Goal: Task Accomplishment & Management: Manage account settings

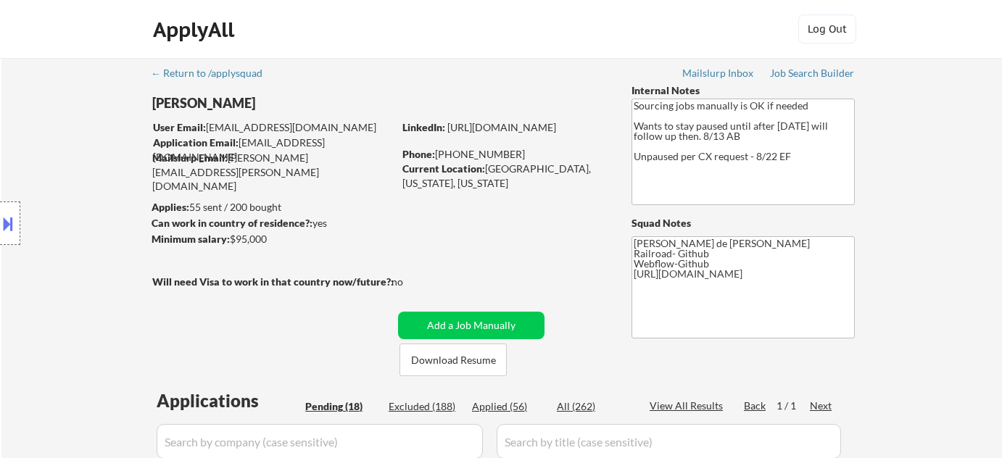
select select ""pending""
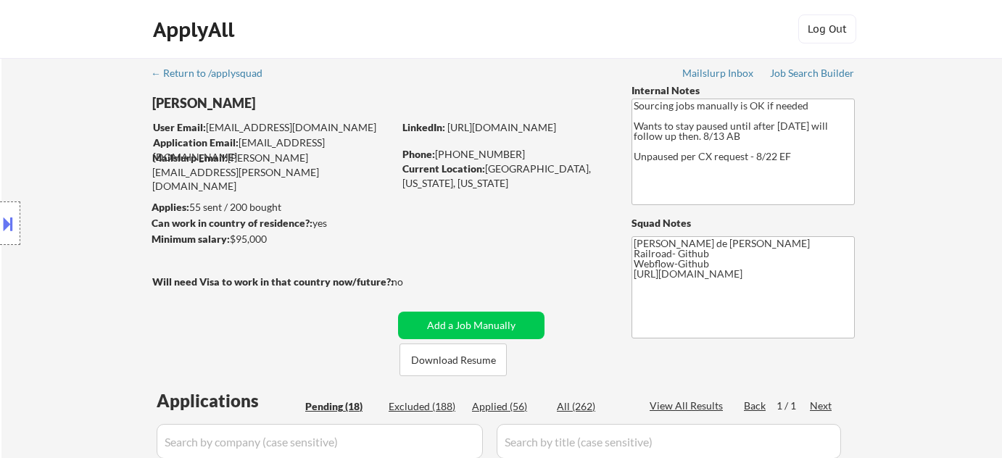
select select ""pending""
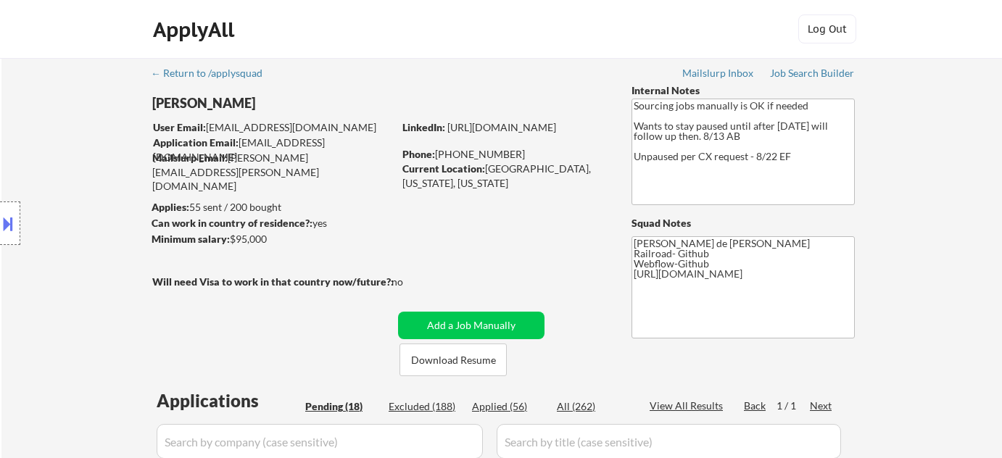
select select ""pending""
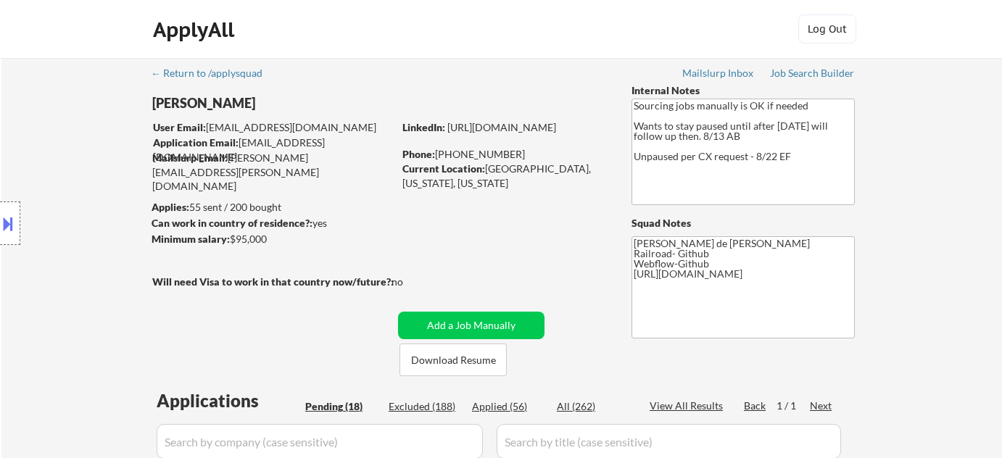
select select ""pending""
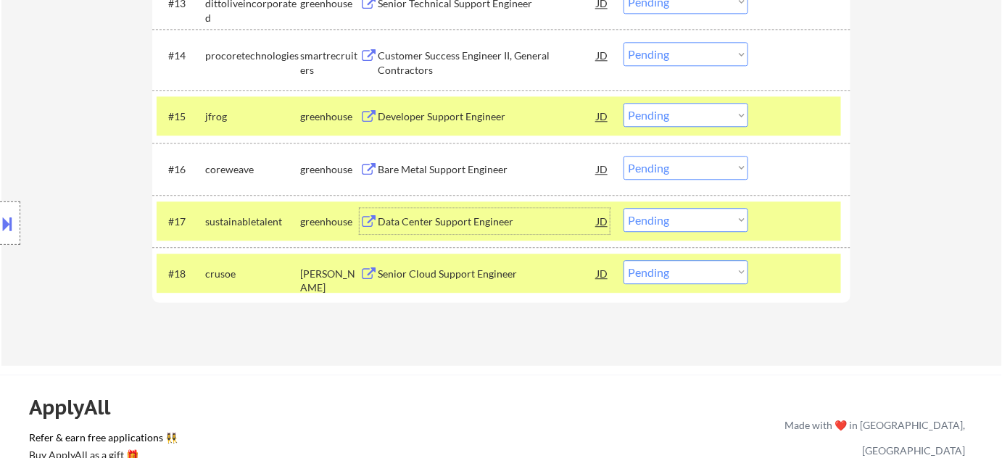
click at [466, 170] on div "Bare Metal Support Engineer" at bounding box center [487, 169] width 219 height 15
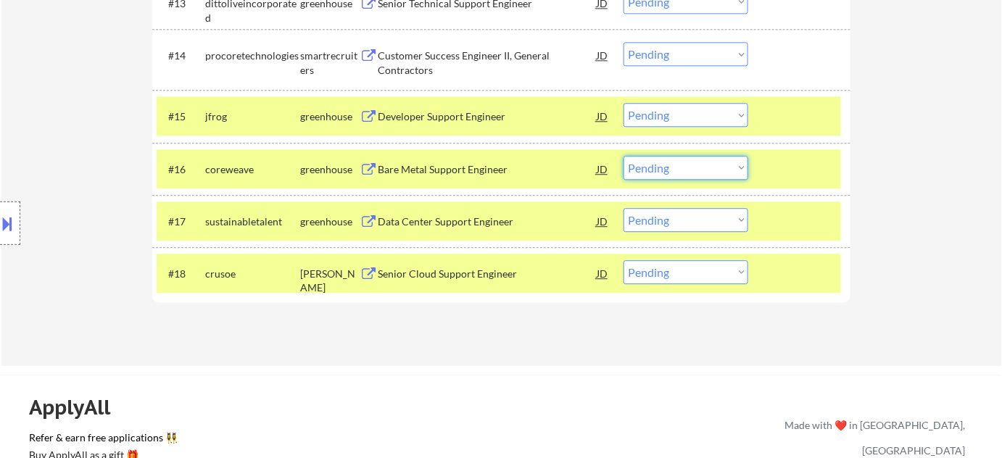
click at [719, 174] on select "Choose an option... Pending Applied Excluded (Questions) Excluded (Expired) Exc…" at bounding box center [686, 168] width 125 height 24
click at [624, 156] on select "Choose an option... Pending Applied Excluded (Questions) Excluded (Expired) Exc…" at bounding box center [686, 168] width 125 height 24
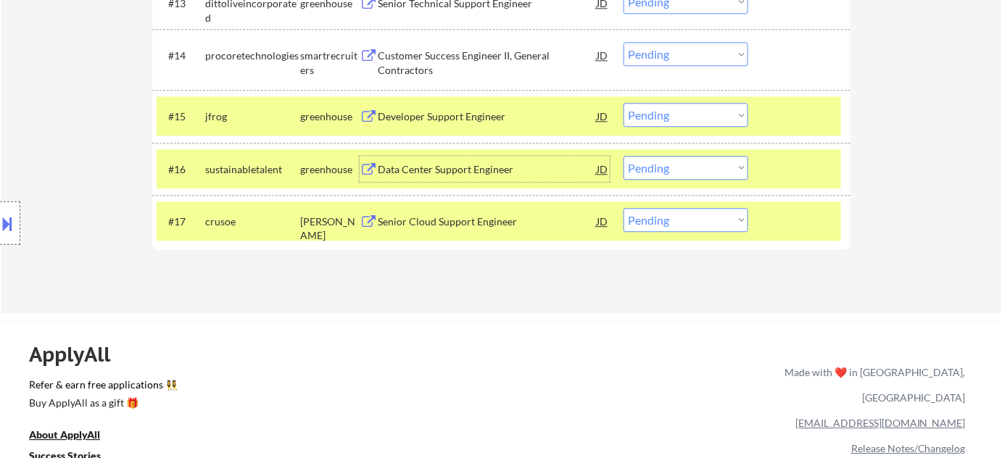
click at [426, 175] on div "Data Center Support Engineer" at bounding box center [487, 169] width 219 height 15
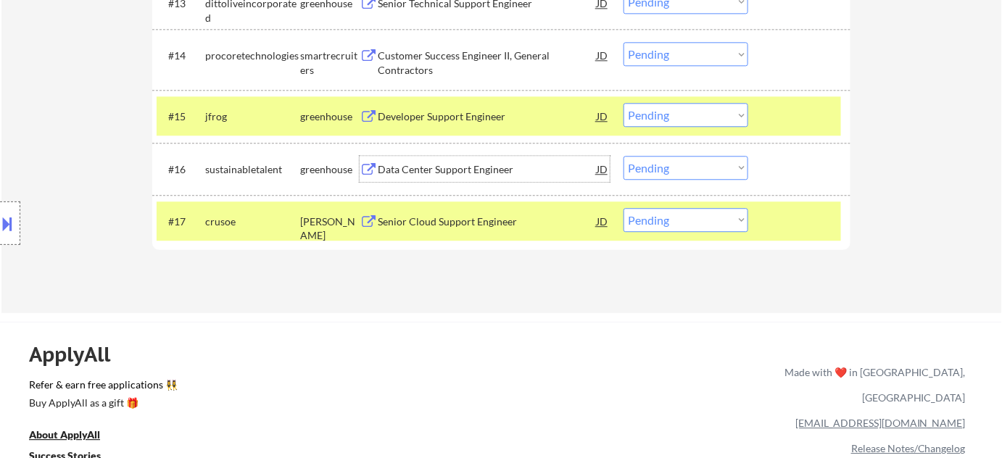
click at [686, 113] on select "Choose an option... Pending Applied Excluded (Questions) Excluded (Expired) Exc…" at bounding box center [686, 115] width 125 height 24
click at [648, 162] on select "Choose an option... Pending Applied Excluded (Questions) Excluded (Expired) Exc…" at bounding box center [686, 168] width 125 height 24
click at [624, 156] on select "Choose an option... Pending Applied Excluded (Questions) Excluded (Expired) Exc…" at bounding box center [686, 168] width 125 height 24
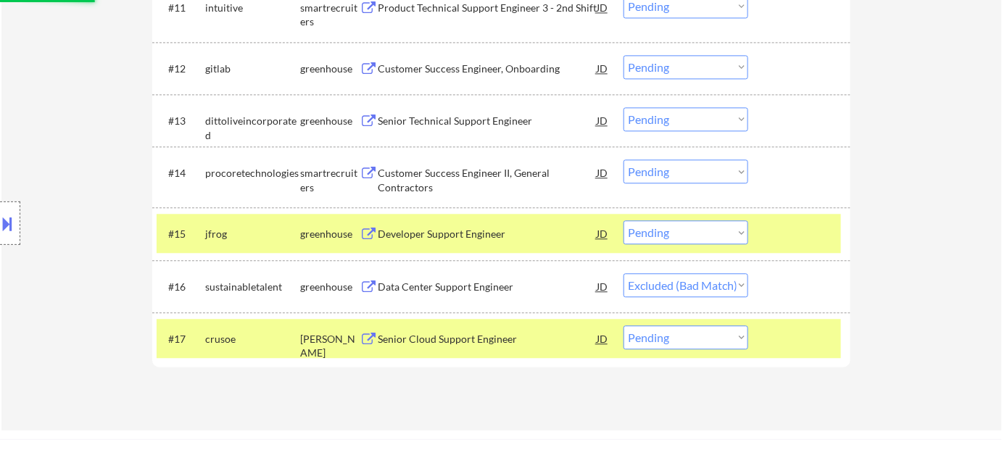
scroll to position [1055, 0]
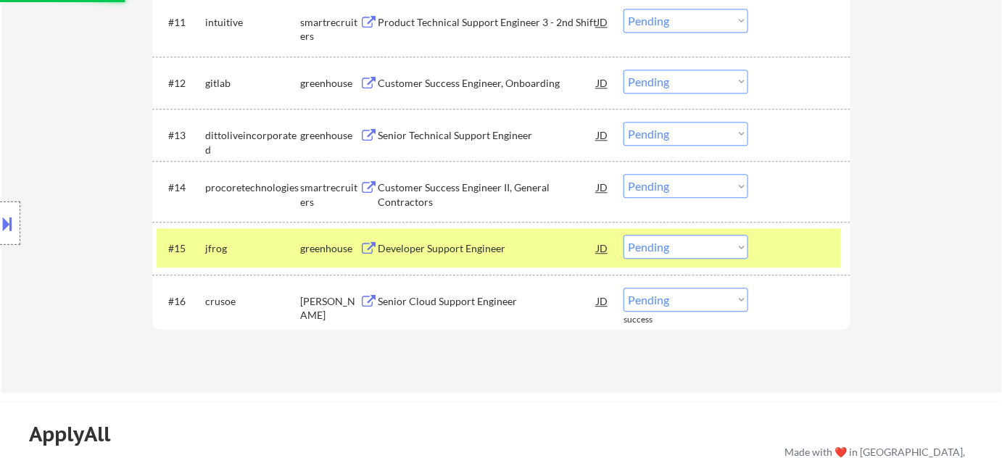
click at [447, 299] on div "Senior Cloud Support Engineer" at bounding box center [487, 302] width 219 height 15
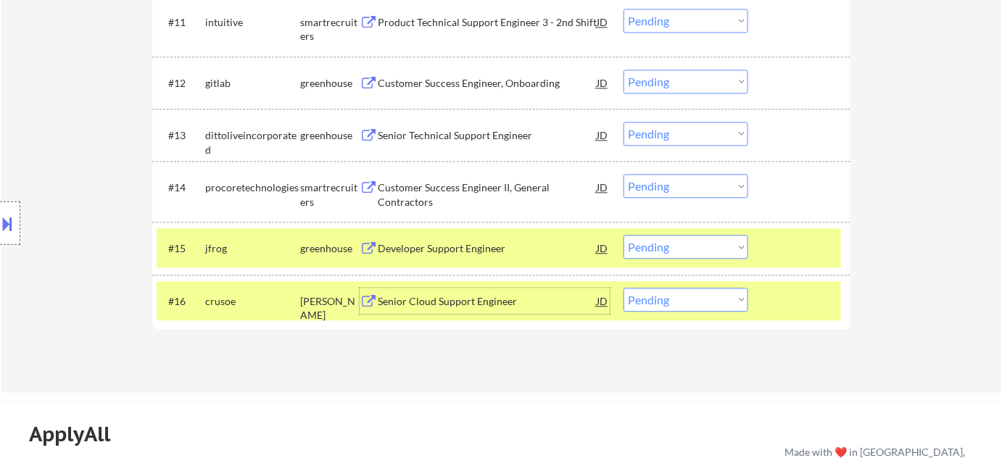
click at [669, 305] on select "Choose an option... Pending Applied Excluded (Questions) Excluded (Expired) Exc…" at bounding box center [686, 300] width 125 height 24
select select ""excluded__bad_match_""
click at [624, 288] on select "Choose an option... Pending Applied Excluded (Questions) Excluded (Expired) Exc…" at bounding box center [686, 300] width 125 height 24
click at [447, 242] on div "Developer Support Engineer" at bounding box center [487, 249] width 219 height 15
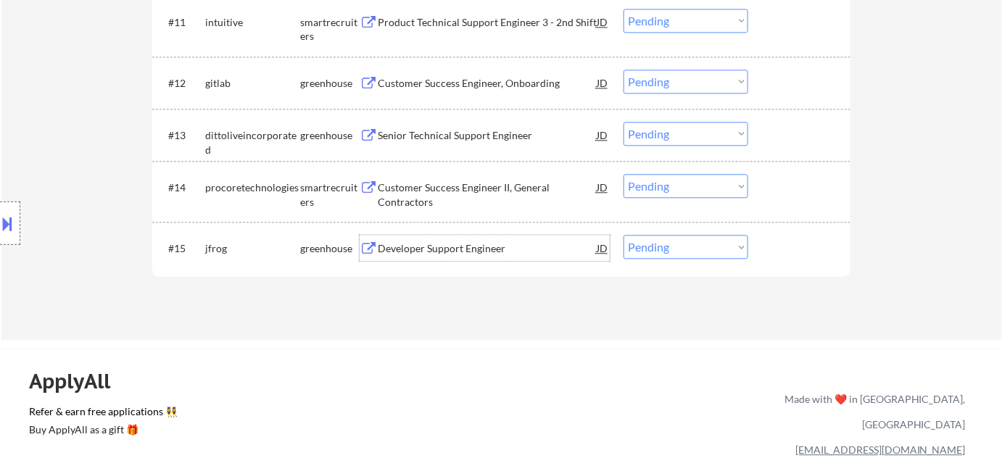
click at [662, 242] on select "Choose an option... Pending Applied Excluded (Questions) Excluded (Expired) Exc…" at bounding box center [686, 247] width 125 height 24
select select ""excluded__location_""
click at [624, 235] on select "Choose an option... Pending Applied Excluded (Questions) Excluded (Expired) Exc…" at bounding box center [686, 247] width 125 height 24
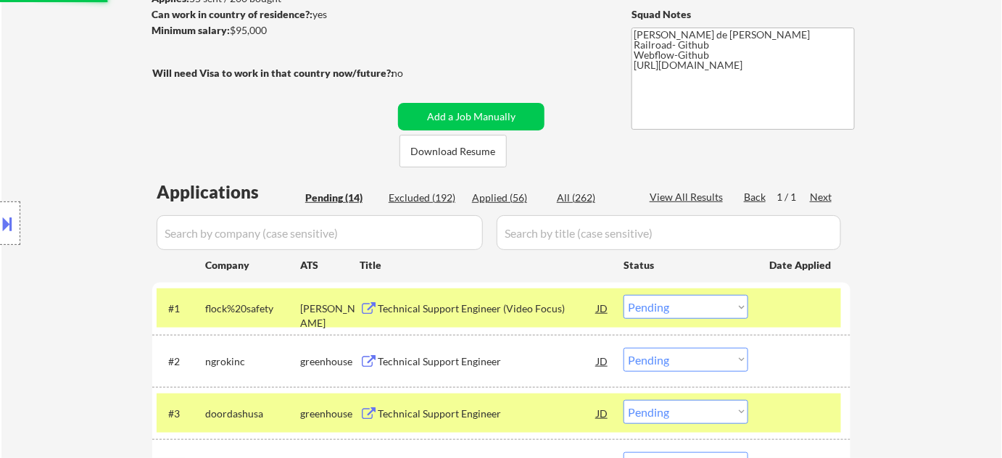
scroll to position [176, 0]
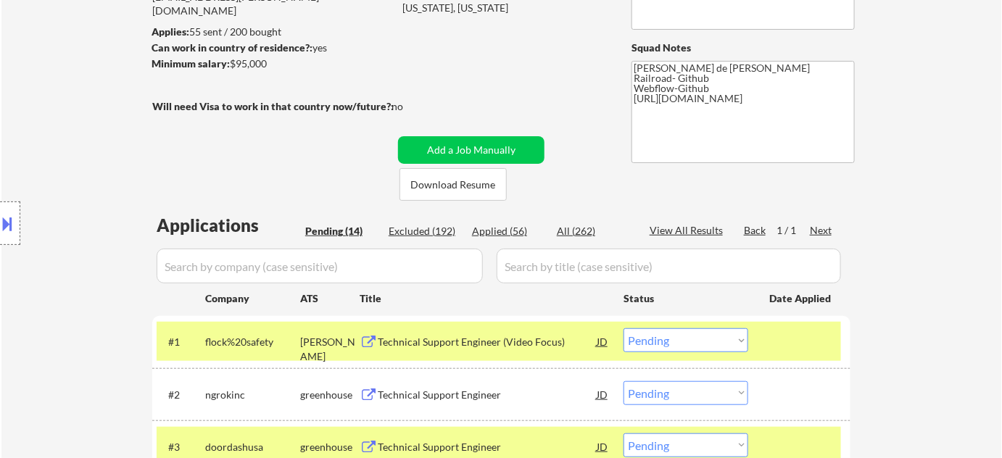
click at [448, 231] on div "Excluded (192)" at bounding box center [425, 231] width 73 height 15
click at [343, 270] on input "input" at bounding box center [320, 266] width 326 height 35
select select ""excluded__location_""
select select ""excluded__salary_""
select select ""excluded__expired_""
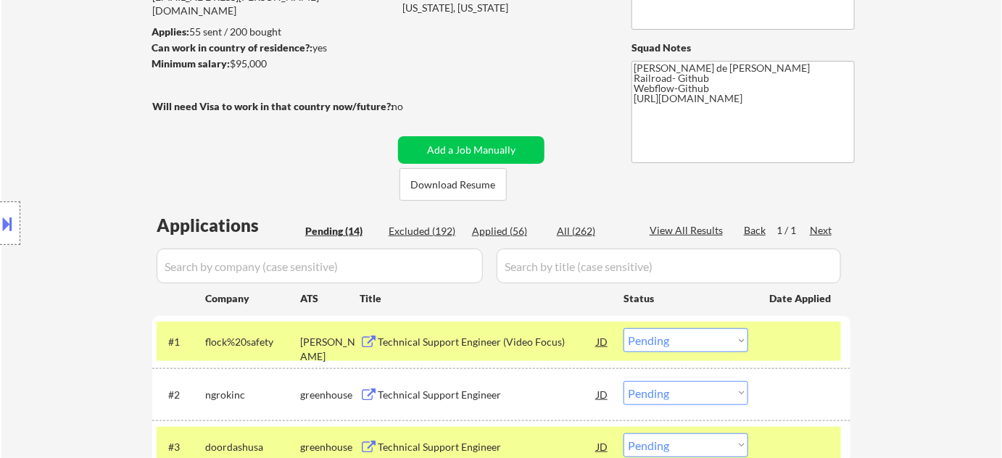
select select ""excluded__location_""
select select ""excluded""
select select ""excluded__bad_match_""
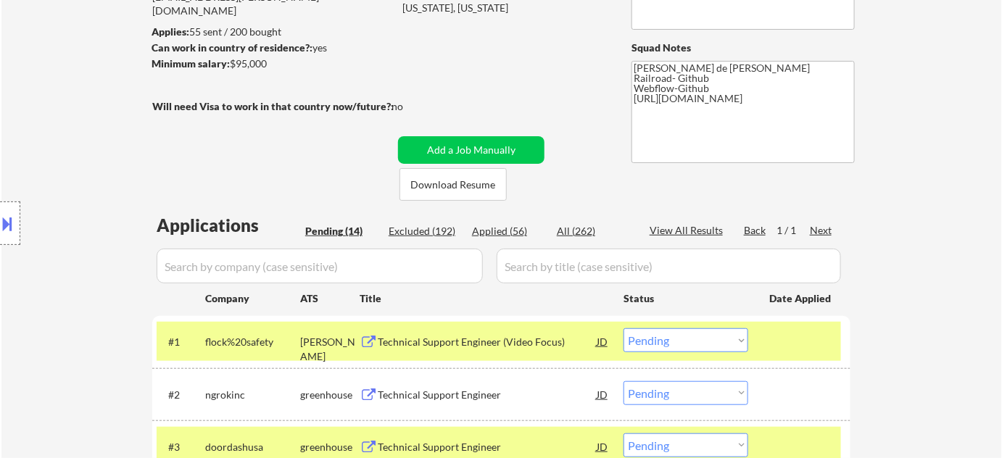
select select ""excluded__bad_match_""
select select ""excluded""
select select ""excluded__bad_match_""
select select ""excluded__location_""
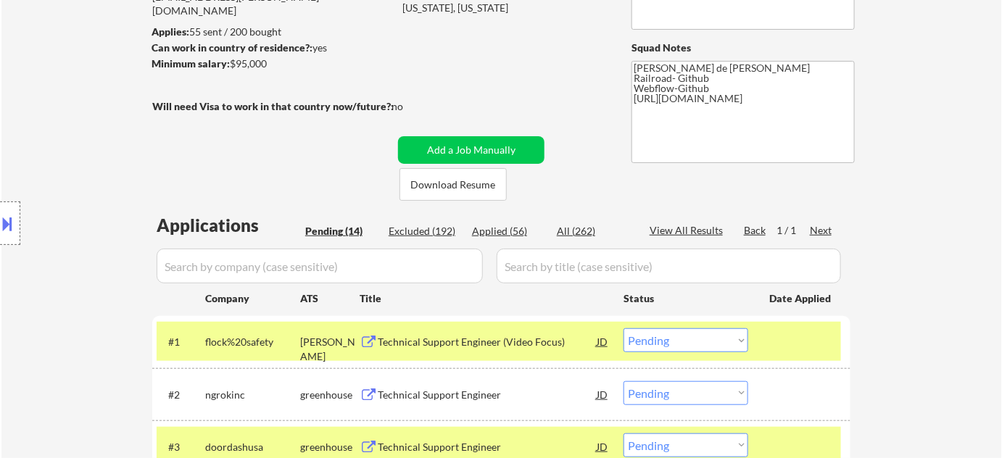
select select ""excluded__location_""
select select ""excluded__expired_""
select select ""excluded""
select select ""excluded__location_""
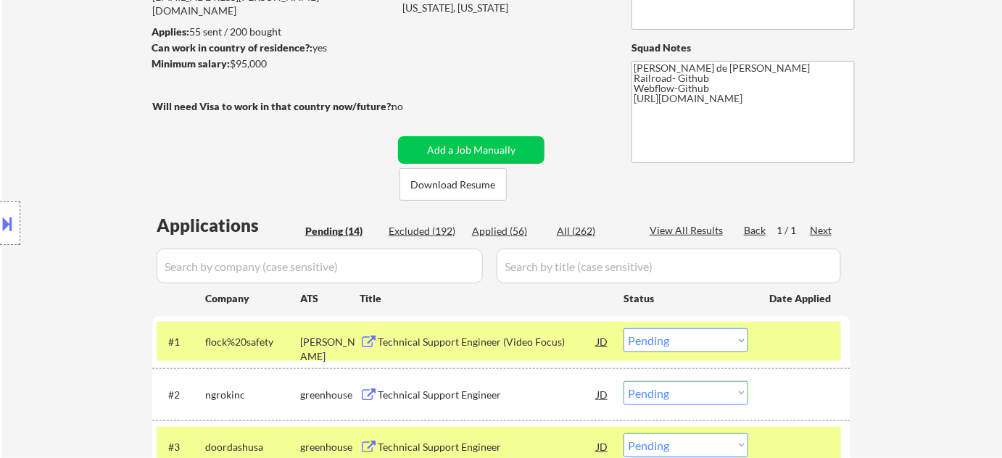
select select ""excluded__location_""
select select ""excluded__expired_""
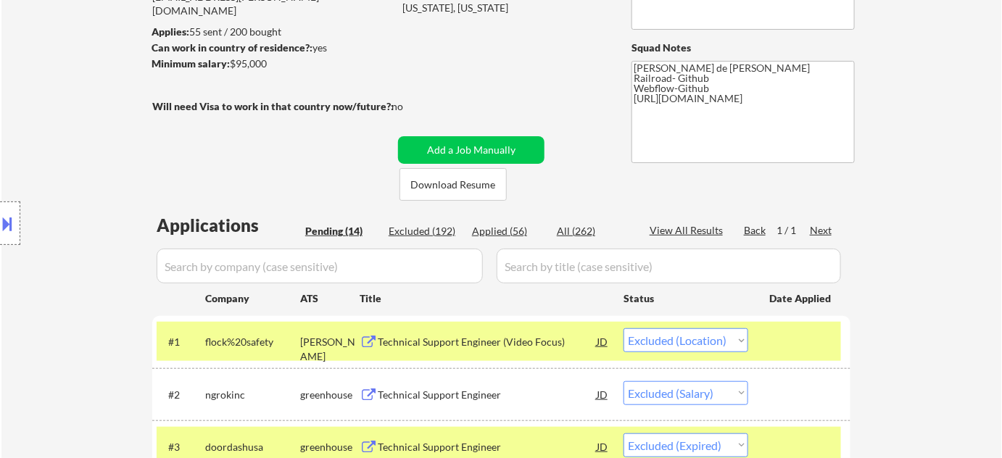
select select ""excluded__other_""
select select ""excluded__expired_""
select select ""excluded__bad_match_""
select select ""excluded__expired_""
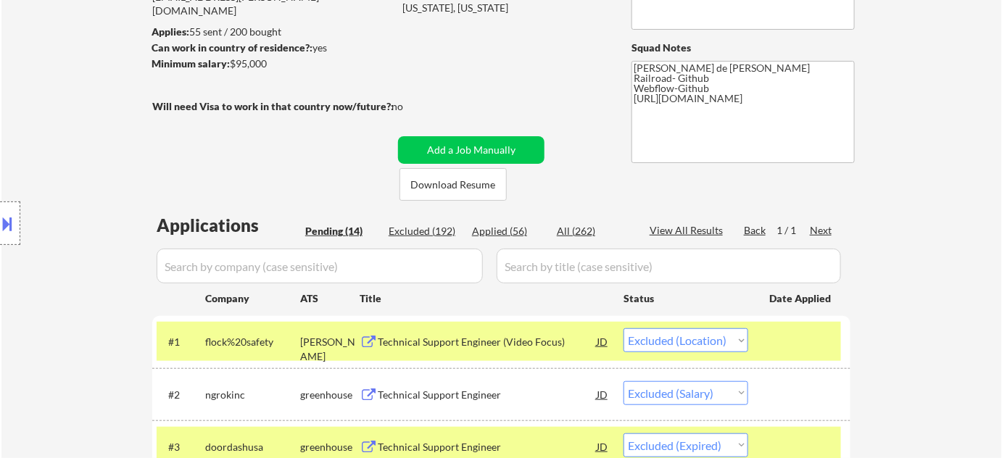
select select ""excluded__location_""
select select ""excluded__bad_match_""
select select ""excluded__location_""
select select ""excluded__expired_""
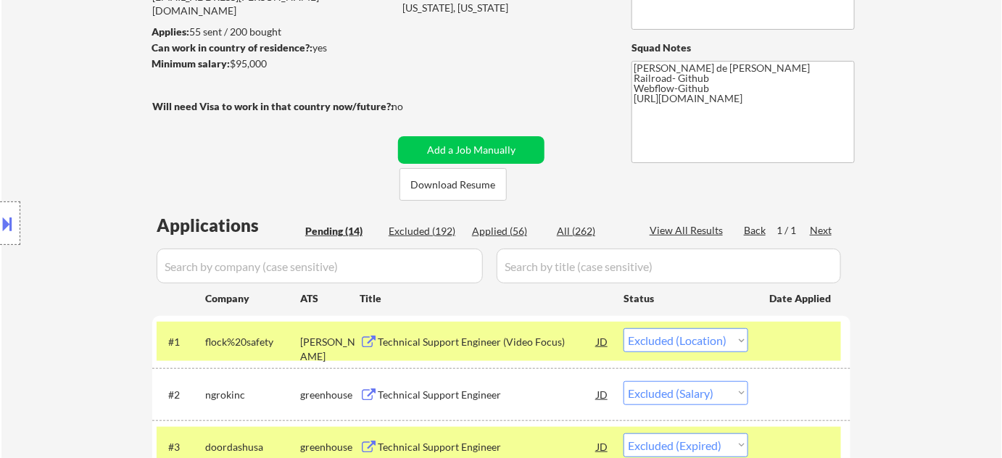
select select ""excluded__expired_""
select select ""excluded__location_""
select select ""excluded""
select select ""excluded__bad_match_""
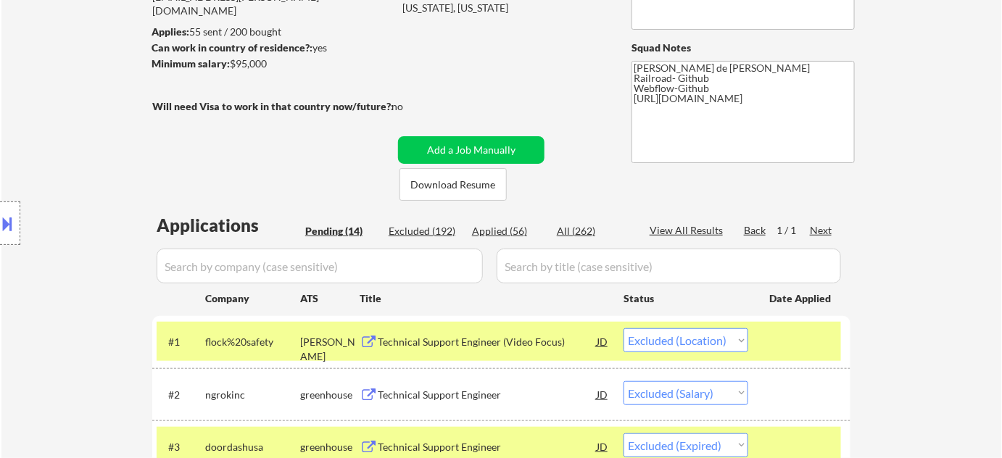
select select ""excluded__location_""
select select ""excluded__bad_match_""
select select ""excluded__salary_""
select select ""excluded__location_""
select select ""excluded__expired_""
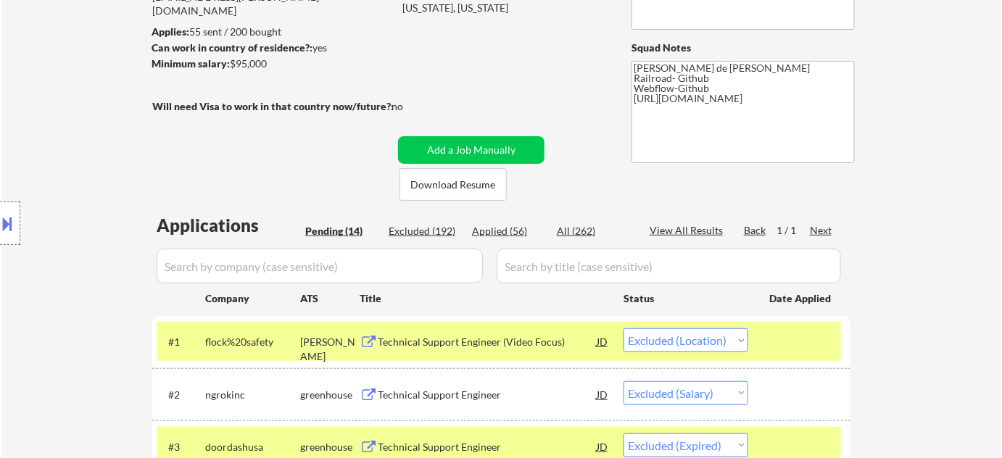
select select ""excluded__expired_""
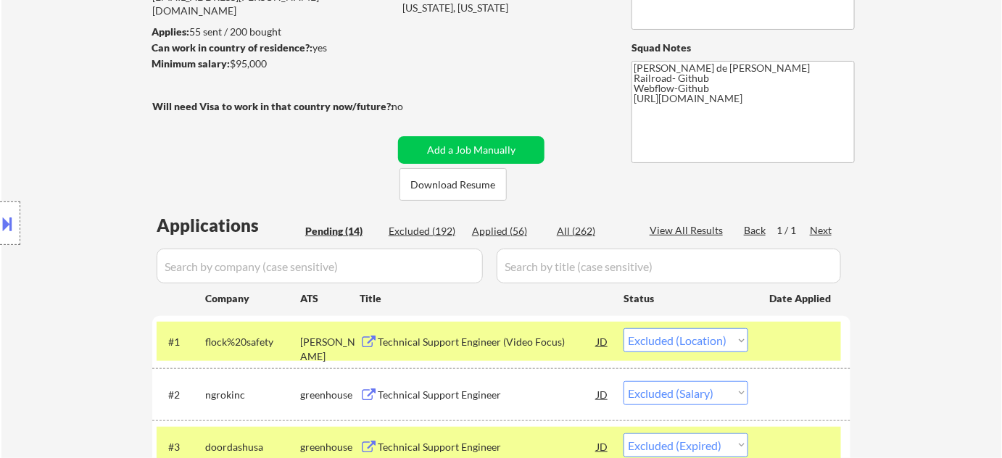
select select ""excluded__expired_""
select select ""excluded__bad_match_""
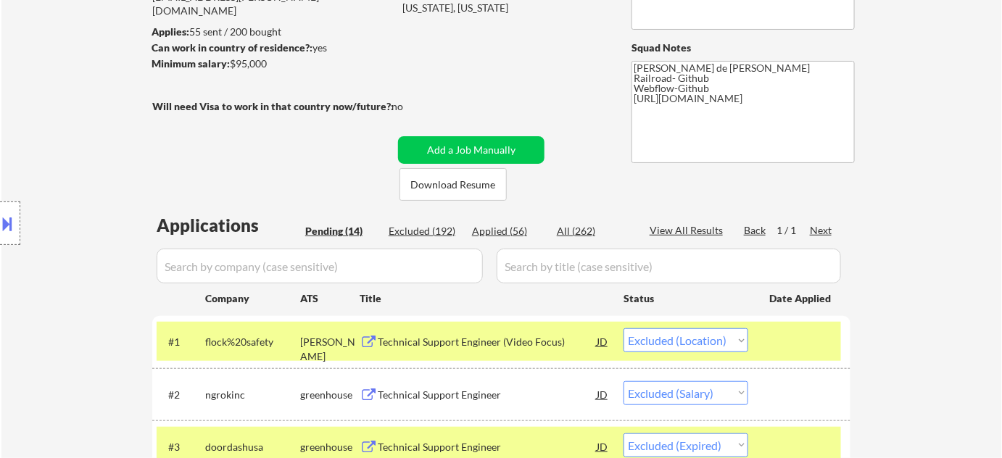
select select ""excluded__bad_match_""
select select ""excluded__expired_""
select select ""excluded__salary_""
select select ""excluded__expired_""
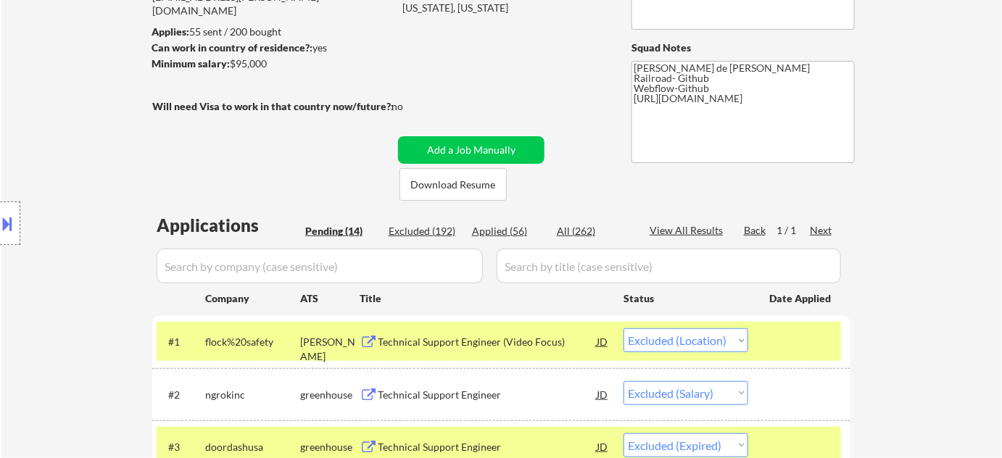
select select ""excluded__expired_""
select select ""excluded__bad_match_""
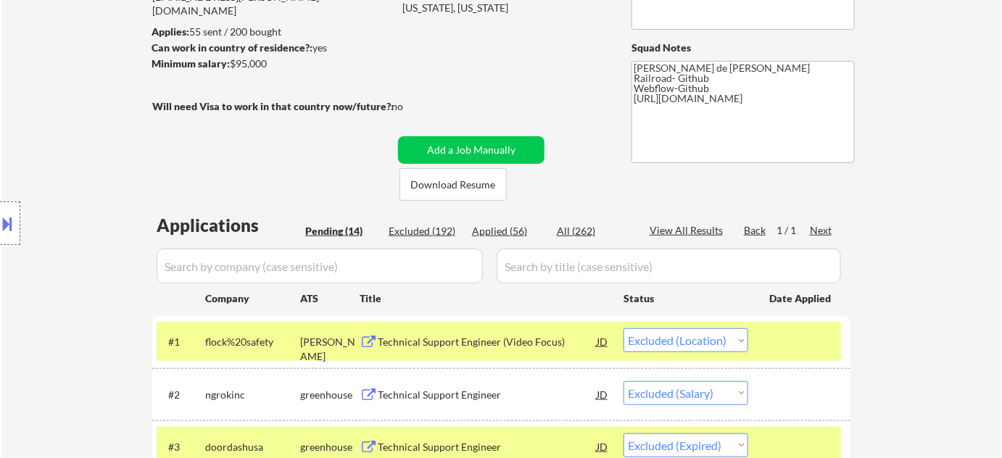
select select ""excluded__bad_match_""
select select ""excluded__location_""
select select ""excluded__expired_""
select select ""excluded__bad_match_""
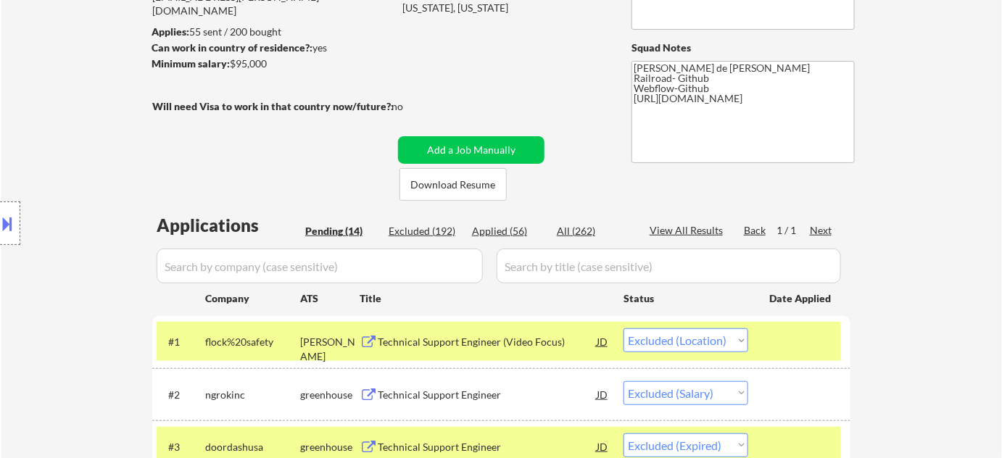
select select ""excluded__bad_match_""
select select ""excluded__salary_""
select select ""excluded""
select select ""excluded__expired_""
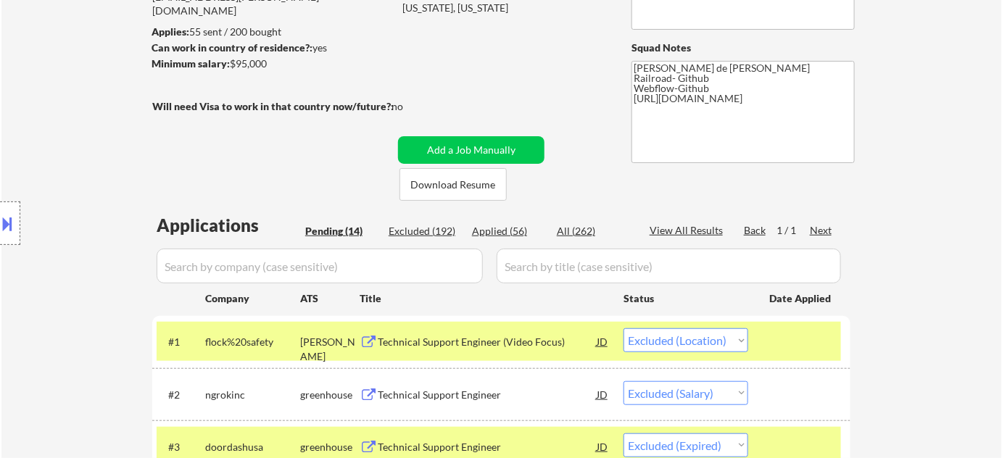
select select ""excluded""
select select ""excluded__expired_""
select select ""excluded__location_""
select select ""excluded__salary_""
select select ""excluded__expired_""
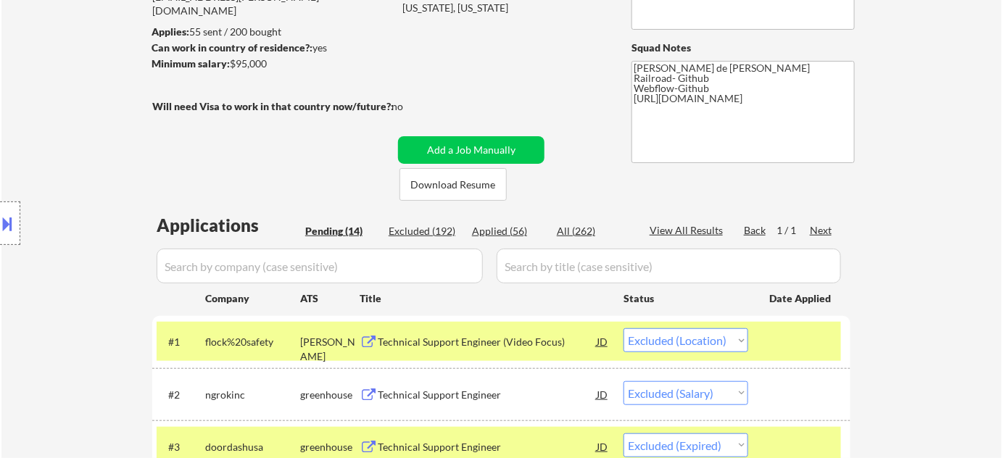
select select ""excluded__expired_""
select select ""excluded__bad_match_""
select select ""excluded""
select select ""excluded__expired_""
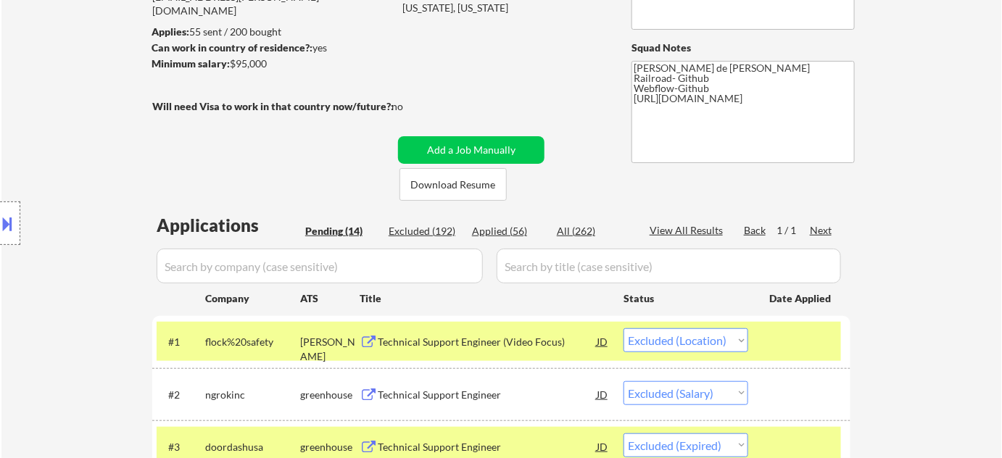
select select ""excluded__expired_""
select select ""excluded__location_""
select select ""excluded__bad_match_""
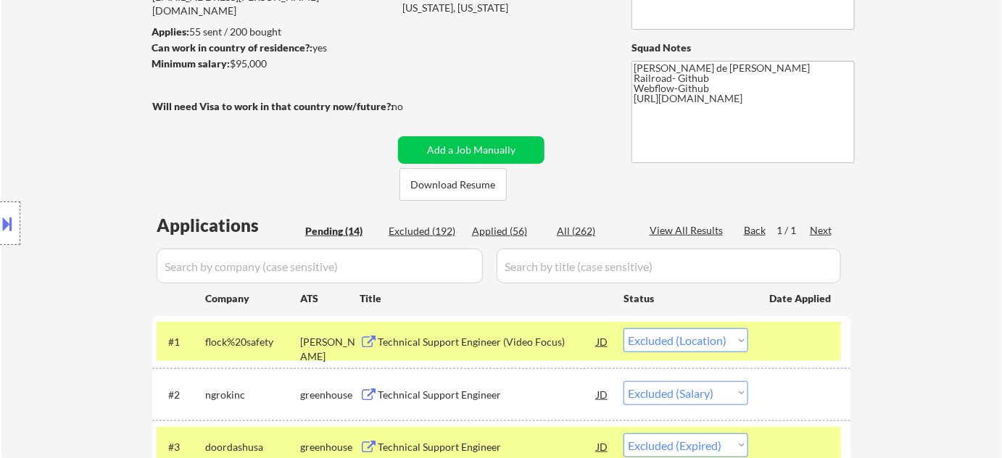
select select ""excluded__bad_match_""
select select ""excluded__expired_""
select select ""excluded""
select select ""excluded__expired_""
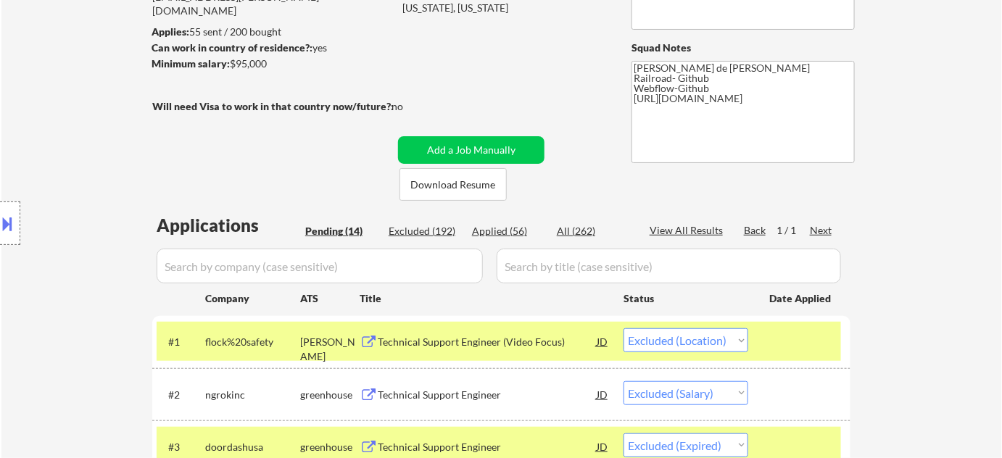
select select ""excluded__bad_match_""
select select ""excluded__salary_""
select select ""excluded__bad_match_""
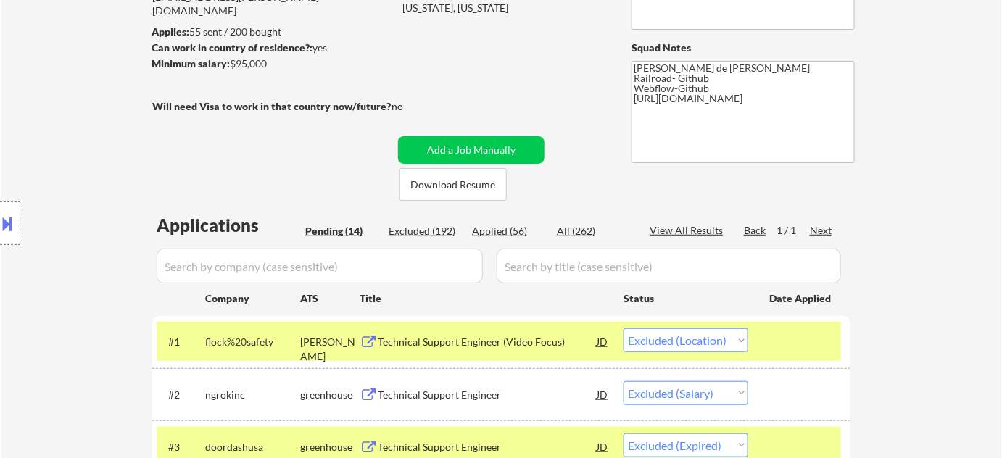
select select ""excluded__bad_match_""
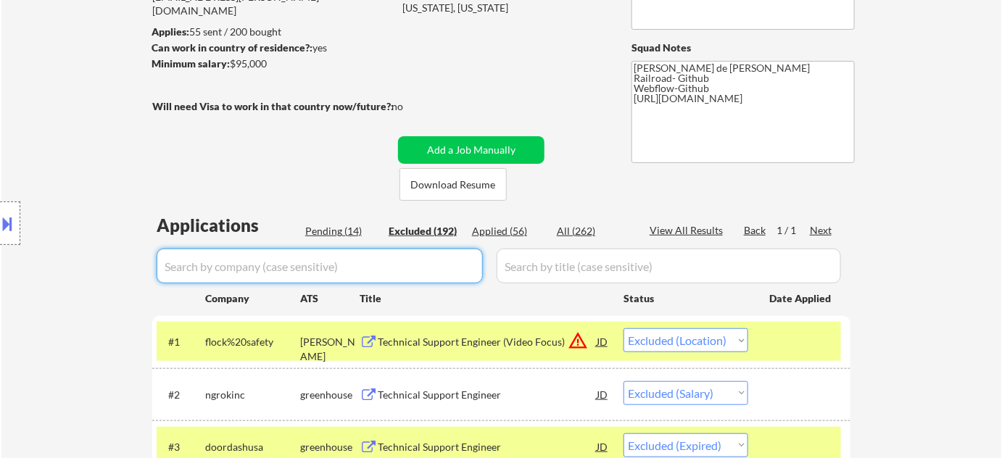
click at [350, 260] on input "input" at bounding box center [320, 266] width 326 height 35
type input "jfrog"
select select ""excluded__expired_""
select select ""excluded__bad_match_""
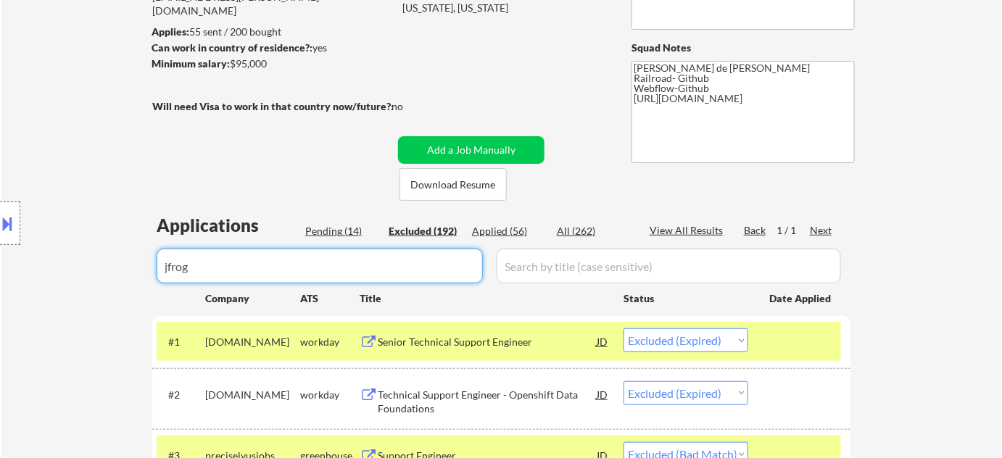
select select ""excluded__location_""
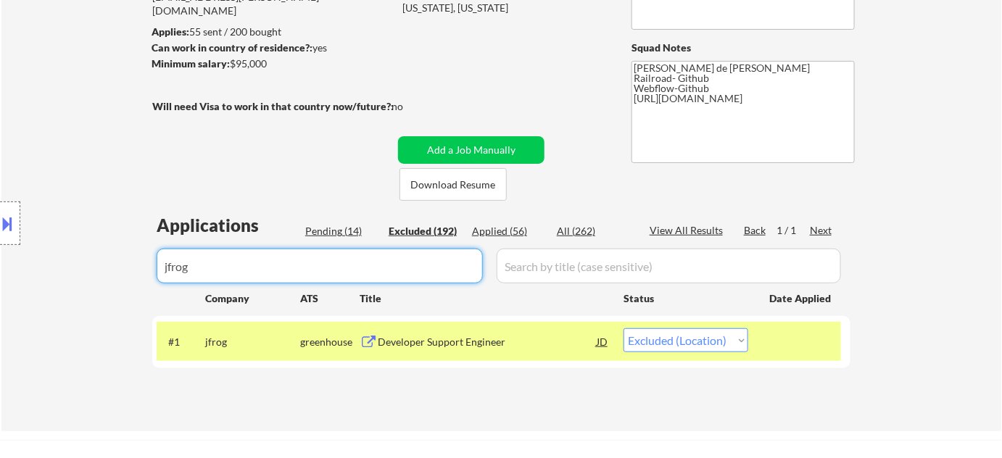
type input "jfrog"
click at [657, 340] on select "Choose an option... Pending Applied Excluded (Questions) Excluded (Expired) Exc…" at bounding box center [686, 341] width 125 height 24
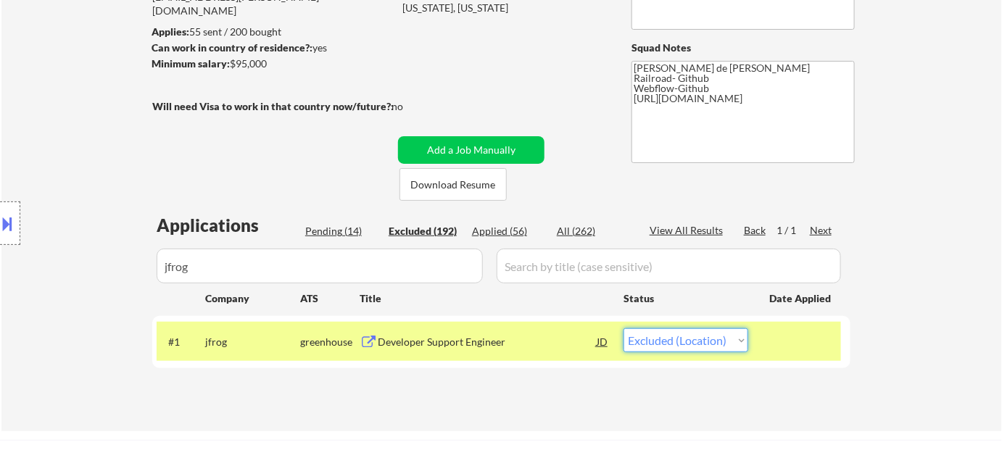
select select ""excluded__expired_""
click at [624, 329] on select "Choose an option... Pending Applied Excluded (Questions) Excluded (Expired) Exc…" at bounding box center [686, 341] width 125 height 24
select select ""excluded__expired_""
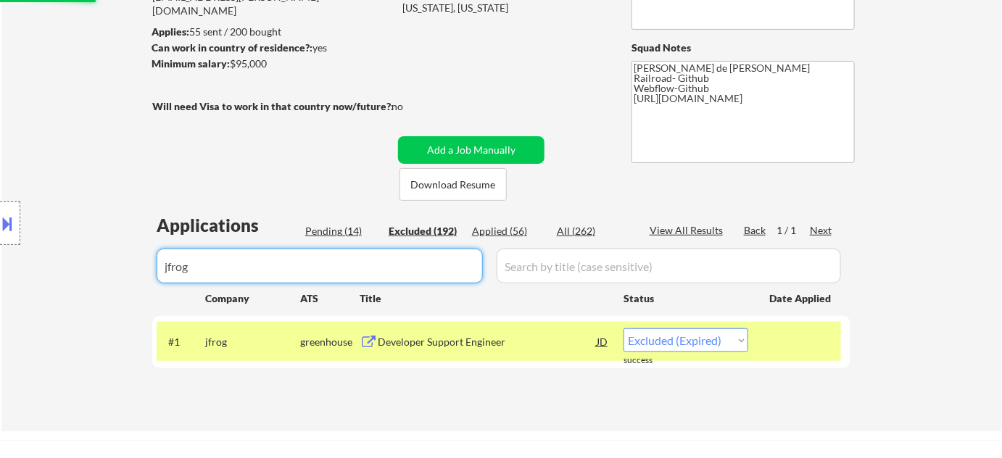
drag, startPoint x: 327, startPoint y: 266, endPoint x: 0, endPoint y: 263, distance: 327.2
click at [0, 266] on body "← Return to /applysquad Mailslurp Inbox Job Search Builder Julian Martinez User…" at bounding box center [501, 53] width 1002 height 458
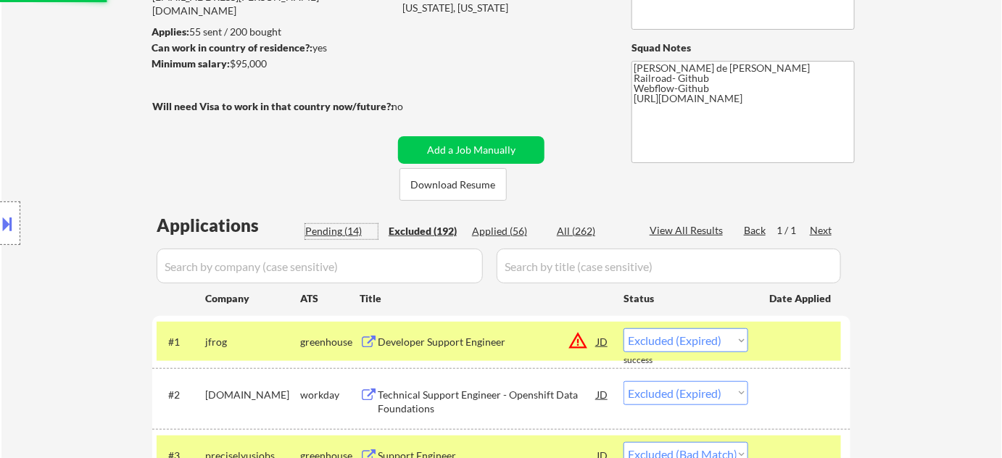
click at [350, 229] on div "Pending (14)" at bounding box center [341, 231] width 73 height 15
select select ""excluded__location_""
select select ""excluded__salary_""
select select ""excluded__expired_""
select select ""excluded__location_""
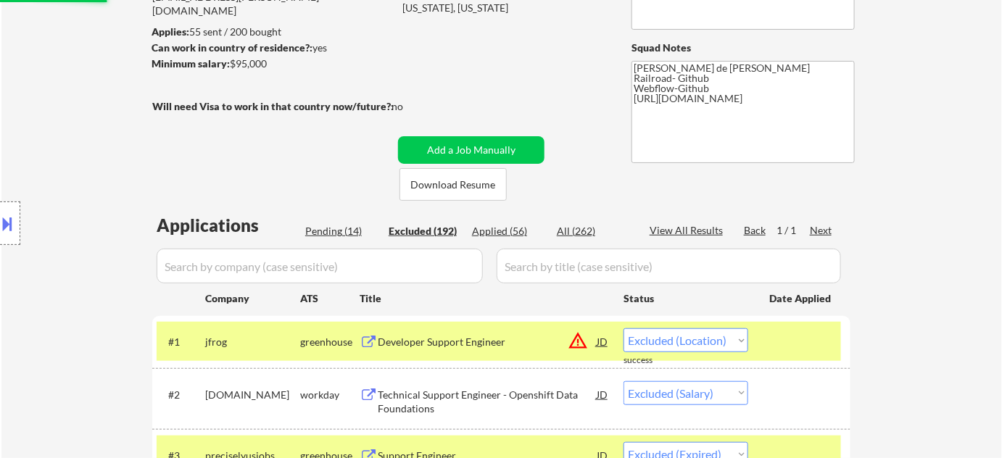
select select ""pending""
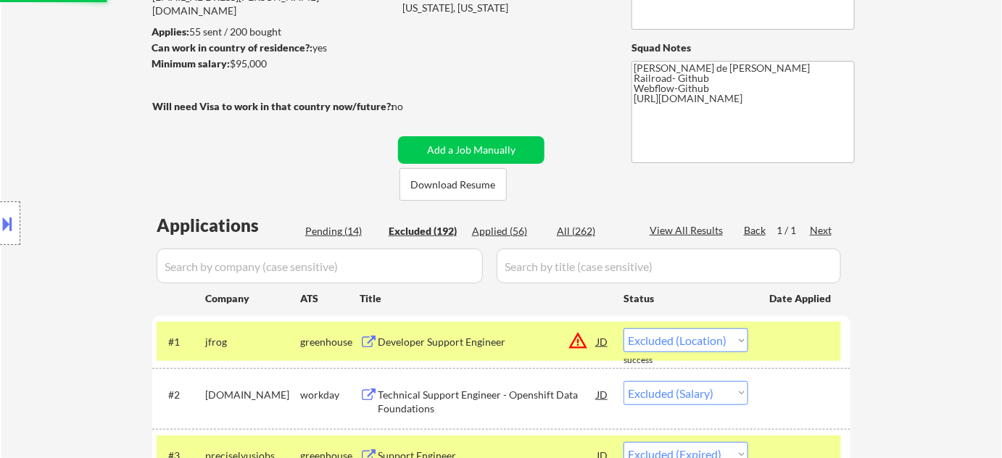
select select ""pending""
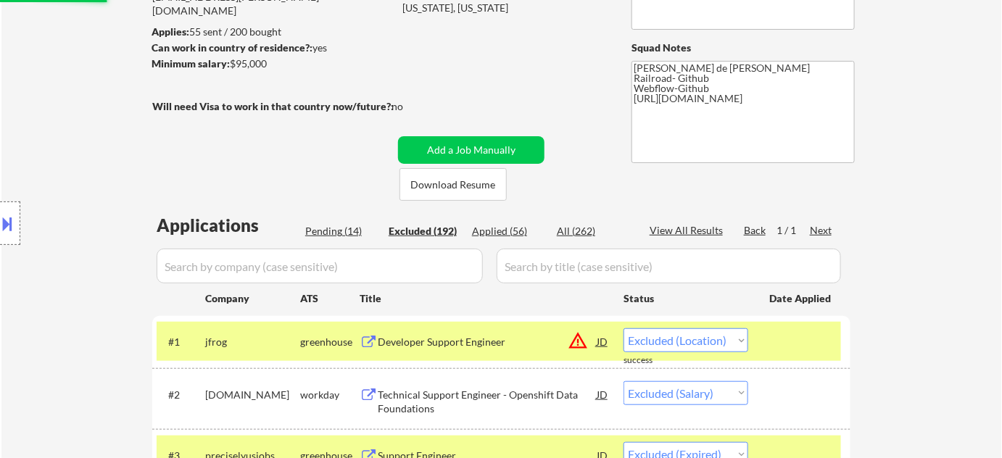
select select ""pending""
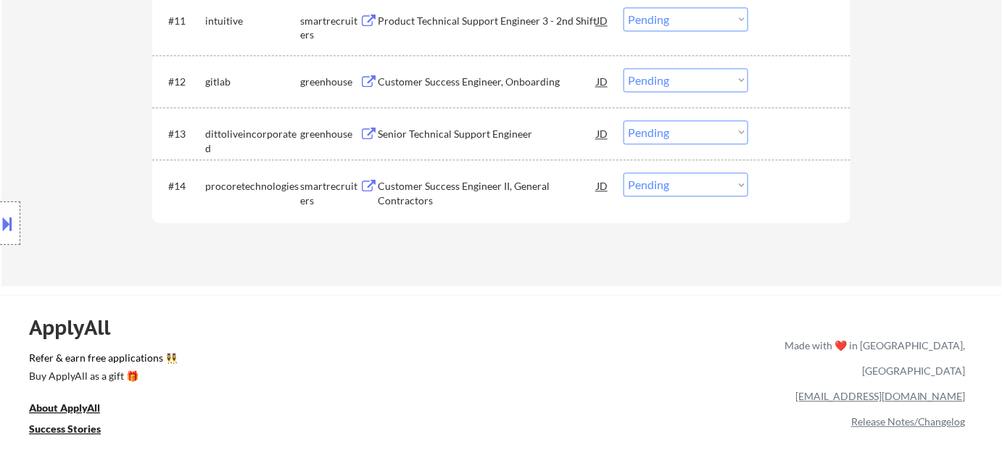
scroll to position [1033, 0]
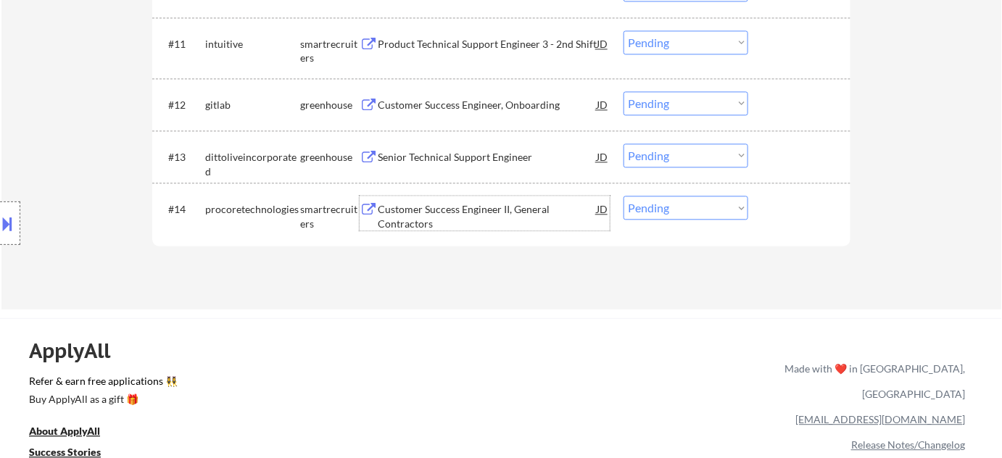
click at [406, 214] on div "Customer Success Engineer II, General Contractors" at bounding box center [487, 216] width 219 height 28
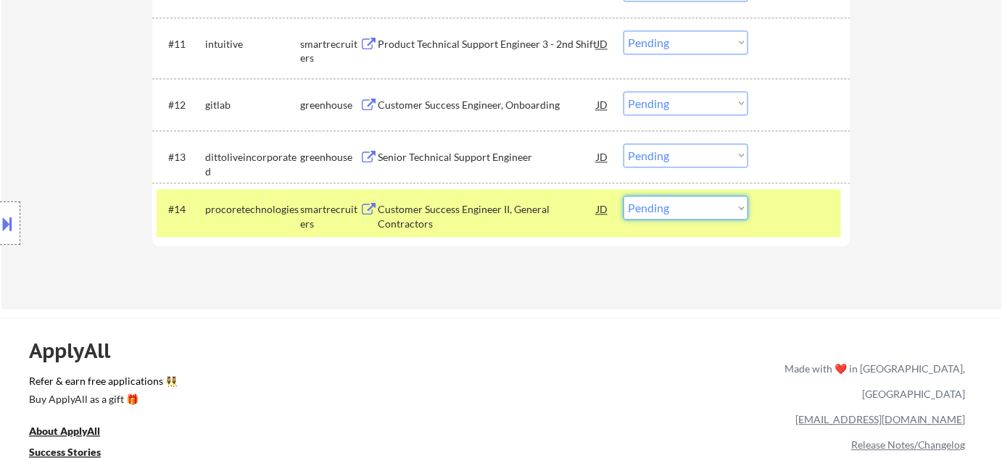
drag, startPoint x: 696, startPoint y: 202, endPoint x: 700, endPoint y: 214, distance: 13.1
click at [696, 202] on select "Choose an option... Pending Applied Excluded (Questions) Excluded (Expired) Exc…" at bounding box center [686, 208] width 125 height 24
select select ""excluded__expired_""
click at [624, 196] on select "Choose an option... Pending Applied Excluded (Questions) Excluded (Expired) Exc…" at bounding box center [686, 208] width 125 height 24
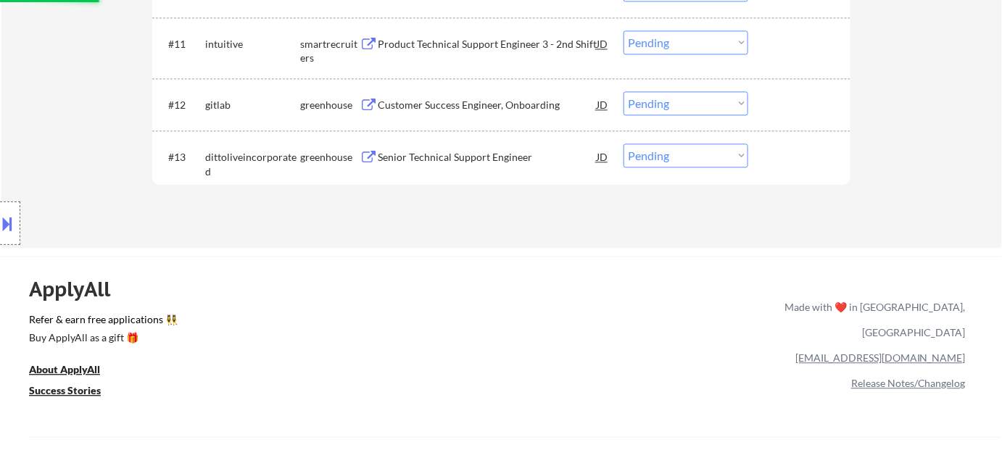
click at [454, 160] on div "Senior Technical Support Engineer" at bounding box center [487, 157] width 219 height 15
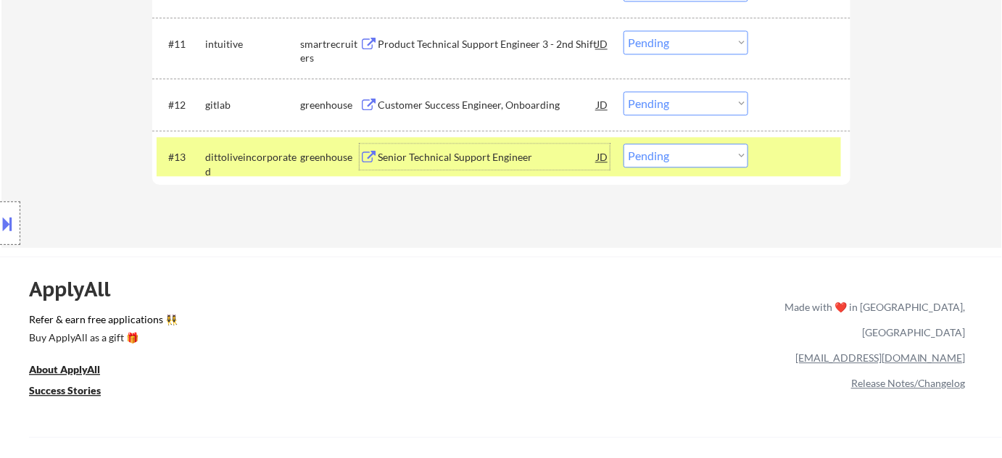
click at [695, 164] on select "Choose an option... Pending Applied Excluded (Questions) Excluded (Expired) Exc…" at bounding box center [686, 156] width 125 height 24
select select ""excluded""
click at [624, 144] on select "Choose an option... Pending Applied Excluded (Questions) Excluded (Expired) Exc…" at bounding box center [686, 156] width 125 height 24
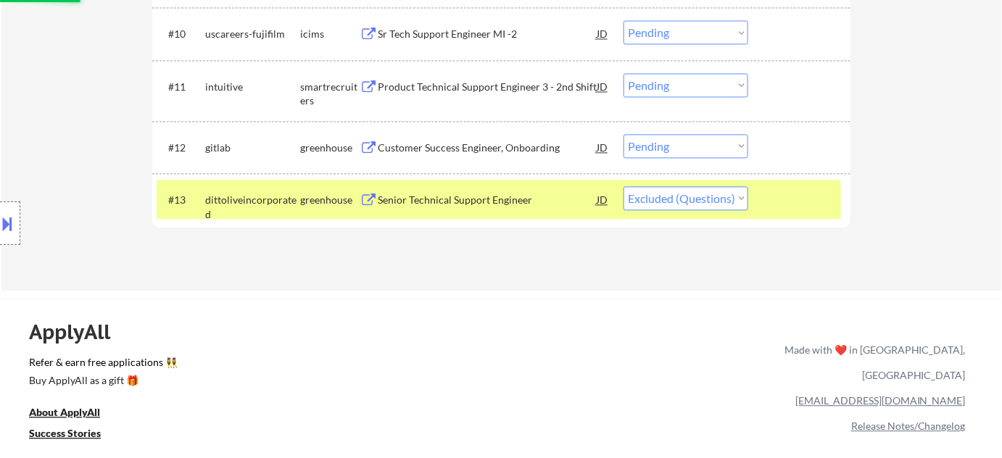
scroll to position [967, 0]
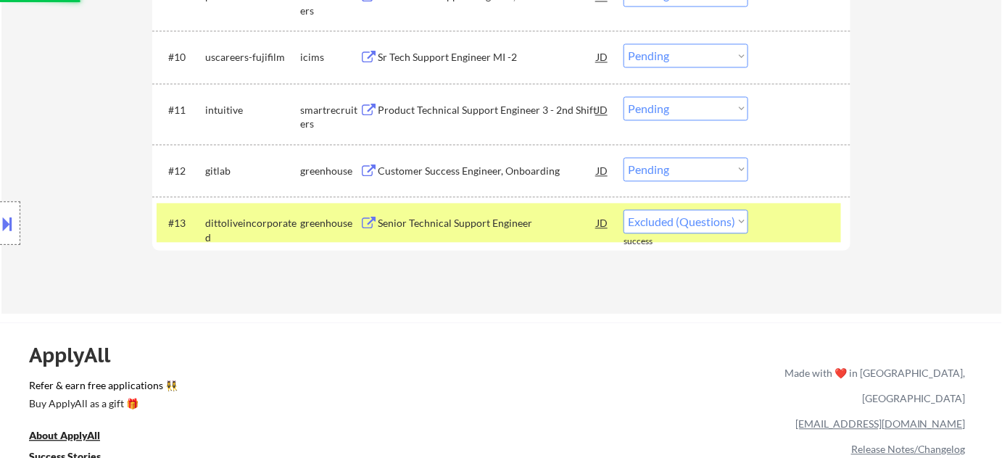
click at [453, 164] on div "Customer Success Engineer, Onboarding" at bounding box center [487, 171] width 219 height 15
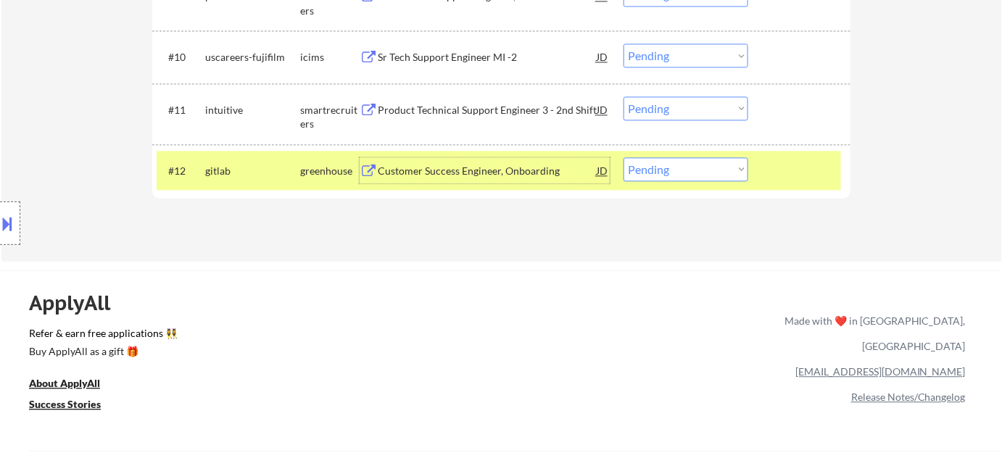
click at [688, 172] on select "Choose an option... Pending Applied Excluded (Questions) Excluded (Expired) Exc…" at bounding box center [686, 169] width 125 height 24
select select ""applied""
click at [624, 157] on select "Choose an option... Pending Applied Excluded (Questions) Excluded (Expired) Exc…" at bounding box center [686, 169] width 125 height 24
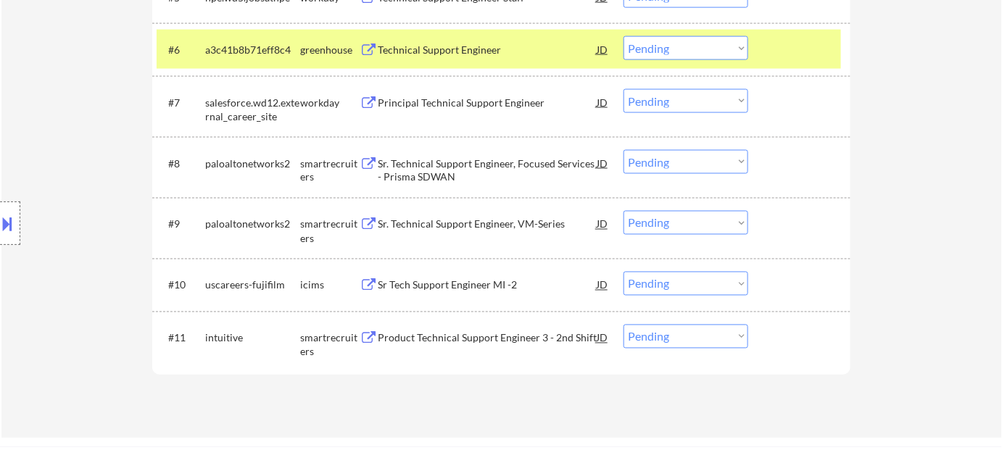
scroll to position [769, 0]
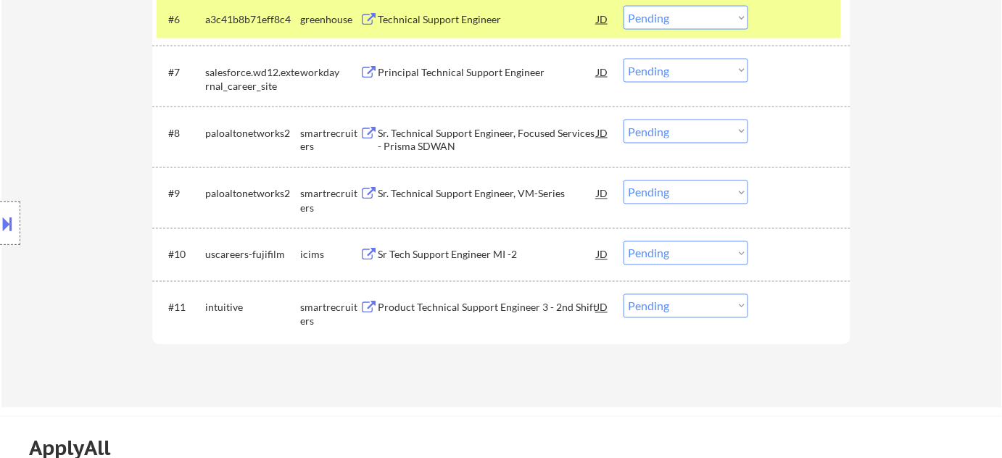
click at [501, 295] on div "Product Technical Support Engineer 3 - 2nd Shift" at bounding box center [487, 308] width 219 height 26
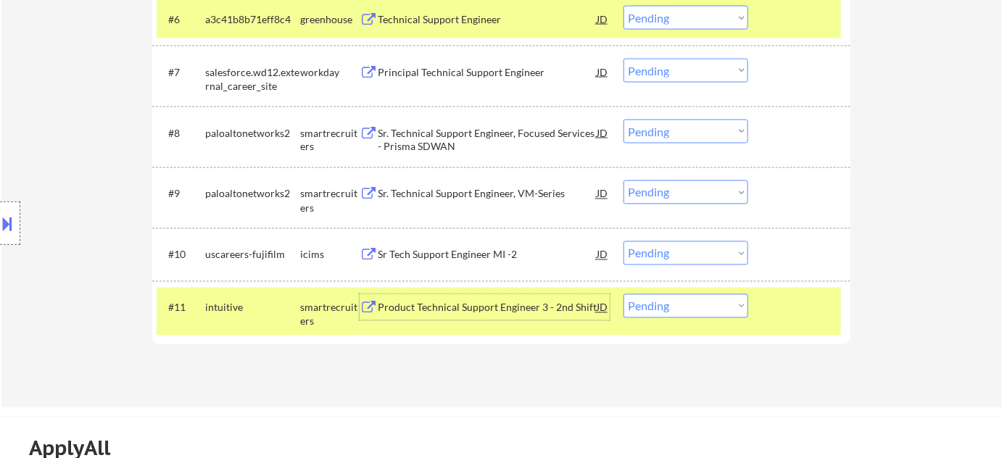
click at [474, 184] on div "Sr. Technical Support Engineer, VM-Series" at bounding box center [487, 194] width 219 height 26
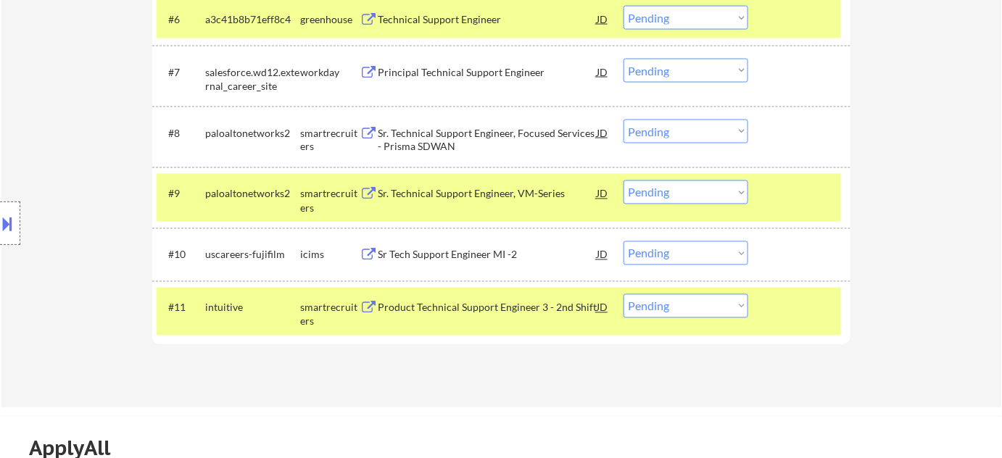
click at [680, 181] on select "Choose an option... Pending Applied Excluded (Questions) Excluded (Expired) Exc…" at bounding box center [686, 193] width 125 height 24
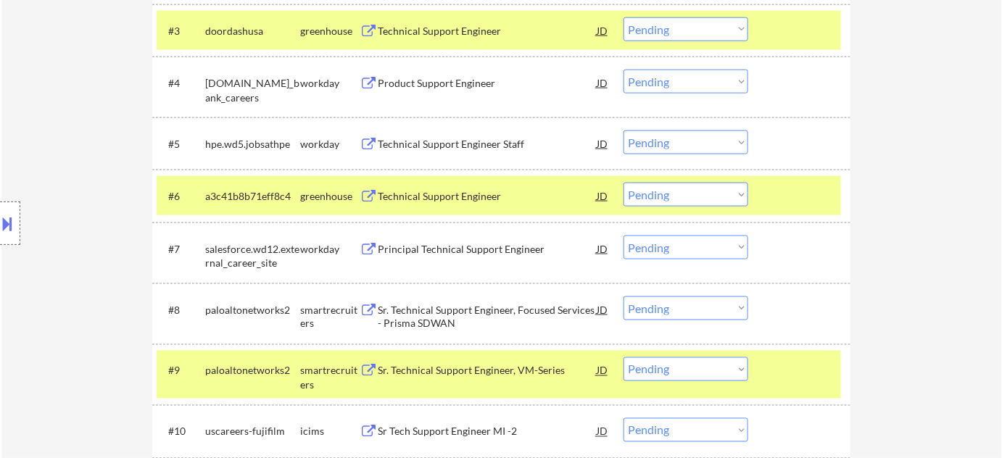
scroll to position [571, 0]
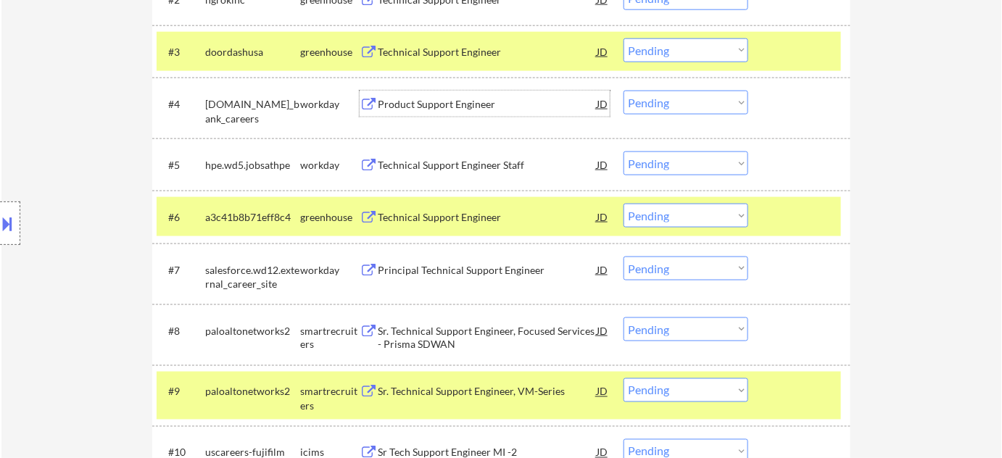
click at [453, 102] on div "Product Support Engineer" at bounding box center [487, 104] width 219 height 15
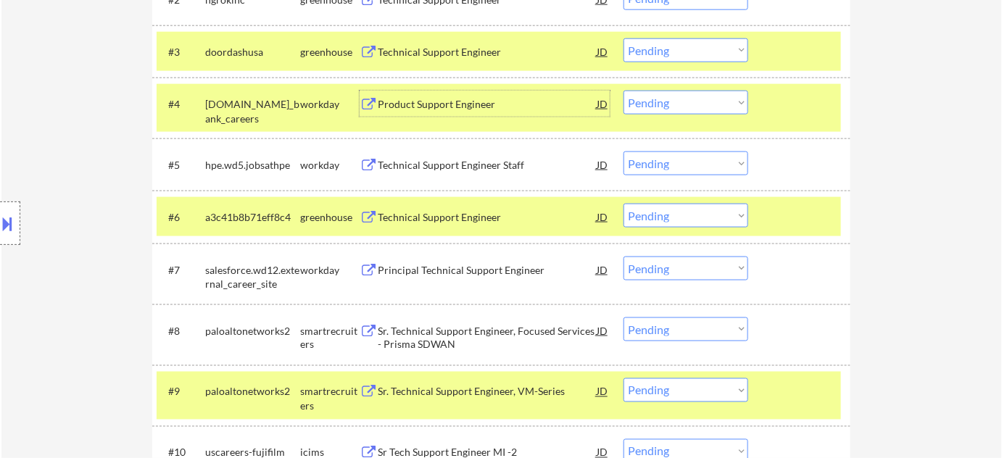
click at [673, 104] on select "Choose an option... Pending Applied Excluded (Questions) Excluded (Expired) Exc…" at bounding box center [686, 103] width 125 height 24
click at [624, 91] on select "Choose an option... Pending Applied Excluded (Questions) Excluded (Expired) Exc…" at bounding box center [686, 103] width 125 height 24
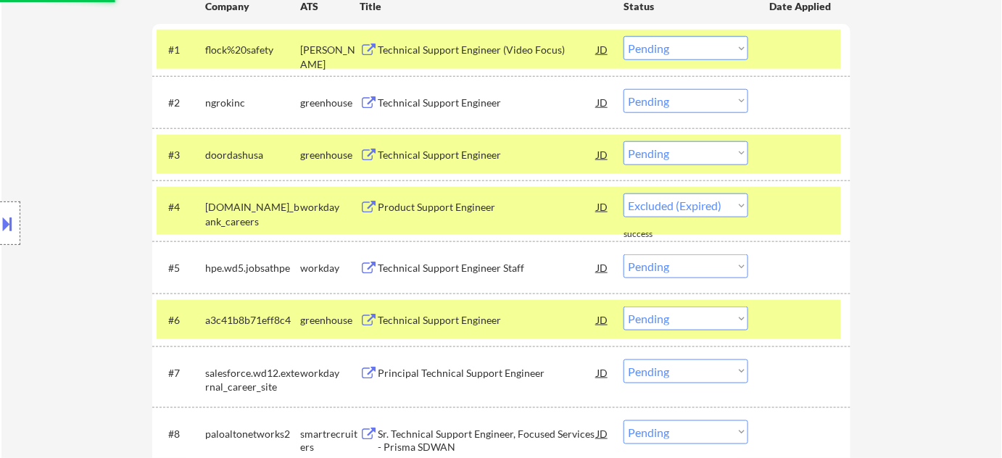
scroll to position [439, 0]
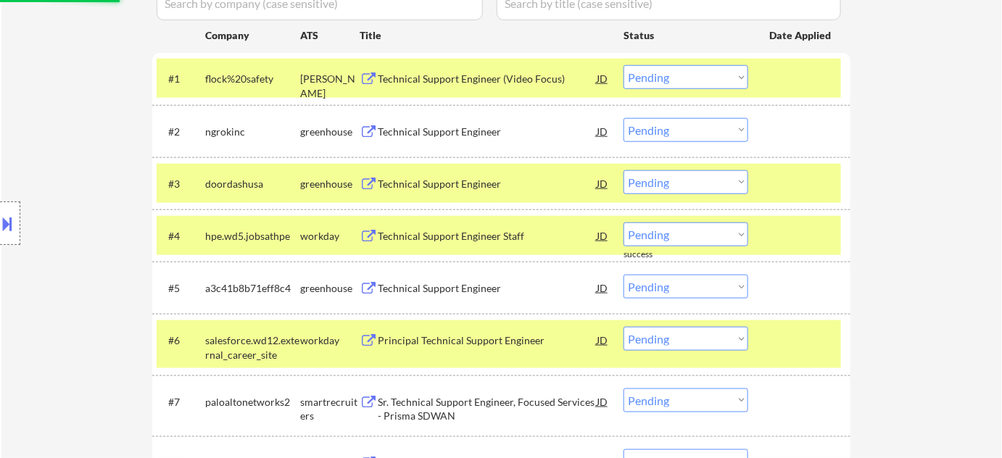
click at [435, 181] on div "Technical Support Engineer" at bounding box center [487, 184] width 219 height 15
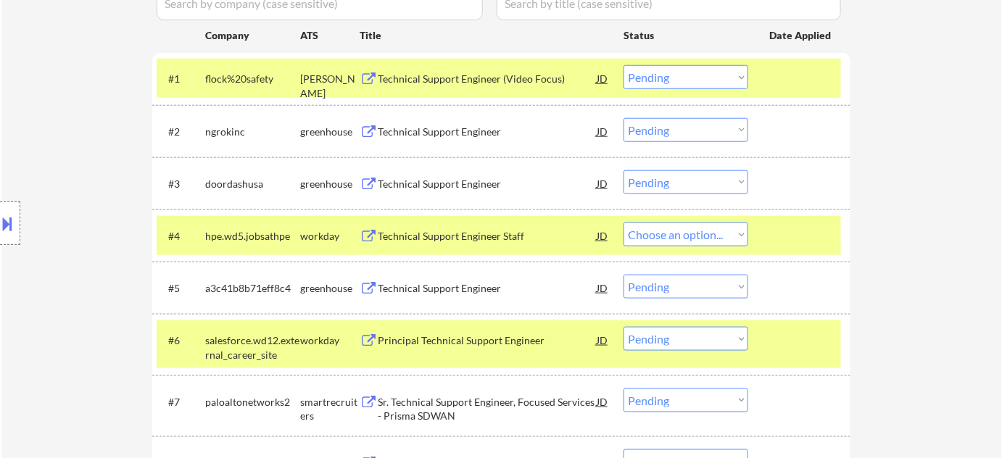
select select ""pending""
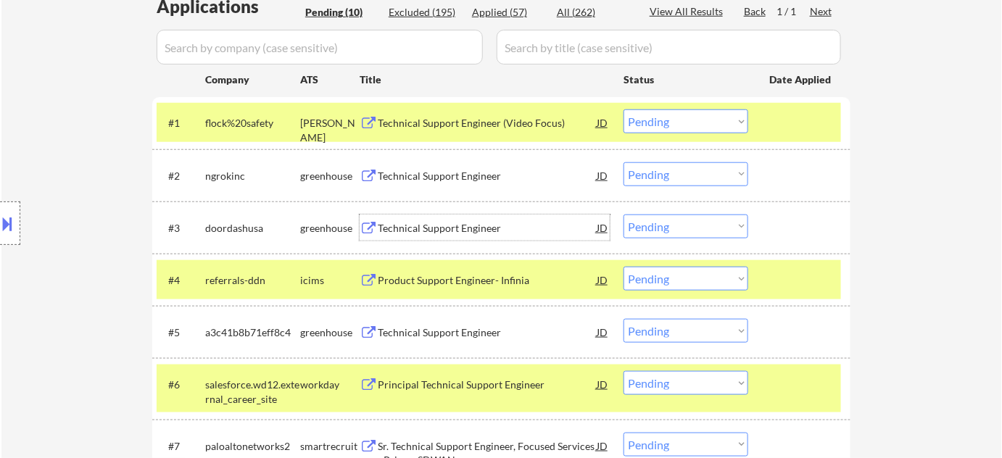
scroll to position [373, 0]
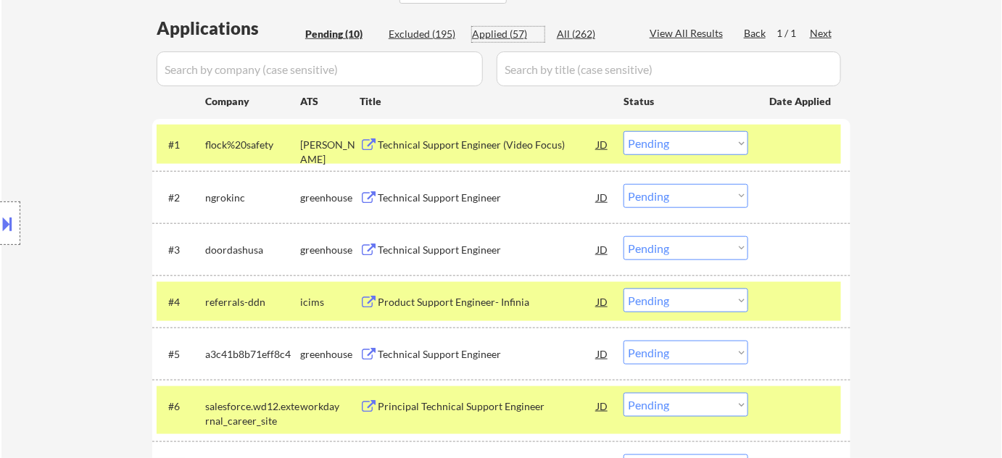
click at [511, 36] on div "Applied (57)" at bounding box center [508, 34] width 73 height 15
select select ""applied""
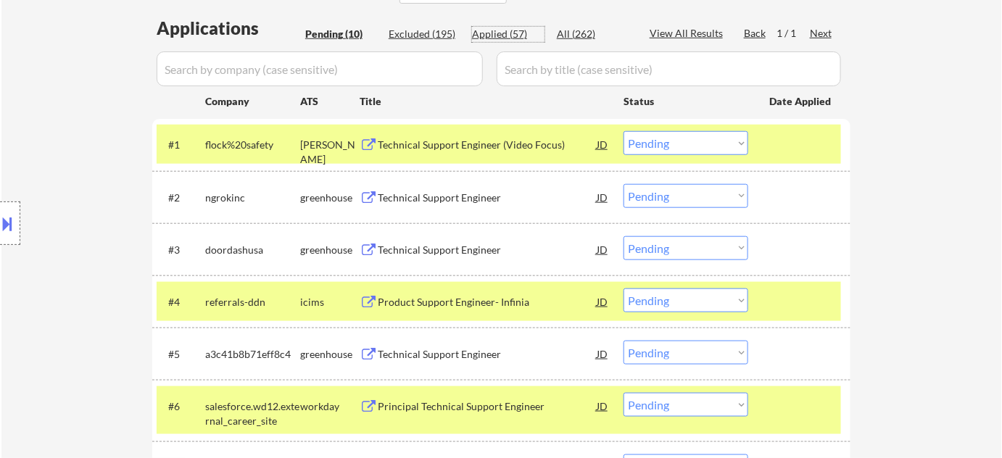
select select ""applied""
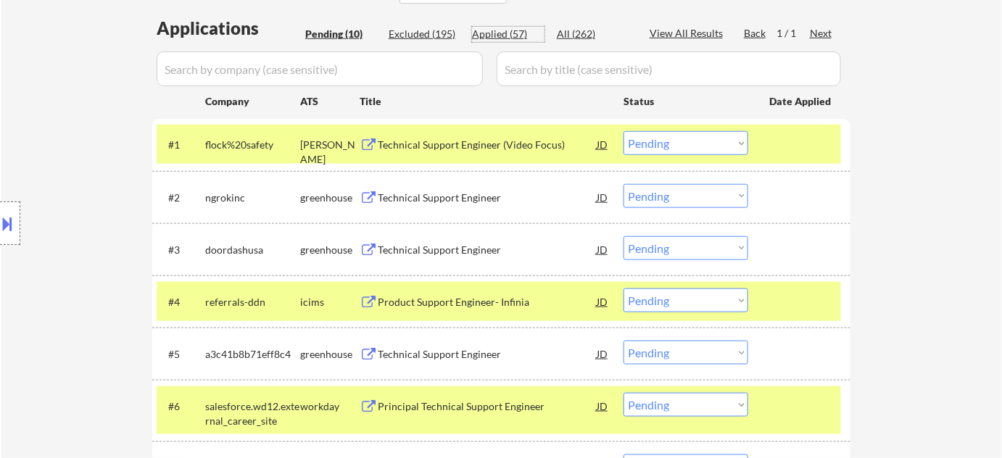
select select ""applied""
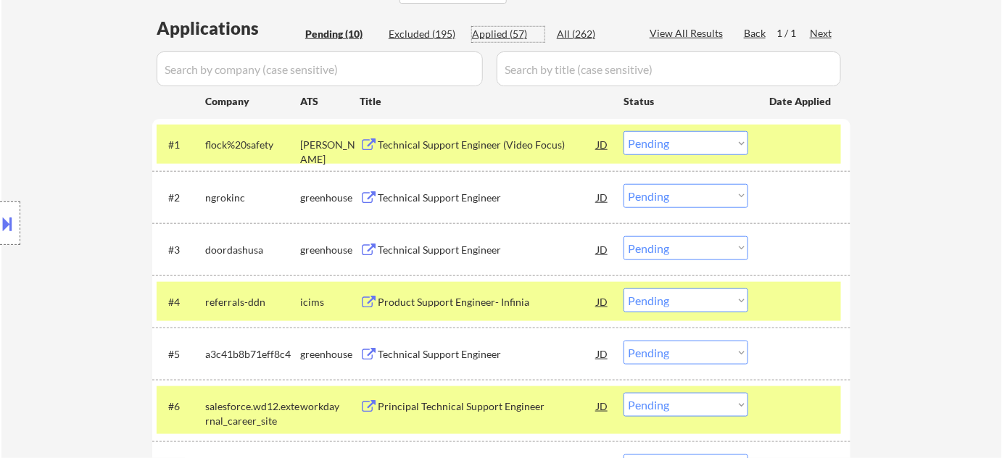
select select ""applied""
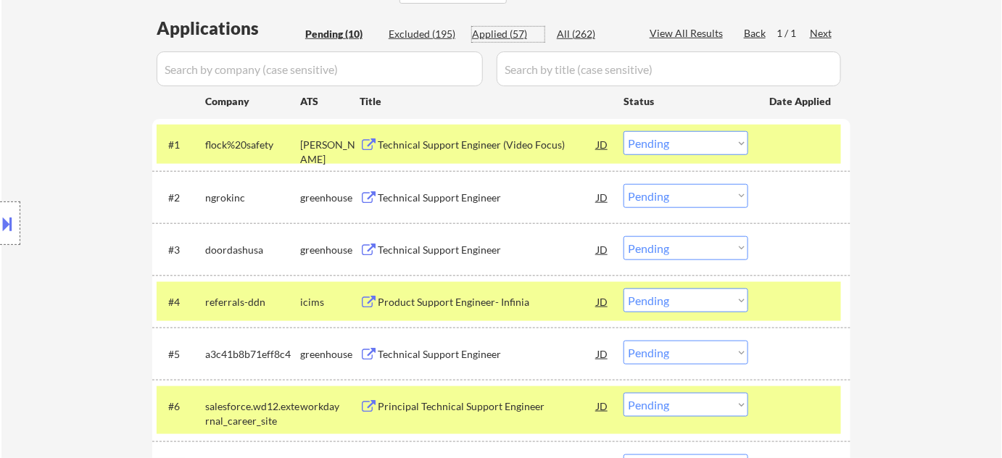
select select ""applied""
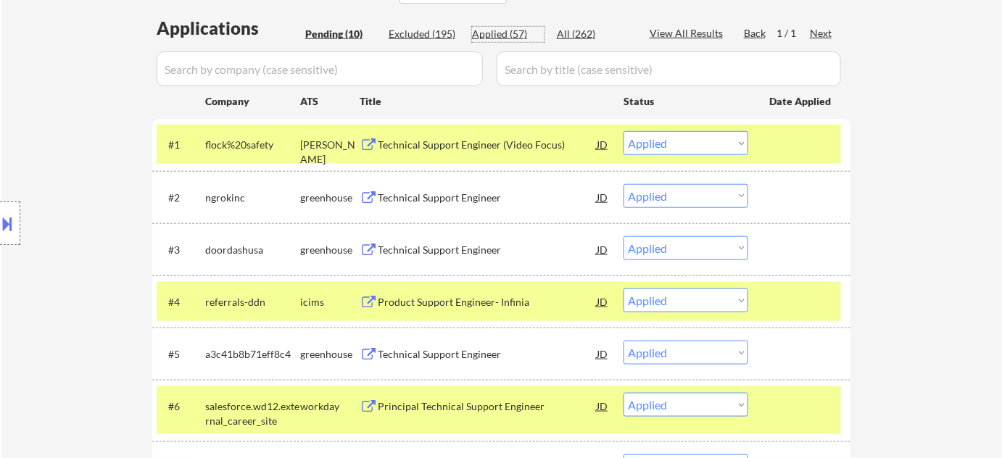
select select ""applied""
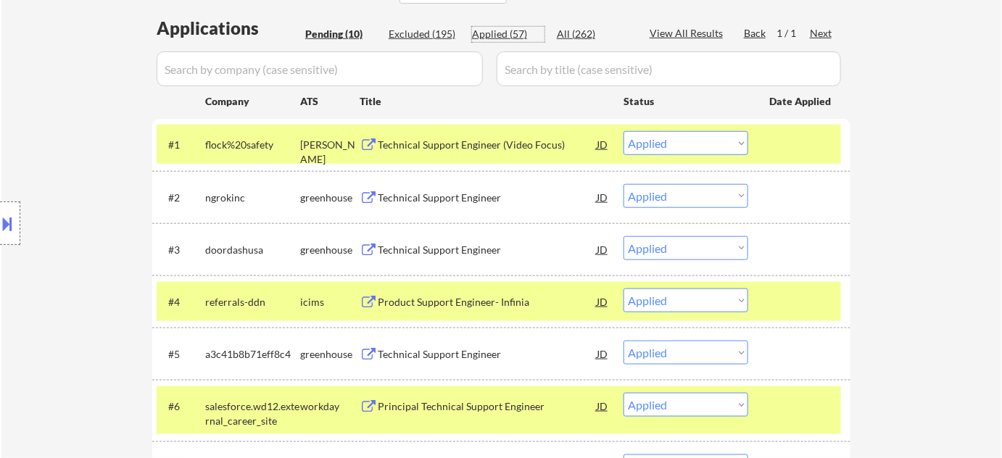
select select ""applied""
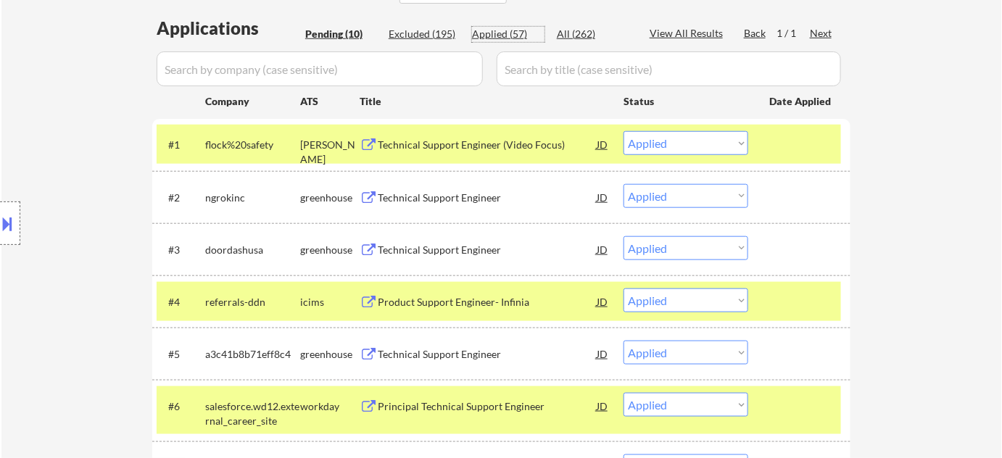
select select ""applied""
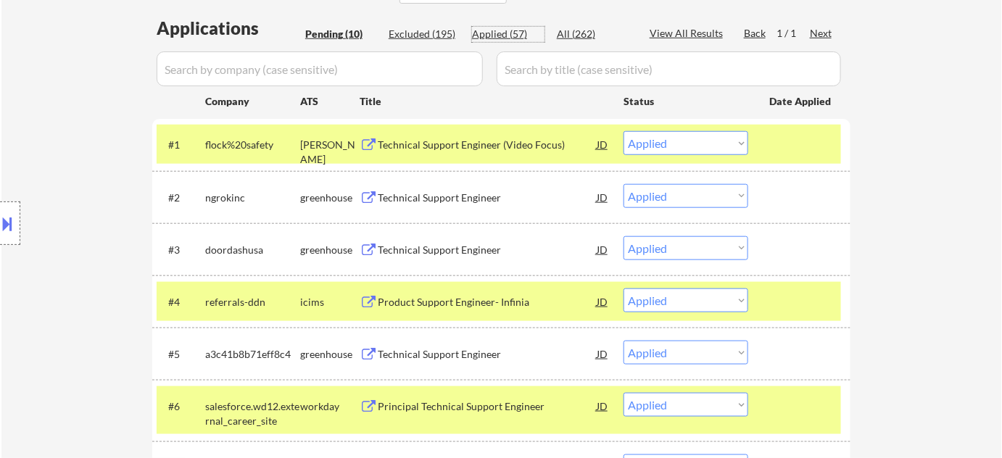
select select ""applied""
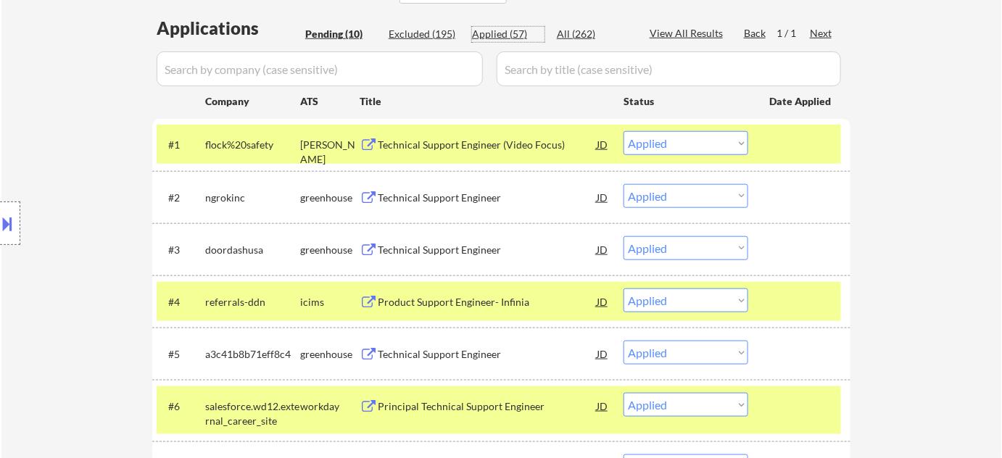
select select ""applied""
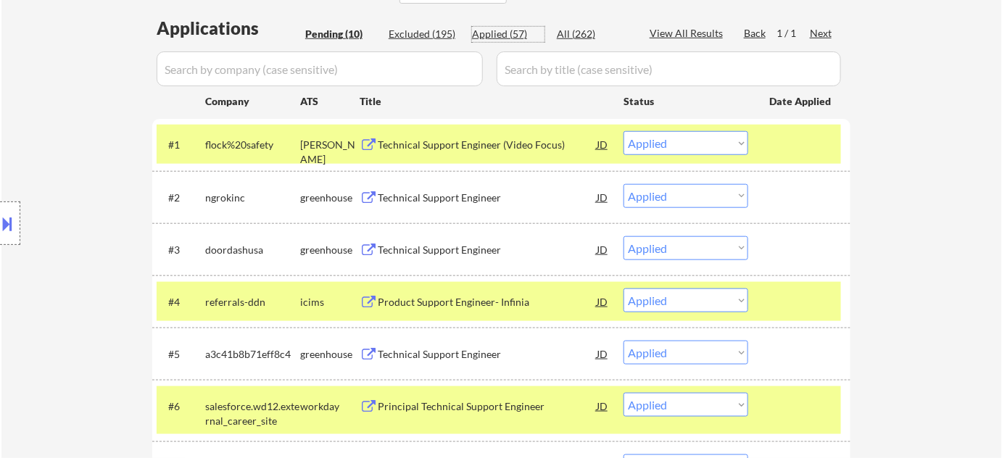
select select ""applied""
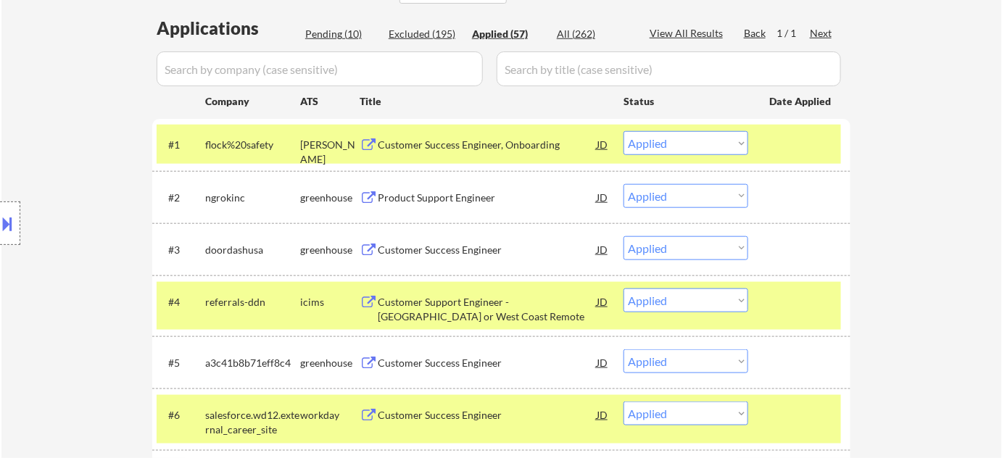
click at [427, 65] on input "input" at bounding box center [320, 69] width 326 height 35
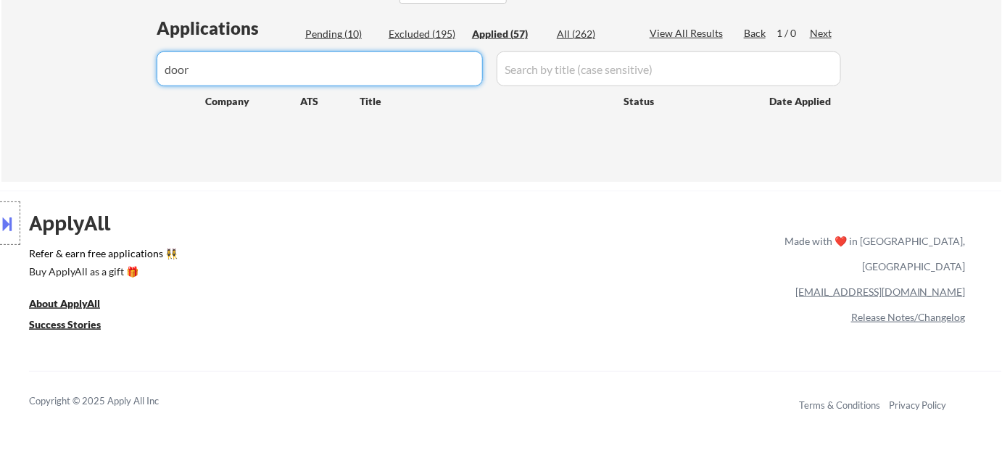
drag, startPoint x: 332, startPoint y: 76, endPoint x: 0, endPoint y: 63, distance: 332.5
click at [0, 68] on div "← Return to /applysquad Mailslurp Inbox Job Search Builder Julian Martinez User…" at bounding box center [501, 276] width 1002 height 1298
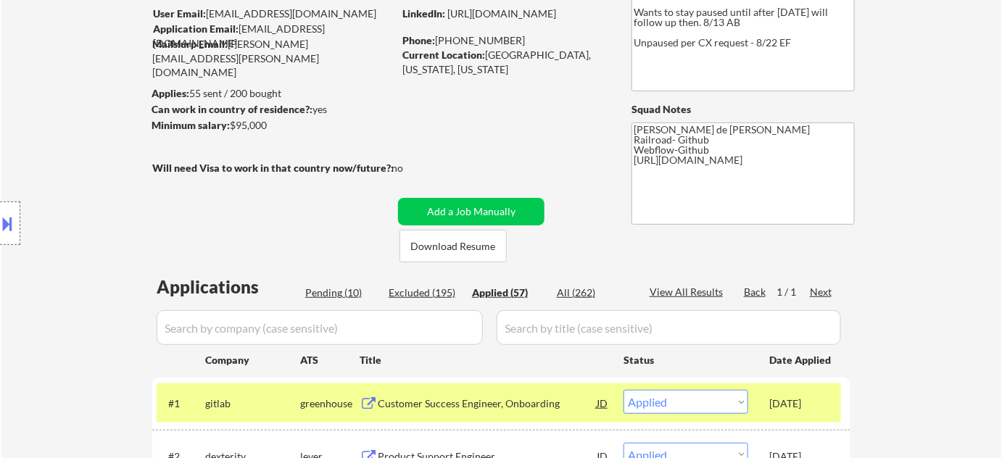
scroll to position [110, 0]
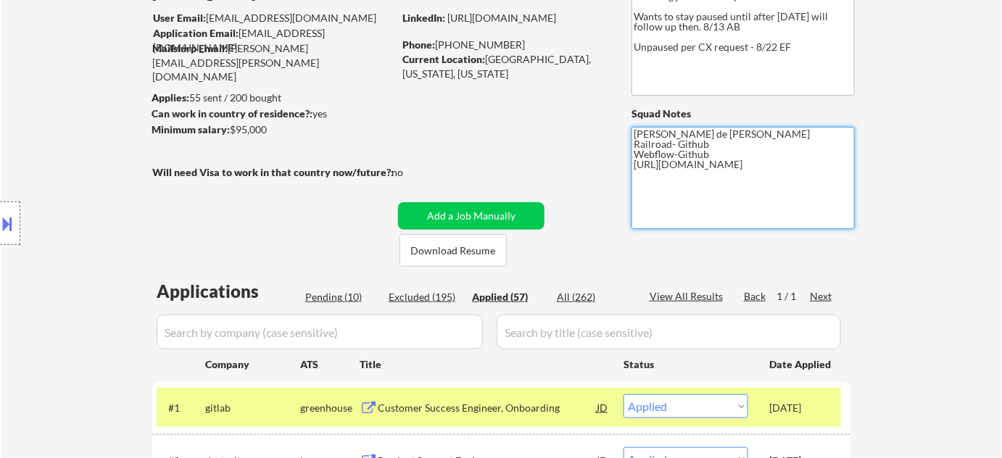
drag, startPoint x: 814, startPoint y: 166, endPoint x: 634, endPoint y: 166, distance: 179.9
click at [634, 166] on textarea "Flor de Mae Railroad- Github Webflow-Github https://www.linkedin.com/in/juliane…" at bounding box center [743, 178] width 223 height 102
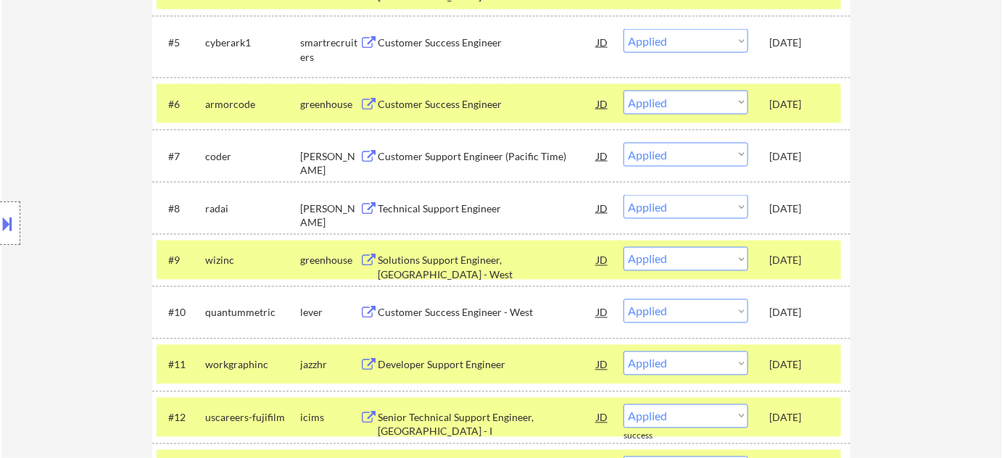
scroll to position [769, 0]
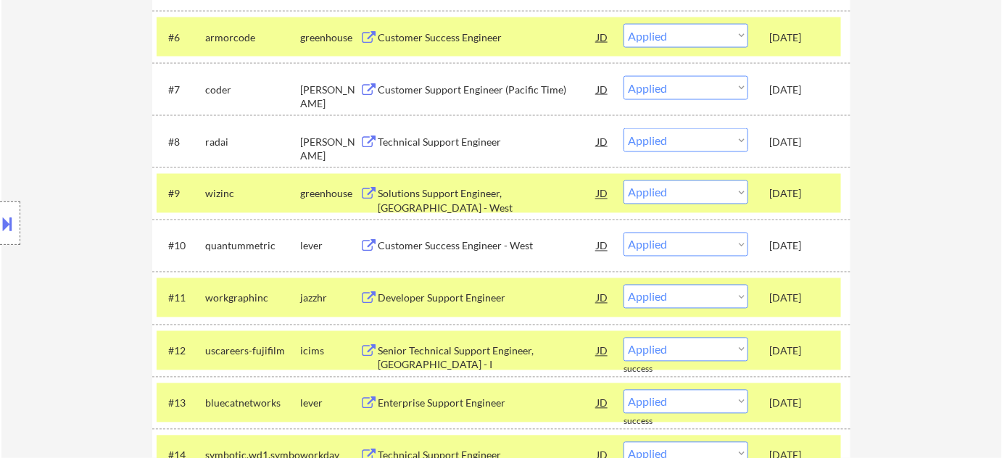
click at [64, 179] on div "Location Inclusions:" at bounding box center [130, 223] width 260 height 269
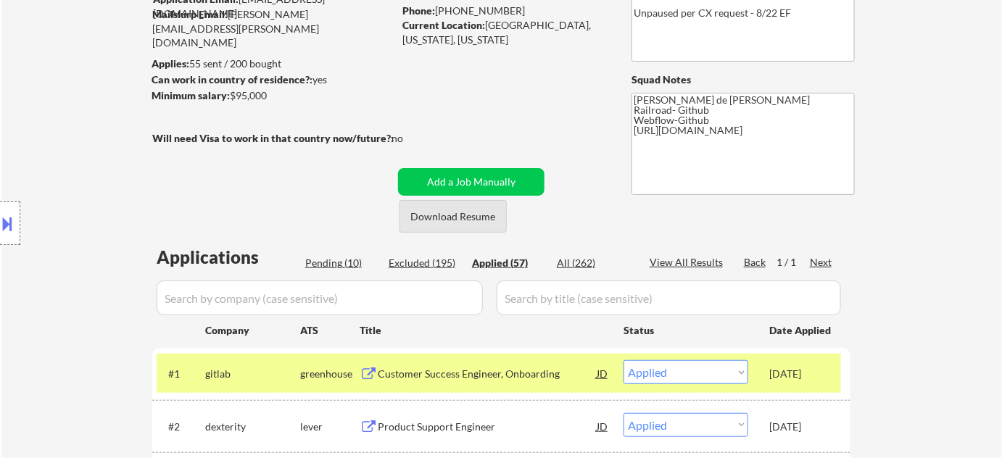
scroll to position [176, 0]
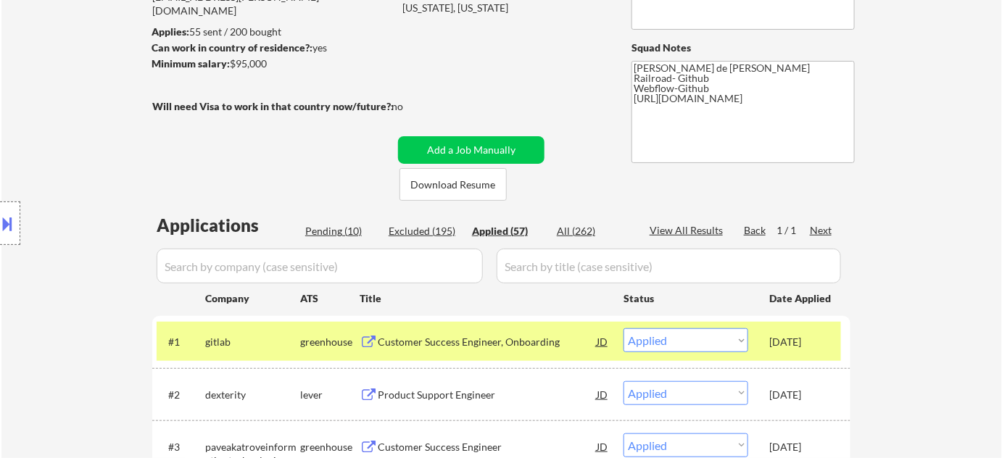
click at [356, 233] on div "Pending (10)" at bounding box center [341, 231] width 73 height 15
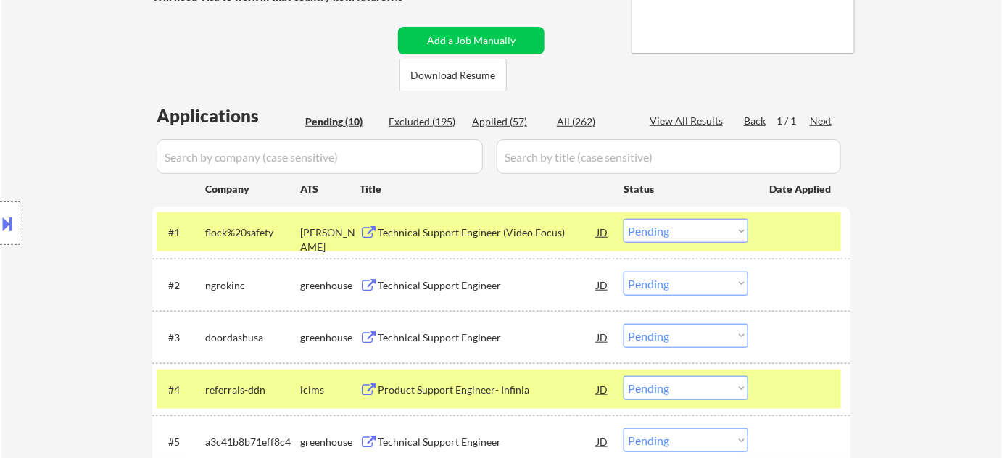
scroll to position [308, 0]
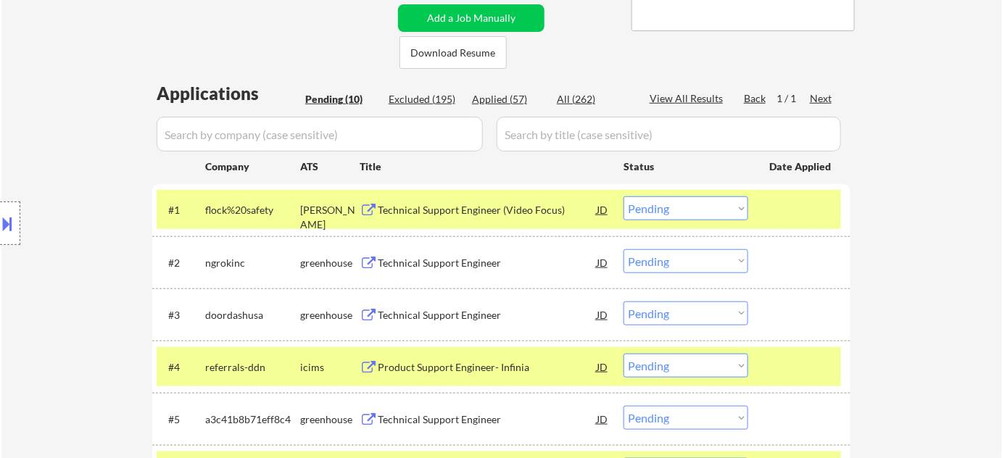
click at [658, 318] on select "Choose an option... Pending Applied Excluded (Questions) Excluded (Expired) Exc…" at bounding box center [686, 314] width 125 height 24
click at [624, 302] on select "Choose an option... Pending Applied Excluded (Questions) Excluded (Expired) Exc…" at bounding box center [686, 314] width 125 height 24
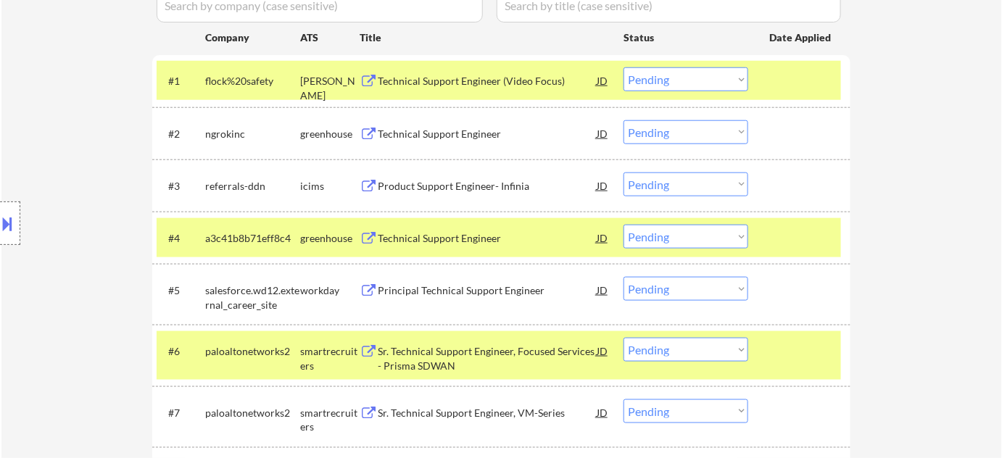
scroll to position [439, 0]
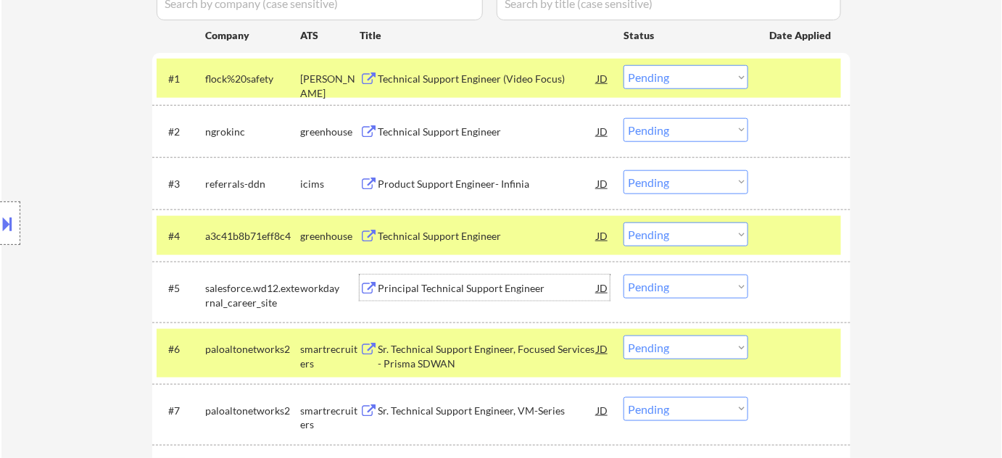
click at [419, 289] on div "Principal Technical Support Engineer" at bounding box center [487, 288] width 219 height 15
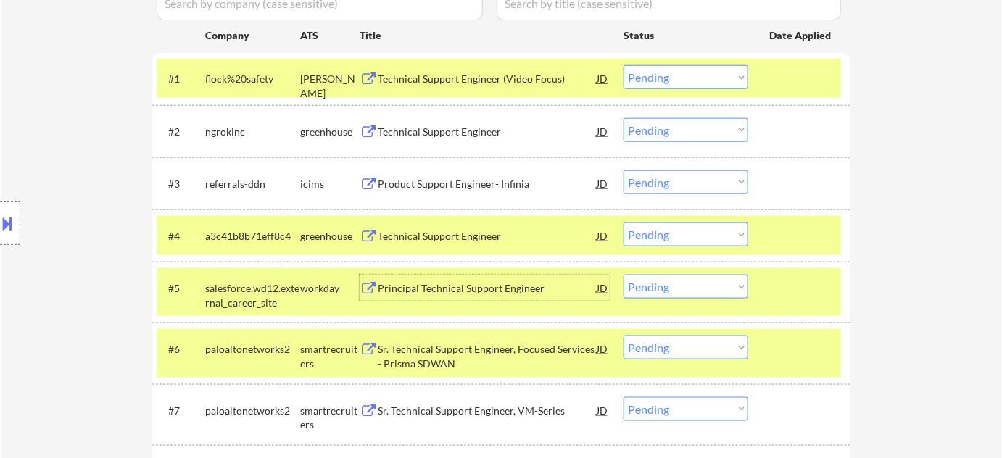
click at [667, 289] on select "Choose an option... Pending Applied Excluded (Questions) Excluded (Expired) Exc…" at bounding box center [686, 287] width 125 height 24
click at [624, 275] on select "Choose an option... Pending Applied Excluded (Questions) Excluded (Expired) Exc…" at bounding box center [686, 287] width 125 height 24
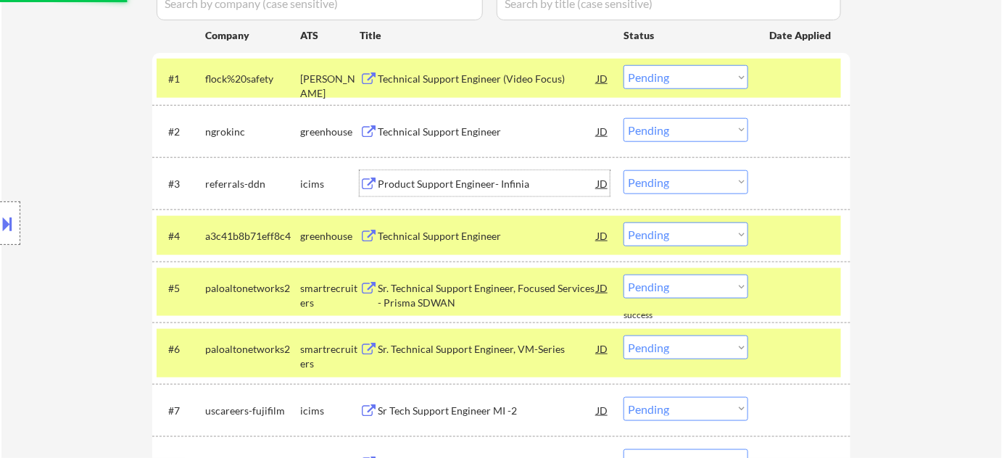
click at [453, 181] on div "Product Support Engineer- Infinia" at bounding box center [487, 184] width 219 height 15
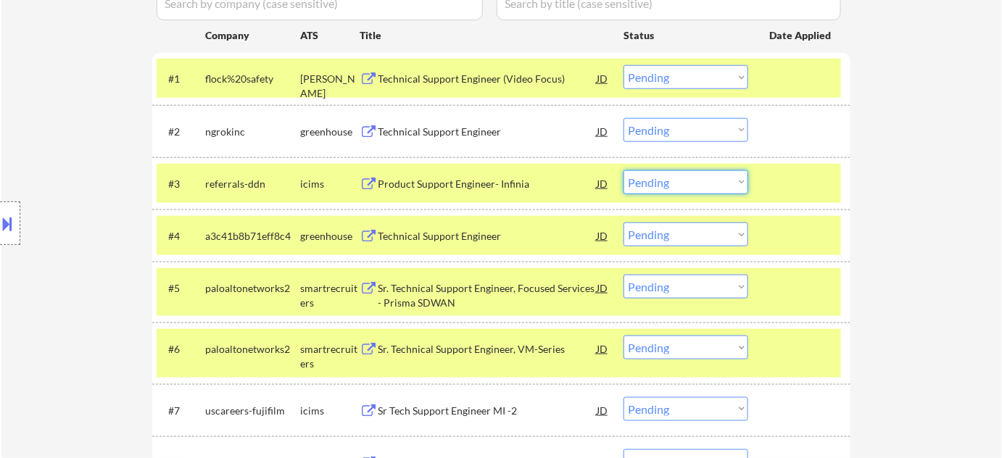
click at [698, 183] on select "Choose an option... Pending Applied Excluded (Questions) Excluded (Expired) Exc…" at bounding box center [686, 182] width 125 height 24
click at [624, 170] on select "Choose an option... Pending Applied Excluded (Questions) Excluded (Expired) Exc…" at bounding box center [686, 182] width 125 height 24
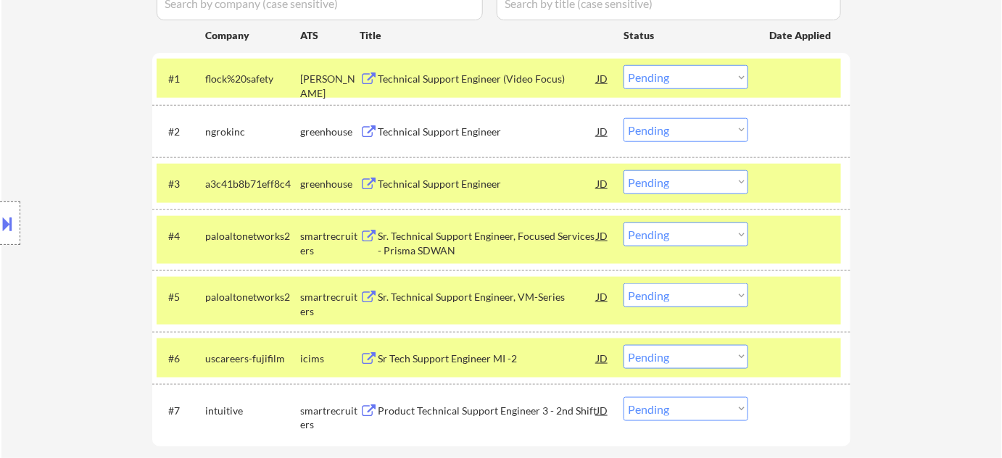
click at [400, 119] on div "Technical Support Engineer" at bounding box center [487, 131] width 219 height 26
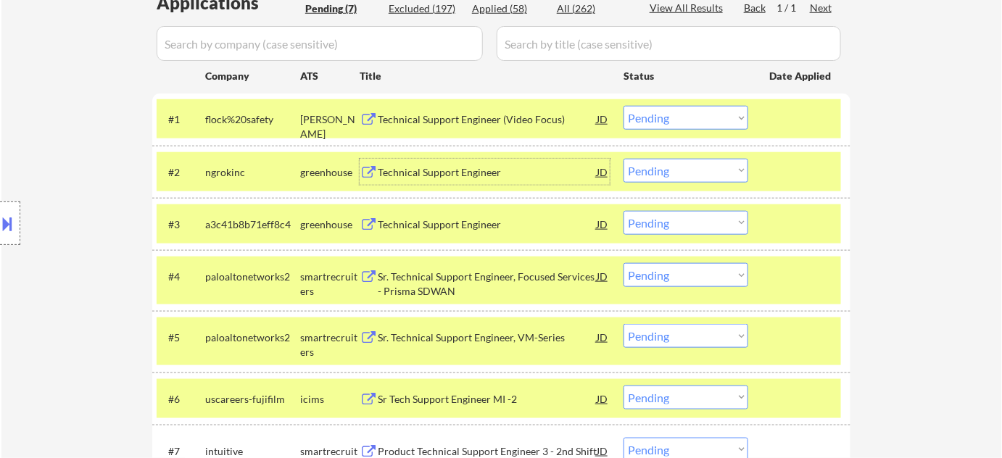
scroll to position [308, 0]
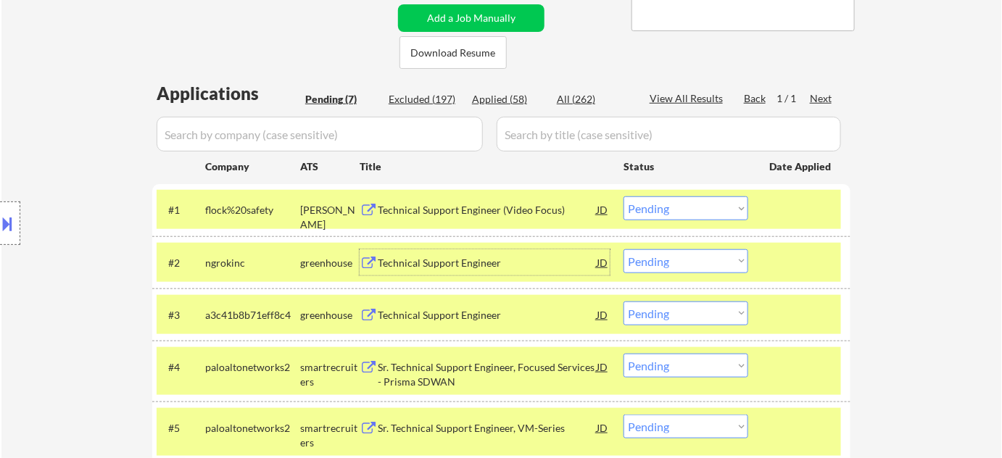
click at [516, 92] on div "Applied (58)" at bounding box center [508, 99] width 73 height 15
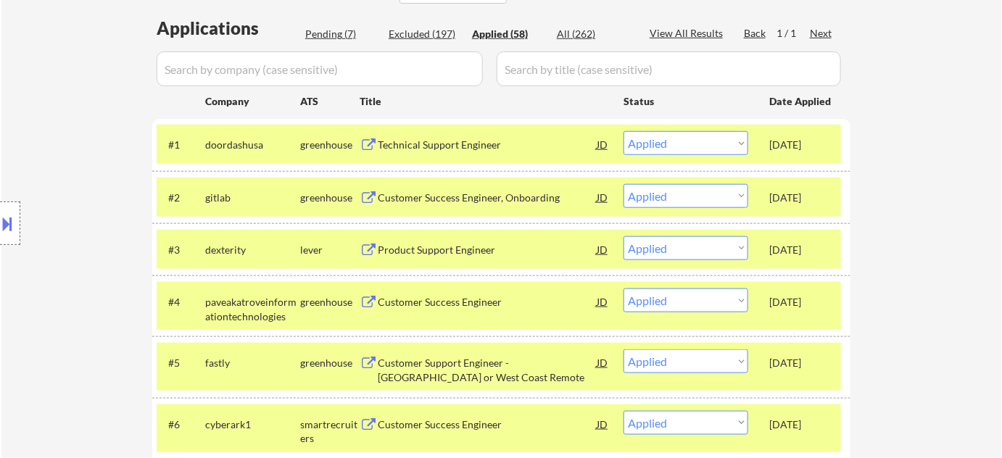
scroll to position [439, 0]
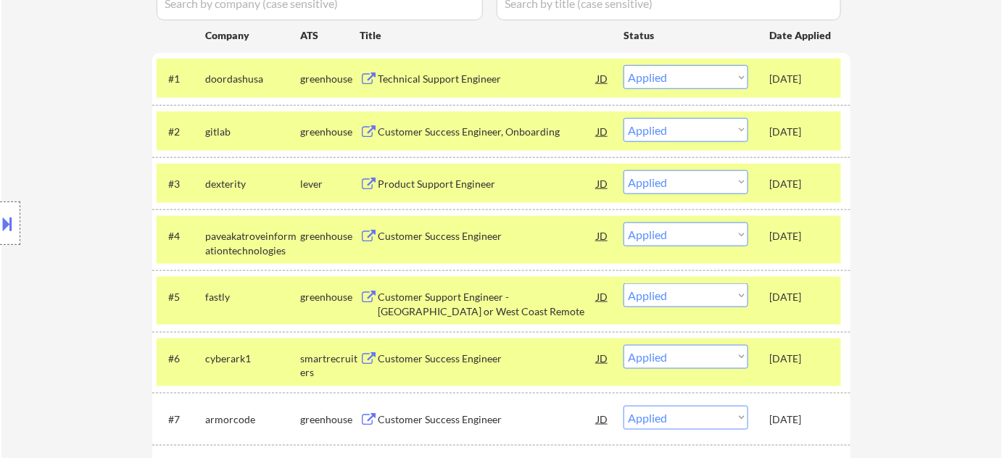
click at [472, 227] on div "Customer Success Engineer" at bounding box center [487, 236] width 219 height 26
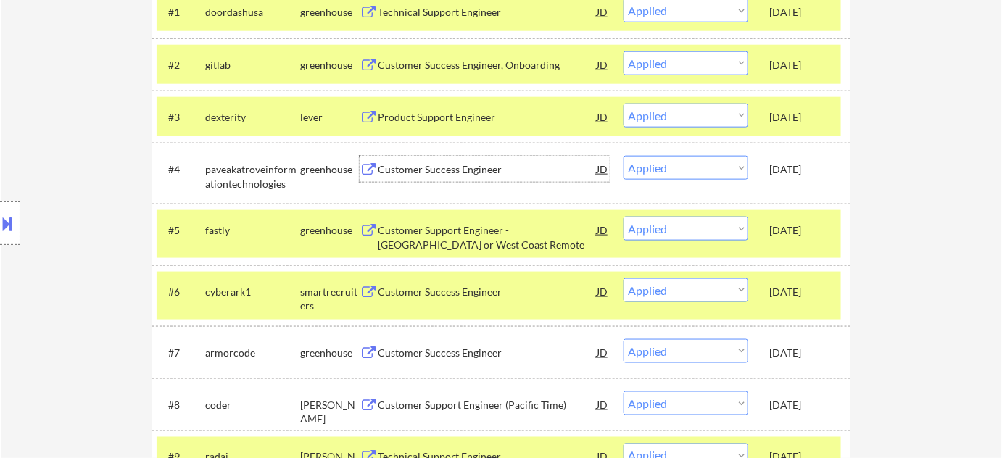
scroll to position [505, 0]
click at [429, 226] on div "Customer Support Engineer - East Coast or West Coast Remote" at bounding box center [487, 238] width 219 height 28
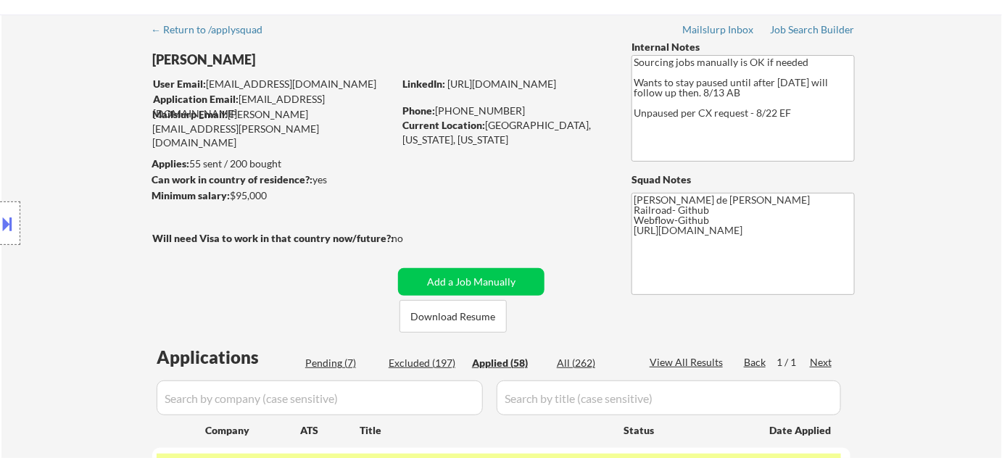
scroll to position [0, 0]
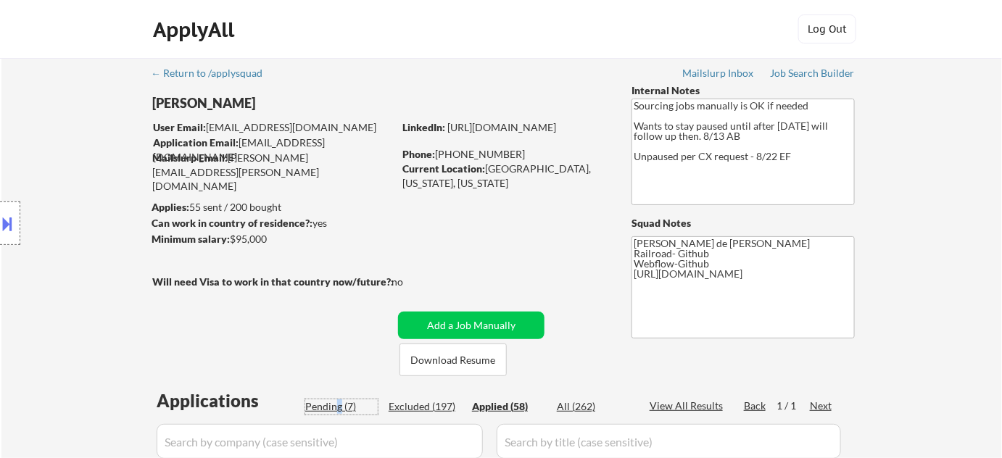
click at [338, 408] on div "Pending (7)" at bounding box center [341, 407] width 73 height 15
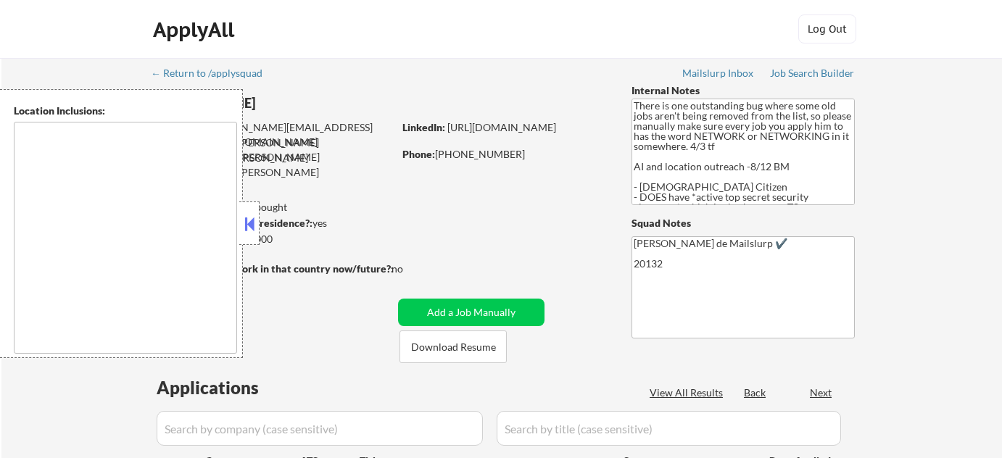
type textarea "Reston, VA Herndon, VA Great Falls, VA Vienna, VA Sterling, VA Oak Hill, VA Cha…"
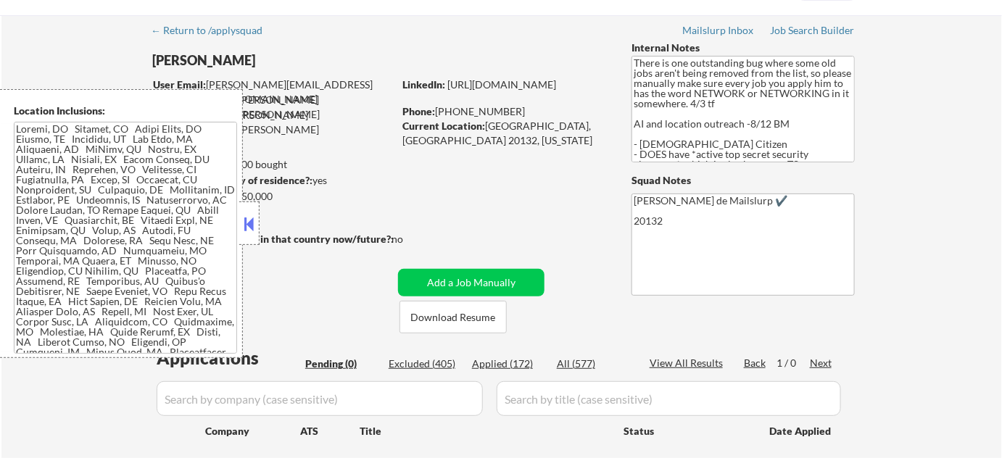
scroll to position [65, 0]
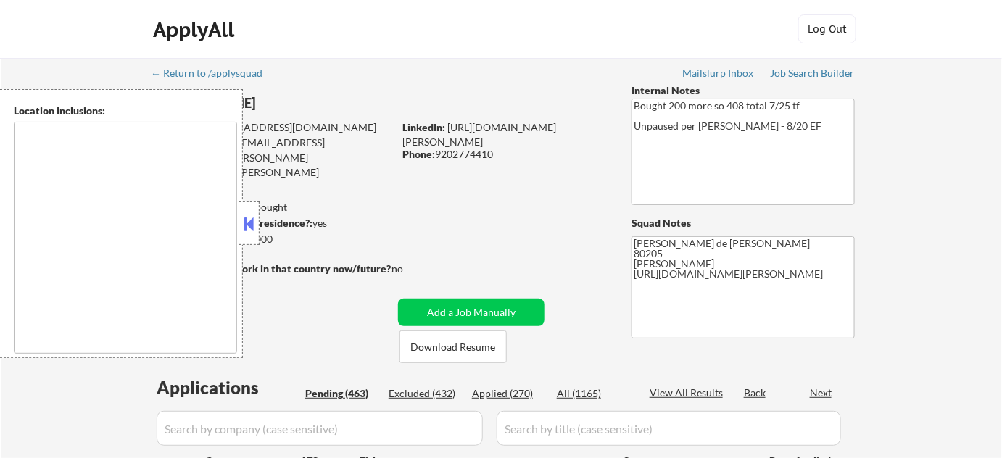
type textarea "[GEOGRAPHIC_DATA], [GEOGRAPHIC_DATA] [GEOGRAPHIC_DATA], [GEOGRAPHIC_DATA], [GEO…"
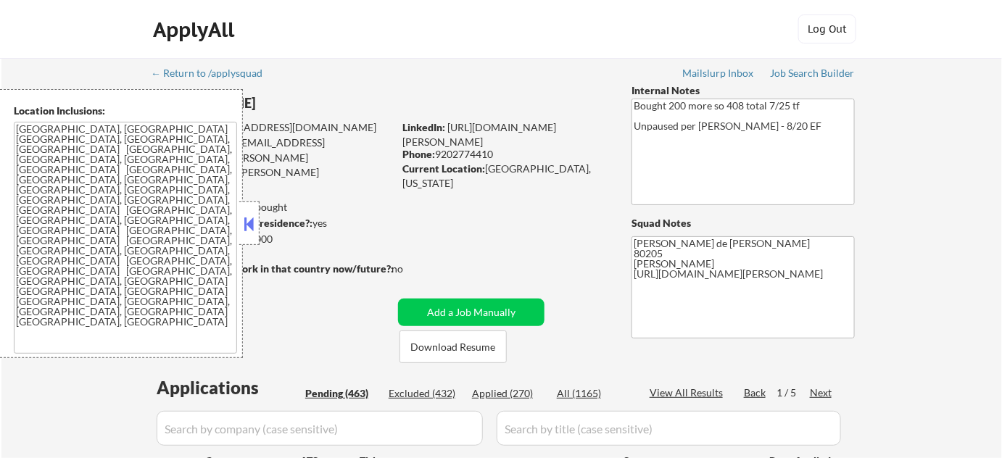
select select ""pending""
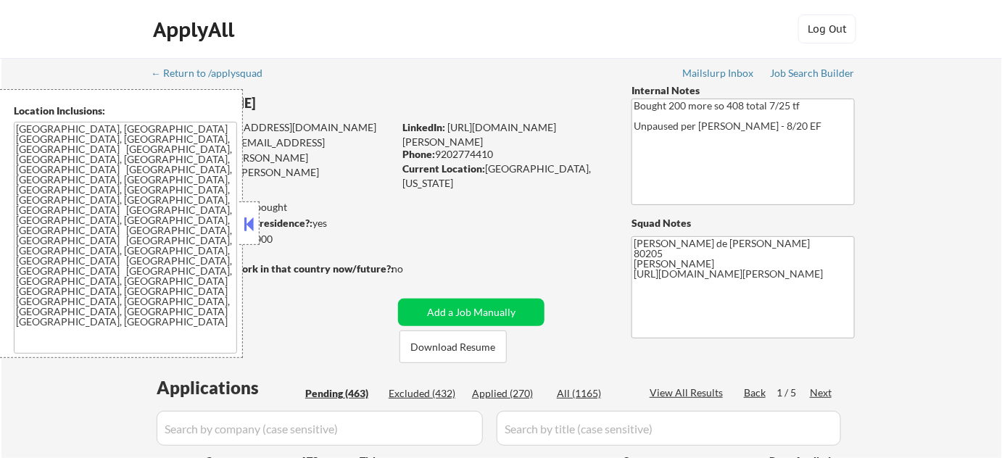
select select ""pending""
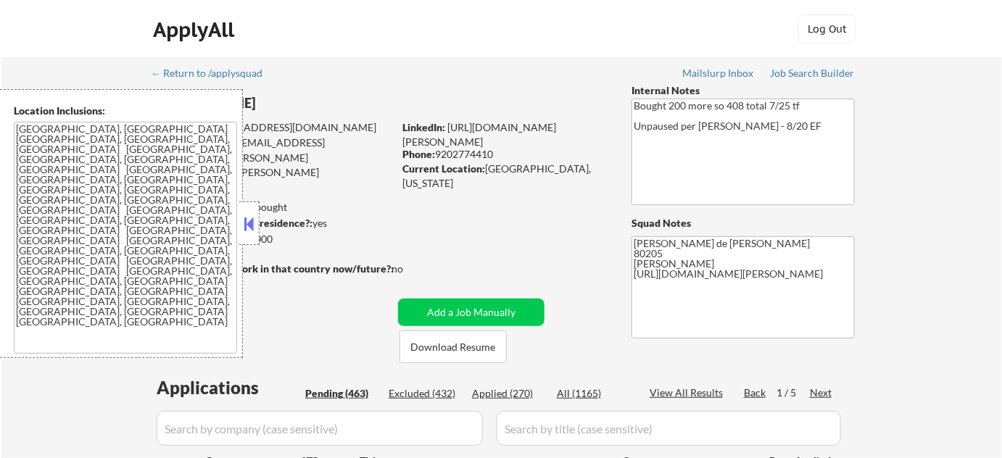
select select ""pending""
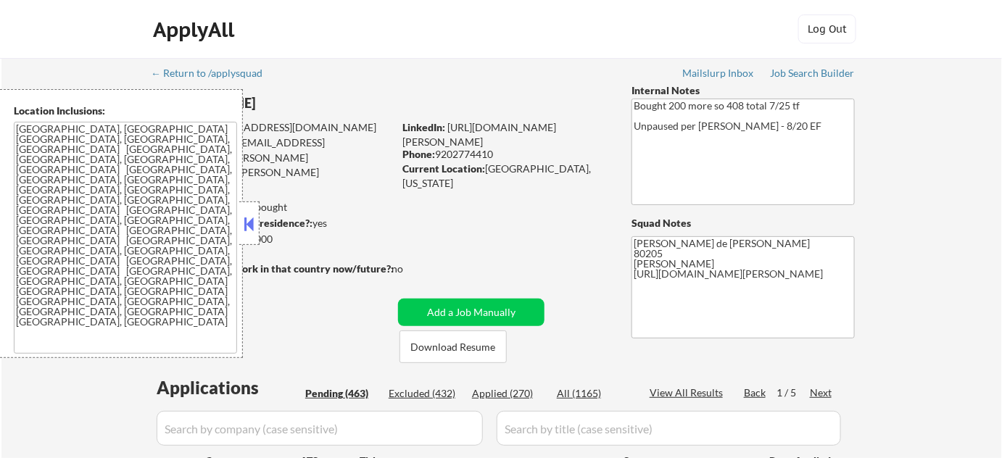
select select ""pending""
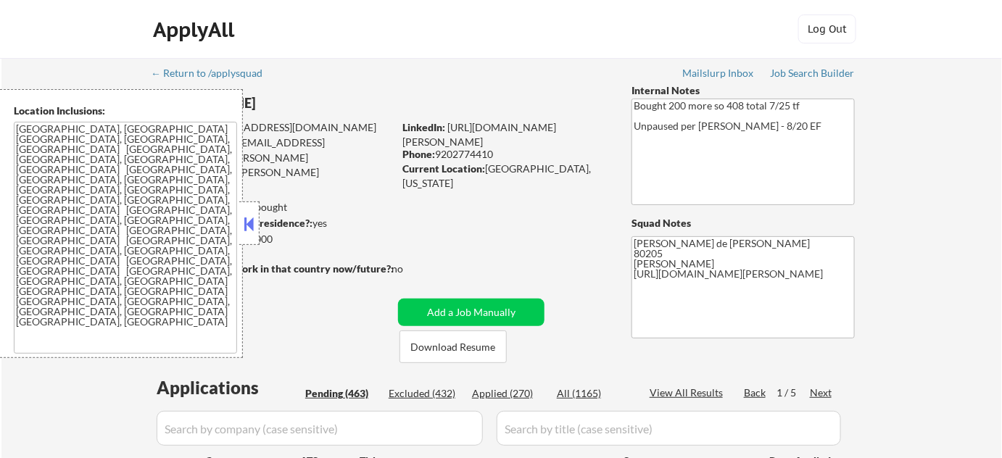
select select ""pending""
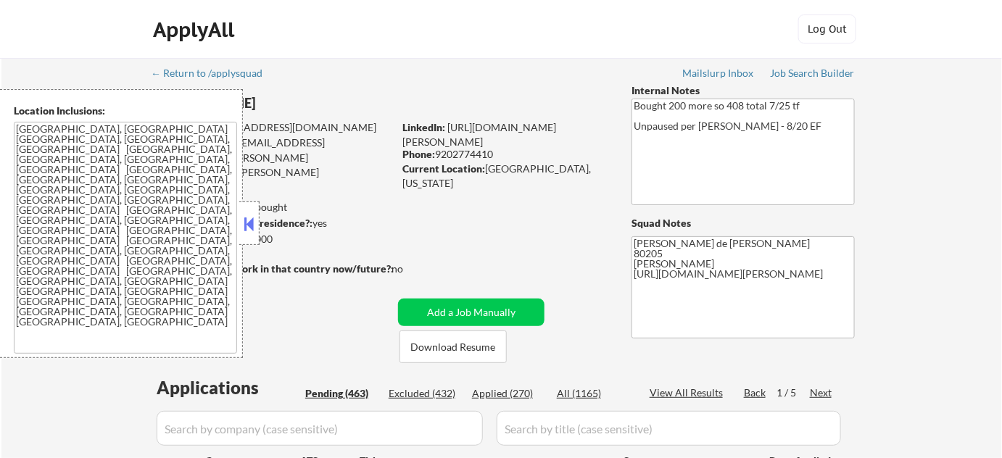
select select ""pending""
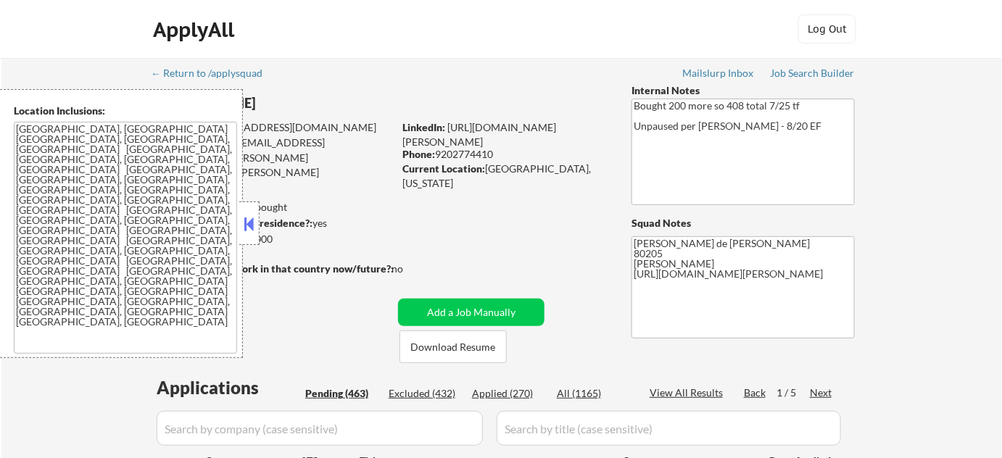
select select ""pending""
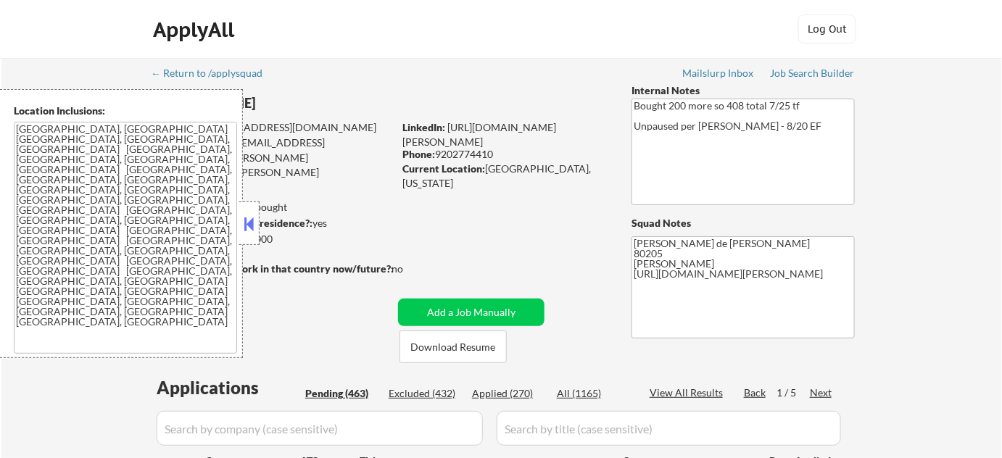
select select ""pending""
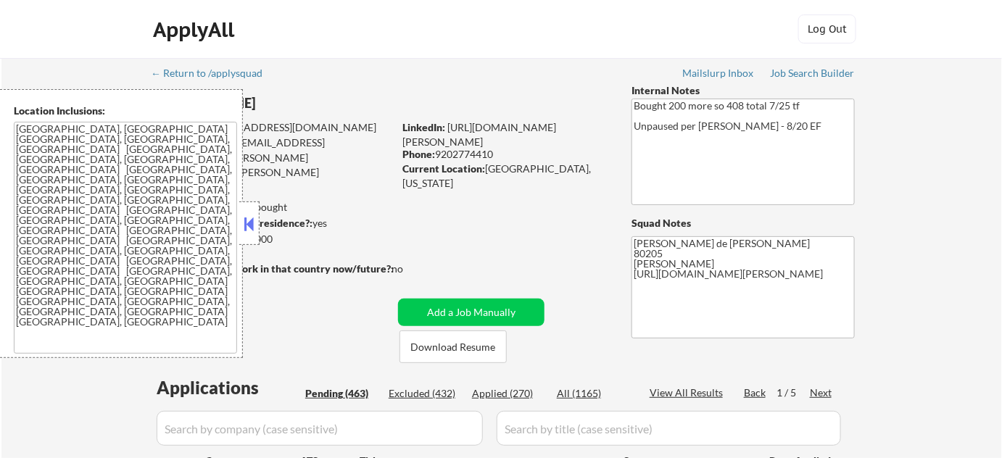
select select ""pending""
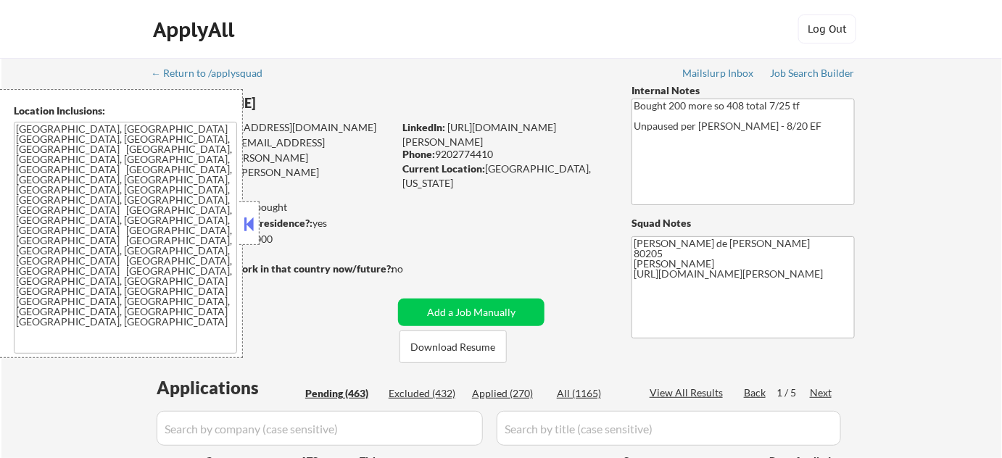
select select ""pending""
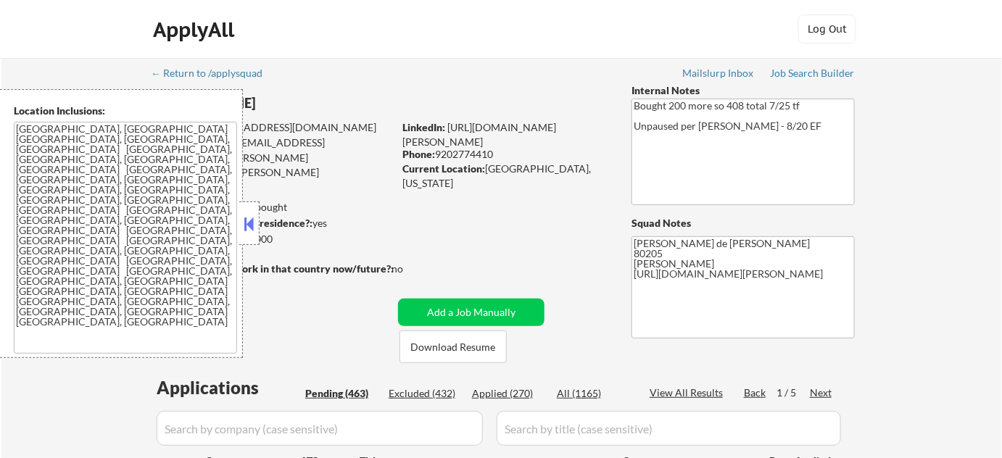
select select ""pending""
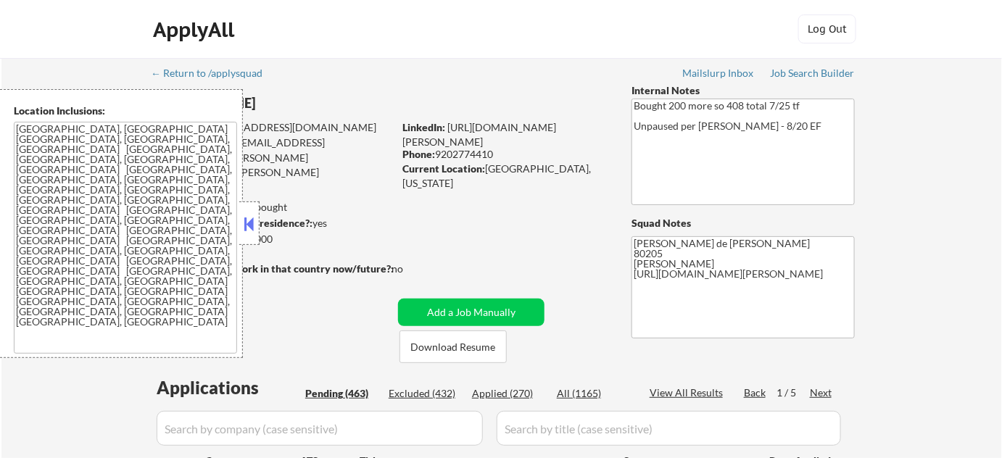
select select ""pending""
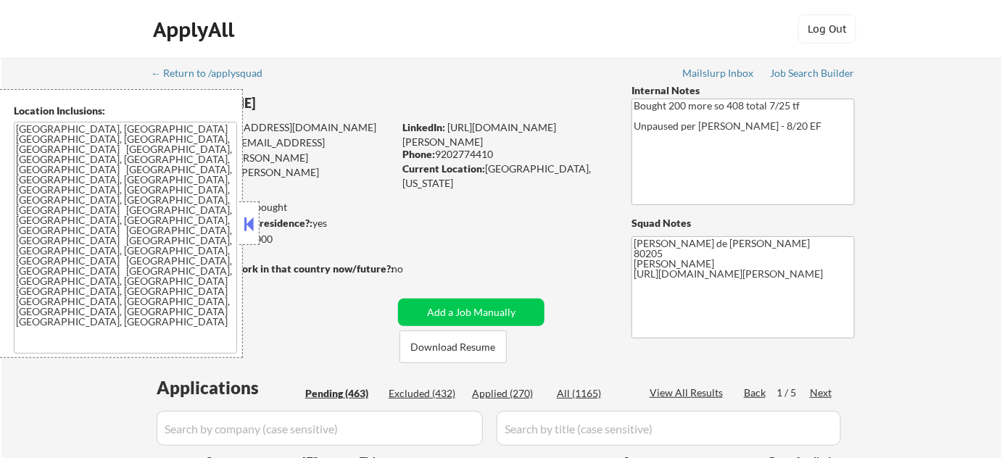
select select ""pending""
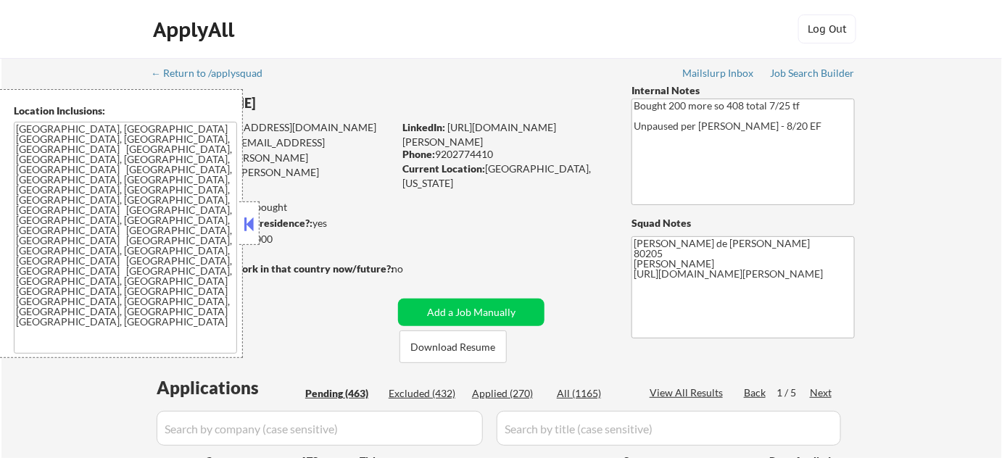
select select ""pending""
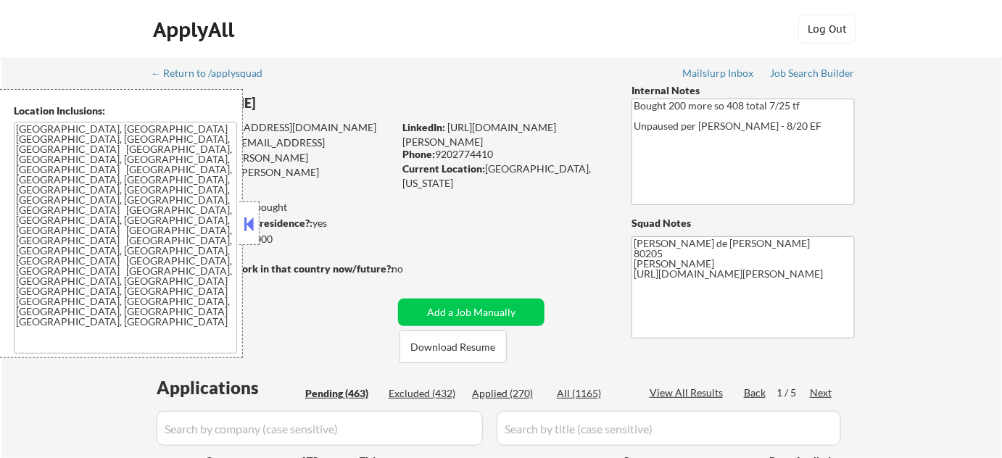
select select ""pending""
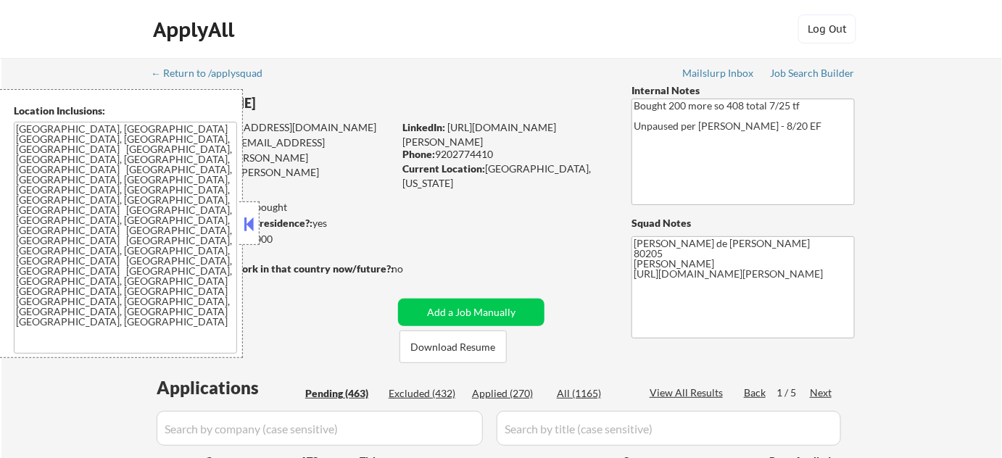
select select ""pending""
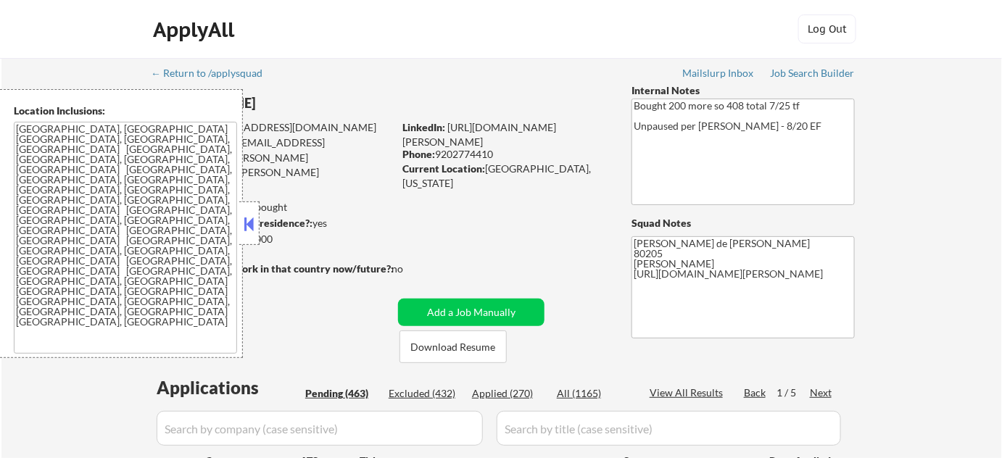
select select ""pending""
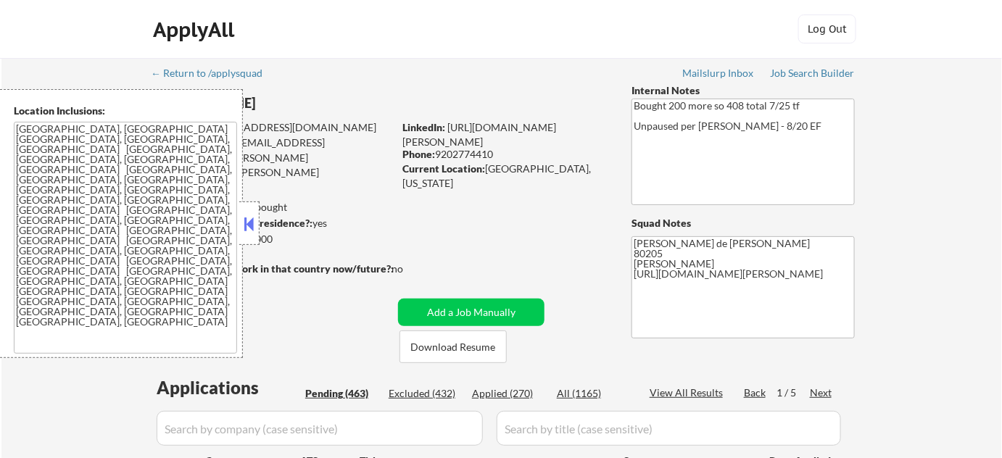
select select ""pending""
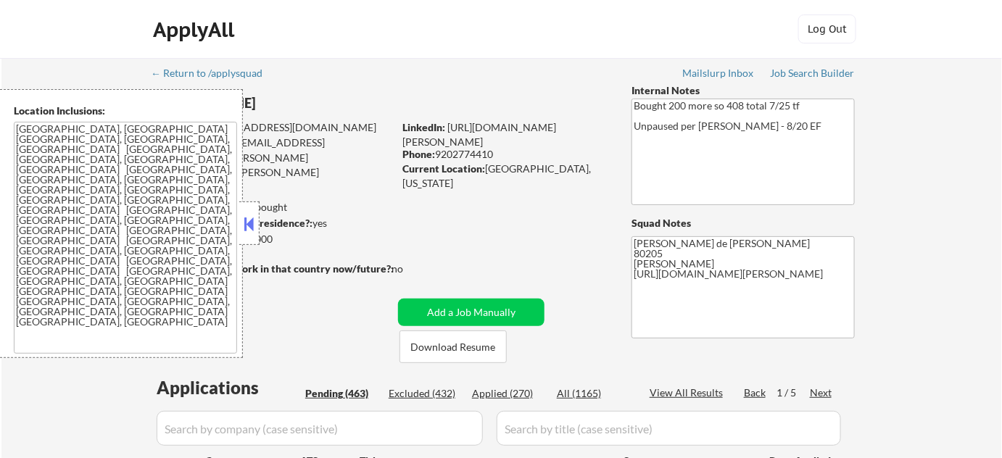
select select ""pending""
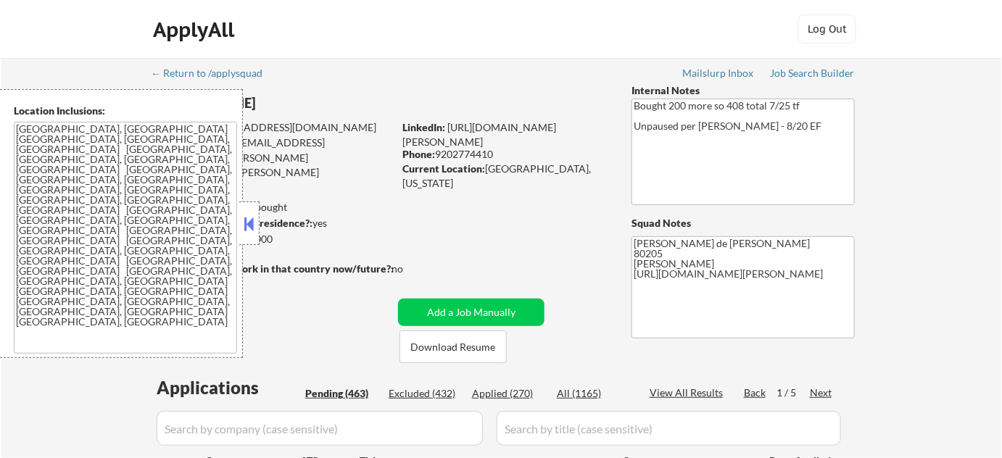
select select ""pending""
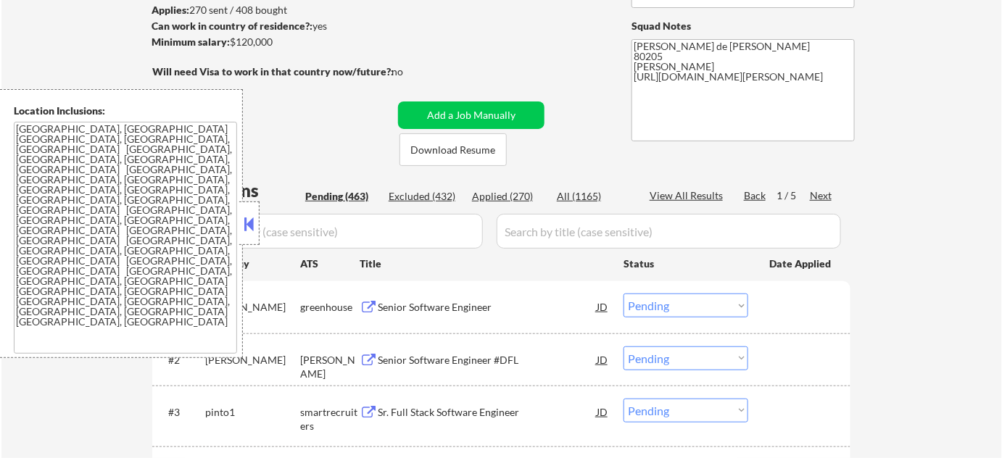
scroll to position [197, 0]
click at [251, 237] on div at bounding box center [249, 224] width 20 height 44
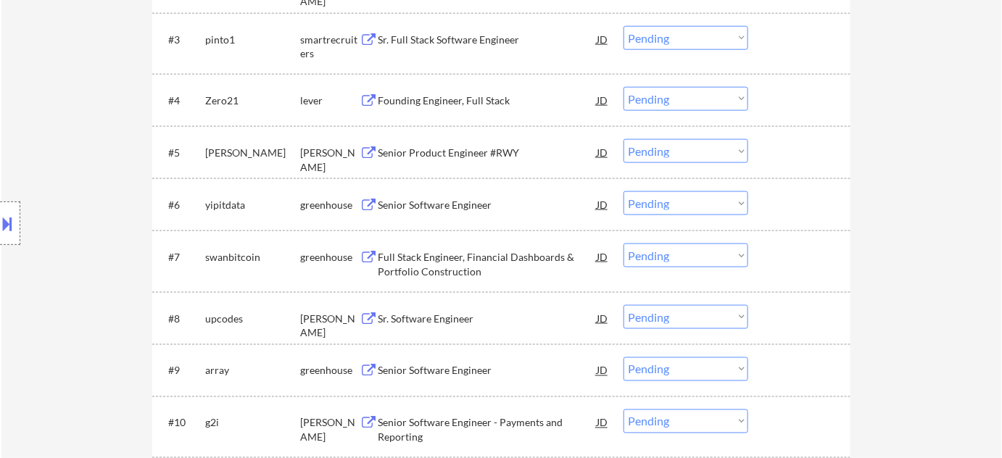
scroll to position [593, 0]
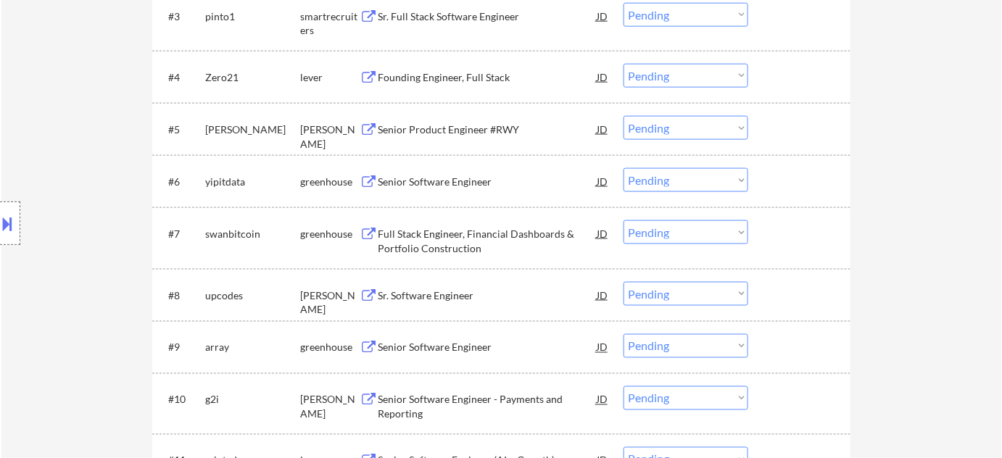
click at [423, 247] on div "Full Stack Engineer, Financial Dashboards & Portfolio Construction" at bounding box center [487, 241] width 219 height 28
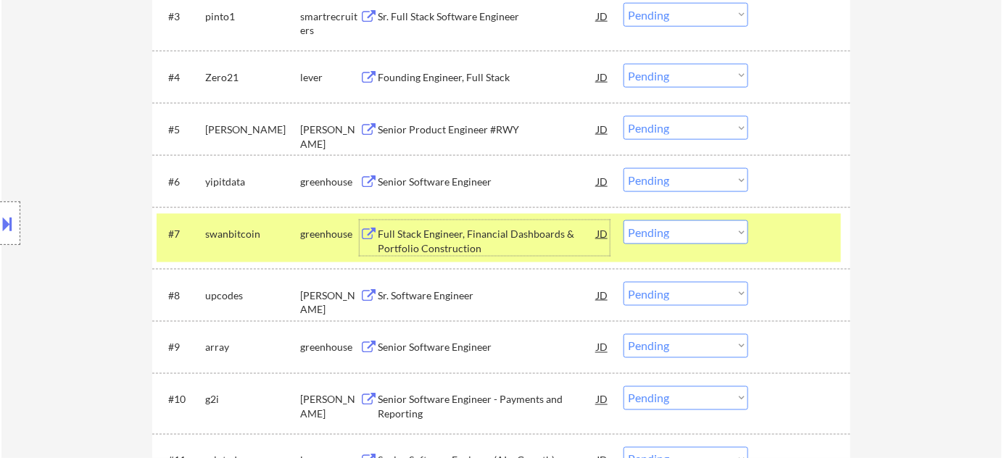
click at [680, 233] on select "Choose an option... Pending Applied Excluded (Questions) Excluded (Expired) Exc…" at bounding box center [686, 233] width 125 height 24
click at [624, 221] on select "Choose an option... Pending Applied Excluded (Questions) Excluded (Expired) Exc…" at bounding box center [686, 233] width 125 height 24
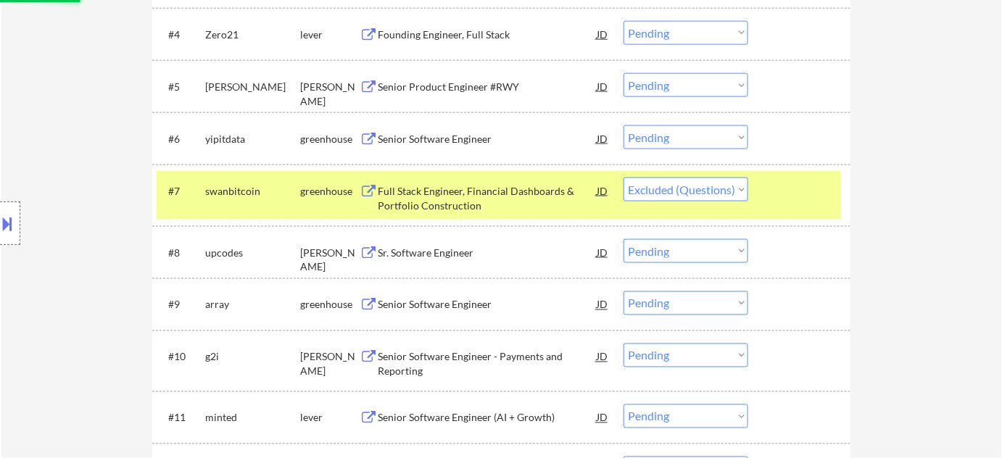
scroll to position [659, 0]
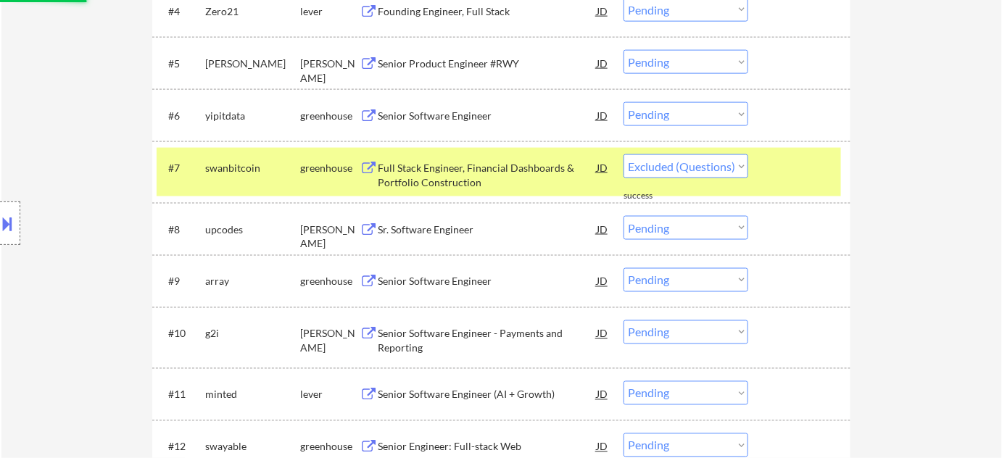
select select ""pending""
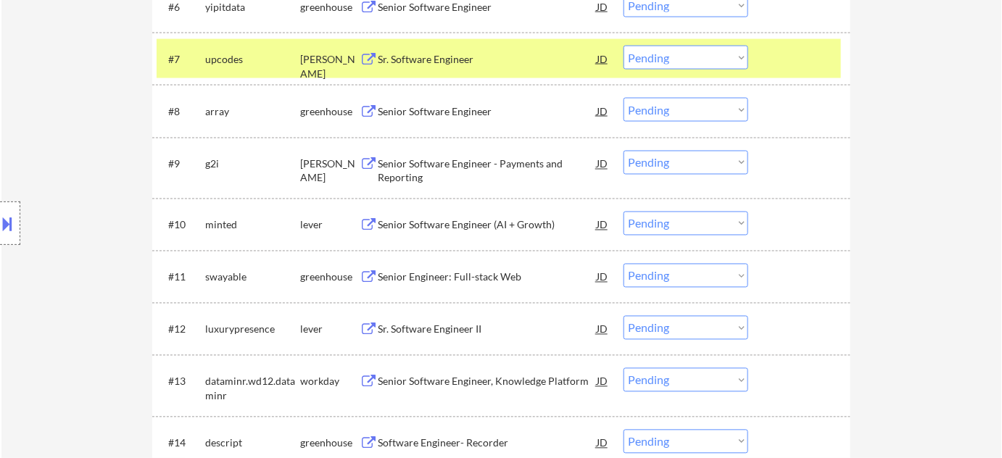
scroll to position [791, 0]
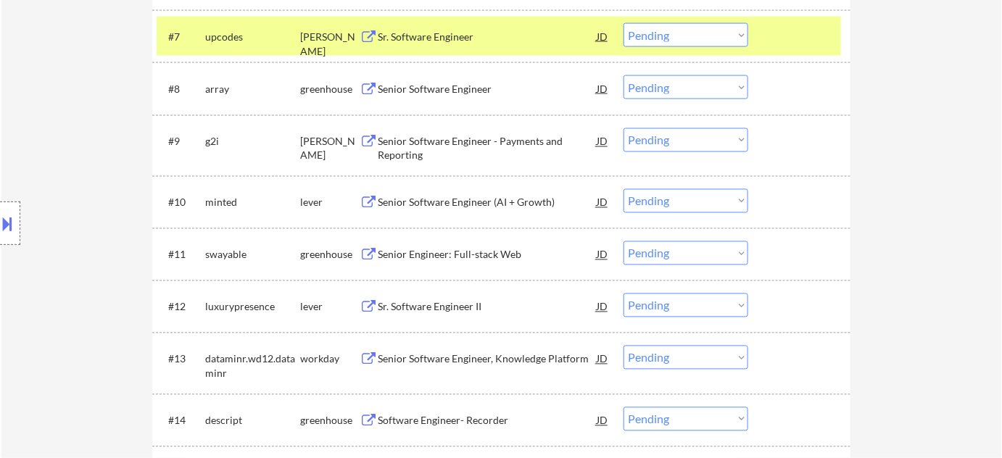
click at [467, 202] on div "Senior Software Engineer (AI + Growth)" at bounding box center [487, 203] width 219 height 15
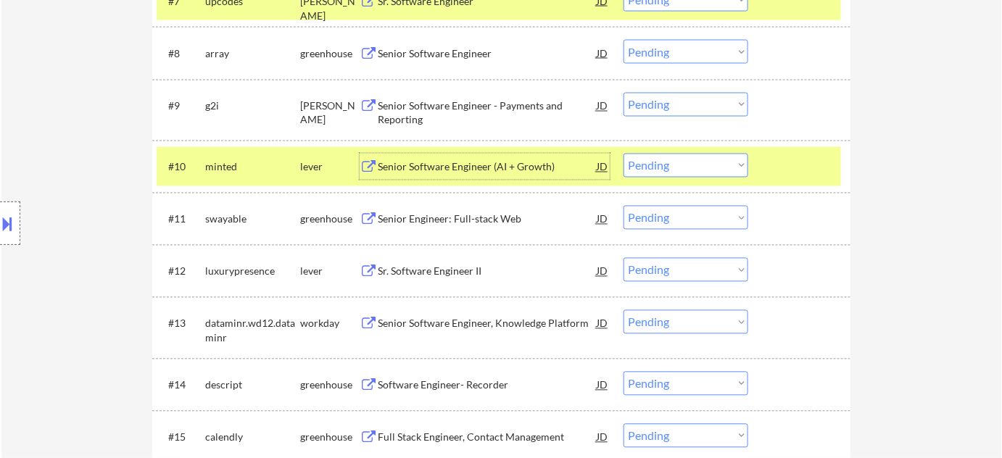
scroll to position [857, 0]
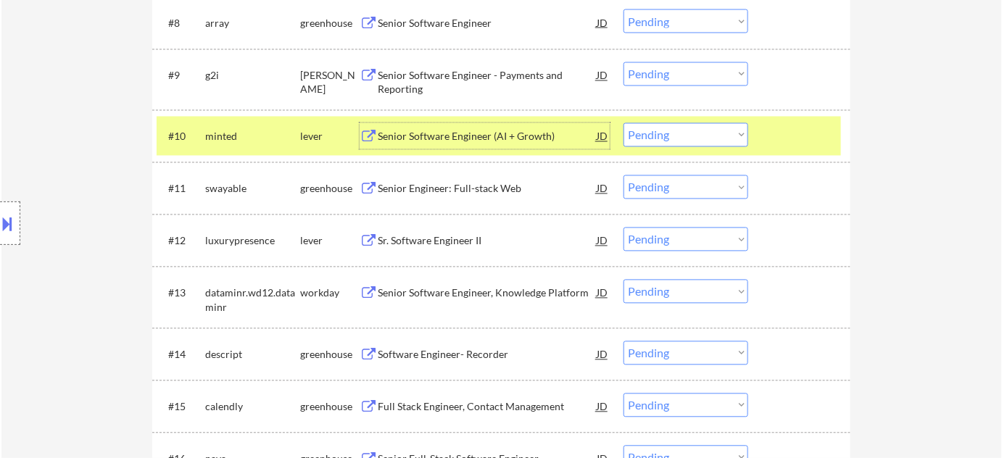
click at [392, 187] on div "Senior Engineer: Full-stack Web" at bounding box center [487, 189] width 219 height 15
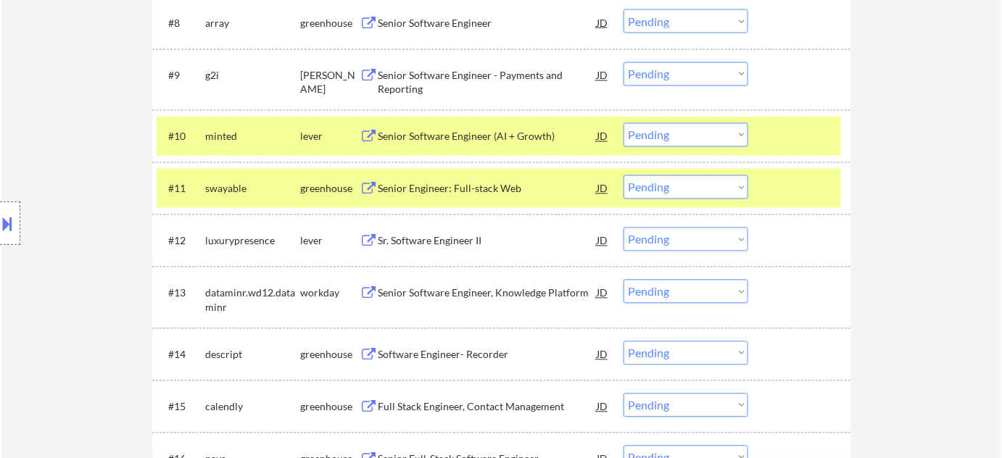
type textarea "Flor de Mae 80205 Vivian- Github Swayable - Github https://www.linkedin.com/in/…"
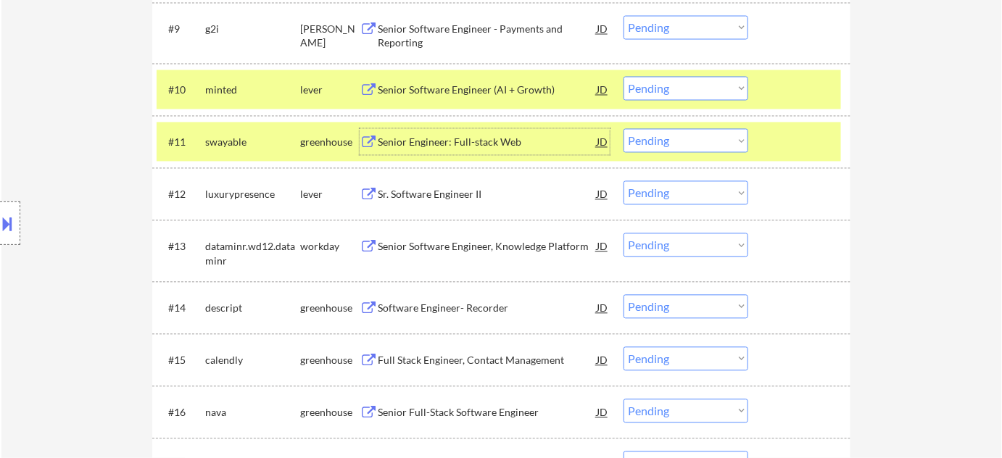
scroll to position [923, 0]
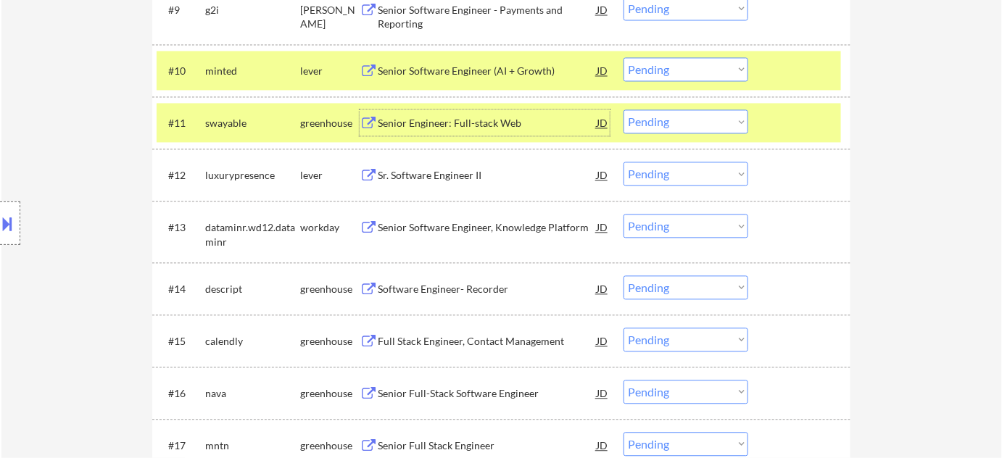
click at [468, 173] on div "Sr. Software Engineer II" at bounding box center [487, 175] width 219 height 15
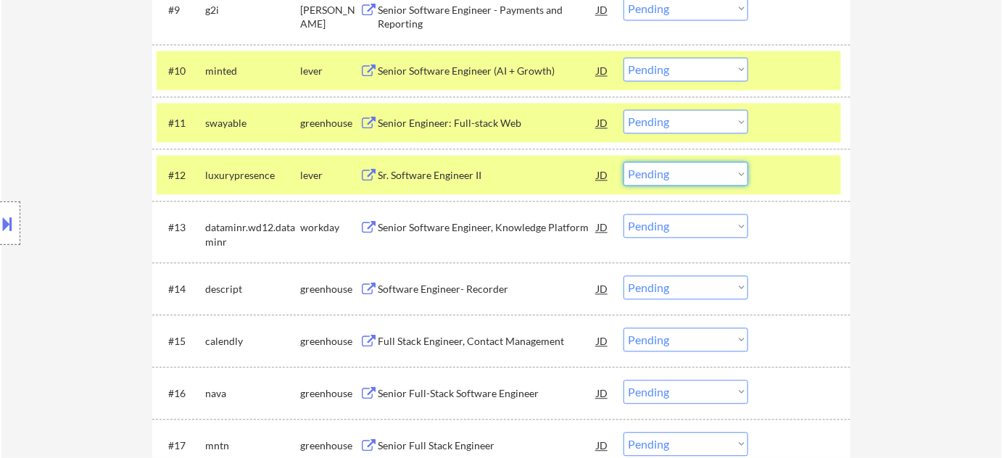
click at [680, 171] on select "Choose an option... Pending Applied Excluded (Questions) Excluded (Expired) Exc…" at bounding box center [686, 174] width 125 height 24
click at [624, 162] on select "Choose an option... Pending Applied Excluded (Questions) Excluded (Expired) Exc…" at bounding box center [686, 174] width 125 height 24
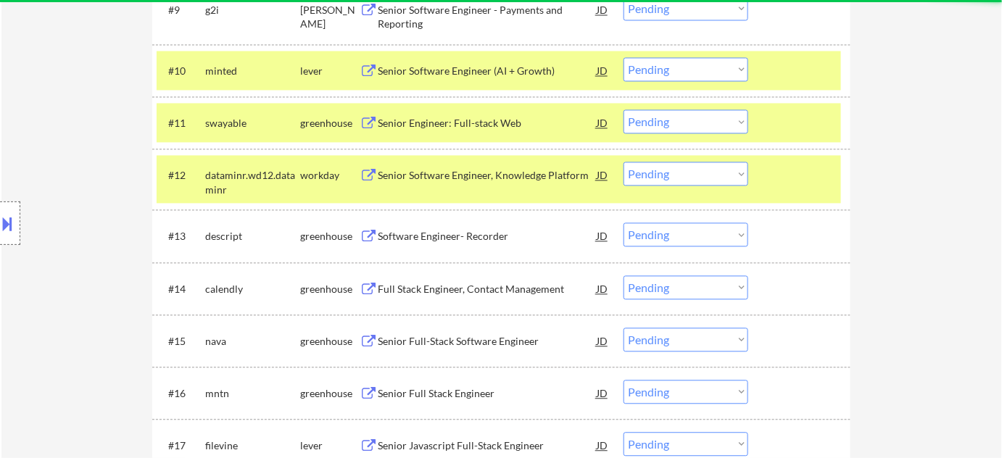
click at [425, 167] on div "Senior Software Engineer, Knowledge Platform" at bounding box center [487, 175] width 219 height 26
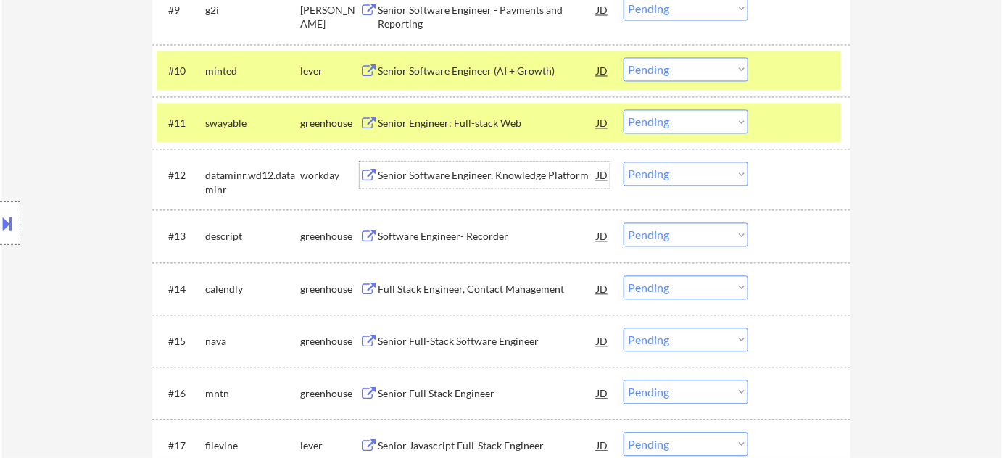
click at [686, 175] on select "Choose an option... Pending Applied Excluded (Questions) Excluded (Expired) Exc…" at bounding box center [686, 174] width 125 height 24
click at [624, 162] on select "Choose an option... Pending Applied Excluded (Questions) Excluded (Expired) Exc…" at bounding box center [686, 174] width 125 height 24
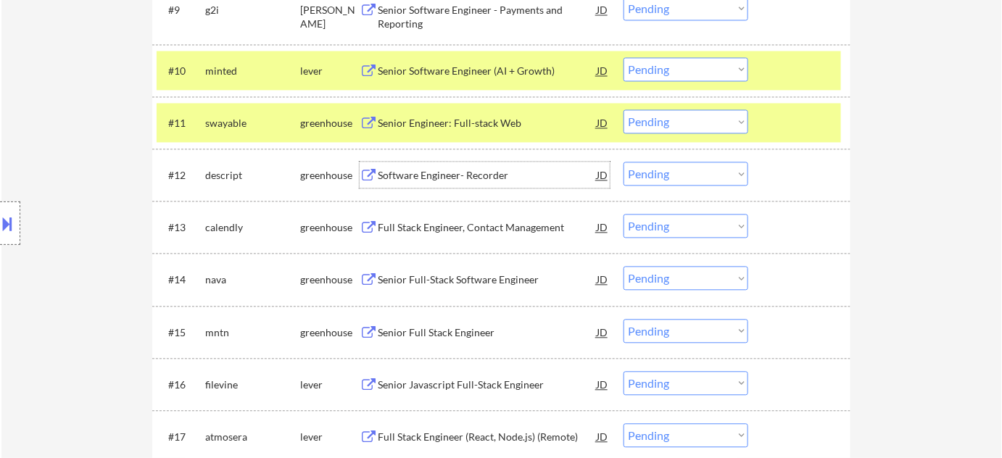
click at [424, 180] on div "Software Engineer- Recorder" at bounding box center [487, 175] width 219 height 15
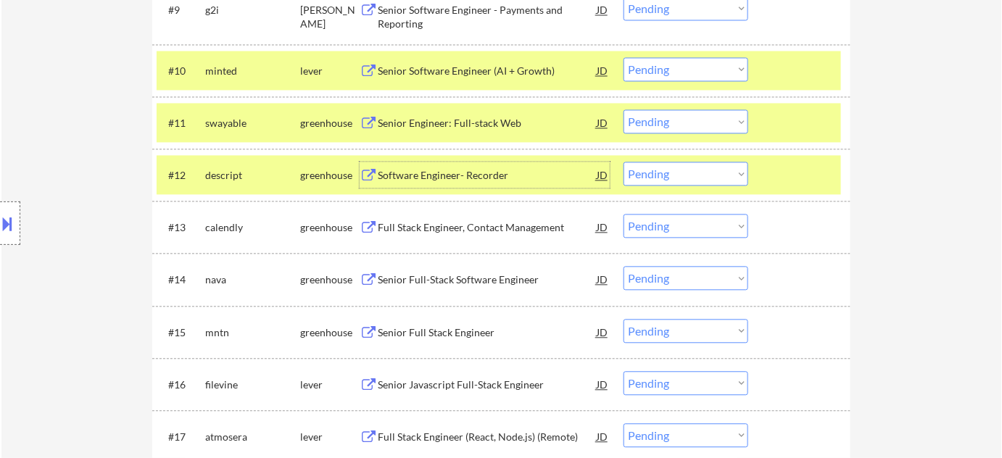
drag, startPoint x: 684, startPoint y: 176, endPoint x: 686, endPoint y: 184, distance: 9.0
click at [684, 176] on select "Choose an option... Pending Applied Excluded (Questions) Excluded (Expired) Exc…" at bounding box center [686, 174] width 125 height 24
click at [624, 162] on select "Choose an option... Pending Applied Excluded (Questions) Excluded (Expired) Exc…" at bounding box center [686, 174] width 125 height 24
select select ""pending""
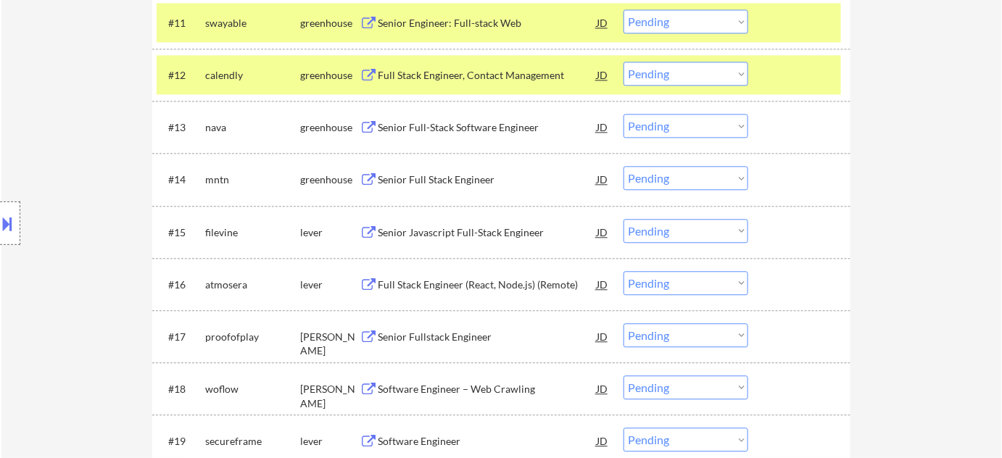
scroll to position [1055, 0]
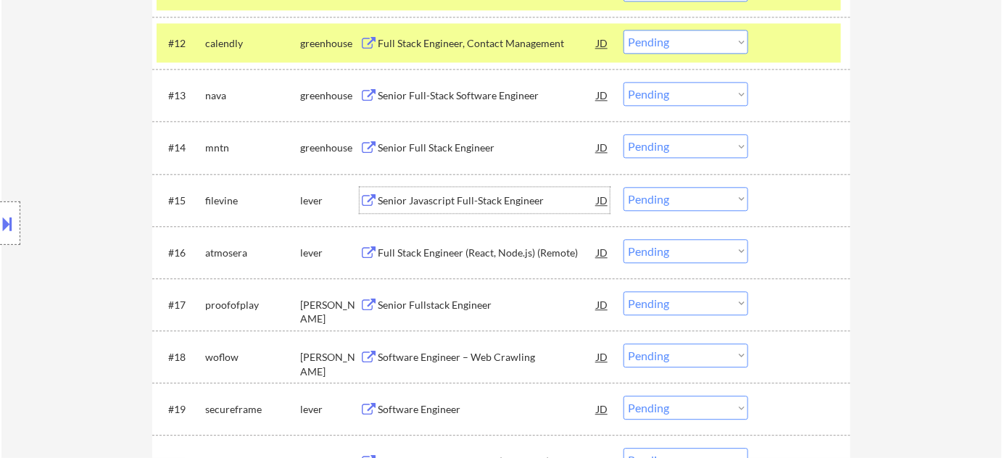
click at [461, 199] on div "Senior Javascript Full-Stack Engineer" at bounding box center [487, 201] width 219 height 15
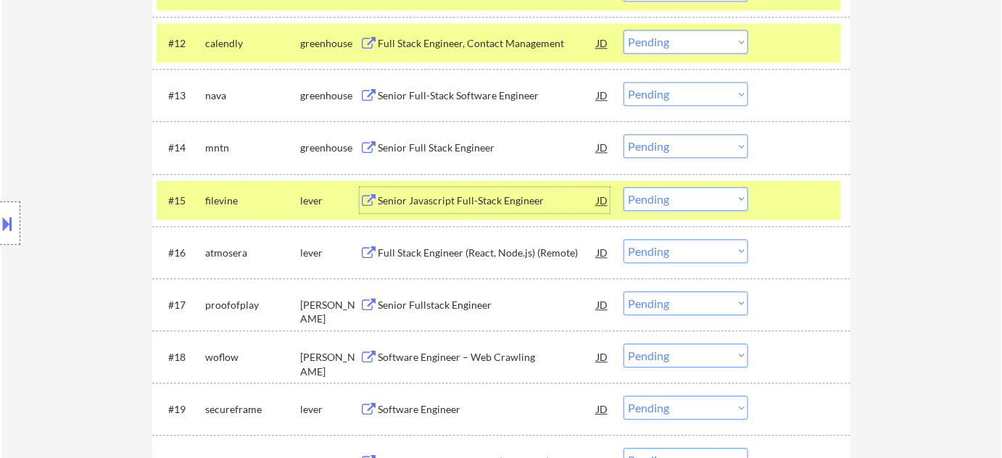
click at [662, 199] on select "Choose an option... Pending Applied Excluded (Questions) Excluded (Expired) Exc…" at bounding box center [686, 199] width 125 height 24
click at [624, 187] on select "Choose an option... Pending Applied Excluded (Questions) Excluded (Expired) Exc…" at bounding box center [686, 199] width 125 height 24
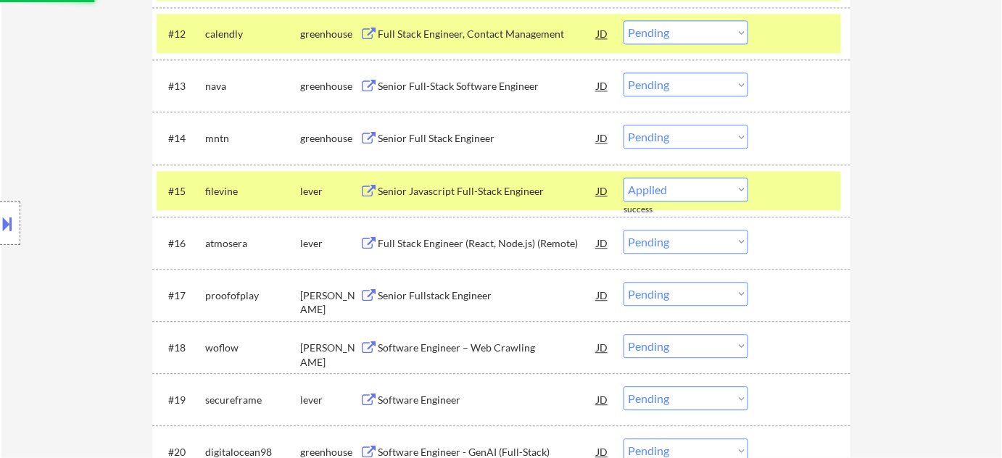
select select ""pending""
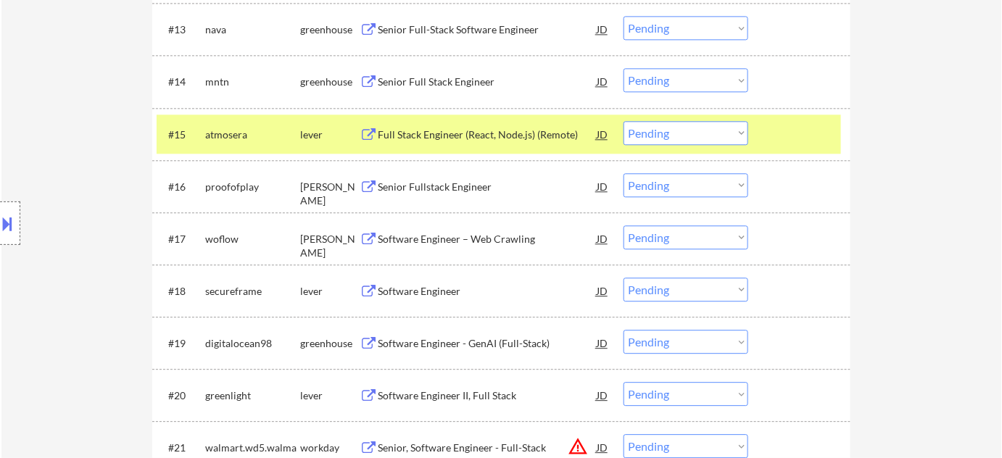
click at [502, 135] on div "Full Stack Engineer (React, Node.js) (Remote)" at bounding box center [487, 135] width 219 height 15
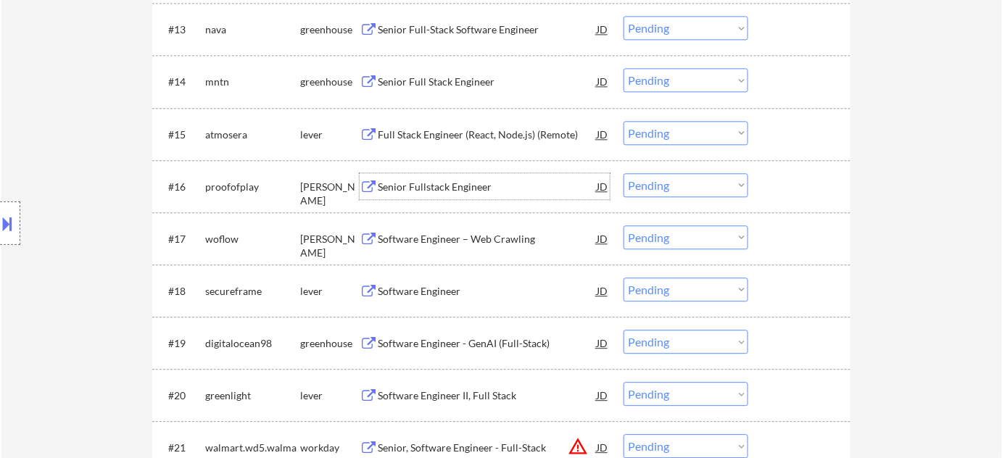
click at [436, 189] on div "Senior Fullstack Engineer" at bounding box center [487, 187] width 219 height 15
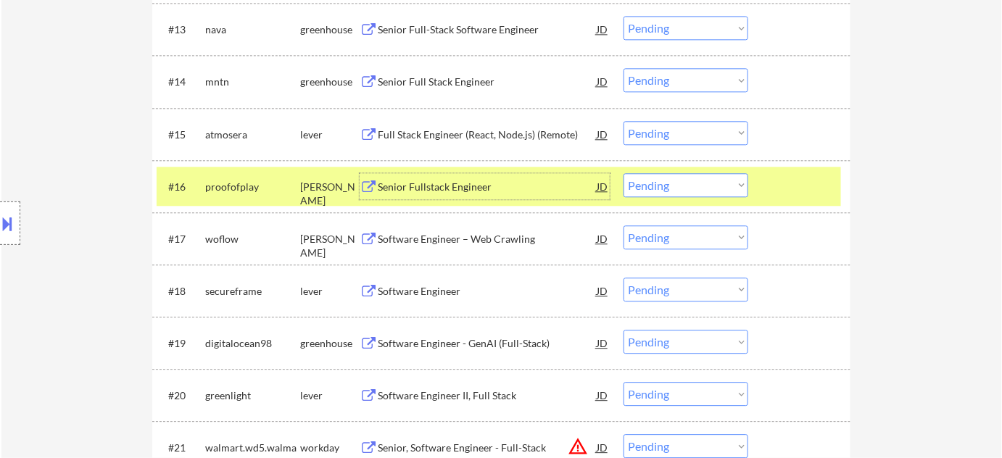
drag, startPoint x: 654, startPoint y: 189, endPoint x: 659, endPoint y: 194, distance: 8.2
click at [654, 189] on select "Choose an option... Pending Applied Excluded (Questions) Excluded (Expired) Exc…" at bounding box center [686, 185] width 125 height 24
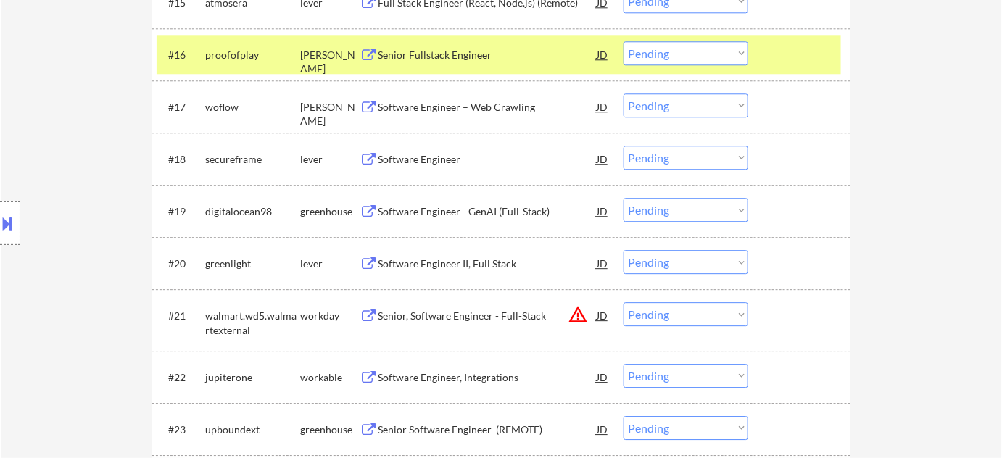
click at [436, 215] on div "Software Engineer - GenAI (Full-Stack)" at bounding box center [487, 212] width 219 height 15
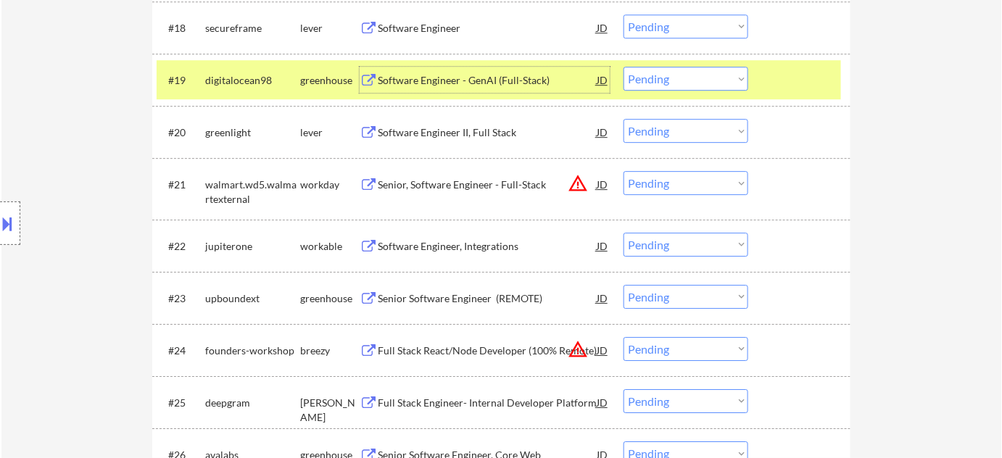
scroll to position [1385, 0]
drag, startPoint x: 706, startPoint y: 183, endPoint x: 710, endPoint y: 190, distance: 8.5
click at [706, 183] on select "Choose an option... Pending Applied Excluded (Questions) Excluded (Expired) Exc…" at bounding box center [686, 182] width 125 height 24
click at [624, 170] on select "Choose an option... Pending Applied Excluded (Questions) Excluded (Expired) Exc…" at bounding box center [686, 182] width 125 height 24
select select ""pending""
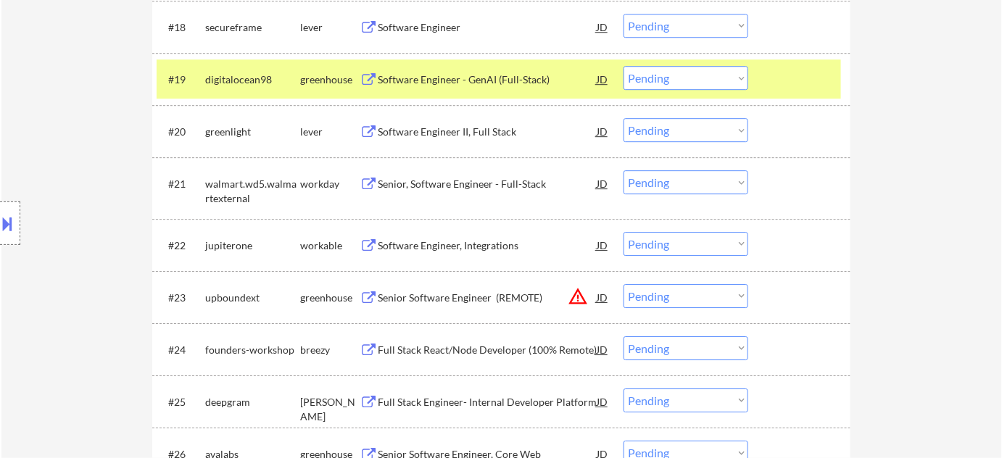
scroll to position [1451, 0]
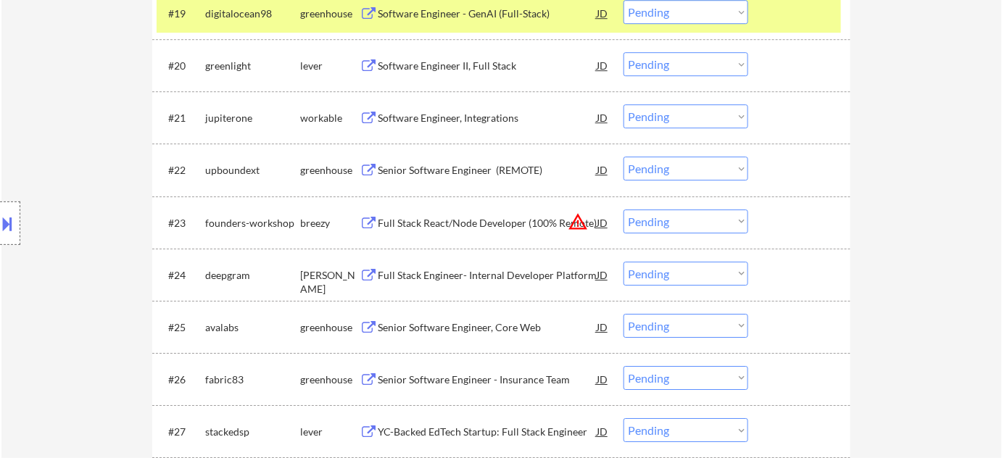
click at [576, 220] on button "warning_amber" at bounding box center [578, 222] width 20 height 20
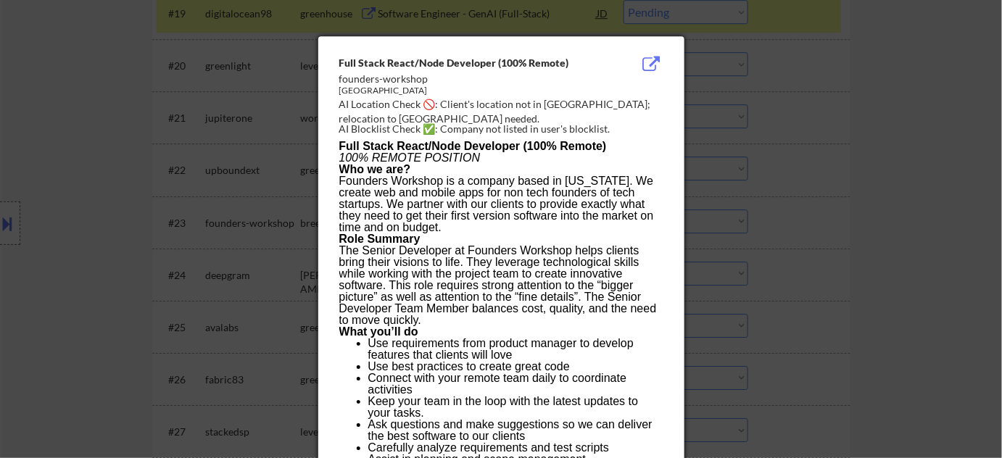
click at [828, 221] on div at bounding box center [501, 229] width 1002 height 458
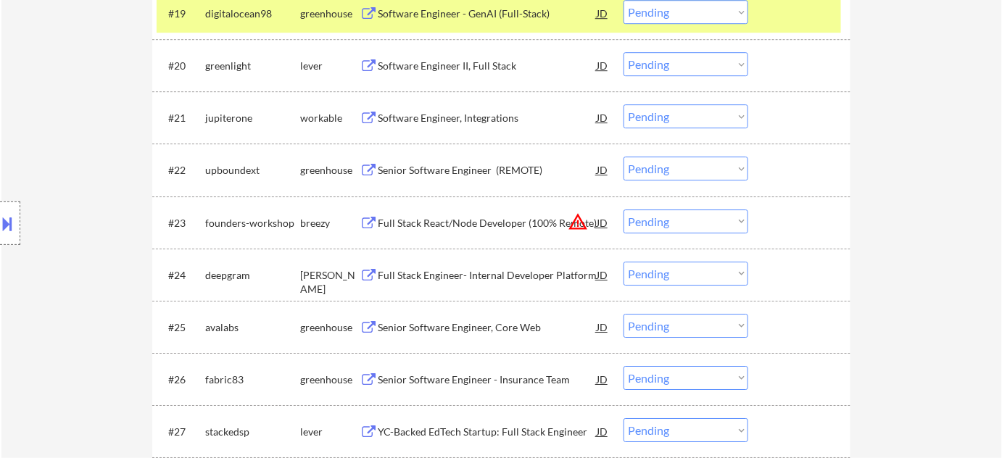
click at [670, 221] on select "Choose an option... Pending Applied Excluded (Questions) Excluded (Expired) Exc…" at bounding box center [686, 222] width 125 height 24
click at [624, 210] on select "Choose an option... Pending Applied Excluded (Questions) Excluded (Expired) Exc…" at bounding box center [686, 222] width 125 height 24
select select ""pending""
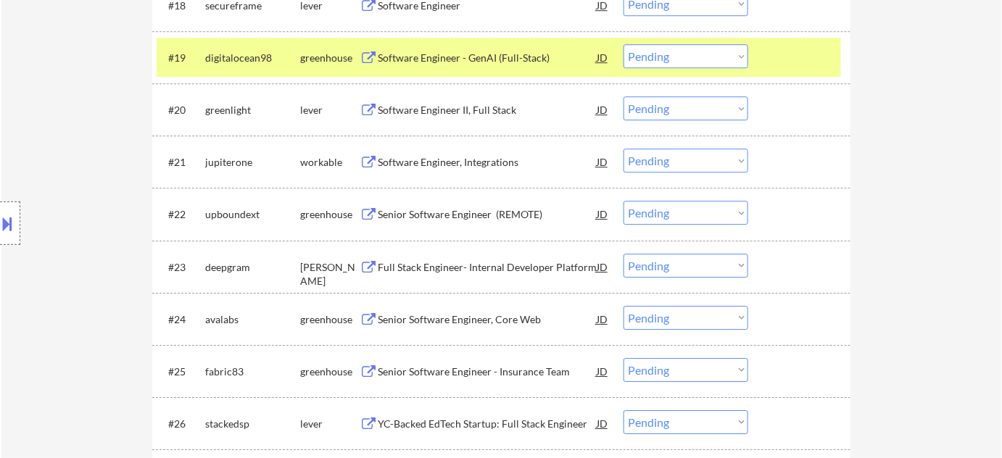
scroll to position [1385, 0]
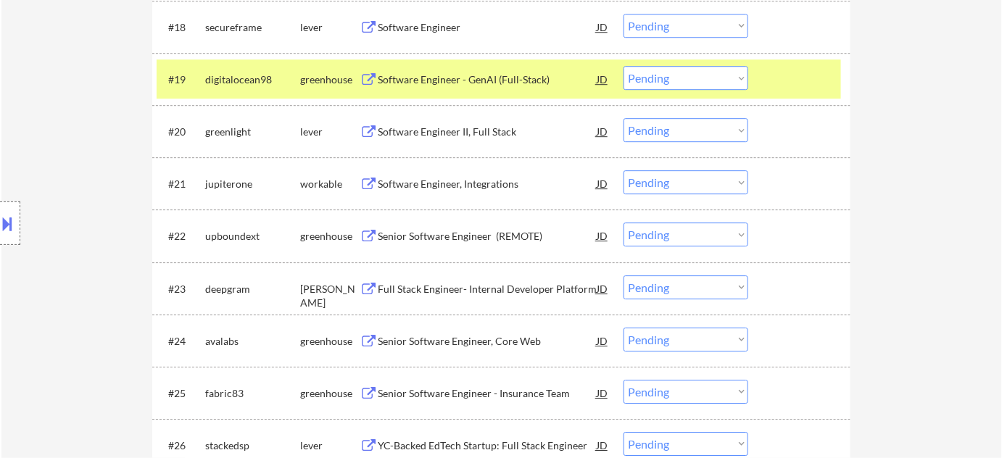
click at [680, 107] on div "#20 greenlight lever Software Engineer II, Full Stack JD Choose an option... Pe…" at bounding box center [501, 131] width 699 height 52
click at [701, 66] on select "Choose an option... Pending Applied Excluded (Questions) Excluded (Expired) Exc…" at bounding box center [686, 78] width 125 height 24
click at [520, 292] on div "Full Stack Engineer- Internal Developer Platform" at bounding box center [487, 289] width 219 height 15
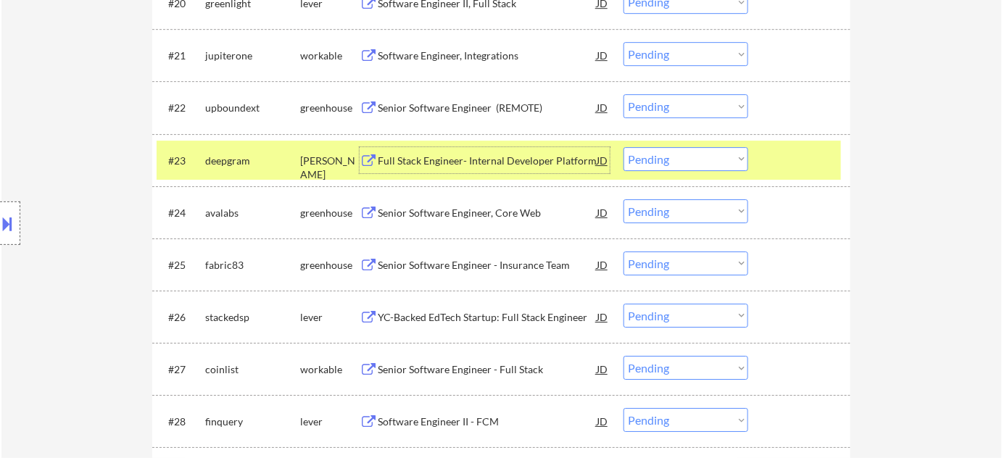
scroll to position [1516, 0]
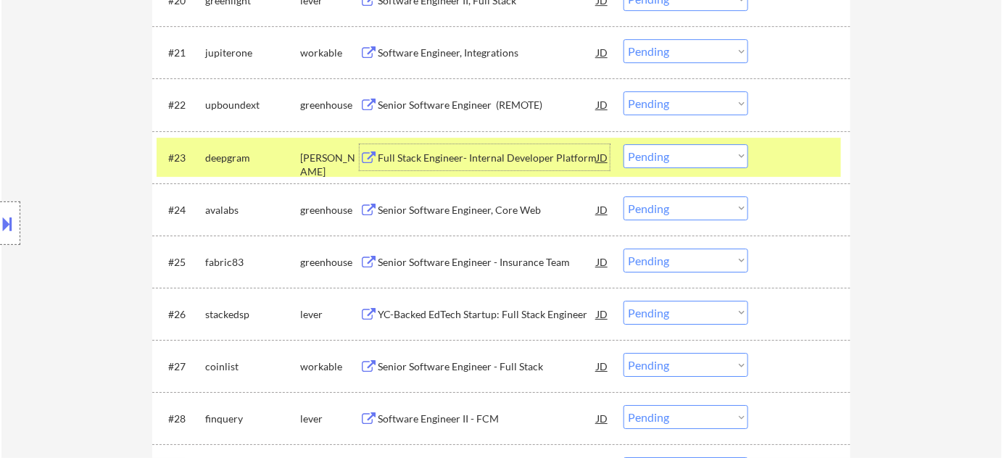
click at [479, 213] on div "Senior Software Engineer, Core Web" at bounding box center [487, 210] width 219 height 15
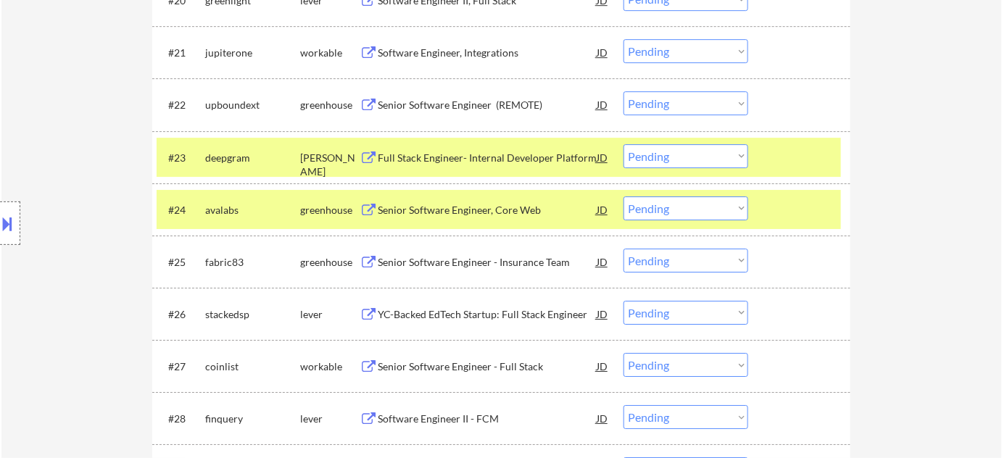
type textarea "Flor de Mae 80205 Vivian- Github Swayable - Github Avalabs - Github https://www…"
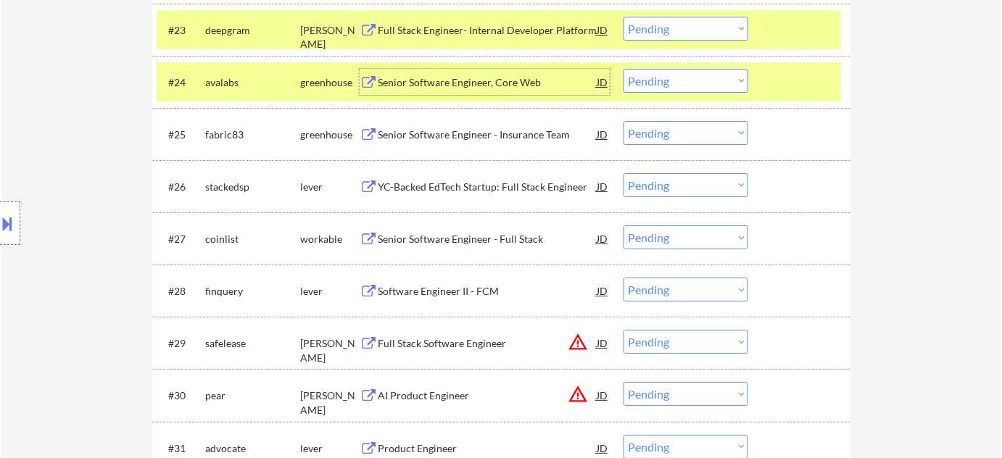
scroll to position [1648, 0]
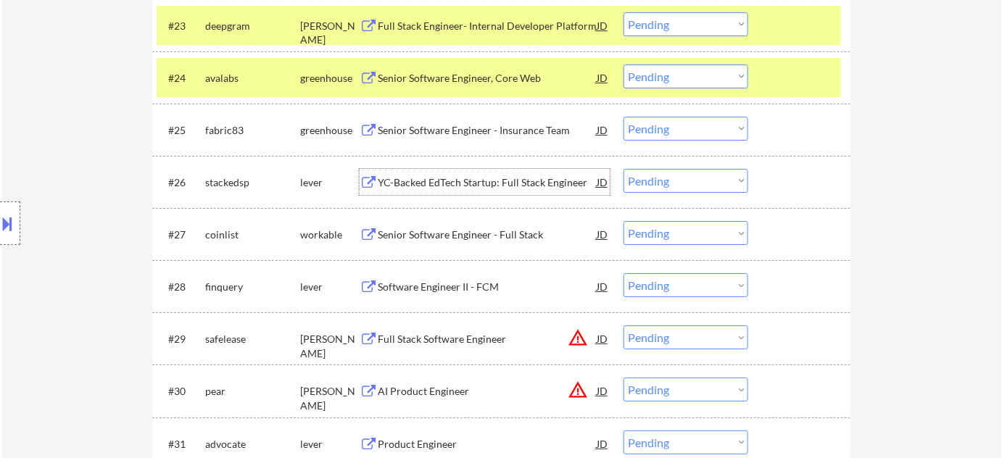
click at [493, 186] on div "YC-Backed EdTech Startup: Full Stack Engineer" at bounding box center [487, 183] width 219 height 15
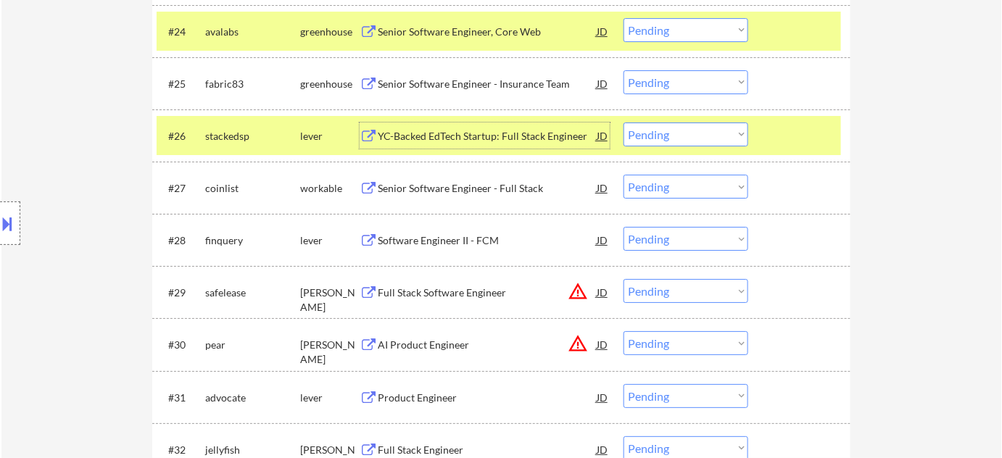
scroll to position [1714, 0]
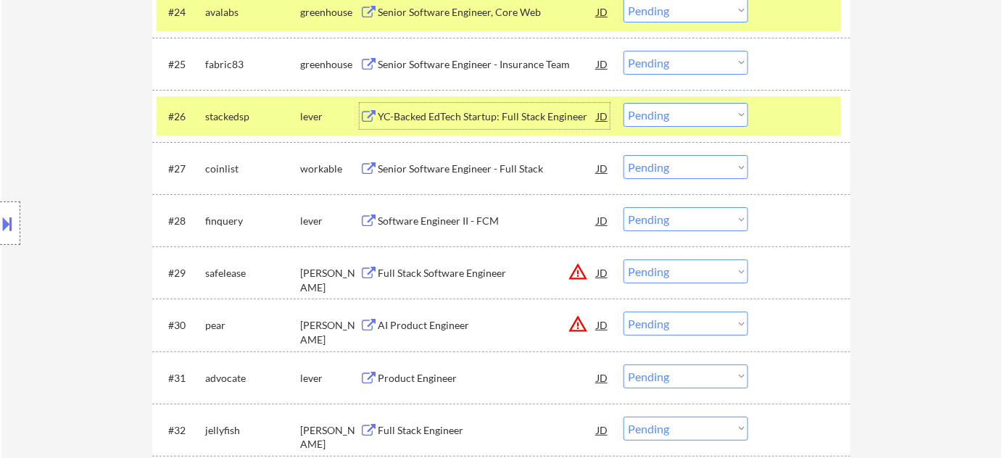
click at [497, 170] on div "Senior Software Engineer - Full Stack" at bounding box center [487, 169] width 219 height 15
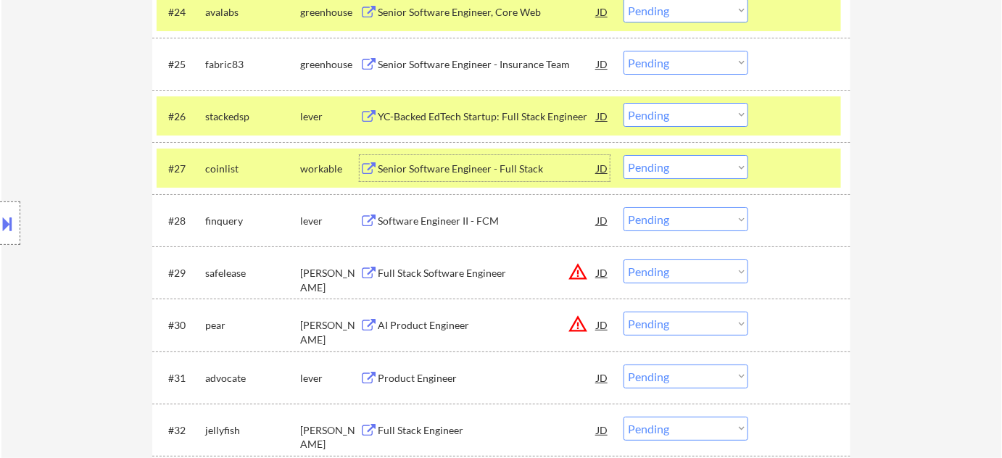
click at [675, 169] on select "Choose an option... Pending Applied Excluded (Questions) Excluded (Expired) Exc…" at bounding box center [686, 167] width 125 height 24
click at [624, 155] on select "Choose an option... Pending Applied Excluded (Questions) Excluded (Expired) Exc…" at bounding box center [686, 167] width 125 height 24
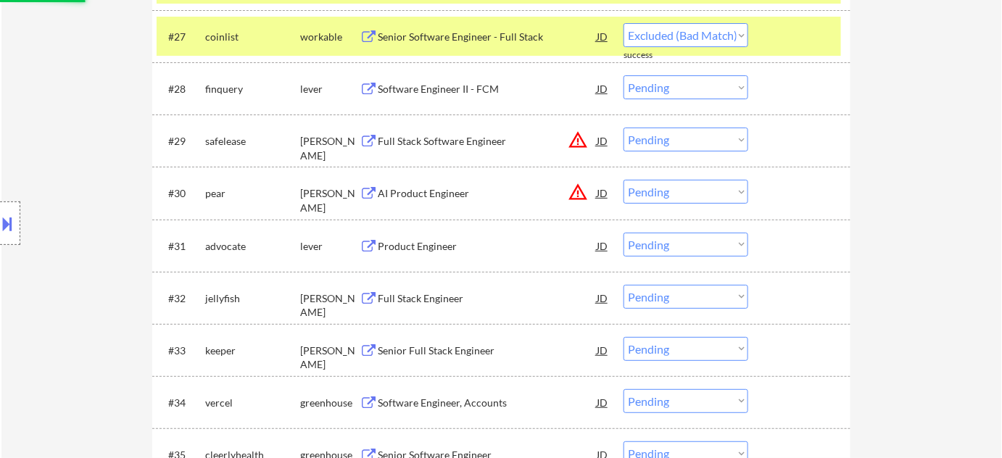
select select ""pending""
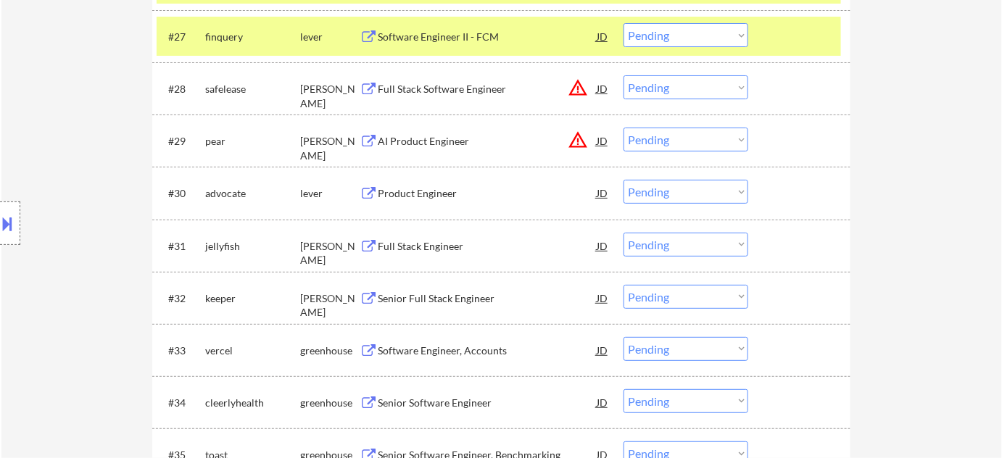
click at [441, 193] on div "Product Engineer" at bounding box center [487, 193] width 219 height 15
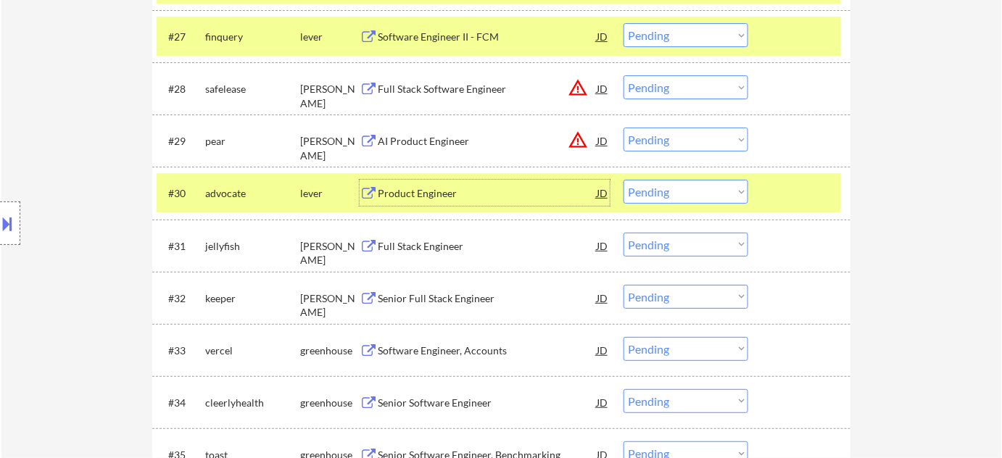
click at [681, 191] on select "Choose an option... Pending Applied Excluded (Questions) Excluded (Expired) Exc…" at bounding box center [686, 192] width 125 height 24
click at [624, 180] on select "Choose an option... Pending Applied Excluded (Questions) Excluded (Expired) Exc…" at bounding box center [686, 192] width 125 height 24
click at [447, 192] on div "Full Stack Engineer" at bounding box center [487, 193] width 219 height 15
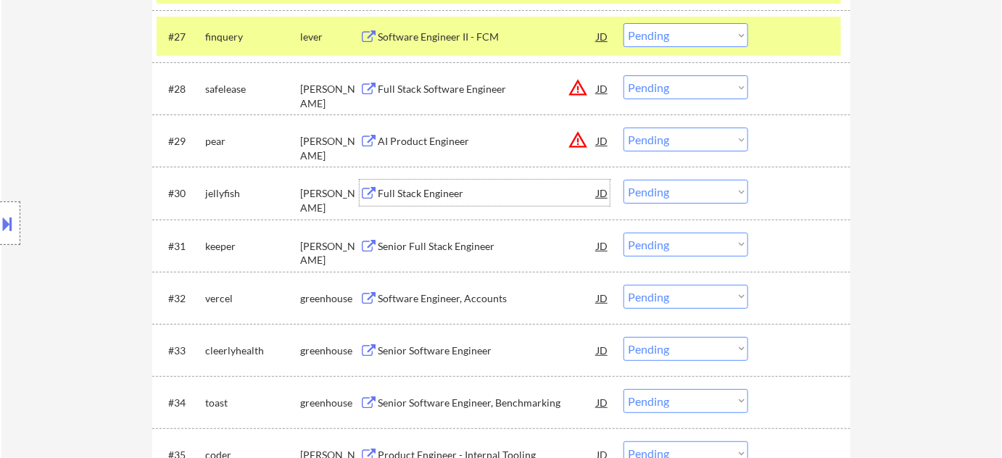
click at [643, 194] on select "Choose an option... Pending Applied Excluded (Questions) Excluded (Expired) Exc…" at bounding box center [686, 192] width 125 height 24
click at [624, 180] on select "Choose an option... Pending Applied Excluded (Questions) Excluded (Expired) Exc…" at bounding box center [686, 192] width 125 height 24
select select ""pending""
click at [452, 237] on div "Software Engineer, Accounts" at bounding box center [487, 246] width 219 height 26
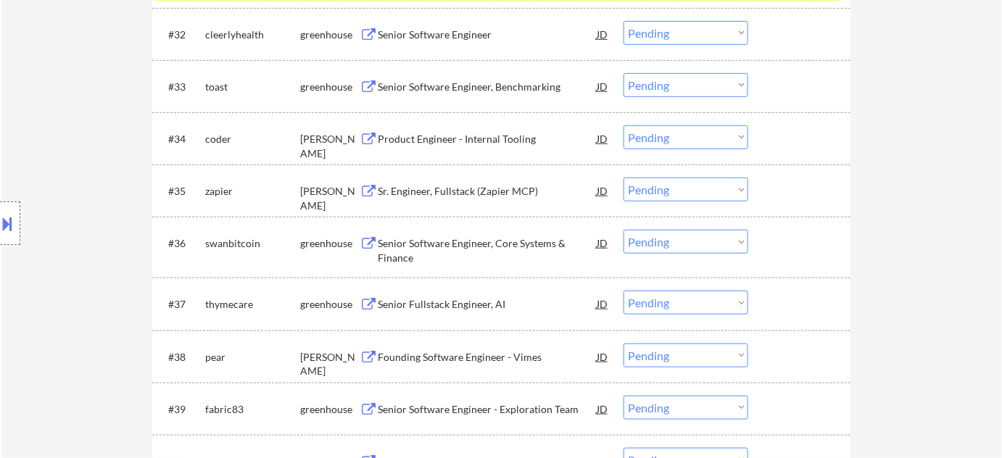
scroll to position [2241, 0]
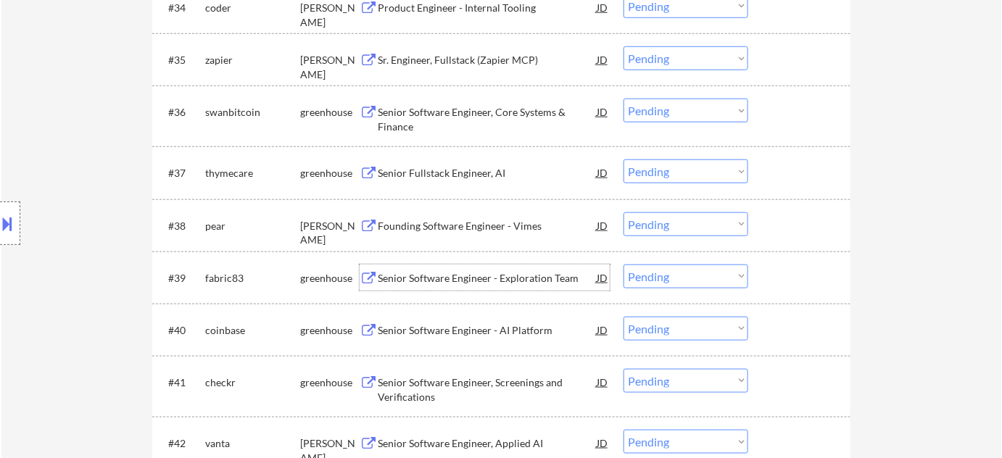
click at [476, 272] on div "Senior Software Engineer - Exploration Team" at bounding box center [487, 278] width 219 height 15
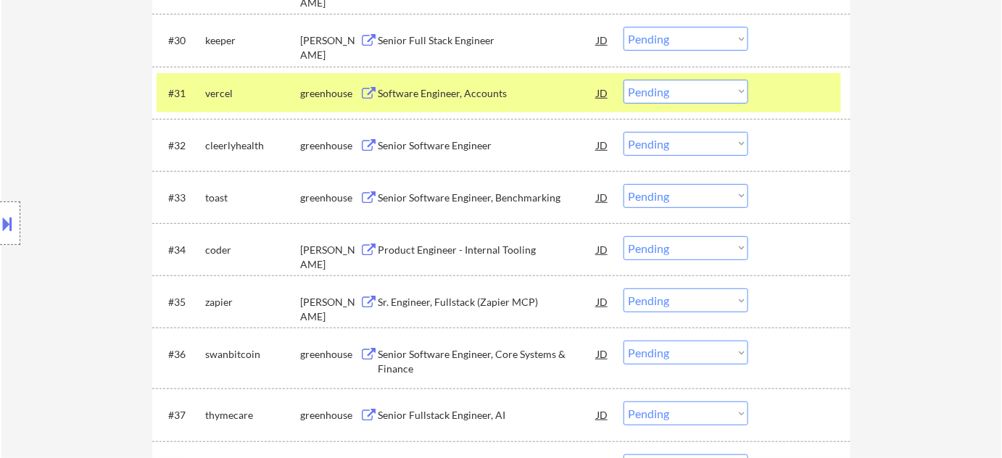
scroll to position [1978, 0]
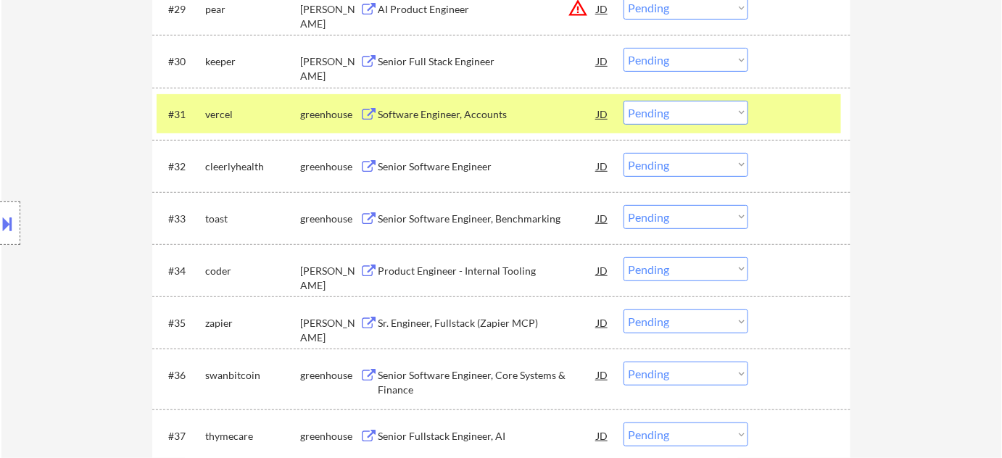
click at [697, 109] on select "Choose an option... Pending Applied Excluded (Questions) Excluded (Expired) Exc…" at bounding box center [686, 113] width 125 height 24
click at [624, 101] on select "Choose an option... Pending Applied Excluded (Questions) Excluded (Expired) Exc…" at bounding box center [686, 113] width 125 height 24
select select ""pending""
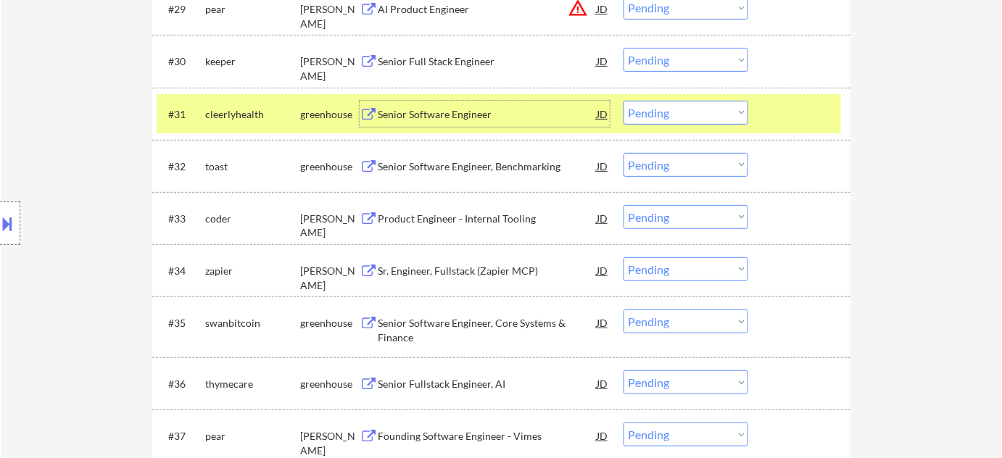
click at [412, 112] on div "Senior Software Engineer" at bounding box center [487, 114] width 219 height 15
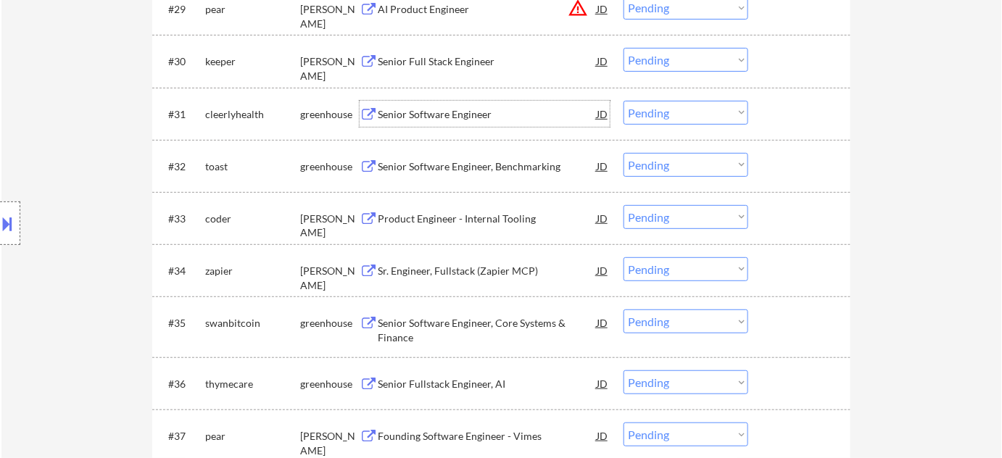
scroll to position [2044, 0]
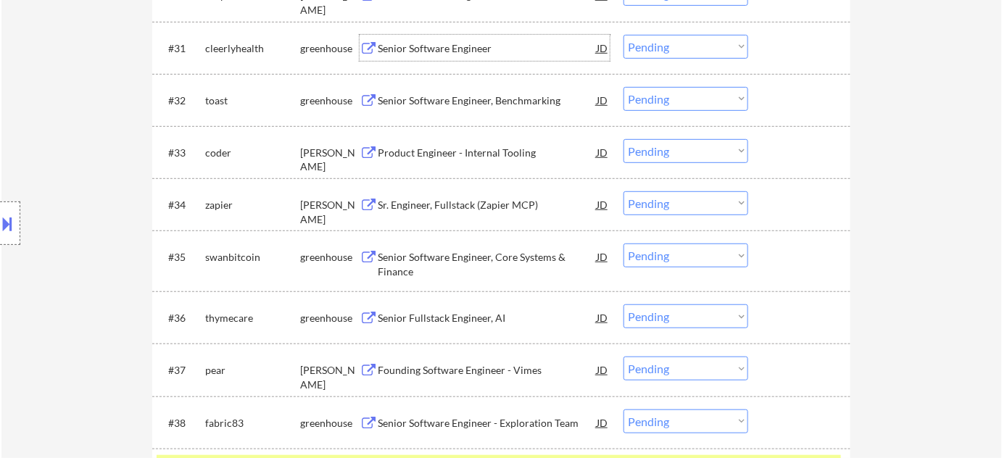
click at [438, 322] on div "Senior Fullstack Engineer, AI" at bounding box center [487, 318] width 219 height 15
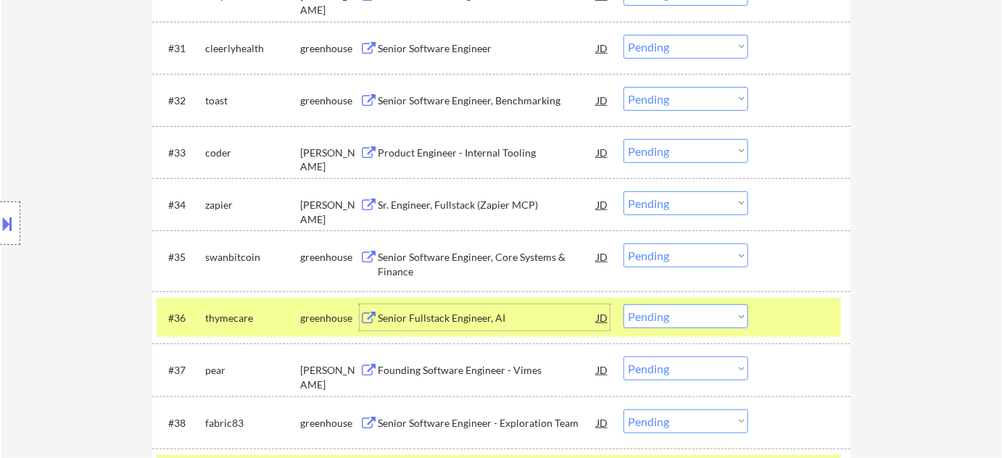
click at [477, 318] on div "Senior Fullstack Engineer, AI" at bounding box center [487, 318] width 219 height 15
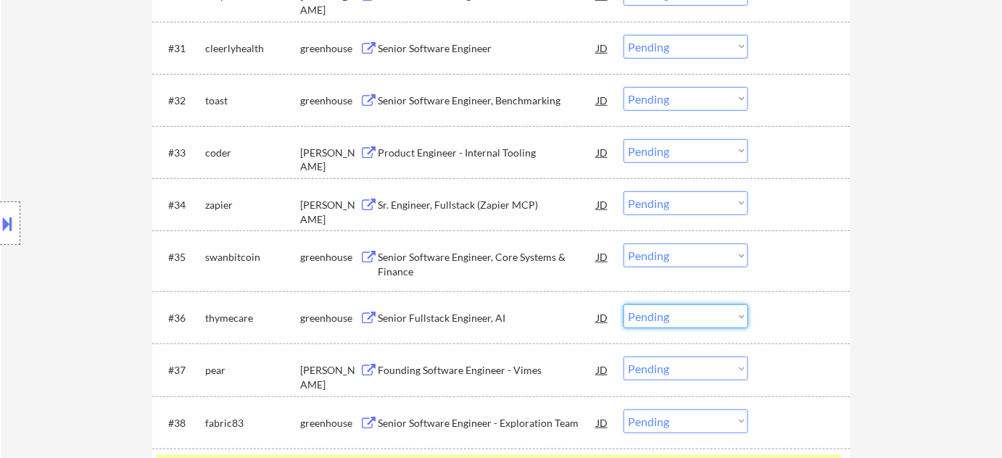
drag, startPoint x: 664, startPoint y: 314, endPoint x: 664, endPoint y: 305, distance: 9.4
click at [664, 315] on select "Choose an option... Pending Applied Excluded (Questions) Excluded (Expired) Exc…" at bounding box center [686, 317] width 125 height 24
click at [624, 305] on select "Choose an option... Pending Applied Excluded (Questions) Excluded (Expired) Exc…" at bounding box center [686, 317] width 125 height 24
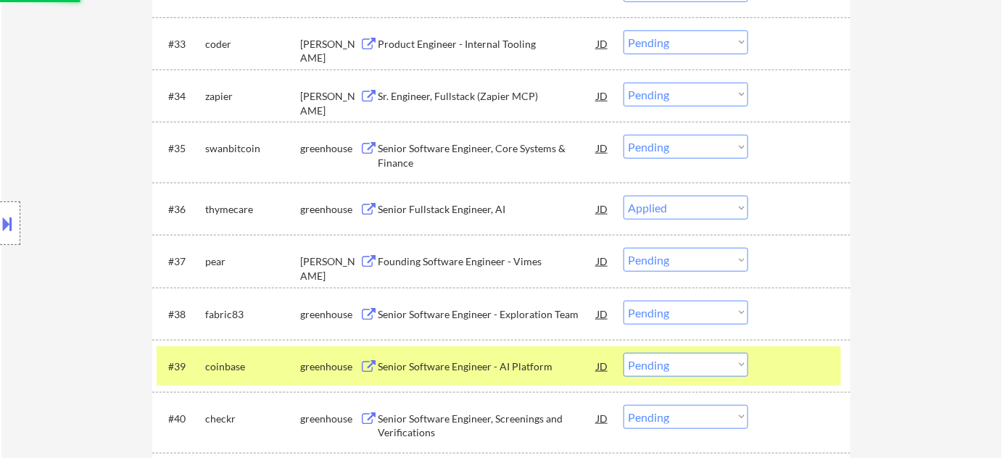
scroll to position [2176, 0]
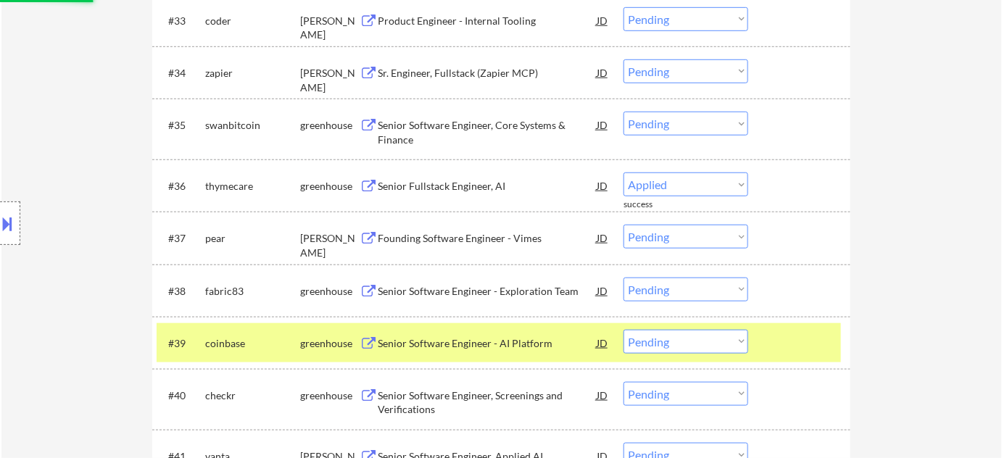
select select ""pending""
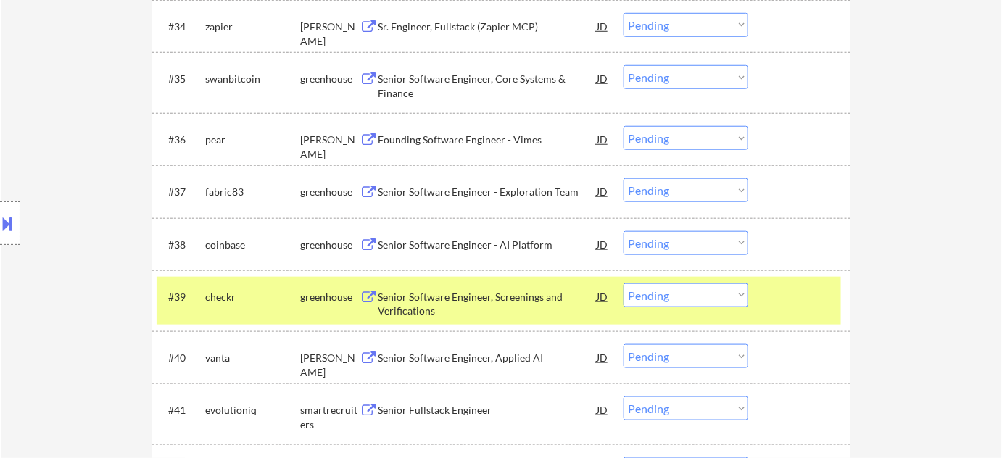
scroll to position [2241, 0]
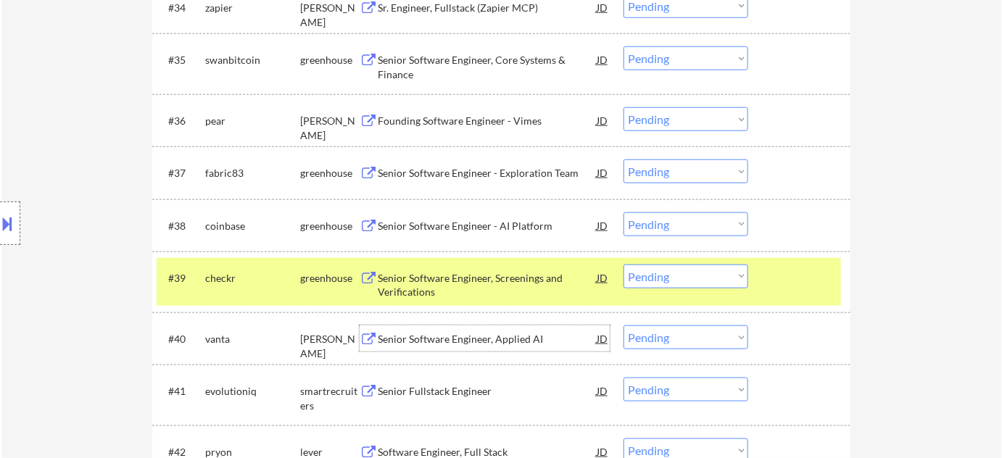
click at [422, 330] on div "Senior Software Engineer, Applied AI" at bounding box center [487, 339] width 219 height 26
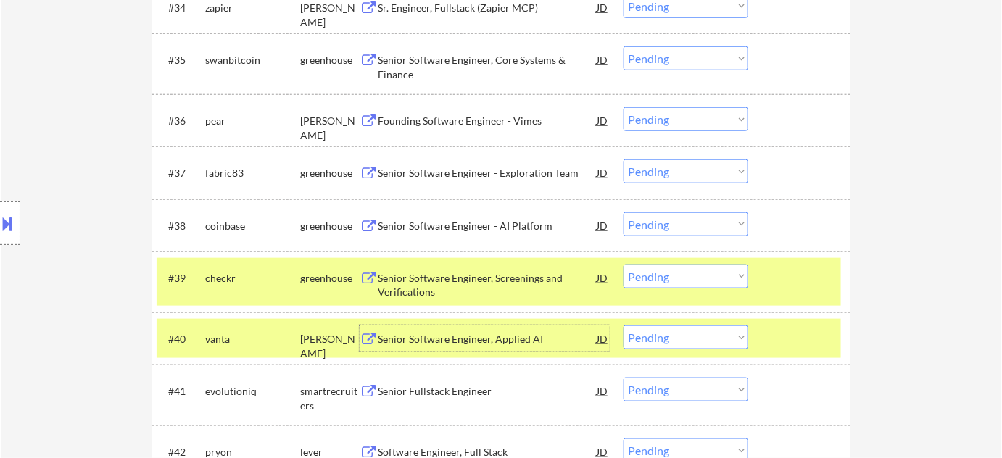
click at [662, 326] on select "Choose an option... Pending Applied Excluded (Questions) Excluded (Expired) Exc…" at bounding box center [686, 338] width 125 height 24
click at [624, 326] on select "Choose an option... Pending Applied Excluded (Questions) Excluded (Expired) Exc…" at bounding box center [686, 338] width 125 height 24
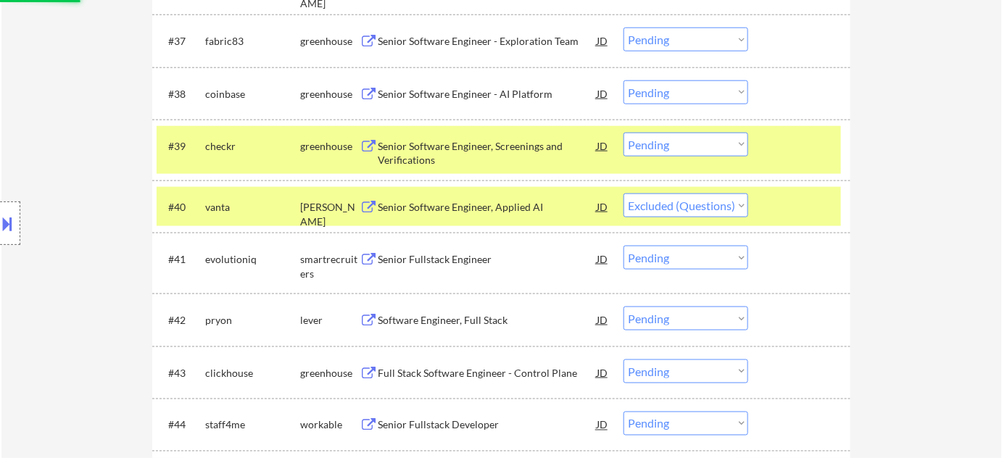
scroll to position [2440, 0]
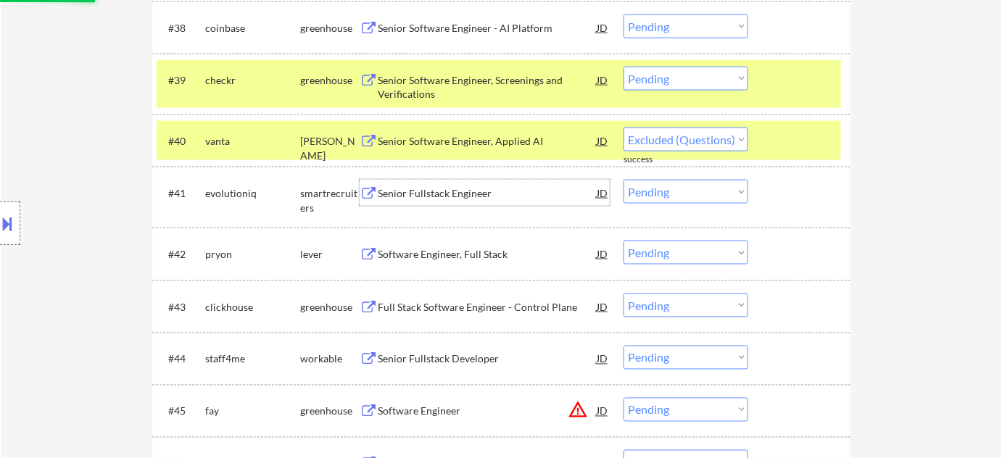
click at [385, 194] on div "Senior Fullstack Engineer" at bounding box center [487, 193] width 219 height 15
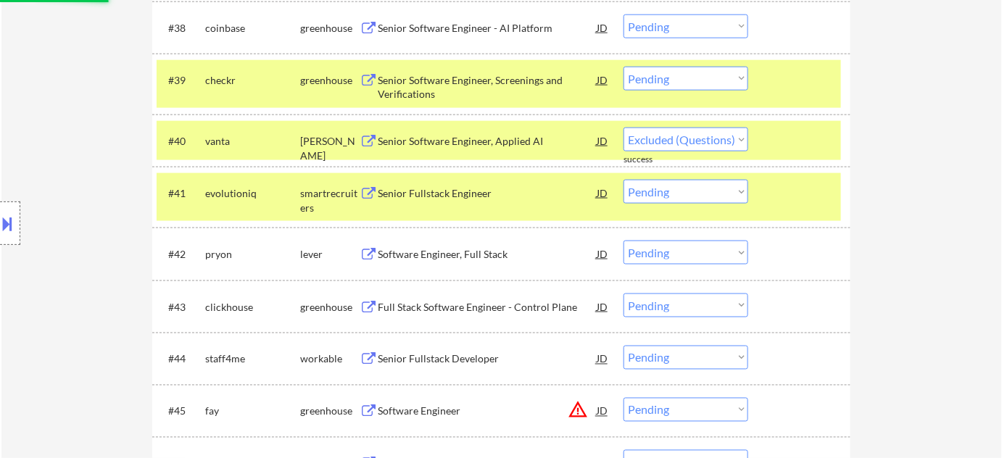
select select ""pending""
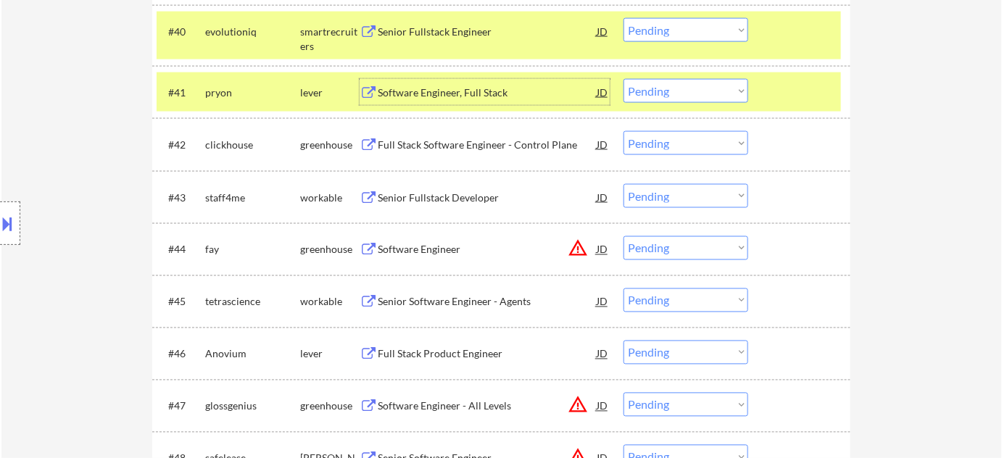
scroll to position [2572, 0]
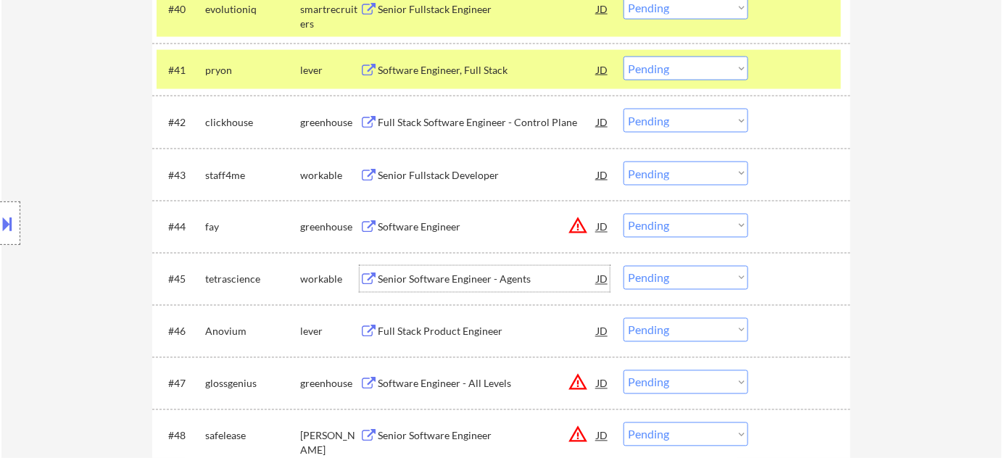
click at [485, 280] on div "Senior Software Engineer - Agents" at bounding box center [487, 280] width 219 height 15
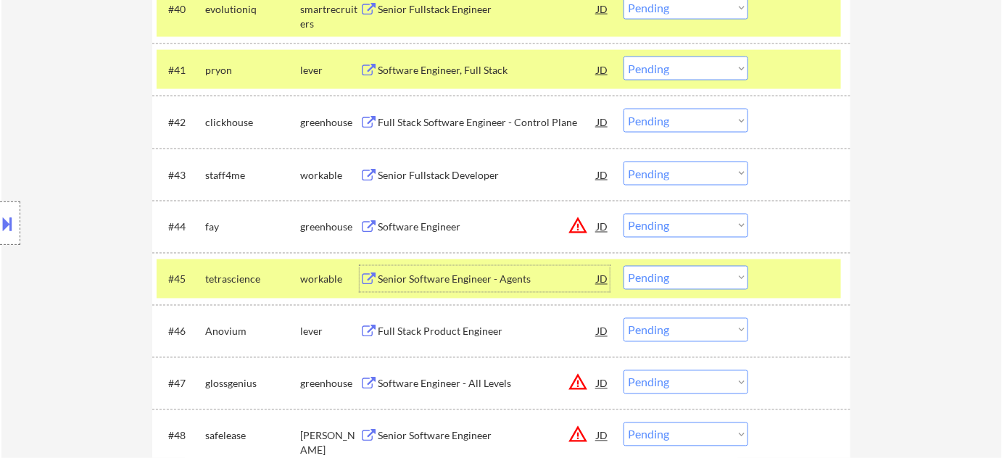
drag, startPoint x: 663, startPoint y: 279, endPoint x: 664, endPoint y: 292, distance: 12.4
click at [663, 279] on select "Choose an option... Pending Applied Excluded (Questions) Excluded (Expired) Exc…" at bounding box center [686, 278] width 125 height 24
click at [624, 266] on select "Choose an option... Pending Applied Excluded (Questions) Excluded (Expired) Exc…" at bounding box center [686, 278] width 125 height 24
select select ""pending""
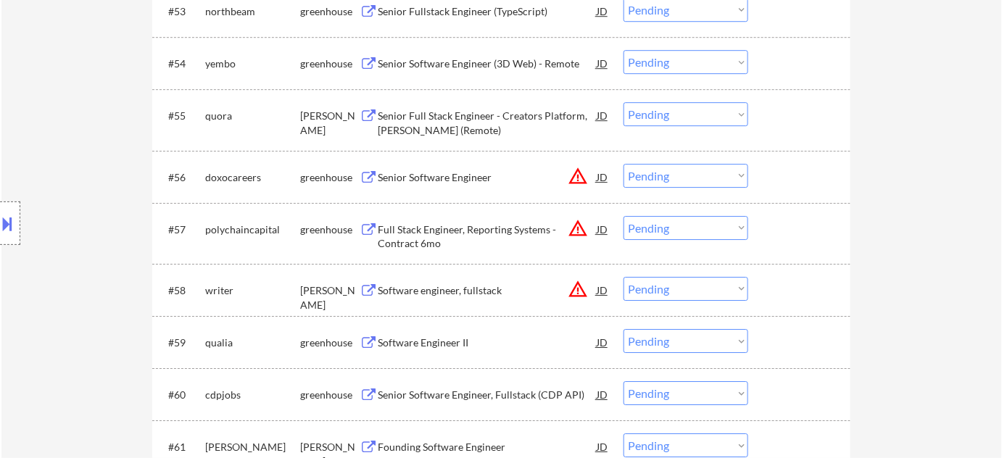
scroll to position [3297, 0]
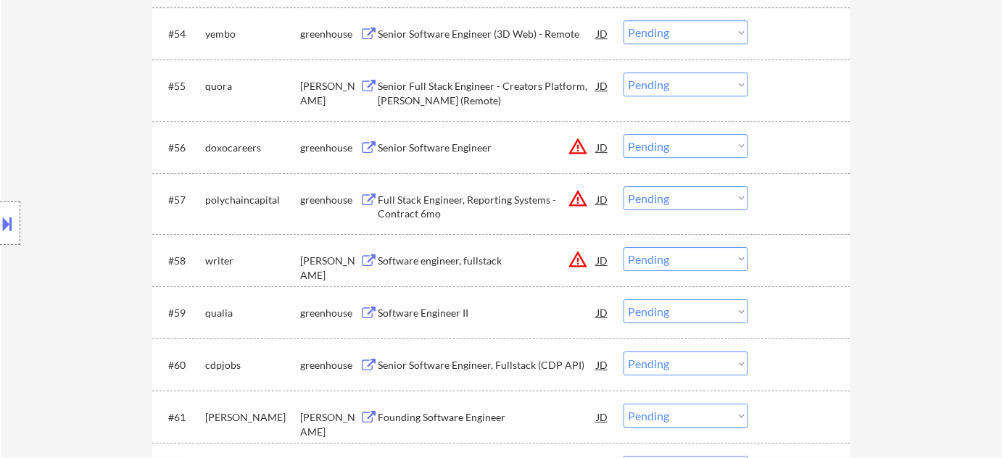
click at [572, 258] on button "warning_amber" at bounding box center [578, 260] width 20 height 20
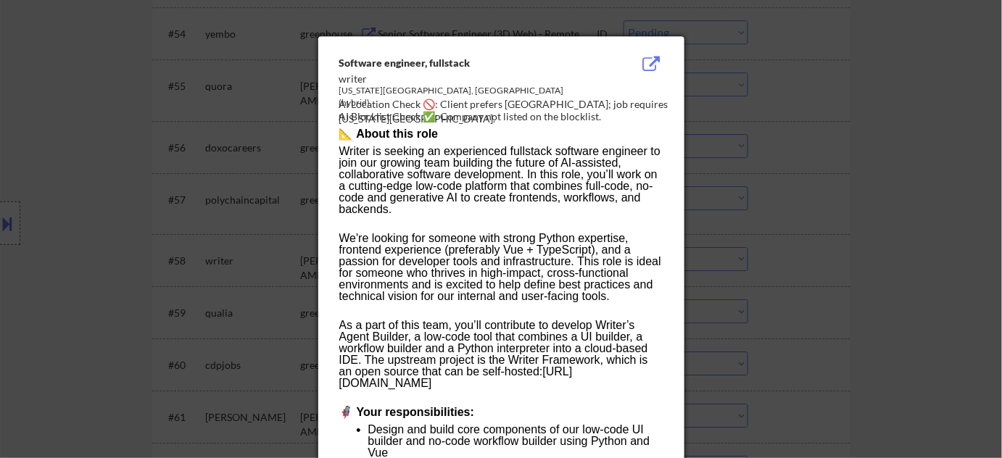
click at [840, 280] on div at bounding box center [501, 229] width 1002 height 458
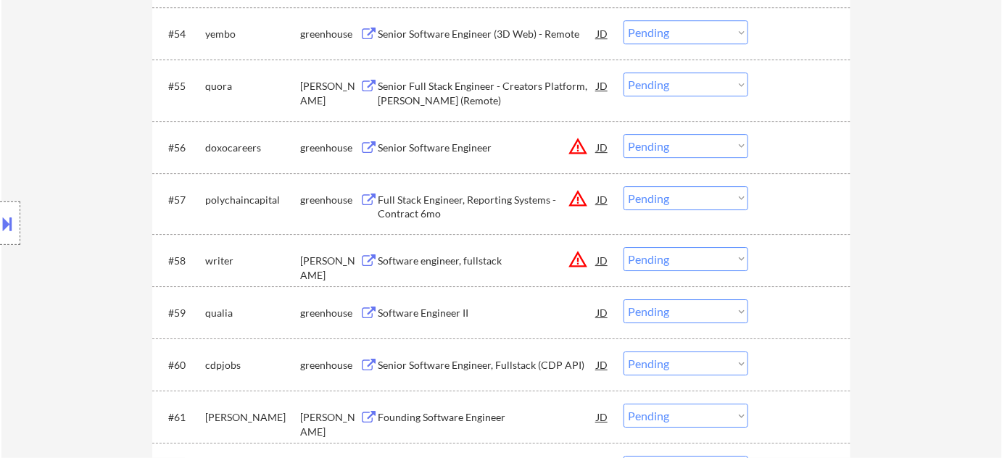
click at [669, 252] on select "Choose an option... Pending Applied Excluded (Questions) Excluded (Expired) Exc…" at bounding box center [686, 259] width 125 height 24
click at [624, 247] on select "Choose an option... Pending Applied Excluded (Questions) Excluded (Expired) Exc…" at bounding box center [686, 259] width 125 height 24
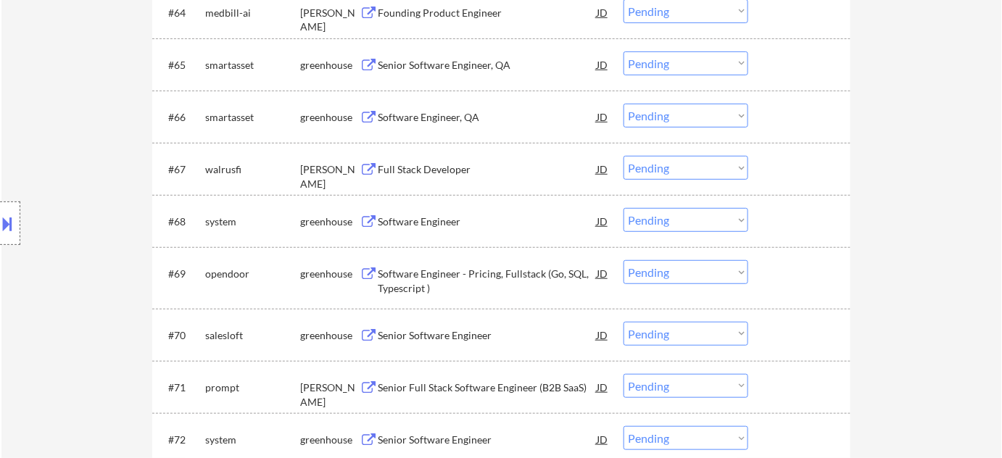
scroll to position [3890, 0]
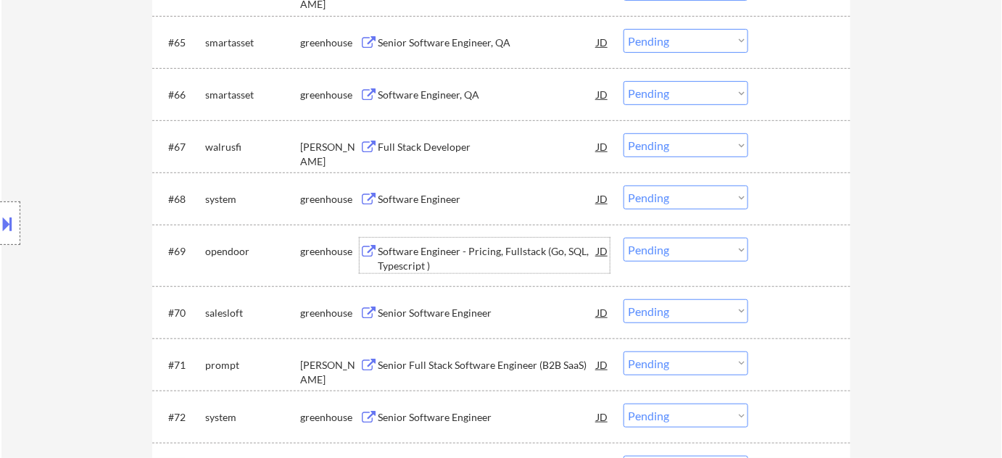
click at [412, 258] on div "Software Engineer - Pricing, Fullstack (Go, SQL, Typescript )" at bounding box center [487, 258] width 219 height 28
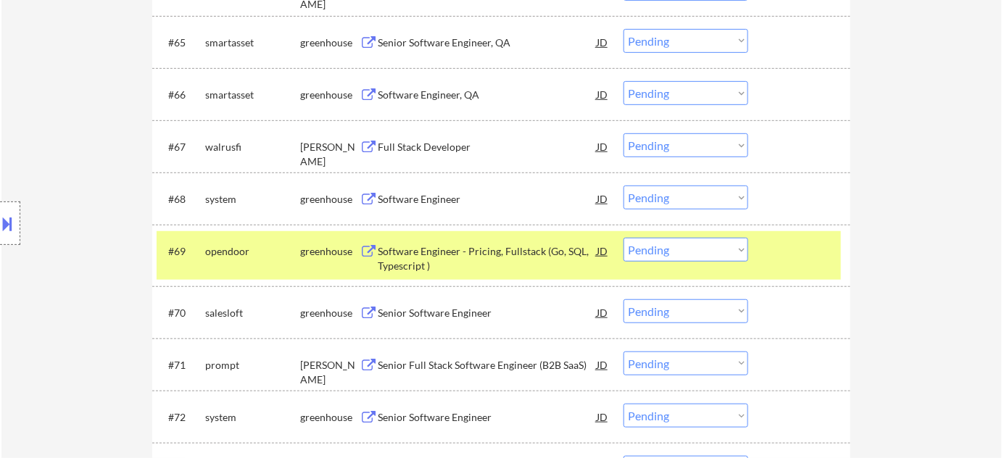
select select ""pending""
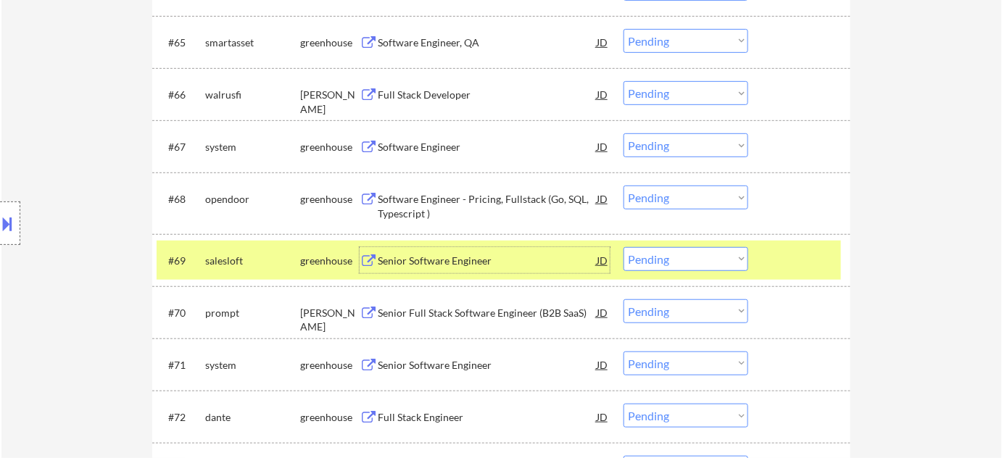
click at [692, 209] on select "Choose an option... Pending Applied Excluded (Questions) Excluded (Expired) Exc…" at bounding box center [686, 198] width 125 height 24
click at [624, 186] on select "Choose an option... Pending Applied Excluded (Questions) Excluded (Expired) Exc…" at bounding box center [686, 198] width 125 height 24
select select ""pending""
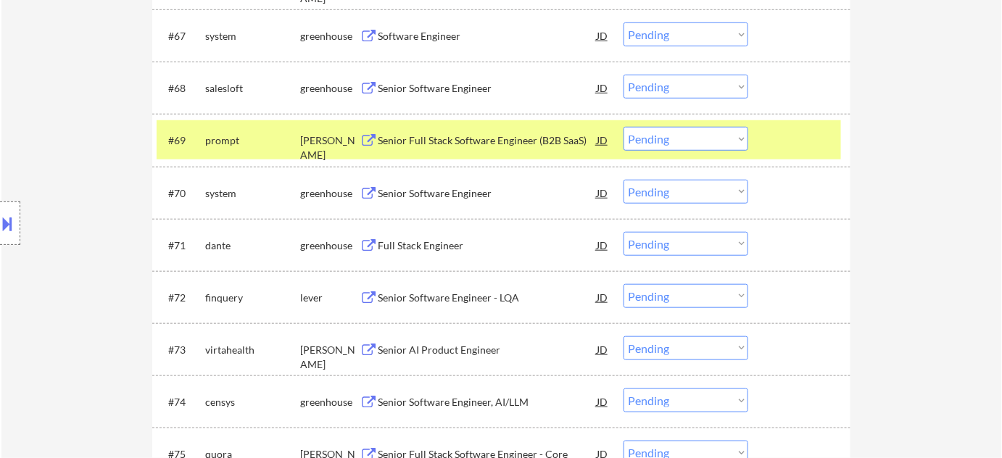
scroll to position [4022, 0]
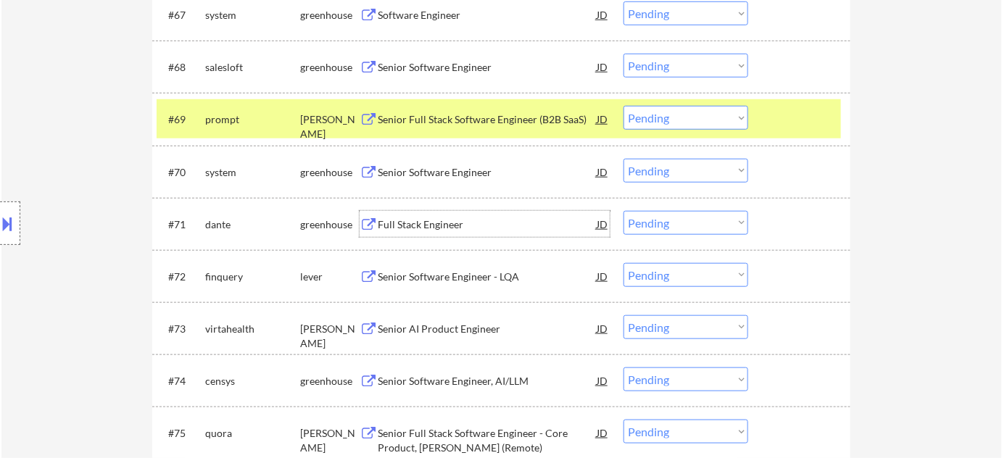
click at [453, 229] on div "Full Stack Engineer" at bounding box center [487, 225] width 219 height 15
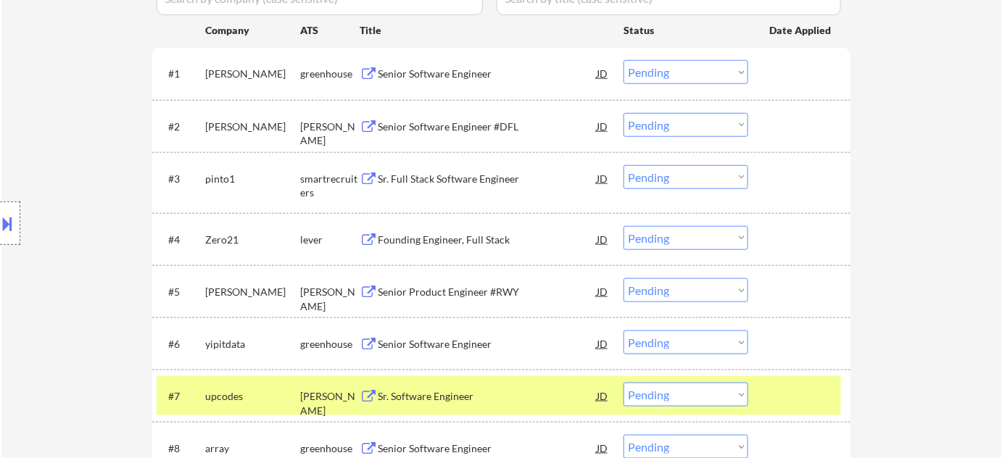
scroll to position [278, 0]
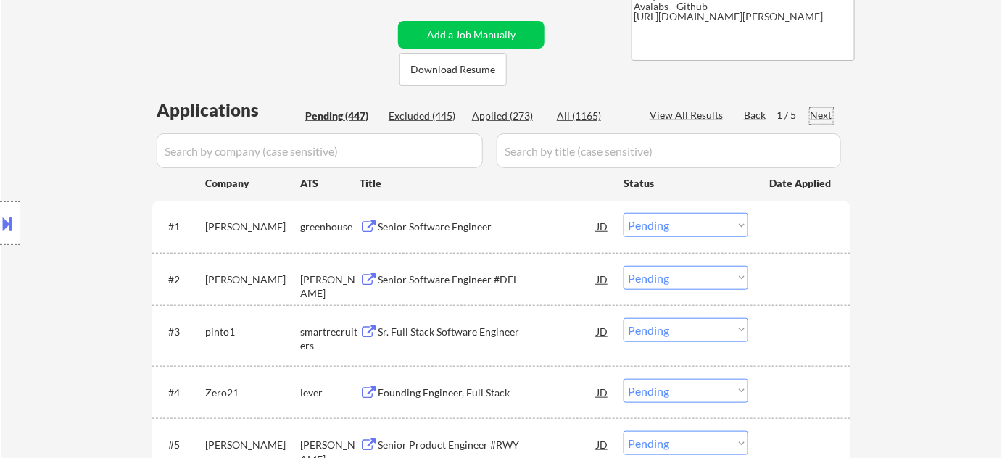
click at [823, 115] on div "Next" at bounding box center [821, 115] width 23 height 15
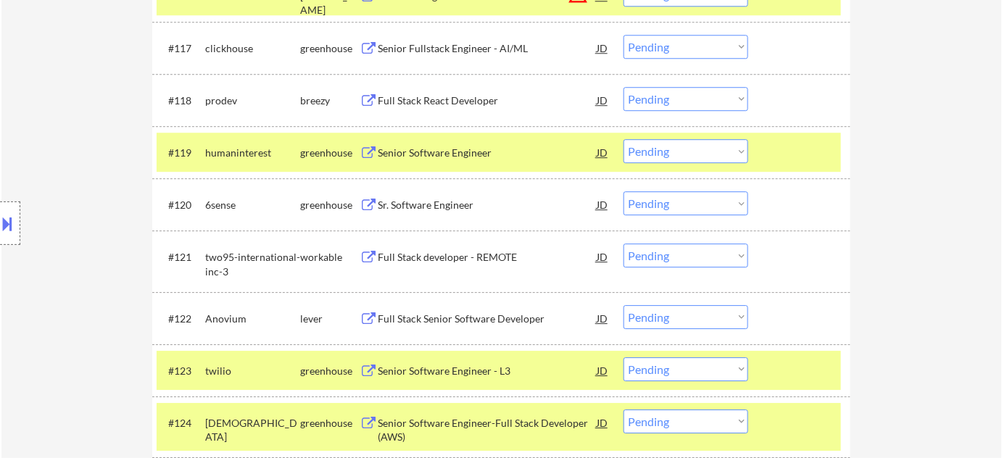
scroll to position [1333, 0]
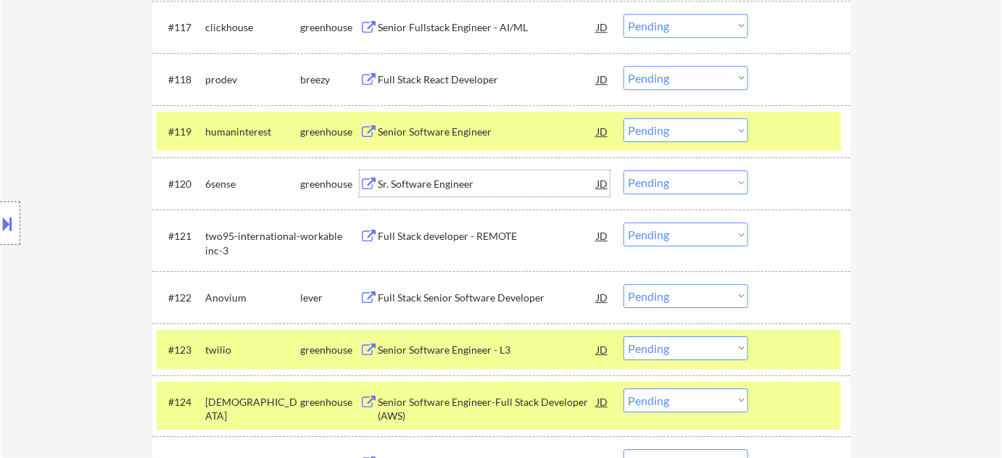
click at [464, 178] on div "Sr. Software Engineer" at bounding box center [487, 184] width 219 height 15
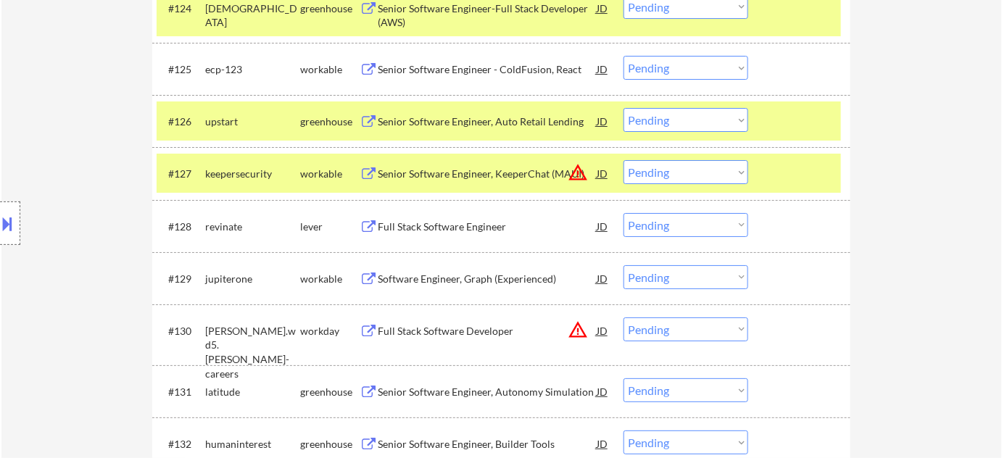
scroll to position [1729, 0]
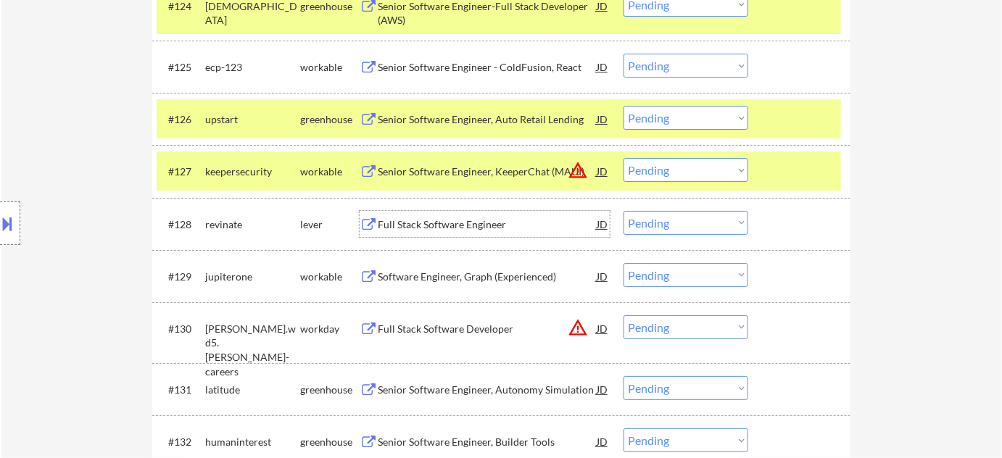
click at [430, 231] on div "Full Stack Software Engineer" at bounding box center [487, 225] width 219 height 15
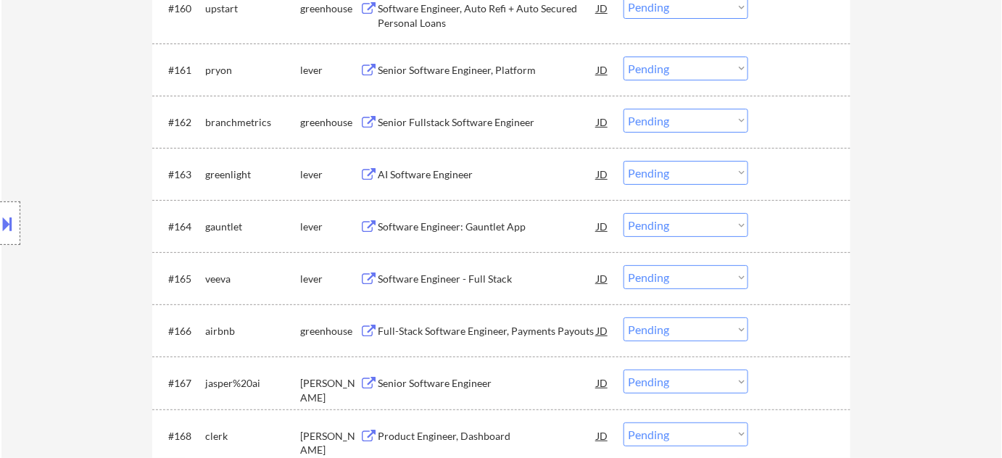
scroll to position [3641, 0]
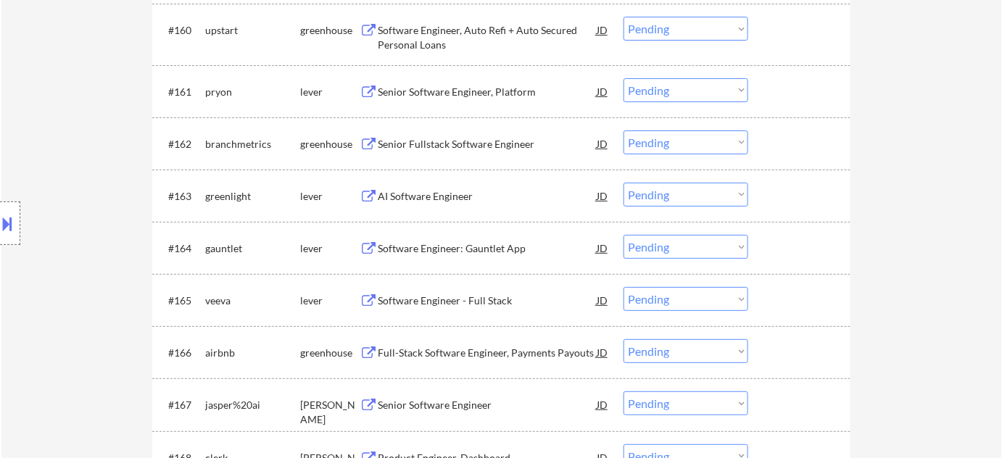
click at [472, 239] on div "Software Engineer: Gauntlet App" at bounding box center [487, 248] width 219 height 26
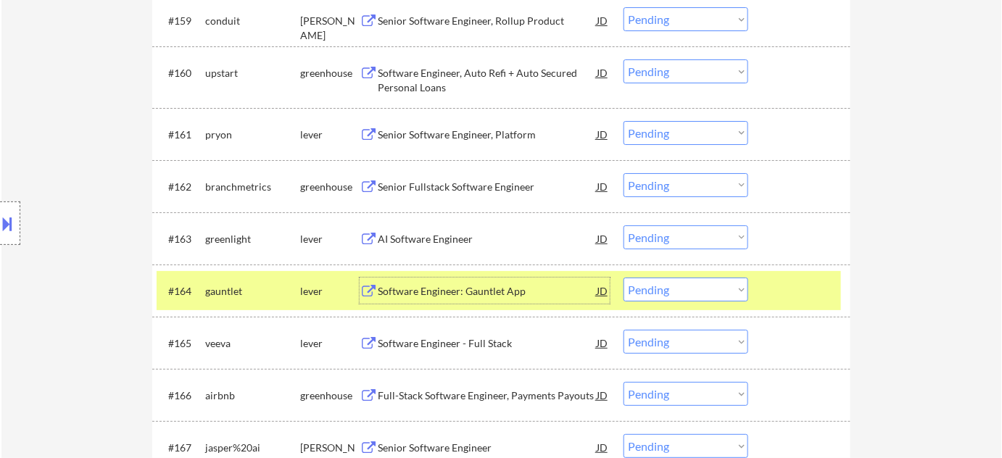
scroll to position [3575, 0]
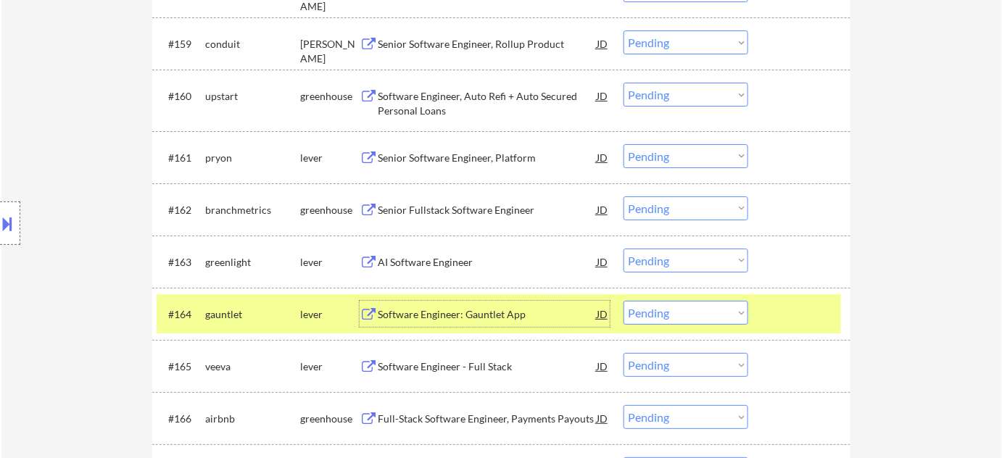
drag, startPoint x: 715, startPoint y: 315, endPoint x: 709, endPoint y: 301, distance: 15.0
click at [715, 315] on select "Choose an option... Pending Applied Excluded (Questions) Excluded (Expired) Exc…" at bounding box center [686, 313] width 125 height 24
click at [624, 301] on select "Choose an option... Pending Applied Excluded (Questions) Excluded (Expired) Exc…" at bounding box center [686, 313] width 125 height 24
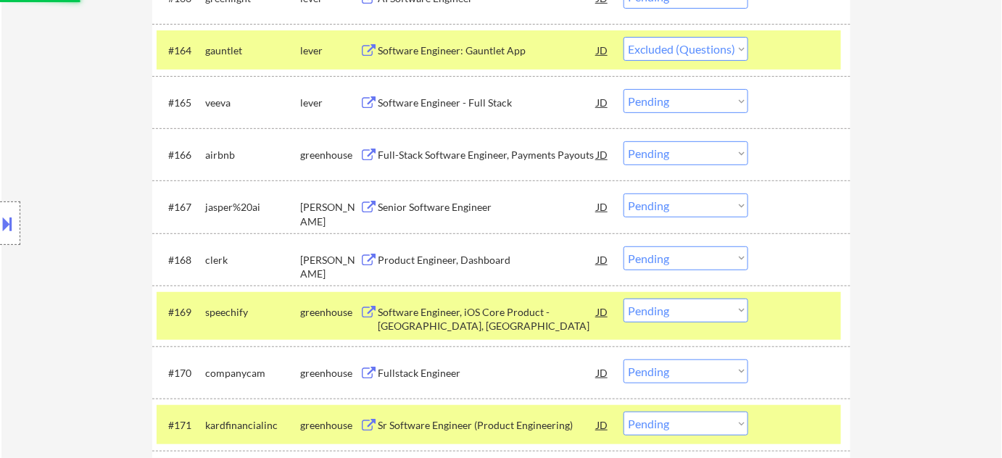
scroll to position [3905, 0]
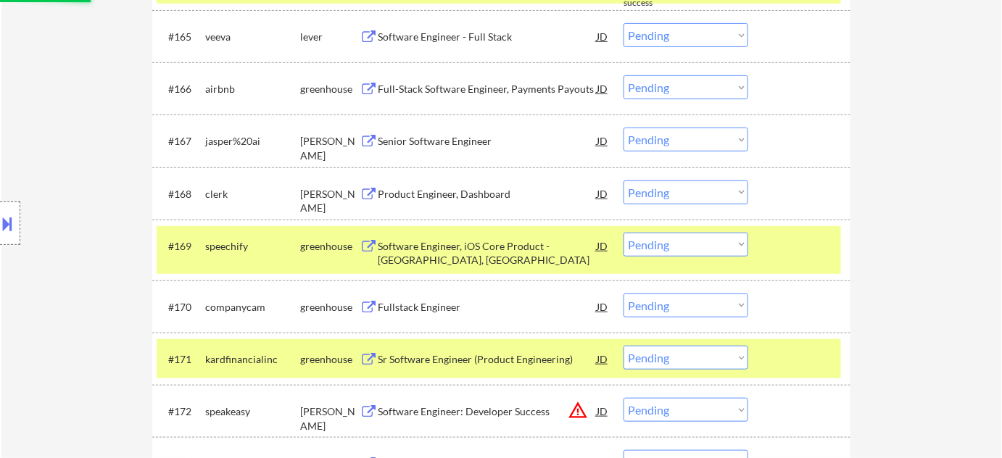
select select ""pending""
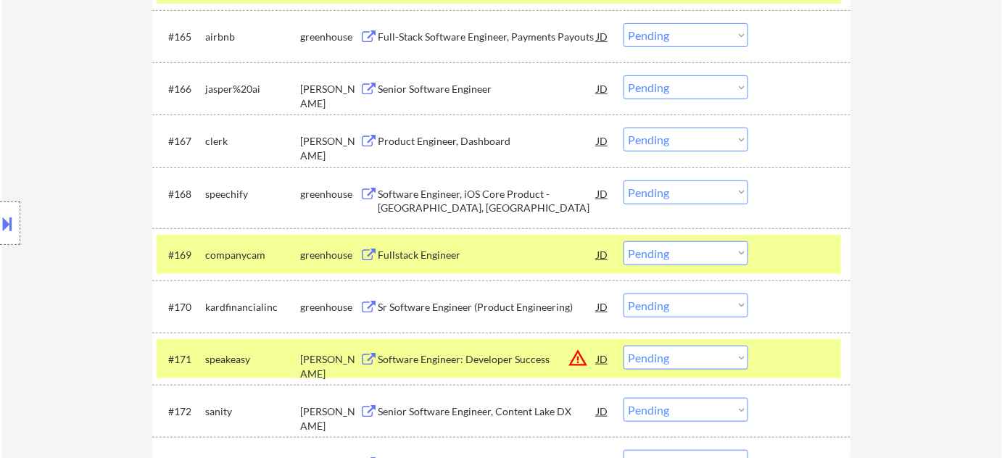
click at [466, 88] on div "Senior Software Engineer" at bounding box center [487, 89] width 219 height 15
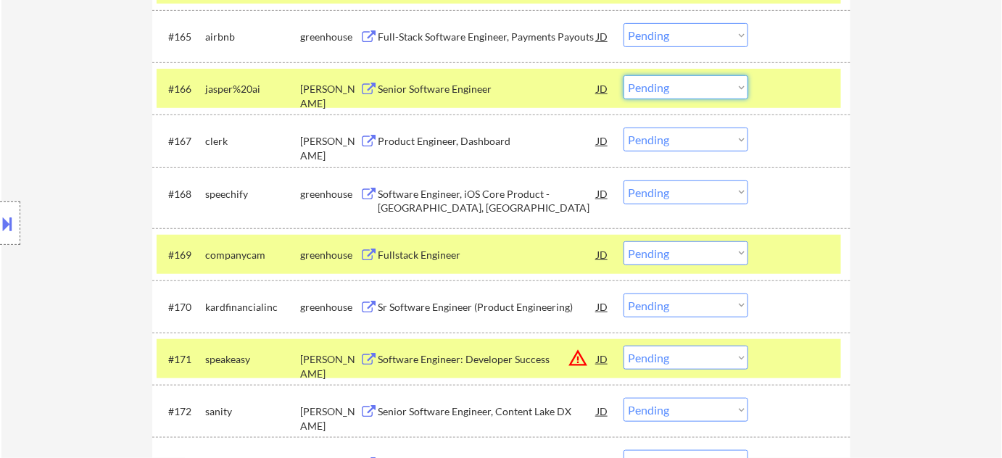
drag, startPoint x: 683, startPoint y: 86, endPoint x: 683, endPoint y: 96, distance: 10.2
click at [683, 86] on select "Choose an option... Pending Applied Excluded (Questions) Excluded (Expired) Exc…" at bounding box center [686, 87] width 125 height 24
click at [624, 75] on select "Choose an option... Pending Applied Excluded (Questions) Excluded (Expired) Exc…" at bounding box center [686, 87] width 125 height 24
select select ""pending""
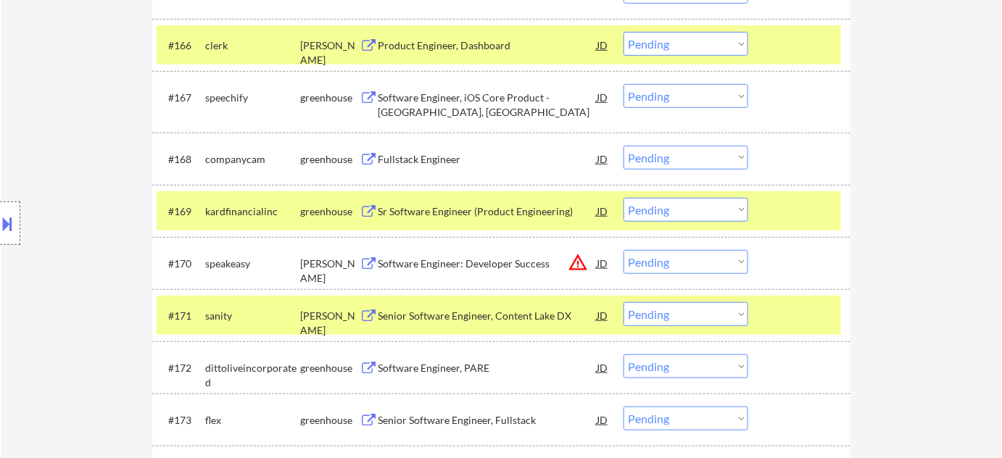
scroll to position [3971, 0]
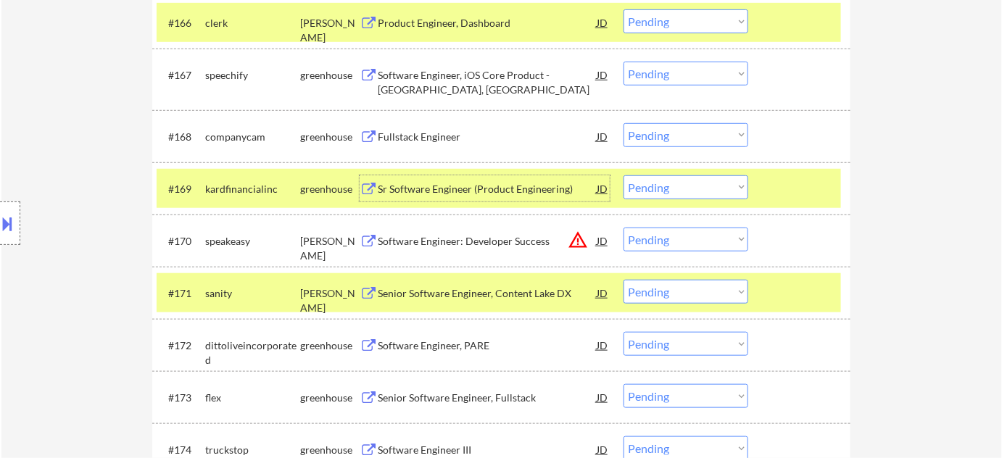
click at [467, 189] on div "Sr Software Engineer (Product Engineering)" at bounding box center [487, 189] width 219 height 15
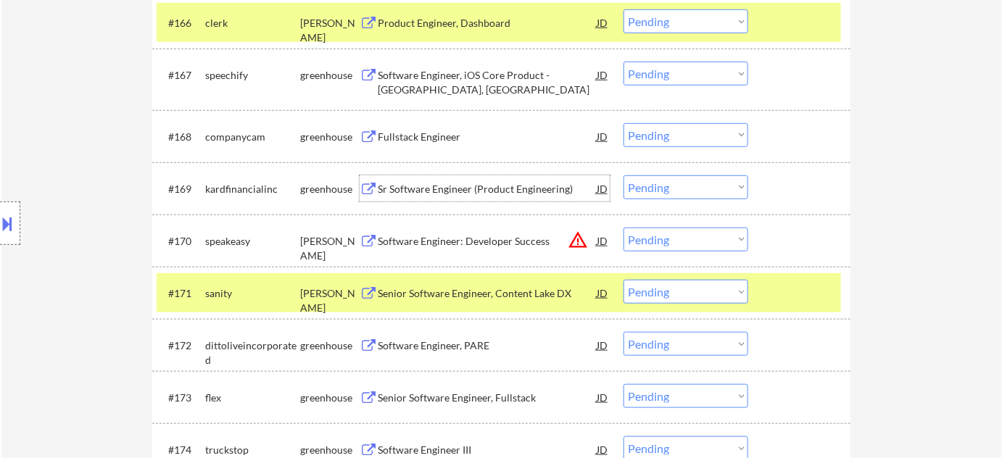
click at [702, 195] on select "Choose an option... Pending Applied Excluded (Questions) Excluded (Expired) Exc…" at bounding box center [686, 188] width 125 height 24
click at [624, 176] on select "Choose an option... Pending Applied Excluded (Questions) Excluded (Expired) Exc…" at bounding box center [686, 188] width 125 height 24
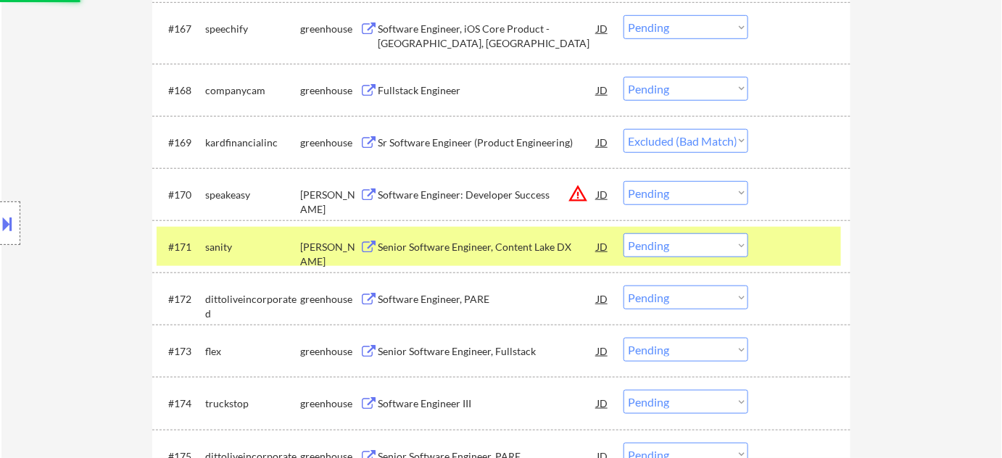
scroll to position [4037, 0]
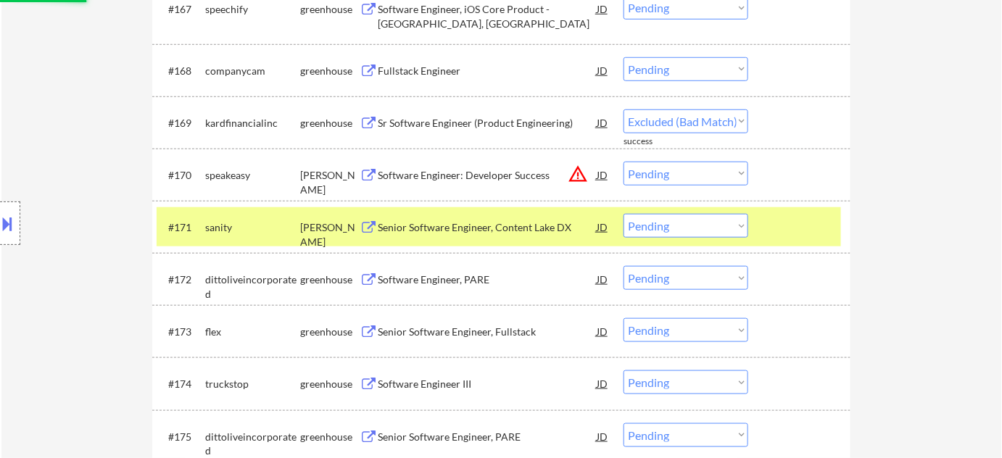
select select ""pending""
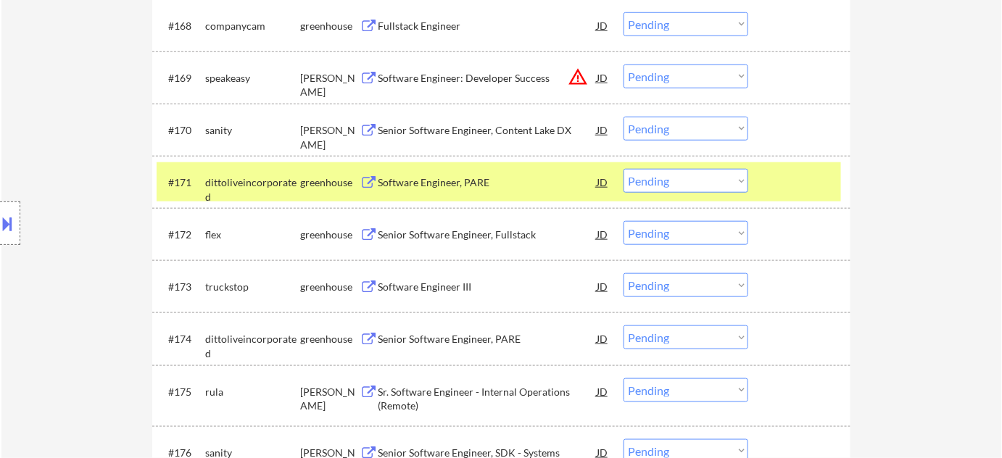
scroll to position [4103, 0]
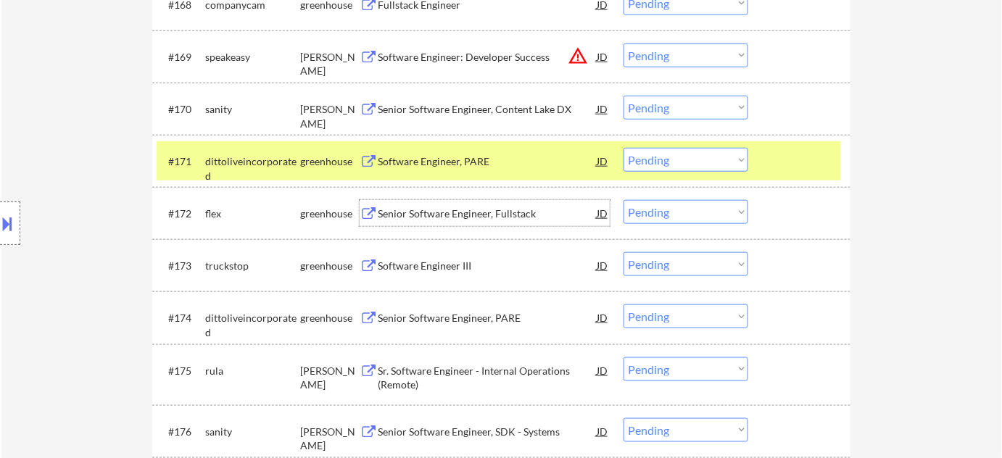
click at [458, 207] on div "Senior Software Engineer, Fullstack" at bounding box center [487, 214] width 219 height 15
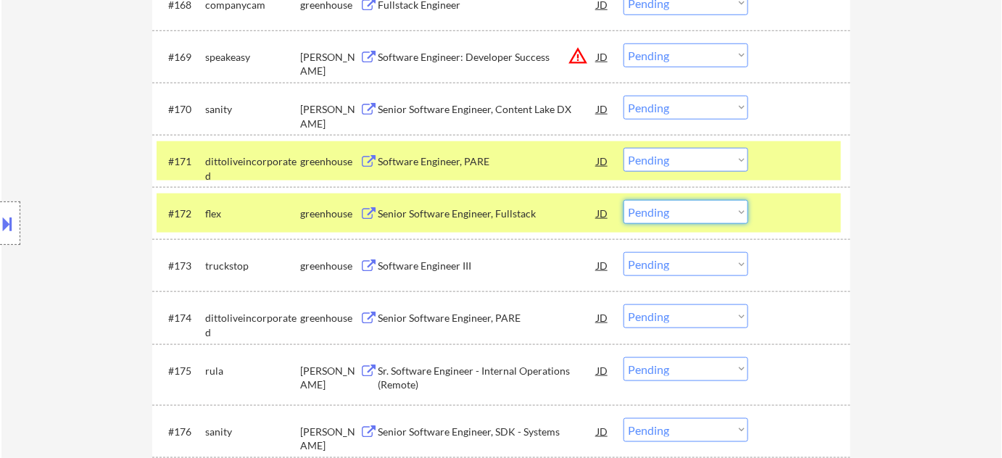
drag, startPoint x: 686, startPoint y: 213, endPoint x: 688, endPoint y: 223, distance: 11.3
click at [686, 213] on select "Choose an option... Pending Applied Excluded (Questions) Excluded (Expired) Exc…" at bounding box center [686, 212] width 125 height 24
click at [624, 200] on select "Choose an option... Pending Applied Excluded (Questions) Excluded (Expired) Exc…" at bounding box center [686, 212] width 125 height 24
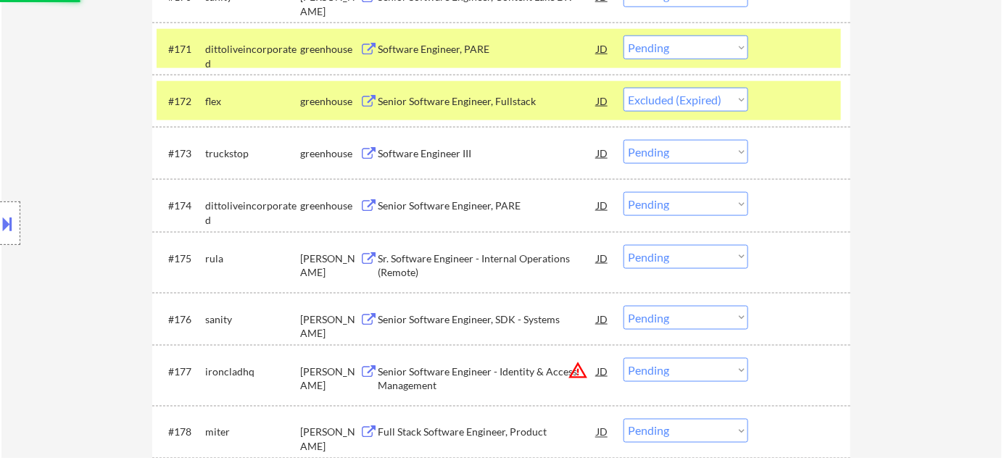
scroll to position [4234, 0]
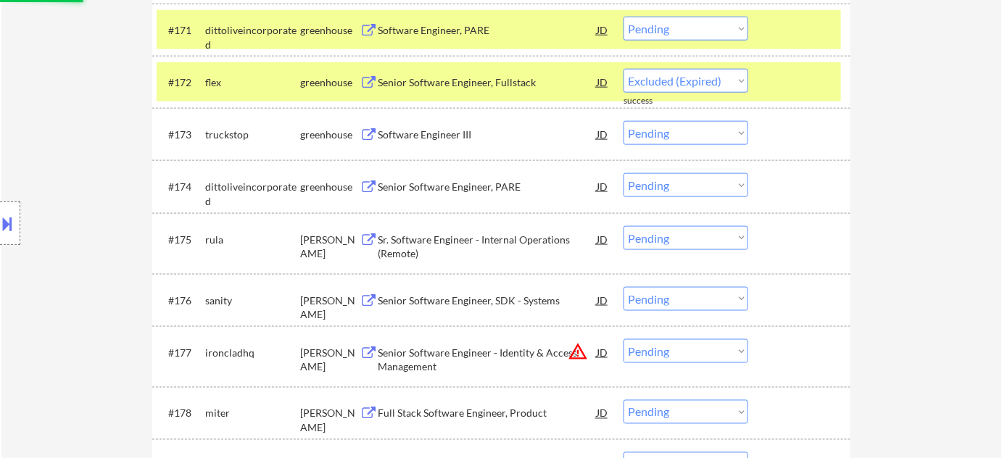
select select ""pending""
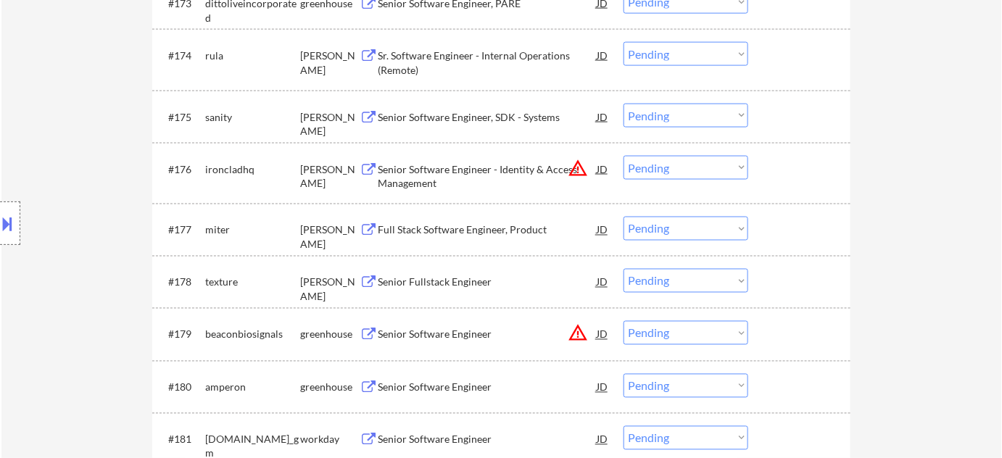
scroll to position [4366, 0]
click at [429, 281] on div "Senior Fullstack Engineer" at bounding box center [487, 282] width 219 height 15
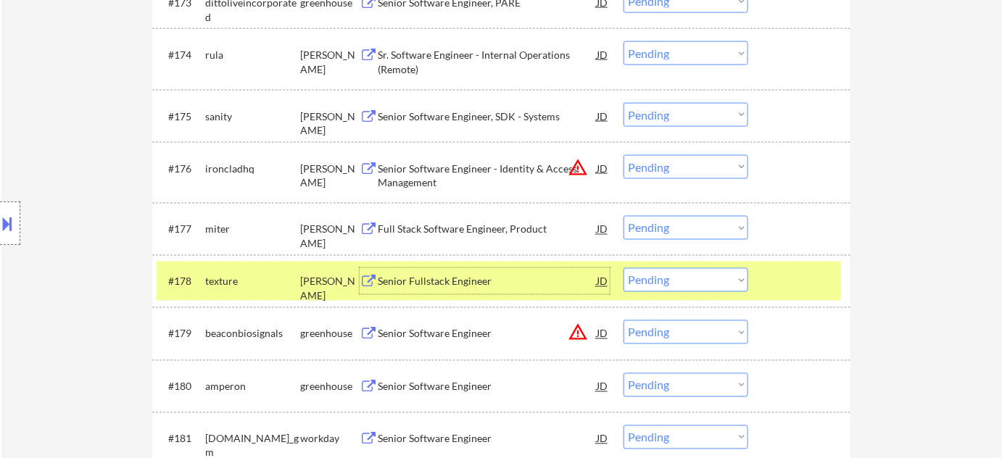
click at [634, 284] on select "Choose an option... Pending Applied Excluded (Questions) Excluded (Expired) Exc…" at bounding box center [686, 280] width 125 height 24
click at [624, 268] on select "Choose an option... Pending Applied Excluded (Questions) Excluded (Expired) Exc…" at bounding box center [686, 280] width 125 height 24
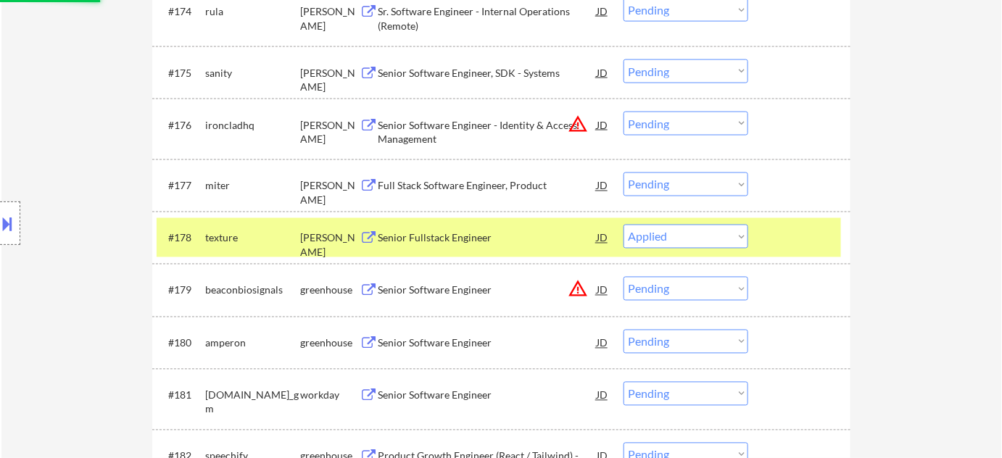
scroll to position [4432, 0]
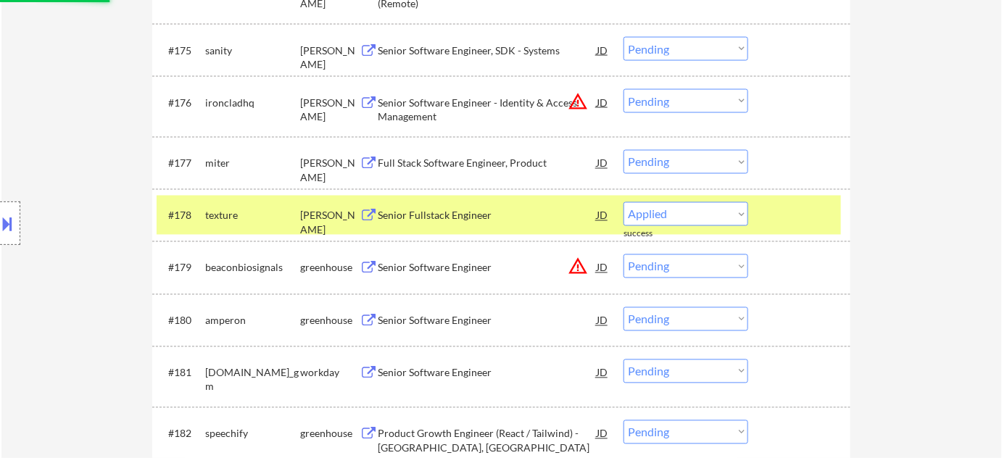
select select ""pending""
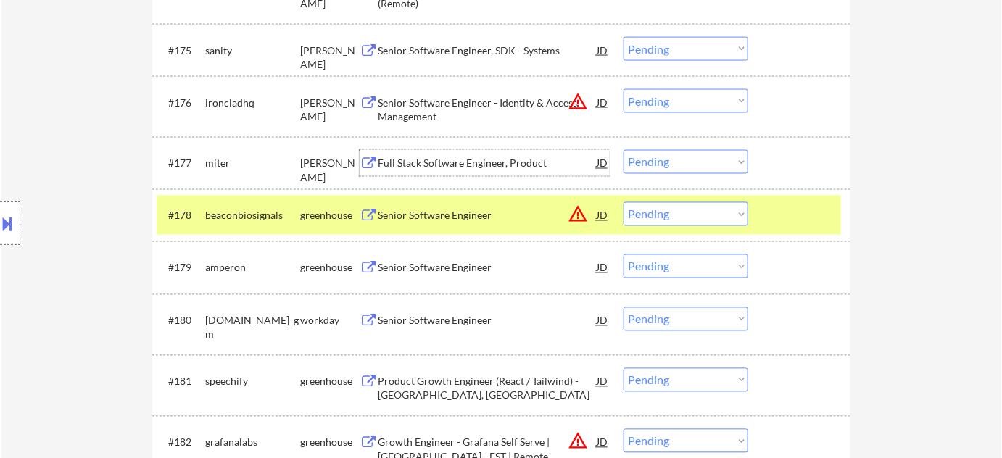
click at [434, 169] on div "Full Stack Software Engineer, Product" at bounding box center [487, 164] width 219 height 15
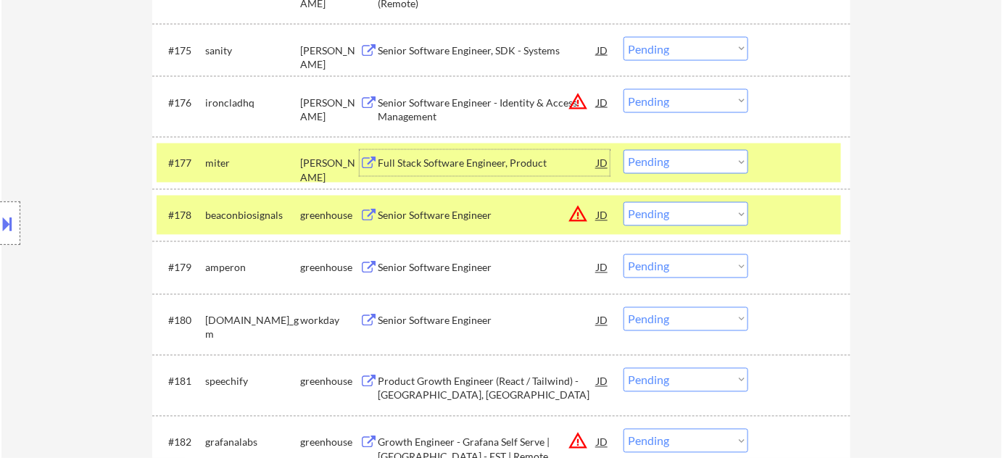
click at [691, 164] on select "Choose an option... Pending Applied Excluded (Questions) Excluded (Expired) Exc…" at bounding box center [686, 162] width 125 height 24
click at [624, 150] on select "Choose an option... Pending Applied Excluded (Questions) Excluded (Expired) Exc…" at bounding box center [686, 162] width 125 height 24
select select ""pending""
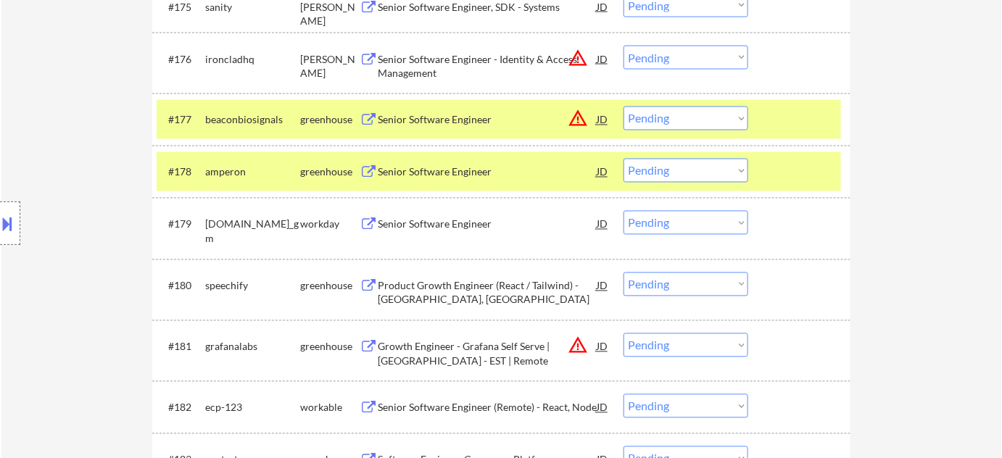
scroll to position [4498, 0]
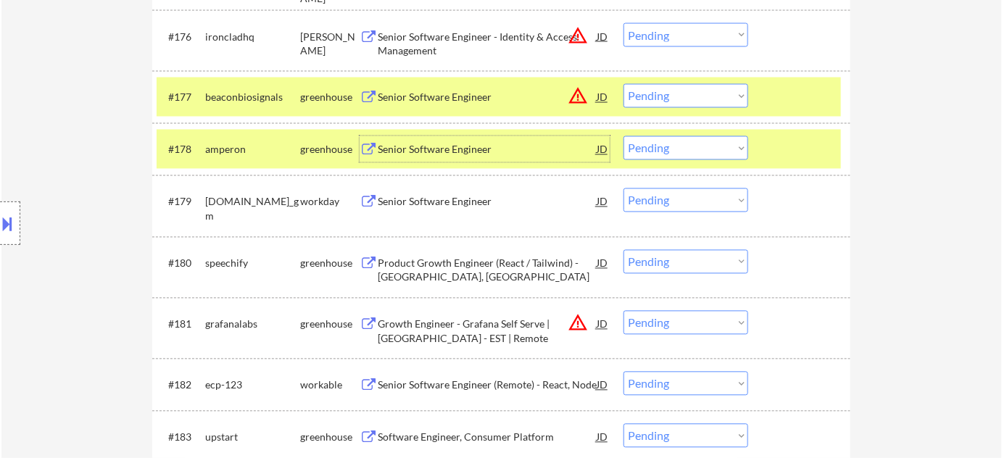
click at [441, 144] on div "Senior Software Engineer" at bounding box center [487, 150] width 219 height 15
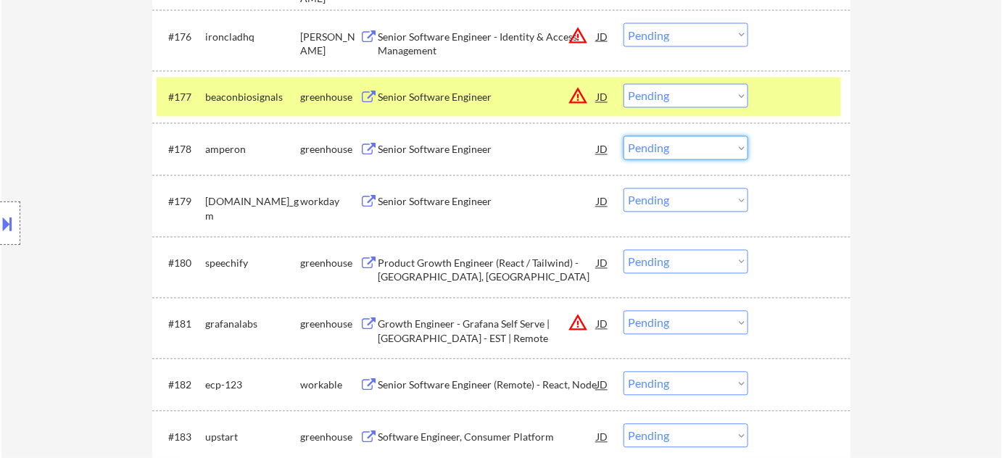
click at [700, 150] on select "Choose an option... Pending Applied Excluded (Questions) Excluded (Expired) Exc…" at bounding box center [686, 148] width 125 height 24
click at [624, 136] on select "Choose an option... Pending Applied Excluded (Questions) Excluded (Expired) Exc…" at bounding box center [686, 148] width 125 height 24
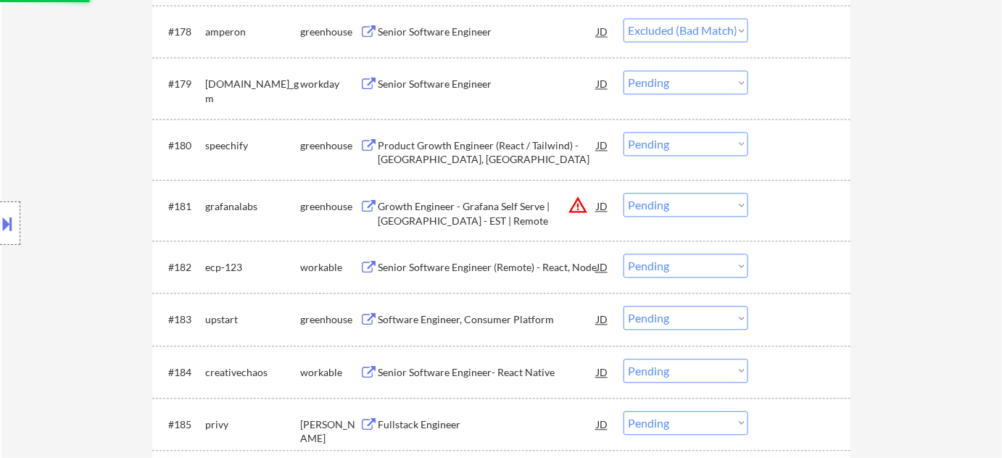
scroll to position [4630, 0]
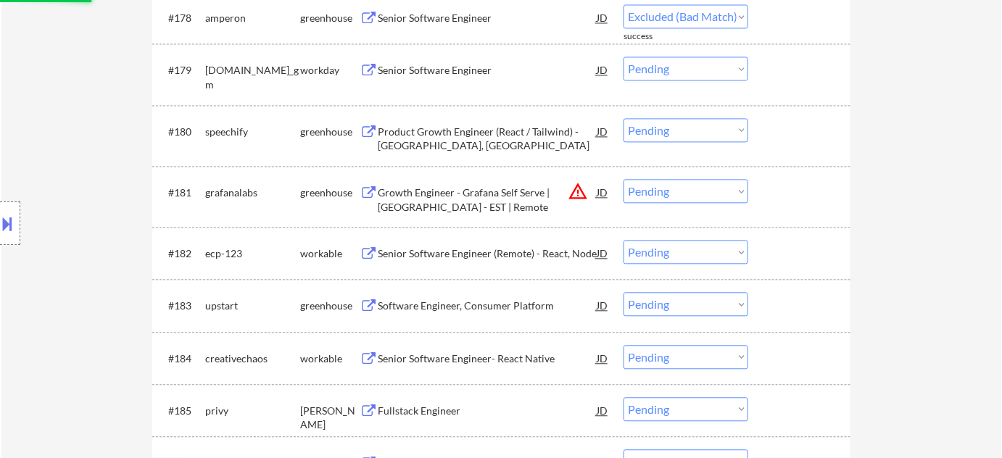
select select ""pending""
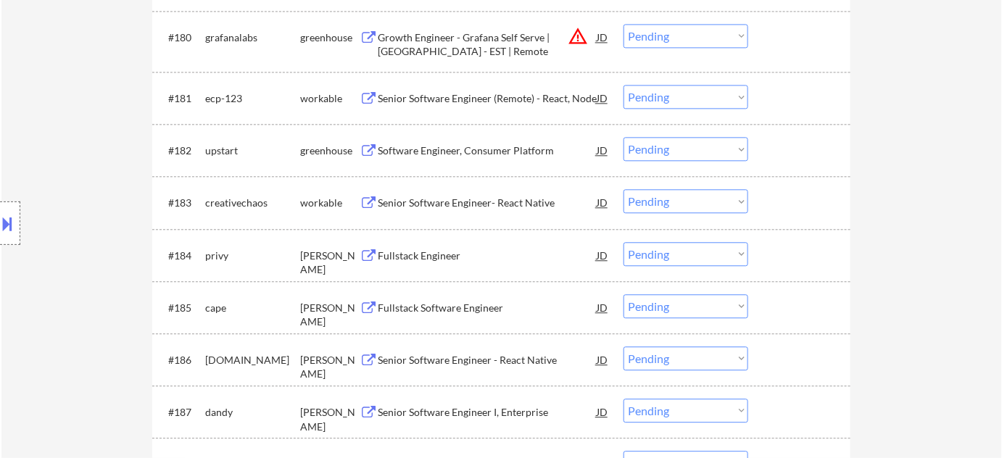
scroll to position [4762, 0]
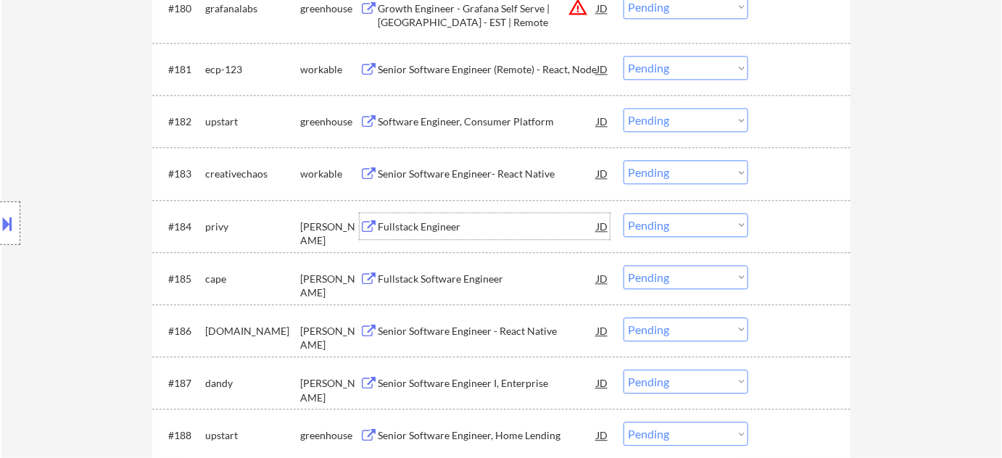
click at [424, 220] on div "Fullstack Engineer" at bounding box center [487, 227] width 219 height 15
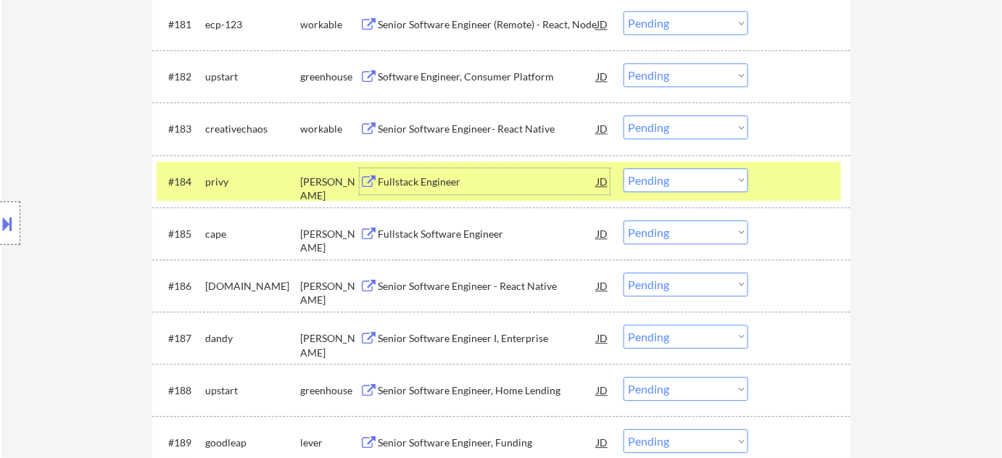
scroll to position [4894, 0]
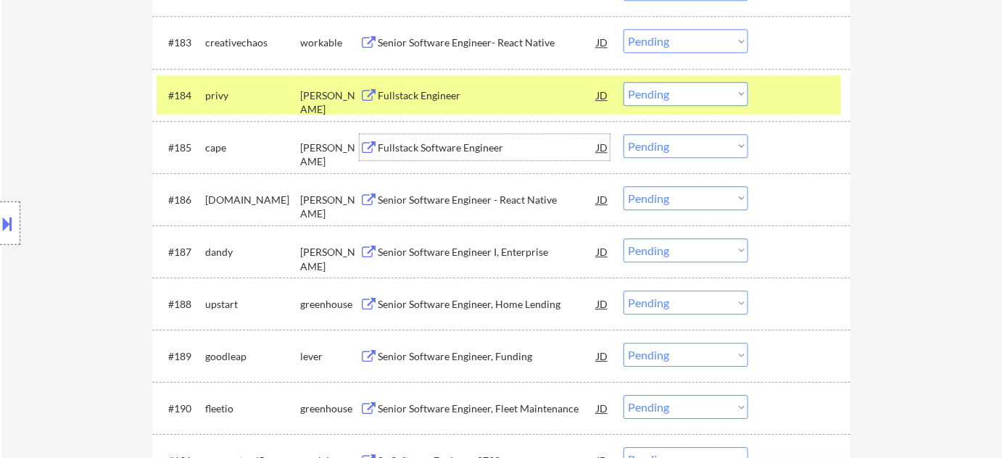
click at [444, 142] on div "Fullstack Software Engineer" at bounding box center [487, 148] width 219 height 15
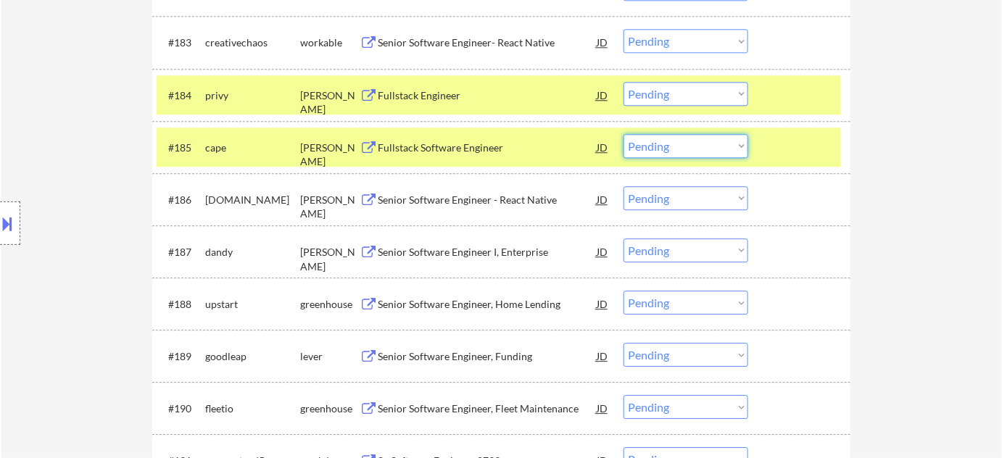
drag, startPoint x: 720, startPoint y: 148, endPoint x: 720, endPoint y: 156, distance: 8.0
click at [720, 148] on select "Choose an option... Pending Applied Excluded (Questions) Excluded (Expired) Exc…" at bounding box center [686, 146] width 125 height 24
click at [624, 134] on select "Choose an option... Pending Applied Excluded (Questions) Excluded (Expired) Exc…" at bounding box center [686, 146] width 125 height 24
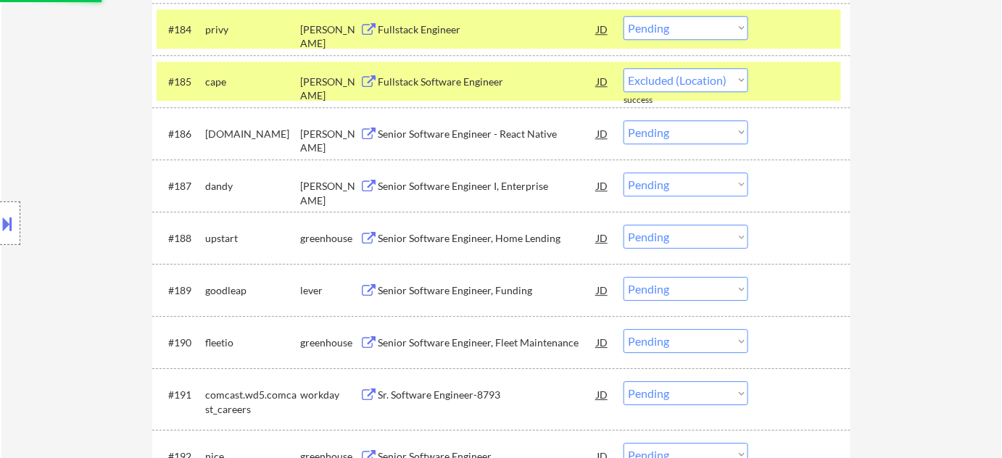
select select ""pending""
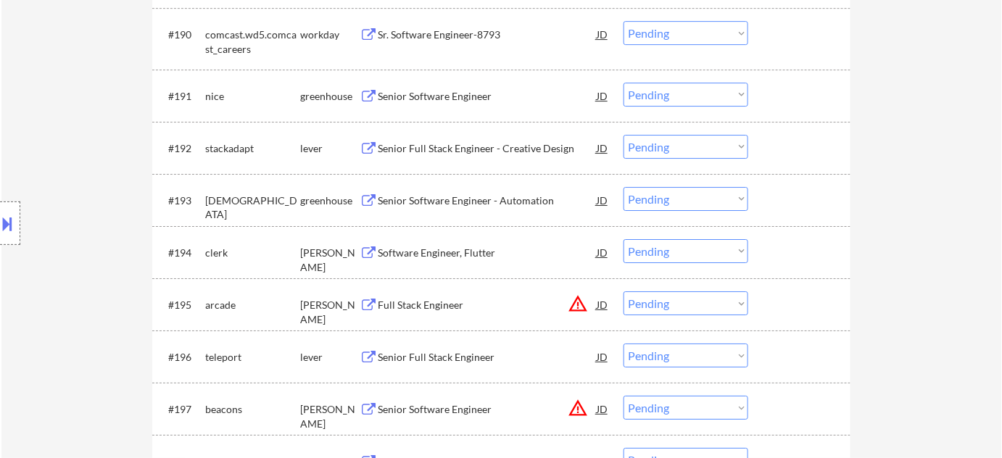
scroll to position [5356, 0]
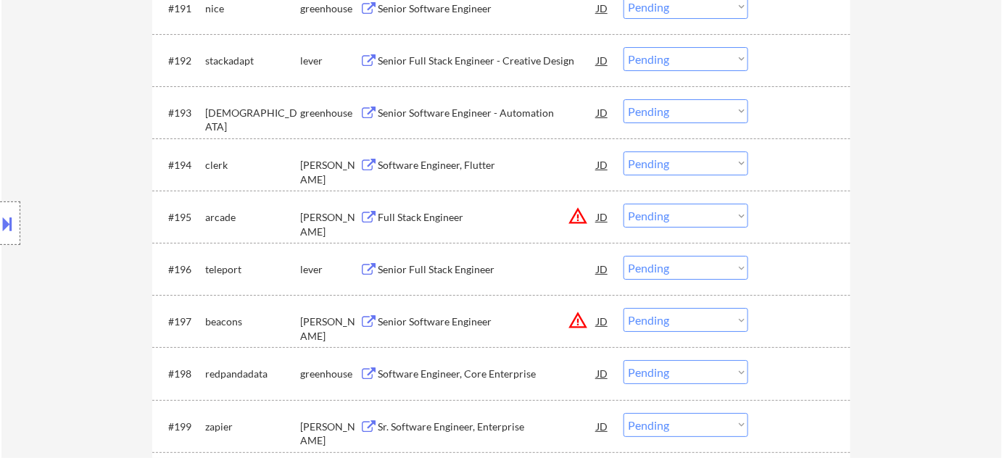
click at [462, 9] on div "Senior Software Engineer" at bounding box center [487, 8] width 219 height 15
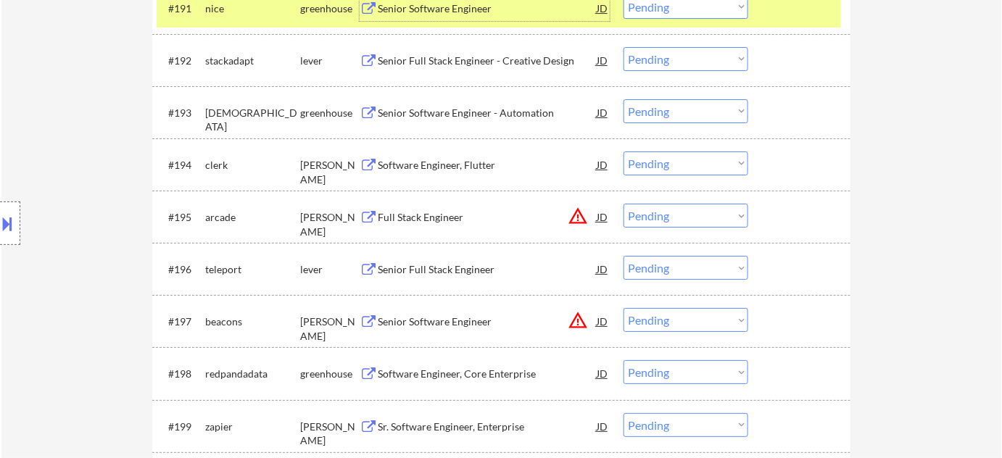
scroll to position [5350, 0]
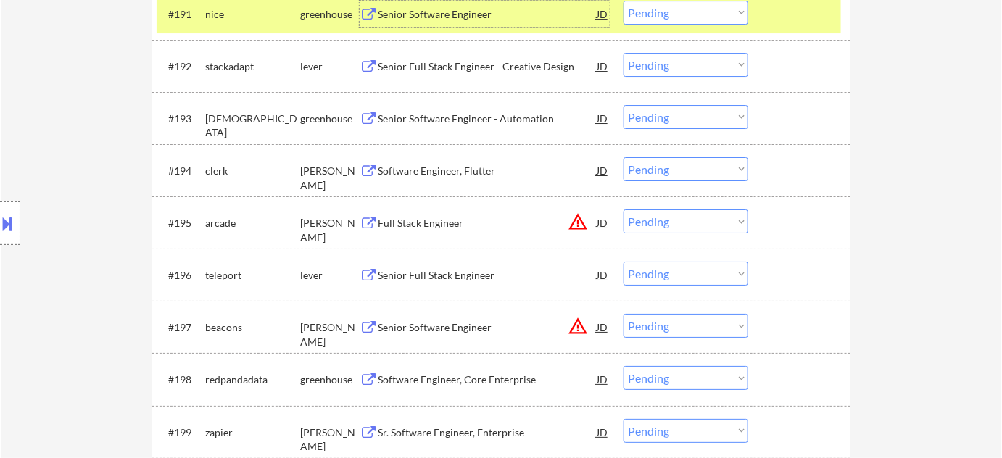
click at [682, 10] on select "Choose an option... Pending Applied Excluded (Questions) Excluded (Expired) Exc…" at bounding box center [686, 13] width 125 height 24
click at [624, 1] on select "Choose an option... Pending Applied Excluded (Questions) Excluded (Expired) Exc…" at bounding box center [686, 13] width 125 height 24
select select ""pending""
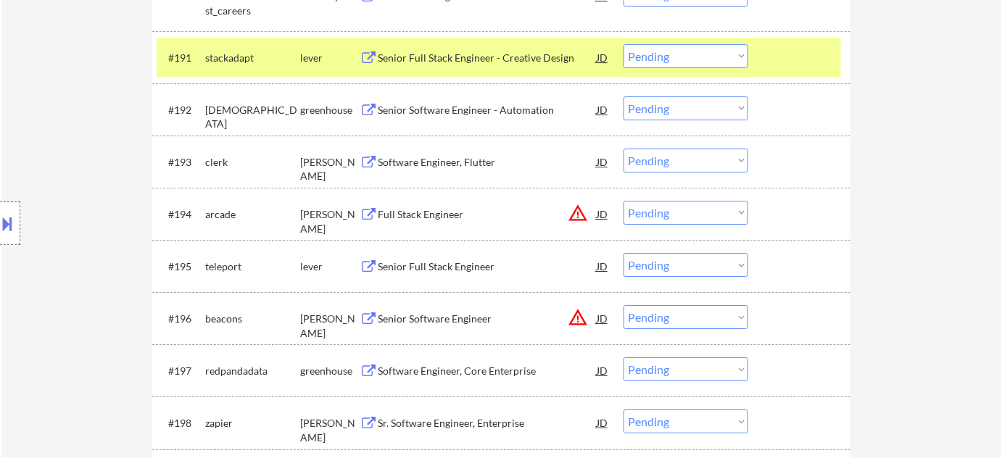
scroll to position [5284, 0]
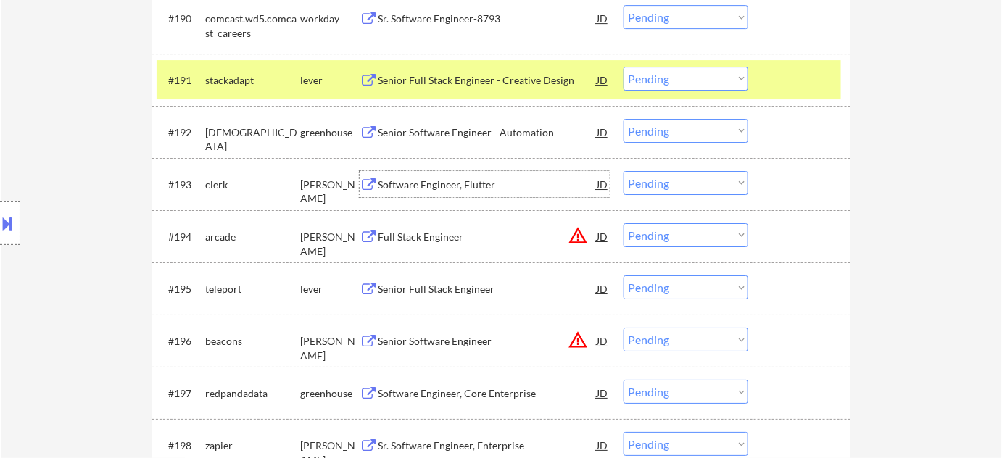
click at [450, 182] on div "Software Engineer, Flutter" at bounding box center [487, 185] width 219 height 15
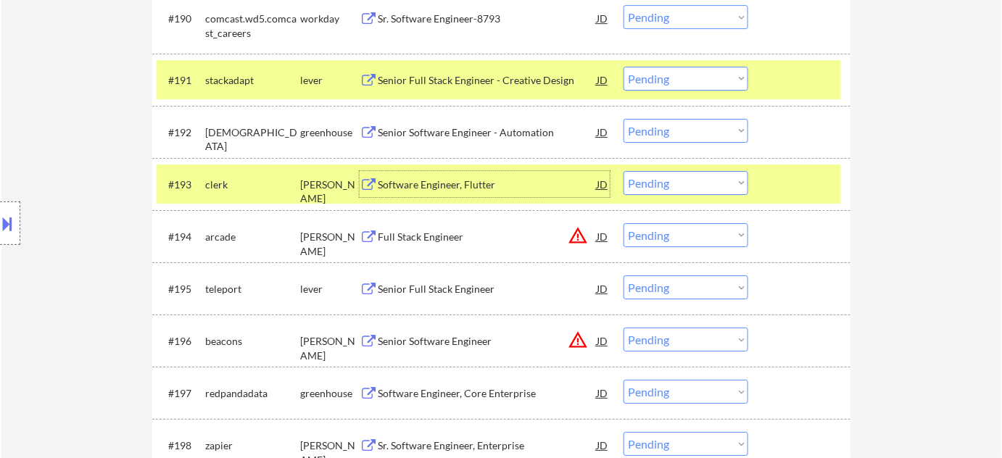
click at [684, 189] on select "Choose an option... Pending Applied Excluded (Questions) Excluded (Expired) Exc…" at bounding box center [686, 183] width 125 height 24
click at [624, 171] on select "Choose an option... Pending Applied Excluded (Questions) Excluded (Expired) Exc…" at bounding box center [686, 183] width 125 height 24
select select ""pending""
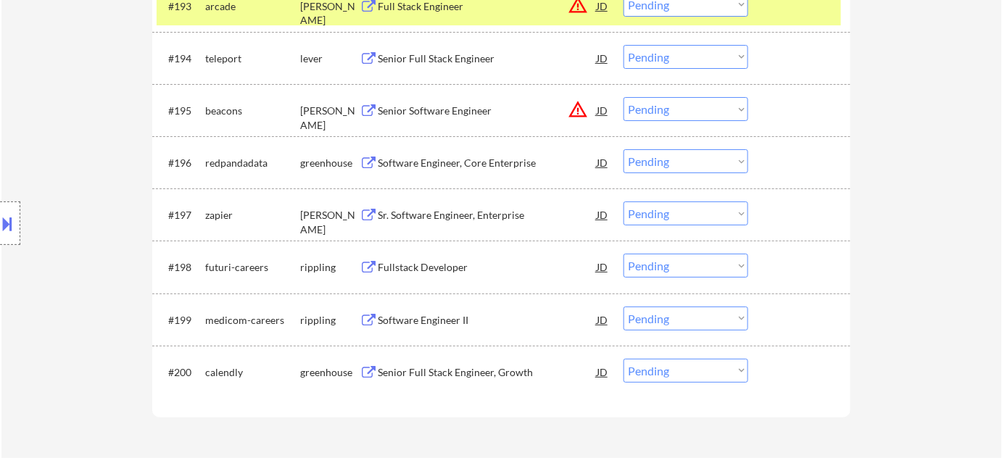
scroll to position [5482, 0]
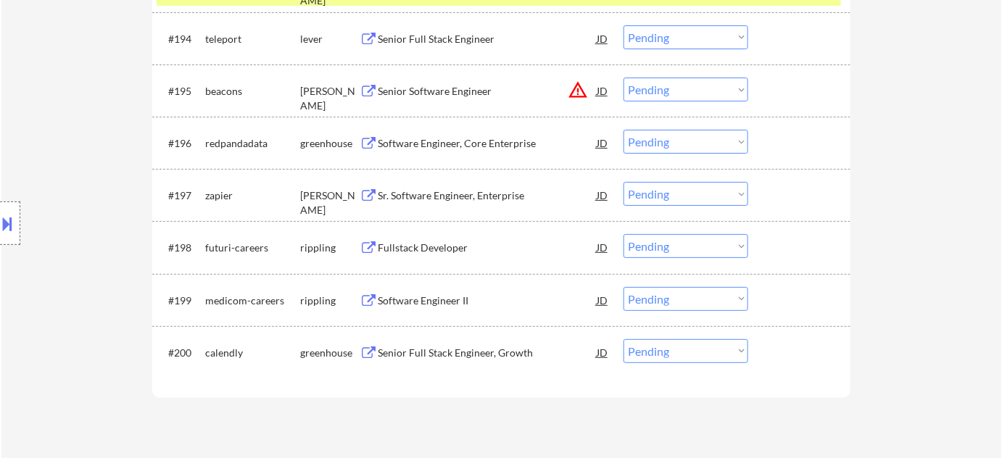
click at [448, 253] on div "Fullstack Developer" at bounding box center [487, 248] width 219 height 15
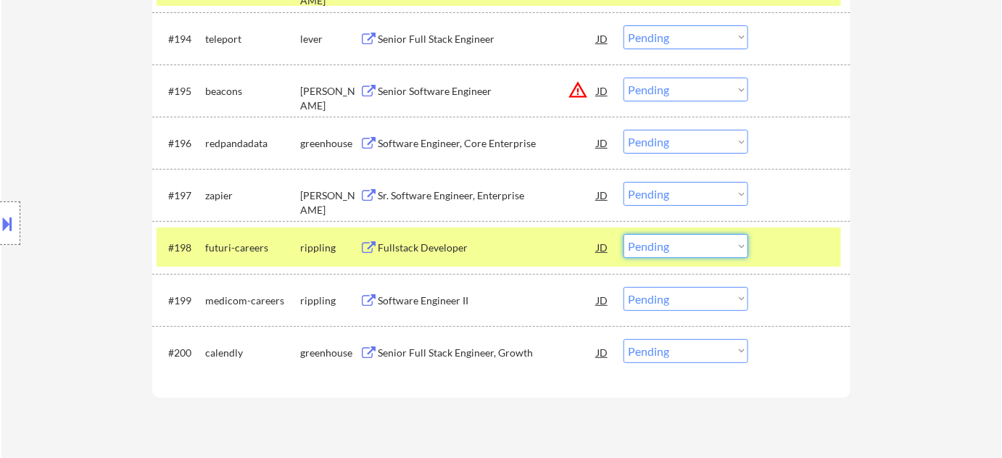
click at [651, 251] on select "Choose an option... Pending Applied Excluded (Questions) Excluded (Expired) Exc…" at bounding box center [686, 246] width 125 height 24
click at [624, 234] on select "Choose an option... Pending Applied Excluded (Questions) Excluded (Expired) Exc…" at bounding box center [686, 246] width 125 height 24
select select ""pending""
click at [582, 90] on button "warning_amber" at bounding box center [578, 90] width 20 height 20
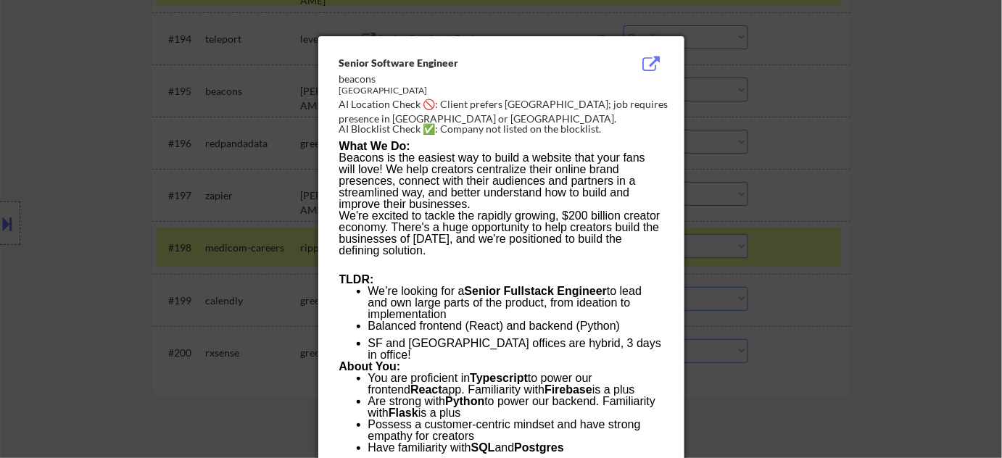
click at [958, 192] on div at bounding box center [501, 229] width 1002 height 458
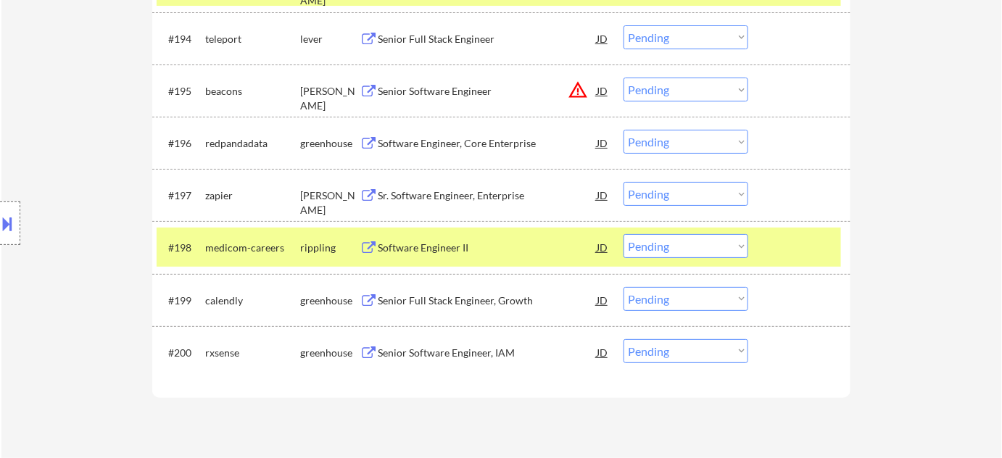
click at [716, 78] on select "Choose an option... Pending Applied Excluded (Questions) Excluded (Expired) Exc…" at bounding box center [686, 90] width 125 height 24
click at [624, 78] on select "Choose an option... Pending Applied Excluded (Questions) Excluded (Expired) Exc…" at bounding box center [686, 90] width 125 height 24
select select ""pending""
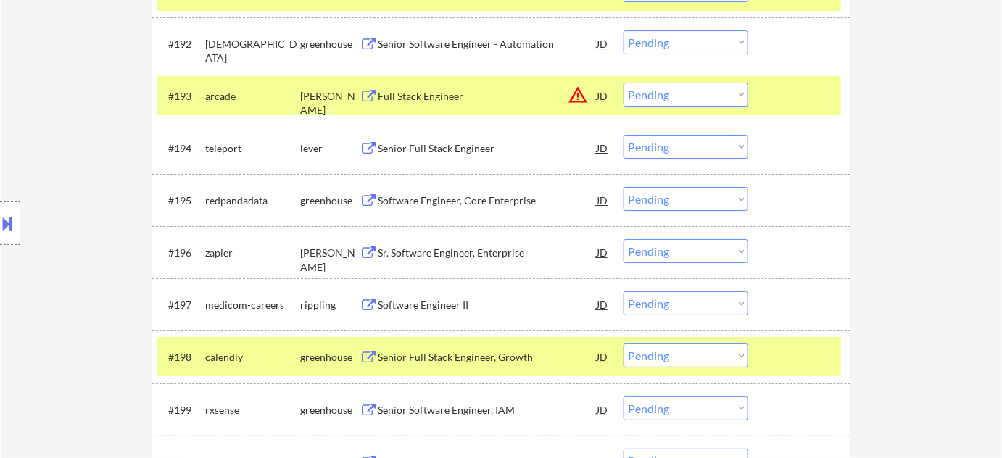
scroll to position [5350, 0]
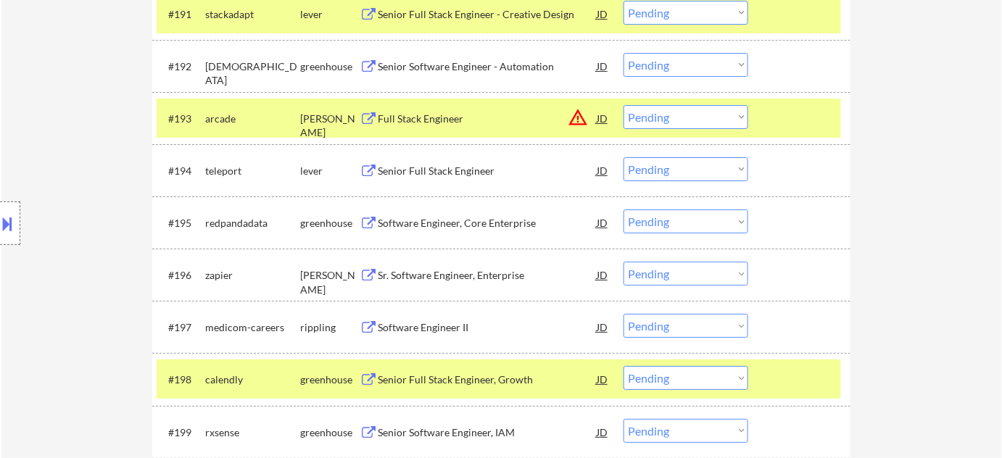
click at [582, 121] on button "warning_amber" at bounding box center [578, 117] width 20 height 20
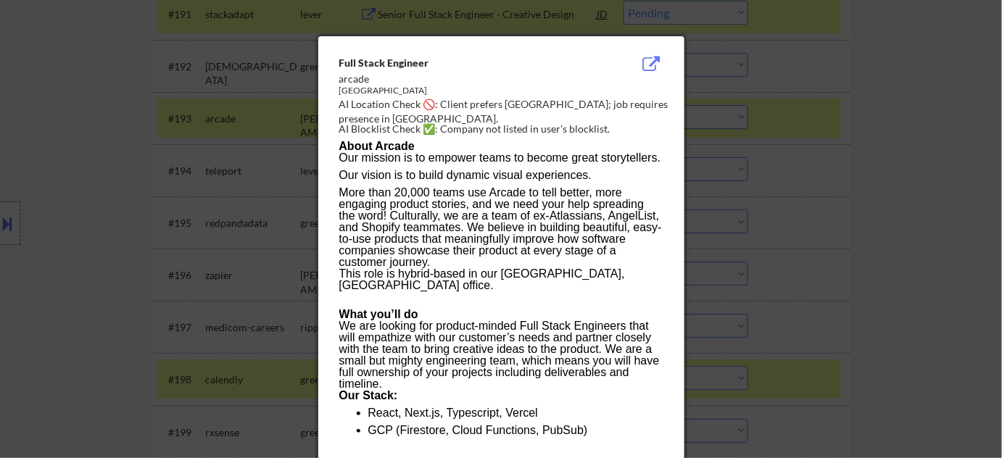
click at [826, 228] on div at bounding box center [501, 229] width 1002 height 458
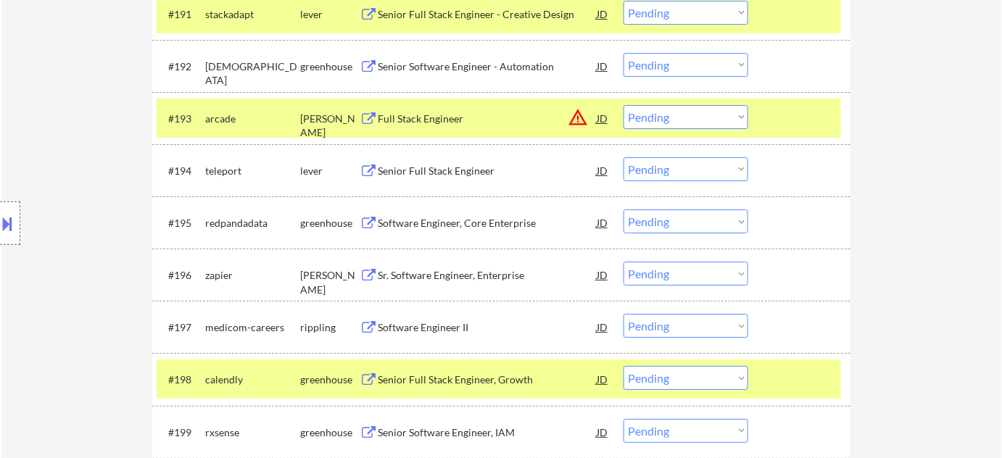
click at [710, 115] on select "Choose an option... Pending Applied Excluded (Questions) Excluded (Expired) Exc…" at bounding box center [686, 117] width 125 height 24
click at [624, 105] on select "Choose an option... Pending Applied Excluded (Questions) Excluded (Expired) Exc…" at bounding box center [686, 117] width 125 height 24
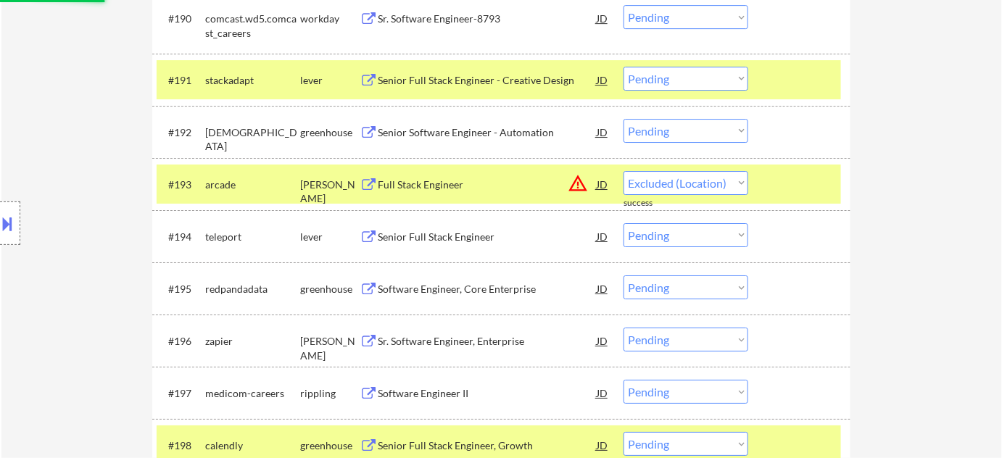
select select ""pending""
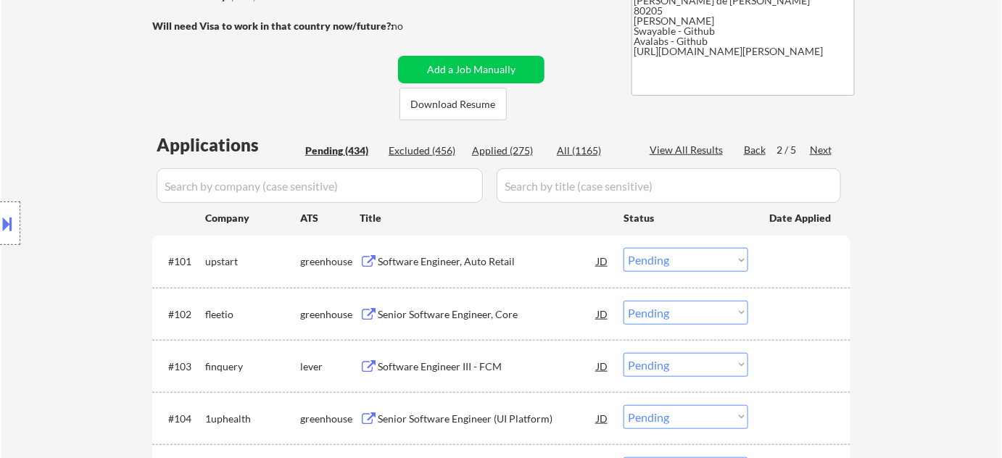
scroll to position [218, 0]
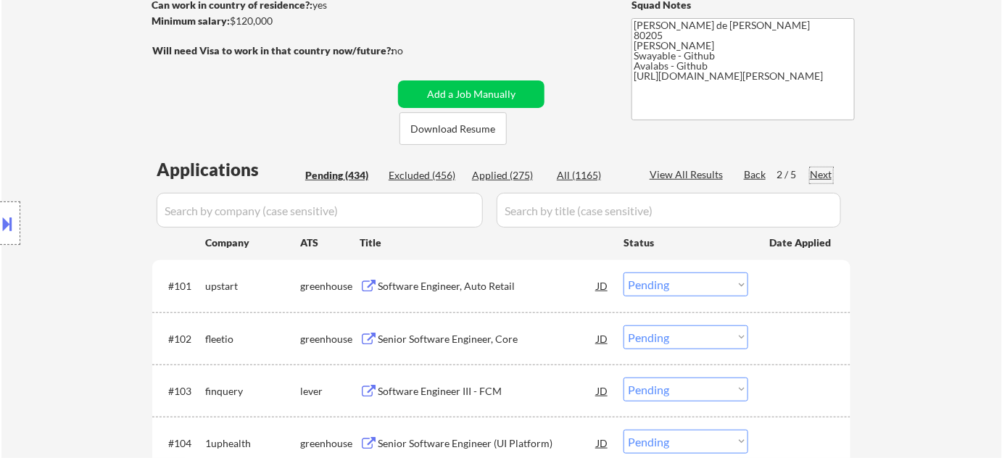
click at [815, 171] on div "Next" at bounding box center [821, 175] width 23 height 15
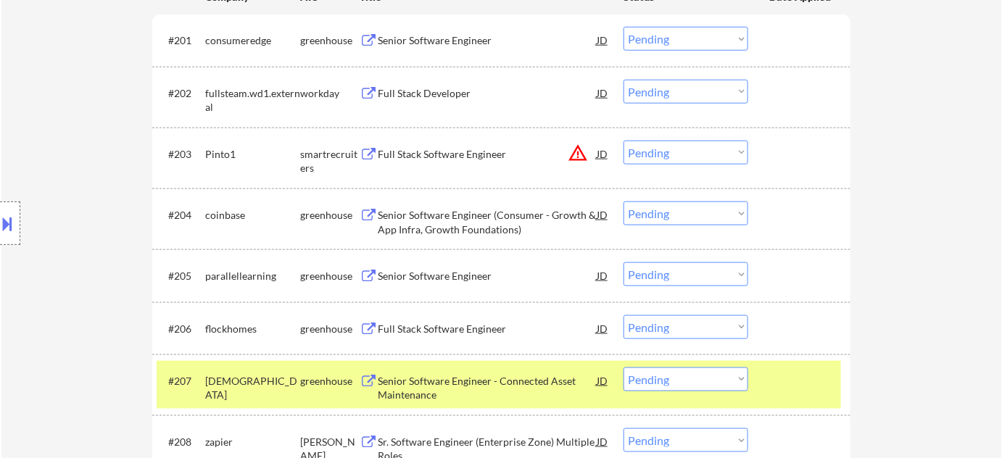
scroll to position [482, 0]
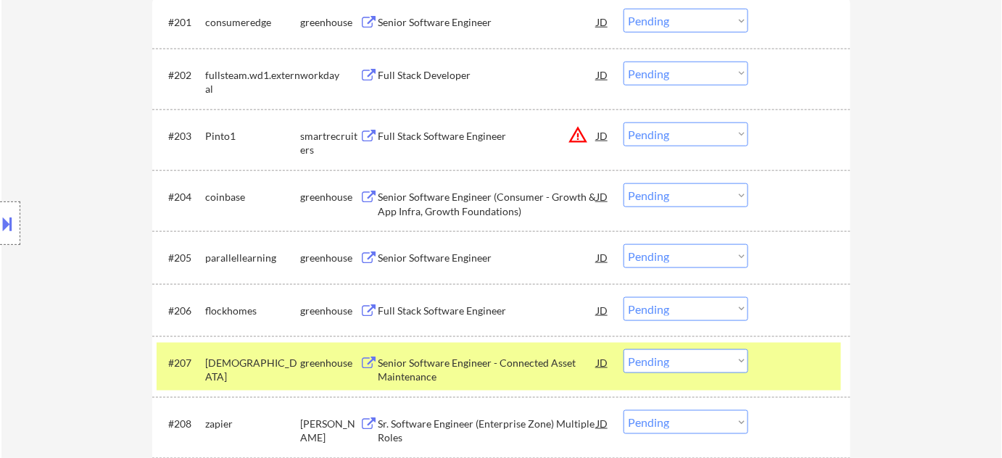
click at [466, 300] on div "Full Stack Software Engineer" at bounding box center [487, 310] width 219 height 26
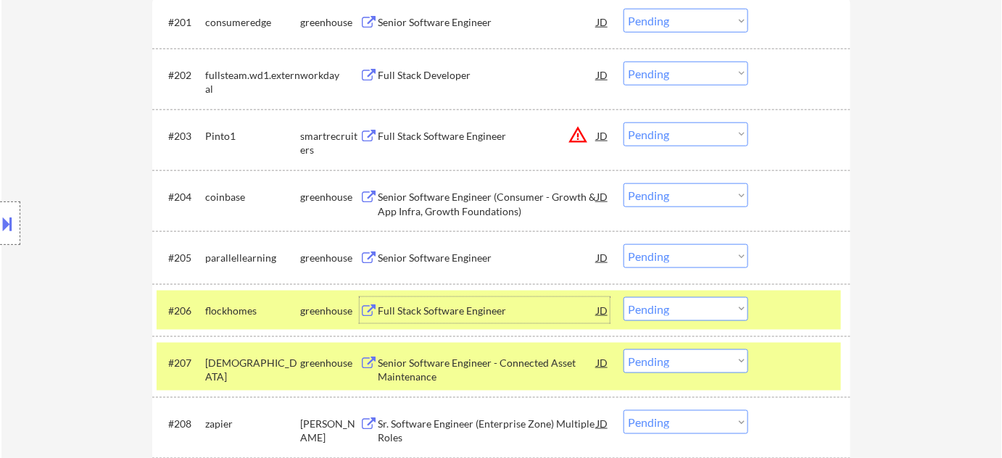
click at [678, 307] on select "Choose an option... Pending Applied Excluded (Questions) Excluded (Expired) Exc…" at bounding box center [686, 309] width 125 height 24
click at [624, 297] on select "Choose an option... Pending Applied Excluded (Questions) Excluded (Expired) Exc…" at bounding box center [686, 309] width 125 height 24
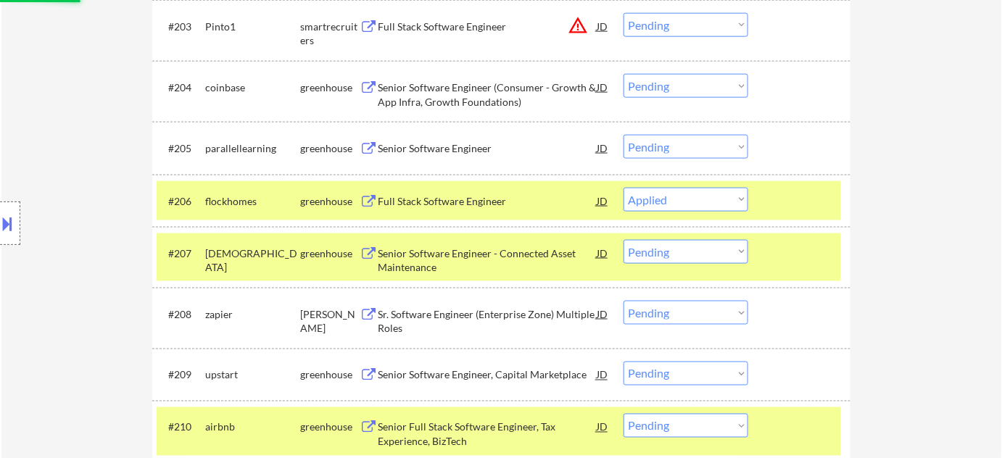
scroll to position [614, 0]
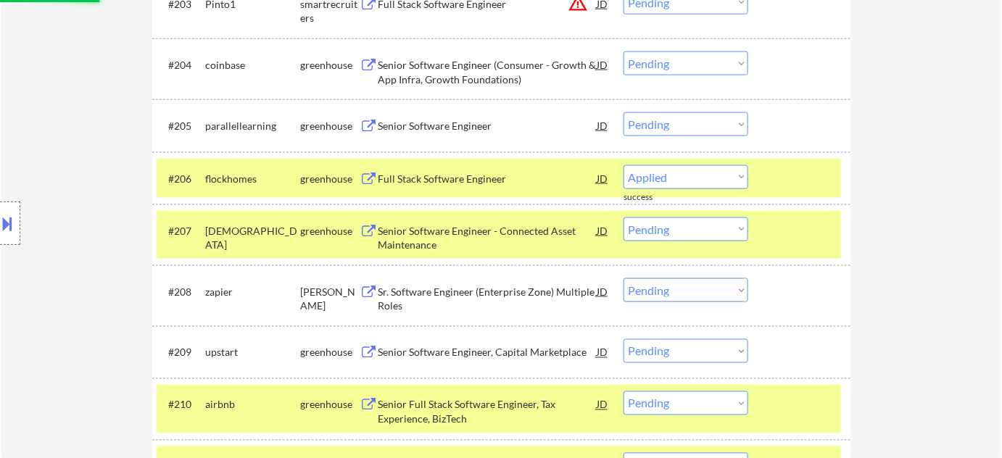
select select ""pending""
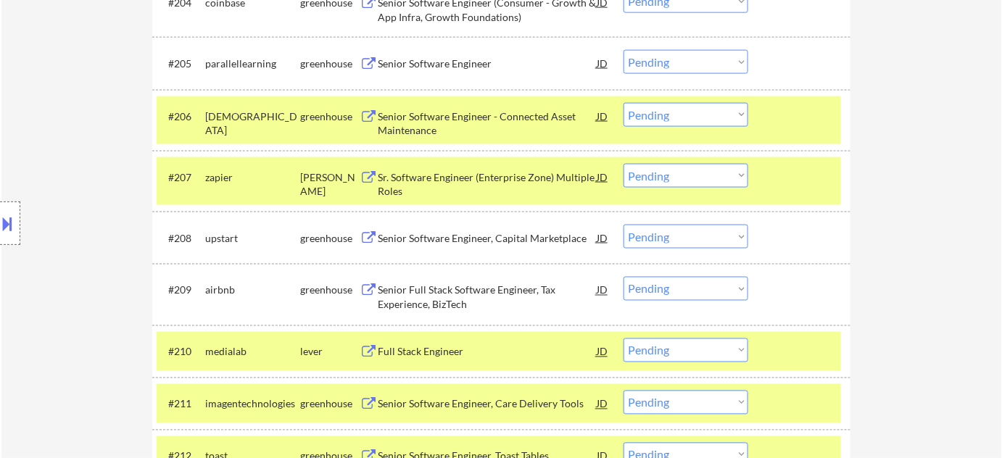
scroll to position [680, 0]
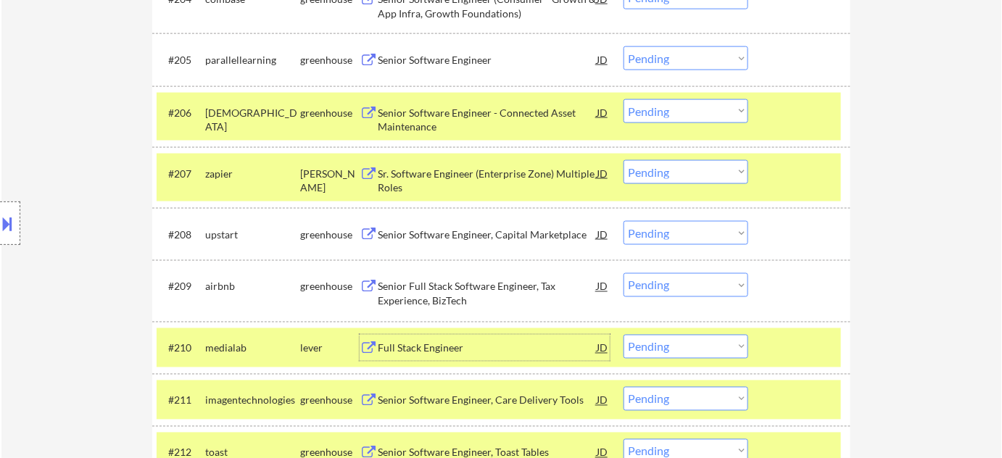
click at [431, 348] on div "Full Stack Engineer" at bounding box center [487, 349] width 219 height 15
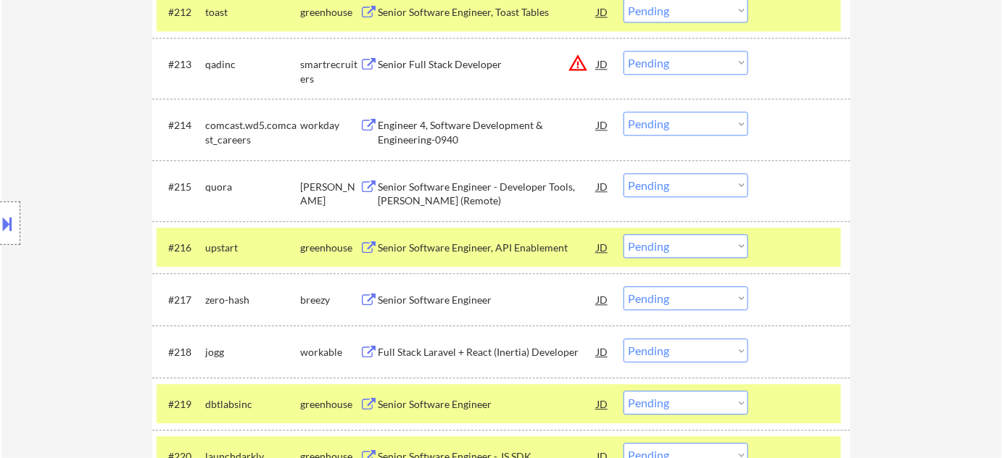
scroll to position [1142, 0]
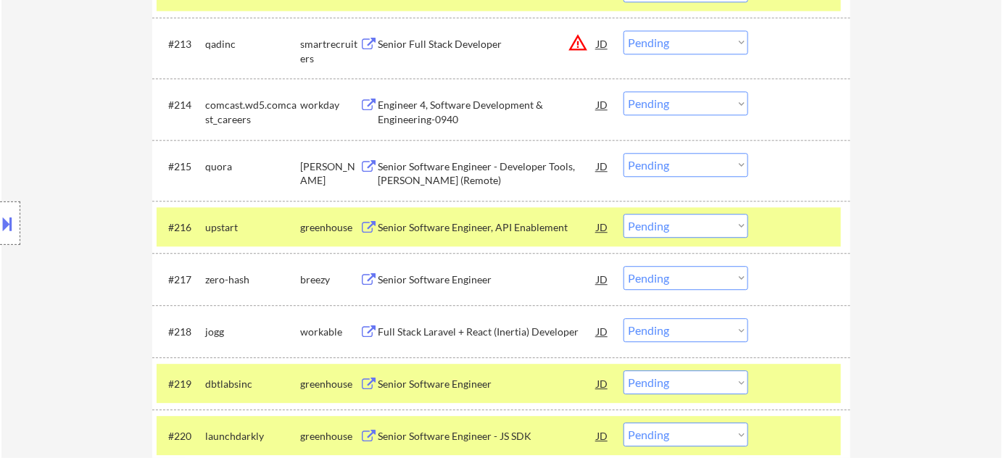
click at [449, 273] on div "Senior Software Engineer" at bounding box center [487, 280] width 219 height 15
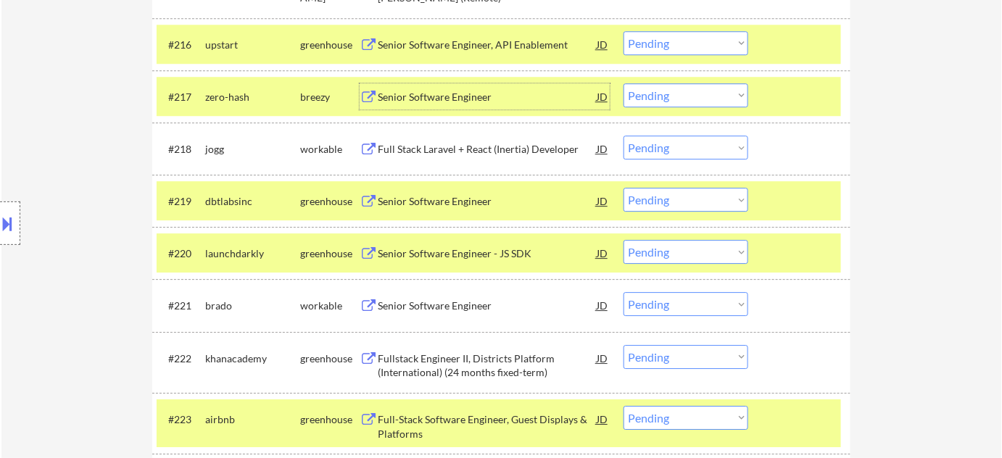
scroll to position [1340, 0]
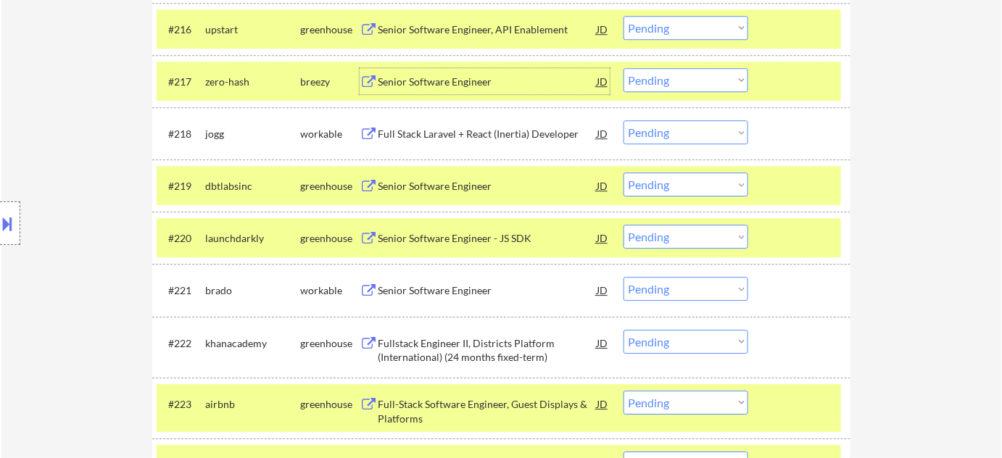
click at [466, 297] on div "Senior Software Engineer" at bounding box center [487, 290] width 219 height 26
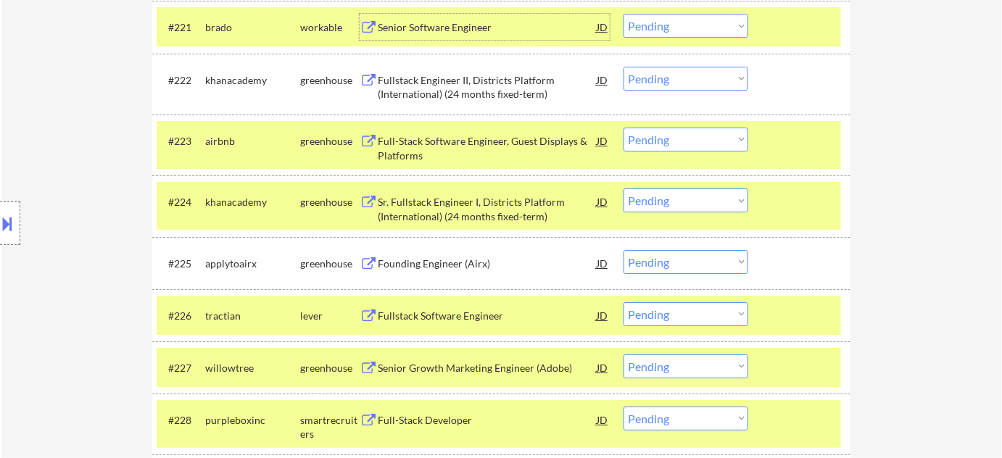
scroll to position [1669, 0]
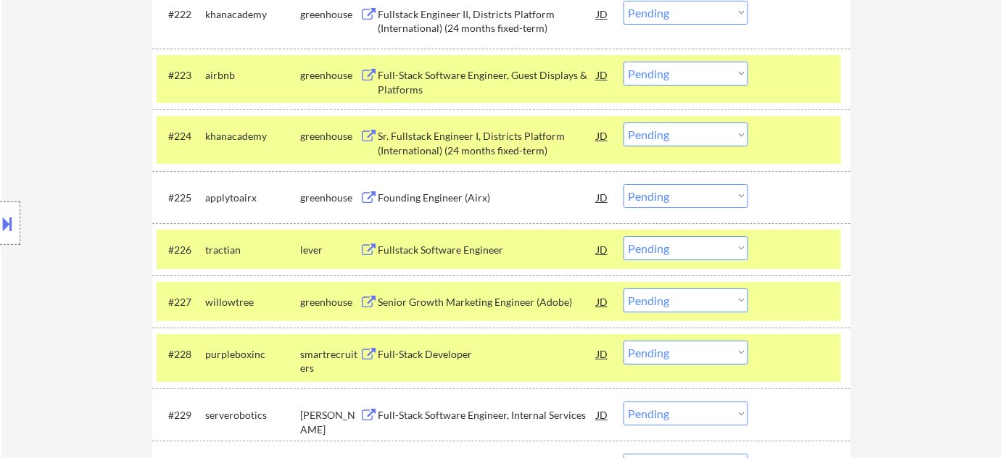
click at [448, 243] on div "Fullstack Software Engineer" at bounding box center [487, 250] width 219 height 15
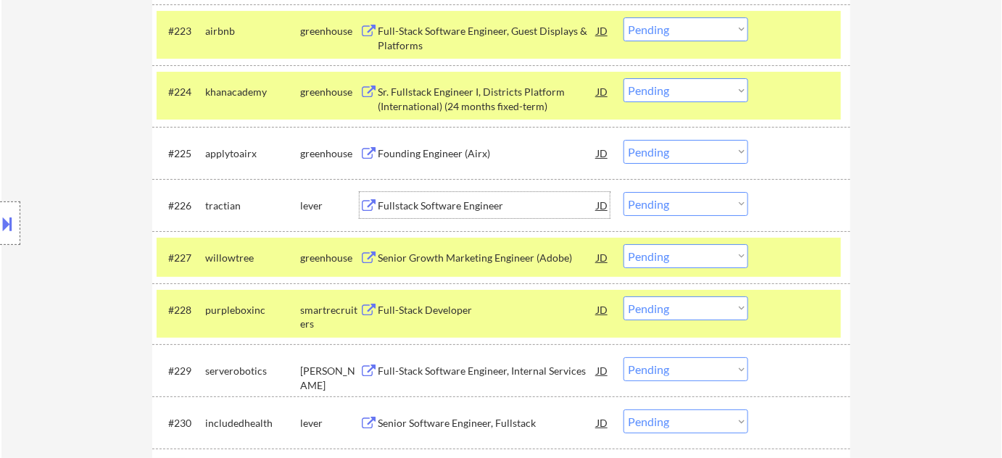
scroll to position [1735, 0]
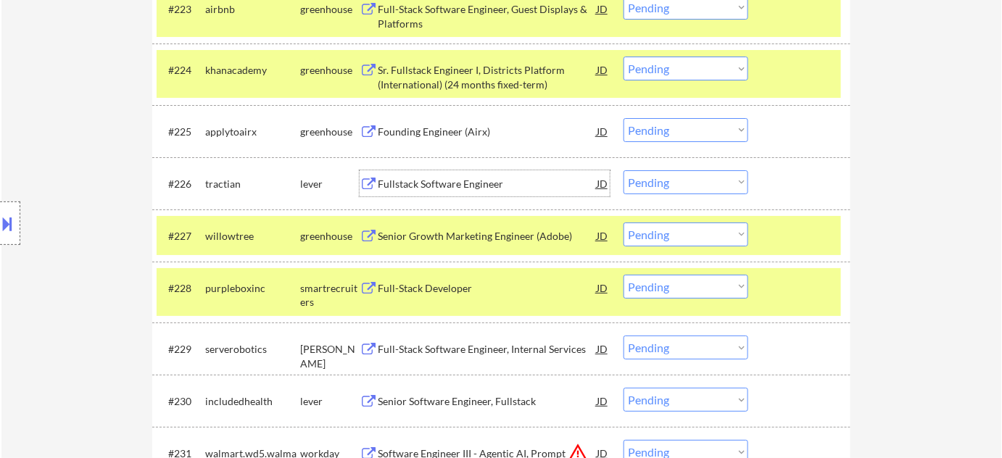
click at [442, 279] on div "Full-Stack Developer" at bounding box center [487, 288] width 219 height 26
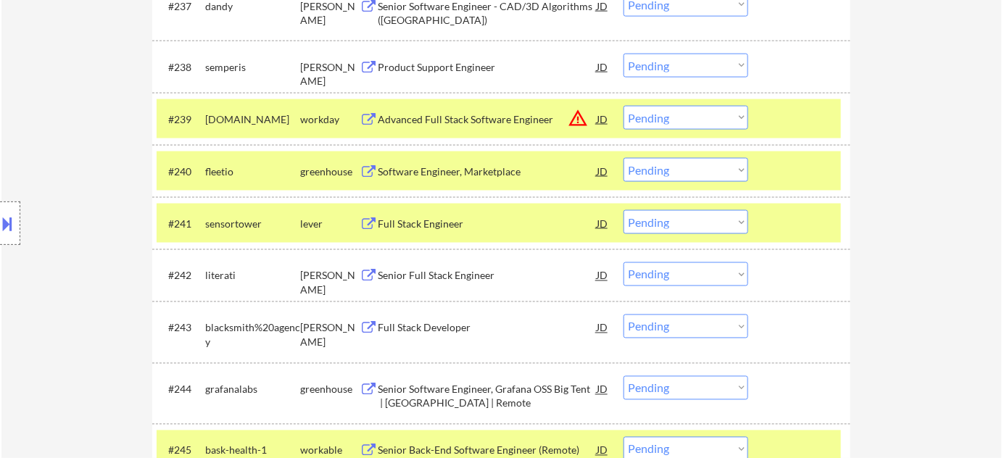
scroll to position [2527, 0]
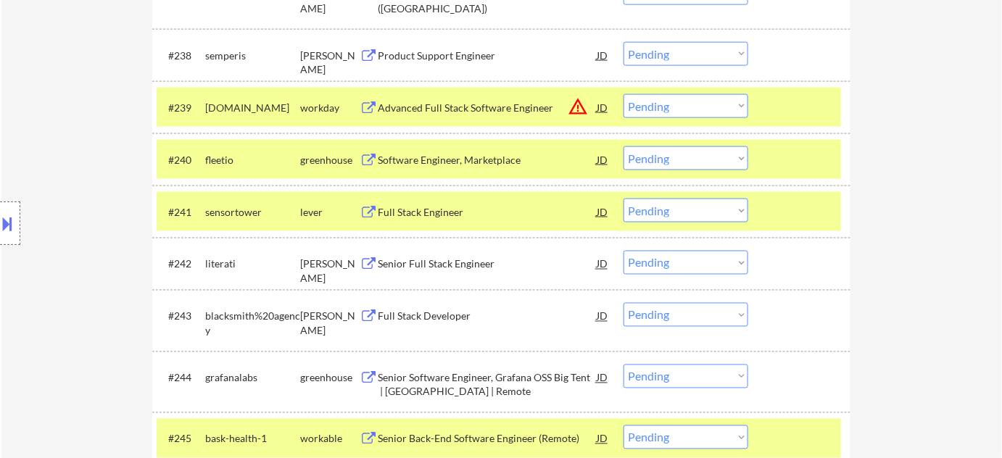
click at [442, 258] on div "Senior Full Stack Engineer" at bounding box center [487, 265] width 219 height 15
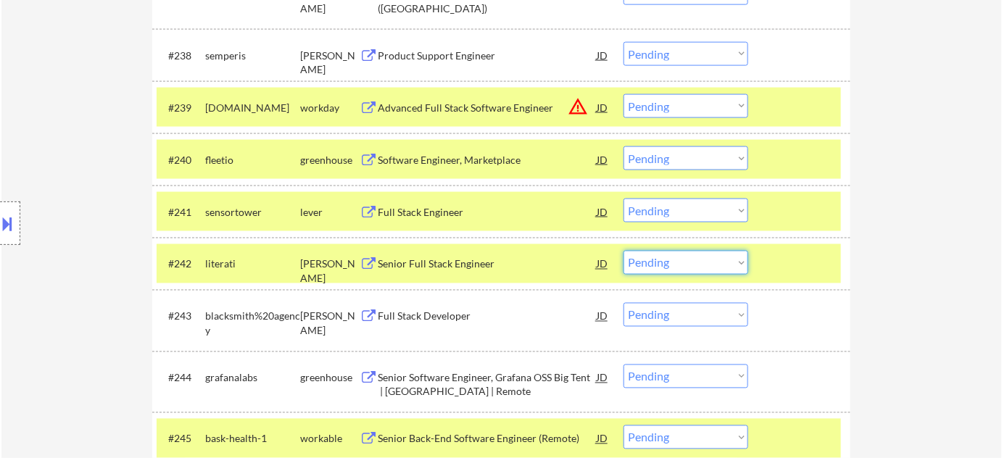
drag, startPoint x: 670, startPoint y: 270, endPoint x: 675, endPoint y: 263, distance: 8.9
click at [670, 270] on select "Choose an option... Pending Applied Excluded (Questions) Excluded (Expired) Exc…" at bounding box center [686, 263] width 125 height 24
click at [624, 251] on select "Choose an option... Pending Applied Excluded (Questions) Excluded (Expired) Exc…" at bounding box center [686, 263] width 125 height 24
click at [453, 214] on div "Full Stack Engineer" at bounding box center [487, 212] width 219 height 15
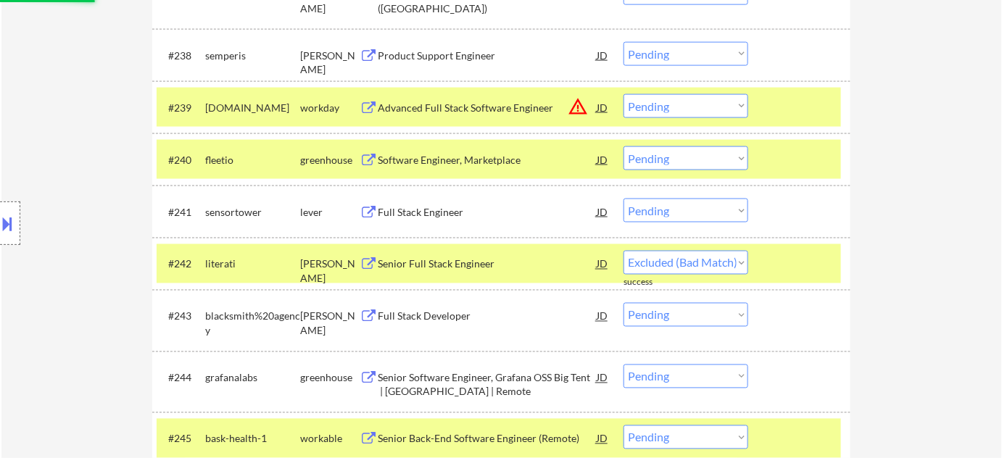
select select ""pending""
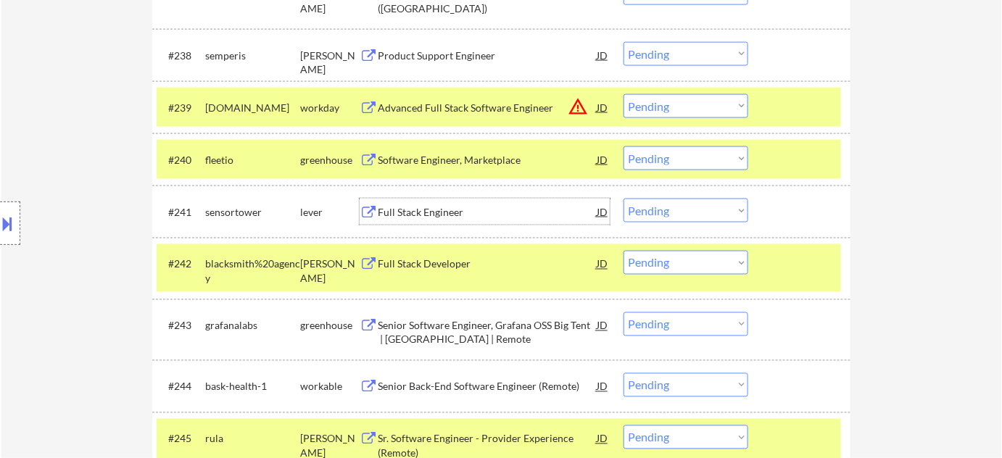
click at [668, 201] on select "Choose an option... Pending Applied Excluded (Questions) Excluded (Expired) Exc…" at bounding box center [686, 211] width 125 height 24
click at [624, 199] on select "Choose an option... Pending Applied Excluded (Questions) Excluded (Expired) Exc…" at bounding box center [686, 211] width 125 height 24
select select ""pending""
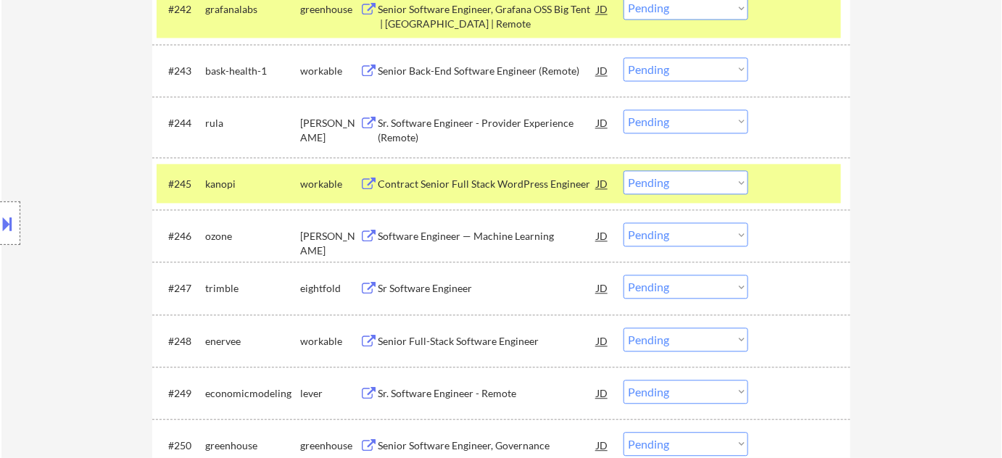
scroll to position [2857, 0]
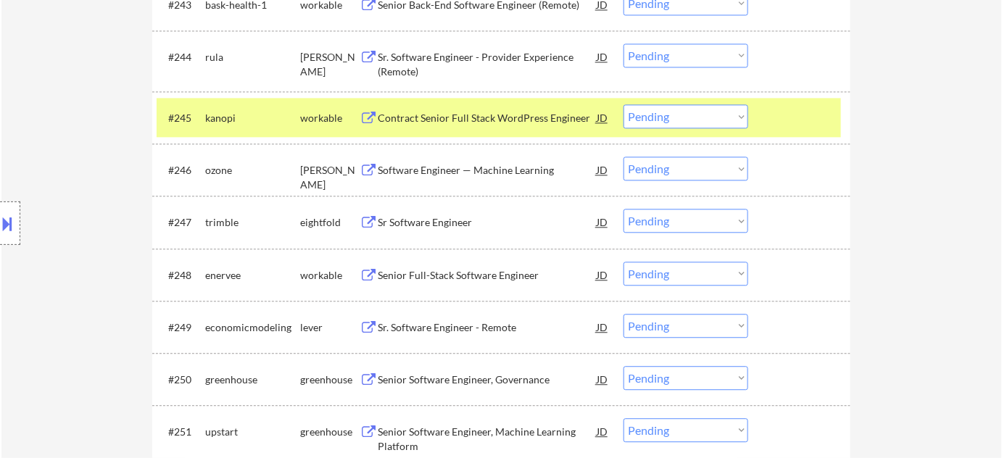
click at [451, 267] on div "Senior Full-Stack Software Engineer" at bounding box center [487, 275] width 219 height 26
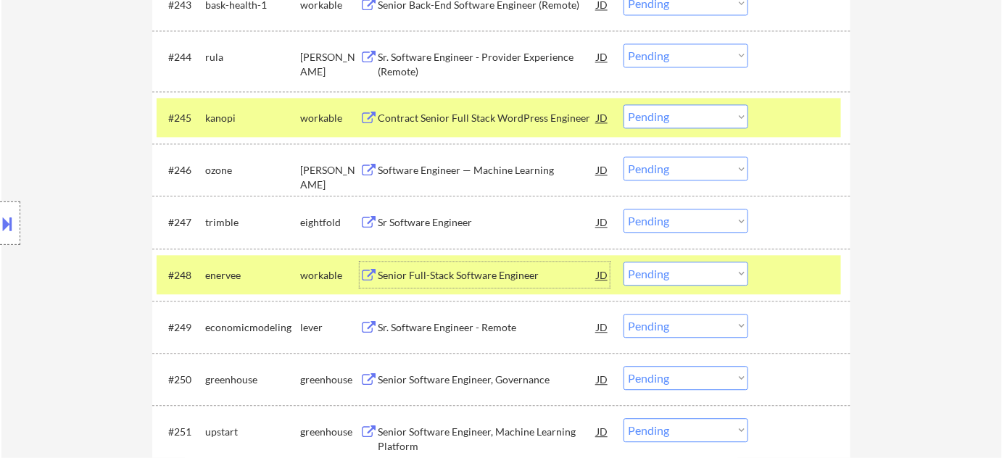
click at [671, 271] on select "Choose an option... Pending Applied Excluded (Questions) Excluded (Expired) Exc…" at bounding box center [686, 274] width 125 height 24
click at [624, 262] on select "Choose an option... Pending Applied Excluded (Questions) Excluded (Expired) Exc…" at bounding box center [686, 274] width 125 height 24
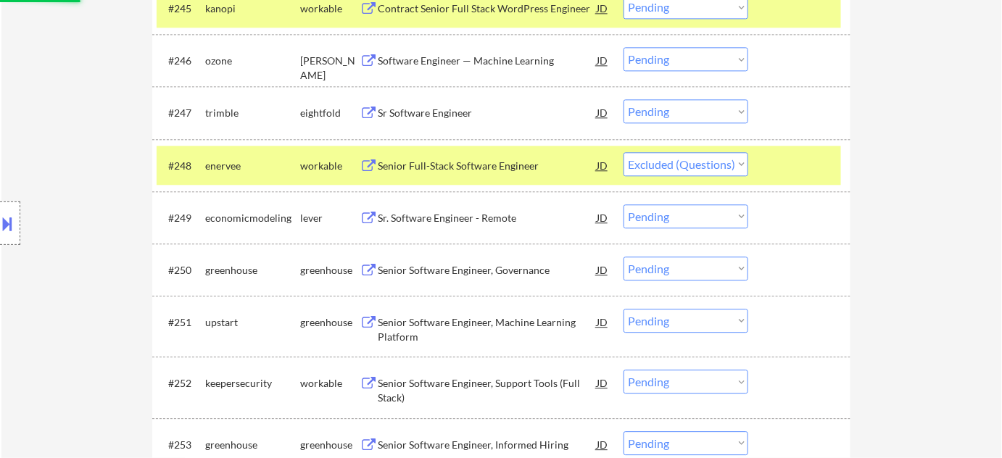
scroll to position [2989, 0]
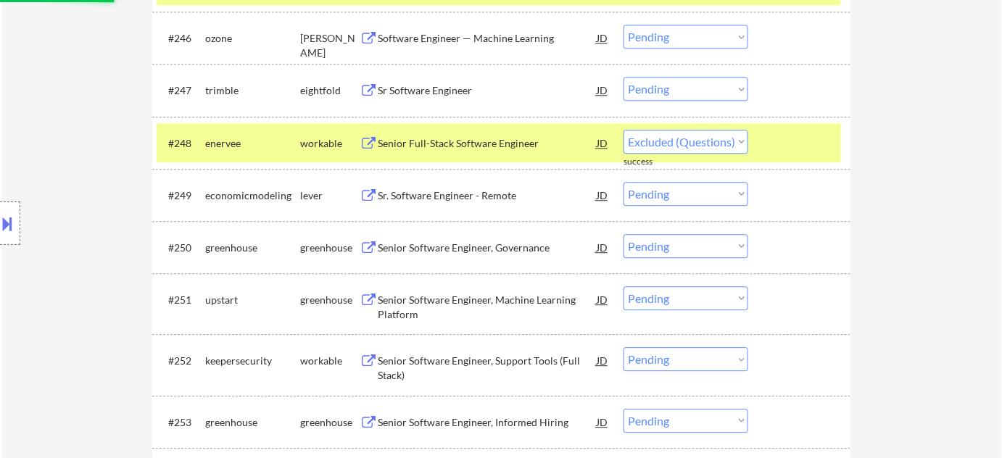
select select ""pending""
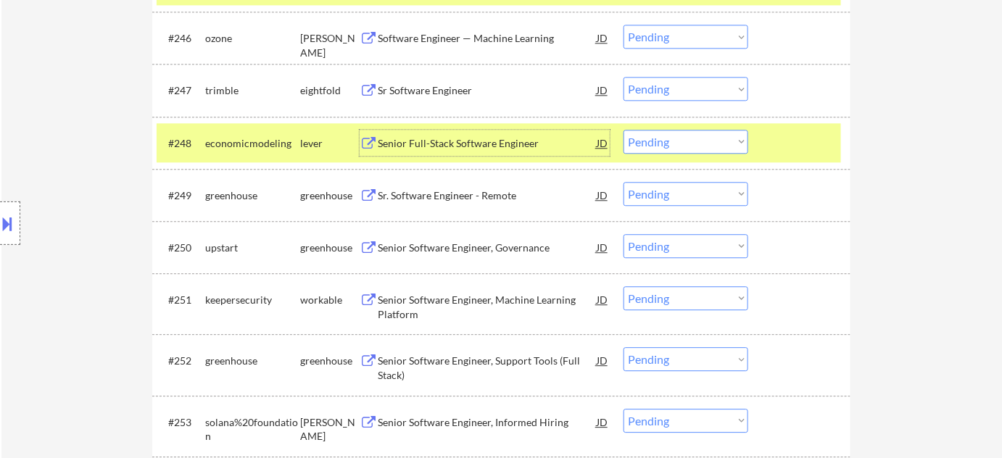
click at [462, 148] on div "Senior Full-Stack Software Engineer" at bounding box center [487, 143] width 219 height 15
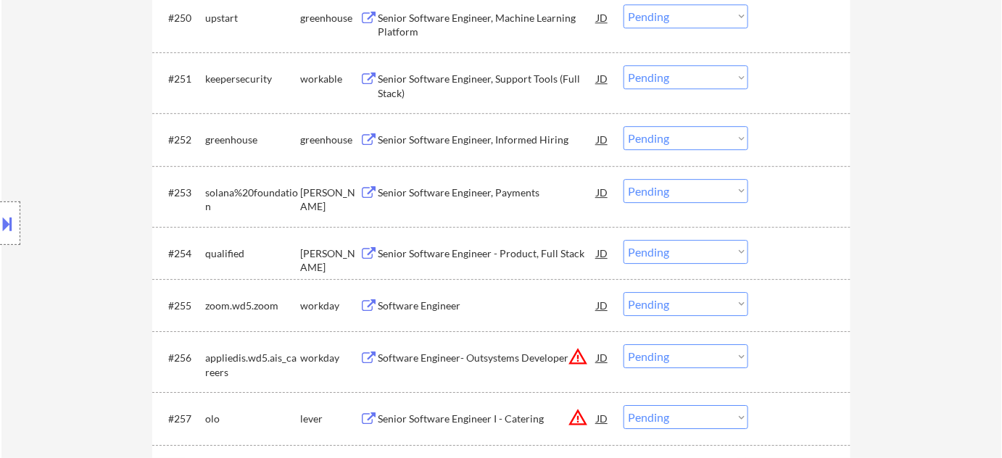
scroll to position [3186, 0]
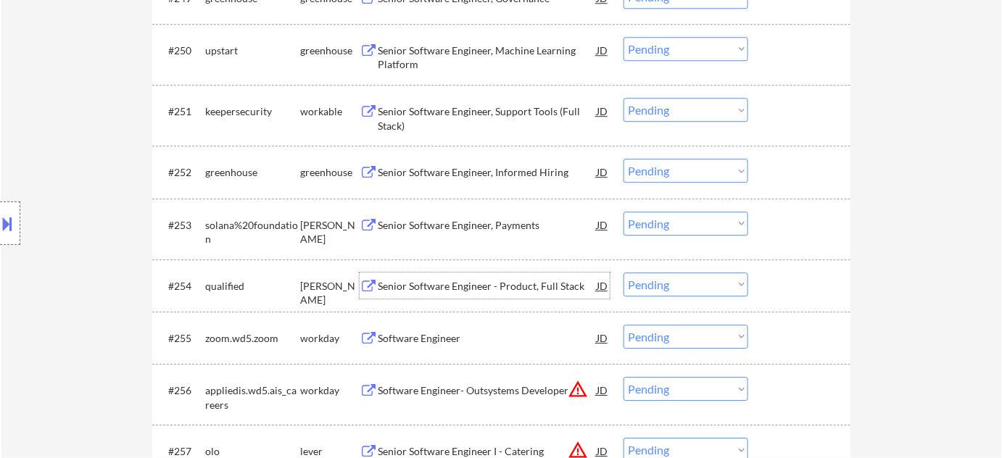
click at [477, 284] on div "Senior Software Engineer - Product, Full Stack" at bounding box center [487, 286] width 219 height 15
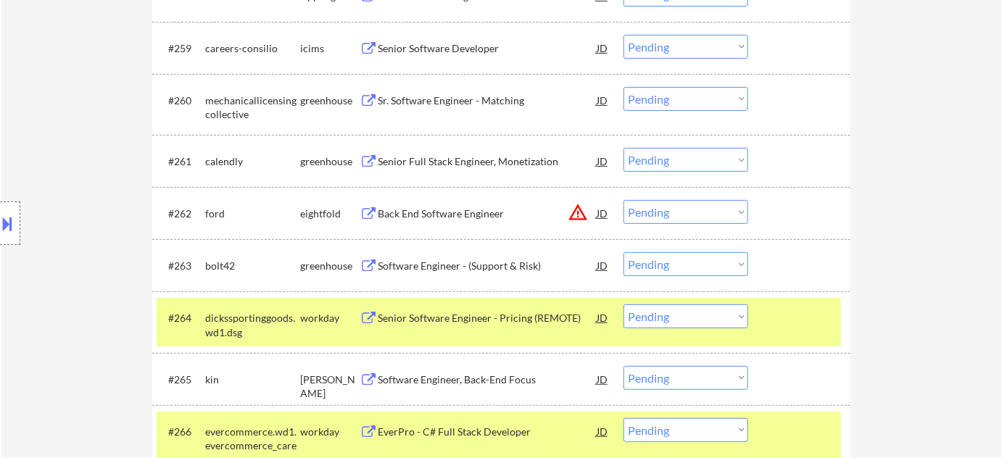
scroll to position [3714, 0]
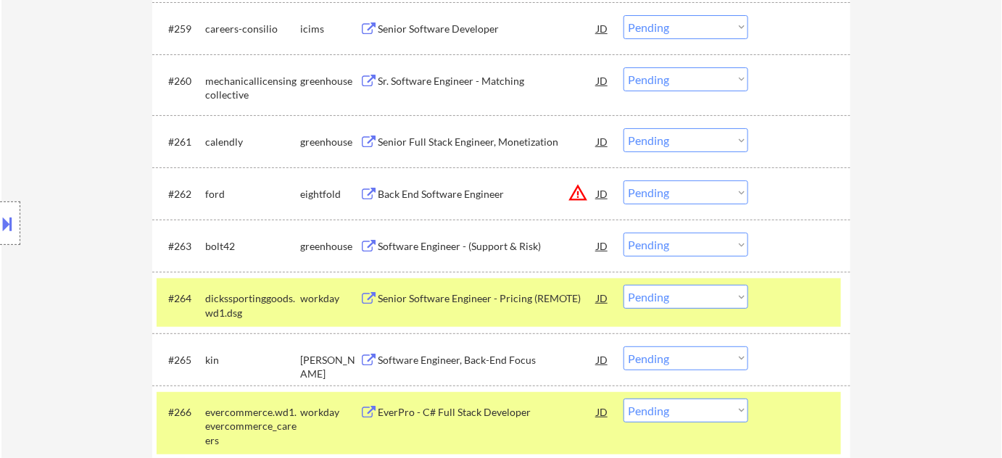
click at [479, 244] on div "Software Engineer - (Support & Risk)" at bounding box center [487, 246] width 219 height 15
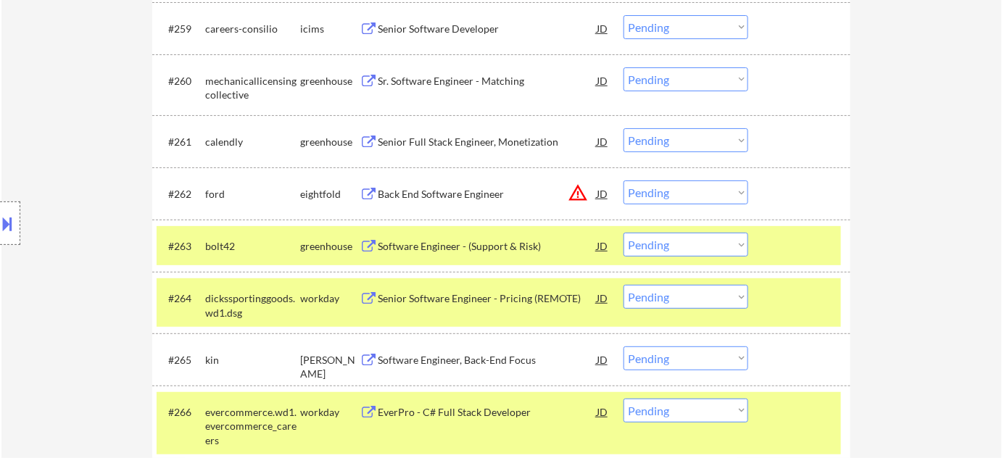
click at [10, 219] on button at bounding box center [8, 224] width 16 height 24
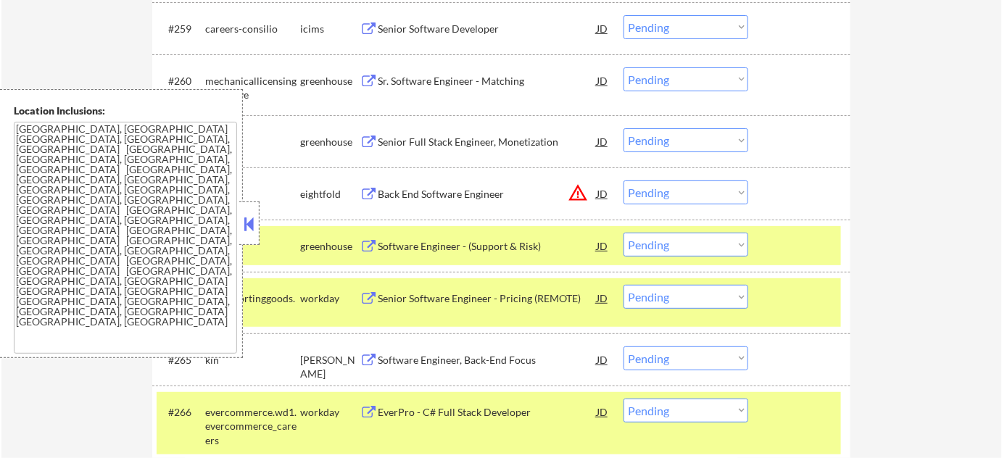
click at [250, 233] on button at bounding box center [250, 224] width 16 height 22
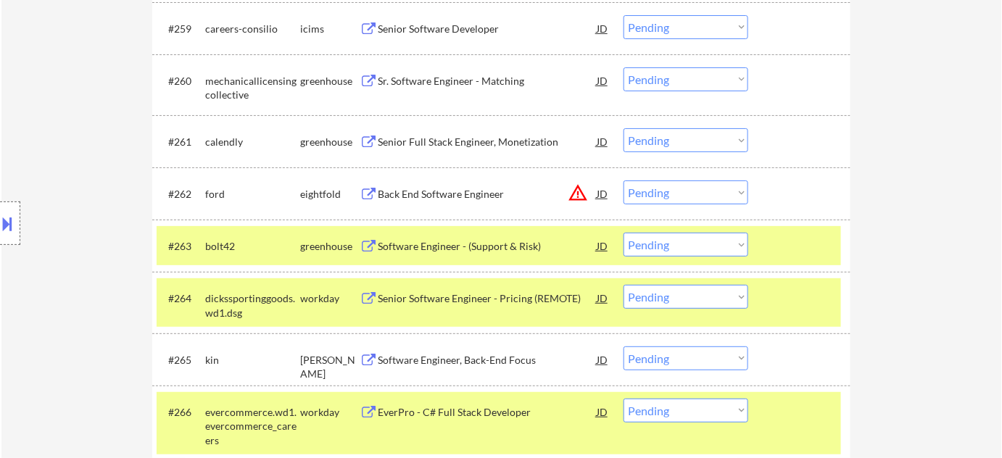
click at [665, 247] on select "Choose an option... Pending Applied Excluded (Questions) Excluded (Expired) Exc…" at bounding box center [686, 245] width 125 height 24
click at [624, 233] on select "Choose an option... Pending Applied Excluded (Questions) Excluded (Expired) Exc…" at bounding box center [686, 245] width 125 height 24
select select ""pending""
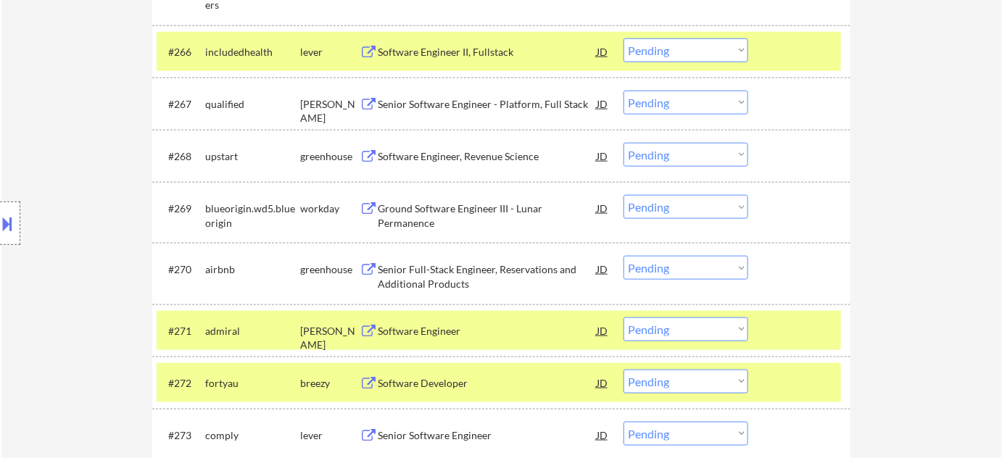
scroll to position [4109, 0]
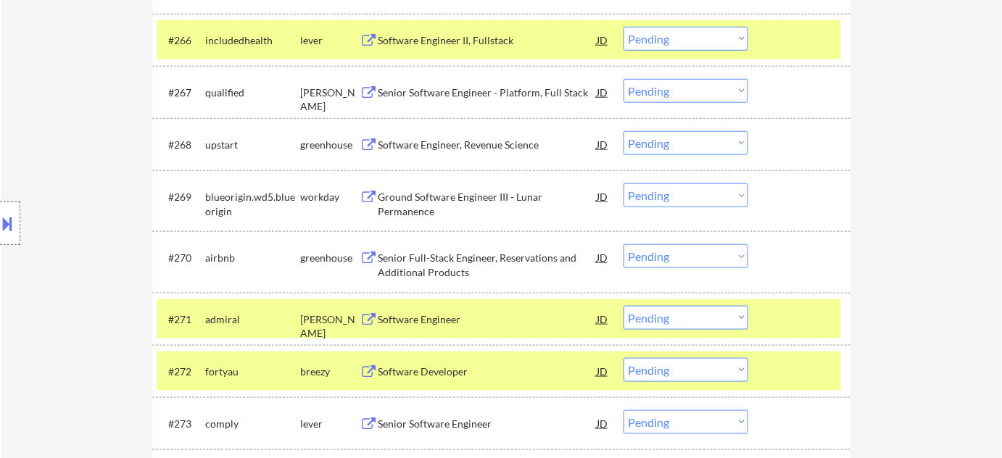
click at [400, 316] on div "Software Engineer" at bounding box center [487, 320] width 219 height 15
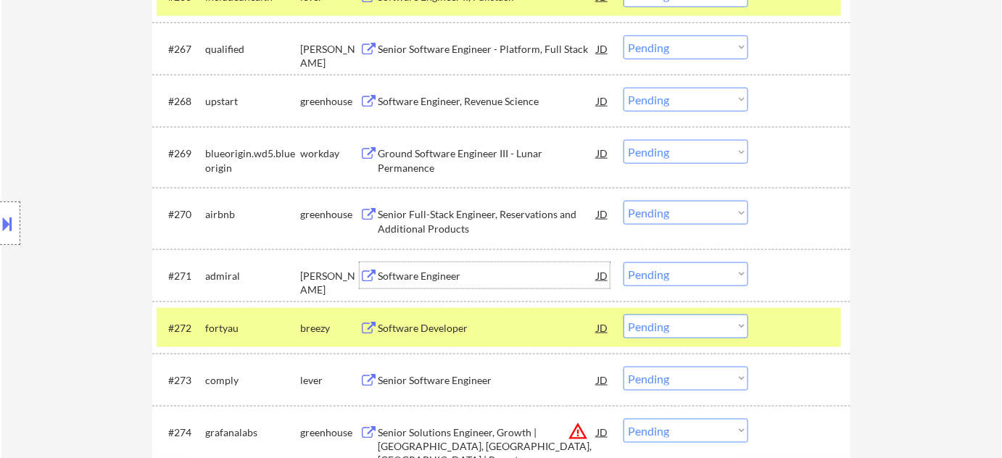
scroll to position [4175, 0]
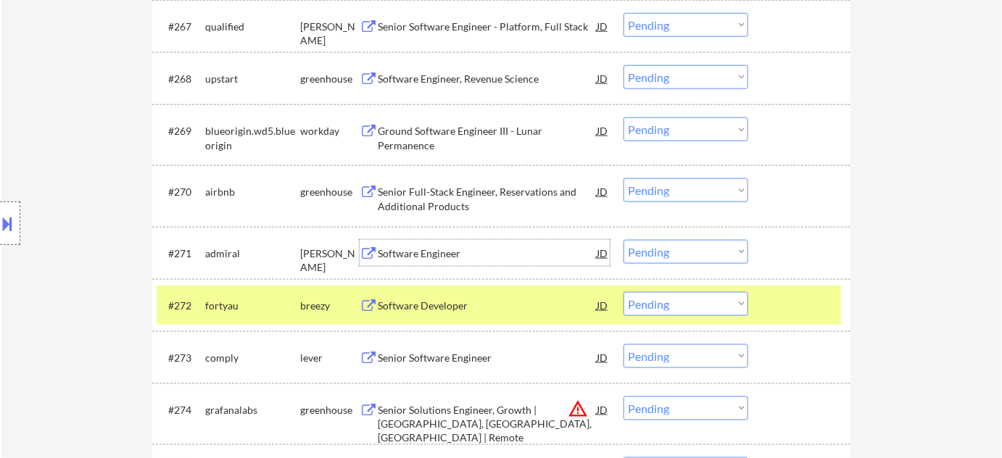
click at [669, 245] on select "Choose an option... Pending Applied Excluded (Questions) Excluded (Expired) Exc…" at bounding box center [686, 252] width 125 height 24
click at [624, 240] on select "Choose an option... Pending Applied Excluded (Questions) Excluded (Expired) Exc…" at bounding box center [686, 252] width 125 height 24
select select ""pending""
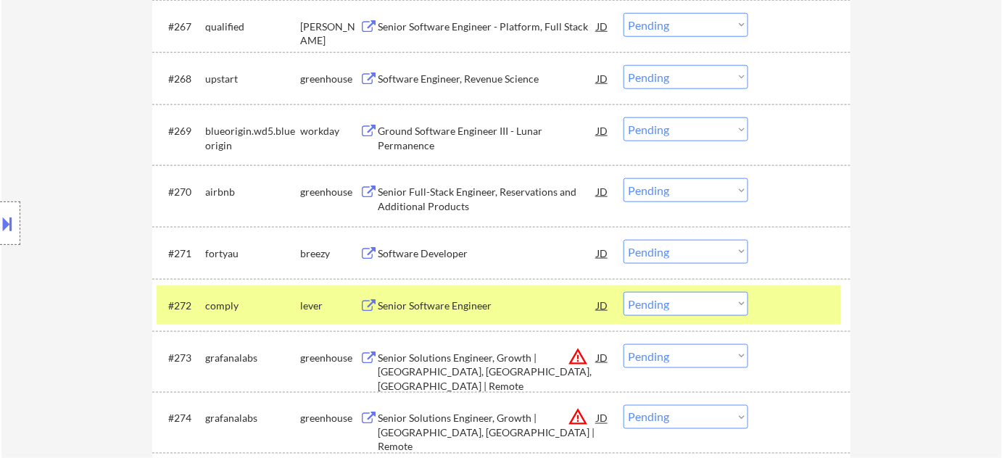
click at [454, 258] on div "Software Developer" at bounding box center [487, 254] width 219 height 15
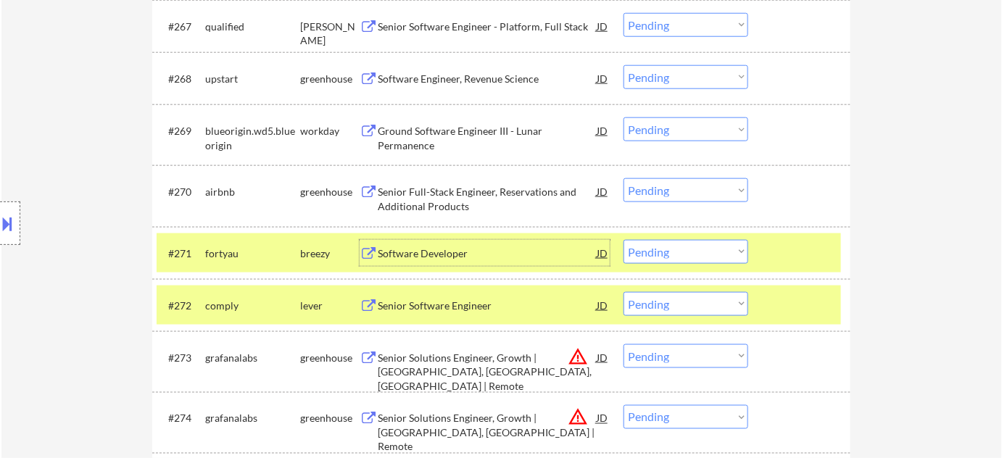
scroll to position [4241, 0]
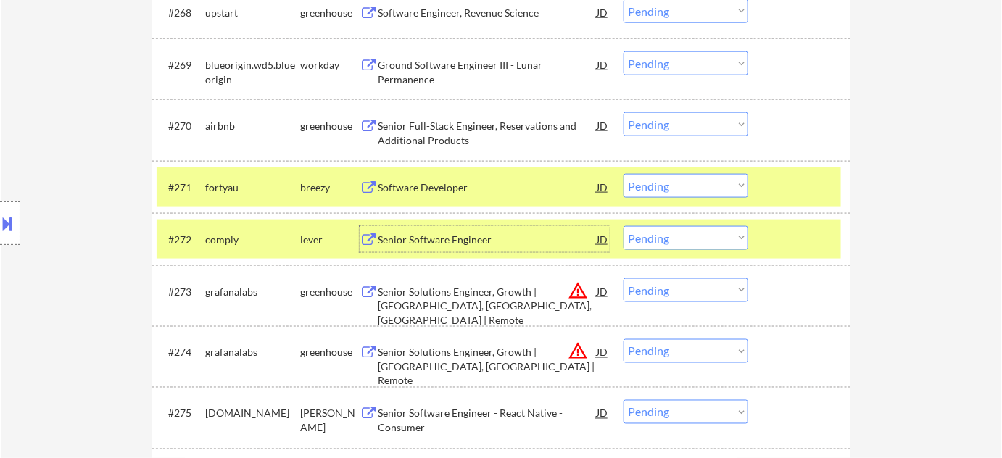
click at [454, 234] on div "Senior Software Engineer" at bounding box center [487, 240] width 219 height 15
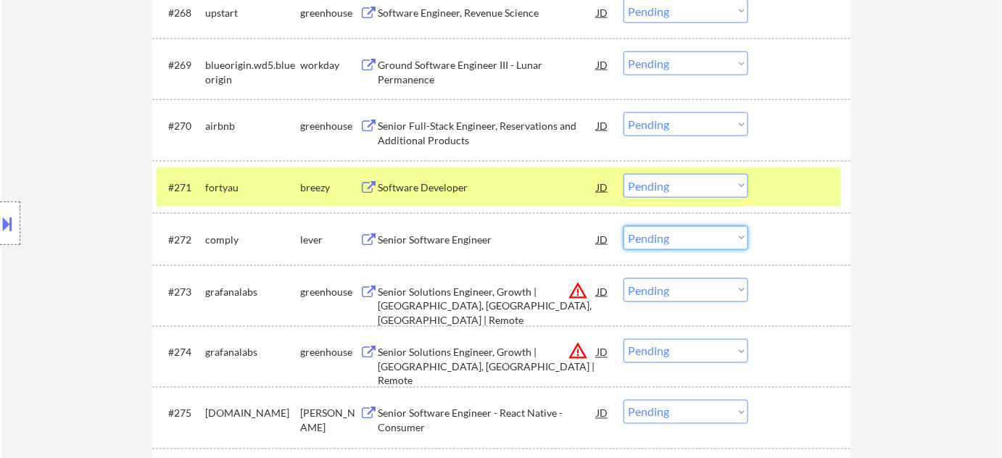
click at [720, 231] on select "Choose an option... Pending Applied Excluded (Questions) Excluded (Expired) Exc…" at bounding box center [686, 238] width 125 height 24
click at [624, 226] on select "Choose an option... Pending Applied Excluded (Questions) Excluded (Expired) Exc…" at bounding box center [686, 238] width 125 height 24
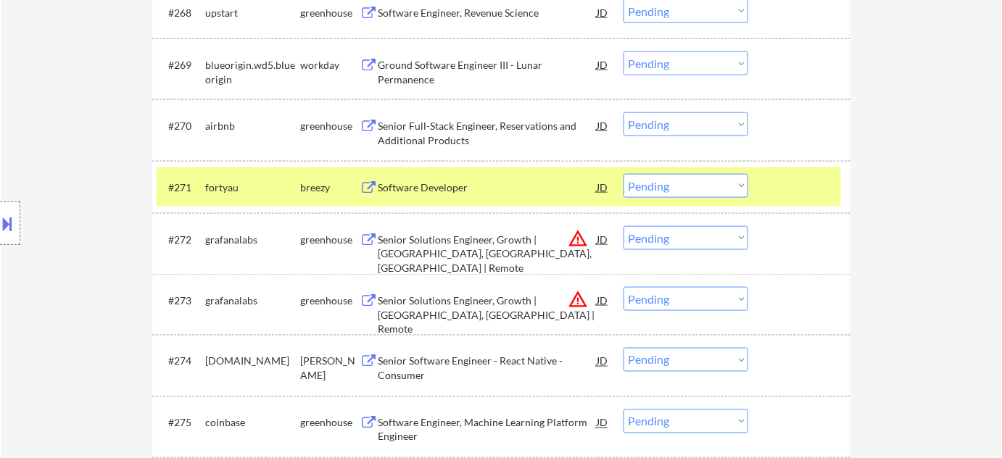
click at [697, 239] on select "Choose an option... Pending Applied Excluded (Questions) Excluded (Expired) Exc…" at bounding box center [686, 238] width 125 height 24
click at [624, 226] on select "Choose an option... Pending Applied Excluded (Questions) Excluded (Expired) Exc…" at bounding box center [686, 238] width 125 height 24
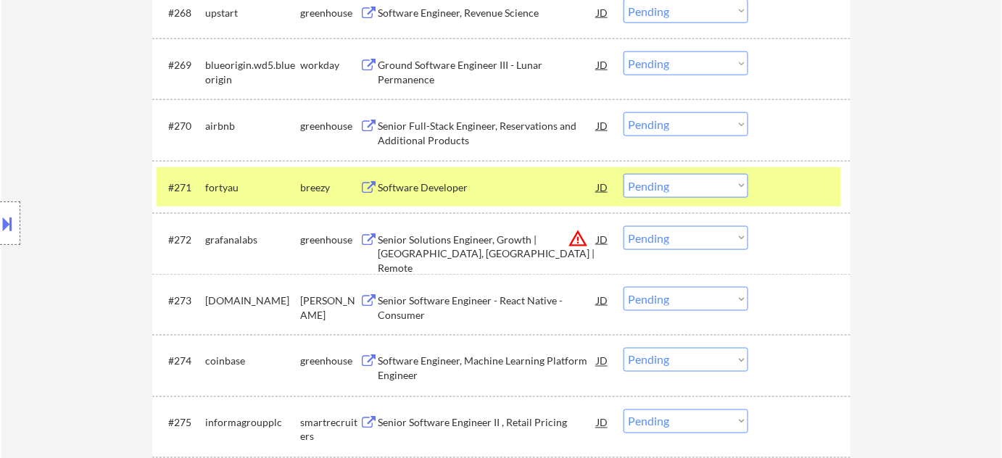
click at [709, 240] on select "Choose an option... Pending Applied Excluded (Questions) Excluded (Expired) Exc…" at bounding box center [686, 238] width 125 height 24
click at [624, 226] on select "Choose an option... Pending Applied Excluded (Questions) Excluded (Expired) Exc…" at bounding box center [686, 238] width 125 height 24
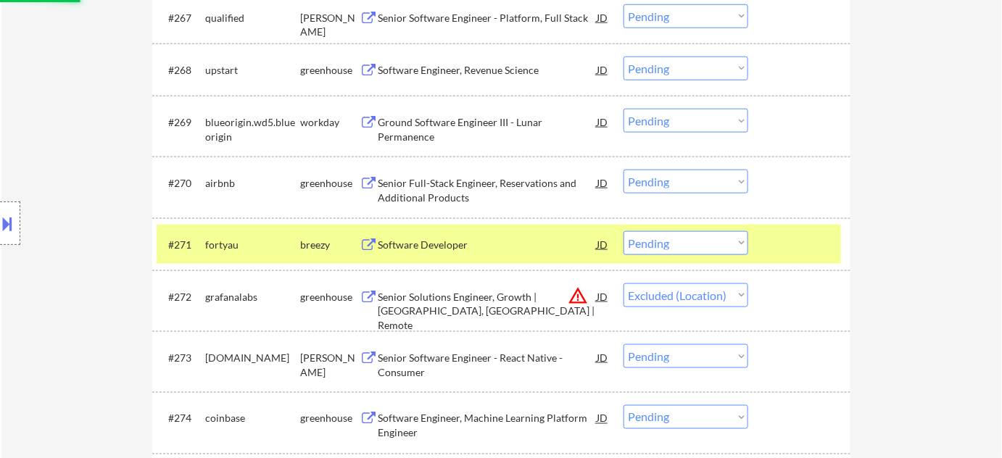
scroll to position [4109, 0]
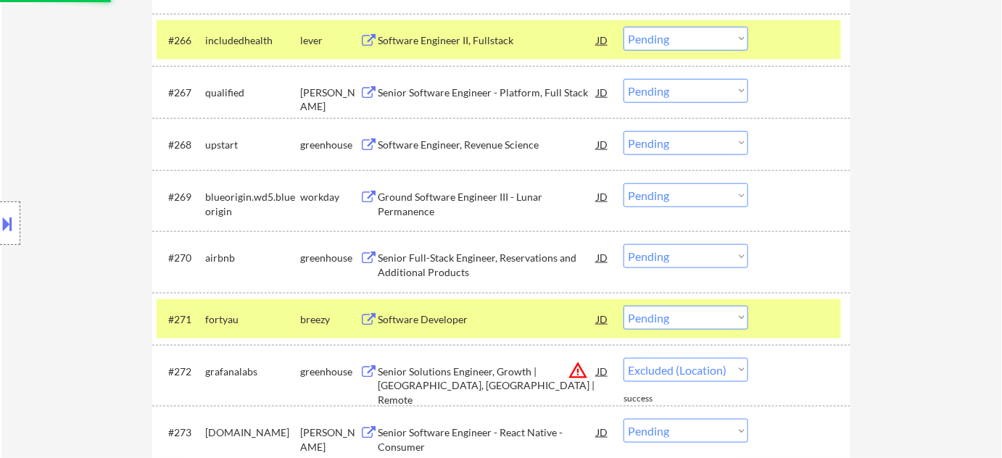
select select ""pending""
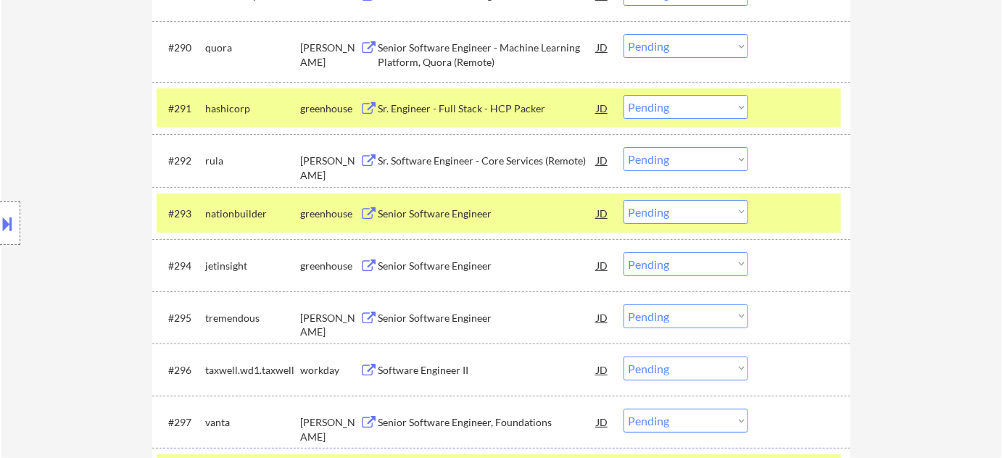
scroll to position [5494, 0]
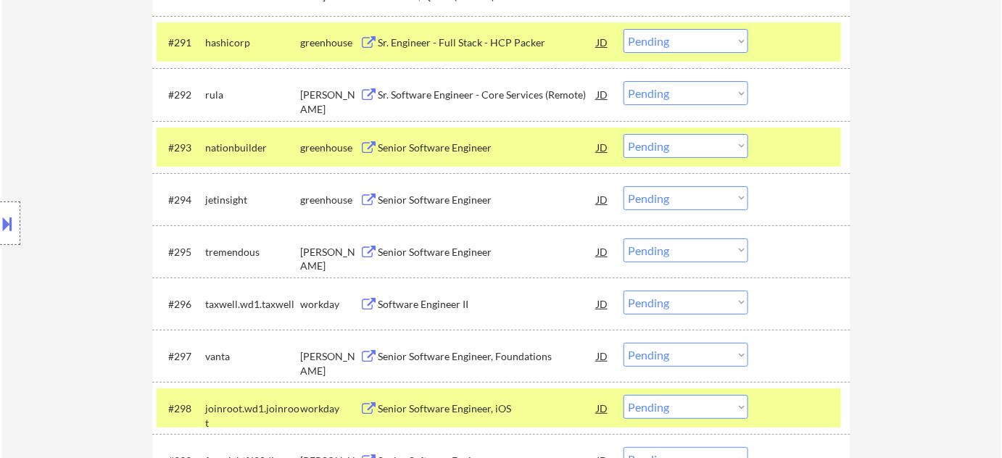
click at [464, 203] on div "Senior Software Engineer" at bounding box center [487, 200] width 219 height 15
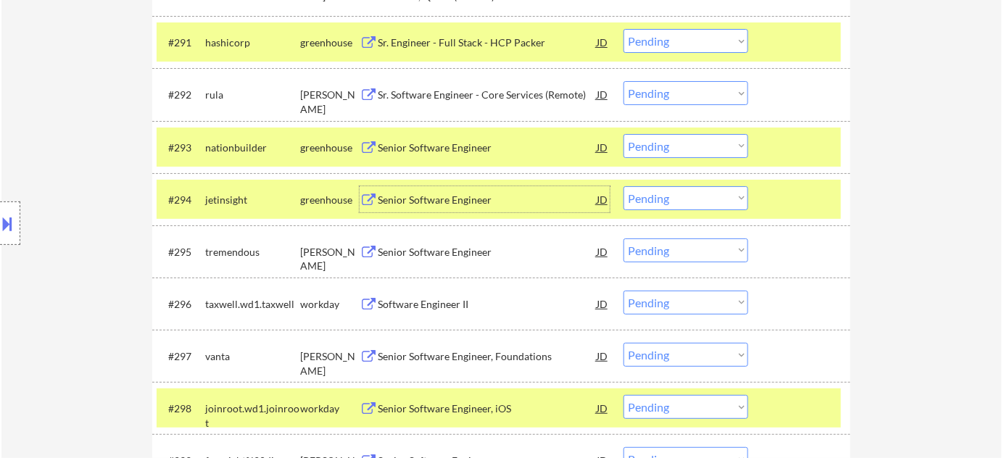
drag, startPoint x: 675, startPoint y: 197, endPoint x: 683, endPoint y: 207, distance: 12.4
click at [675, 197] on select "Choose an option... Pending Applied Excluded (Questions) Excluded (Expired) Exc…" at bounding box center [686, 198] width 125 height 24
click at [624, 186] on select "Choose an option... Pending Applied Excluded (Questions) Excluded (Expired) Exc…" at bounding box center [686, 198] width 125 height 24
click at [460, 253] on div "Senior Software Engineer" at bounding box center [487, 252] width 219 height 15
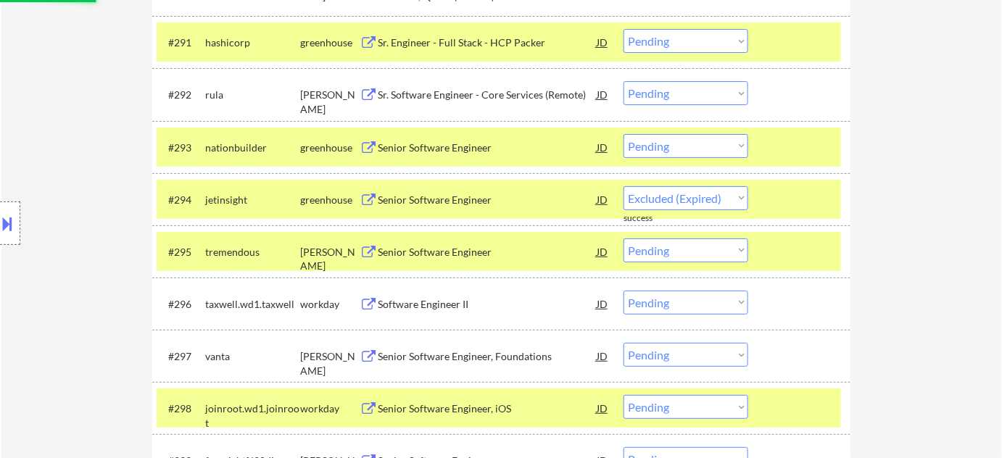
select select ""pending""
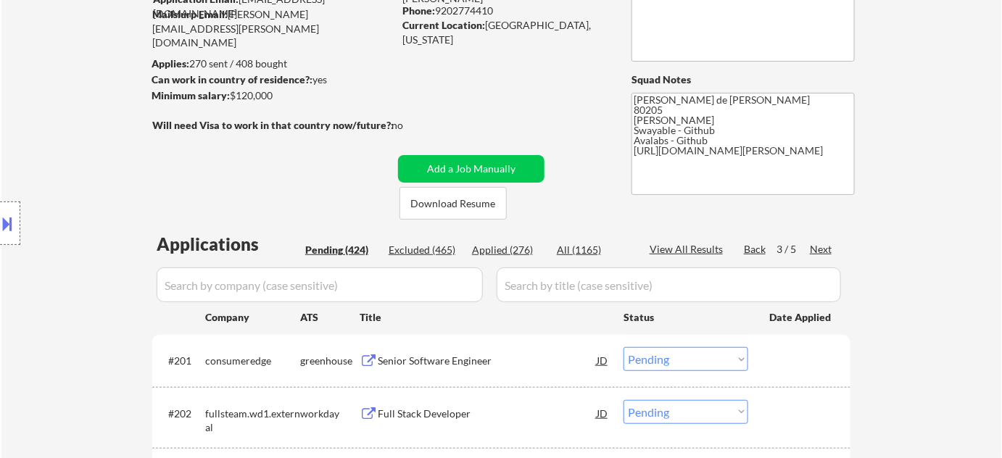
scroll to position [127, 0]
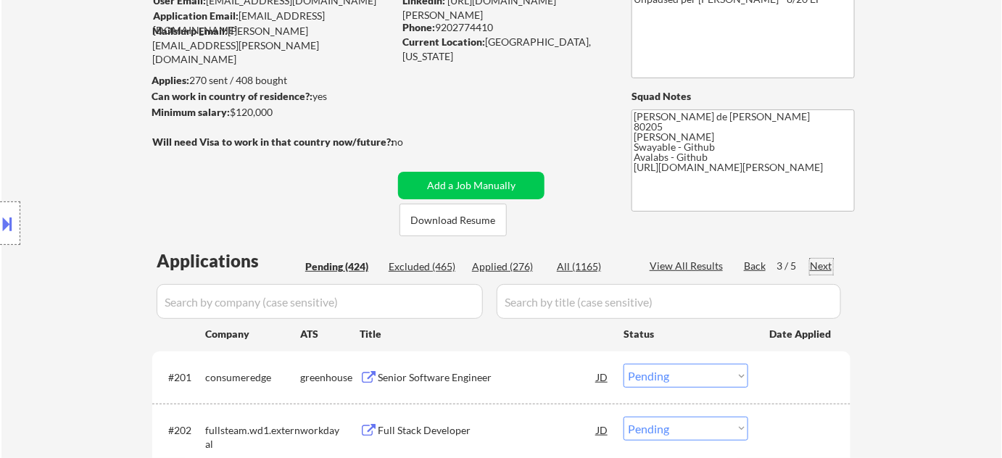
click at [826, 262] on div "Next" at bounding box center [821, 266] width 23 height 15
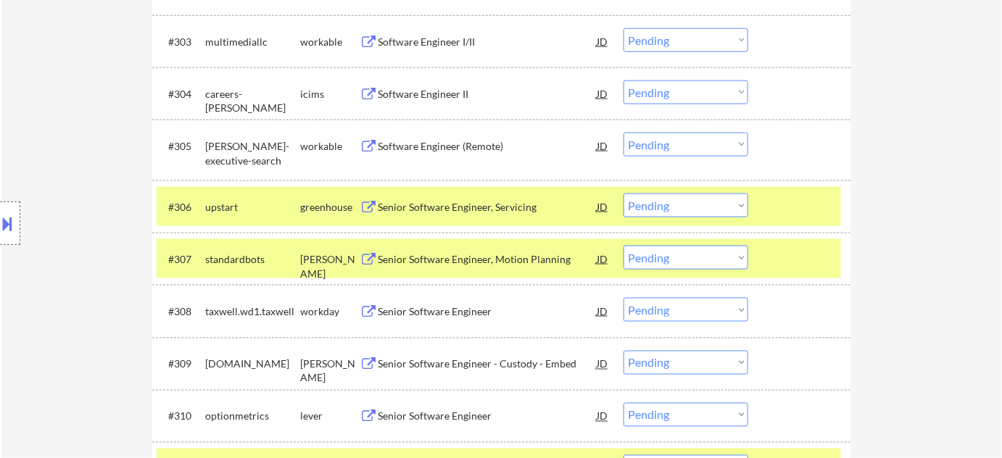
scroll to position [588, 0]
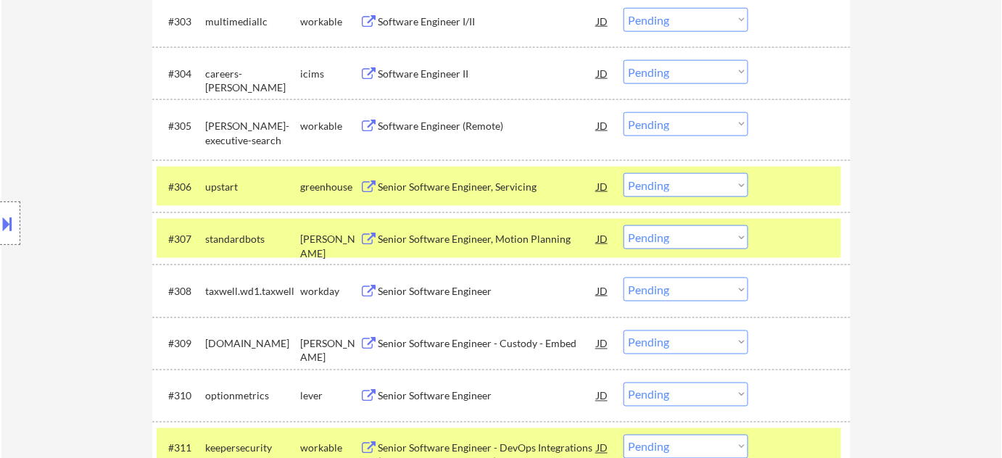
click at [447, 287] on div "Senior Software Engineer" at bounding box center [487, 291] width 219 height 15
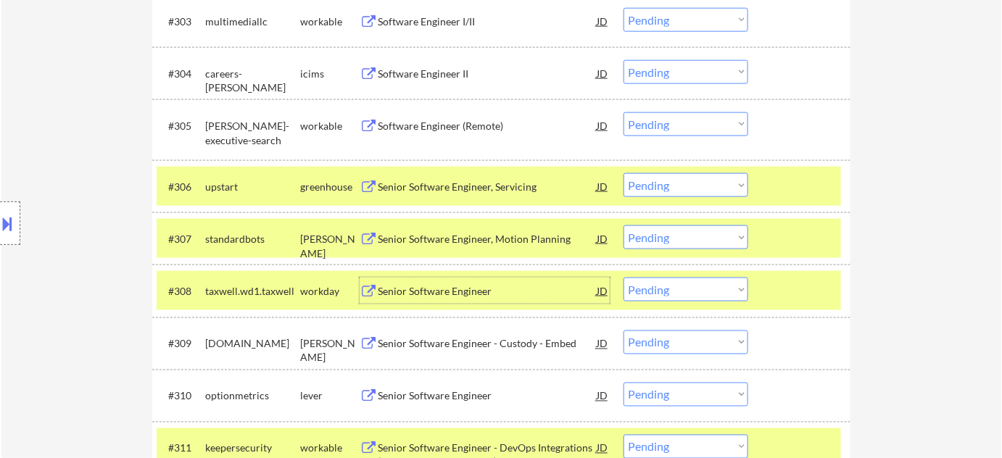
click at [679, 292] on select "Choose an option... Pending Applied Excluded (Questions) Excluded (Expired) Exc…" at bounding box center [686, 290] width 125 height 24
click at [624, 278] on select "Choose an option... Pending Applied Excluded (Questions) Excluded (Expired) Exc…" at bounding box center [686, 290] width 125 height 24
select select ""pending""
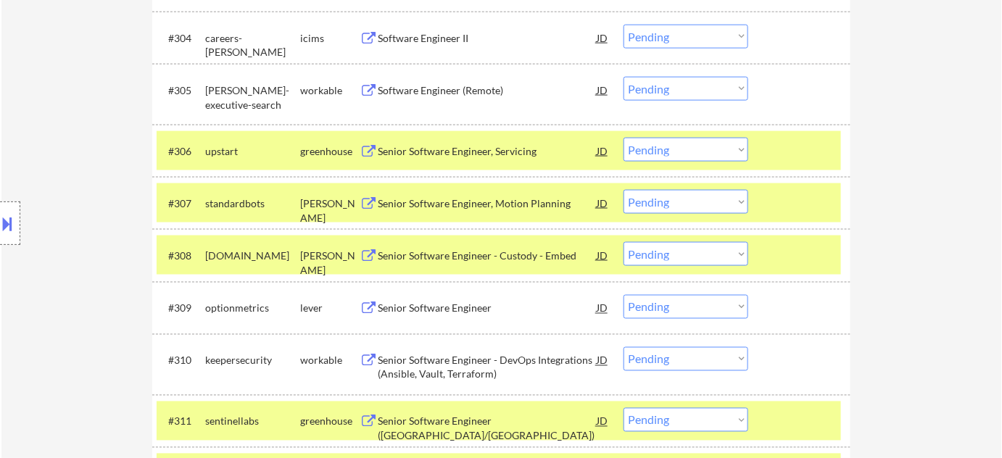
scroll to position [654, 0]
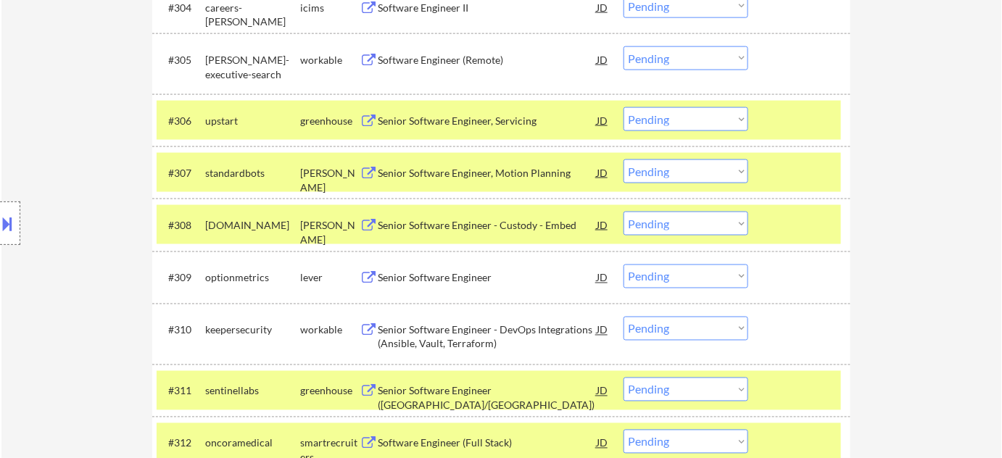
click at [453, 281] on div "Senior Software Engineer" at bounding box center [487, 278] width 219 height 15
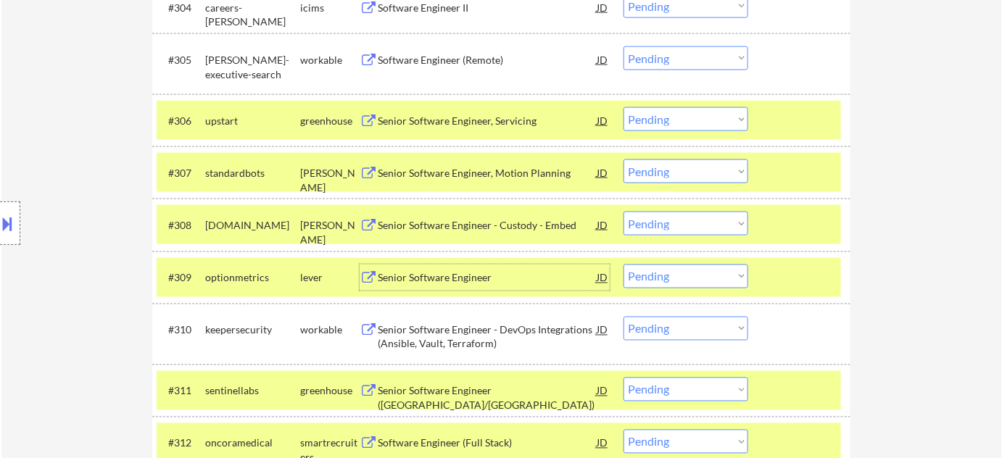
click at [656, 276] on select "Choose an option... Pending Applied Excluded (Questions) Excluded (Expired) Exc…" at bounding box center [686, 277] width 125 height 24
click at [624, 265] on select "Choose an option... Pending Applied Excluded (Questions) Excluded (Expired) Exc…" at bounding box center [686, 277] width 125 height 24
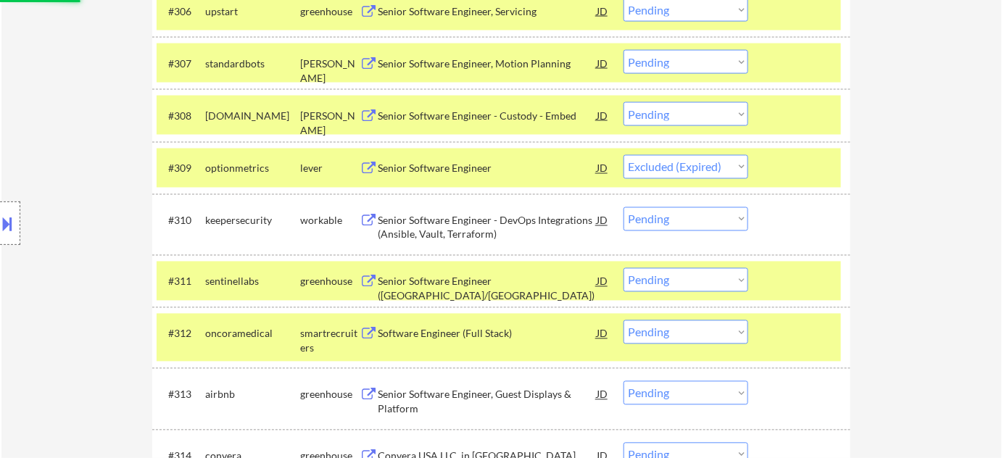
scroll to position [786, 0]
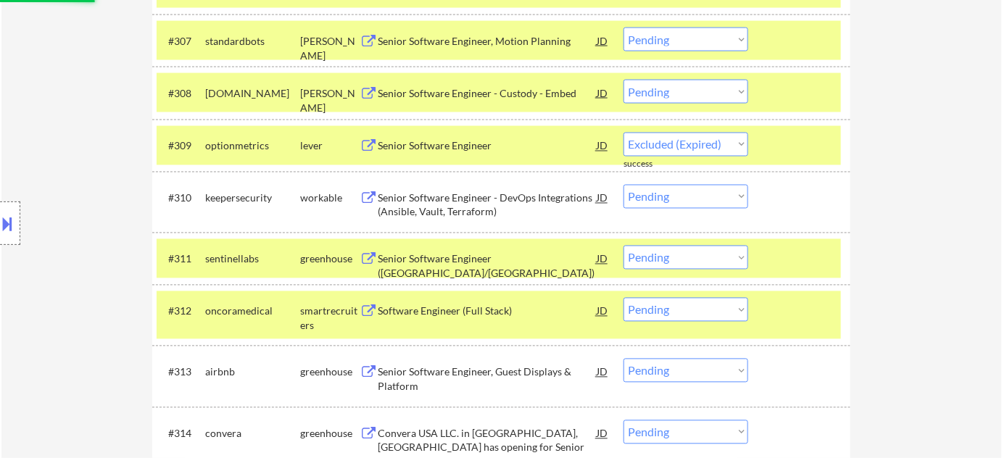
select select ""pending""
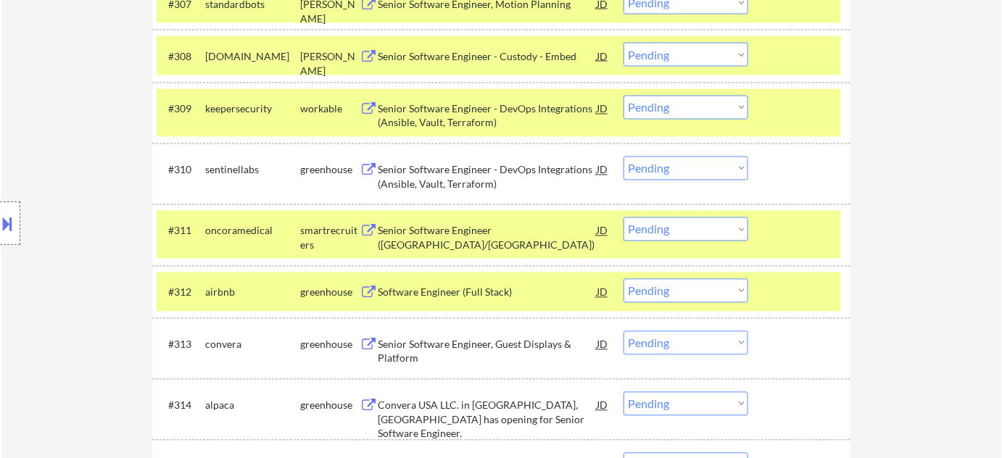
scroll to position [852, 0]
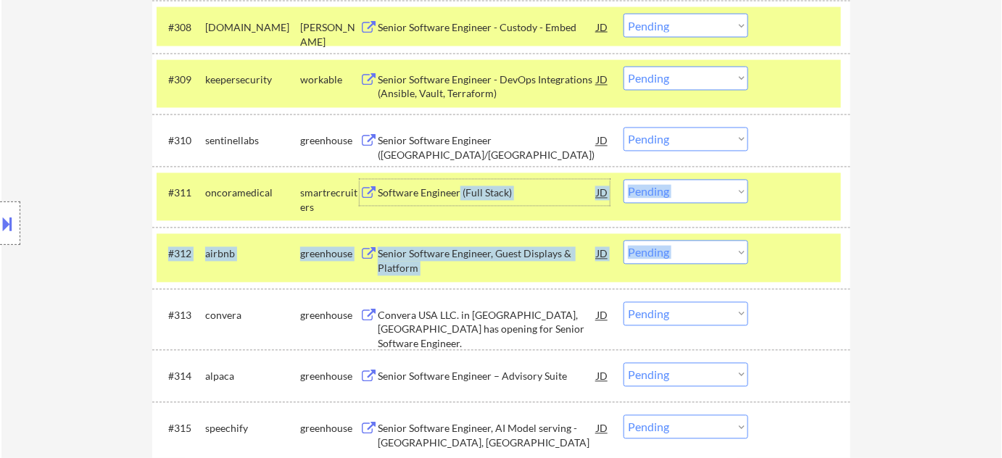
drag, startPoint x: 458, startPoint y: 193, endPoint x: 458, endPoint y: 234, distance: 40.6
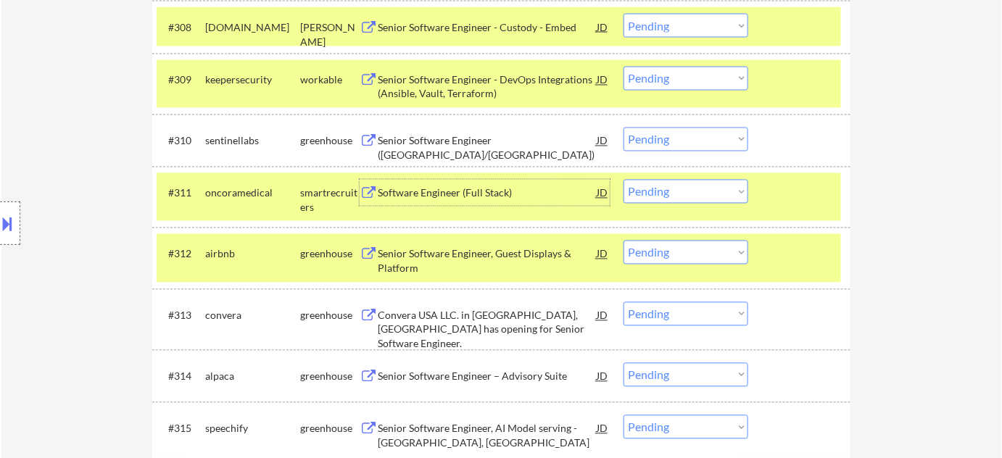
click at [124, 295] on div "Location Inclusions: Denver, CO Glendale, CO Edgewater, CO Wheat Ridge, CO Comm…" at bounding box center [130, 223] width 260 height 269
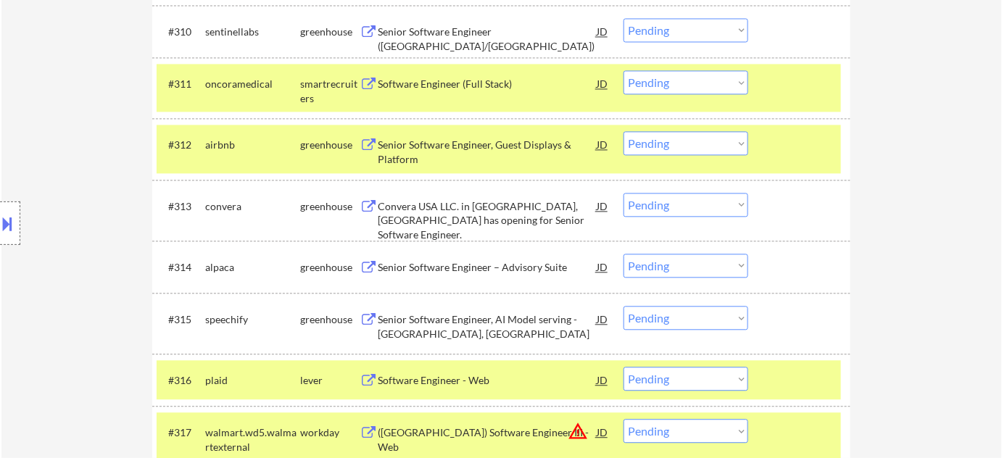
scroll to position [984, 0]
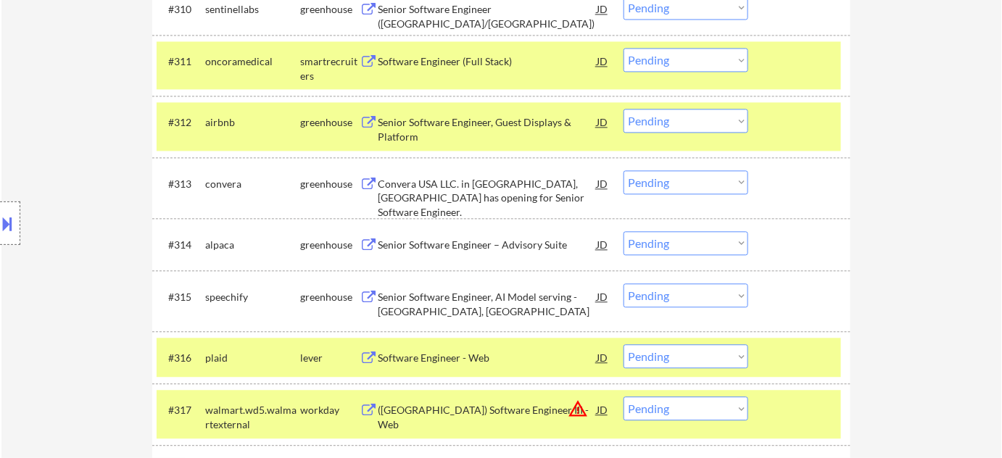
click at [454, 353] on div "Software Engineer - Web" at bounding box center [487, 358] width 219 height 15
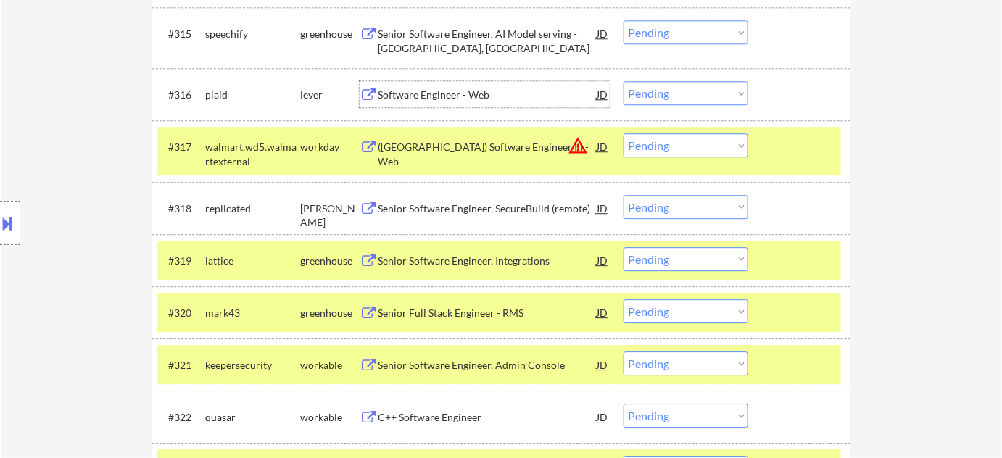
scroll to position [1380, 0]
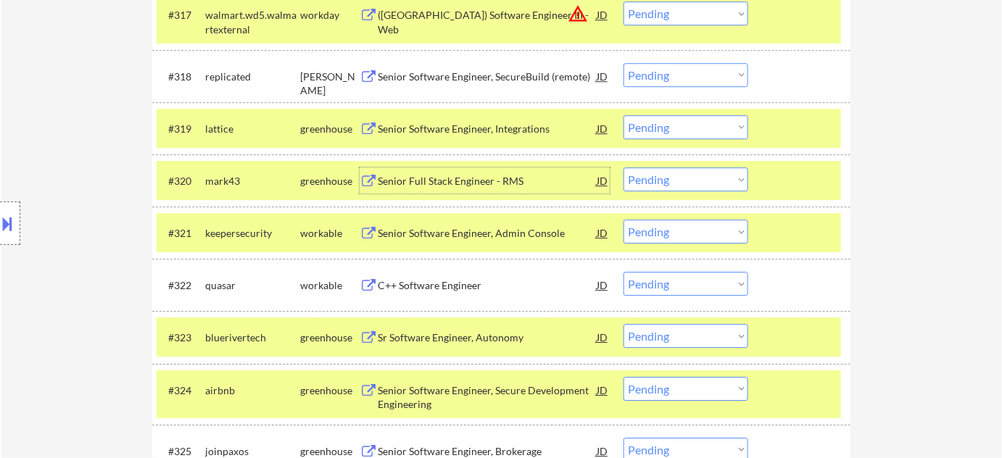
click at [458, 174] on div "Senior Full Stack Engineer - RMS" at bounding box center [487, 181] width 219 height 15
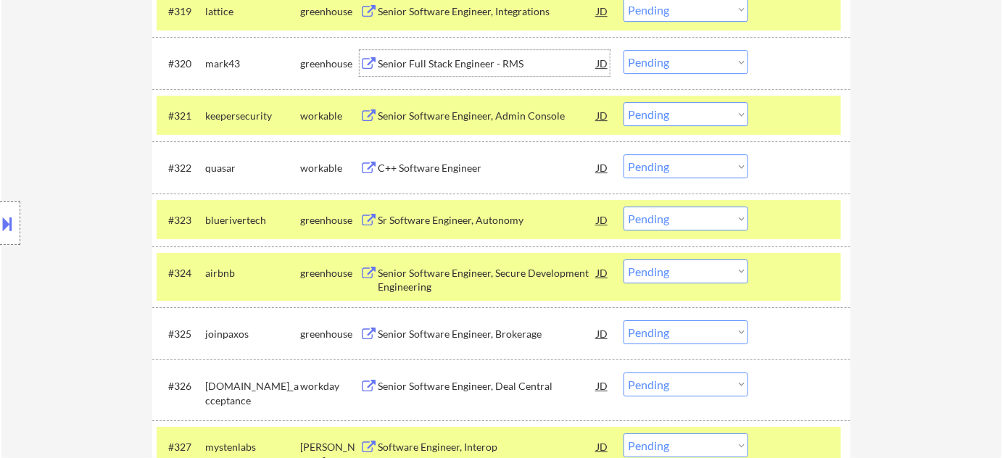
scroll to position [1512, 0]
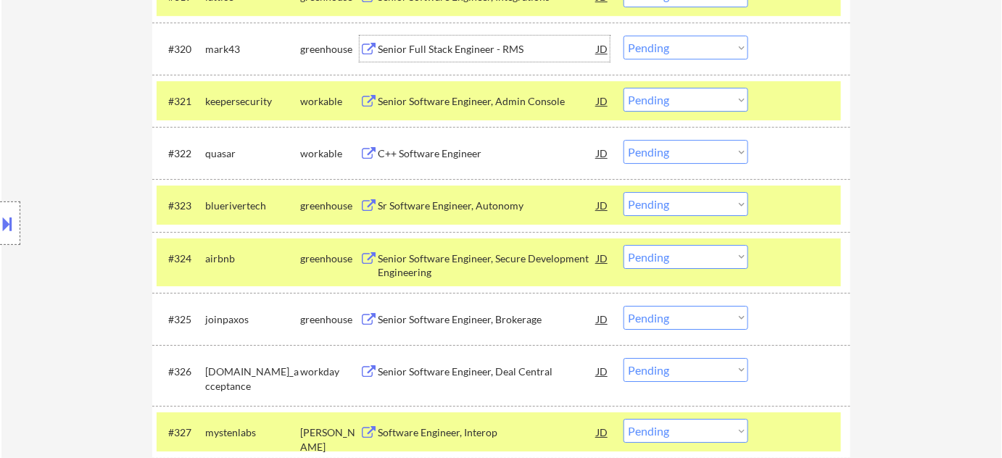
click at [458, 153] on div "C++ Software Engineer" at bounding box center [487, 154] width 219 height 15
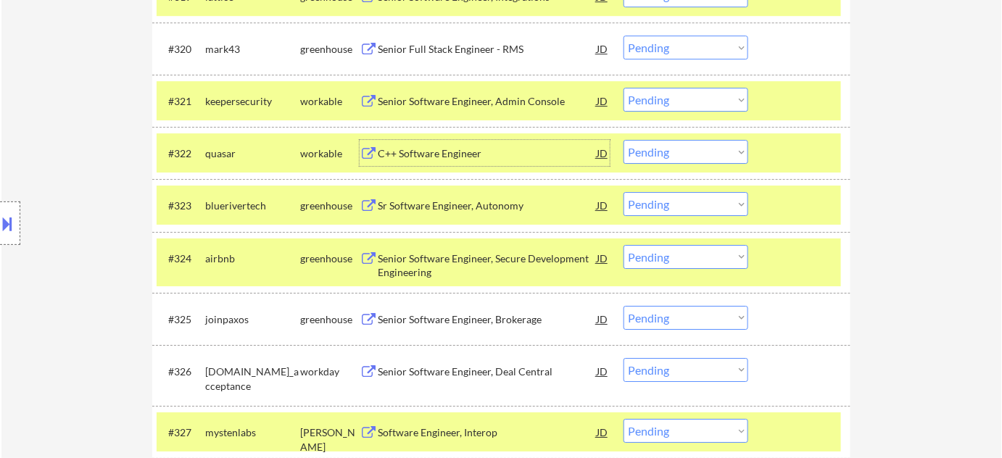
click at [715, 161] on select "Choose an option... Pending Applied Excluded (Questions) Excluded (Expired) Exc…" at bounding box center [686, 152] width 125 height 24
click at [624, 140] on select "Choose an option... Pending Applied Excluded (Questions) Excluded (Expired) Exc…" at bounding box center [686, 152] width 125 height 24
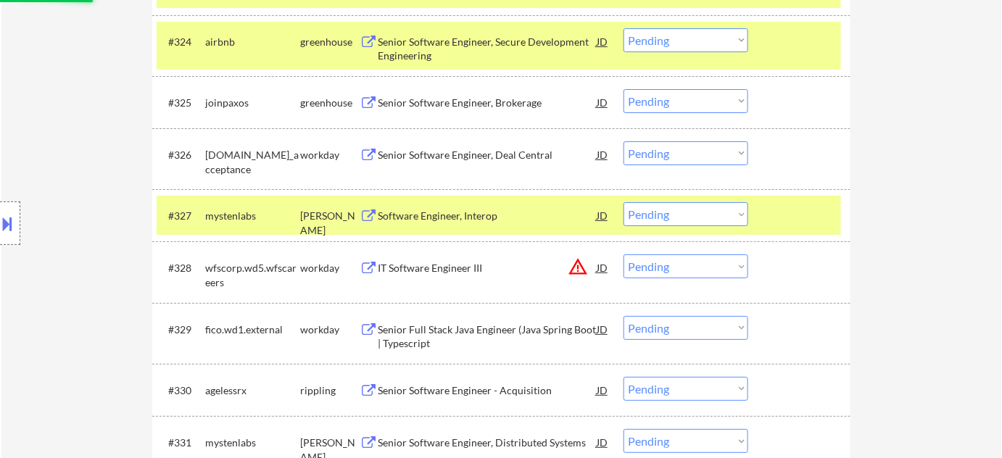
scroll to position [1776, 0]
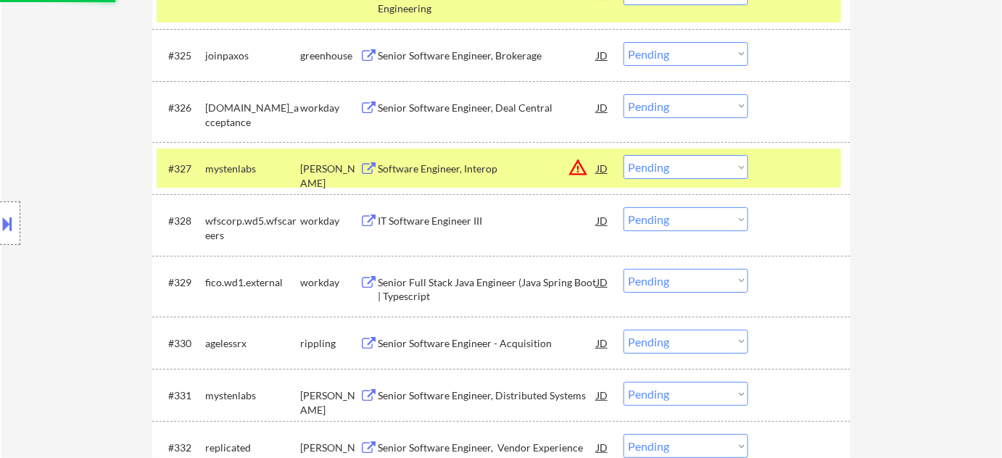
select select ""pending""
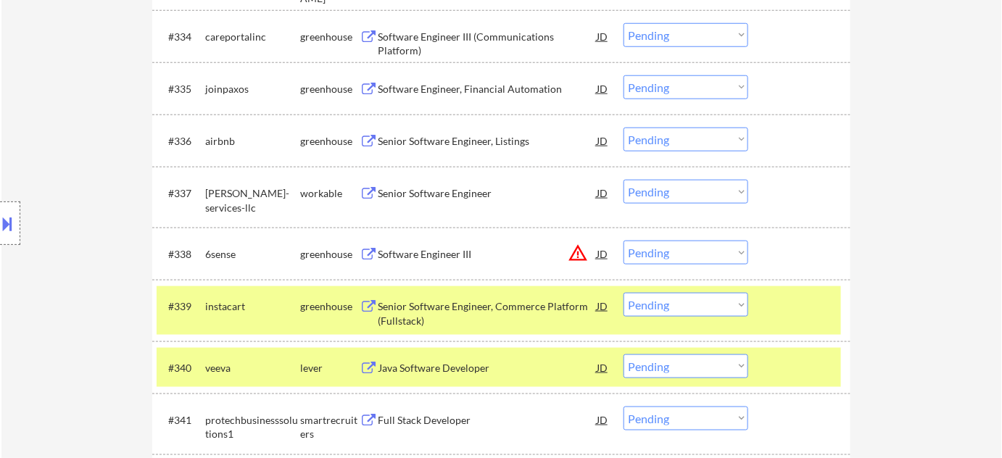
scroll to position [2303, 0]
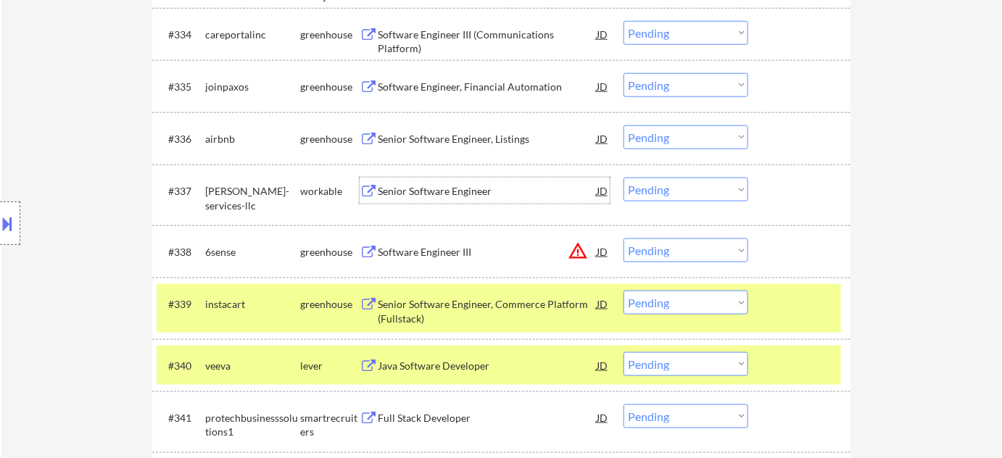
click at [470, 193] on div "Senior Software Engineer" at bounding box center [487, 191] width 219 height 15
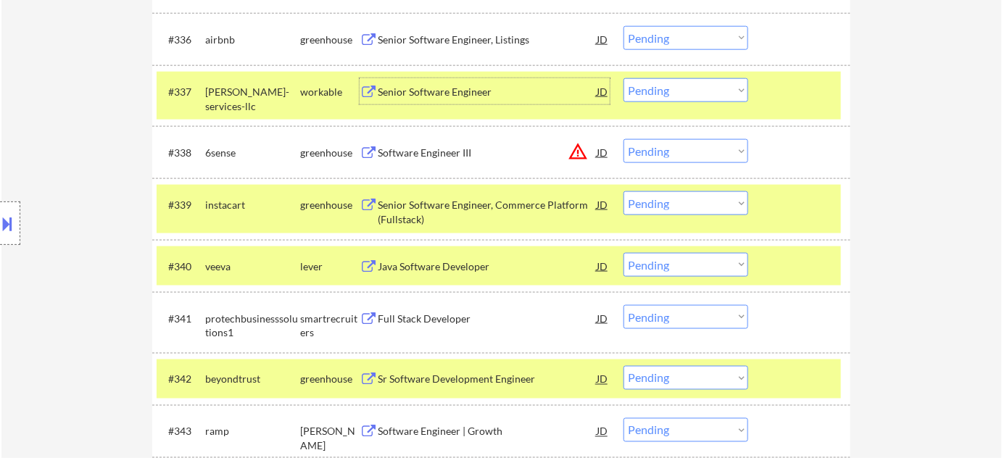
scroll to position [2435, 0]
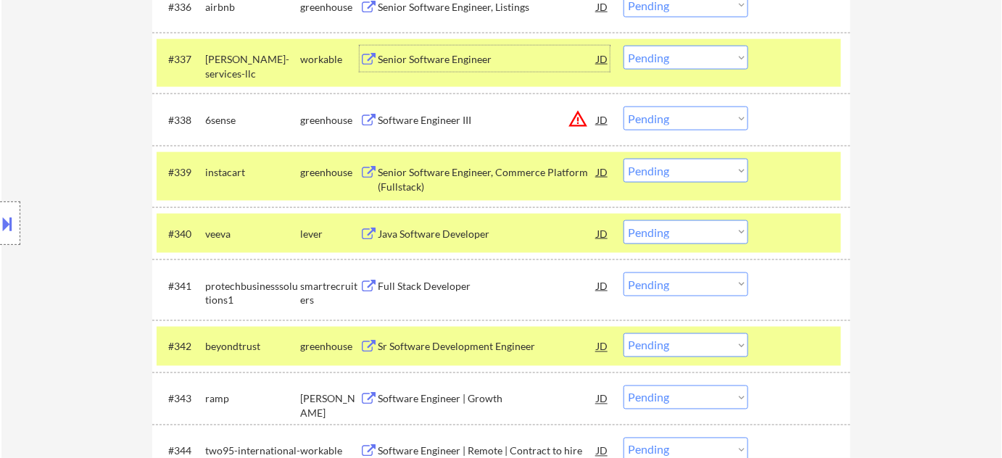
click at [450, 293] on div "Full Stack Developer" at bounding box center [487, 286] width 219 height 15
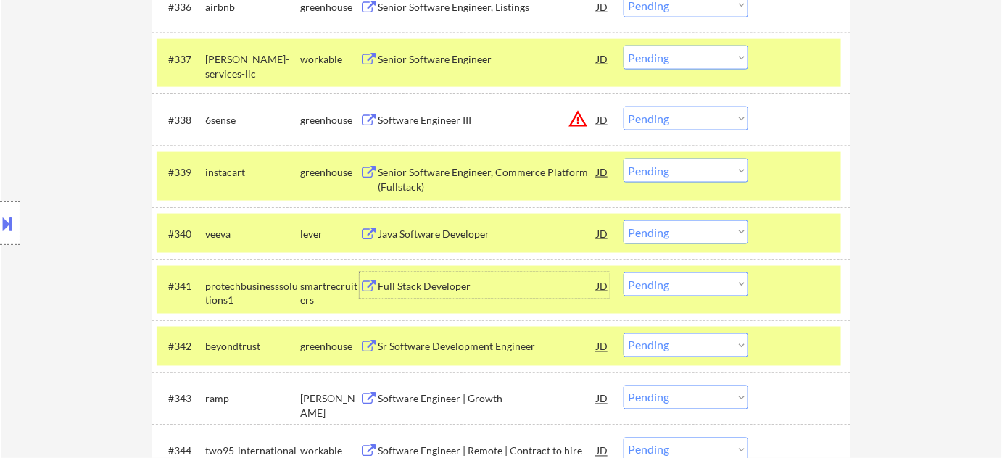
click at [669, 293] on select "Choose an option... Pending Applied Excluded (Questions) Excluded (Expired) Exc…" at bounding box center [686, 285] width 125 height 24
click at [624, 273] on select "Choose an option... Pending Applied Excluded (Questions) Excluded (Expired) Exc…" at bounding box center [686, 285] width 125 height 24
select select ""pending""
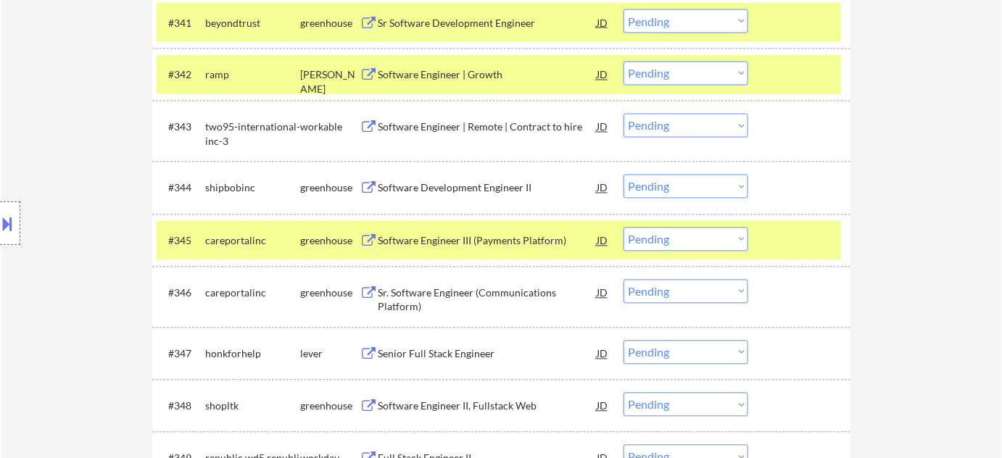
scroll to position [2764, 0]
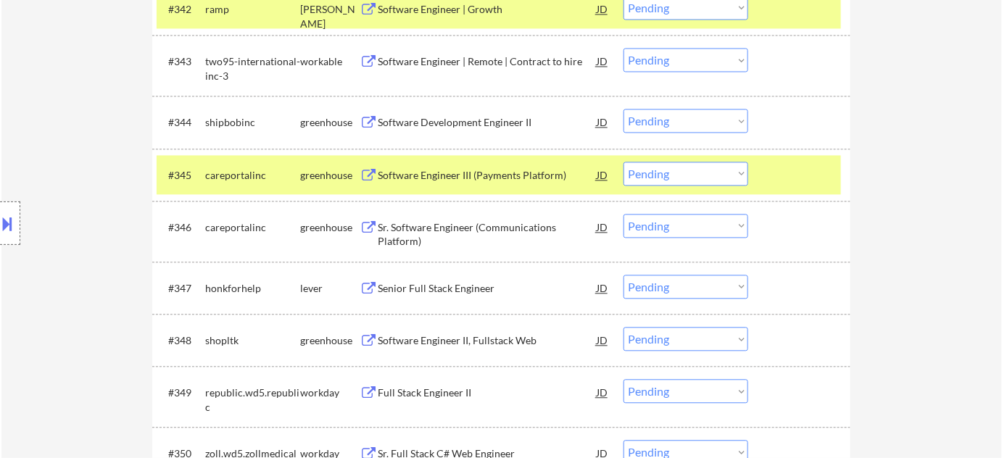
click at [495, 293] on div "Senior Full Stack Engineer" at bounding box center [487, 288] width 219 height 15
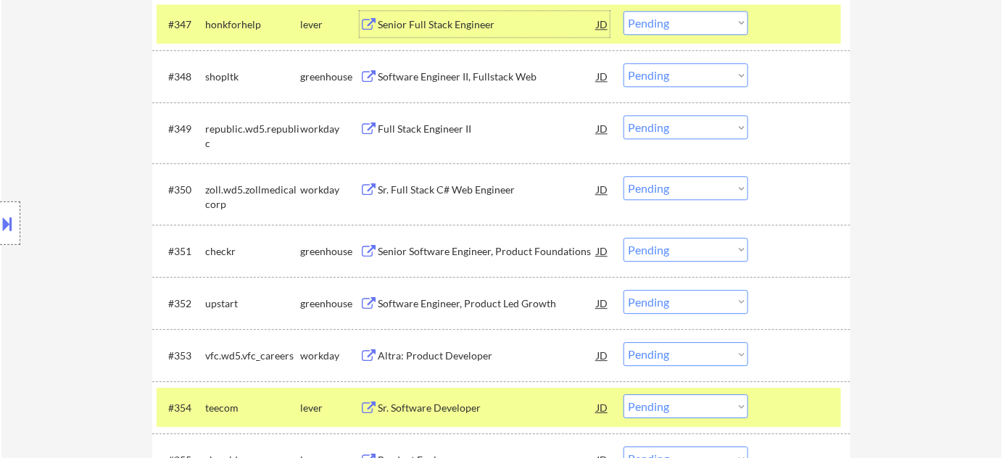
scroll to position [3095, 0]
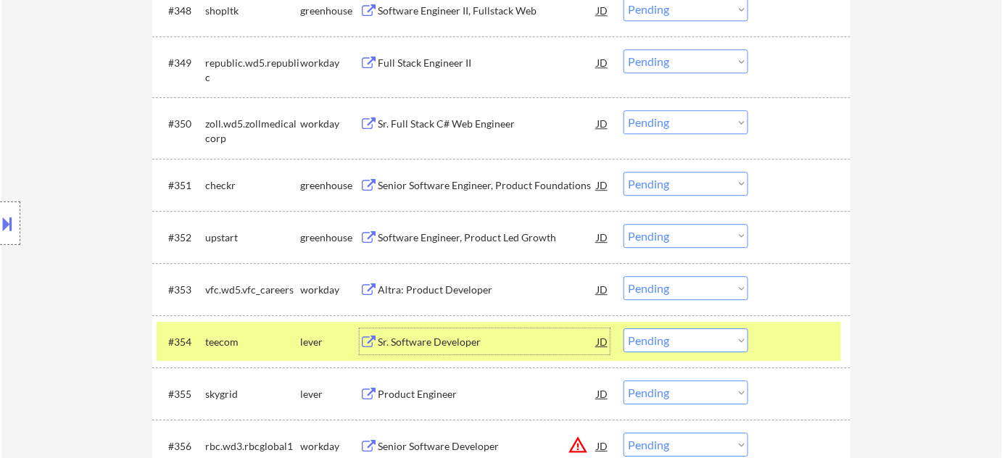
click at [453, 332] on div "Sr. Software Developer" at bounding box center [487, 342] width 219 height 26
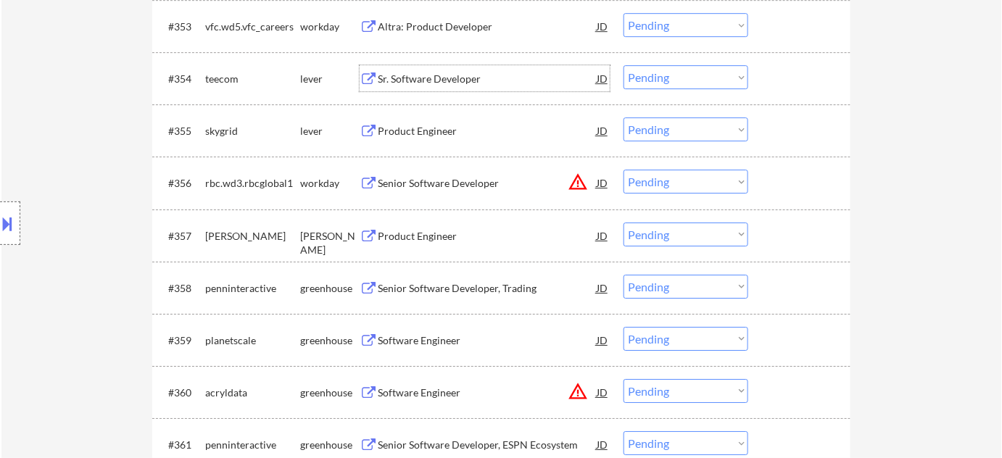
scroll to position [3424, 0]
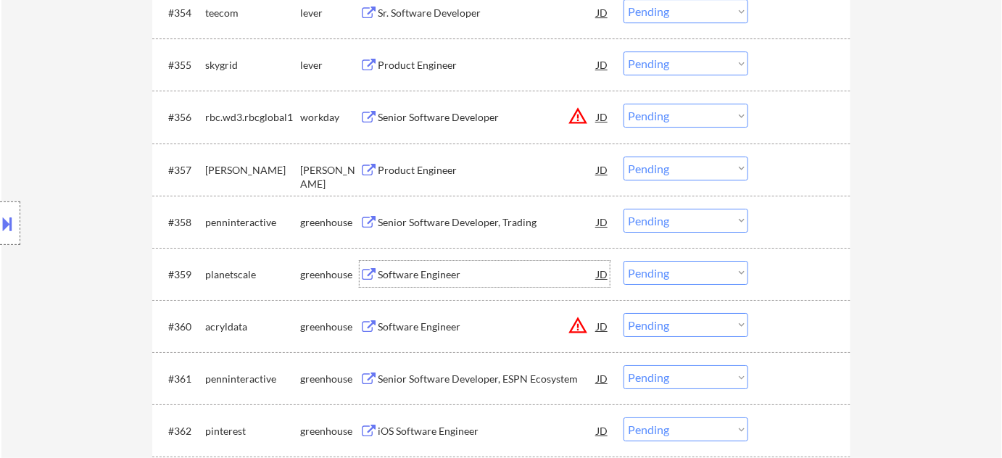
click at [441, 276] on div "Software Engineer" at bounding box center [487, 275] width 219 height 15
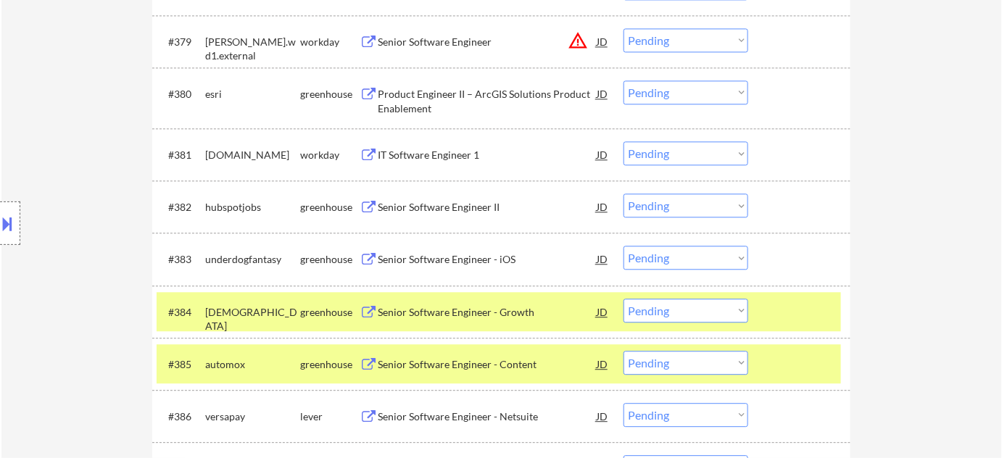
scroll to position [4743, 0]
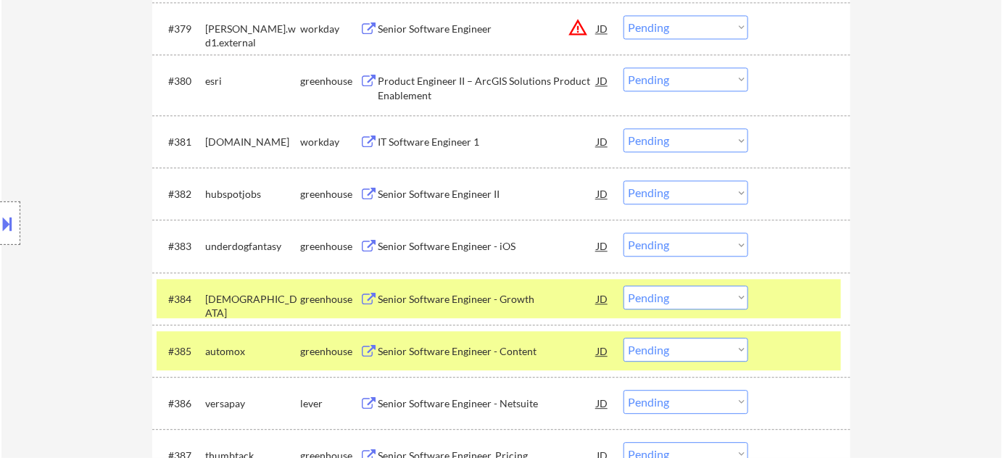
click at [692, 23] on select "Choose an option... Pending Applied Excluded (Questions) Excluded (Expired) Exc…" at bounding box center [686, 27] width 125 height 24
click at [624, 15] on select "Choose an option... Pending Applied Excluded (Questions) Excluded (Expired) Exc…" at bounding box center [686, 27] width 125 height 24
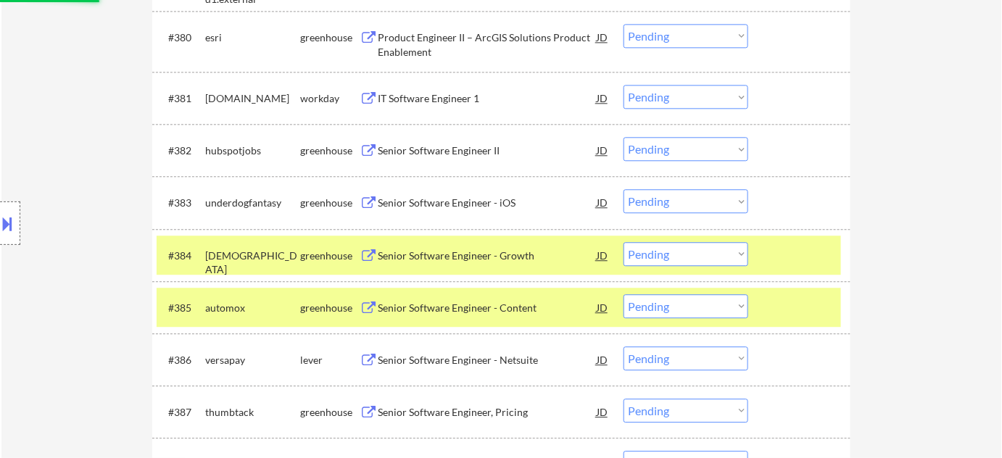
scroll to position [4809, 0]
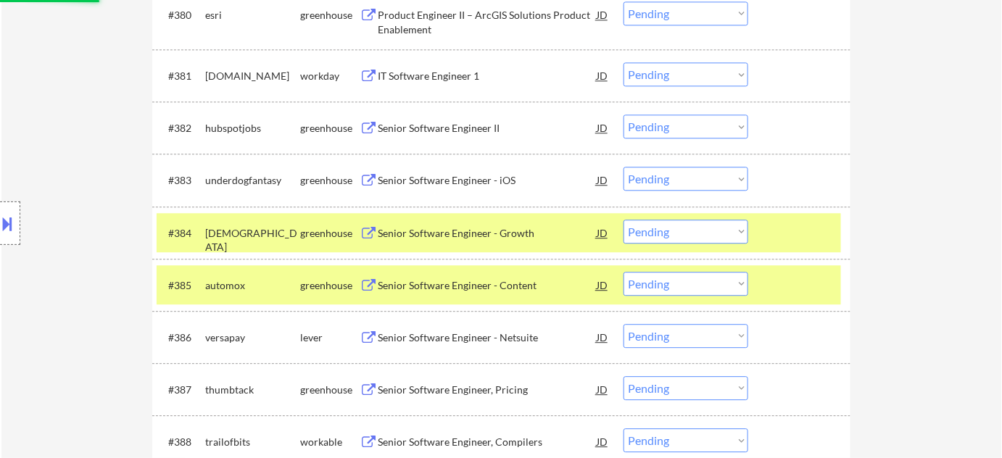
select select ""pending""
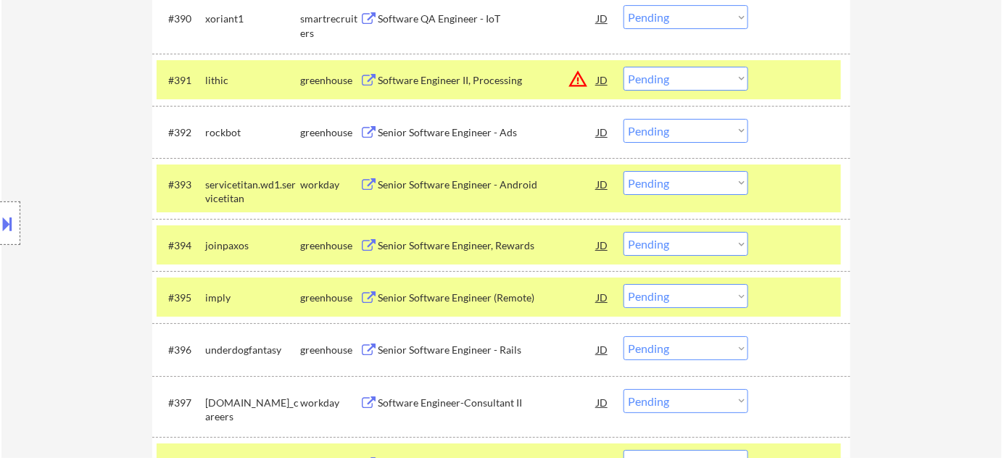
scroll to position [5337, 0]
click at [456, 301] on div "Senior Software Engineer (Remote)" at bounding box center [487, 298] width 219 height 15
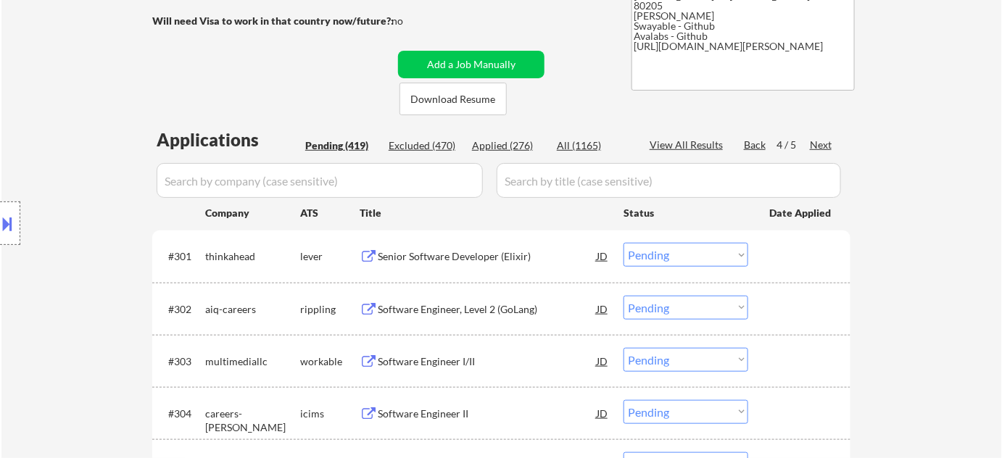
scroll to position [215, 0]
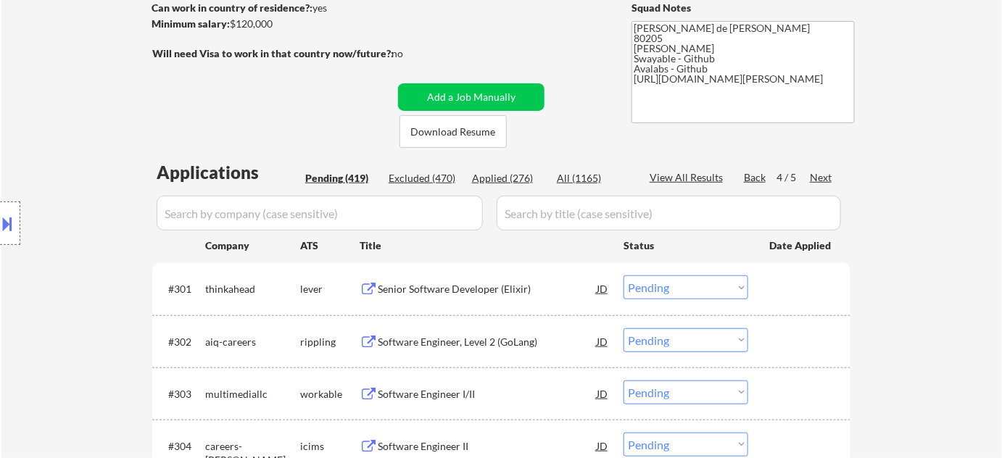
click at [820, 173] on div "Next" at bounding box center [821, 177] width 23 height 15
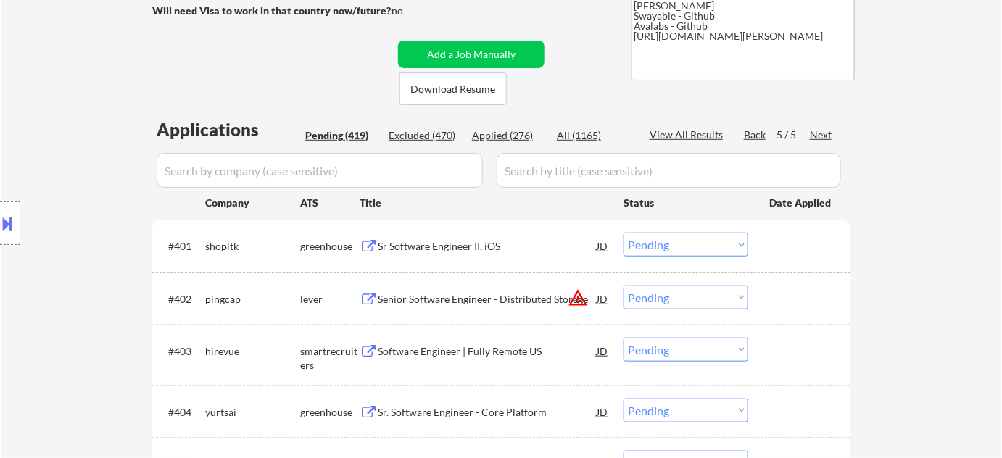
scroll to position [347, 0]
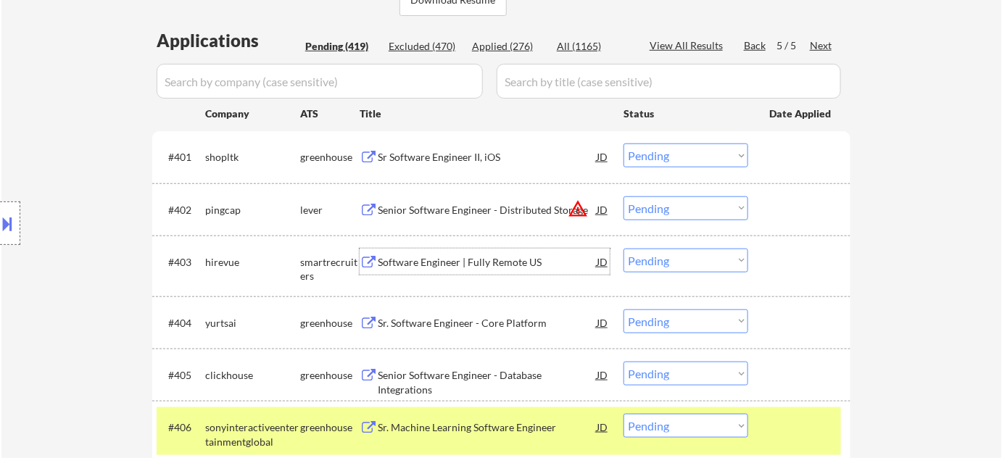
click at [495, 268] on div "Software Engineer | Fully Remote US" at bounding box center [487, 262] width 219 height 15
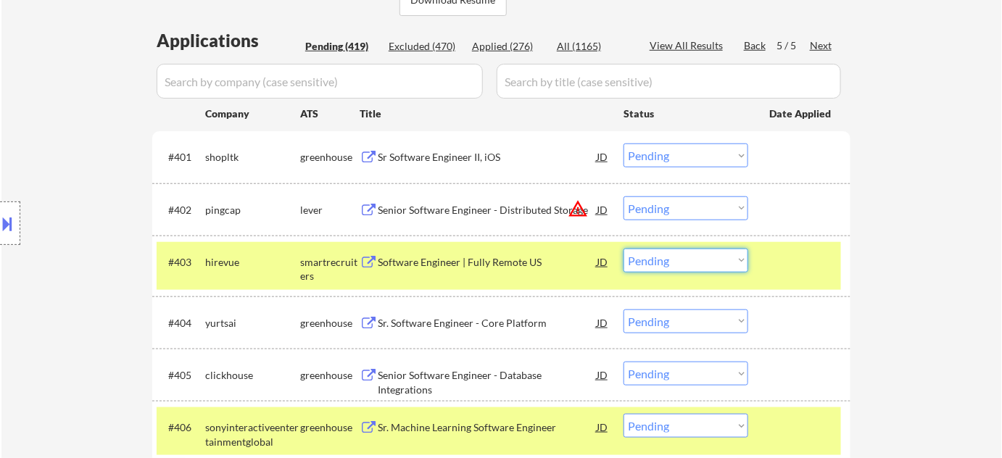
drag, startPoint x: 710, startPoint y: 258, endPoint x: 708, endPoint y: 268, distance: 10.4
click at [710, 258] on select "Choose an option... Pending Applied Excluded (Questions) Excluded (Expired) Exc…" at bounding box center [686, 261] width 125 height 24
click at [624, 249] on select "Choose an option... Pending Applied Excluded (Questions) Excluded (Expired) Exc…" at bounding box center [686, 261] width 125 height 24
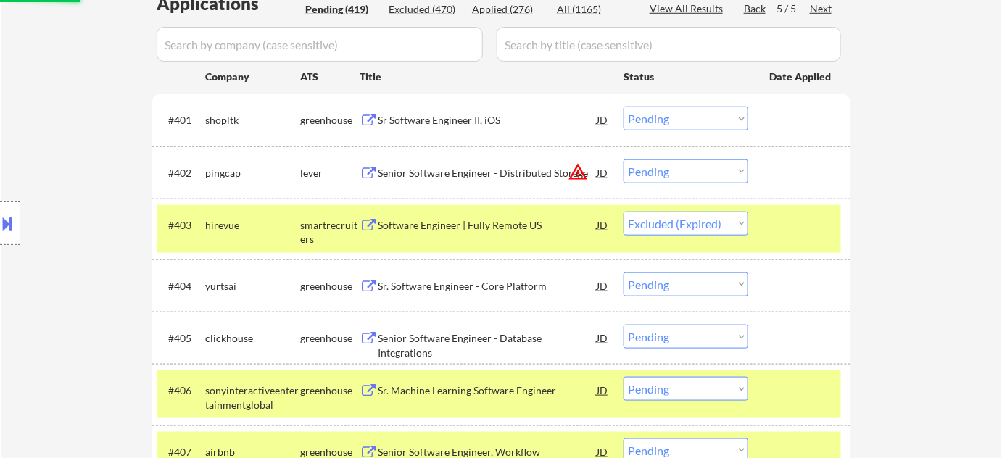
scroll to position [413, 0]
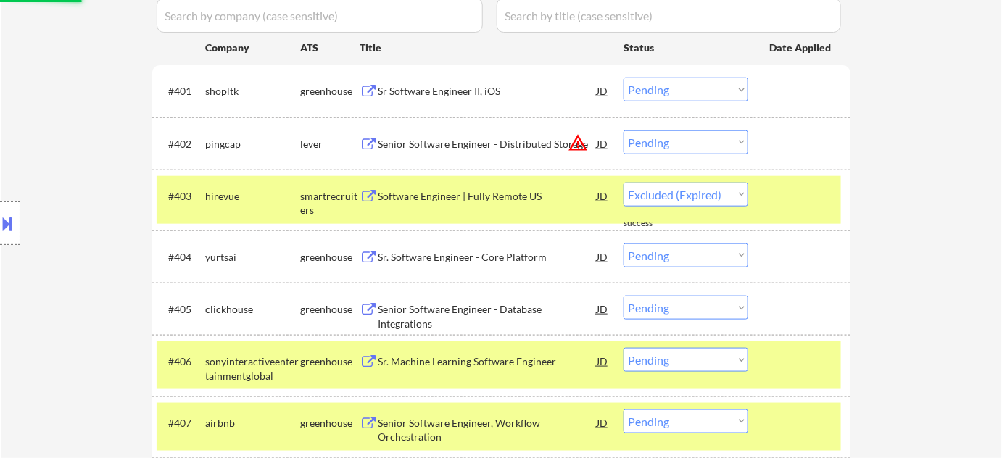
select select ""pending""
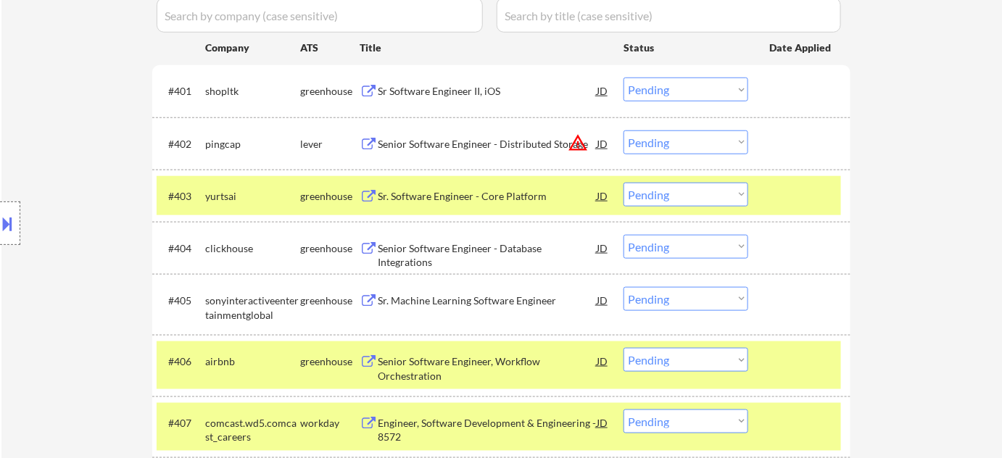
click at [577, 141] on button "warning_amber" at bounding box center [578, 143] width 20 height 20
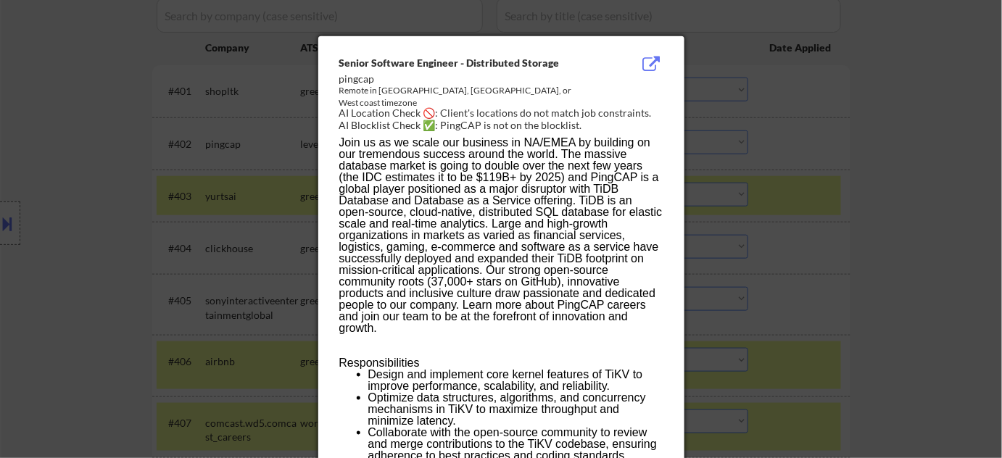
click at [860, 243] on div at bounding box center [501, 229] width 1002 height 458
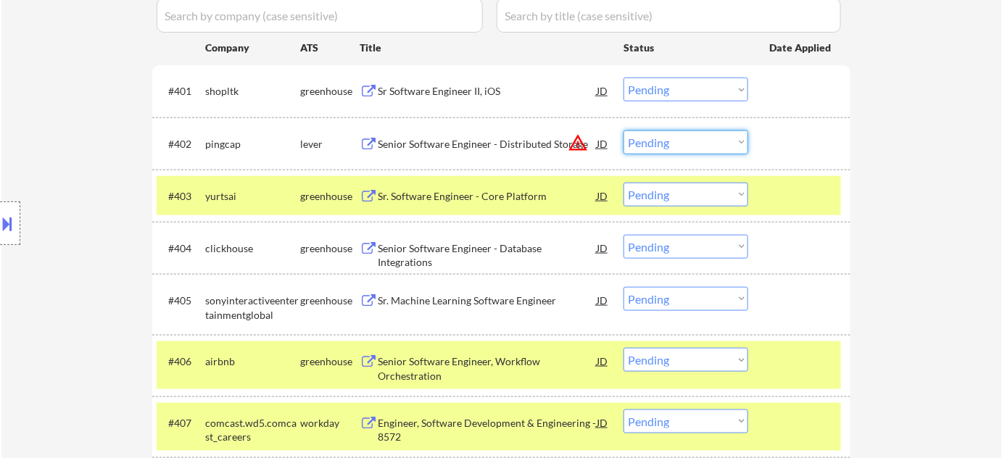
click at [696, 149] on select "Choose an option... Pending Applied Excluded (Questions) Excluded (Expired) Exc…" at bounding box center [686, 143] width 125 height 24
click at [624, 131] on select "Choose an option... Pending Applied Excluded (Questions) Excluded (Expired) Exc…" at bounding box center [686, 143] width 125 height 24
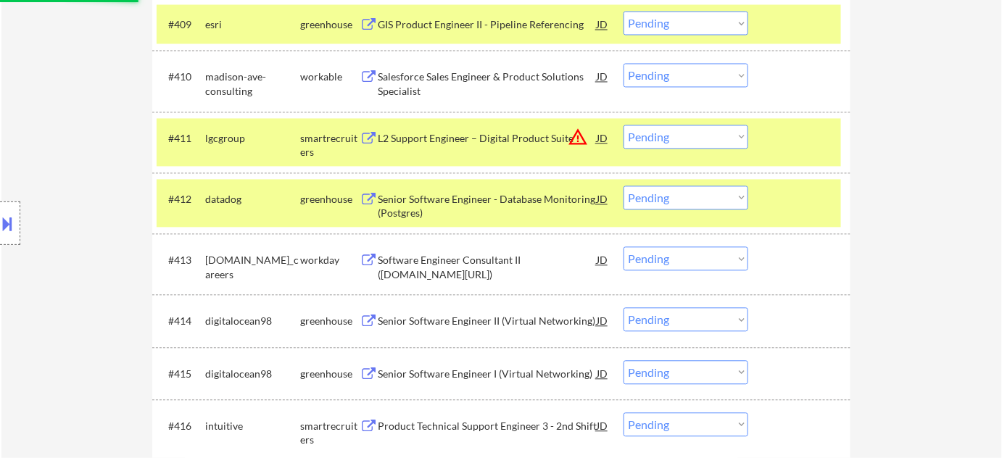
scroll to position [941, 0]
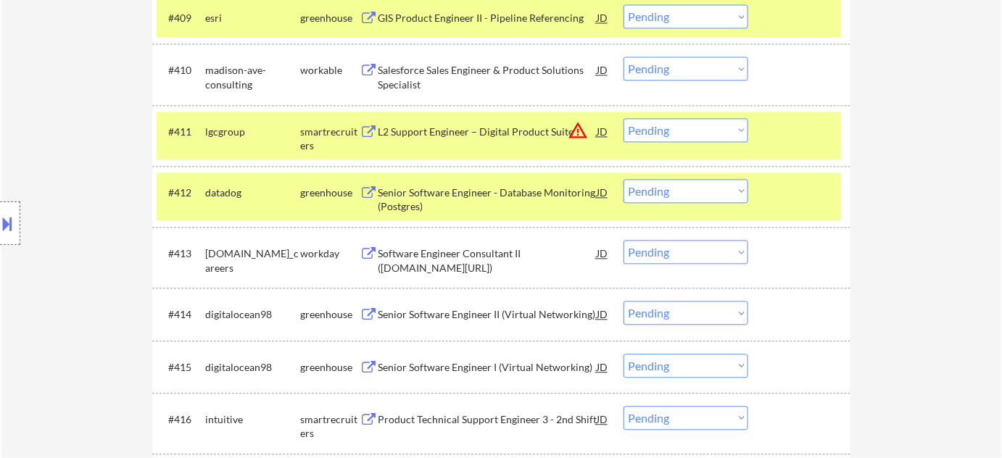
select select ""pending""
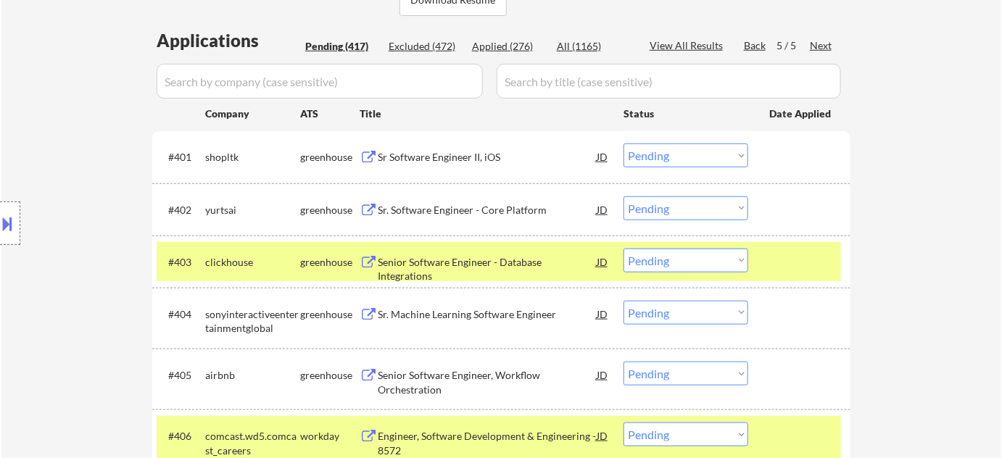
scroll to position [281, 0]
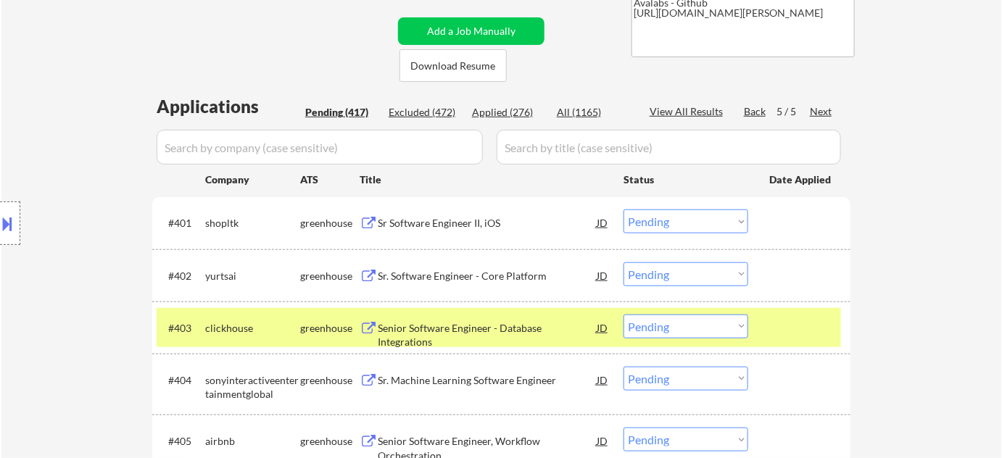
click at [351, 115] on div "Pending (417)" at bounding box center [341, 112] width 73 height 15
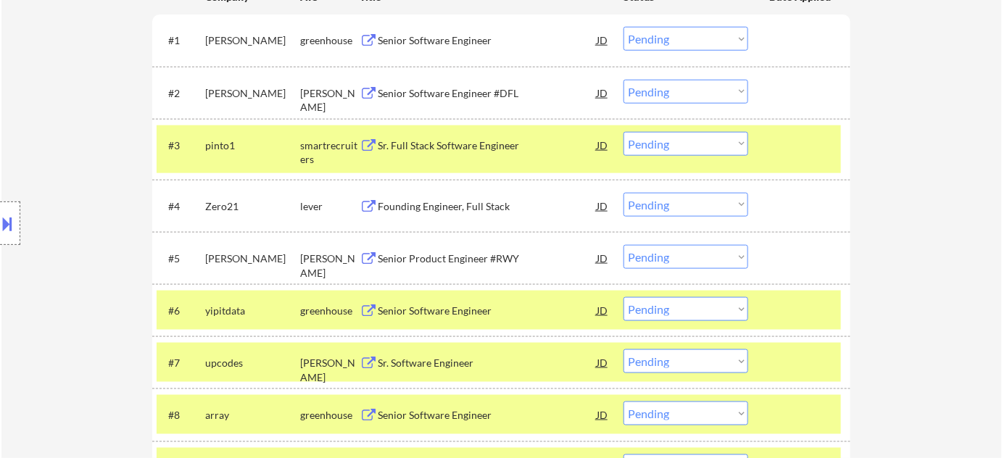
scroll to position [479, 0]
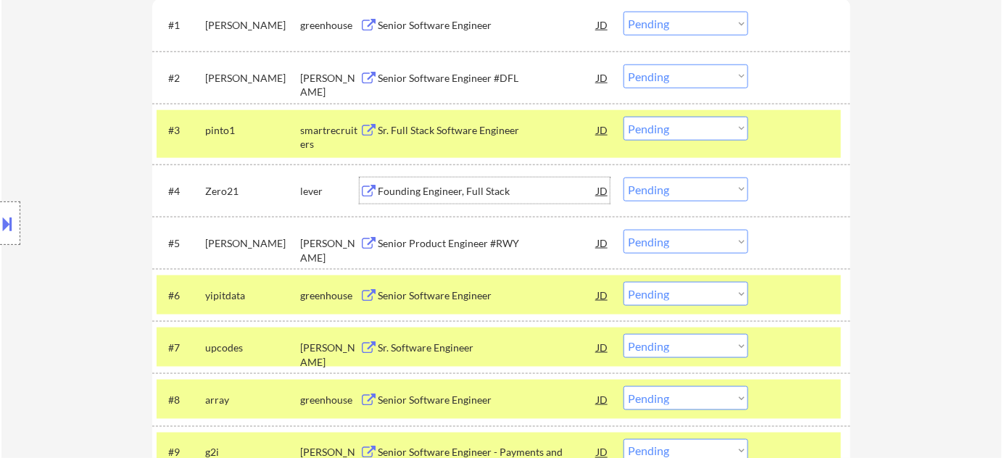
click at [450, 192] on div "Founding Engineer, Full Stack" at bounding box center [487, 191] width 219 height 15
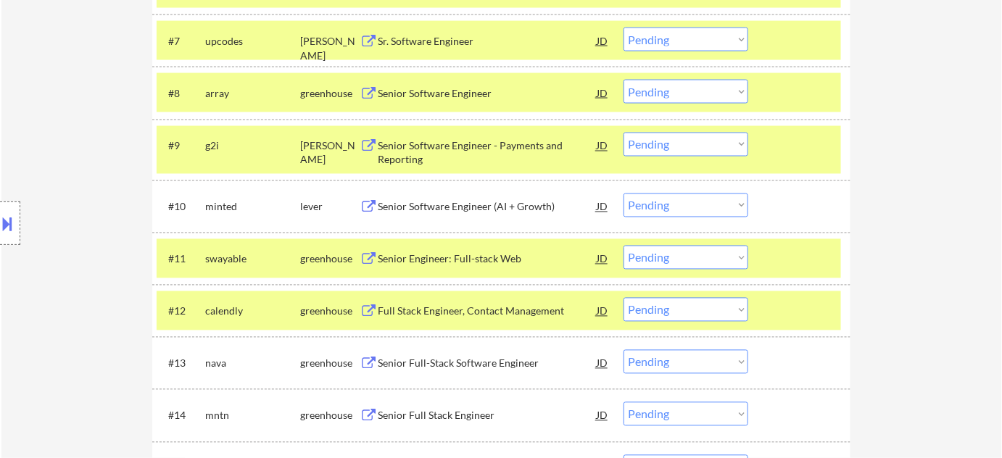
scroll to position [809, 0]
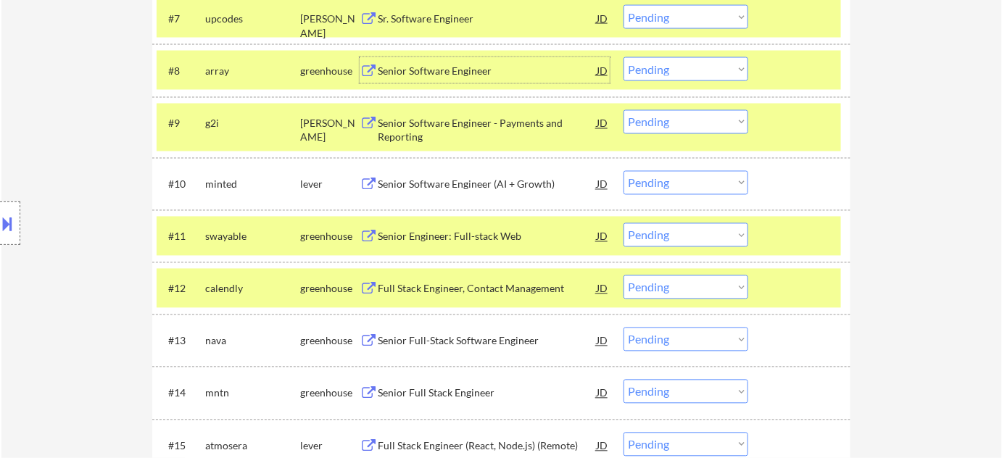
click at [424, 69] on div "Senior Software Engineer" at bounding box center [487, 71] width 219 height 15
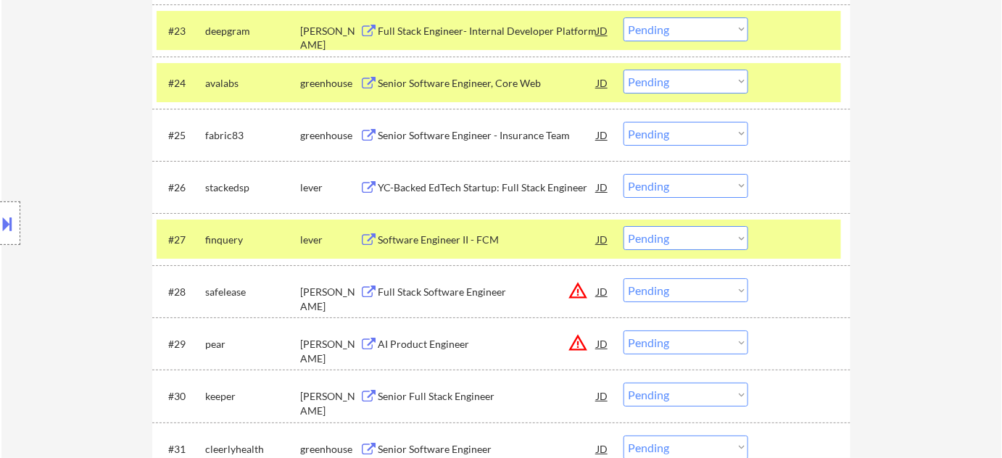
scroll to position [1666, 0]
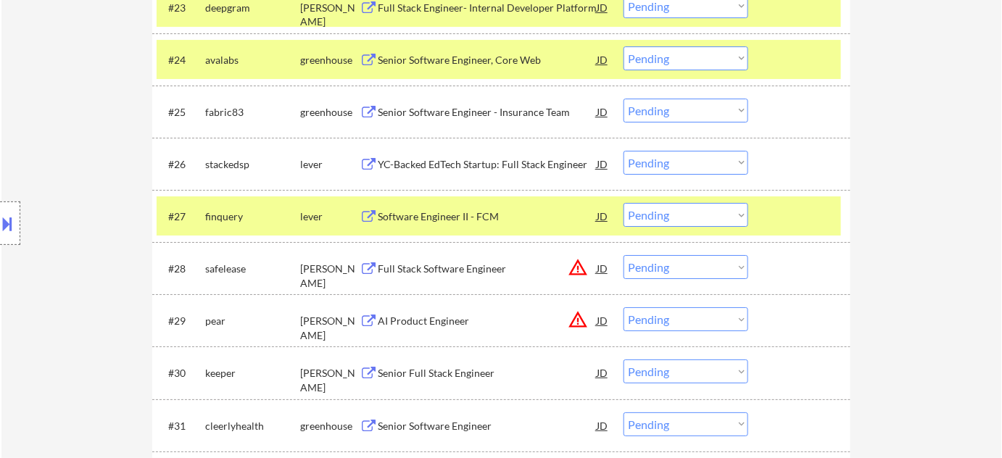
drag, startPoint x: 691, startPoint y: 268, endPoint x: 693, endPoint y: 278, distance: 9.7
click at [691, 268] on select "Choose an option... Pending Applied Excluded (Questions) Excluded (Expired) Exc…" at bounding box center [686, 267] width 125 height 24
click at [624, 255] on select "Choose an option... Pending Applied Excluded (Questions) Excluded (Expired) Exc…" at bounding box center [686, 267] width 125 height 24
click at [674, 279] on div "#28 pear ashby AI Product Engineer JD warning_amber Choose an option... Pending…" at bounding box center [499, 268] width 685 height 39
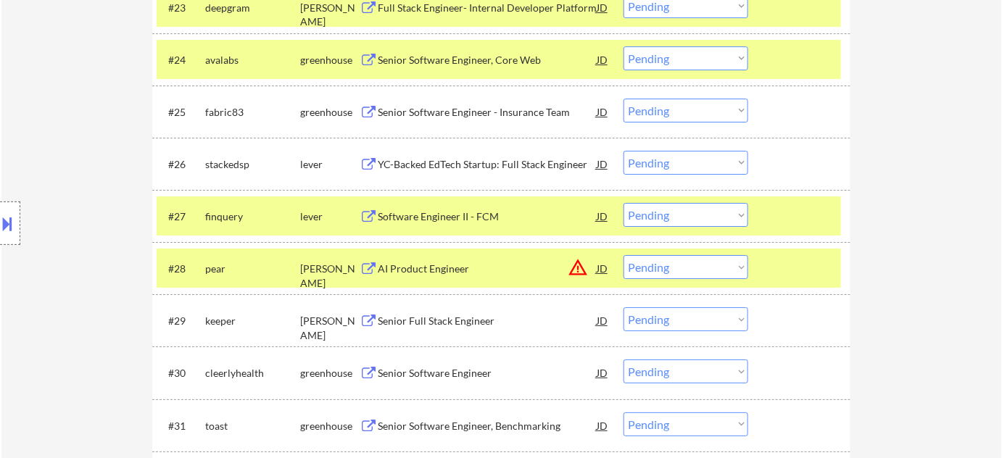
click at [684, 272] on select "Choose an option... Pending Applied Excluded (Questions) Excluded (Expired) Exc…" at bounding box center [686, 267] width 125 height 24
click at [624, 255] on select "Choose an option... Pending Applied Excluded (Questions) Excluded (Expired) Exc…" at bounding box center [686, 267] width 125 height 24
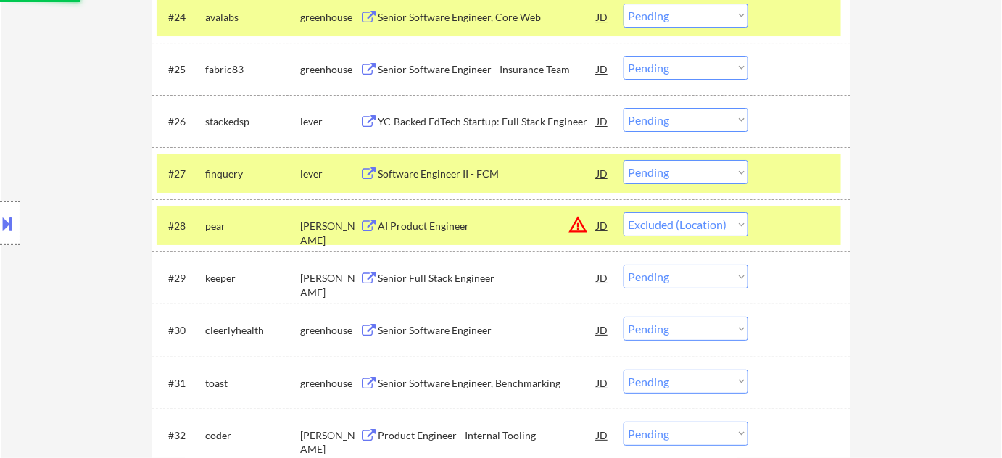
scroll to position [1732, 0]
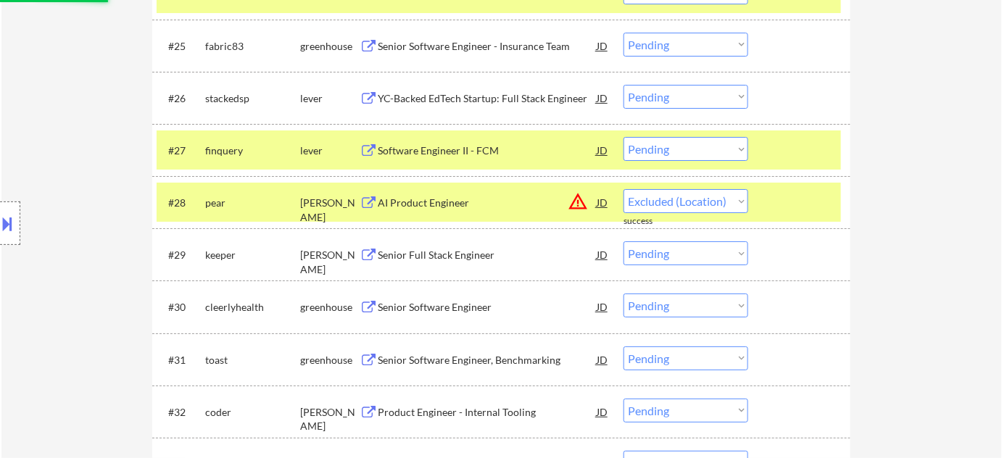
select select ""pending""
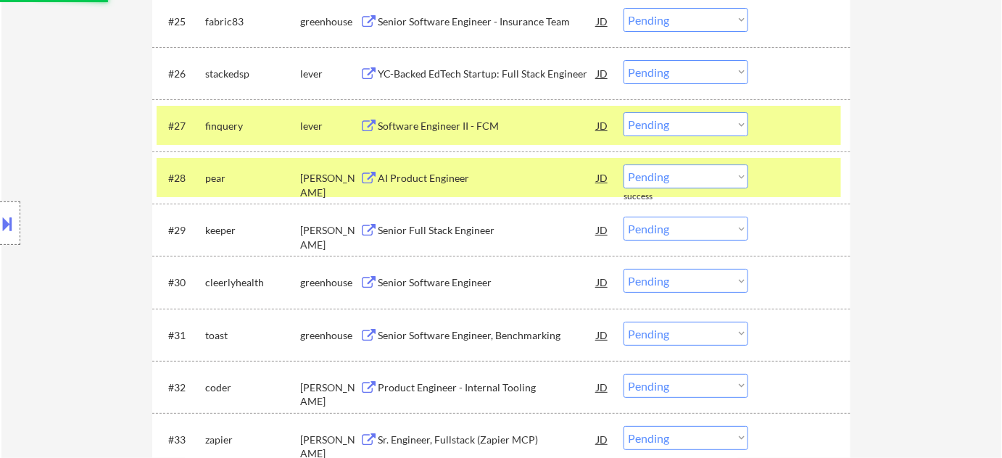
scroll to position [1798, 0]
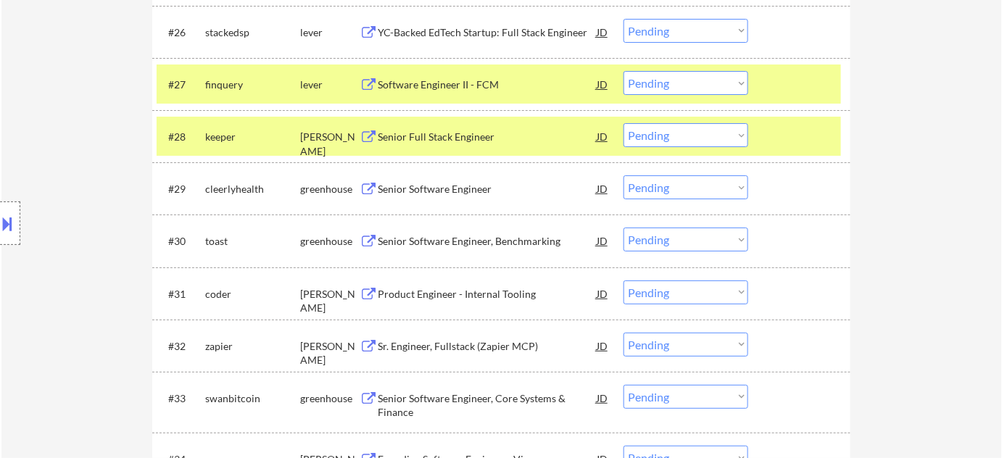
click at [493, 341] on div "Sr. Engineer, Fullstack (Zapier MCP)" at bounding box center [487, 346] width 219 height 15
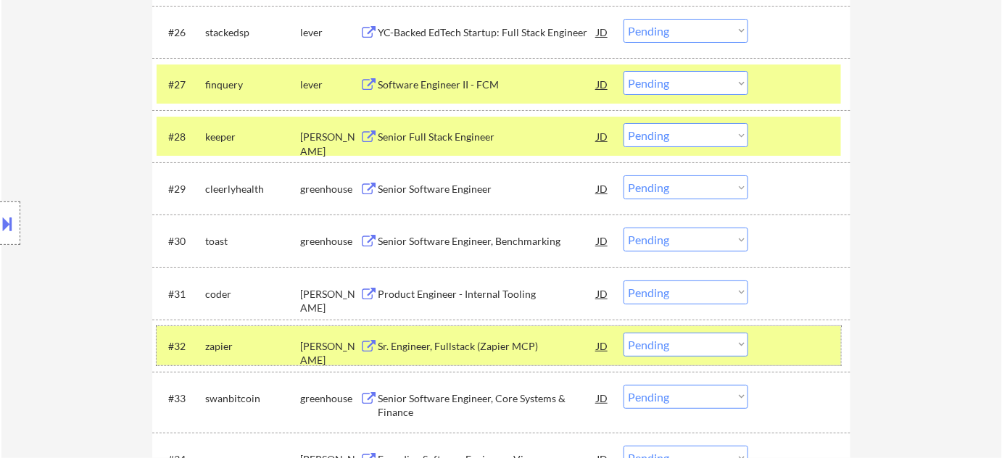
click at [685, 357] on div "#32 zapier ashby Sr. Engineer, Fullstack (Zapier MCP) JD warning_amber Choose a…" at bounding box center [499, 345] width 685 height 39
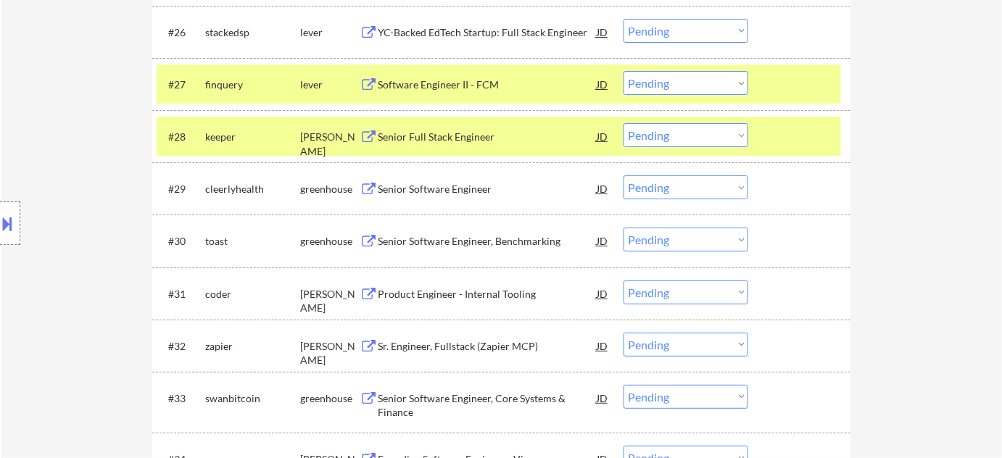
click at [688, 353] on select "Choose an option... Pending Applied Excluded (Questions) Excluded (Expired) Exc…" at bounding box center [686, 345] width 125 height 24
click at [624, 333] on select "Choose an option... Pending Applied Excluded (Questions) Excluded (Expired) Exc…" at bounding box center [686, 345] width 125 height 24
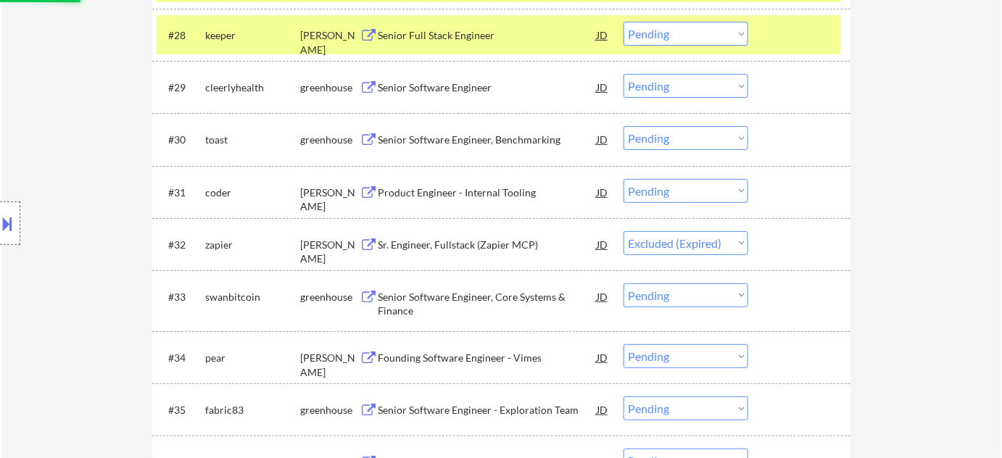
scroll to position [1930, 0]
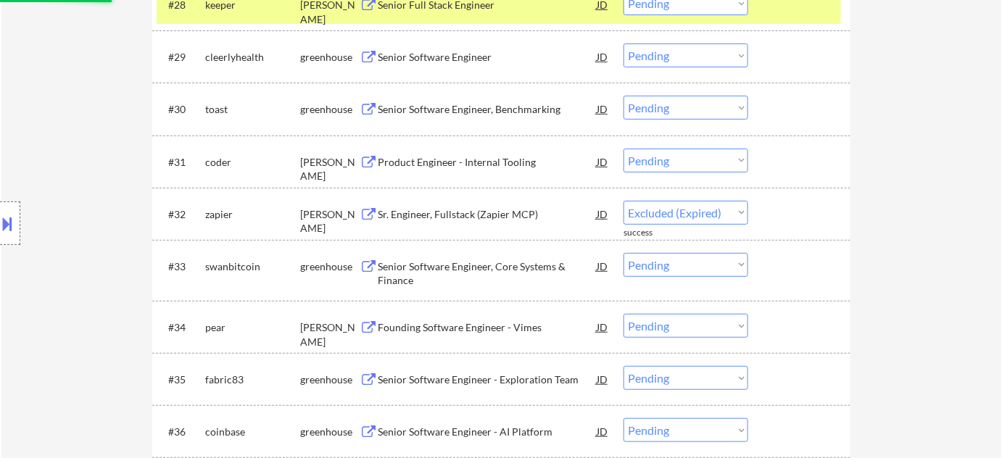
select select ""pending""
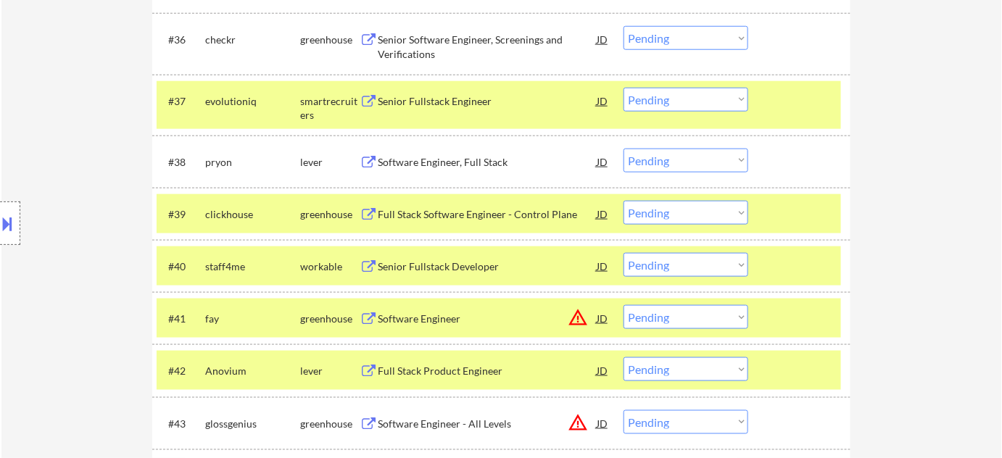
scroll to position [2326, 0]
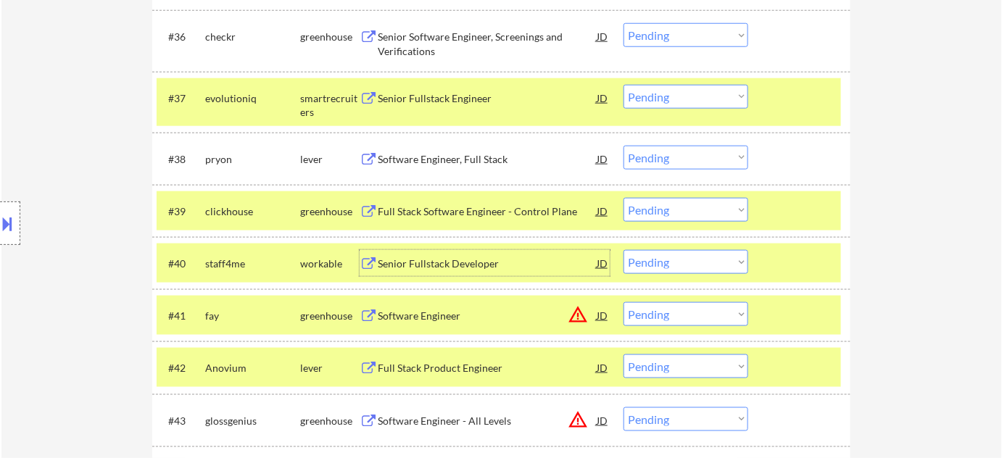
click at [434, 255] on div "Senior Fullstack Developer" at bounding box center [487, 263] width 219 height 26
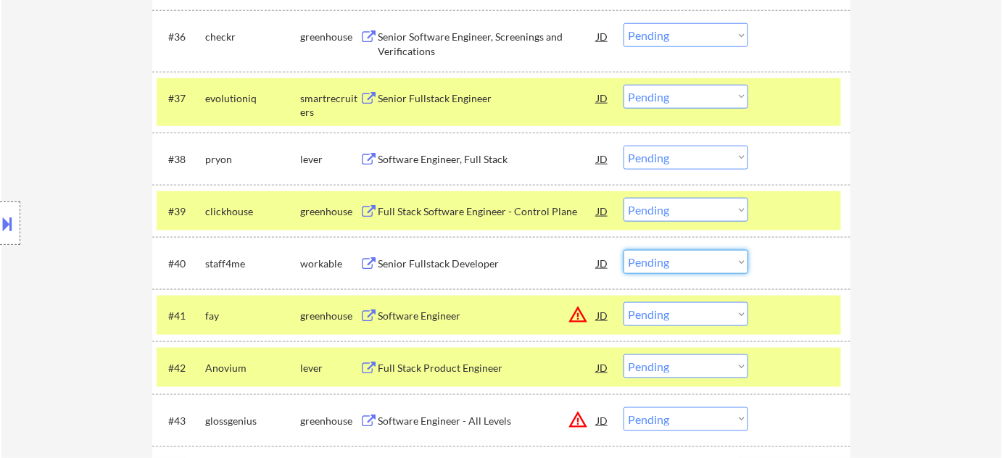
click at [672, 263] on select "Choose an option... Pending Applied Excluded (Questions) Excluded (Expired) Exc…" at bounding box center [686, 262] width 125 height 24
click at [624, 250] on select "Choose an option... Pending Applied Excluded (Questions) Excluded (Expired) Exc…" at bounding box center [686, 262] width 125 height 24
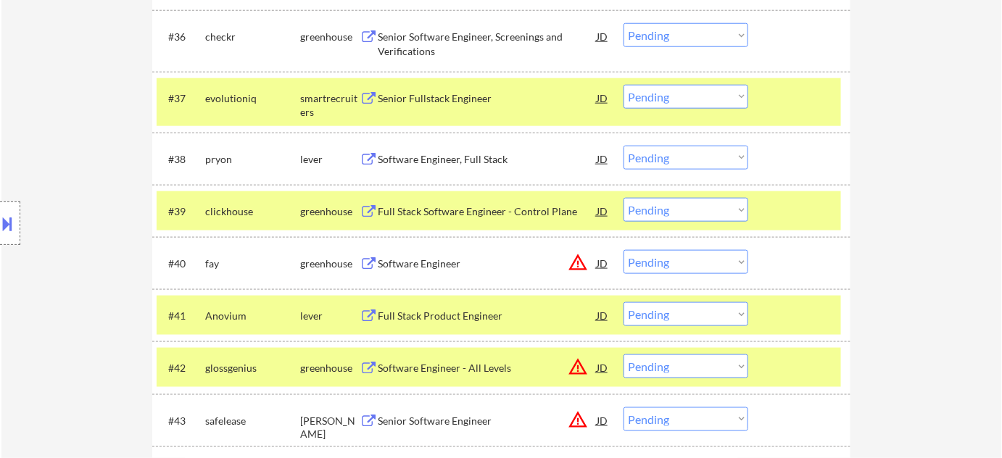
click at [578, 267] on button "warning_amber" at bounding box center [578, 262] width 20 height 20
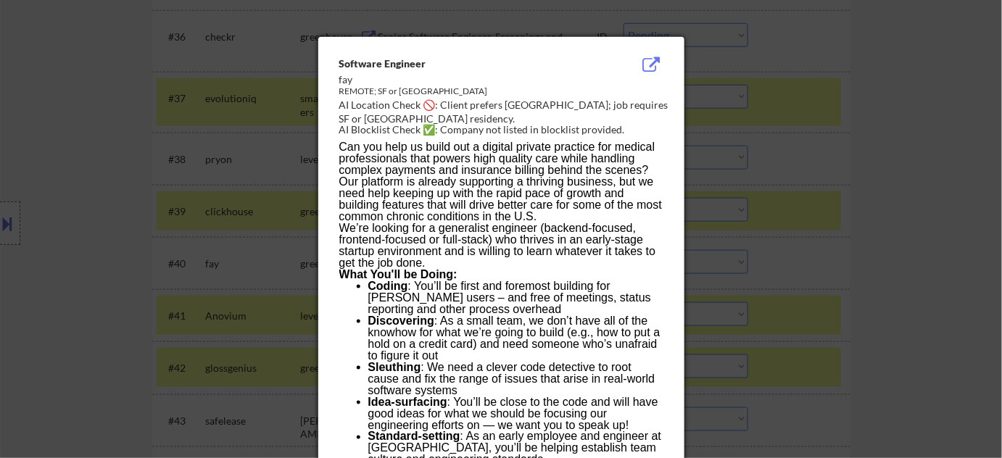
click at [802, 268] on div at bounding box center [501, 229] width 1002 height 458
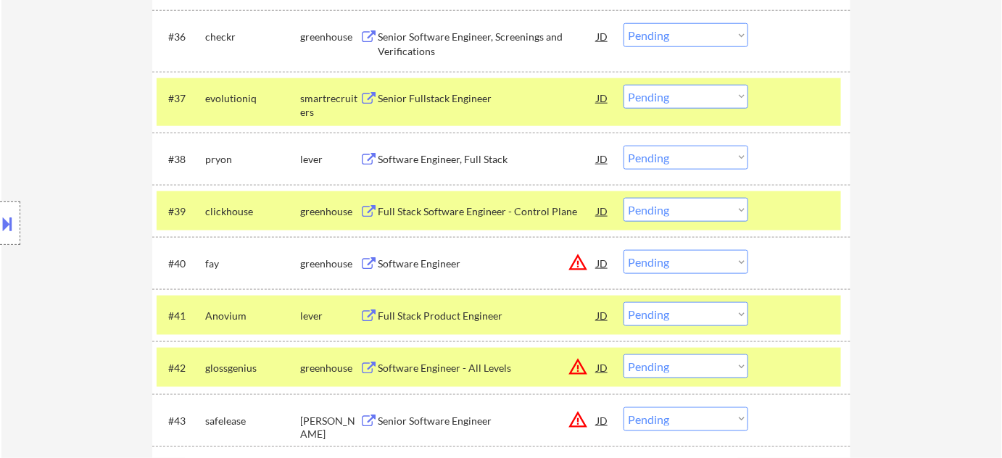
click at [721, 261] on select "Choose an option... Pending Applied Excluded (Questions) Excluded (Expired) Exc…" at bounding box center [686, 262] width 125 height 24
click at [624, 250] on select "Choose an option... Pending Applied Excluded (Questions) Excluded (Expired) Exc…" at bounding box center [686, 262] width 125 height 24
select select ""pending""
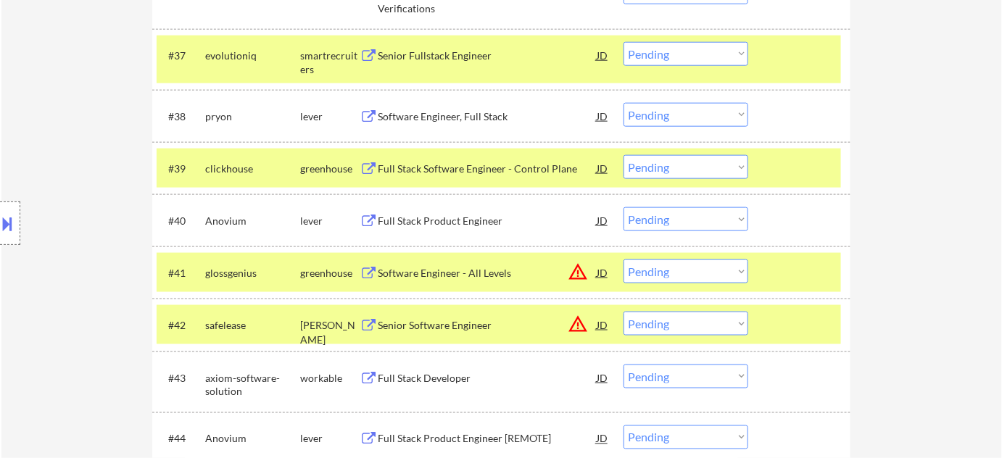
scroll to position [2392, 0]
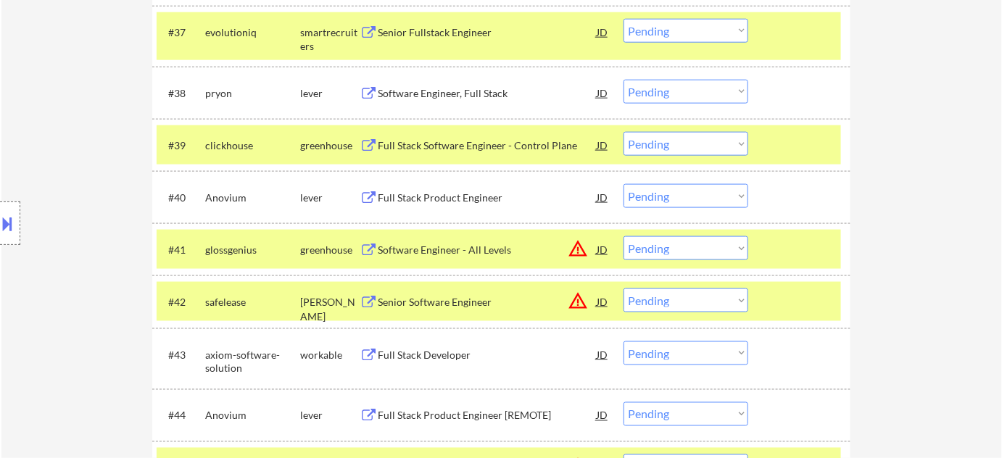
click at [586, 251] on button "warning_amber" at bounding box center [578, 249] width 20 height 20
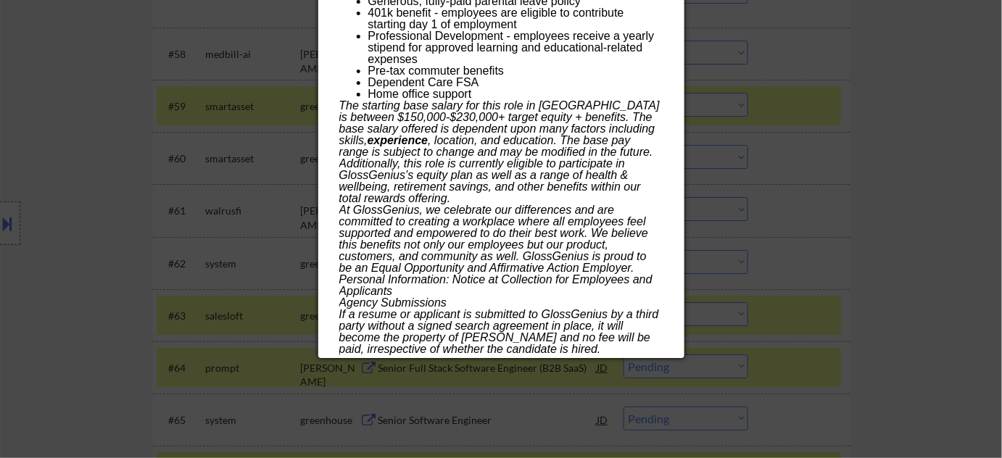
scroll to position [3249, 0]
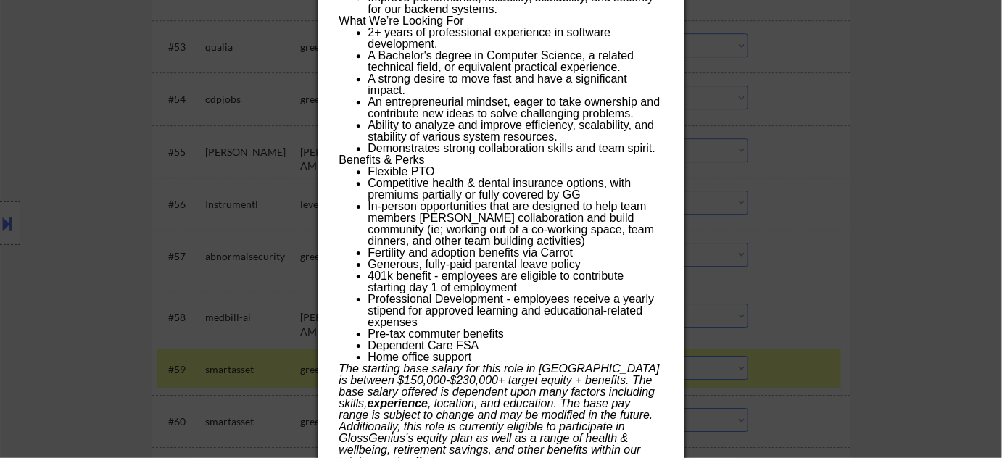
click at [831, 236] on div at bounding box center [501, 229] width 1002 height 458
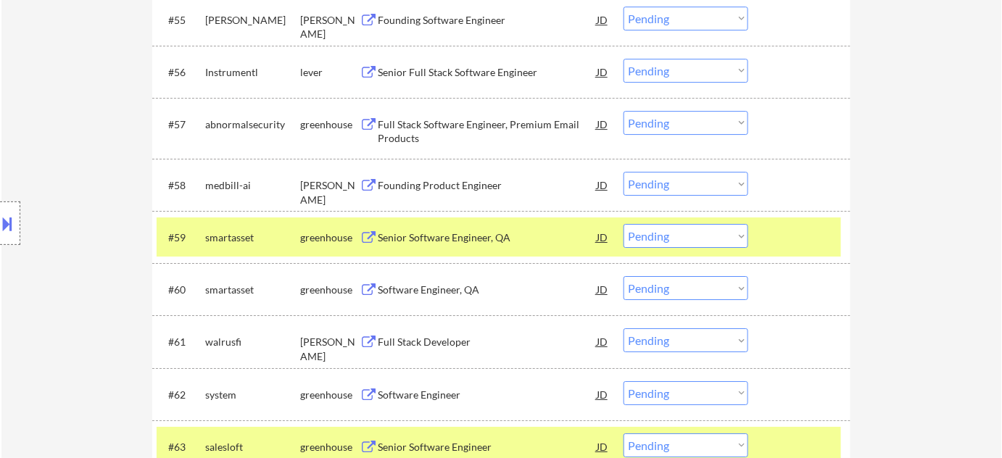
scroll to position [3447, 0]
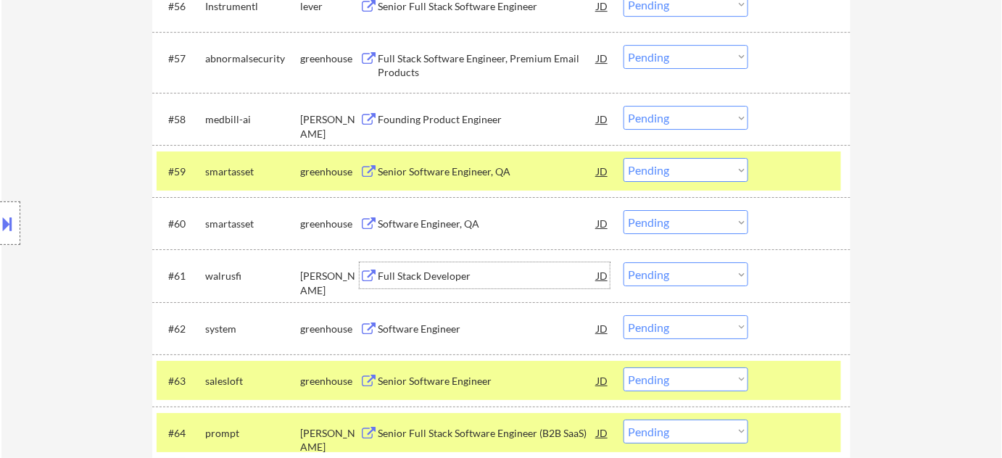
click at [429, 277] on div "Full Stack Developer" at bounding box center [487, 276] width 219 height 15
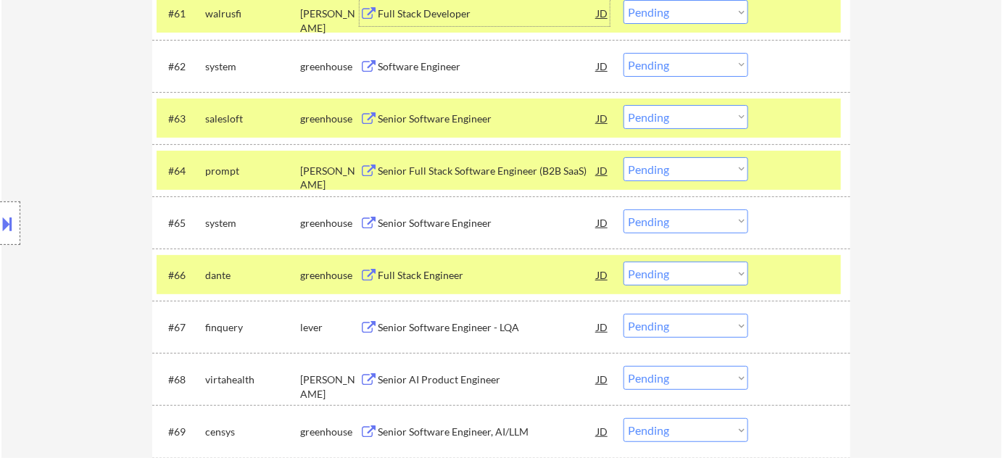
scroll to position [3710, 0]
click at [456, 166] on div "Senior Full Stack Software Engineer (B2B SaaS)" at bounding box center [487, 170] width 219 height 15
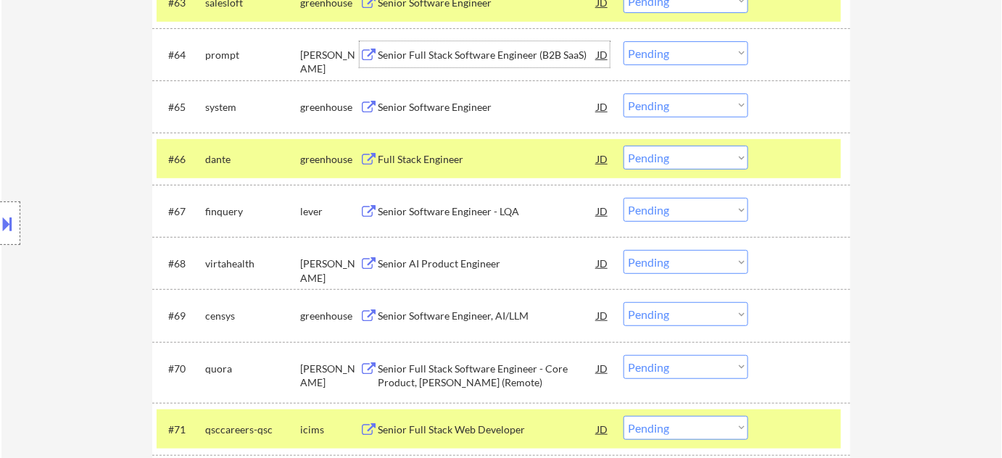
scroll to position [3842, 0]
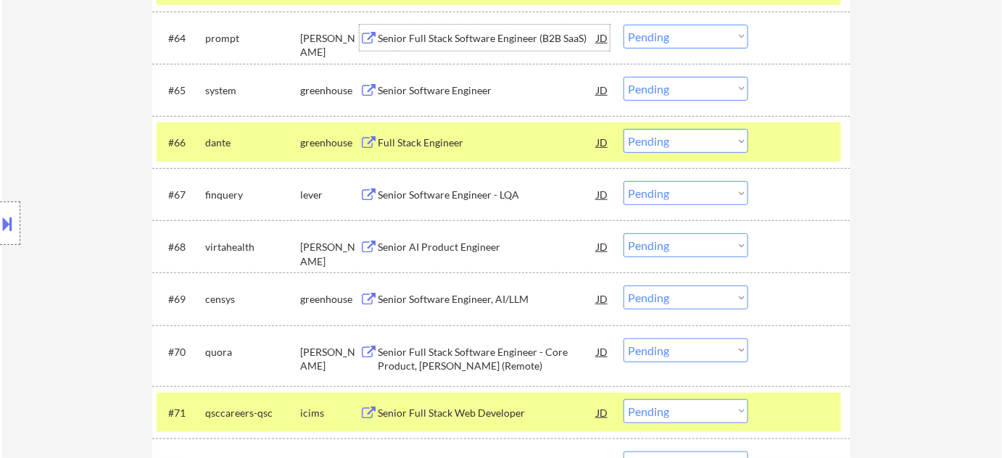
click at [450, 250] on div "Senior AI Product Engineer" at bounding box center [487, 247] width 219 height 15
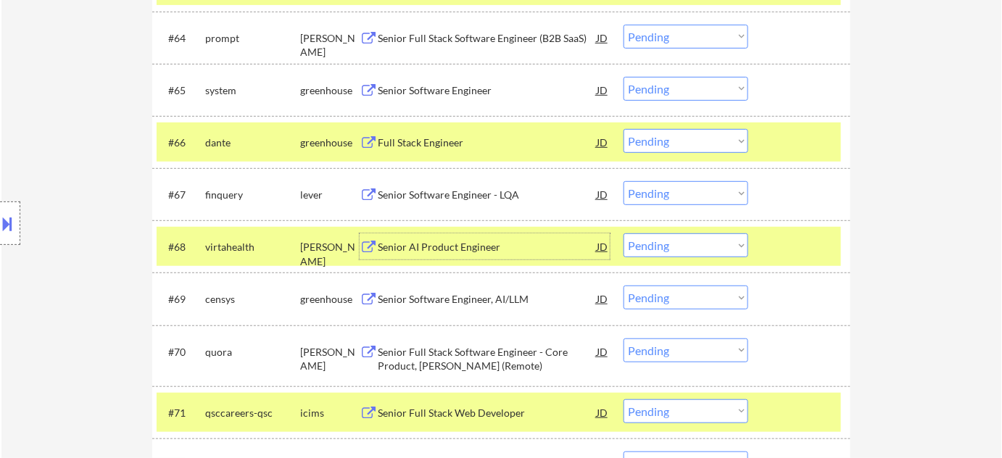
click at [691, 243] on select "Choose an option... Pending Applied Excluded (Questions) Excluded (Expired) Exc…" at bounding box center [686, 246] width 125 height 24
click at [624, 234] on select "Choose an option... Pending Applied Excluded (Questions) Excluded (Expired) Exc…" at bounding box center [686, 246] width 125 height 24
select select ""pending""
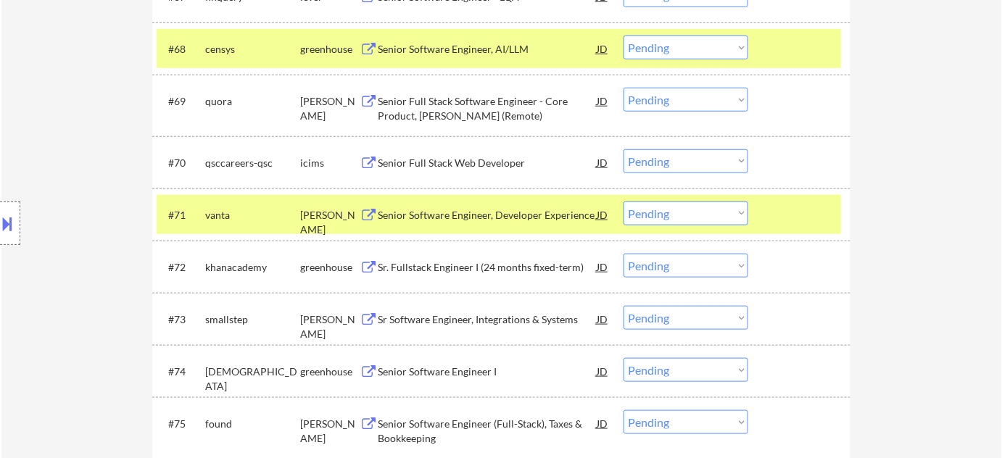
scroll to position [4370, 0]
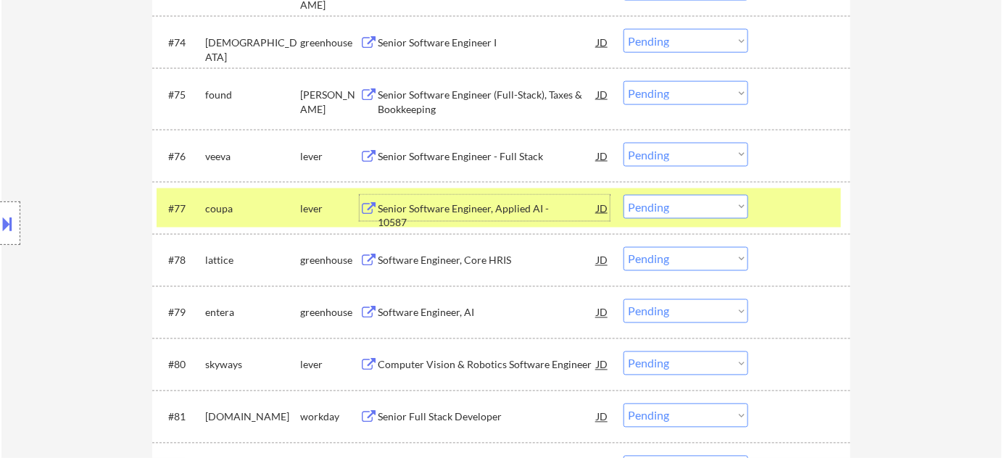
click at [535, 205] on div "Senior Software Engineer, Applied AI - 10587" at bounding box center [487, 216] width 219 height 28
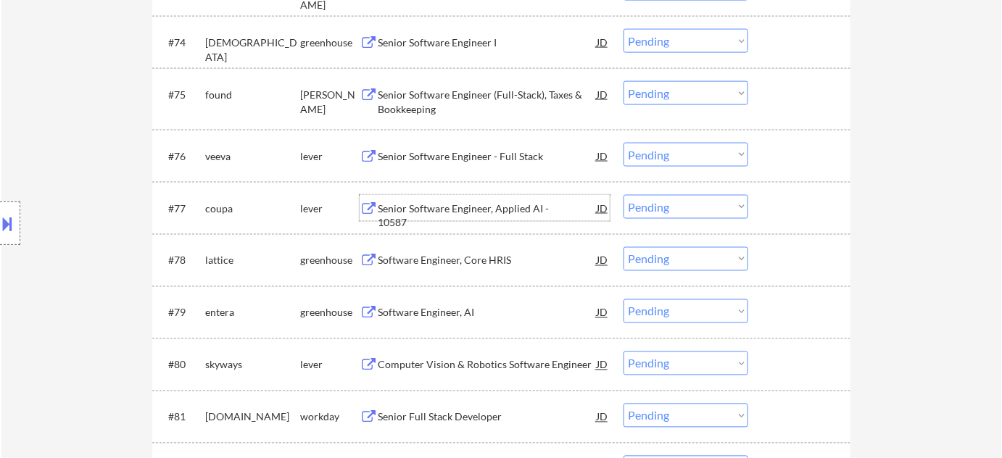
click at [677, 206] on select "Choose an option... Pending Applied Excluded (Questions) Excluded (Expired) Exc…" at bounding box center [686, 207] width 125 height 24
click at [624, 195] on select "Choose an option... Pending Applied Excluded (Questions) Excluded (Expired) Exc…" at bounding box center [686, 207] width 125 height 24
select select ""pending""
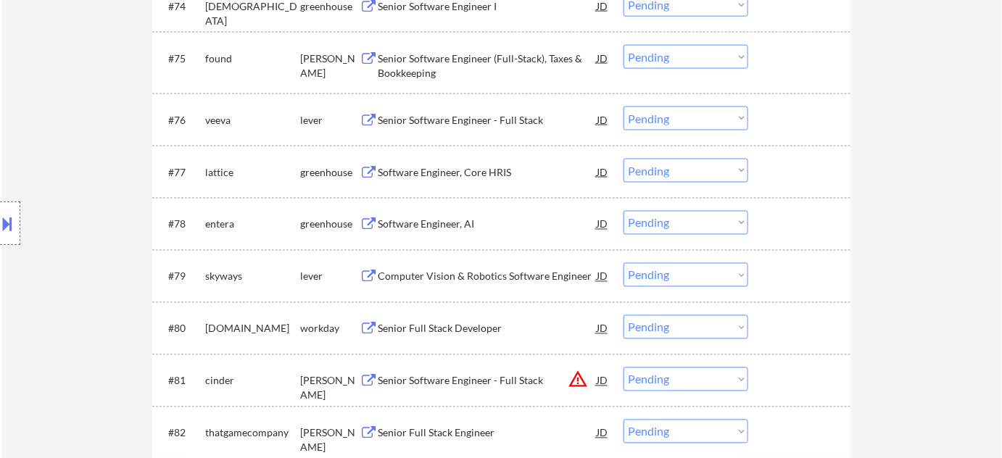
scroll to position [4436, 0]
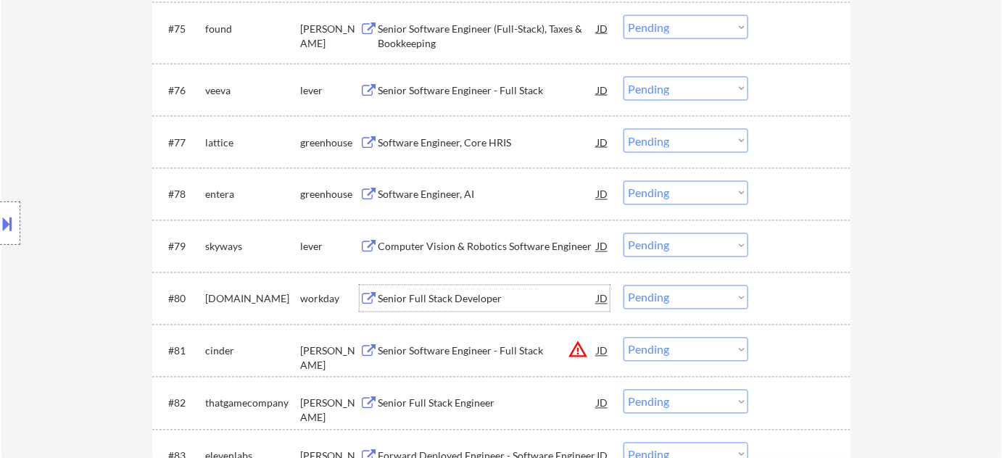
click at [462, 301] on div "Senior Full Stack Developer" at bounding box center [487, 299] width 219 height 15
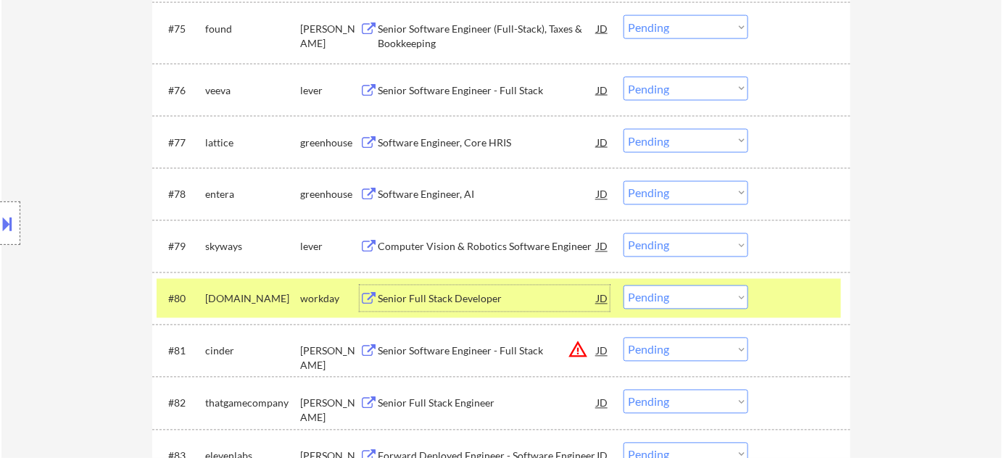
scroll to position [4502, 0]
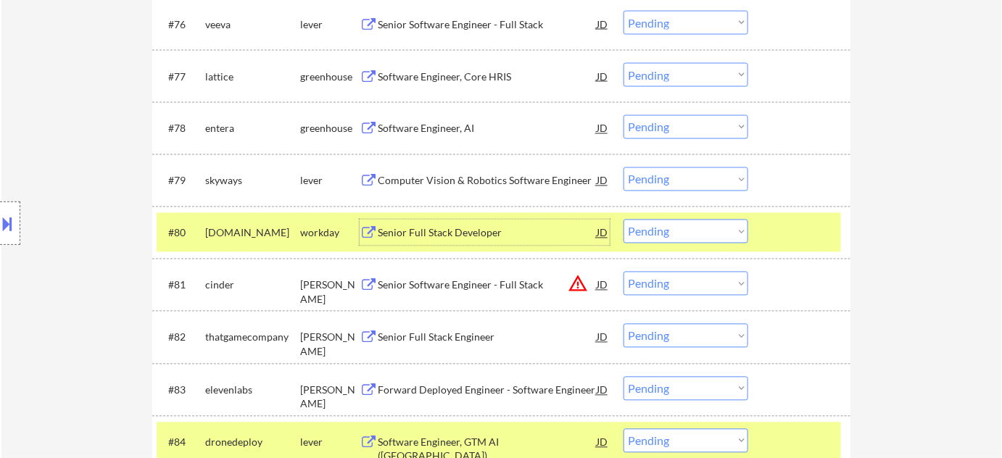
click at [577, 279] on button "warning_amber" at bounding box center [578, 284] width 20 height 20
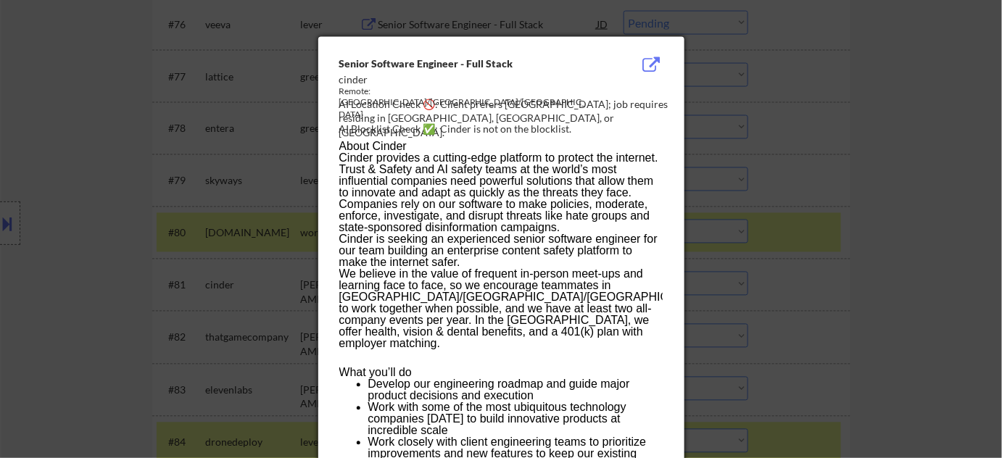
click at [836, 284] on div at bounding box center [501, 229] width 1002 height 458
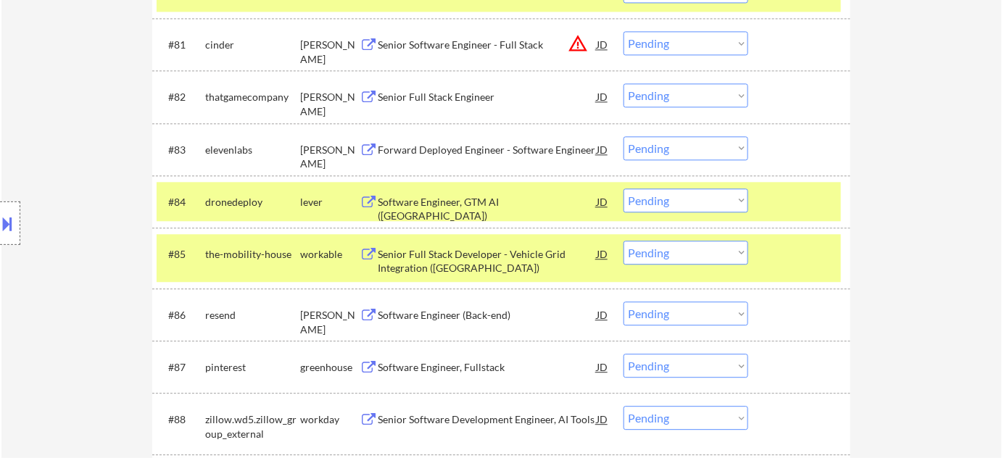
scroll to position [4766, 0]
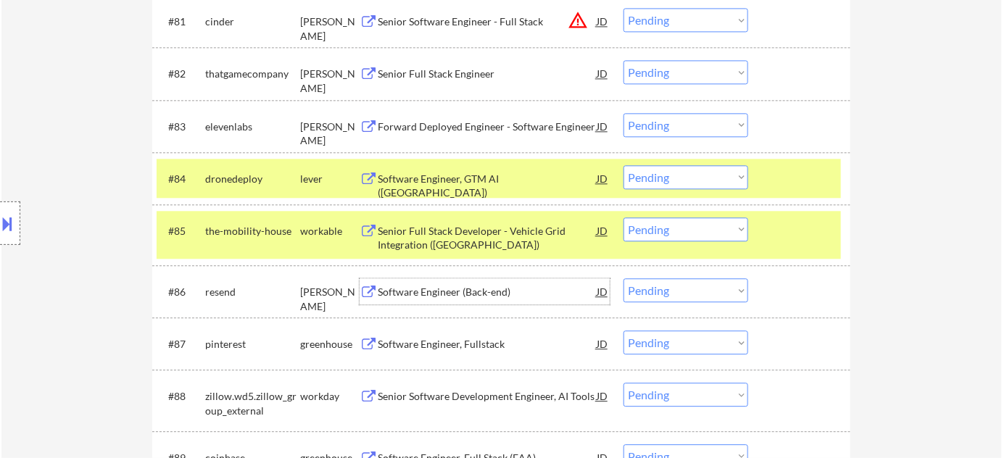
click at [479, 299] on div "Software Engineer (Back-end)" at bounding box center [487, 292] width 219 height 15
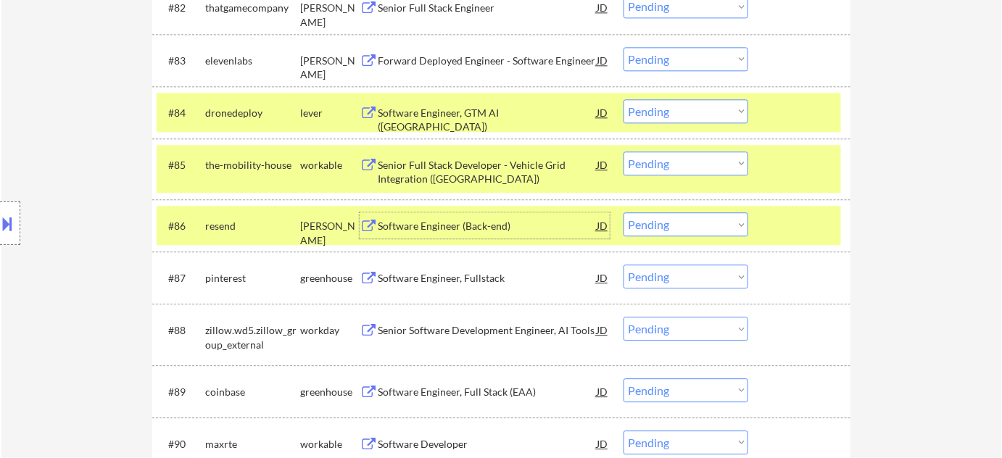
scroll to position [4898, 0]
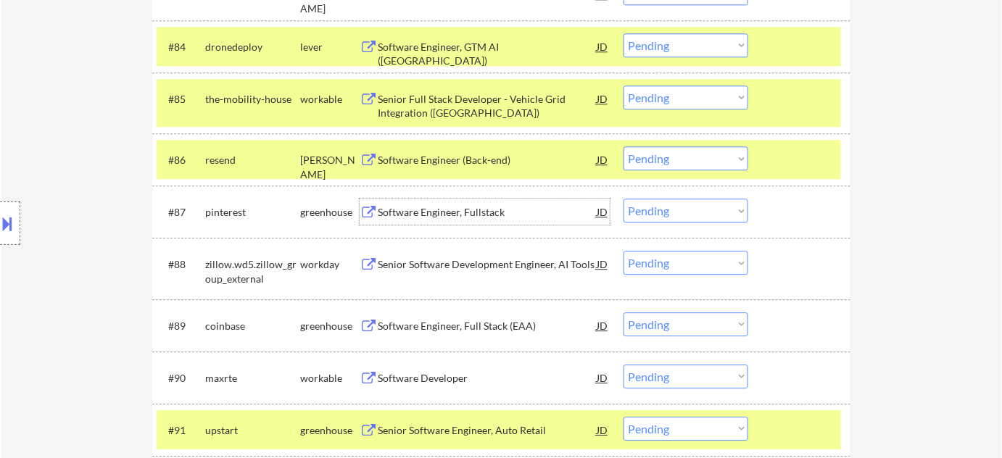
click at [467, 214] on div "Software Engineer, Fullstack" at bounding box center [487, 212] width 219 height 15
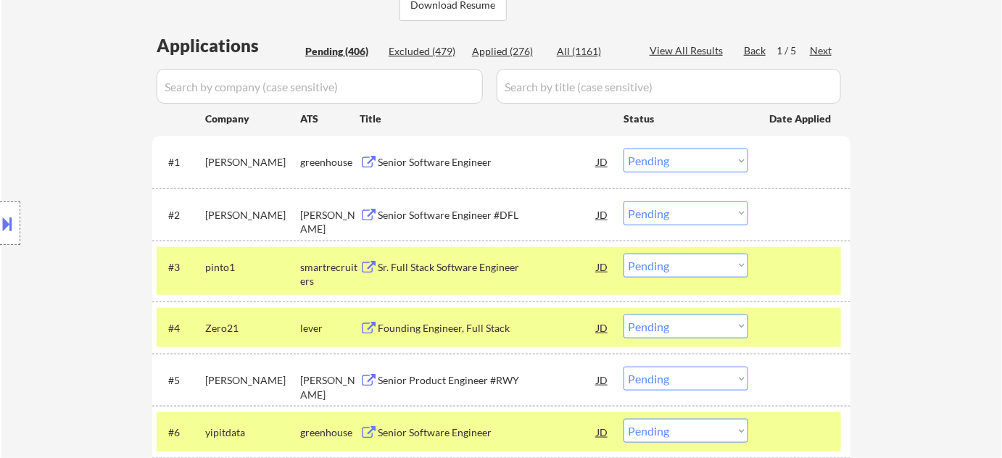
scroll to position [180, 0]
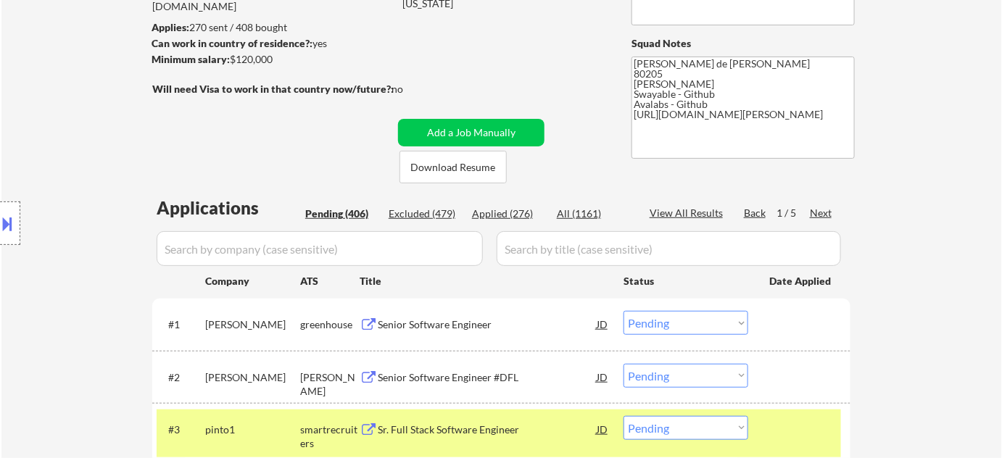
click at [585, 216] on div "All (1161)" at bounding box center [593, 214] width 73 height 15
select select ""applied""
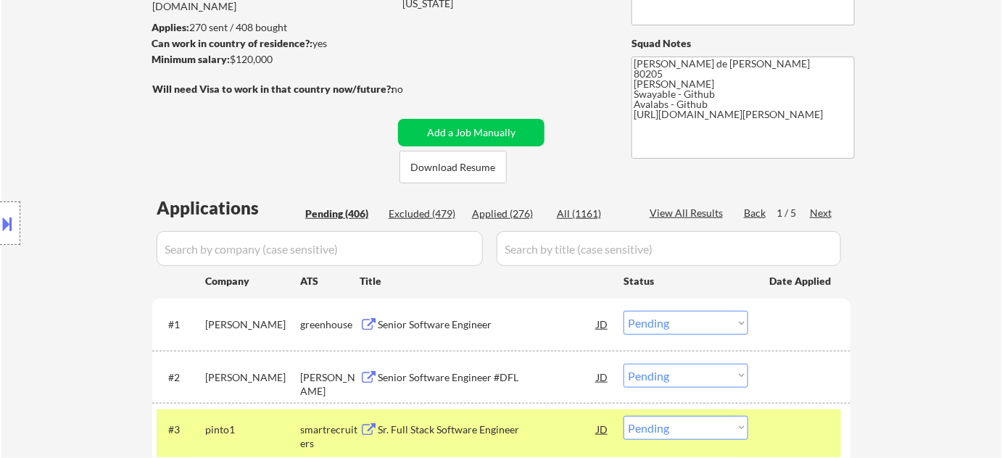
select select ""applied""
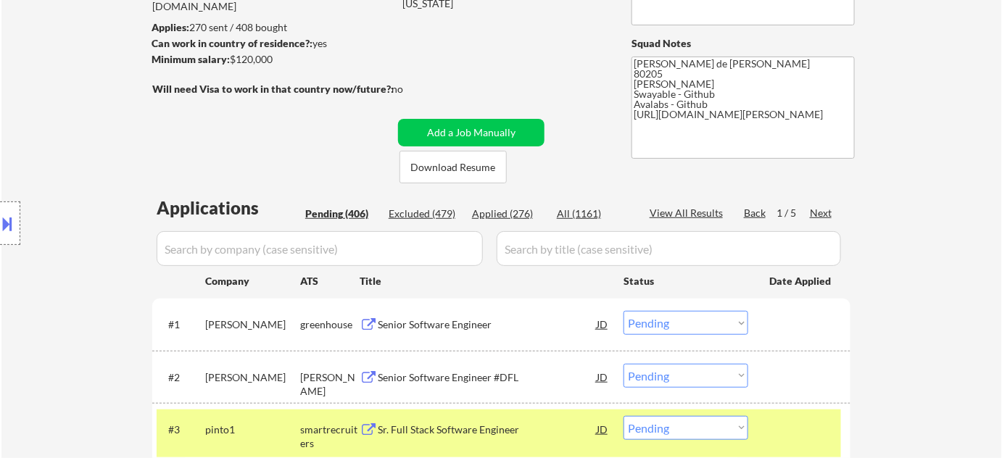
select select ""applied""
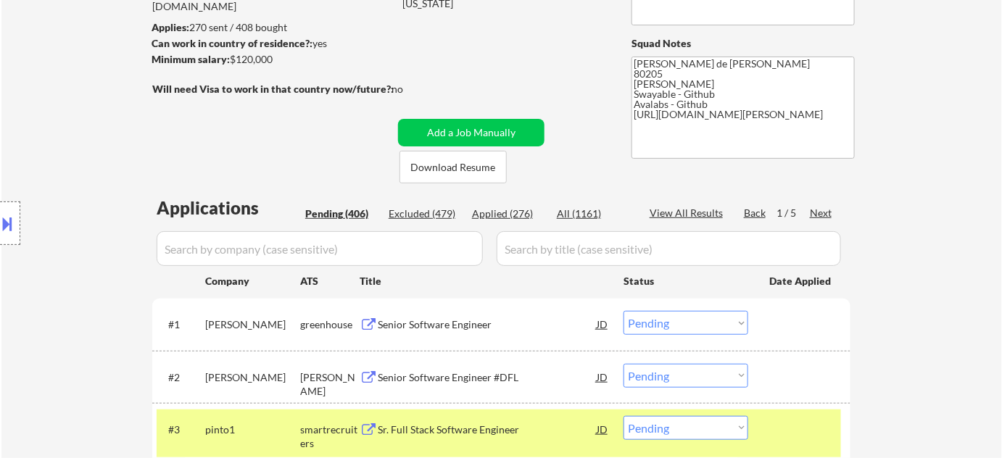
select select ""applied""
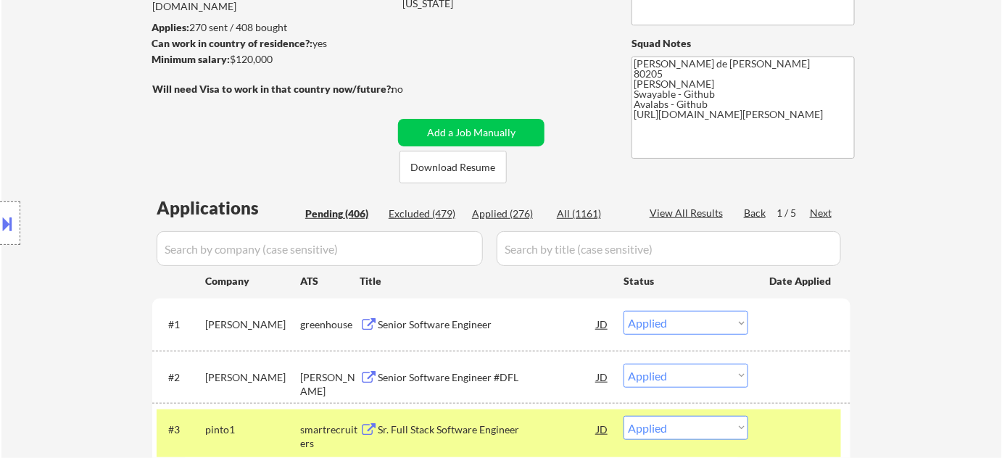
select select ""applied""
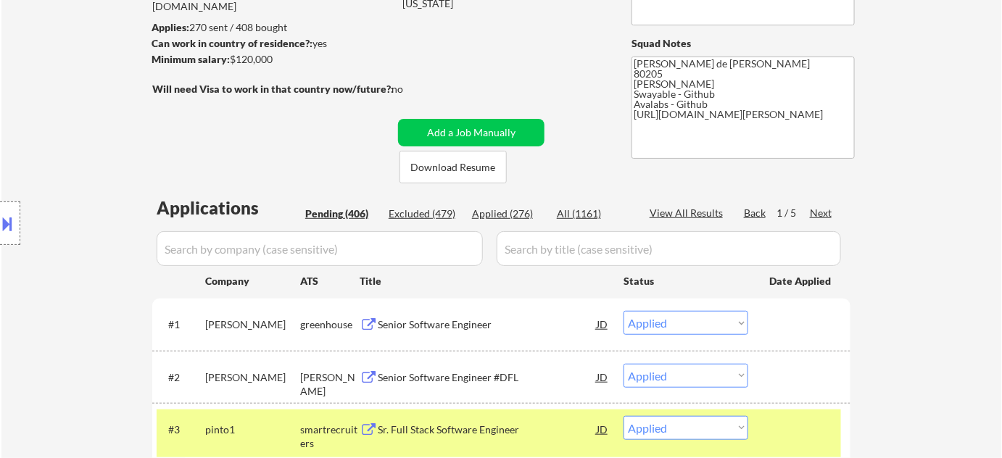
select select ""applied""
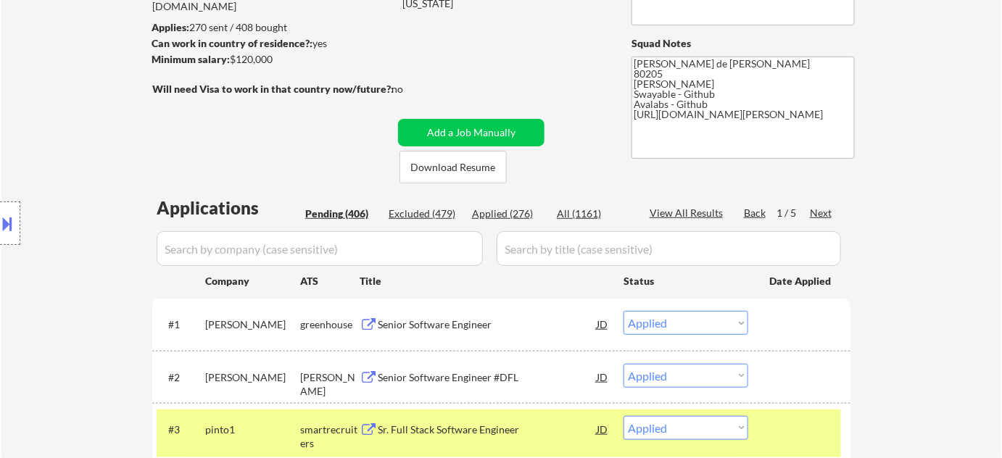
select select ""applied""
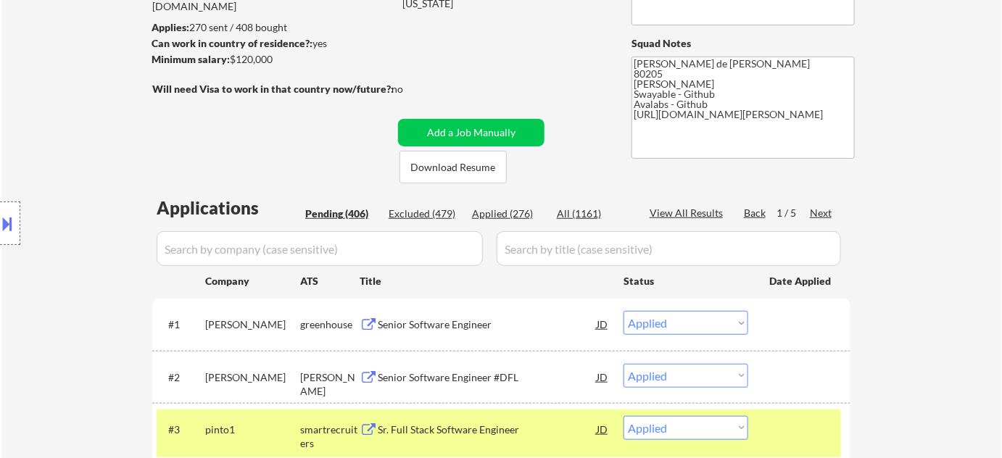
select select ""applied""
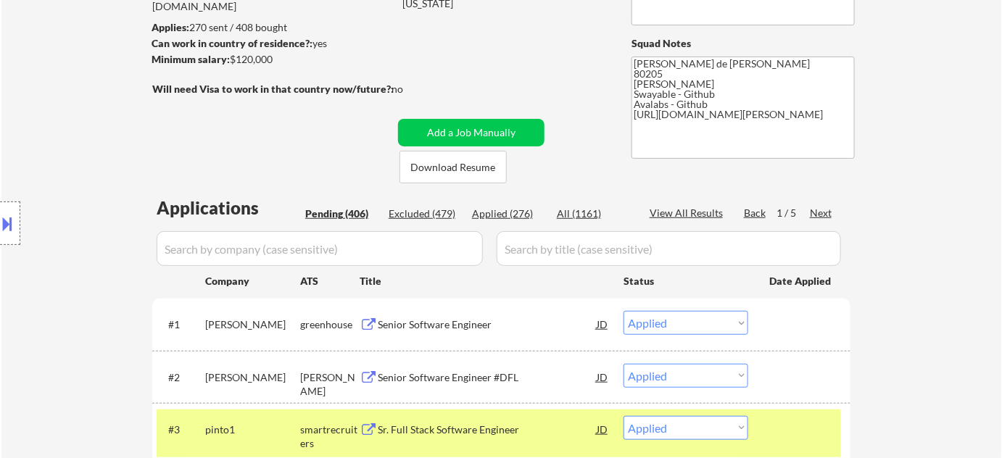
select select ""applied""
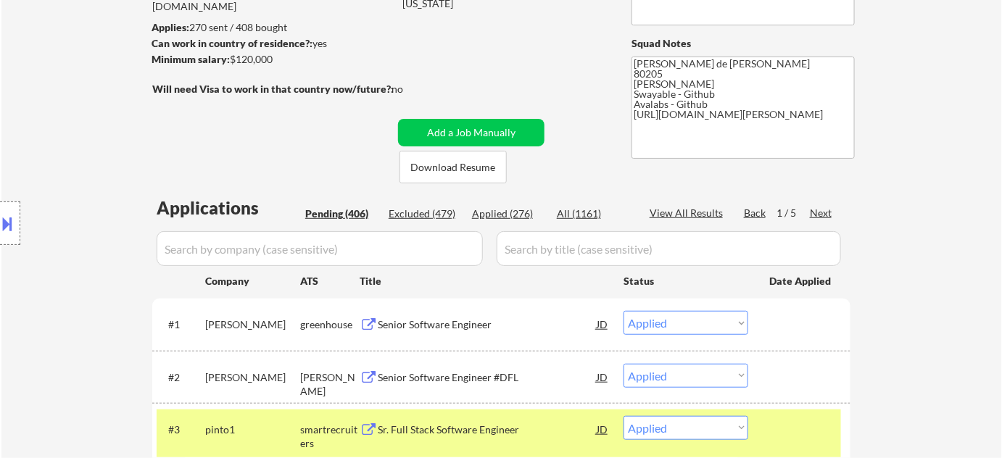
select select ""applied""
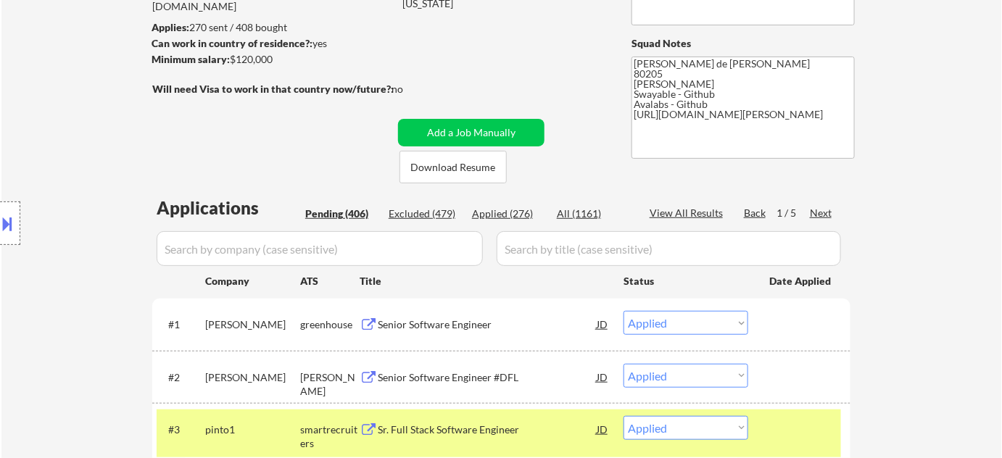
select select ""applied""
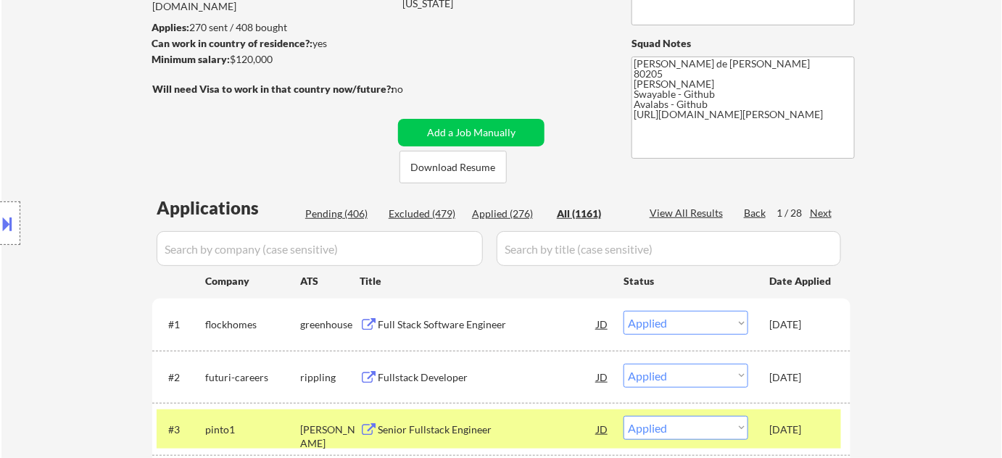
click at [393, 245] on input "input" at bounding box center [320, 248] width 326 height 35
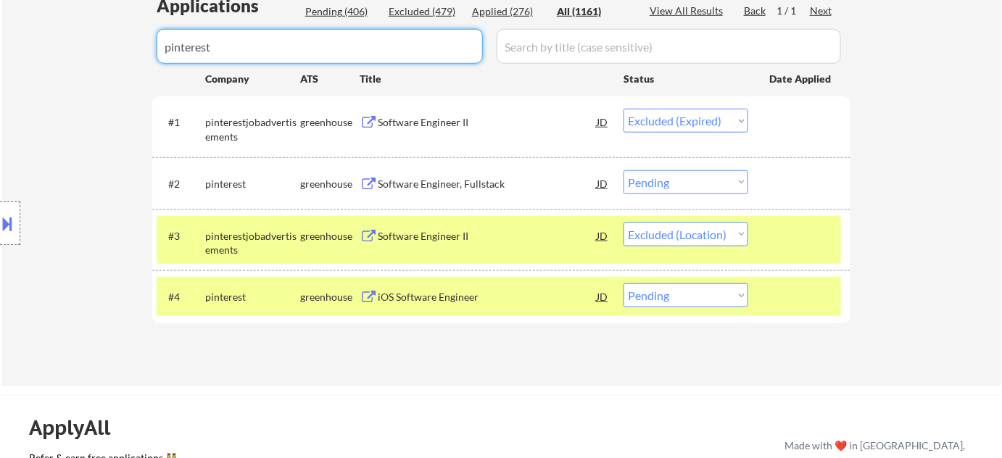
scroll to position [444, 0]
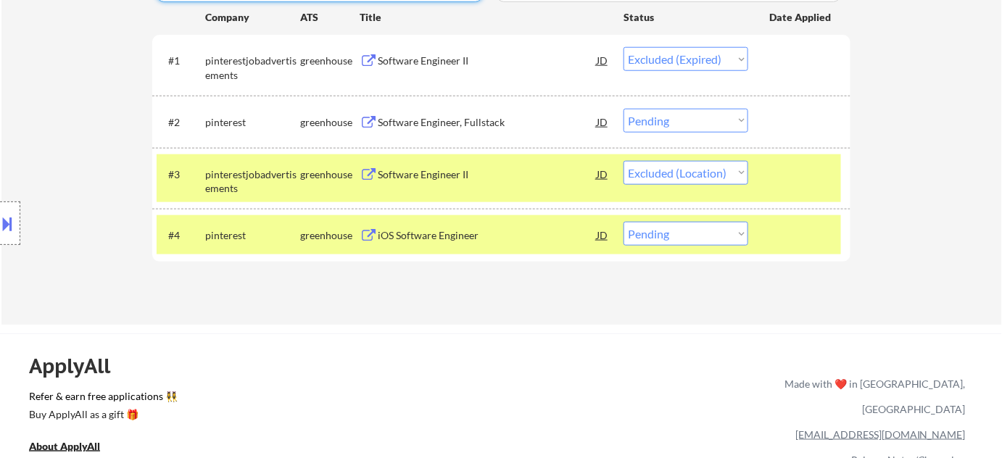
click at [452, 231] on div "iOS Software Engineer" at bounding box center [487, 236] width 219 height 15
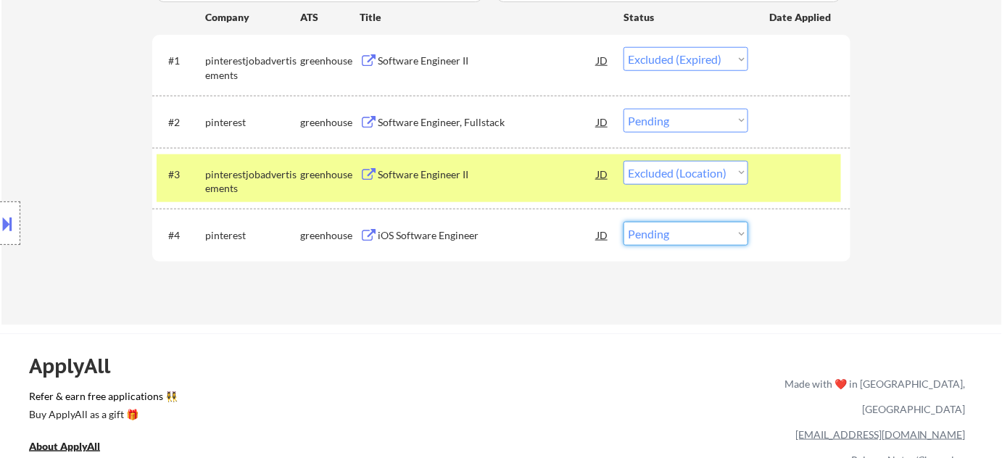
click at [672, 242] on select "Choose an option... Pending Applied Excluded (Questions) Excluded (Expired) Exc…" at bounding box center [686, 234] width 125 height 24
click at [624, 222] on select "Choose an option... Pending Applied Excluded (Questions) Excluded (Expired) Exc…" at bounding box center [686, 234] width 125 height 24
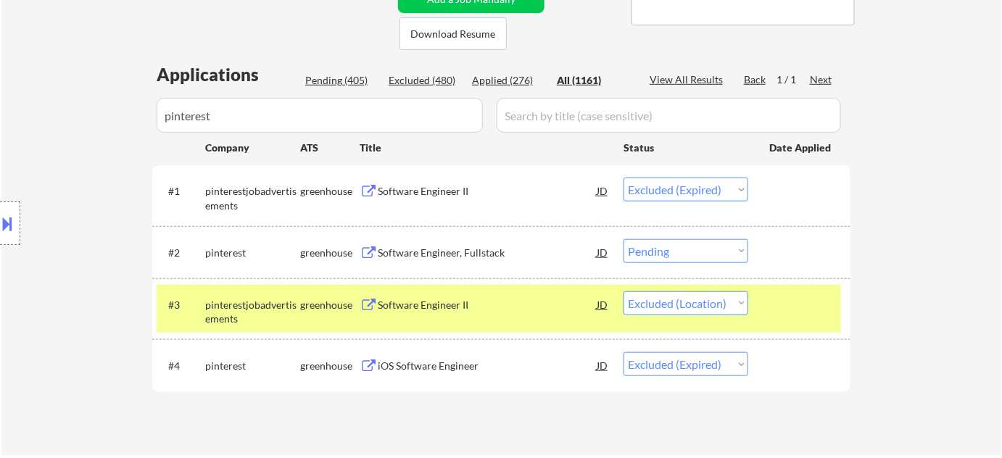
scroll to position [312, 0]
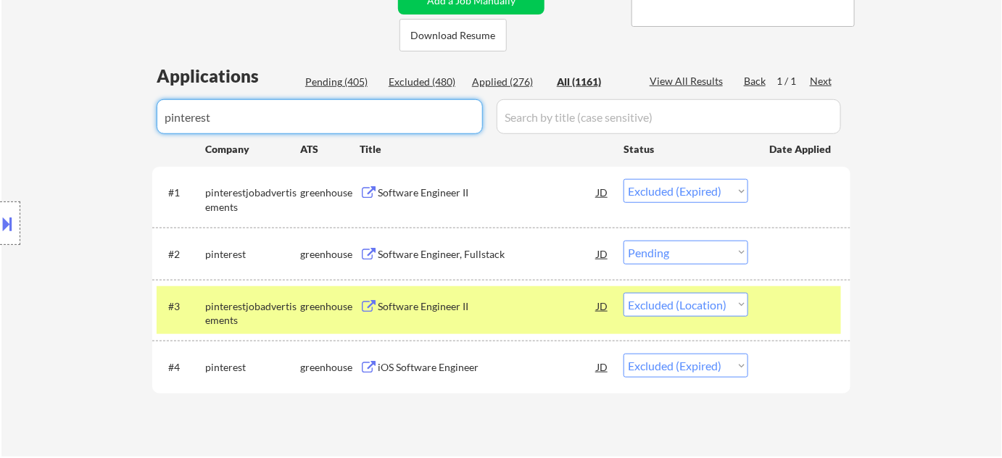
drag, startPoint x: 350, startPoint y: 119, endPoint x: 0, endPoint y: 49, distance: 356.5
click at [0, 50] on div "← Return to /applysquad Mailslurp Inbox Job Search Builder Adam Gusky User Emai…" at bounding box center [501, 444] width 1002 height 1512
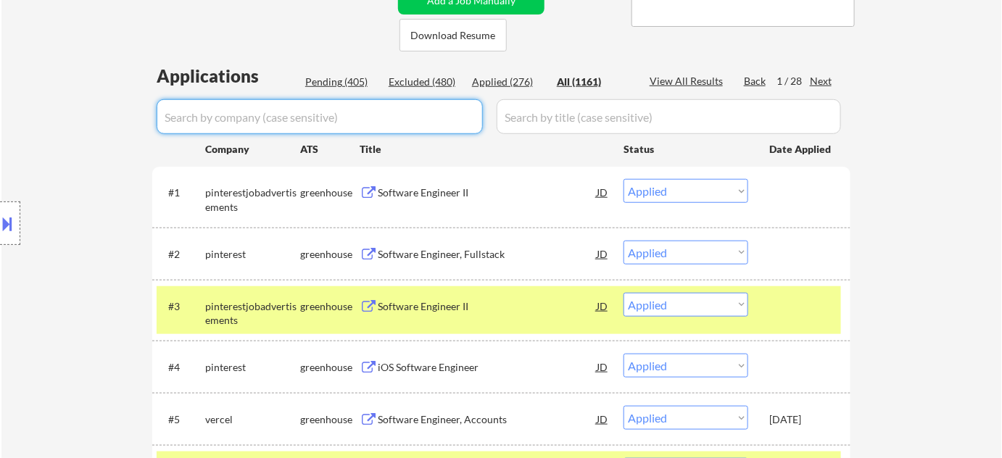
click at [345, 81] on div "Pending (405)" at bounding box center [341, 82] width 73 height 15
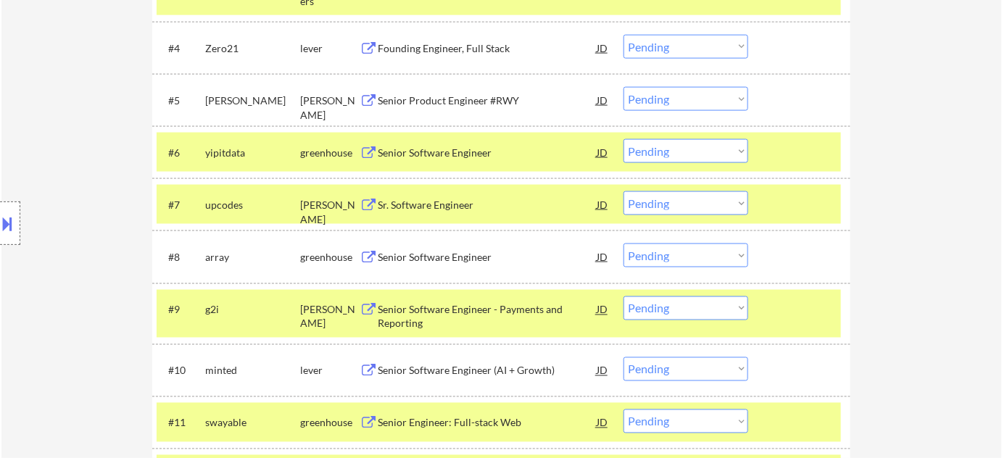
scroll to position [708, 0]
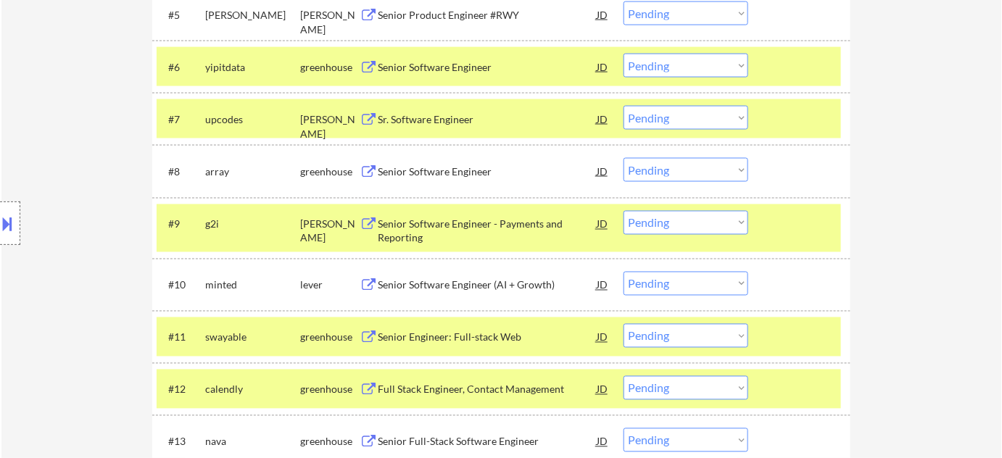
click at [417, 234] on div "Senior Software Engineer - Payments and Reporting" at bounding box center [487, 232] width 219 height 28
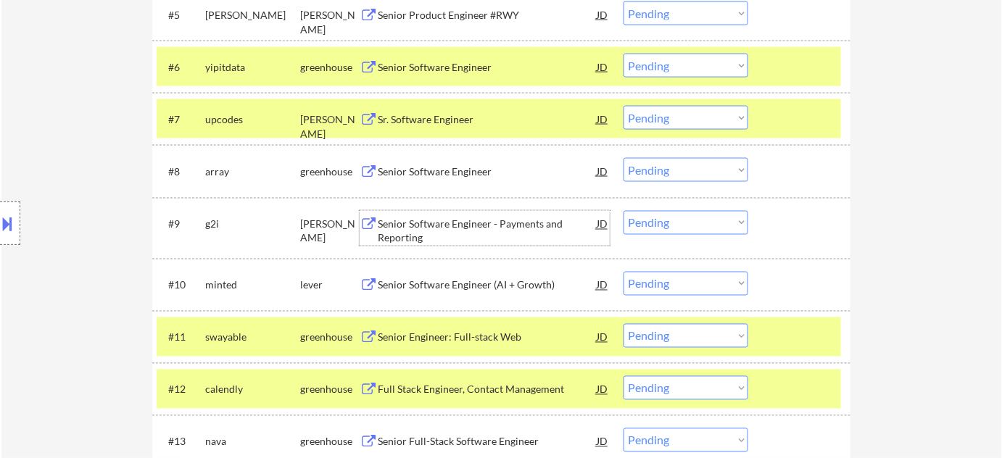
click at [692, 224] on select "Choose an option... Pending Applied Excluded (Questions) Excluded (Expired) Exc…" at bounding box center [686, 223] width 125 height 24
click at [624, 211] on select "Choose an option... Pending Applied Excluded (Questions) Excluded (Expired) Exc…" at bounding box center [686, 223] width 125 height 24
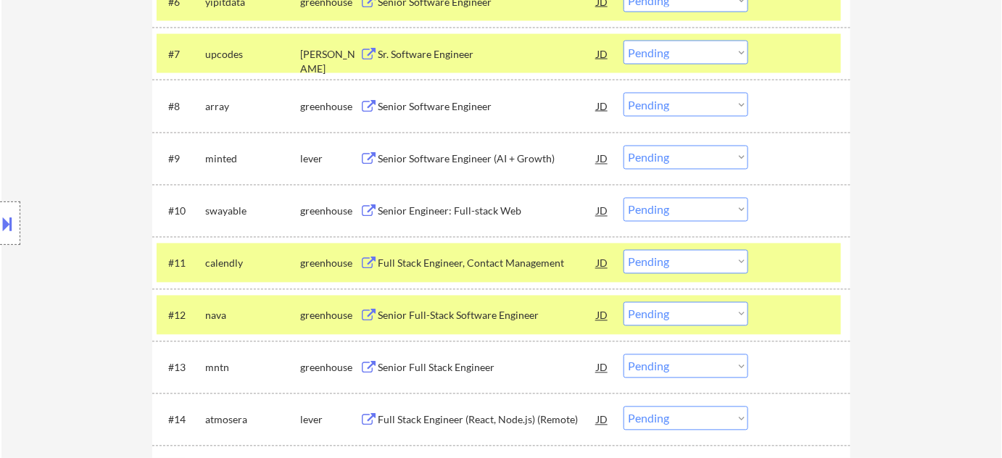
click at [473, 154] on div "Senior Software Engineer (AI + Growth)" at bounding box center [487, 159] width 219 height 15
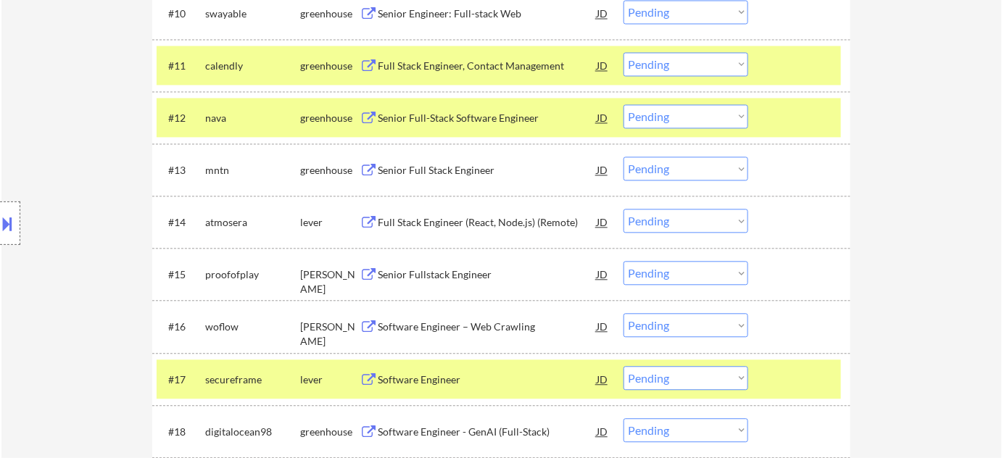
scroll to position [1037, 0]
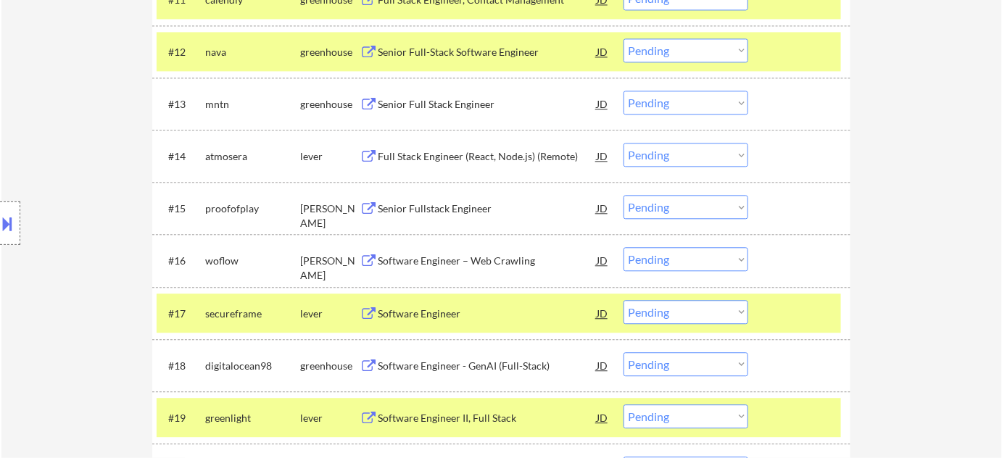
click at [465, 254] on div "Software Engineer – Web Crawling" at bounding box center [487, 261] width 219 height 15
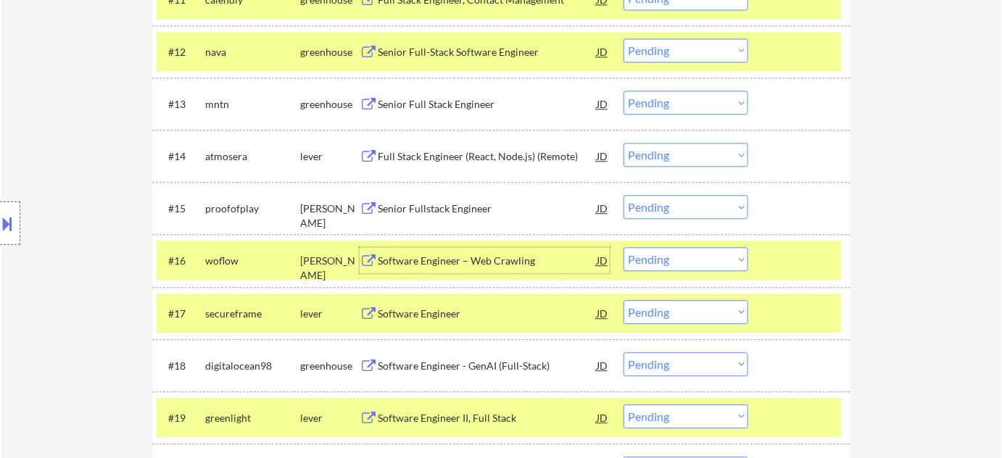
click at [692, 265] on select "Choose an option... Pending Applied Excluded (Questions) Excluded (Expired) Exc…" at bounding box center [686, 259] width 125 height 24
click at [624, 247] on select "Choose an option... Pending Applied Excluded (Questions) Excluded (Expired) Exc…" at bounding box center [686, 259] width 125 height 24
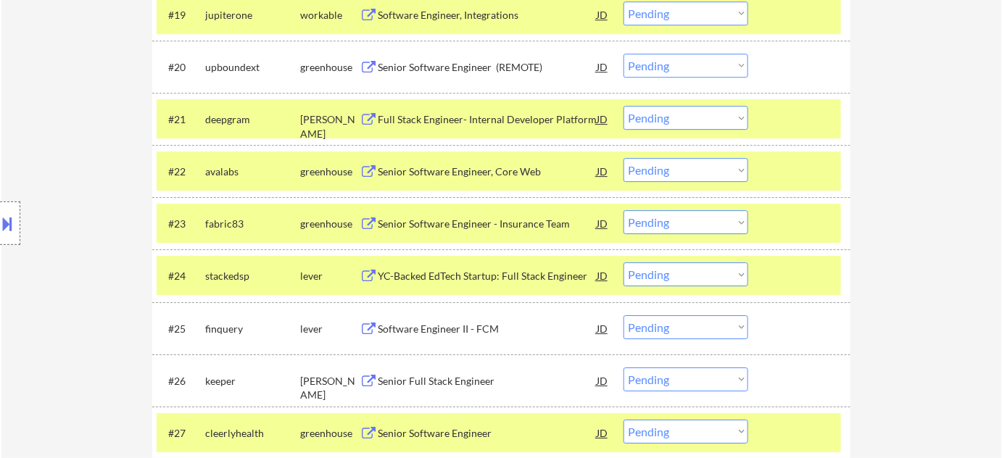
scroll to position [1433, 0]
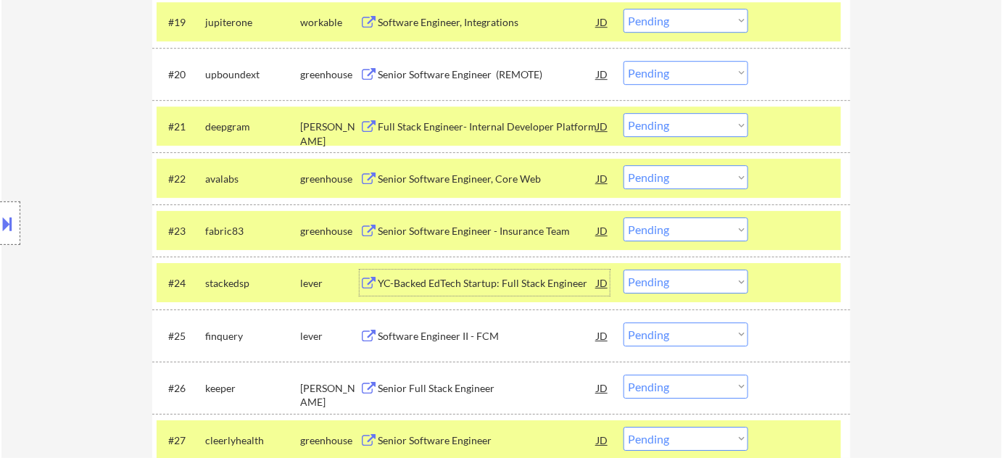
click at [450, 277] on div "YC-Backed EdTech Startup: Full Stack Engineer" at bounding box center [487, 283] width 219 height 15
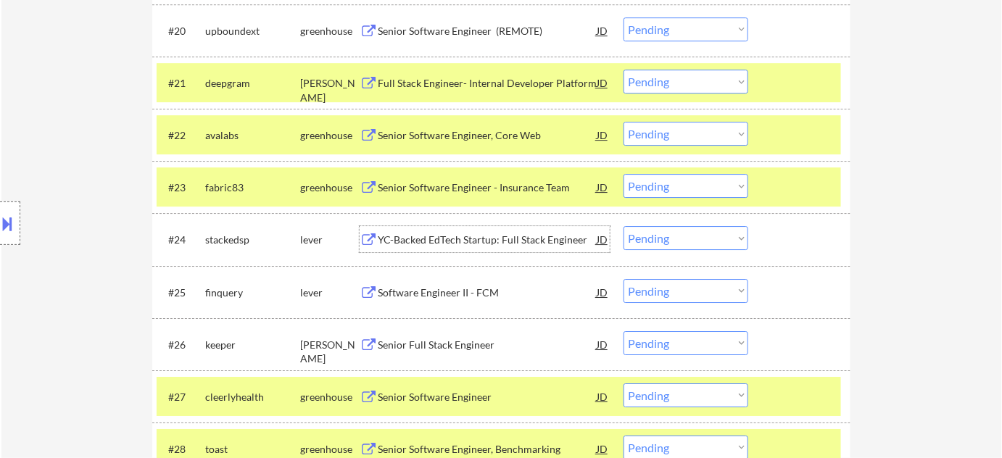
scroll to position [1499, 0]
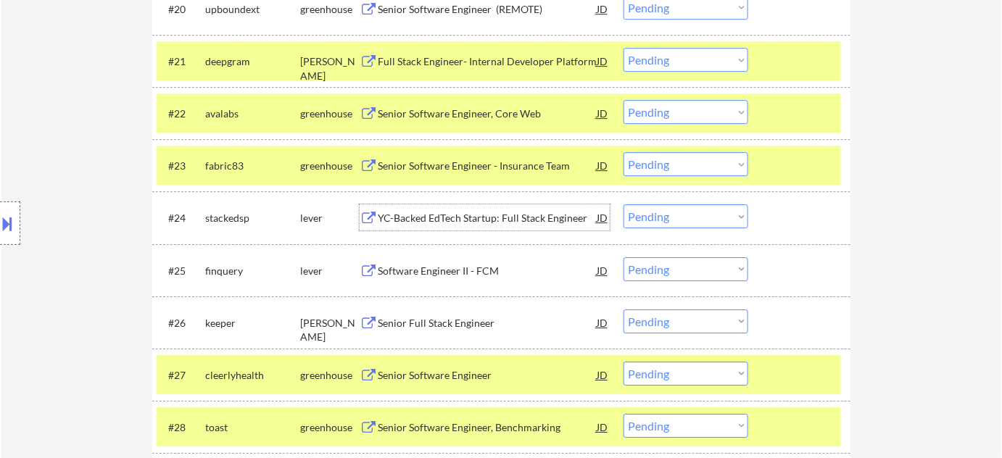
click at [418, 274] on div "Software Engineer II - FCM" at bounding box center [487, 271] width 219 height 15
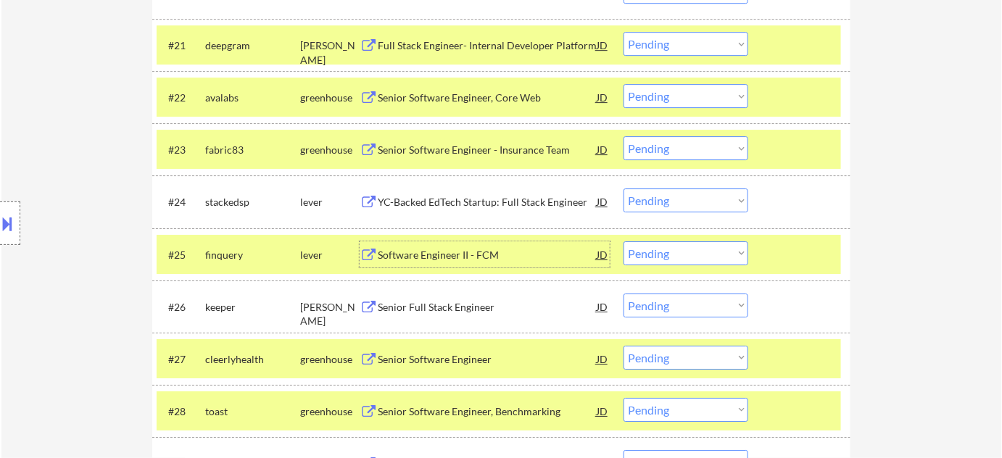
scroll to position [1565, 0]
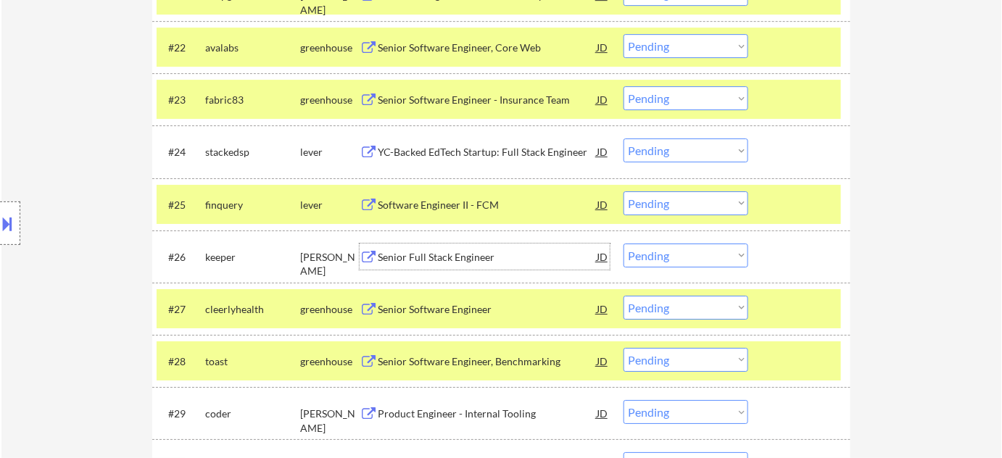
click at [466, 254] on div "Senior Full Stack Engineer" at bounding box center [487, 257] width 219 height 15
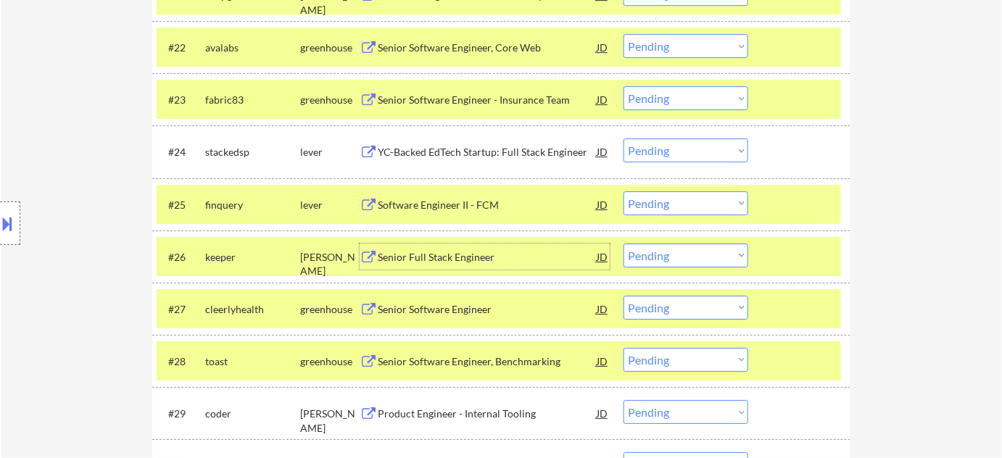
click at [650, 258] on select "Choose an option... Pending Applied Excluded (Questions) Excluded (Expired) Exc…" at bounding box center [686, 256] width 125 height 24
click at [624, 244] on select "Choose an option... Pending Applied Excluded (Questions) Excluded (Expired) Exc…" at bounding box center [686, 256] width 125 height 24
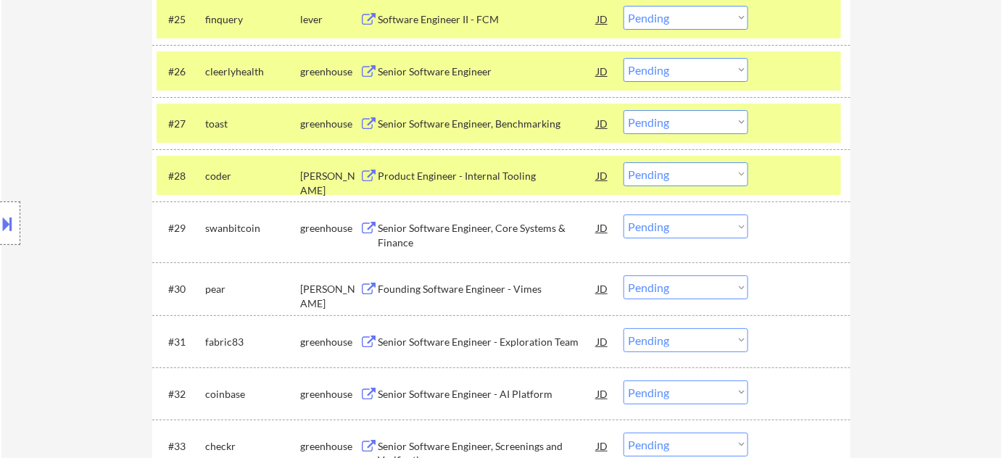
scroll to position [1763, 0]
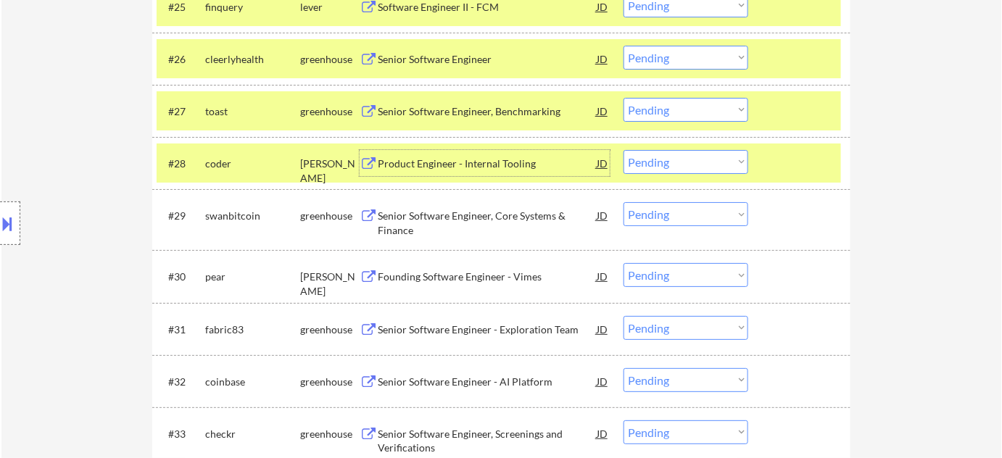
click at [461, 159] on div "Product Engineer - Internal Tooling" at bounding box center [487, 164] width 219 height 15
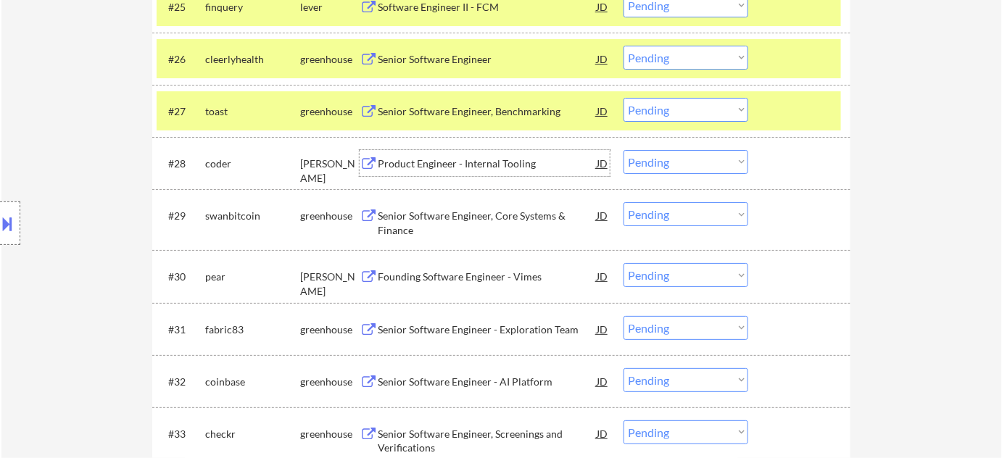
click at [693, 160] on select "Choose an option... Pending Applied Excluded (Questions) Excluded (Expired) Exc…" at bounding box center [686, 162] width 125 height 24
click at [624, 150] on select "Choose an option... Pending Applied Excluded (Questions) Excluded (Expired) Exc…" at bounding box center [686, 162] width 125 height 24
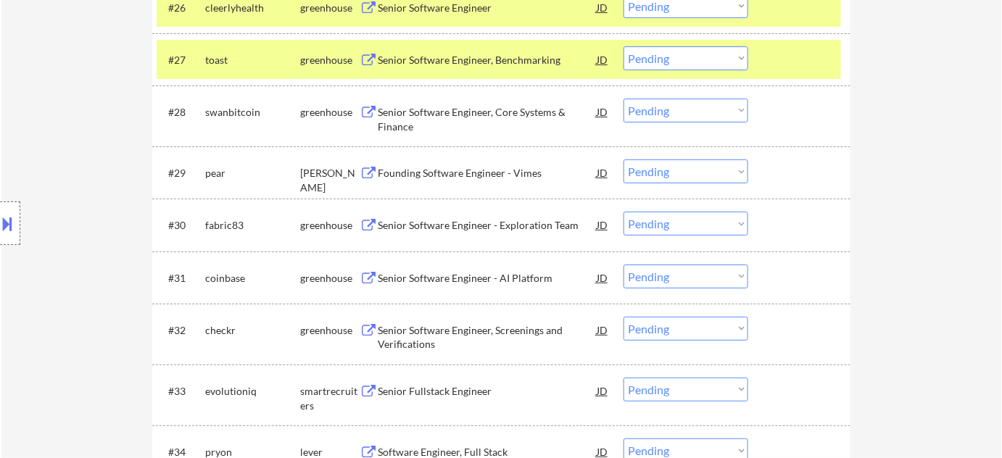
scroll to position [1829, 0]
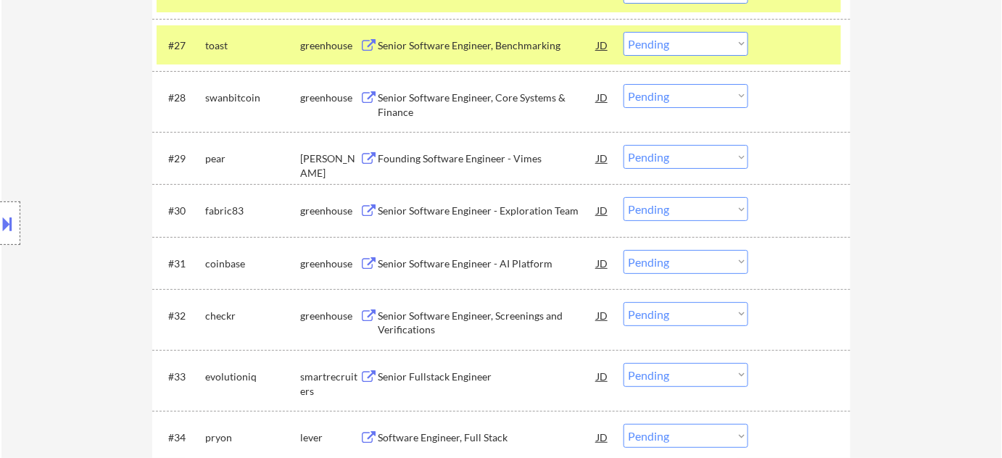
click at [506, 160] on div "Founding Software Engineer - Vimes" at bounding box center [487, 159] width 219 height 15
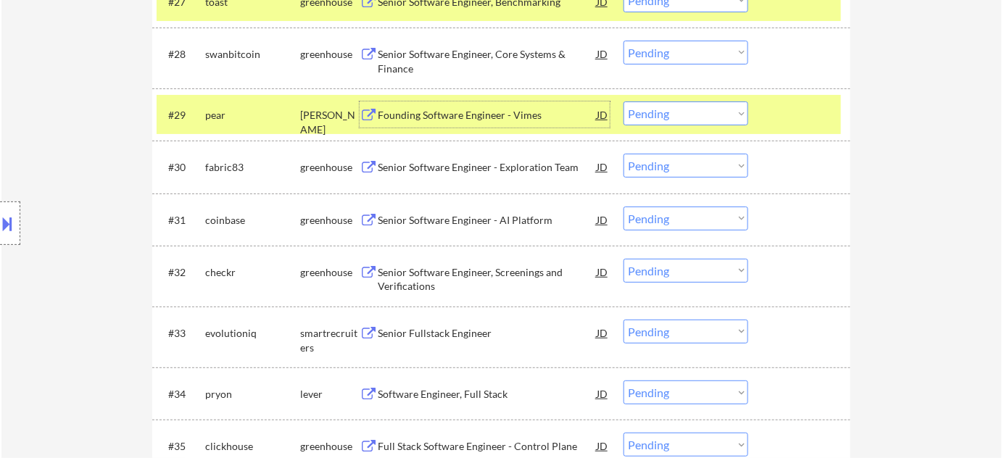
scroll to position [1895, 0]
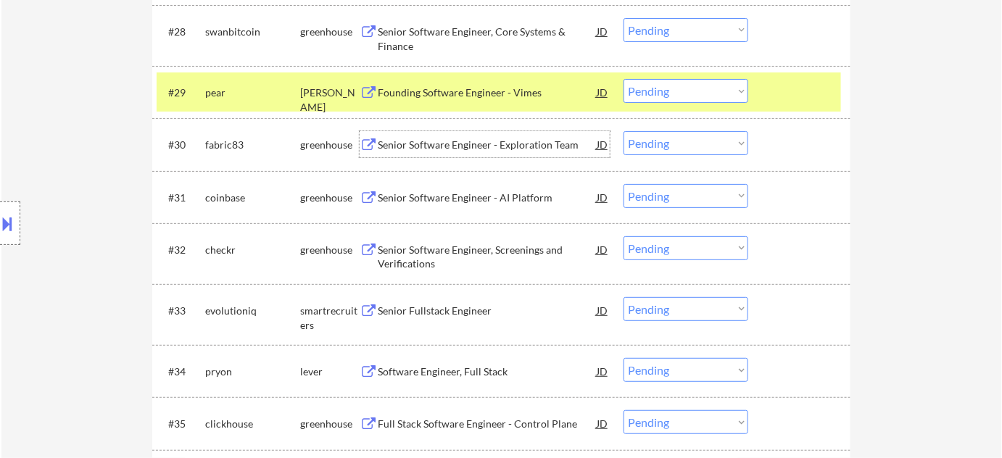
click at [454, 144] on div "Senior Software Engineer - Exploration Team" at bounding box center [487, 145] width 219 height 15
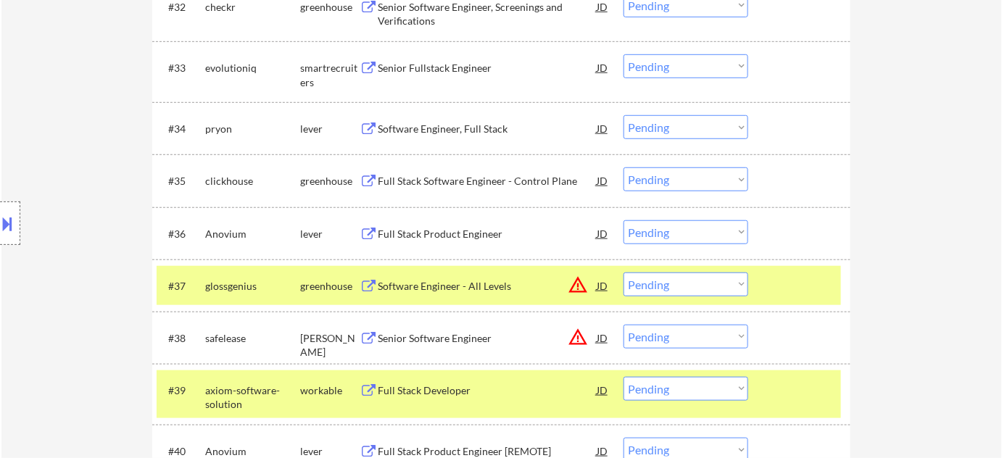
scroll to position [2159, 0]
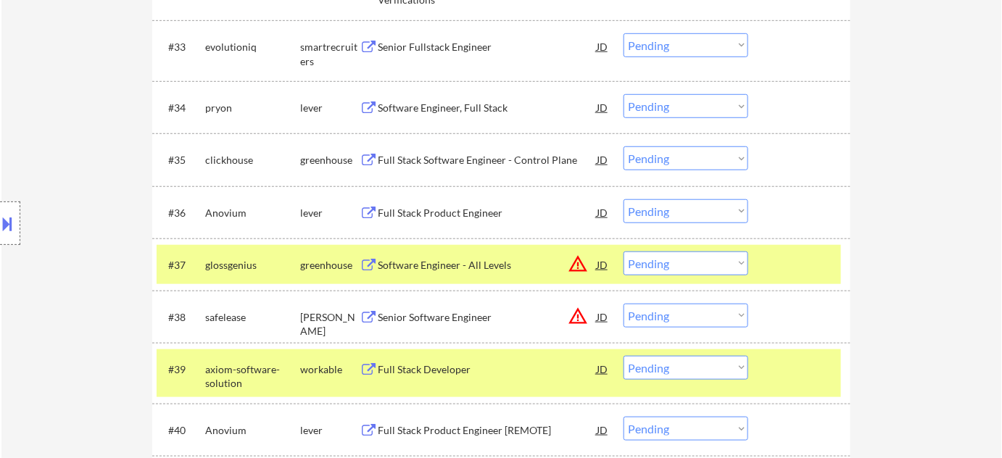
click at [574, 261] on button "warning_amber" at bounding box center [578, 264] width 20 height 20
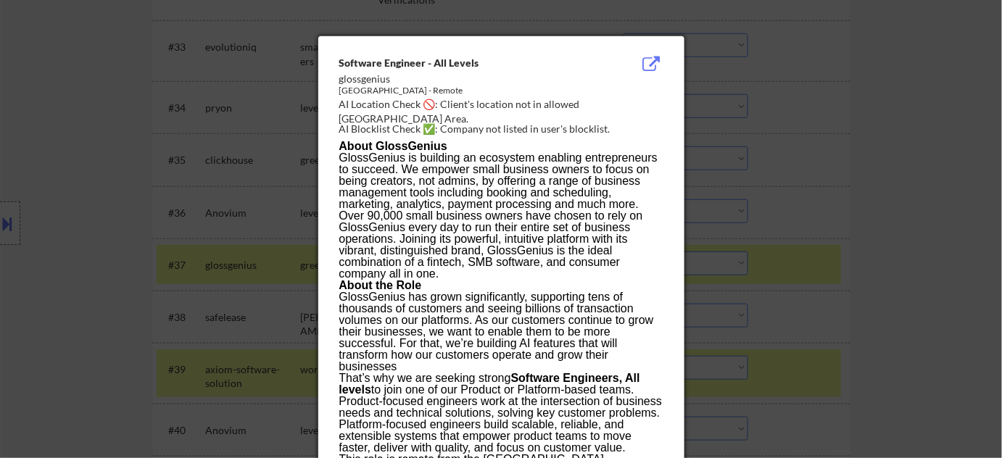
click at [789, 279] on div at bounding box center [501, 229] width 1002 height 458
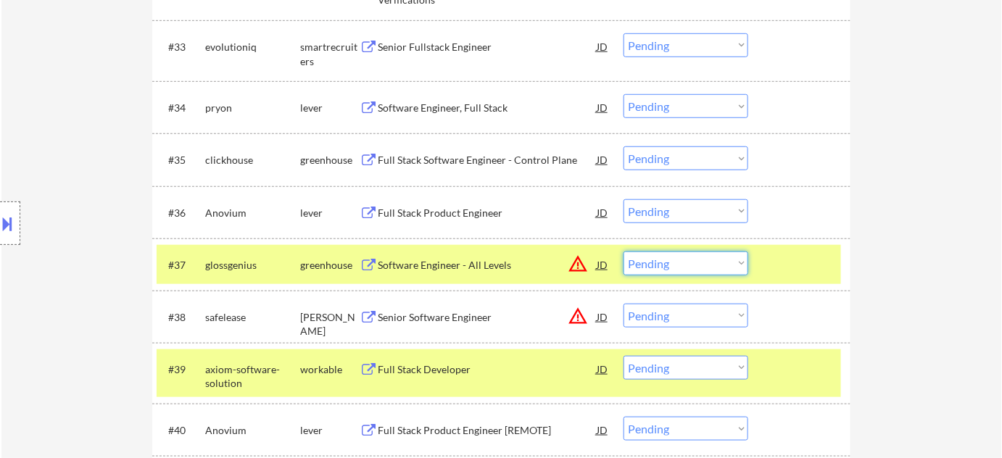
click at [666, 274] on select "Choose an option... Pending Applied Excluded (Questions) Excluded (Expired) Exc…" at bounding box center [686, 264] width 125 height 24
click at [624, 252] on select "Choose an option... Pending Applied Excluded (Questions) Excluded (Expired) Exc…" at bounding box center [686, 264] width 125 height 24
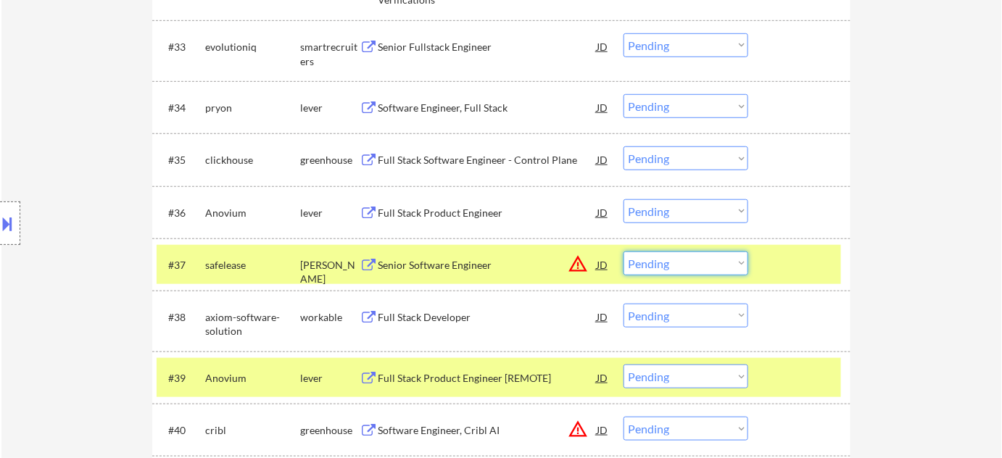
click at [662, 267] on select "Choose an option... Pending Applied Excluded (Questions) Excluded (Expired) Exc…" at bounding box center [686, 264] width 125 height 24
click at [624, 252] on select "Choose an option... Pending Applied Excluded (Questions) Excluded (Expired) Exc…" at bounding box center [686, 264] width 125 height 24
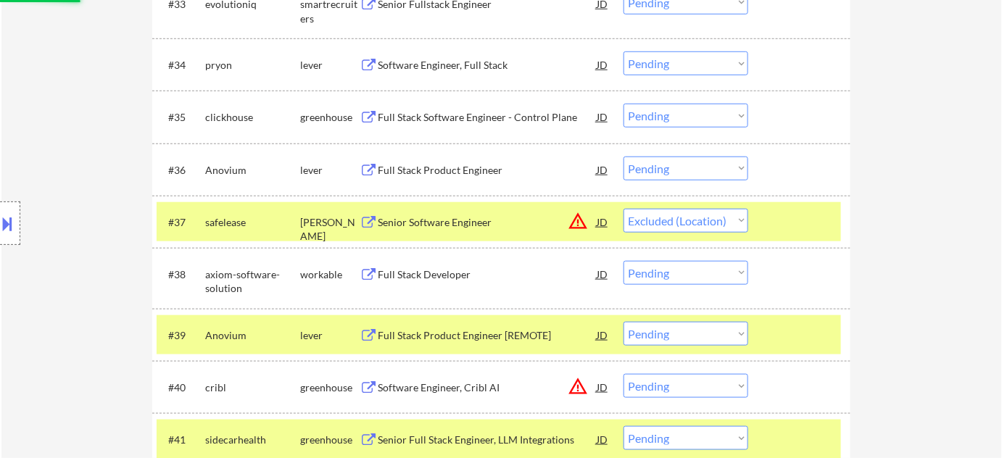
scroll to position [2224, 0]
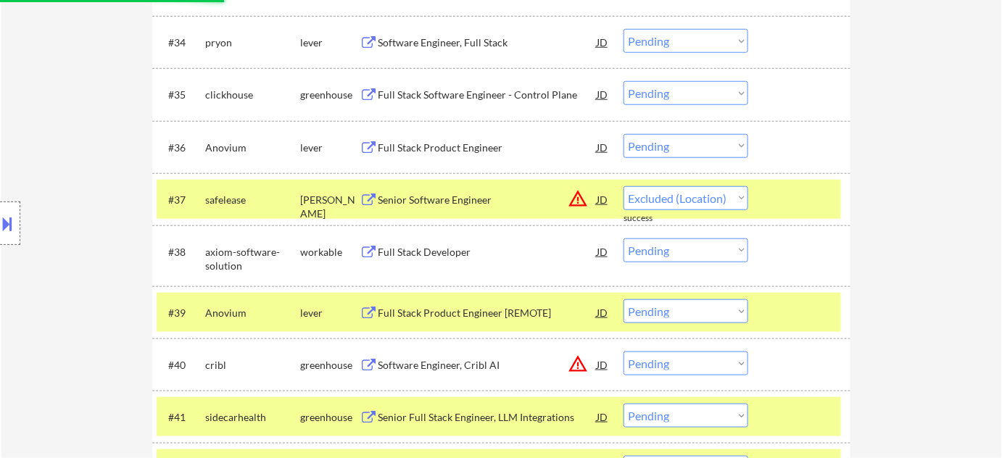
click at [442, 256] on div "Full Stack Developer" at bounding box center [487, 252] width 219 height 15
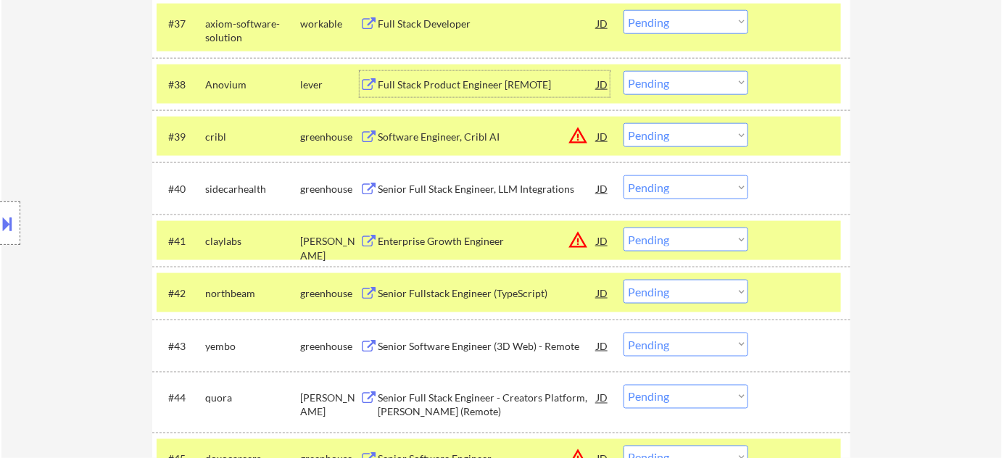
scroll to position [2422, 0]
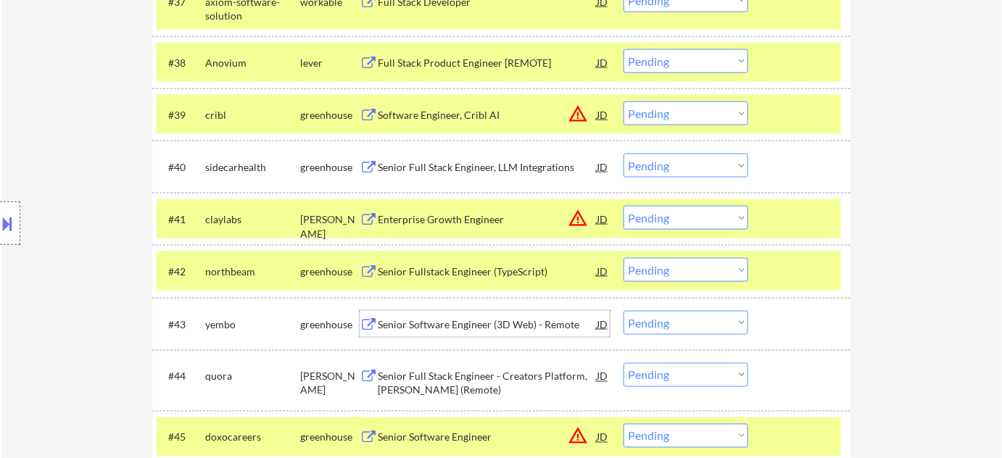
click at [481, 321] on div "Senior Software Engineer (3D Web) - Remote" at bounding box center [487, 325] width 219 height 15
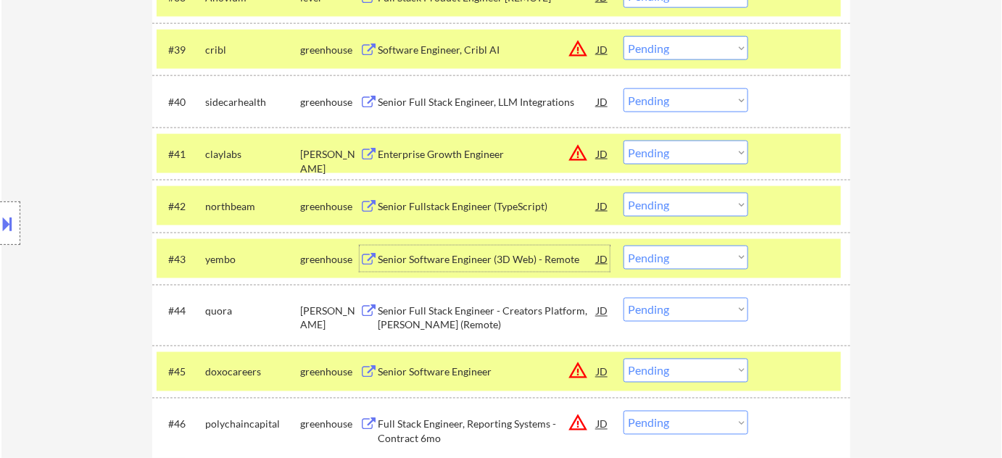
scroll to position [2488, 0]
click at [699, 255] on select "Choose an option... Pending Applied Excluded (Questions) Excluded (Expired) Exc…" at bounding box center [686, 257] width 125 height 24
click at [624, 245] on select "Choose an option... Pending Applied Excluded (Questions) Excluded (Expired) Exc…" at bounding box center [686, 257] width 125 height 24
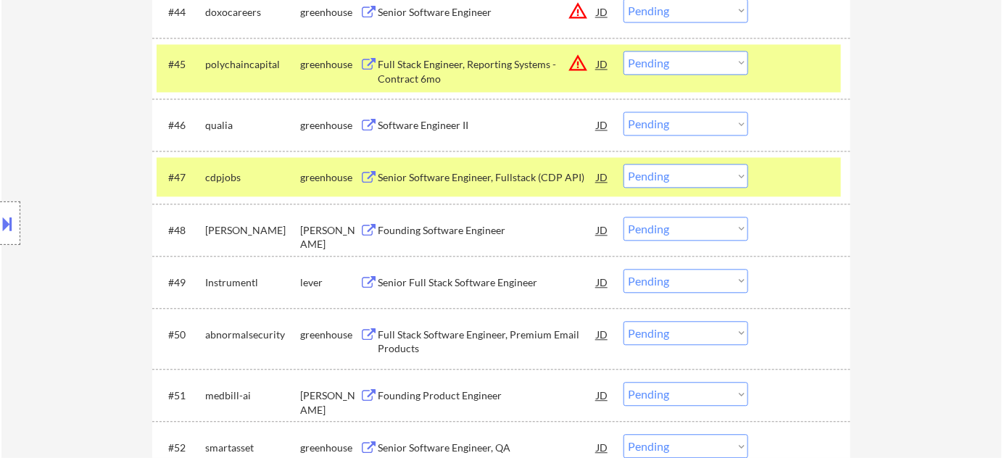
scroll to position [2818, 0]
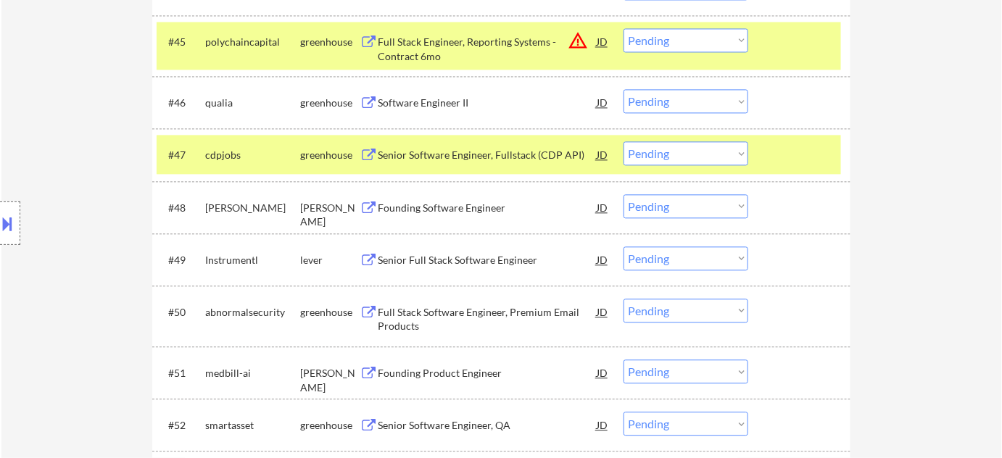
click at [514, 263] on div "Senior Full Stack Software Engineer" at bounding box center [487, 260] width 219 height 15
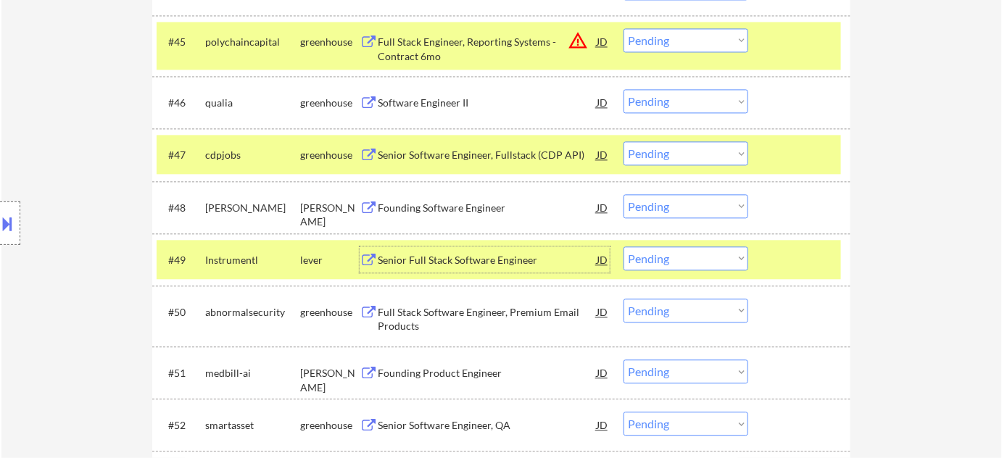
click at [654, 262] on select "Choose an option... Pending Applied Excluded (Questions) Excluded (Expired) Exc…" at bounding box center [686, 259] width 125 height 24
click at [624, 247] on select "Choose an option... Pending Applied Excluded (Questions) Excluded (Expired) Exc…" at bounding box center [686, 259] width 125 height 24
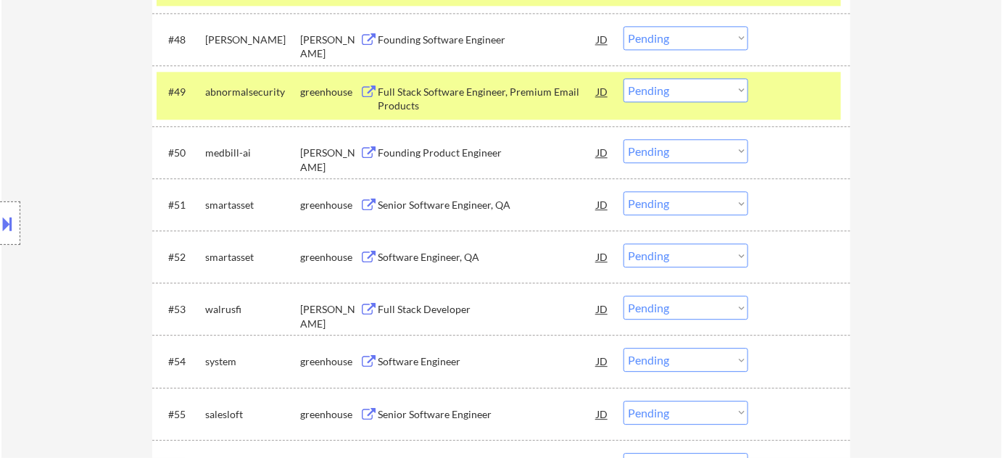
scroll to position [3015, 0]
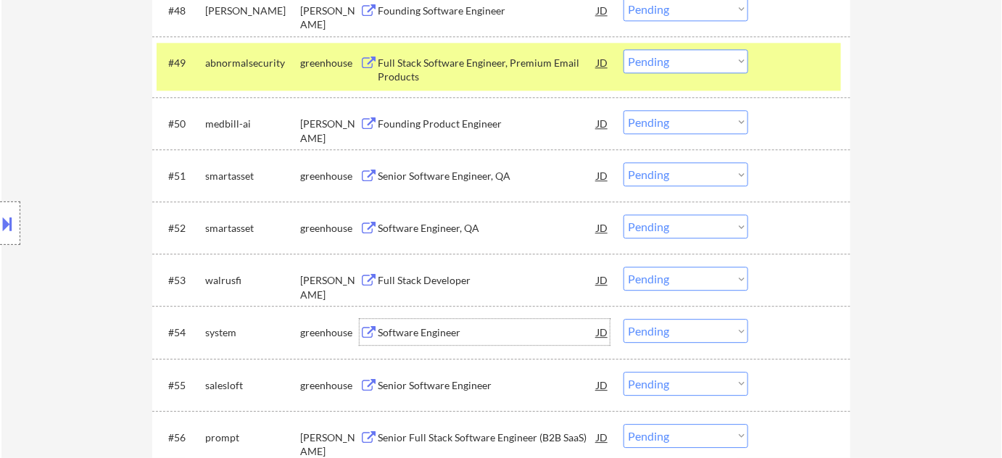
click at [401, 334] on div "Software Engineer" at bounding box center [487, 333] width 219 height 15
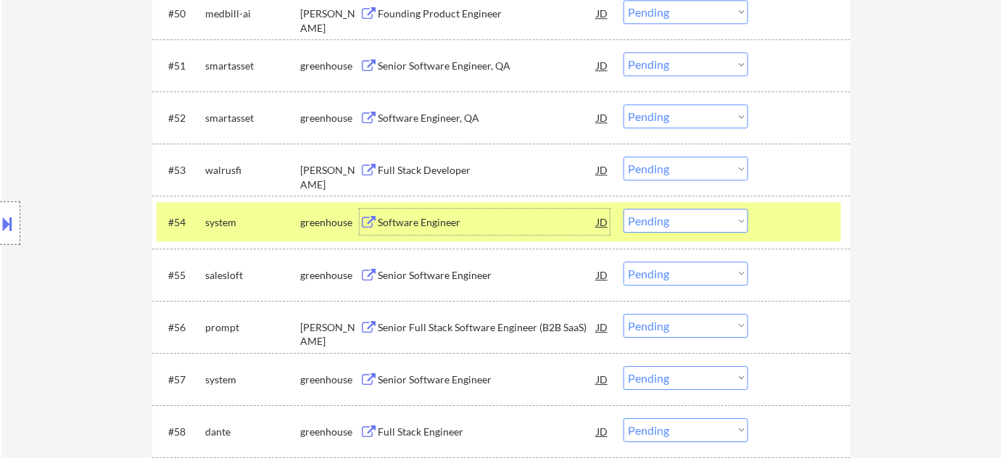
scroll to position [3147, 0]
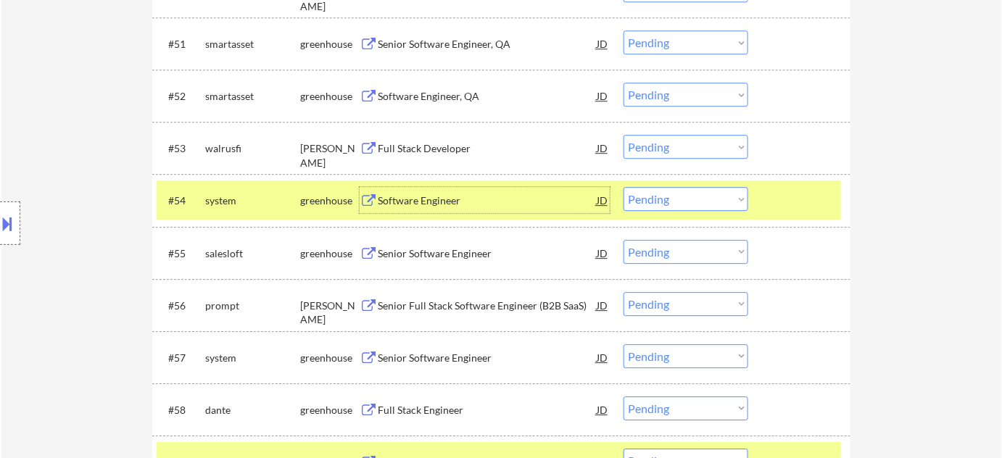
click at [439, 350] on div "Senior Software Engineer" at bounding box center [487, 358] width 219 height 26
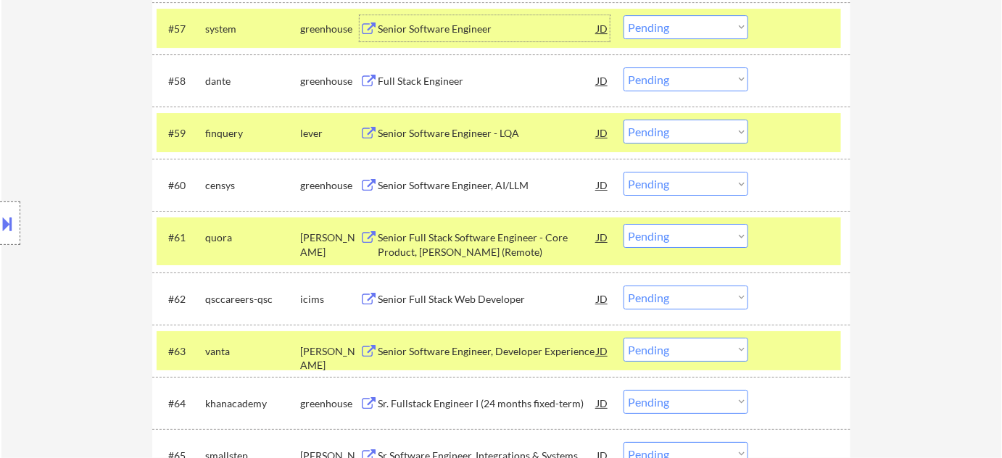
scroll to position [3478, 0]
click at [429, 84] on div "Full Stack Engineer" at bounding box center [487, 80] width 219 height 15
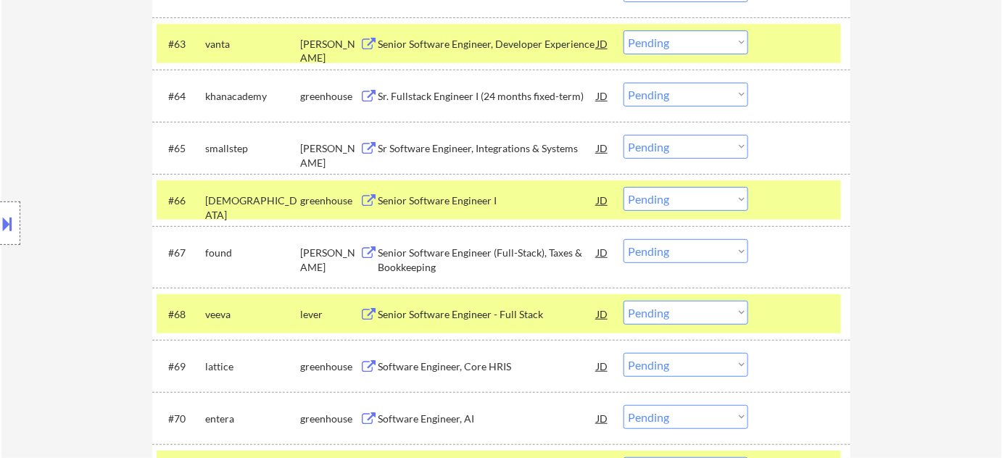
scroll to position [3807, 0]
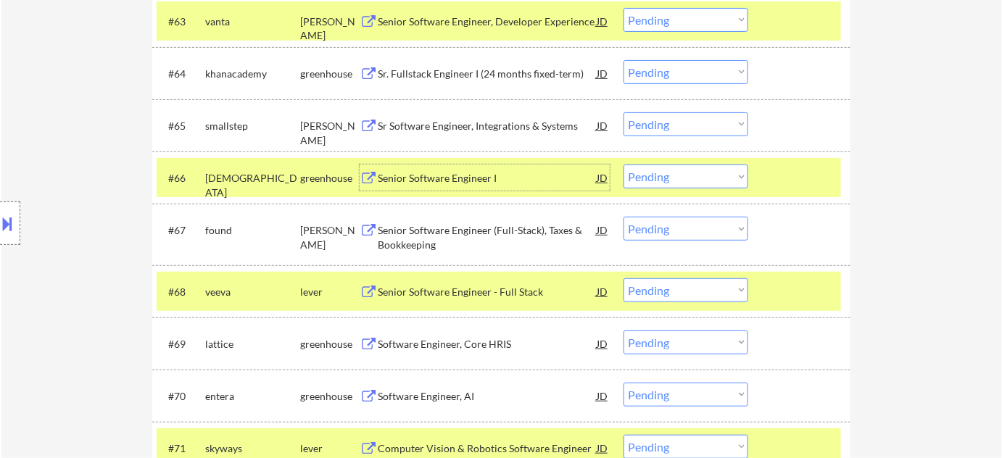
click at [451, 176] on div "Senior Software Engineer I" at bounding box center [487, 178] width 219 height 15
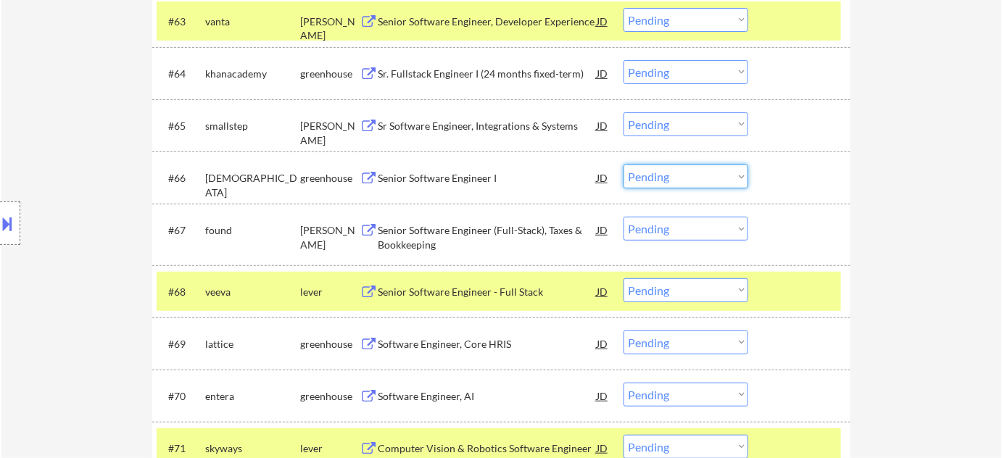
click at [662, 181] on select "Choose an option... Pending Applied Excluded (Questions) Excluded (Expired) Exc…" at bounding box center [686, 177] width 125 height 24
click at [624, 165] on select "Choose an option... Pending Applied Excluded (Questions) Excluded (Expired) Exc…" at bounding box center [686, 177] width 125 height 24
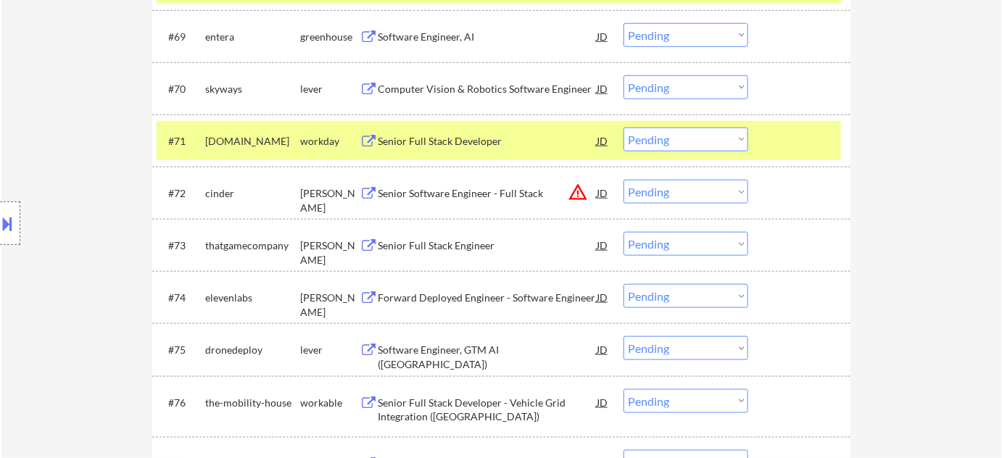
scroll to position [4137, 0]
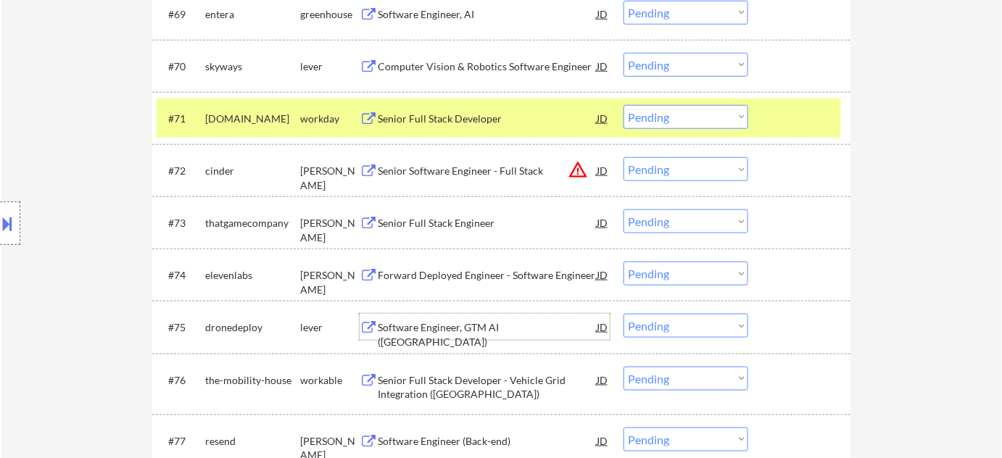
click at [477, 329] on div "Software Engineer, GTM AI (USA)" at bounding box center [487, 335] width 219 height 28
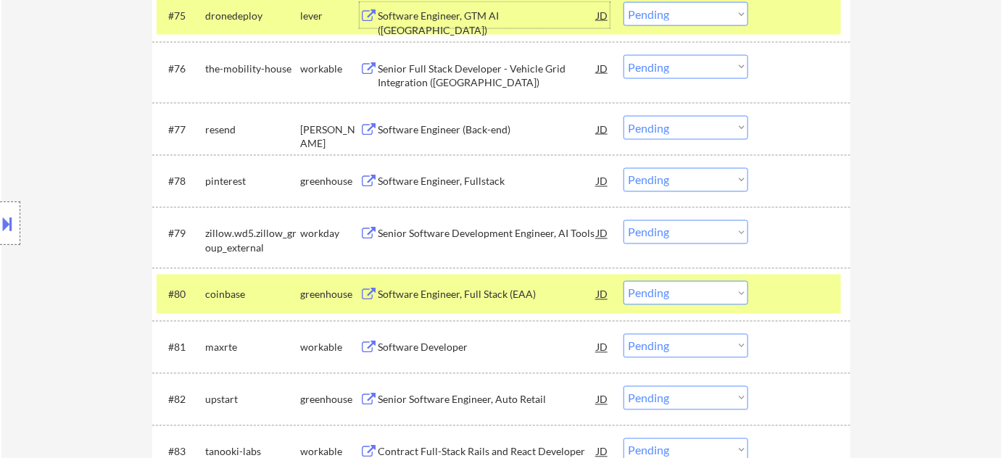
scroll to position [4466, 0]
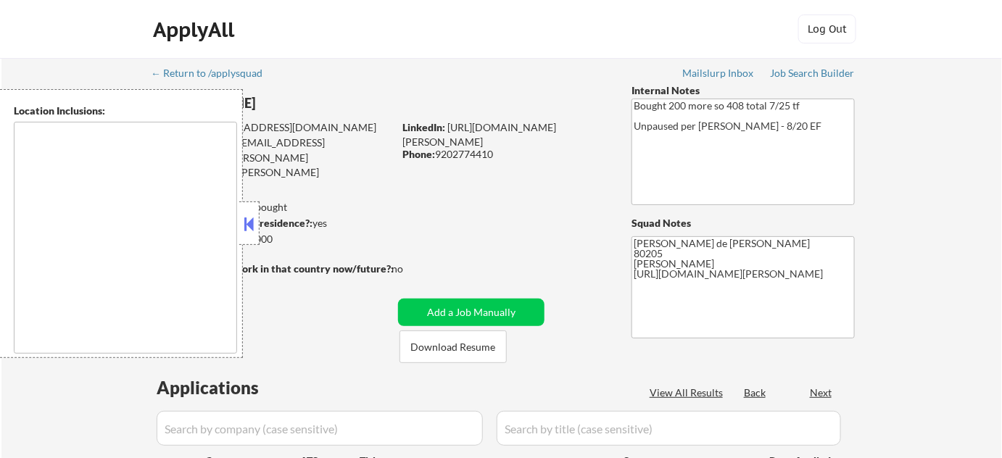
type textarea "Denver, CO Glendale, CO Edgewater, CO Wheat Ridge, CO Commerce City, CO Englewo…"
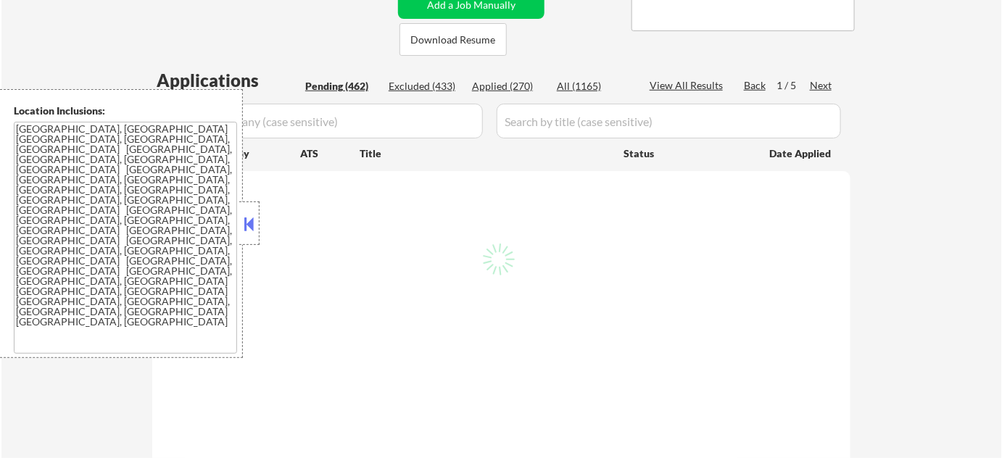
scroll to position [329, 0]
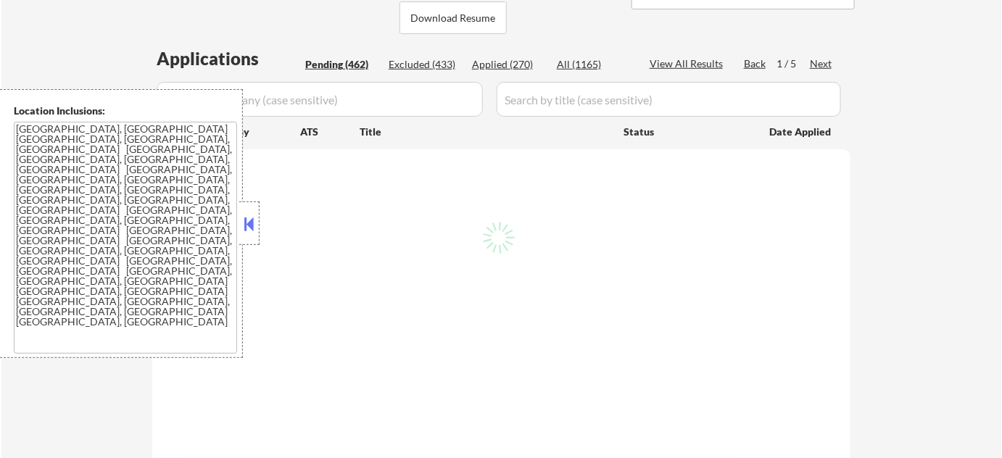
click at [236, 223] on textarea "Denver, CO Glendale, CO Edgewater, CO Wheat Ridge, CO Commerce City, CO Englewo…" at bounding box center [125, 238] width 223 height 232
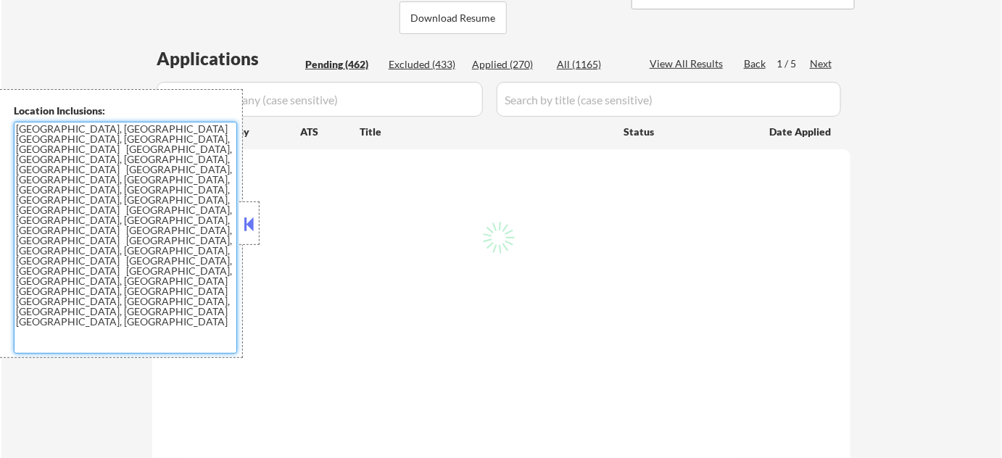
click at [253, 229] on button at bounding box center [250, 224] width 16 height 22
click at [498, 68] on div "Applied (270)" at bounding box center [508, 64] width 73 height 15
select select ""pending""
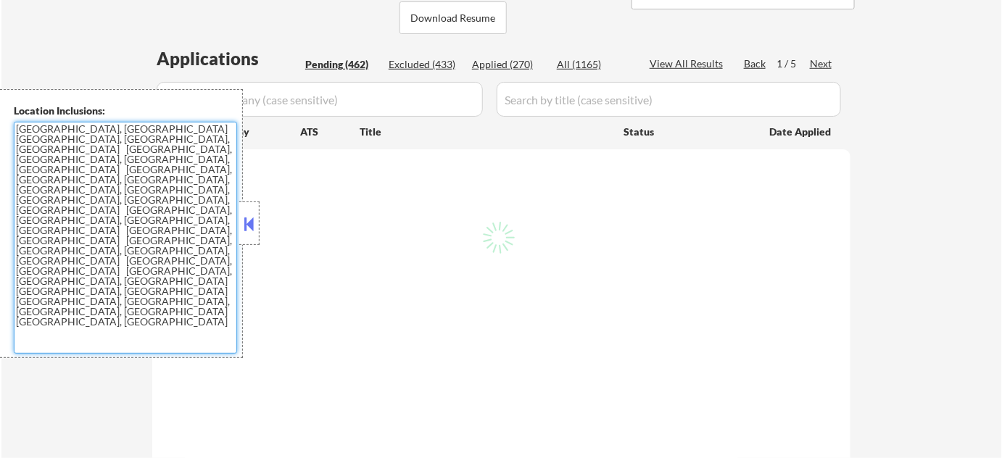
select select ""pending""
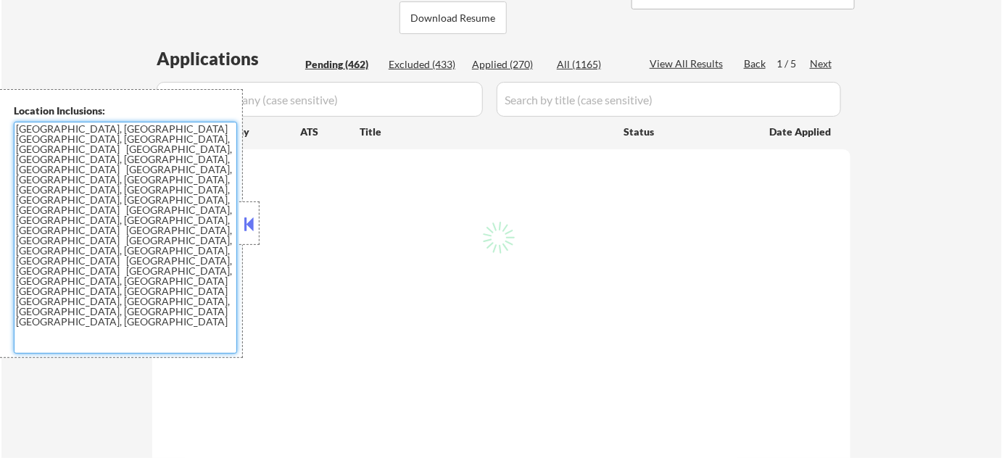
select select ""pending""
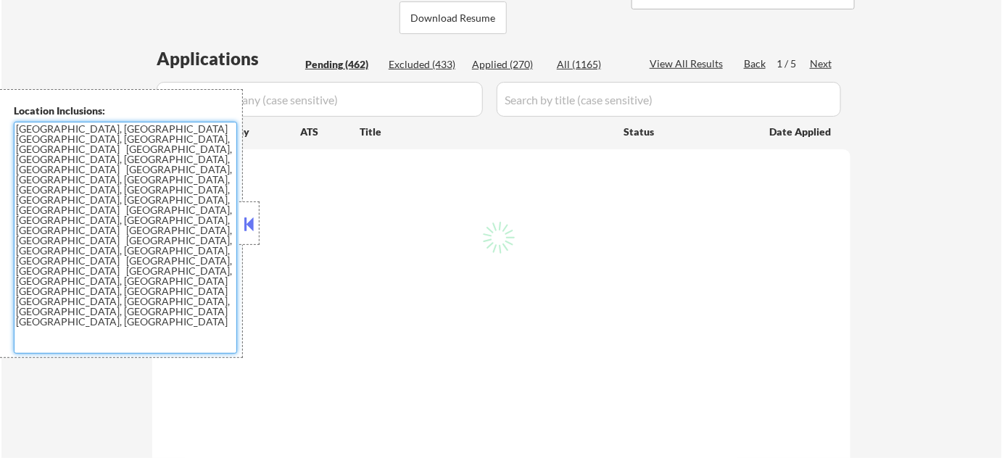
select select ""pending""
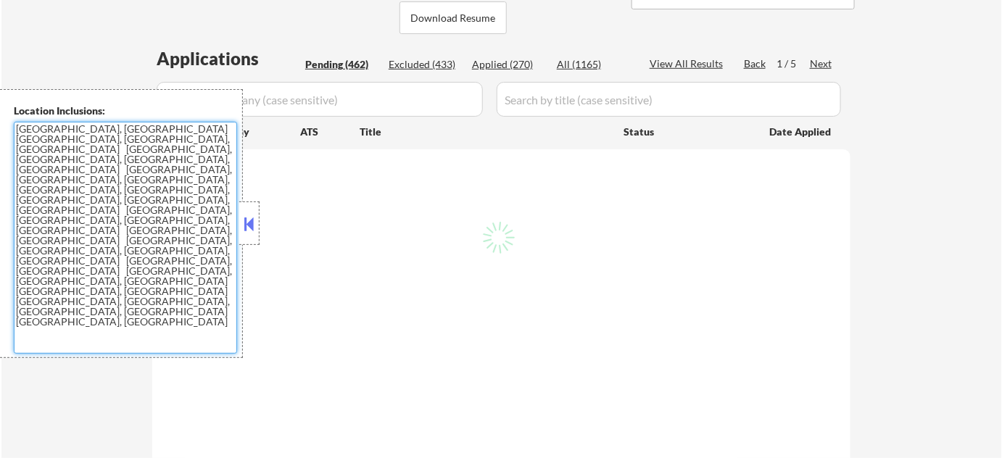
select select ""pending""
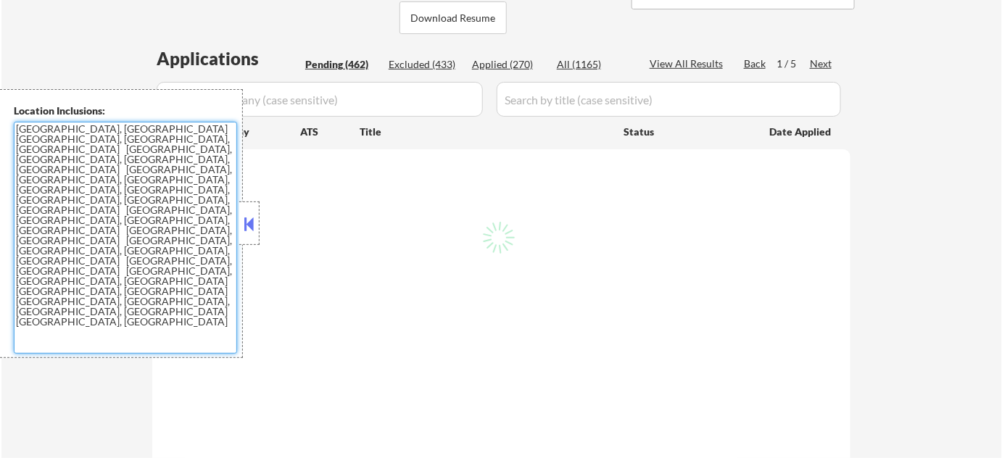
select select ""pending""
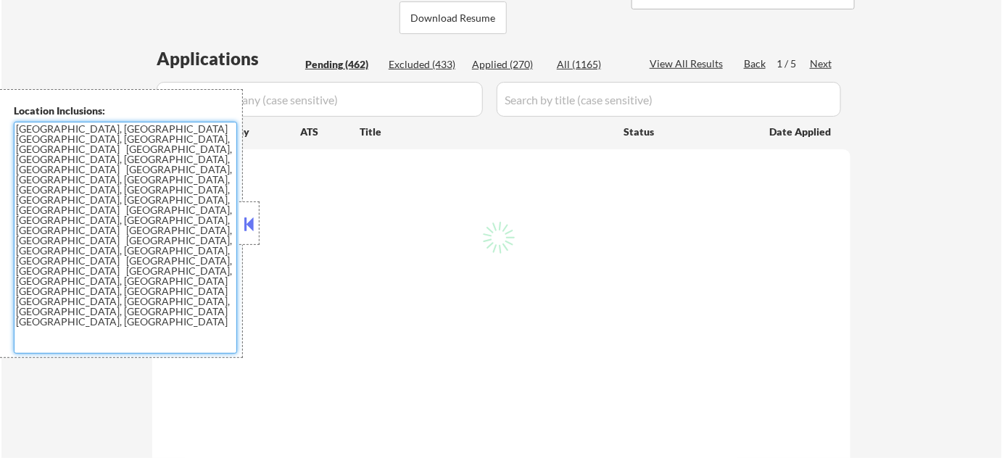
select select ""pending""
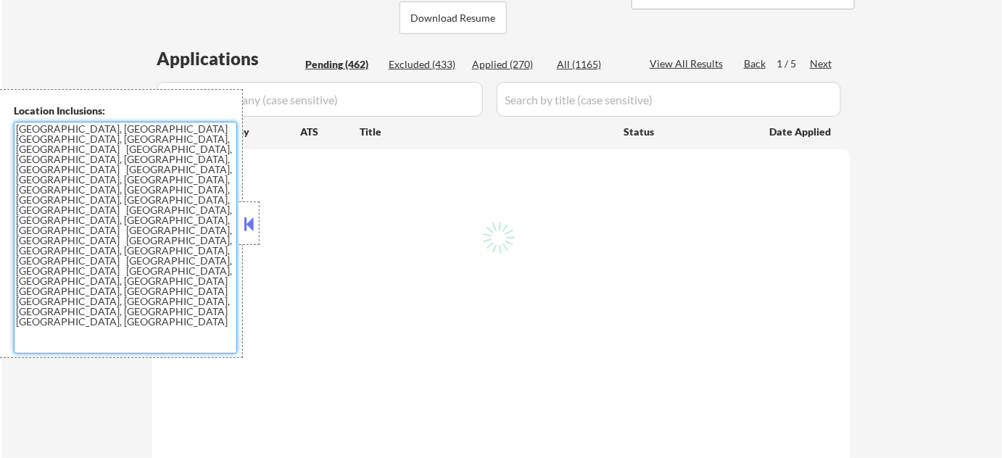
select select ""pending""
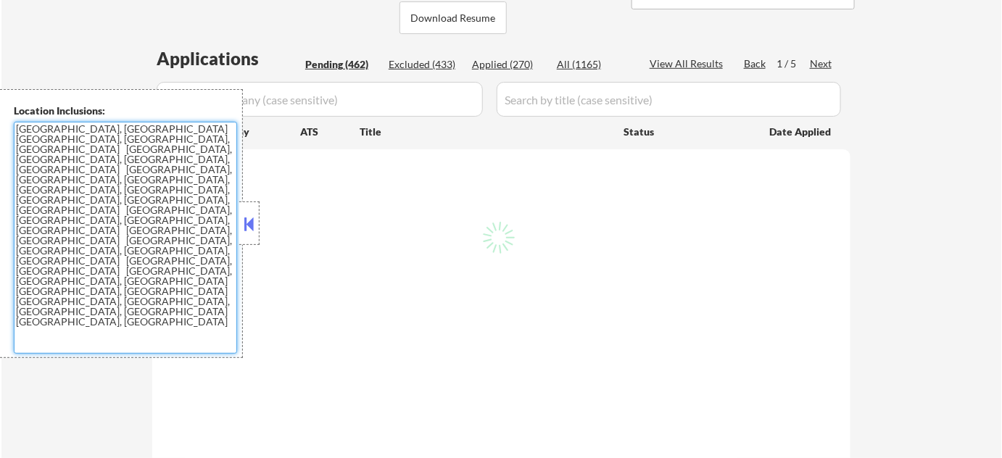
select select ""pending""
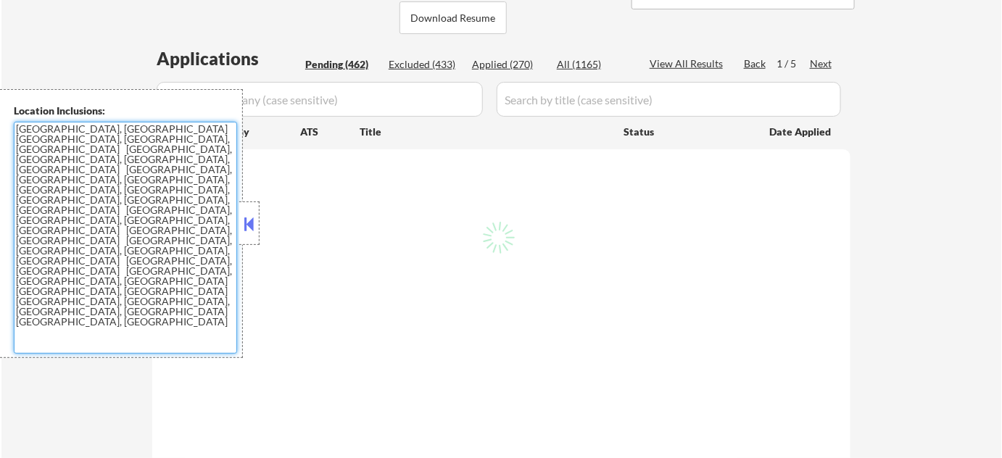
select select ""pending""
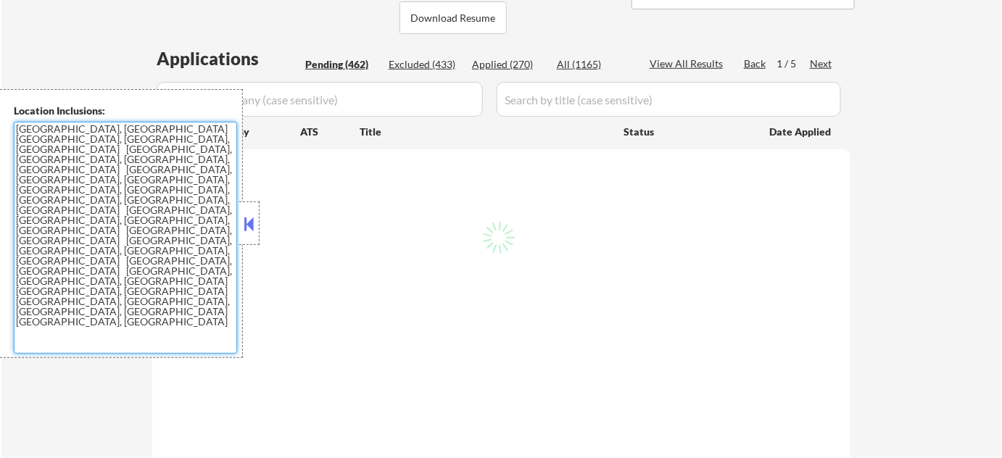
select select ""pending""
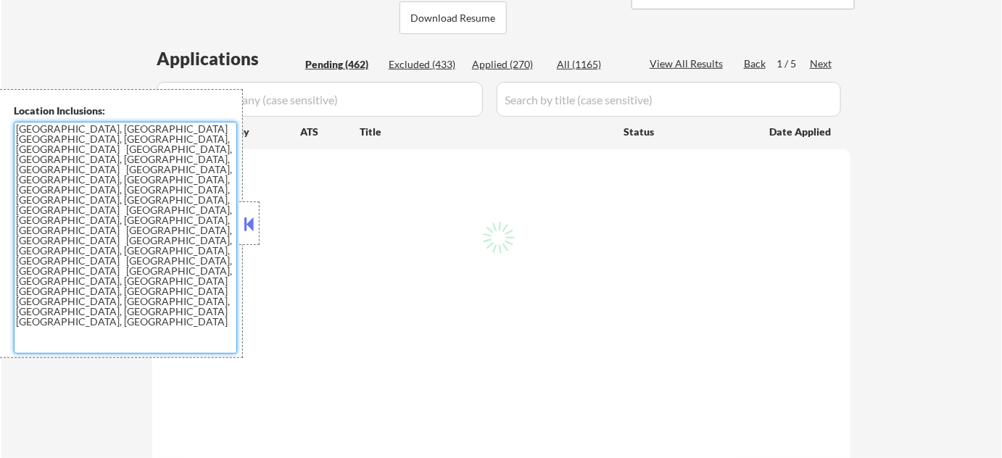
select select ""pending""
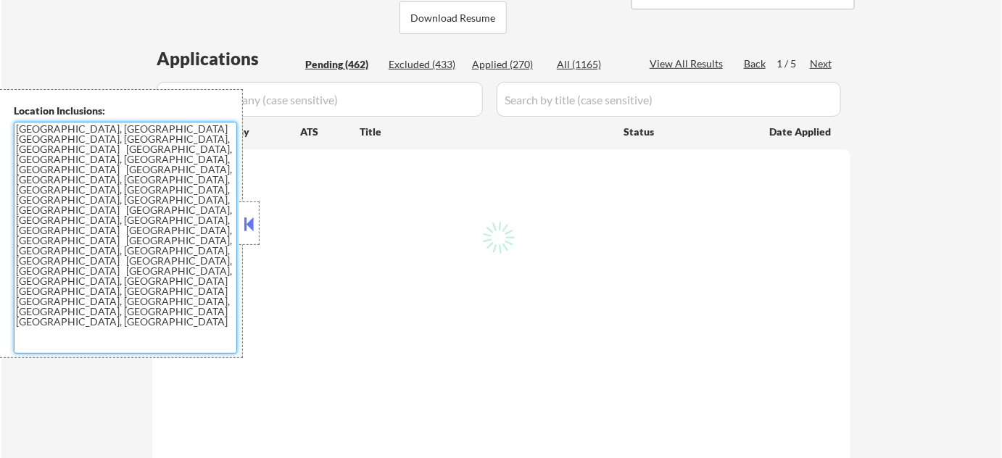
select select ""pending""
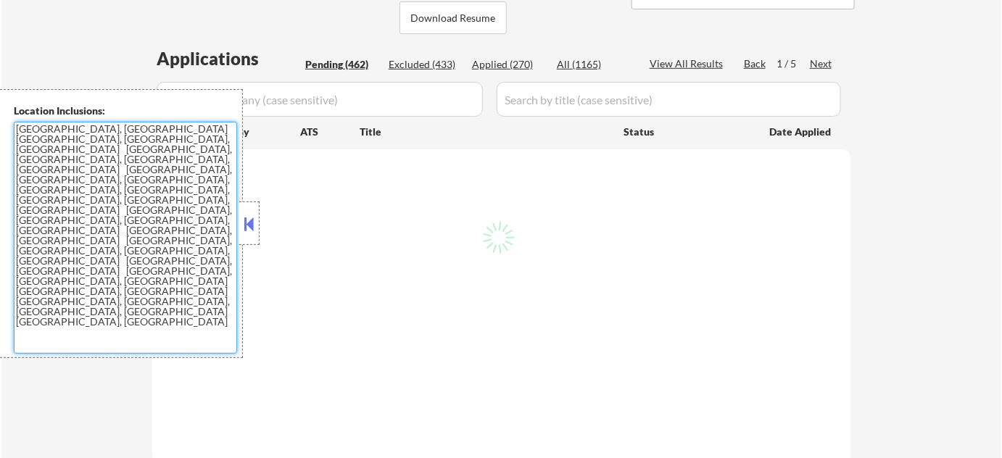
select select ""pending""
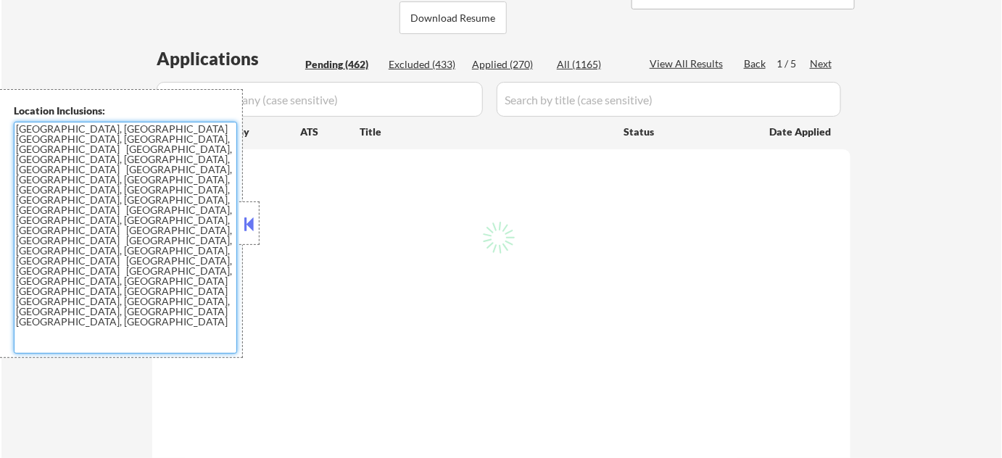
select select ""pending""
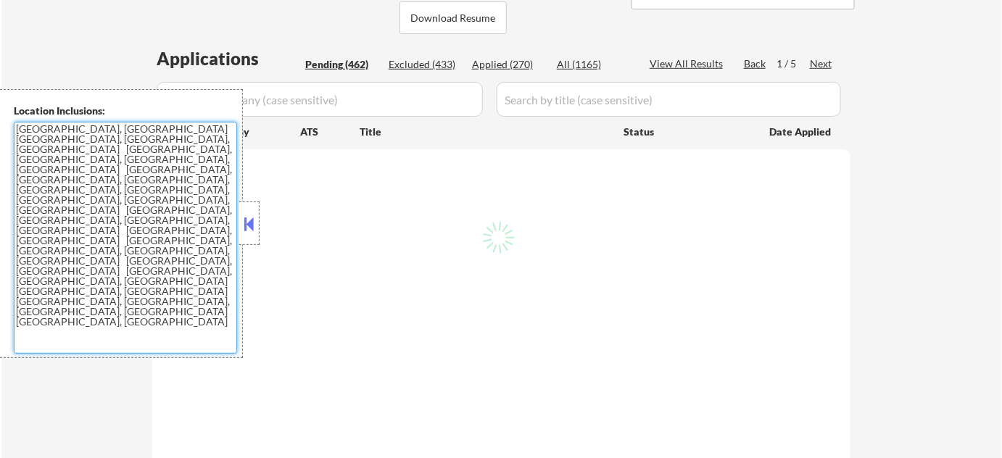
select select ""pending""
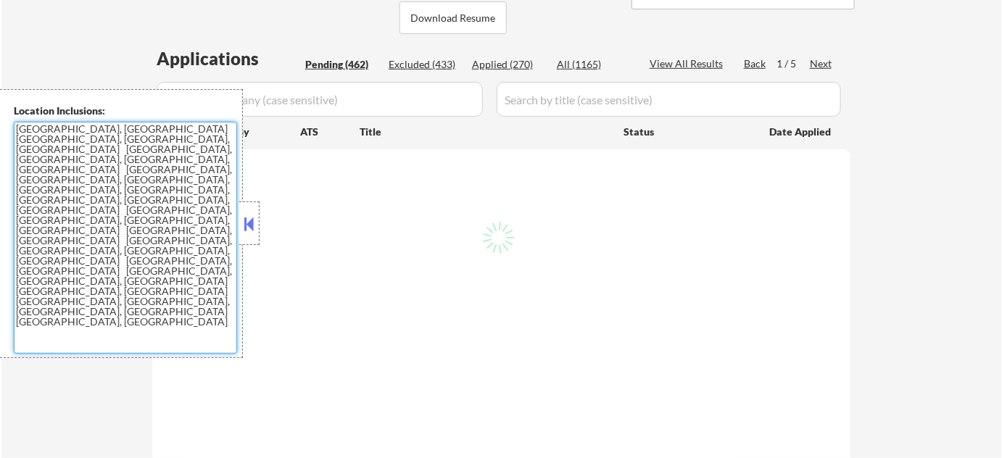
select select ""pending""
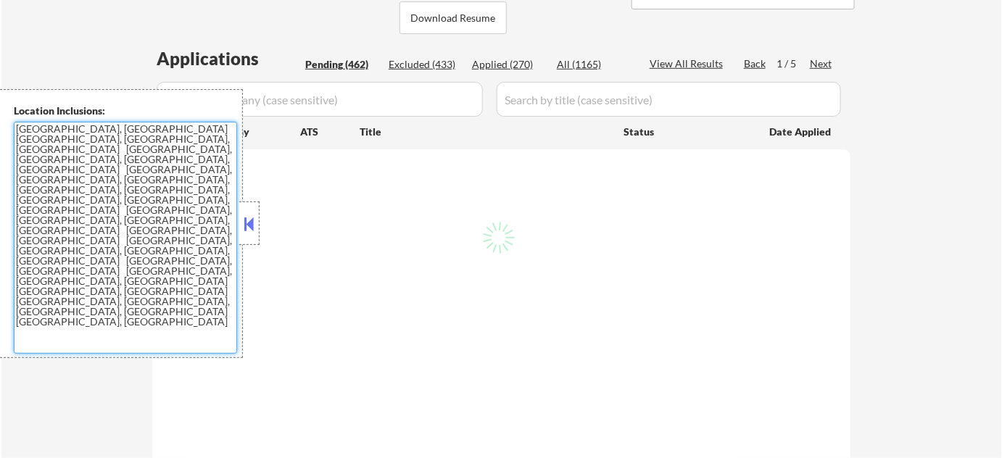
select select ""pending""
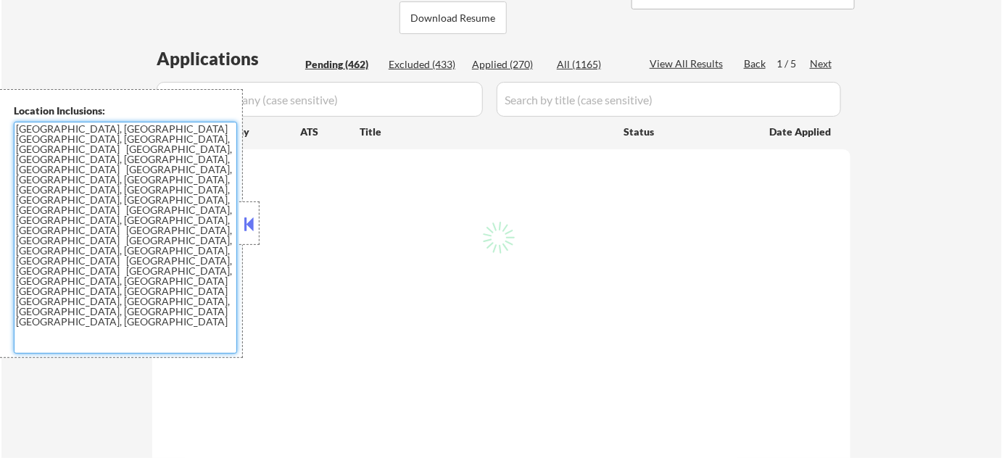
select select ""pending""
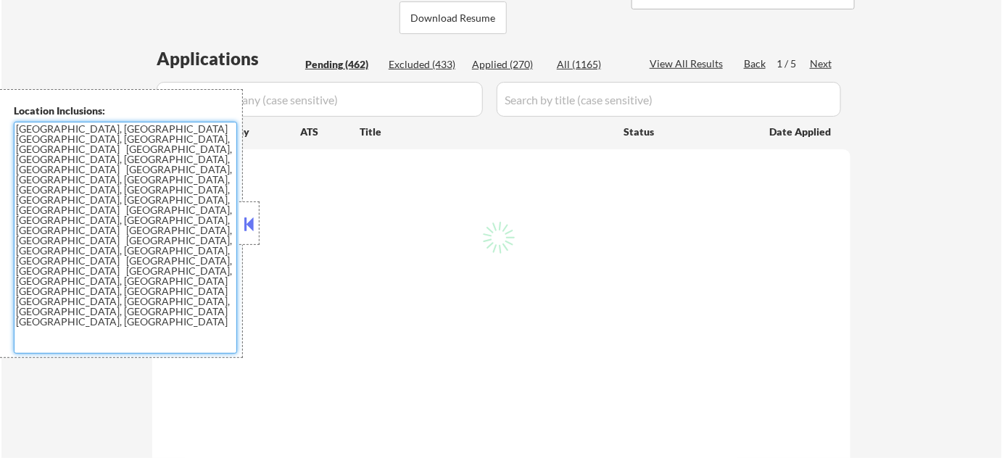
select select ""pending""
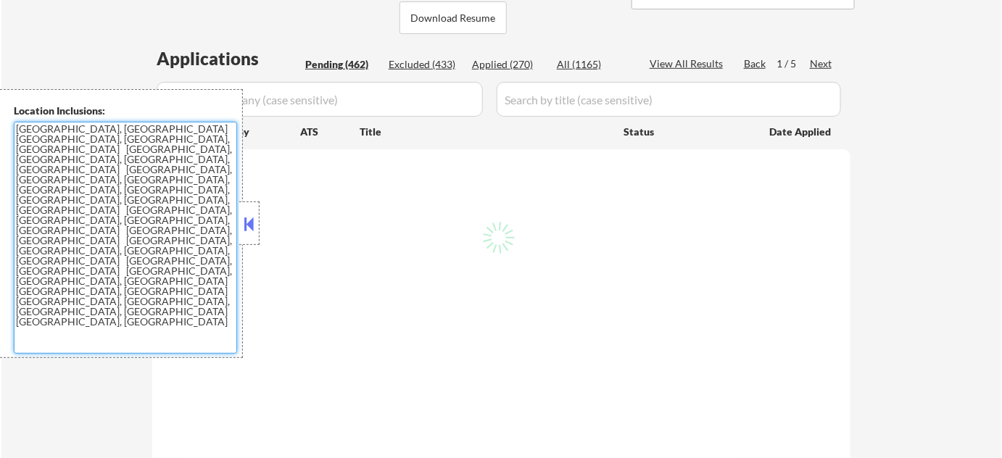
select select ""pending""
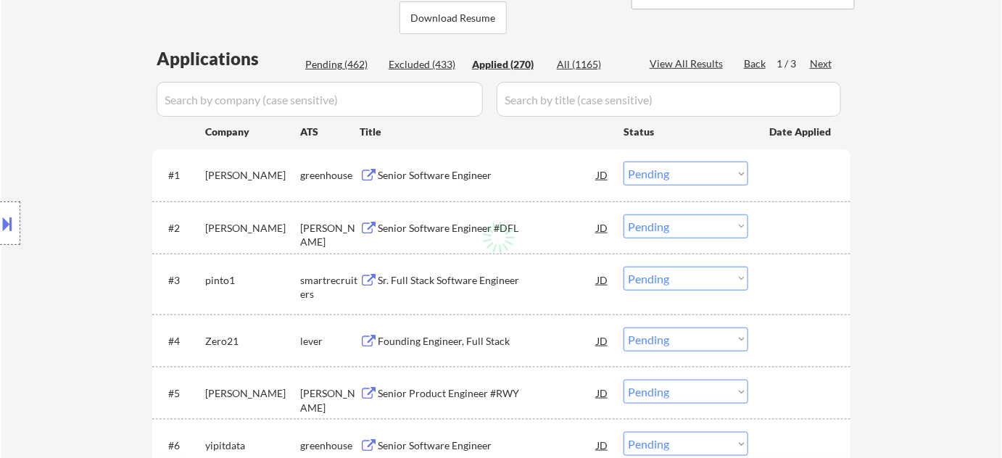
select select ""applied""
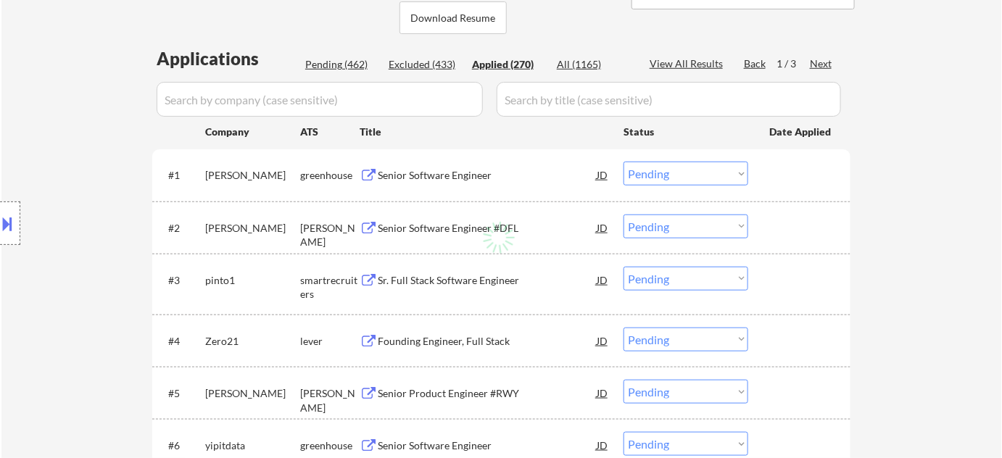
select select ""applied""
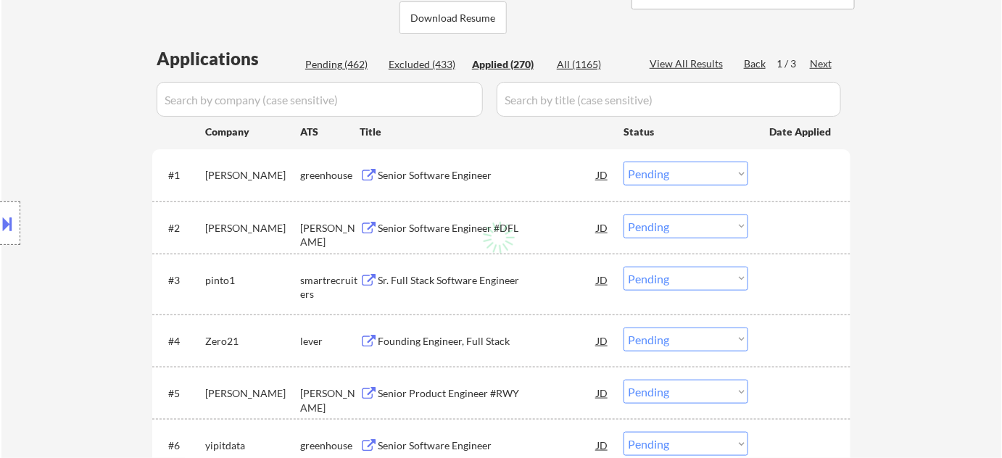
select select ""applied""
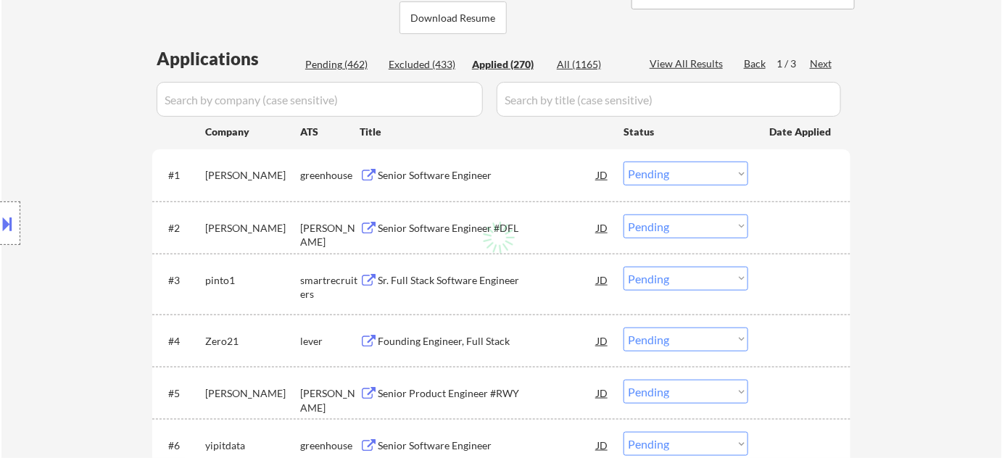
select select ""applied""
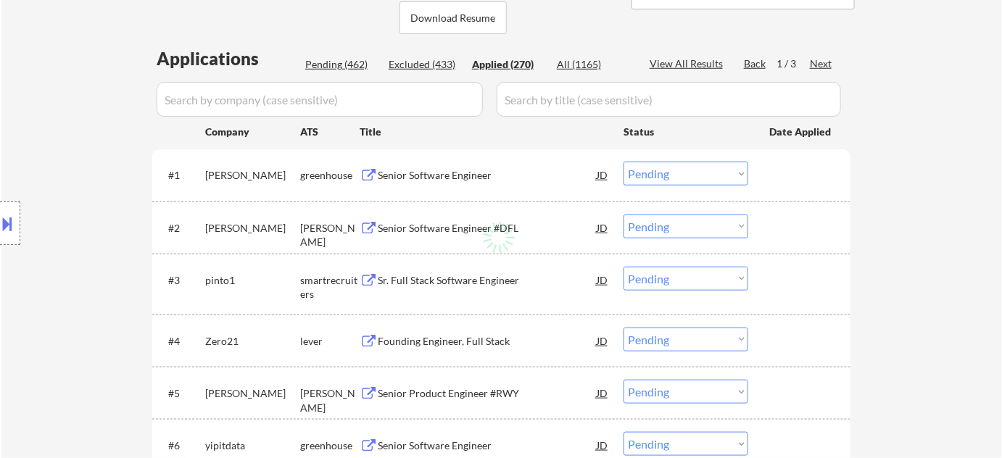
select select ""applied""
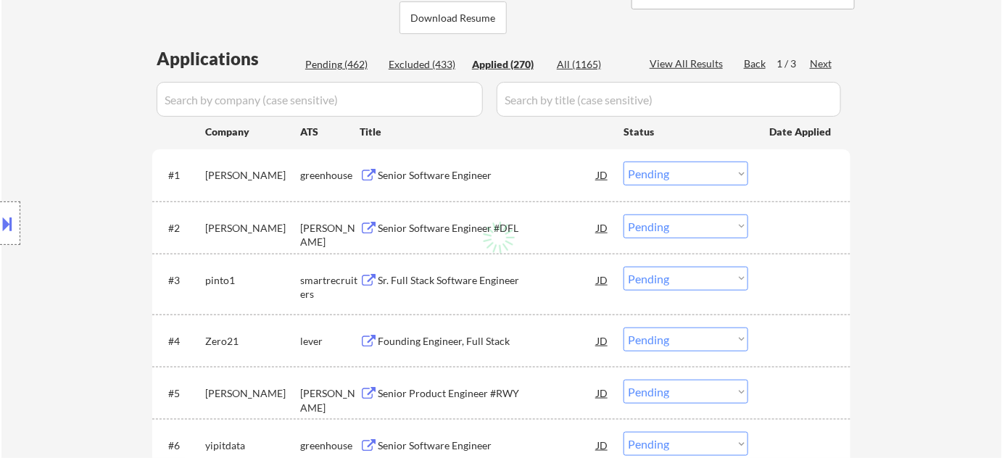
select select ""applied""
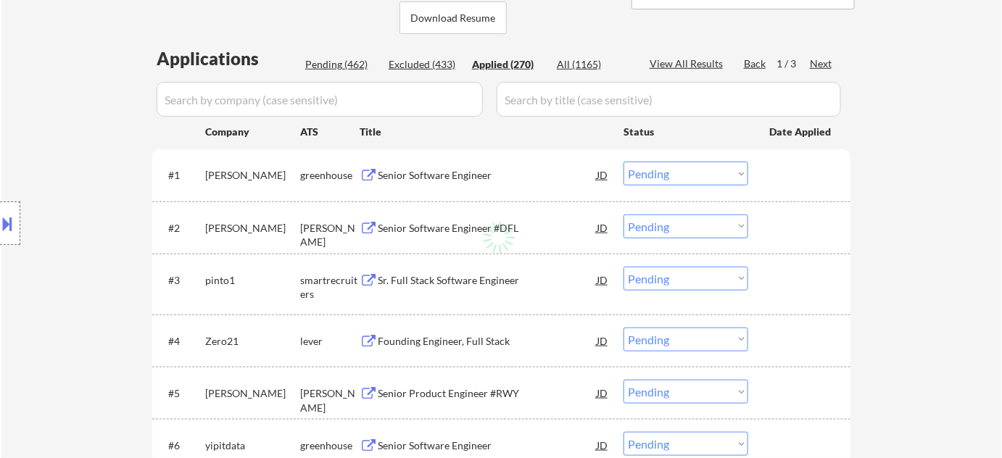
select select ""applied""
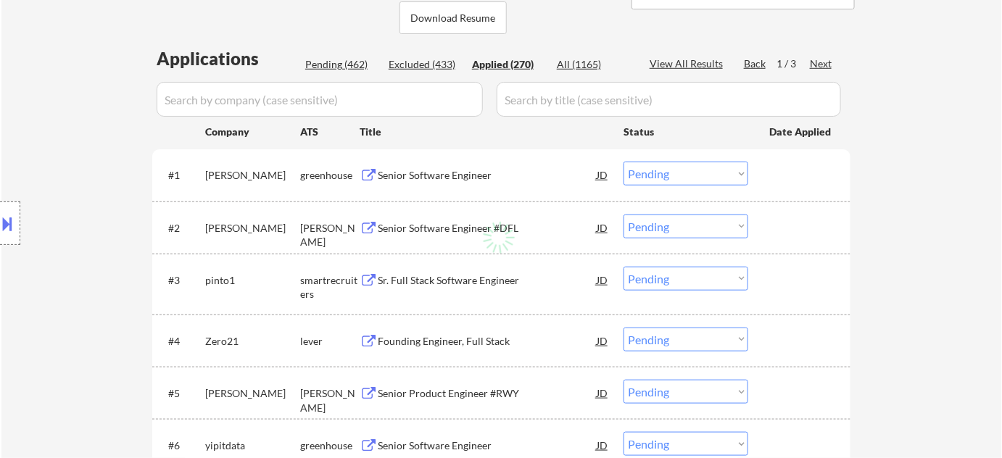
select select ""applied""
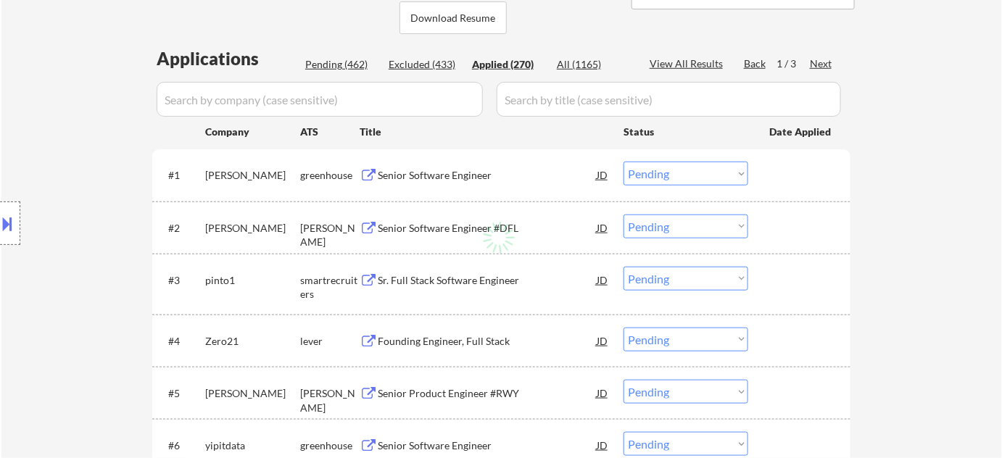
select select ""applied""
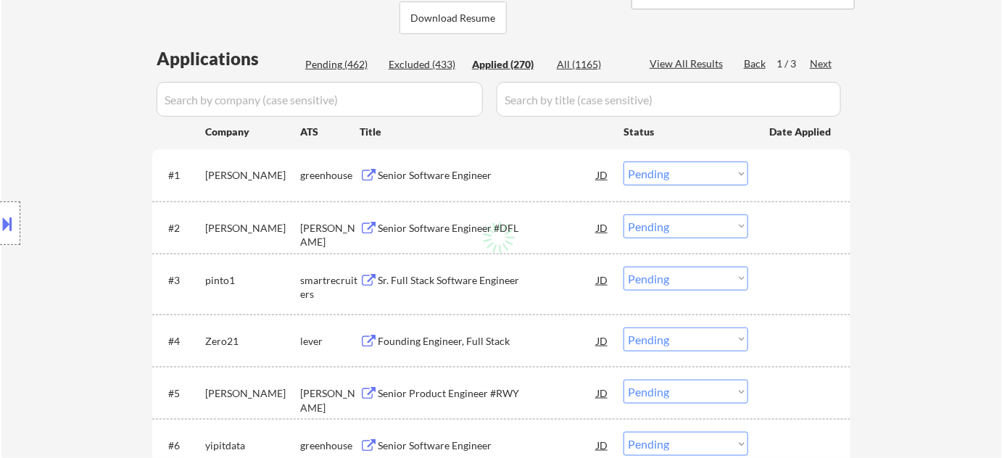
select select ""applied""
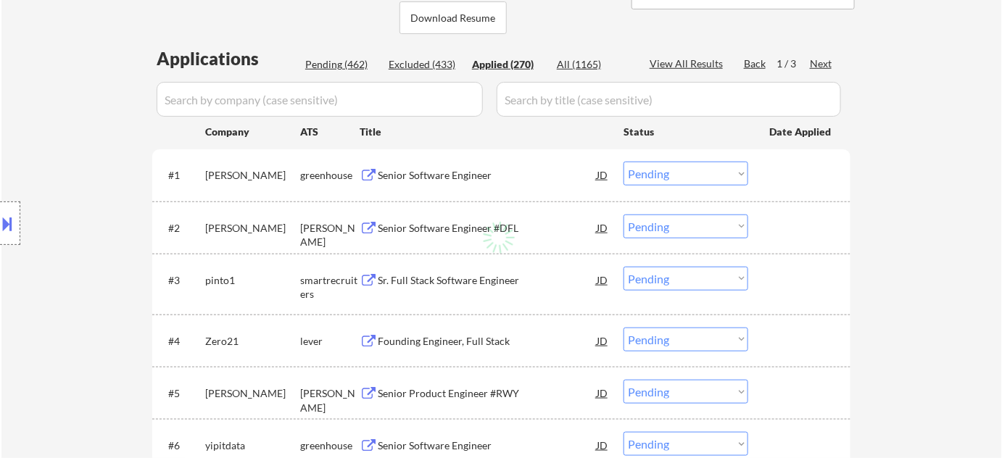
select select ""applied""
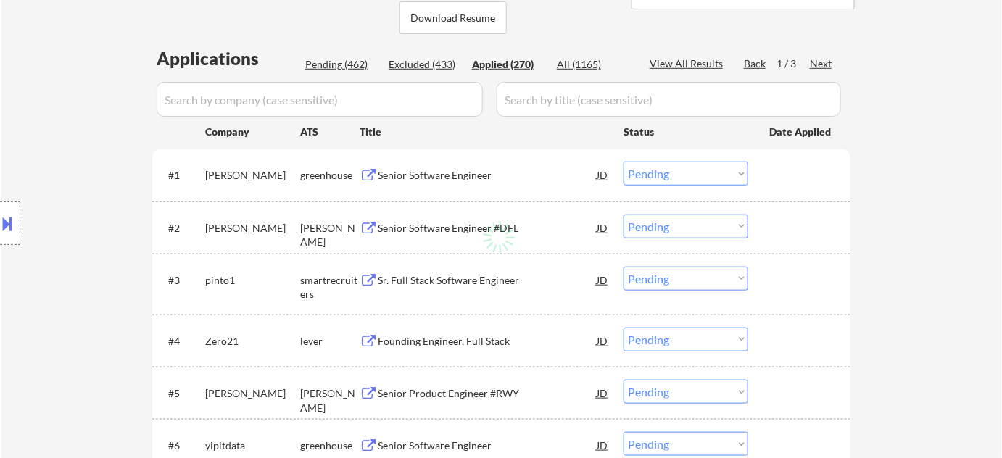
select select ""applied""
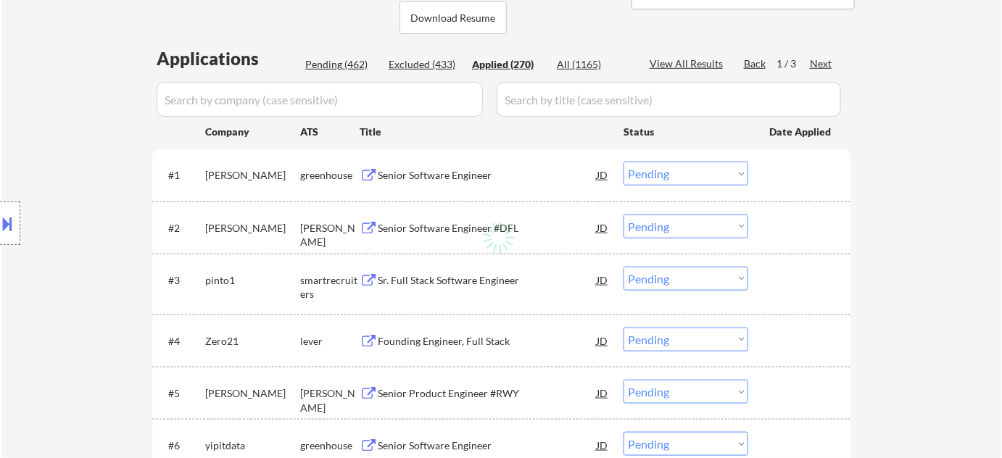
select select ""applied""
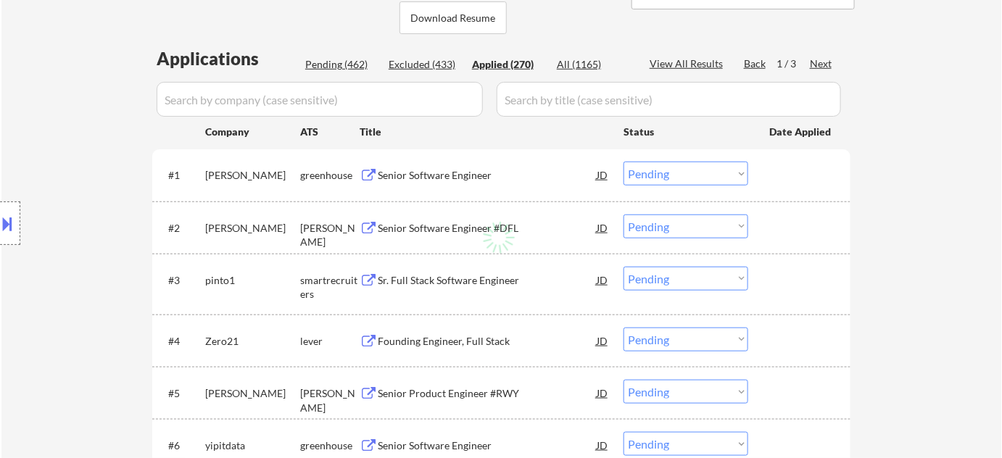
select select ""applied""
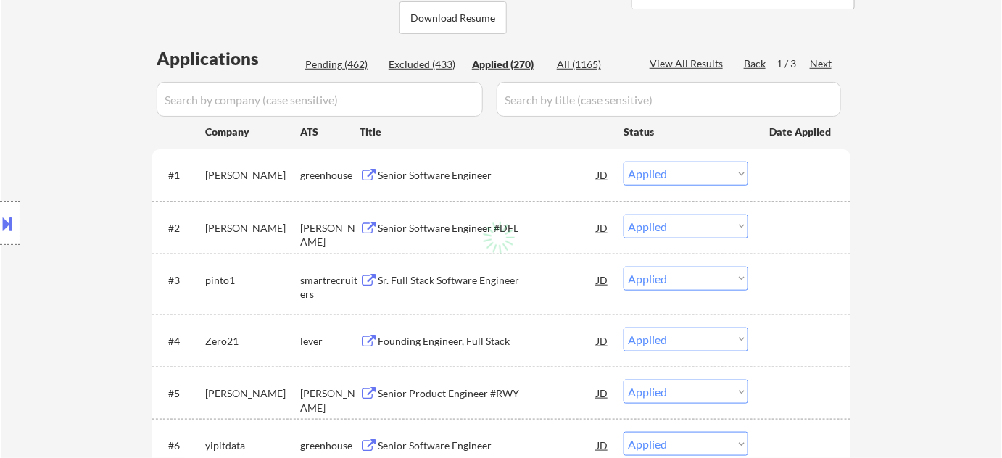
select select ""applied""
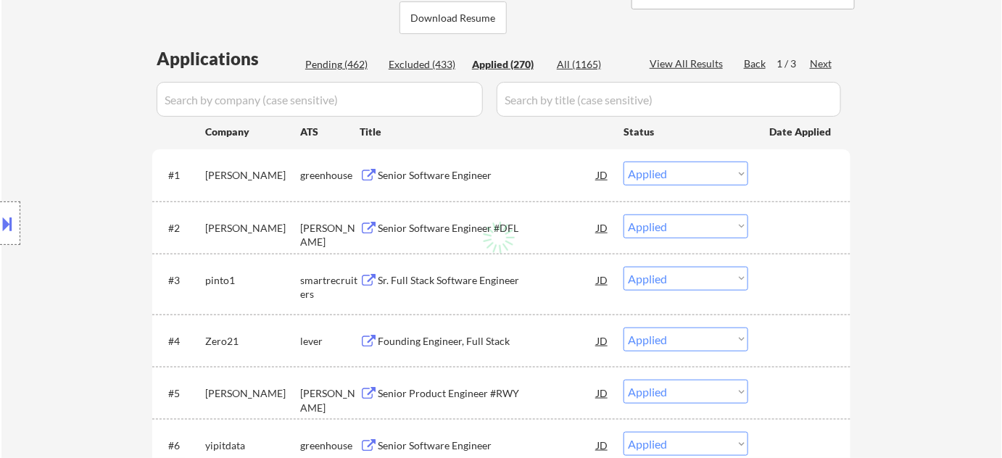
select select ""applied""
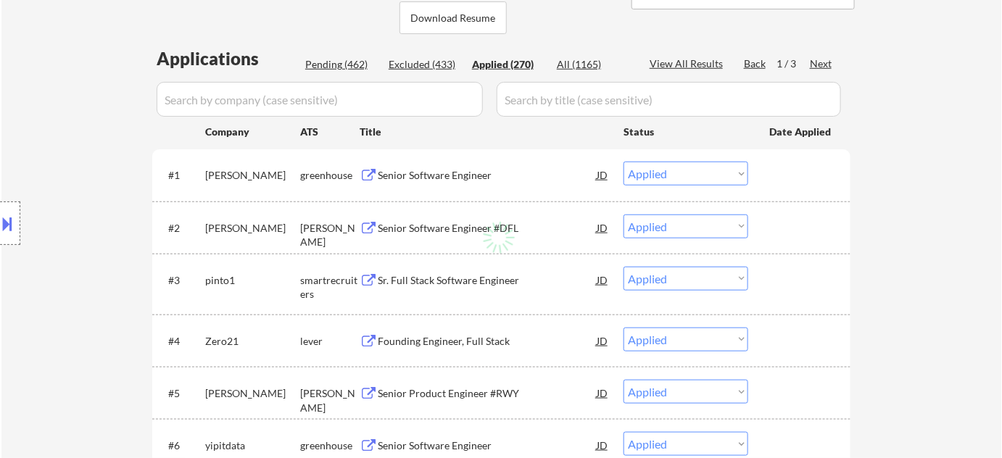
select select ""applied""
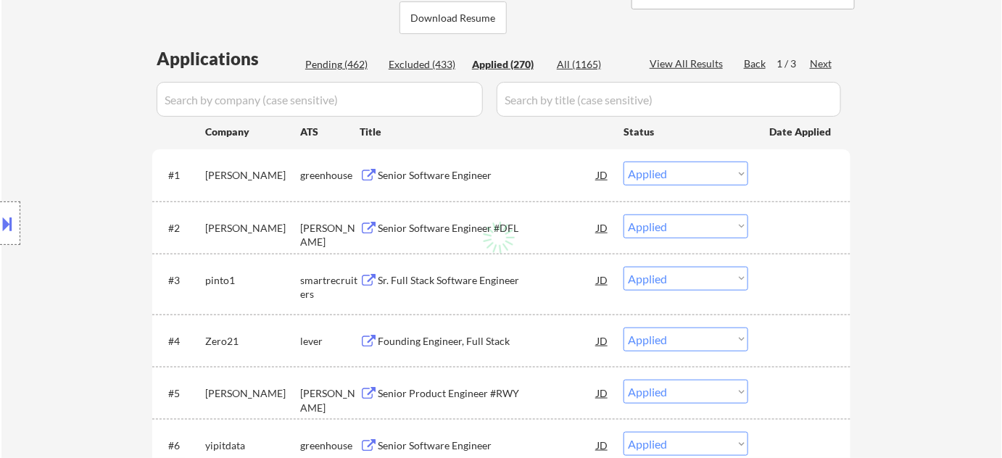
select select ""applied""
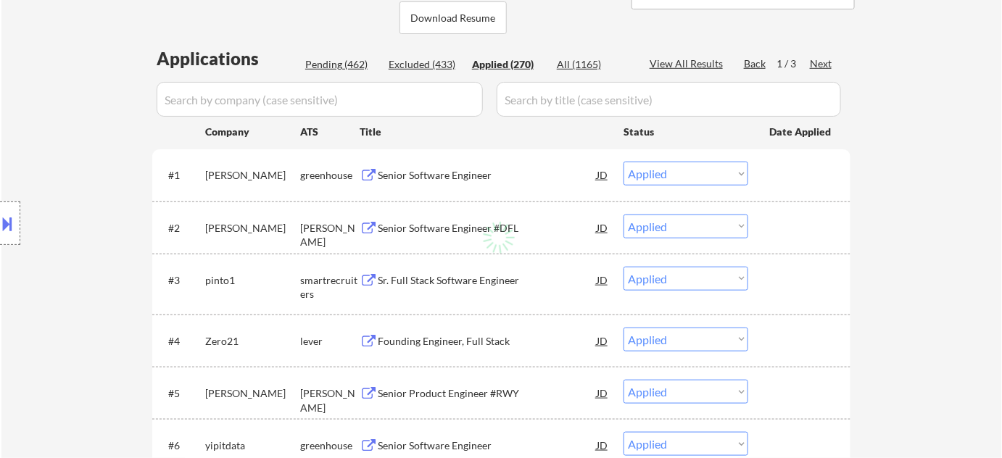
select select ""applied""
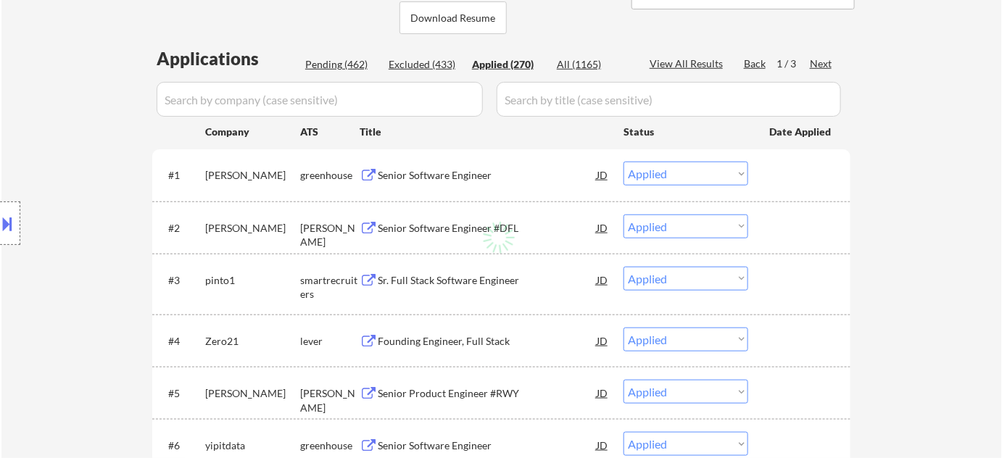
select select ""applied""
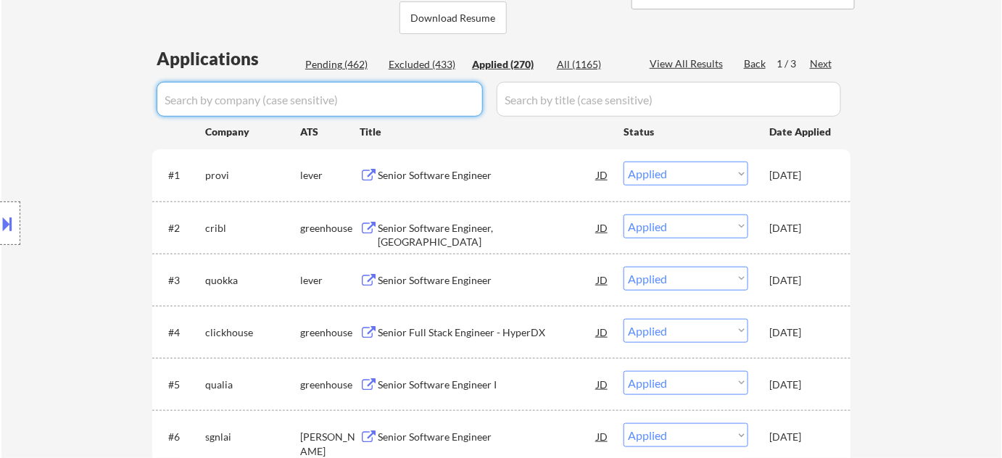
click at [361, 94] on input "input" at bounding box center [320, 99] width 326 height 35
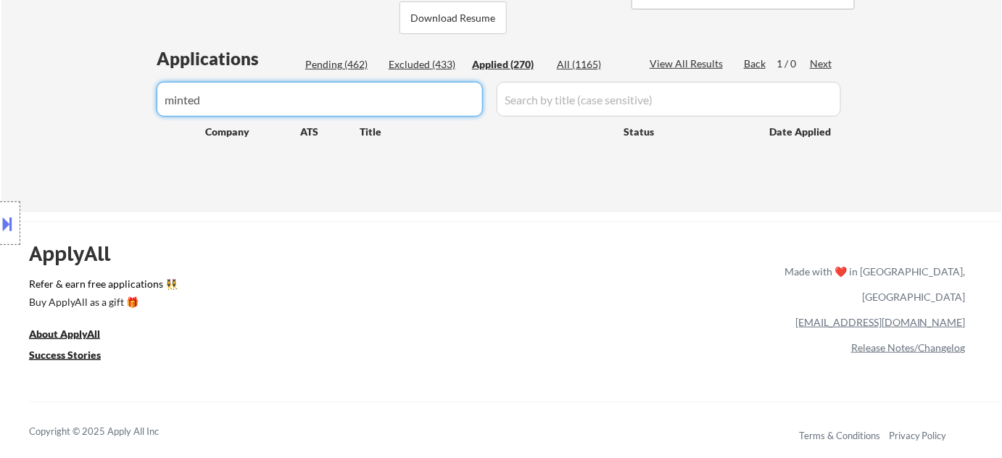
drag, startPoint x: 286, startPoint y: 87, endPoint x: 0, endPoint y: 63, distance: 286.8
click at [0, 63] on div "← Return to /applysquad Mailslurp Inbox Job Search Builder Adam Gusky User Emai…" at bounding box center [501, 313] width 1002 height 1285
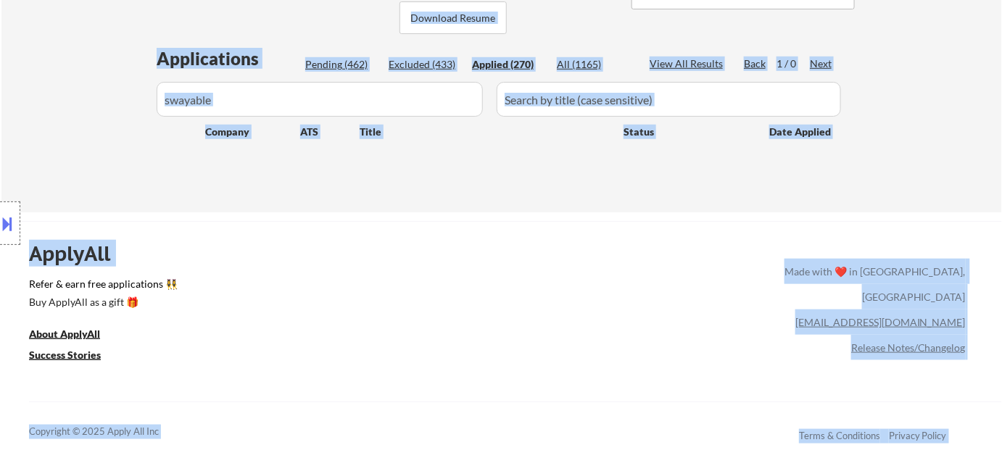
drag, startPoint x: 234, startPoint y: 99, endPoint x: 13, endPoint y: 52, distance: 225.7
click at [181, 144] on div "Location Inclusions: Denver, CO Glendale, CO Edgewater, CO Wheat Ridge, CO Comm…" at bounding box center [130, 223] width 260 height 269
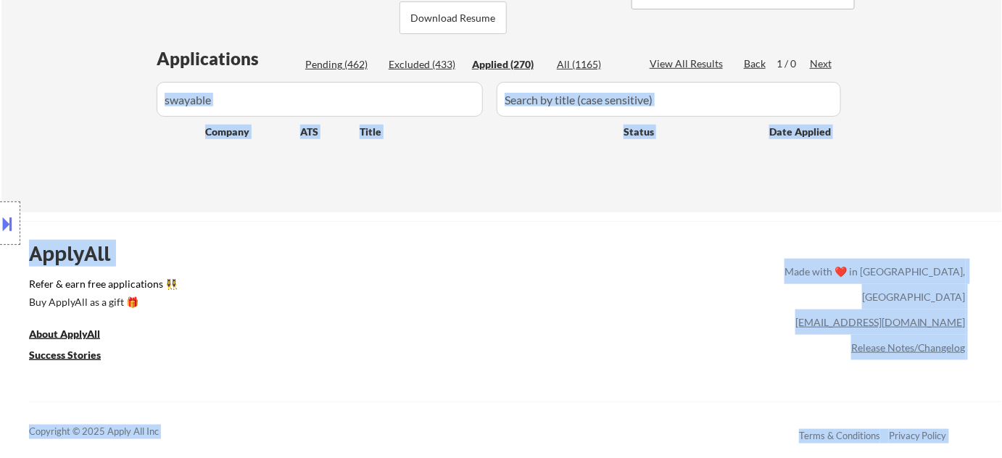
drag, startPoint x: 210, startPoint y: 92, endPoint x: 201, endPoint y: 87, distance: 10.7
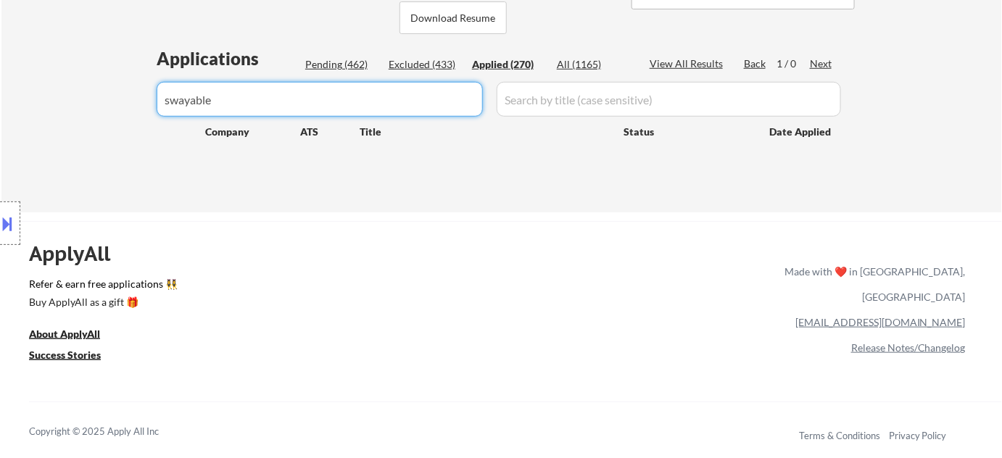
click at [300, 99] on input "input" at bounding box center [320, 99] width 326 height 35
drag, startPoint x: 102, startPoint y: 94, endPoint x: 63, endPoint y: 86, distance: 40.0
drag, startPoint x: 331, startPoint y: 94, endPoint x: 118, endPoint y: 96, distance: 213.3
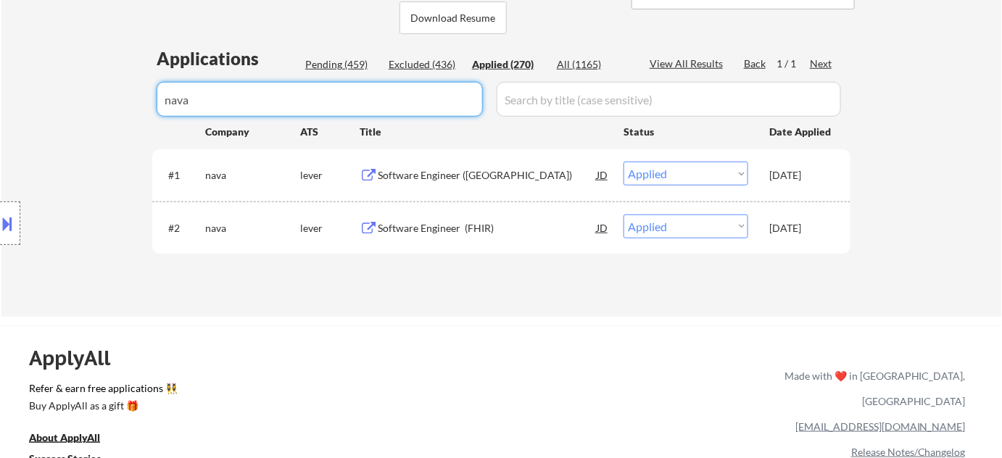
drag, startPoint x: 372, startPoint y: 86, endPoint x: 0, endPoint y: 107, distance: 372.7
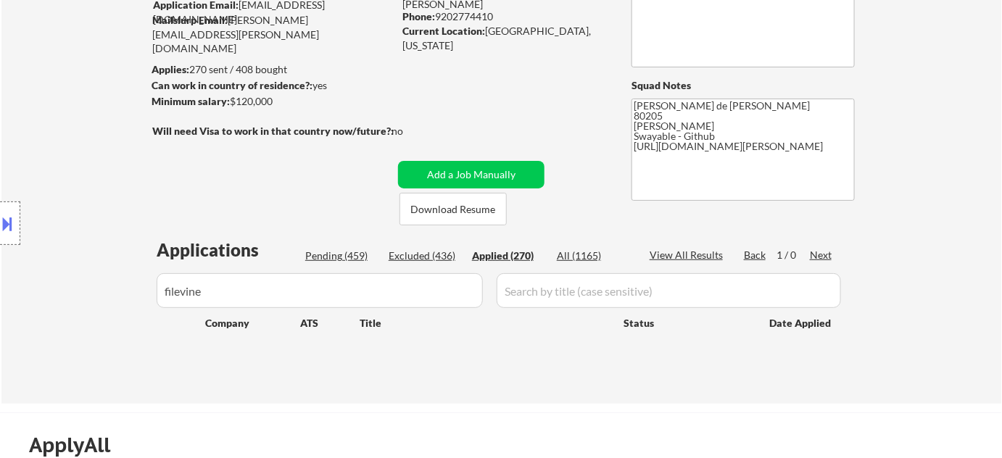
scroll to position [131, 0]
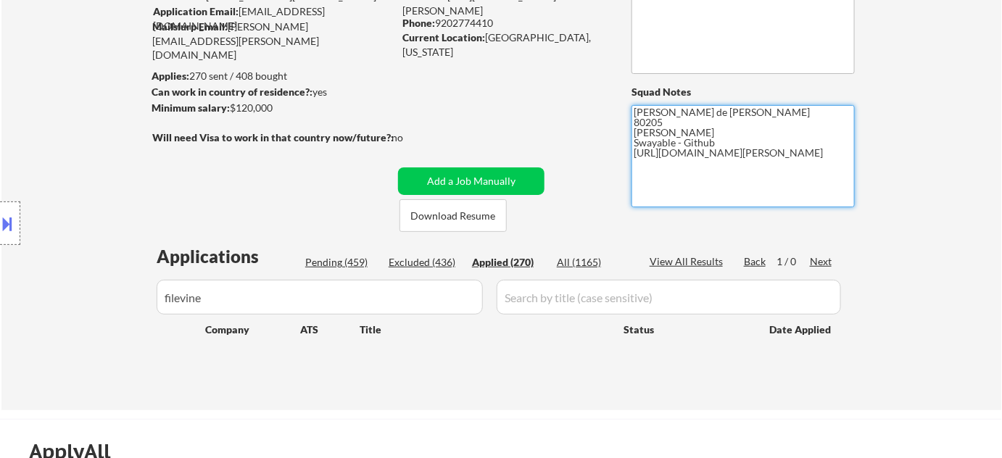
drag, startPoint x: 635, startPoint y: 156, endPoint x: 709, endPoint y: 165, distance: 74.6
click at [709, 165] on textarea "Flor de Mae 80205 Vivian- Github Swayable - Github https://www.linkedin.com/in/…" at bounding box center [743, 156] width 223 height 102
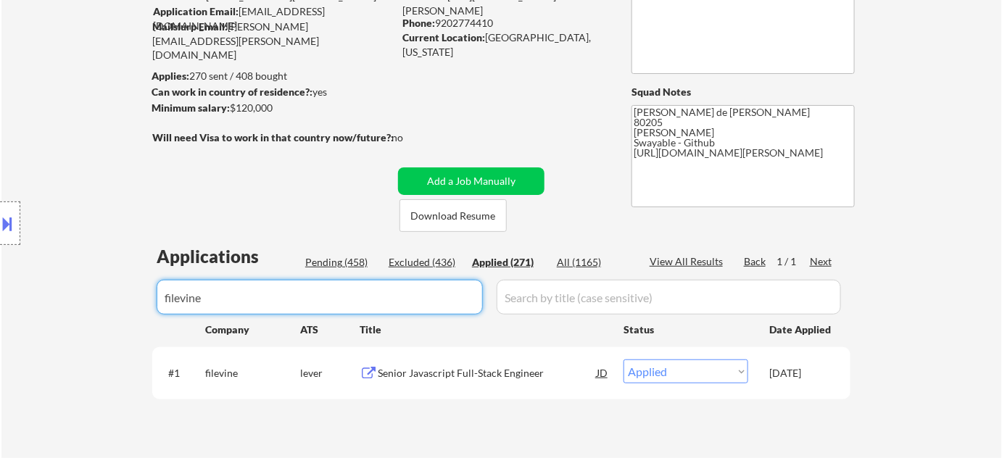
drag, startPoint x: 323, startPoint y: 305, endPoint x: 33, endPoint y: 299, distance: 289.5
click at [33, 299] on body "← Return to /applysquad Mailslurp Inbox Job Search Builder Adam Gusky User Emai…" at bounding box center [501, 98] width 1002 height 458
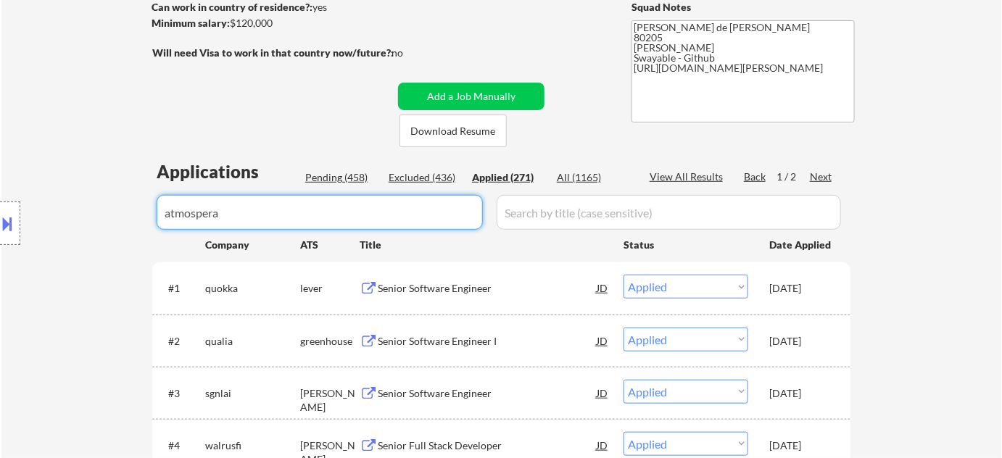
scroll to position [263, 0]
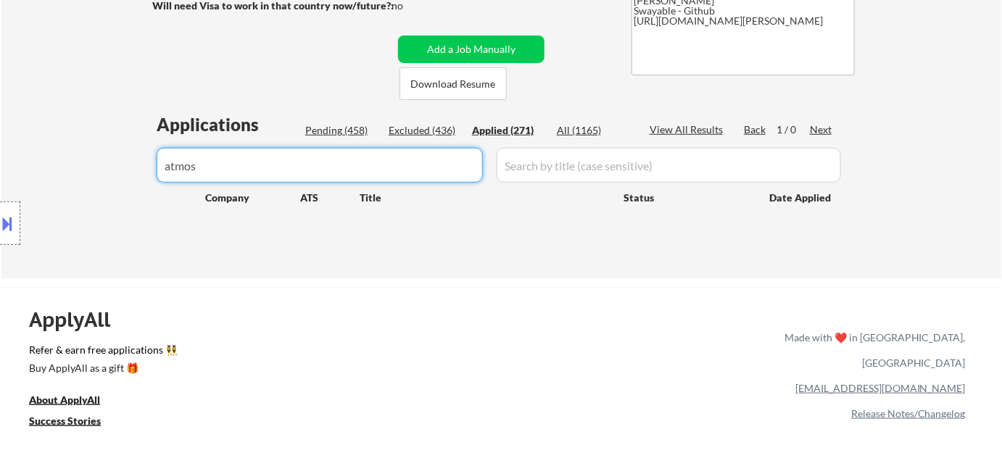
drag, startPoint x: 280, startPoint y: 168, endPoint x: 4, endPoint y: 164, distance: 276.4
drag, startPoint x: 248, startPoint y: 160, endPoint x: 0, endPoint y: 107, distance: 253.5
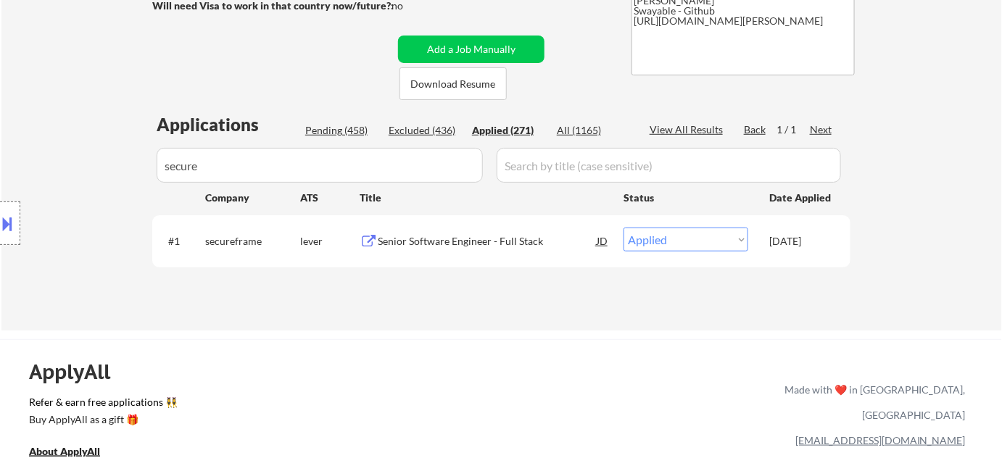
drag, startPoint x: 267, startPoint y: 158, endPoint x: 0, endPoint y: 168, distance: 267.1
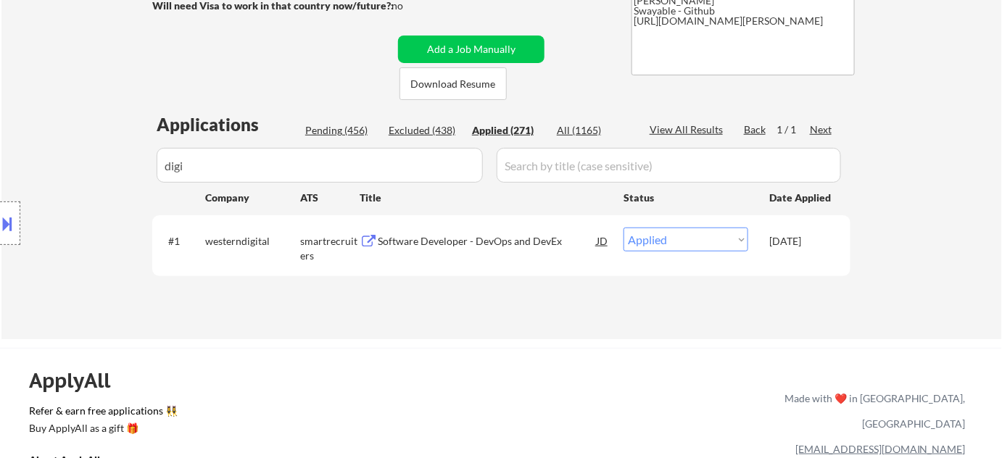
drag, startPoint x: 129, startPoint y: 159, endPoint x: 62, endPoint y: 158, distance: 67.5
click at [62, 158] on div "Location Inclusions: Denver, CO Glendale, CO Edgewater, CO Wheat Ridge, CO Comm…" at bounding box center [130, 223] width 260 height 269
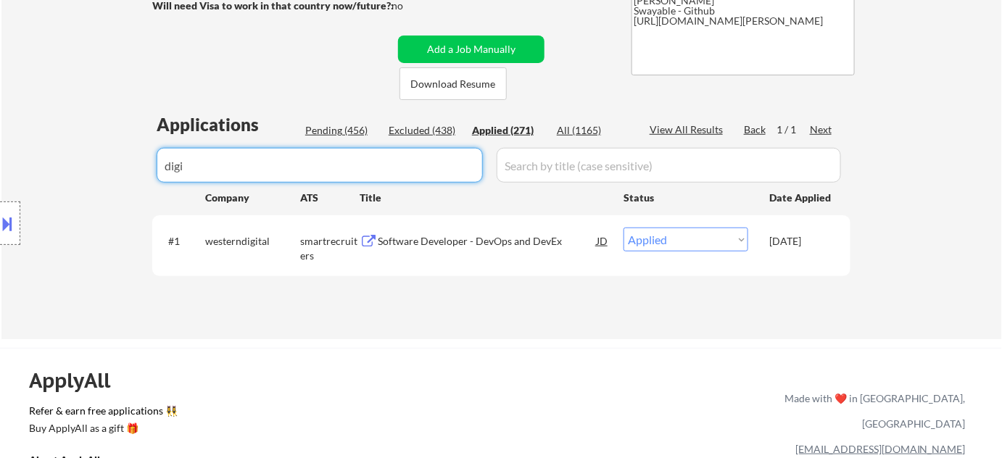
click at [268, 176] on input "input" at bounding box center [320, 165] width 326 height 35
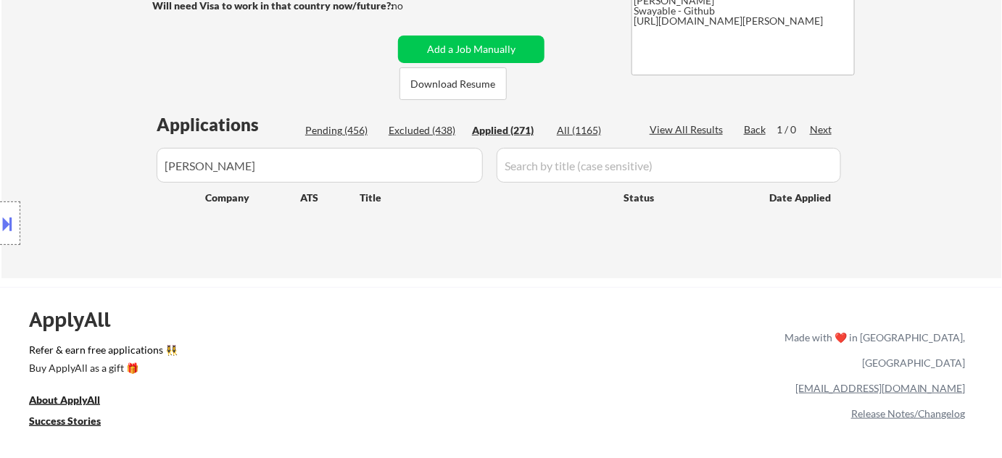
click at [239, 159] on div "Location Inclusions: Denver, CO Glendale, CO Edgewater, CO Wheat Ridge, CO Comm…" at bounding box center [130, 223] width 260 height 269
click at [250, 165] on div "Location Inclusions: Denver, CO Glendale, CO Edgewater, CO Wheat Ridge, CO Comm…" at bounding box center [130, 223] width 260 height 269
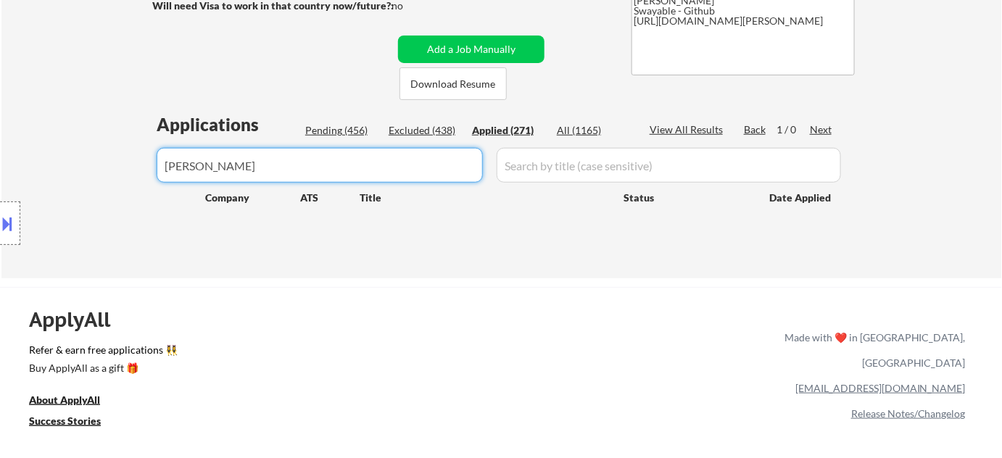
click at [288, 170] on input "input" at bounding box center [320, 165] width 326 height 35
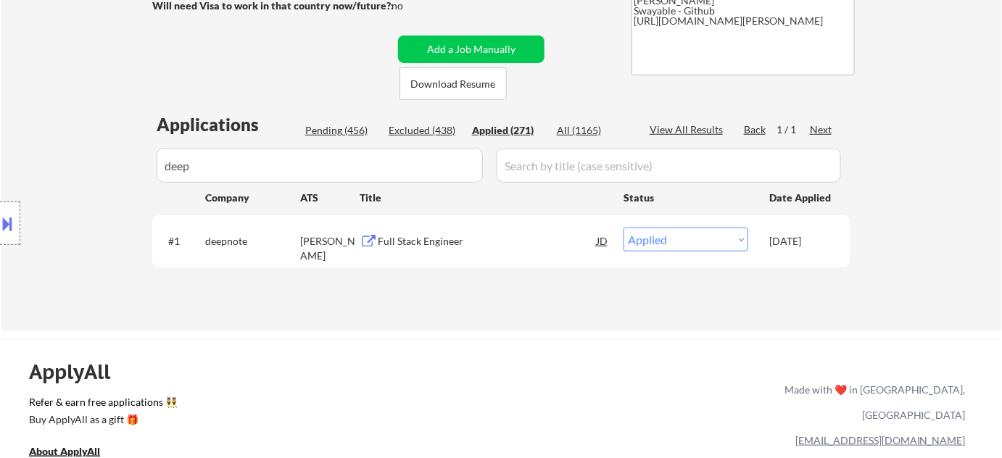
drag, startPoint x: 231, startPoint y: 168, endPoint x: 133, endPoint y: 148, distance: 99.9
click at [133, 148] on div "Location Inclusions: Denver, CO Glendale, CO Edgewater, CO Wheat Ridge, CO Comm…" at bounding box center [130, 223] width 260 height 269
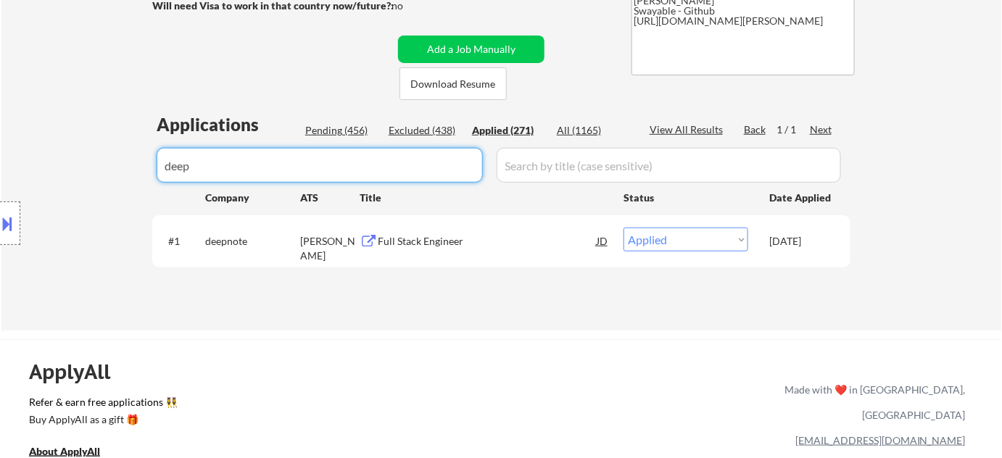
drag, startPoint x: 83, startPoint y: 161, endPoint x: 2, endPoint y: 155, distance: 81.5
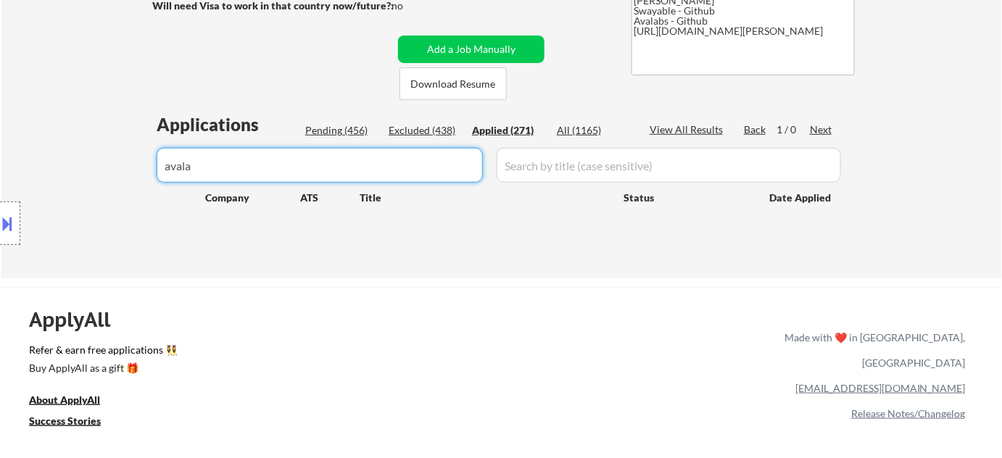
drag, startPoint x: 331, startPoint y: 160, endPoint x: 0, endPoint y: 167, distance: 330.8
drag, startPoint x: 255, startPoint y: 177, endPoint x: 0, endPoint y: 118, distance: 262.0
click at [0, 118] on div "Location Inclusions: Denver, CO Glendale, CO Edgewater, CO Wheat Ridge, CO Comm…" at bounding box center [130, 223] width 260 height 269
drag, startPoint x: 302, startPoint y: 172, endPoint x: 209, endPoint y: 168, distance: 93.6
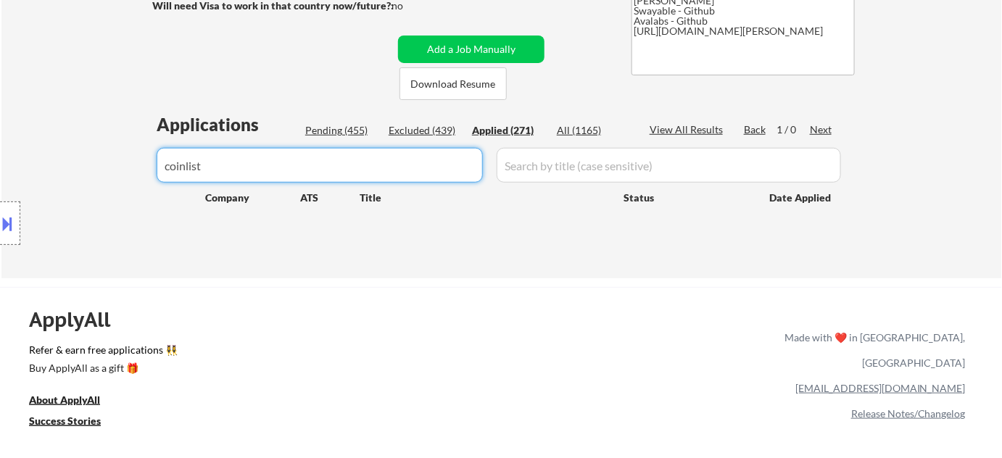
drag, startPoint x: 320, startPoint y: 167, endPoint x: 55, endPoint y: 163, distance: 264.8
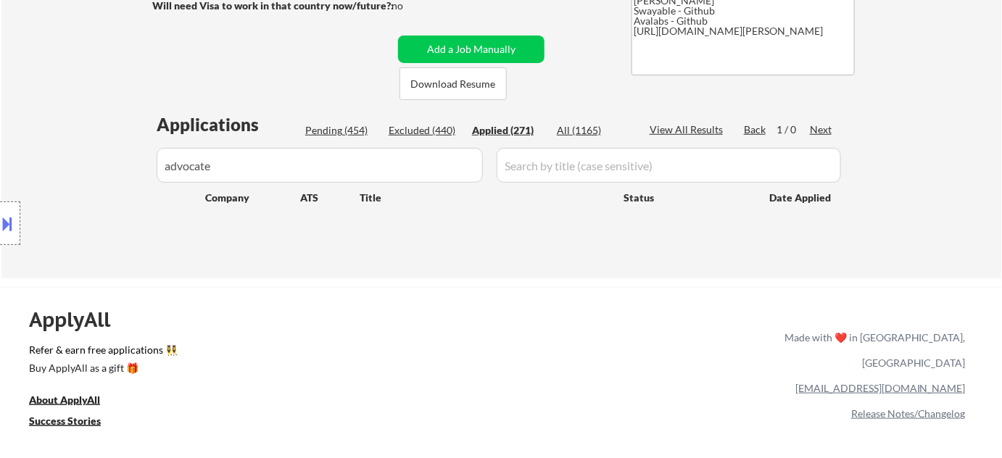
drag, startPoint x: 272, startPoint y: 168, endPoint x: 20, endPoint y: 185, distance: 253.0
drag, startPoint x: 224, startPoint y: 166, endPoint x: 62, endPoint y: 162, distance: 162.5
click at [62, 162] on div "Location Inclusions: Denver, CO Glendale, CO Edgewater, CO Wheat Ridge, CO Comm…" at bounding box center [130, 223] width 260 height 269
drag, startPoint x: 258, startPoint y: 161, endPoint x: 0, endPoint y: 150, distance: 258.5
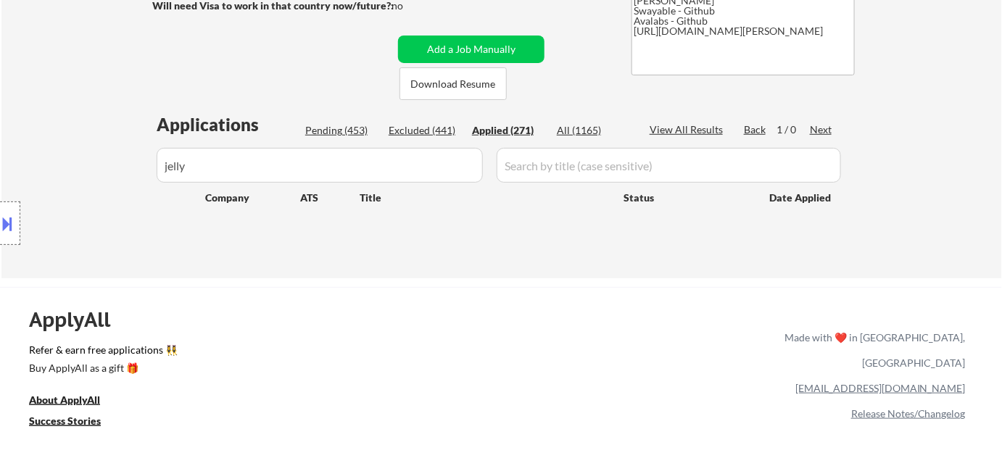
click at [0, 150] on div "Location Inclusions: Denver, CO Glendale, CO Edgewater, CO Wheat Ridge, CO Comm…" at bounding box center [130, 223] width 260 height 269
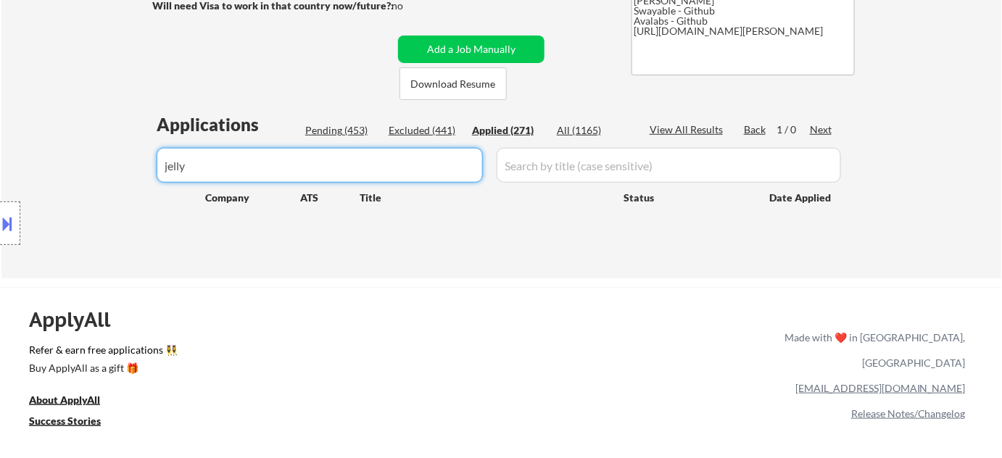
drag, startPoint x: 355, startPoint y: 170, endPoint x: 24, endPoint y: 162, distance: 331.6
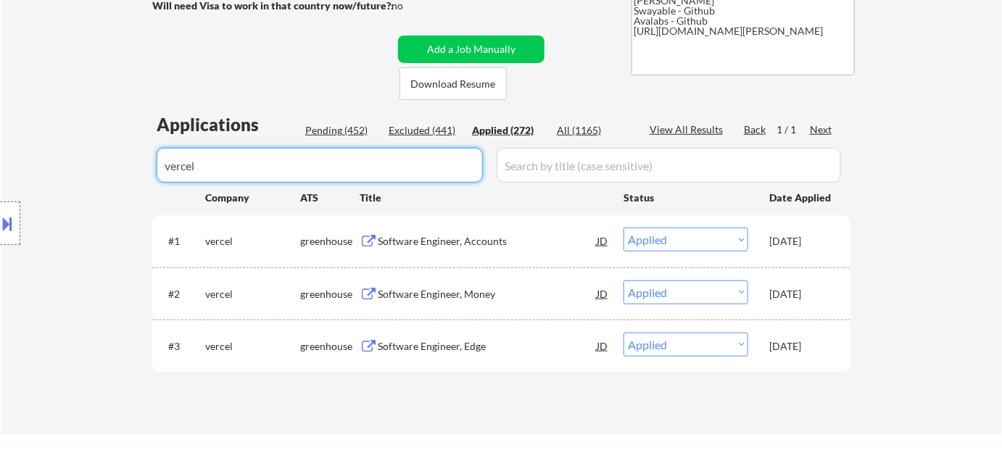
drag, startPoint x: 250, startPoint y: 163, endPoint x: 61, endPoint y: 155, distance: 189.5
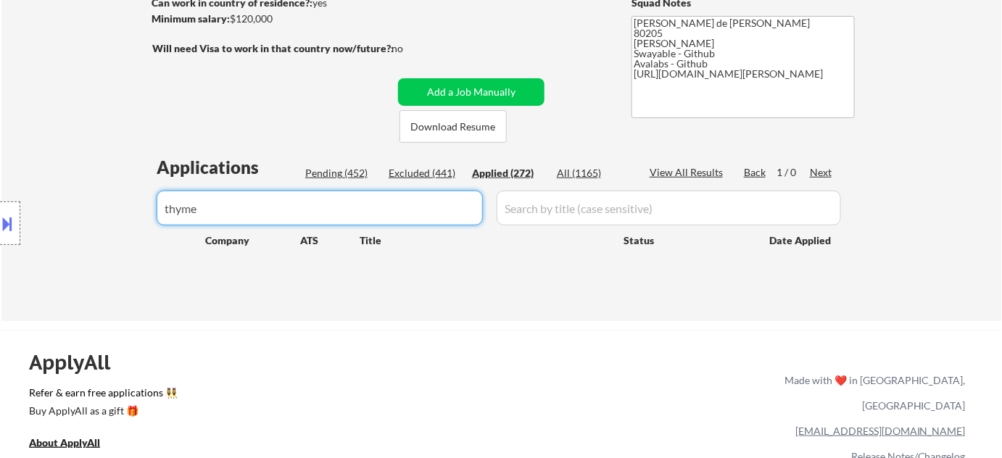
scroll to position [197, 0]
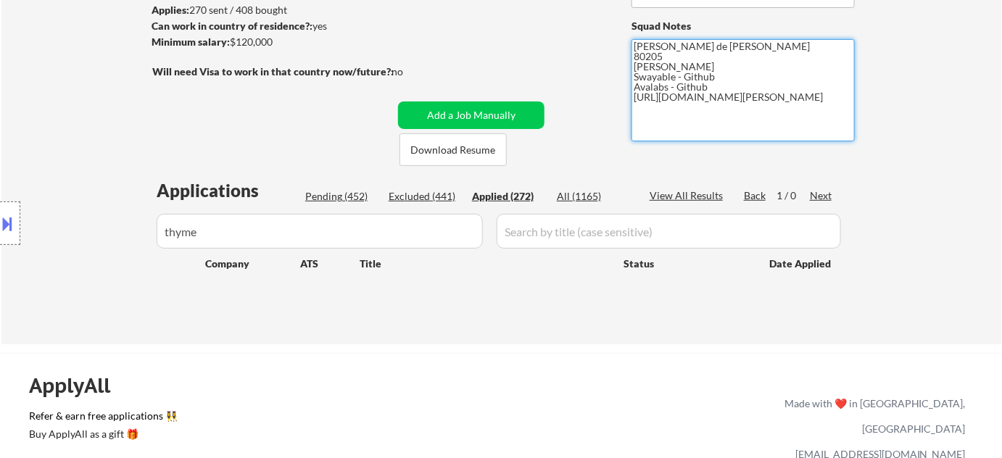
drag, startPoint x: 634, startPoint y: 98, endPoint x: 699, endPoint y: 109, distance: 66.2
click at [699, 109] on textarea "Flor de Mae 80205 Vivian- Github Swayable - Github Avalabs - Github https://www…" at bounding box center [743, 90] width 223 height 102
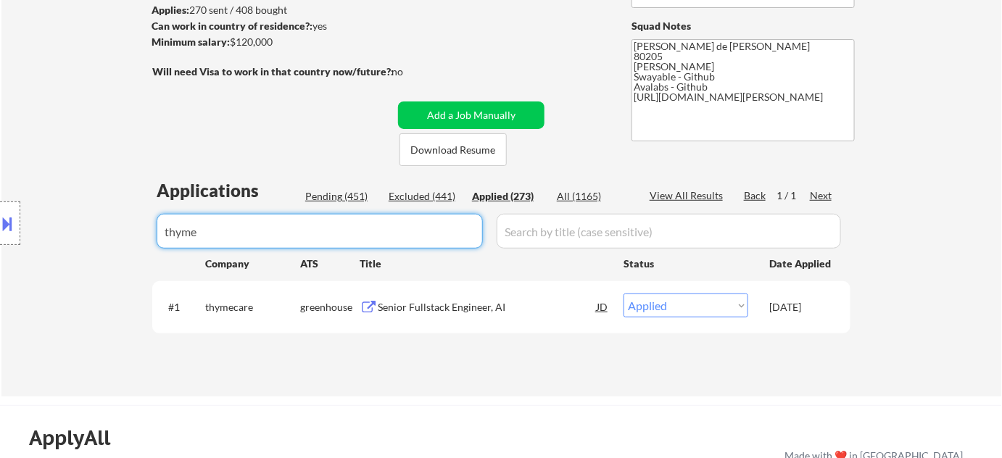
drag, startPoint x: 286, startPoint y: 238, endPoint x: 107, endPoint y: 239, distance: 179.2
click at [112, 239] on body "← Return to /applysquad Mailslurp Inbox Job Search Builder Adam Gusky User Emai…" at bounding box center [501, 32] width 1002 height 458
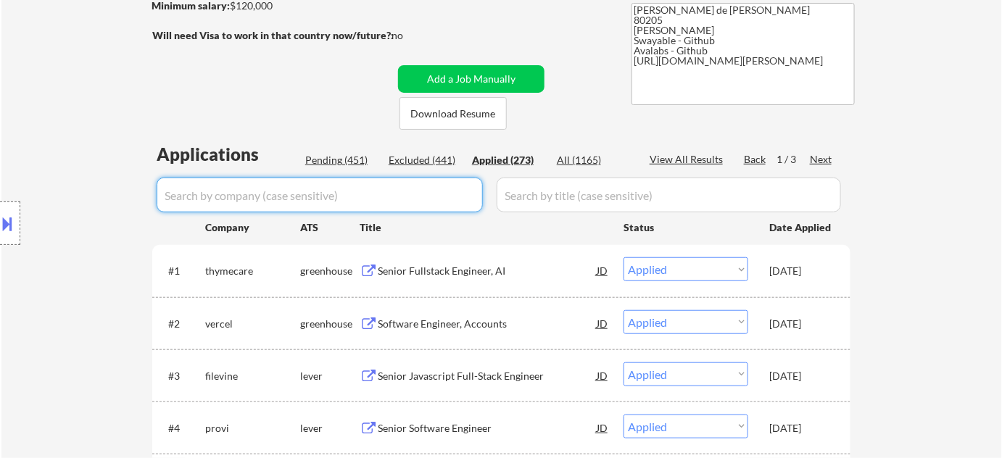
scroll to position [225, 0]
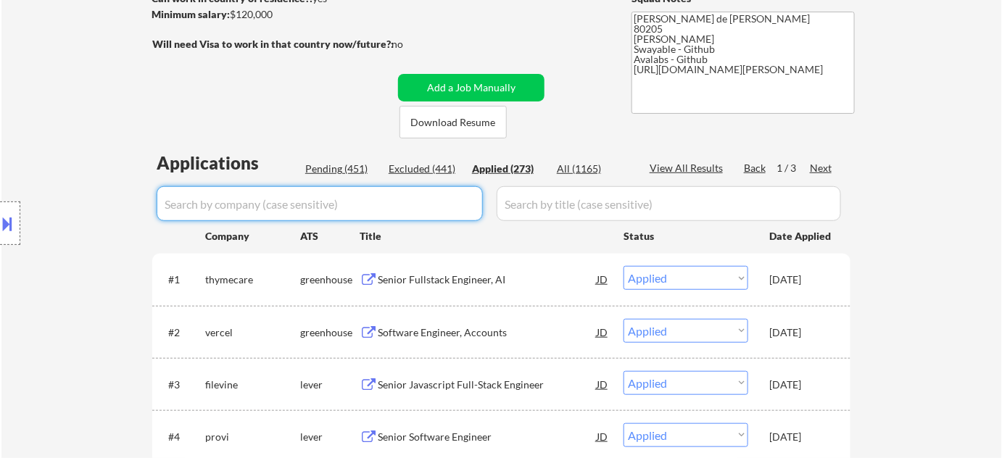
click at [338, 212] on input "input" at bounding box center [320, 203] width 326 height 35
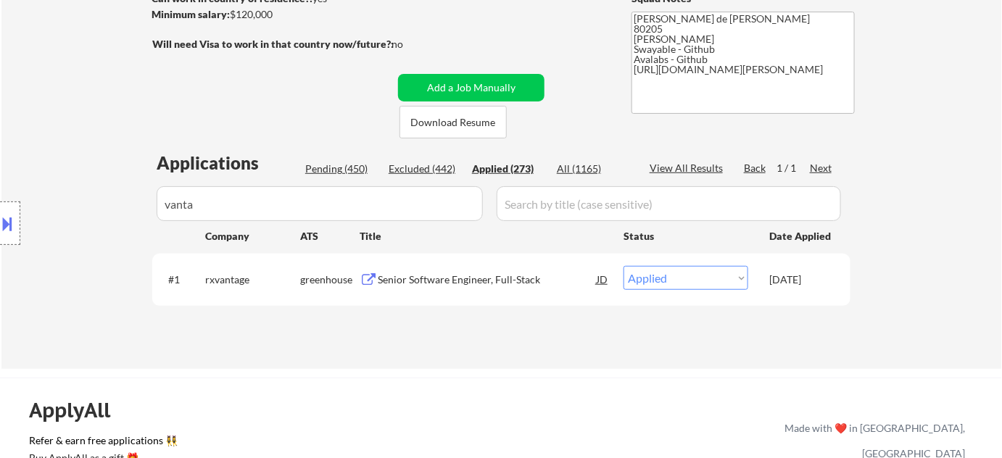
drag, startPoint x: 259, startPoint y: 202, endPoint x: 110, endPoint y: 208, distance: 148.8
click at [110, 208] on div "Location Inclusions: Denver, CO Glendale, CO Edgewater, CO Wheat Ridge, CO Comm…" at bounding box center [130, 223] width 260 height 269
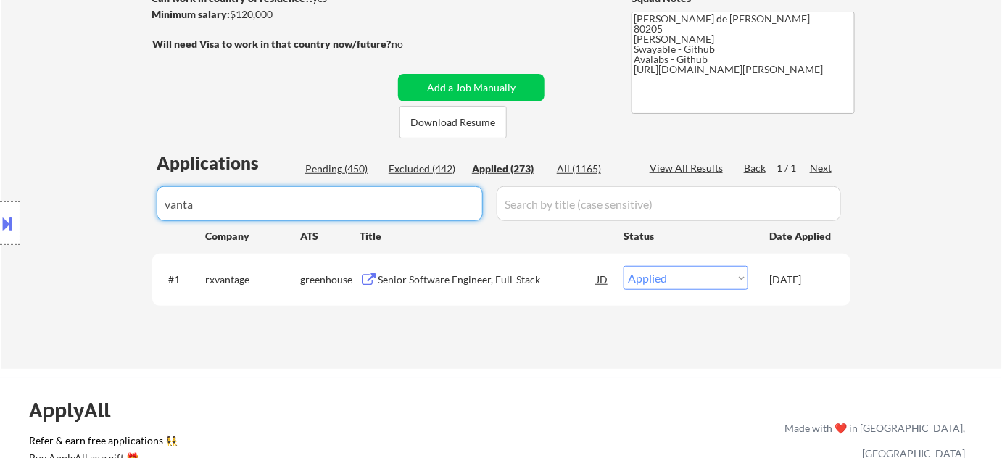
drag, startPoint x: 330, startPoint y: 209, endPoint x: 52, endPoint y: 210, distance: 278.6
click at [52, 210] on body "← Return to /applysquad Mailslurp Inbox Job Search Builder Adam Gusky User Emai…" at bounding box center [501, 4] width 1002 height 458
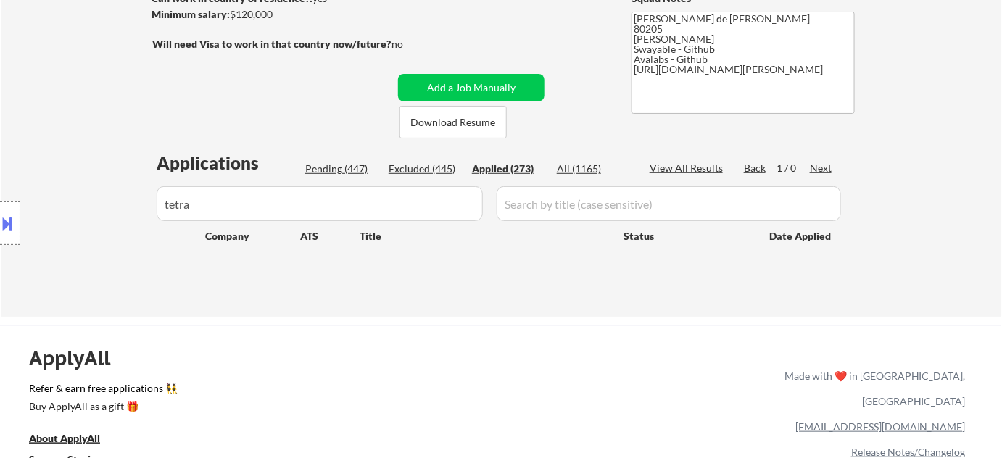
drag, startPoint x: 271, startPoint y: 189, endPoint x: 0, endPoint y: 189, distance: 270.6
click at [0, 189] on body "← Return to /applysquad Mailslurp Inbox Job Search Builder Adam Gusky User Emai…" at bounding box center [501, 4] width 1002 height 458
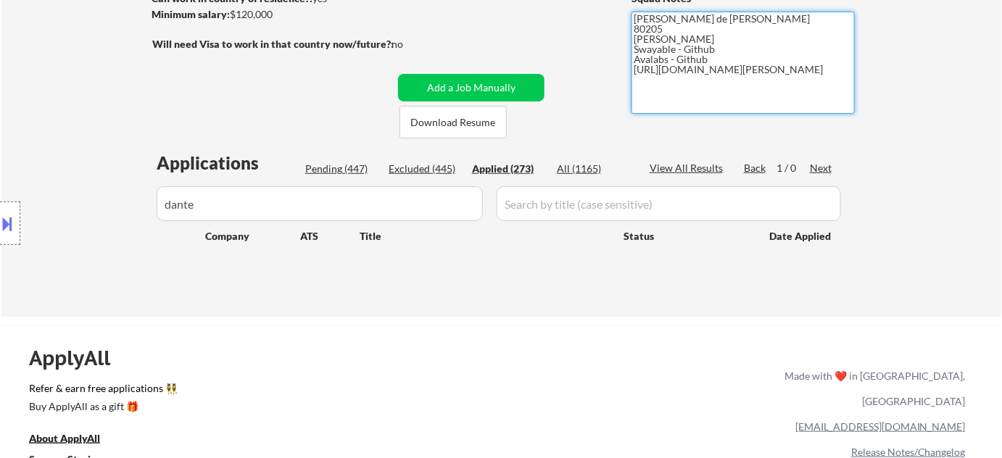
drag, startPoint x: 636, startPoint y: 66, endPoint x: 704, endPoint y: 83, distance: 69.5
click at [704, 83] on textarea "Flor de Mae 80205 Vivian- Github Swayable - Github Avalabs - Github https://www…" at bounding box center [743, 63] width 223 height 102
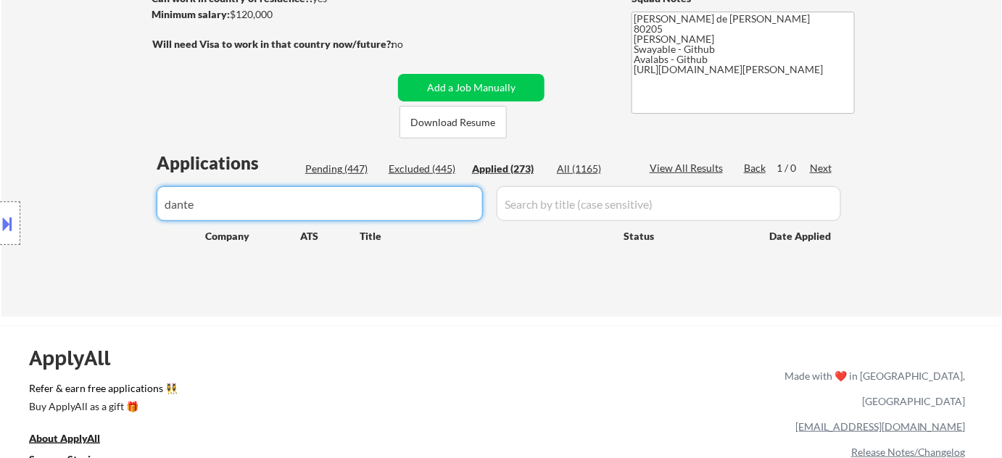
drag, startPoint x: 295, startPoint y: 213, endPoint x: 0, endPoint y: 200, distance: 294.8
click at [0, 200] on body "← Return to /applysquad Mailslurp Inbox Job Search Builder Adam Gusky User Emai…" at bounding box center [501, 4] width 1002 height 458
drag, startPoint x: 254, startPoint y: 210, endPoint x: 0, endPoint y: 230, distance: 254.7
click at [0, 230] on body "← Return to /applysquad Mailslurp Inbox Job Search Builder Adam Gusky User Emai…" at bounding box center [501, 4] width 1002 height 458
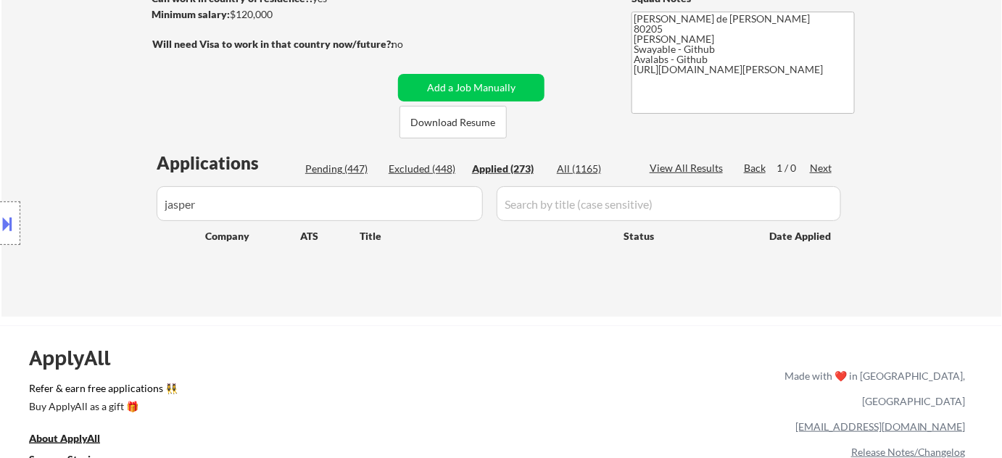
drag, startPoint x: 186, startPoint y: 218, endPoint x: 0, endPoint y: 218, distance: 185.7
click at [0, 218] on div "Location Inclusions: Denver, CO Glendale, CO Edgewater, CO Wheat Ridge, CO Comm…" at bounding box center [130, 223] width 260 height 269
drag, startPoint x: 412, startPoint y: 206, endPoint x: 0, endPoint y: 213, distance: 412.1
click at [0, 215] on body "← Return to /applysquad Mailslurp Inbox Job Search Builder Adam Gusky User Emai…" at bounding box center [501, 4] width 1002 height 458
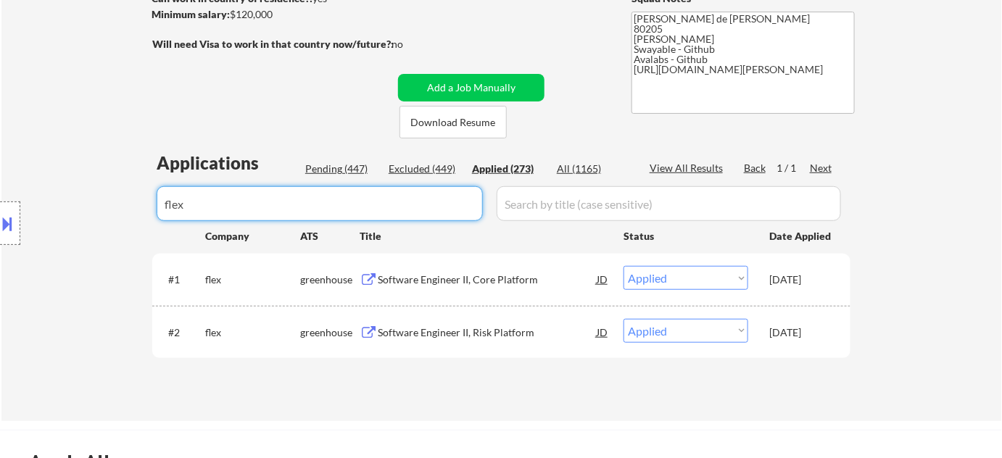
drag, startPoint x: 115, startPoint y: 217, endPoint x: 16, endPoint y: 215, distance: 98.7
click at [19, 216] on body "← Return to /applysquad Mailslurp Inbox Job Search Builder Adam Gusky User Emai…" at bounding box center [501, 4] width 1002 height 458
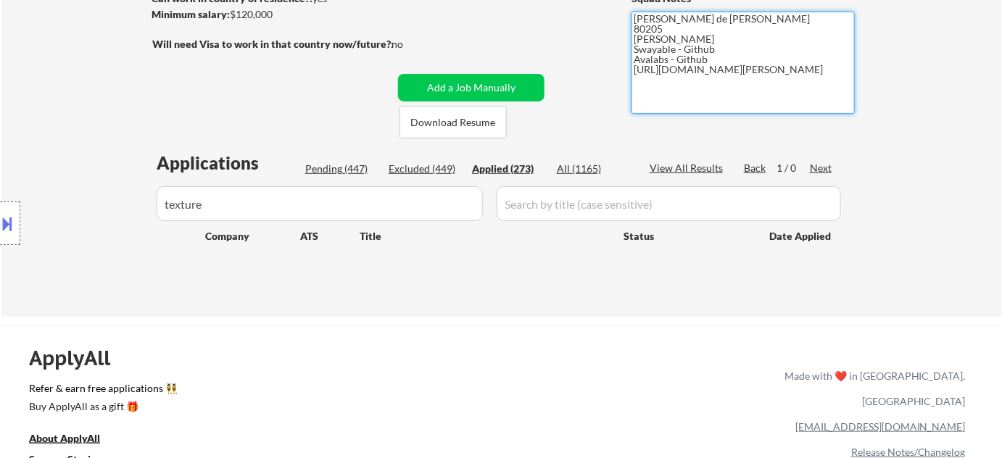
drag, startPoint x: 635, startPoint y: 70, endPoint x: 702, endPoint y: 82, distance: 68.6
click at [702, 82] on textarea "Flor de Mae 80205 Vivian- Github Swayable - Github Avalabs - Github https://www…" at bounding box center [743, 63] width 223 height 102
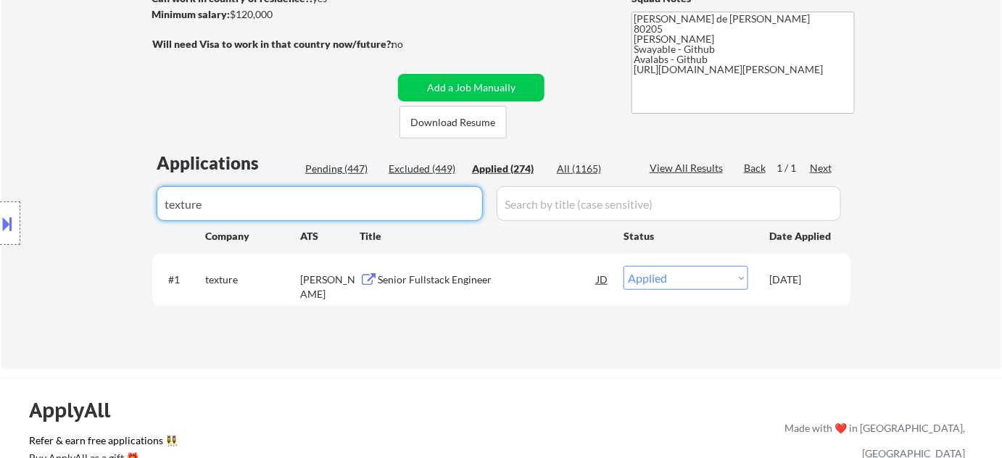
drag, startPoint x: 324, startPoint y: 208, endPoint x: 79, endPoint y: 205, distance: 244.5
click at [79, 205] on body "← Return to /applysquad Mailslurp Inbox Job Search Builder Adam Gusky User Emai…" at bounding box center [501, 4] width 1002 height 458
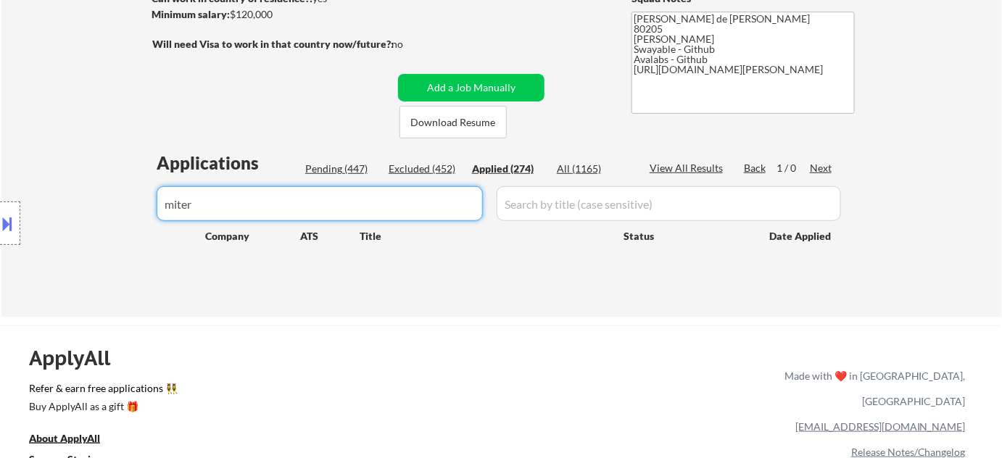
drag, startPoint x: 311, startPoint y: 210, endPoint x: 39, endPoint y: 199, distance: 272.2
click at [44, 206] on body "← Return to /applysquad Mailslurp Inbox Job Search Builder Adam Gusky User Emai…" at bounding box center [501, 4] width 1002 height 458
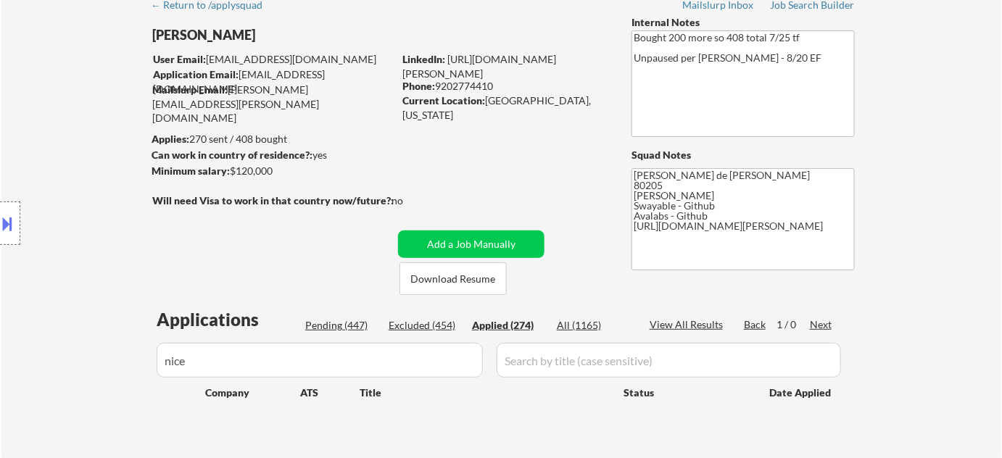
scroll to position [65, 0]
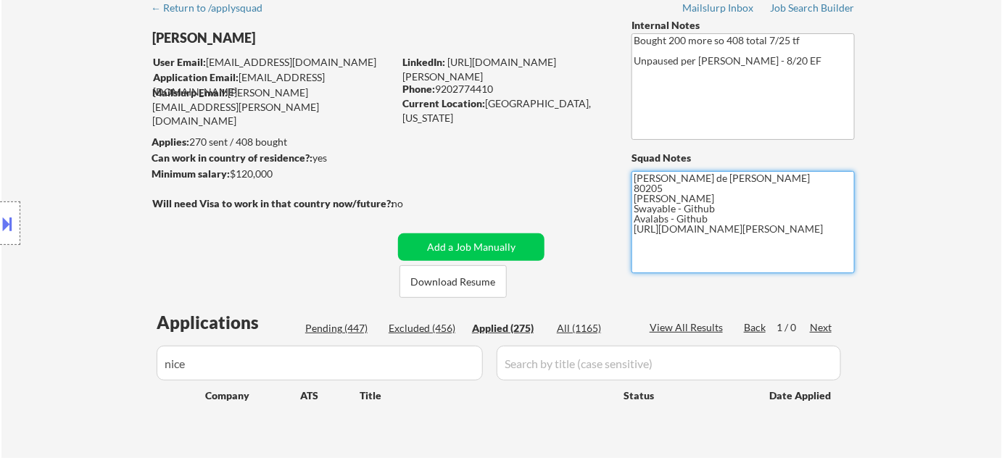
drag, startPoint x: 635, startPoint y: 229, endPoint x: 691, endPoint y: 242, distance: 56.7
click at [691, 242] on textarea "Flor de Mae 80205 Vivian- Github Swayable - Github Avalabs - Github https://www…" at bounding box center [743, 222] width 223 height 102
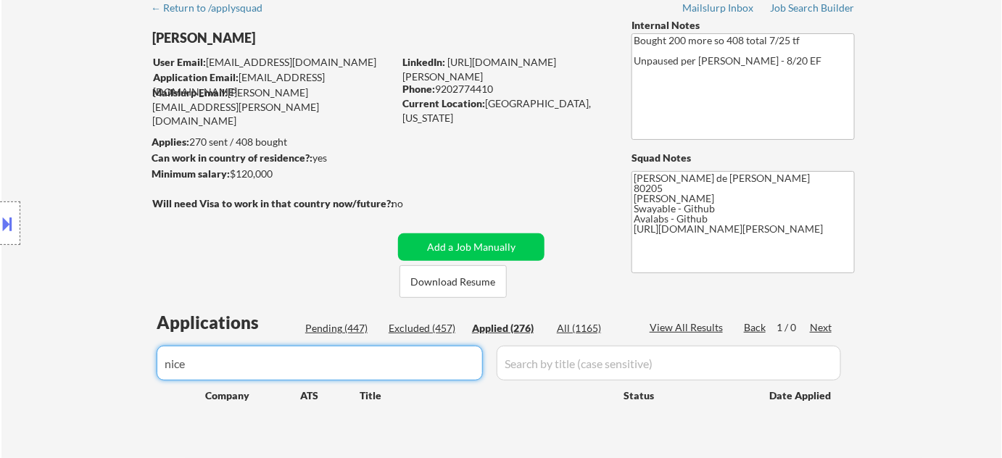
drag, startPoint x: 263, startPoint y: 347, endPoint x: 76, endPoint y: 342, distance: 186.5
click at [76, 342] on body "← Return to /applysquad Mailslurp Inbox Job Search Builder Adam Gusky User Emai…" at bounding box center [501, 164] width 1002 height 458
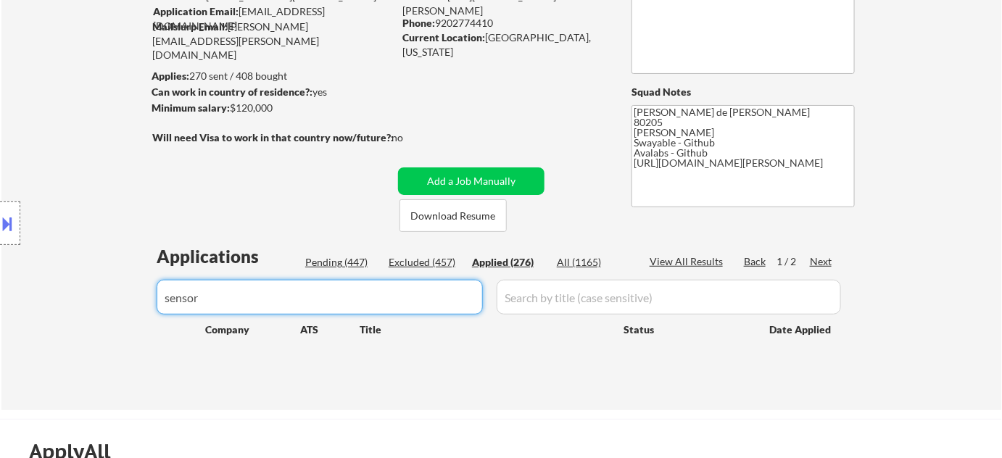
scroll to position [197, 0]
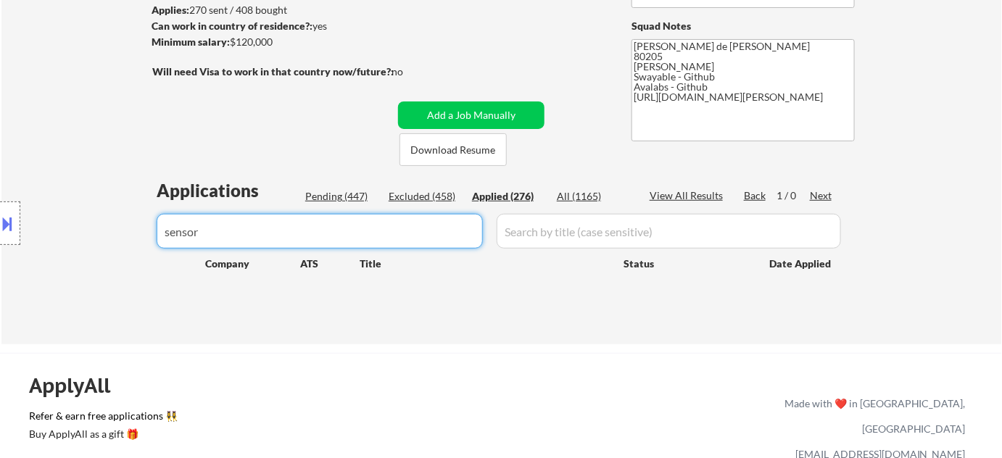
drag, startPoint x: 282, startPoint y: 230, endPoint x: 0, endPoint y: 223, distance: 282.3
click at [0, 225] on body "← Return to /applysquad Mailslurp Inbox Job Search Builder Adam Gusky User Emai…" at bounding box center [501, 32] width 1002 height 458
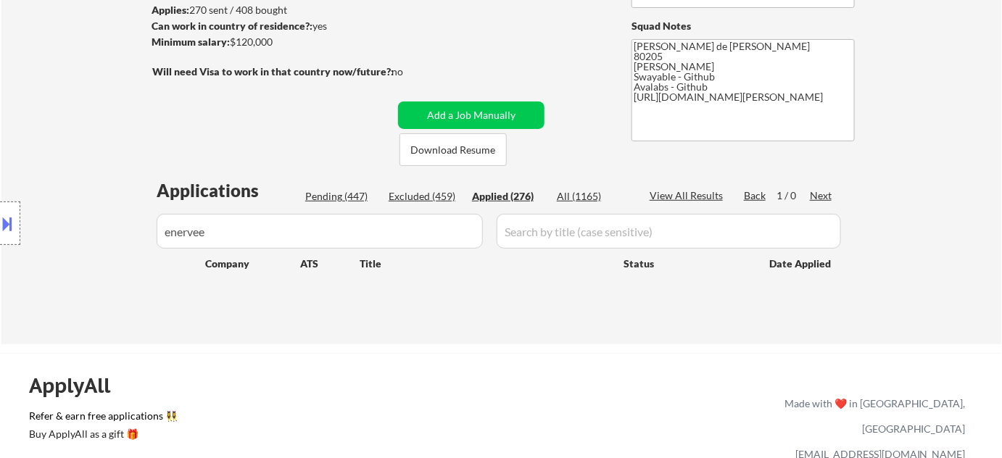
drag, startPoint x: 252, startPoint y: 234, endPoint x: 0, endPoint y: 220, distance: 252.1
click at [0, 220] on div "Location Inclusions: Denver, CO Glendale, CO Edgewater, CO Wheat Ridge, CO Comm…" at bounding box center [130, 223] width 260 height 269
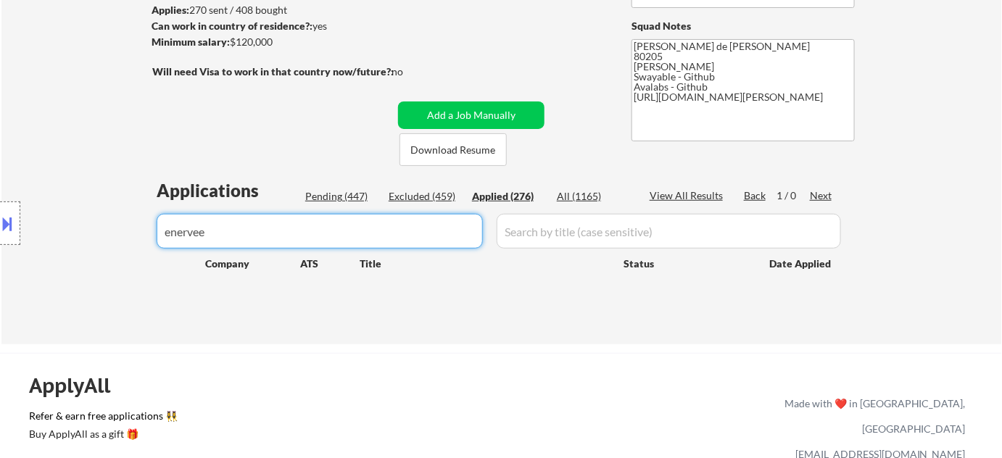
drag, startPoint x: 300, startPoint y: 244, endPoint x: 73, endPoint y: 227, distance: 227.0
click at [73, 227] on body "← Return to /applysquad Mailslurp Inbox Job Search Builder Adam Gusky User Emai…" at bounding box center [501, 32] width 1002 height 458
drag, startPoint x: 257, startPoint y: 236, endPoint x: 99, endPoint y: 226, distance: 157.7
click at [99, 226] on body "← Return to /applysquad Mailslurp Inbox Job Search Builder Adam Gusky User Emai…" at bounding box center [501, 32] width 1002 height 458
drag, startPoint x: 273, startPoint y: 231, endPoint x: 58, endPoint y: 221, distance: 215.0
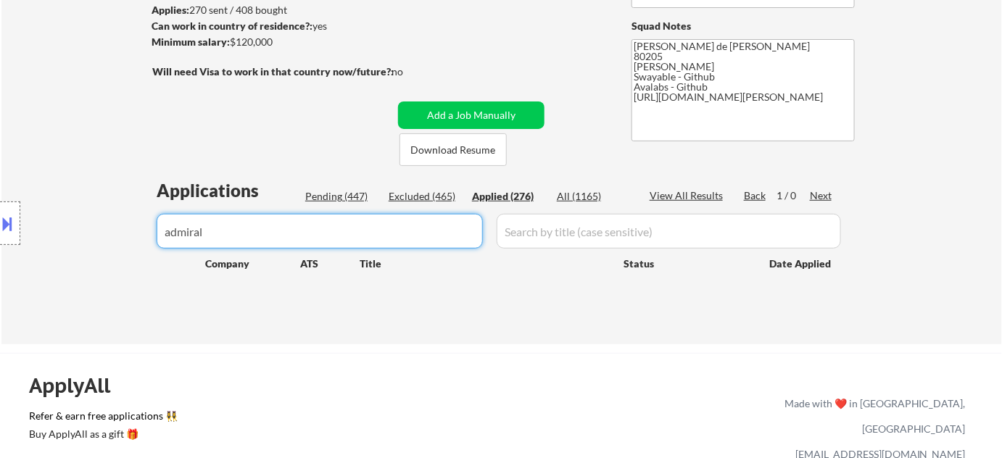
click at [58, 221] on body "← Return to /applysquad Mailslurp Inbox Job Search Builder Adam Gusky User Emai…" at bounding box center [501, 32] width 1002 height 458
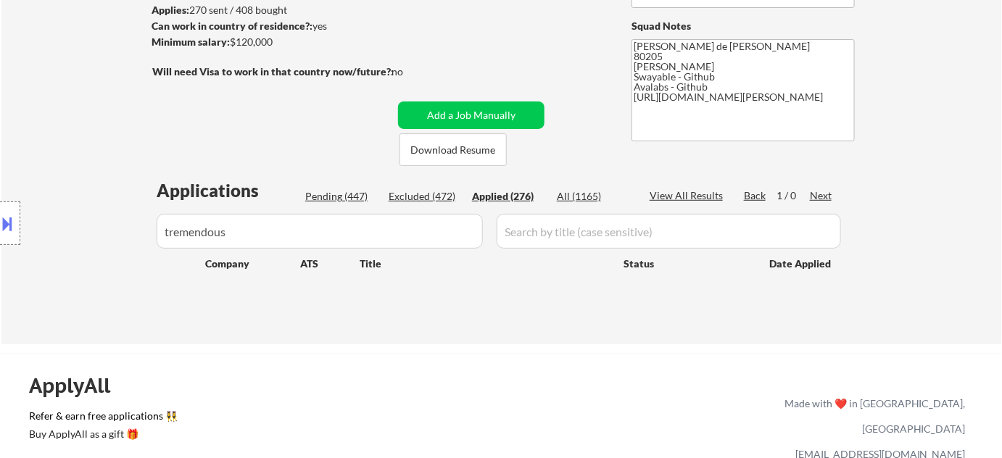
click at [0, 196] on body "← Return to /applysquad Mailslurp Inbox Job Search Builder Adam Gusky User Emai…" at bounding box center [501, 32] width 1002 height 458
drag, startPoint x: 246, startPoint y: 231, endPoint x: 67, endPoint y: 234, distance: 178.5
click at [67, 234] on div "Location Inclusions: Denver, CO Glendale, CO Edgewater, CO Wheat Ridge, CO Comm…" at bounding box center [130, 223] width 260 height 269
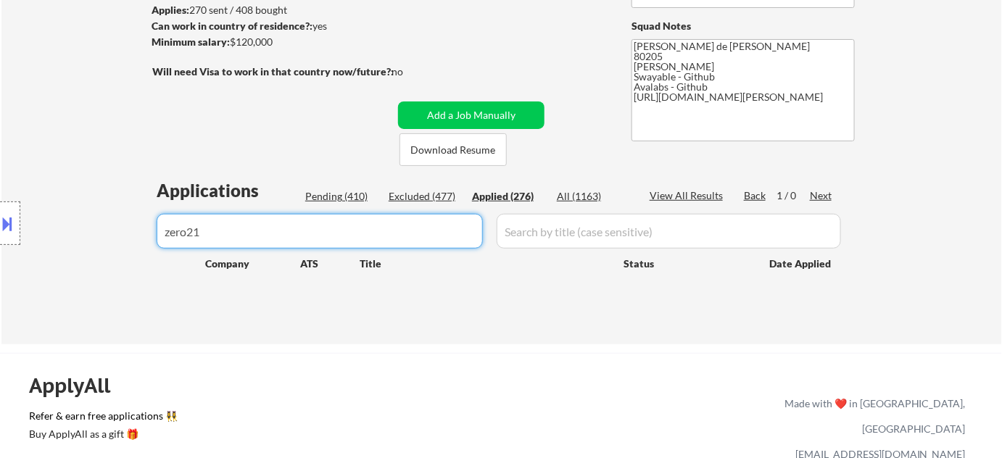
drag, startPoint x: 274, startPoint y: 235, endPoint x: 2, endPoint y: 162, distance: 281.7
click at [2, 162] on body "← Return to /applysquad Mailslurp Inbox Job Search Builder Adam Gusky User Emai…" at bounding box center [501, 32] width 1002 height 458
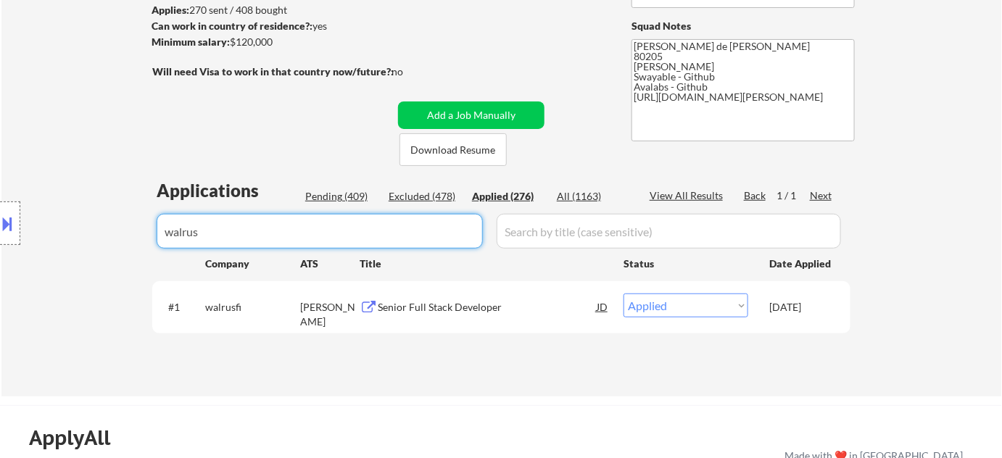
drag, startPoint x: 295, startPoint y: 240, endPoint x: 0, endPoint y: 226, distance: 295.6
click at [0, 226] on body "← Return to /applysquad Mailslurp Inbox Job Search Builder Adam Gusky User Emai…" at bounding box center [501, 32] width 1002 height 458
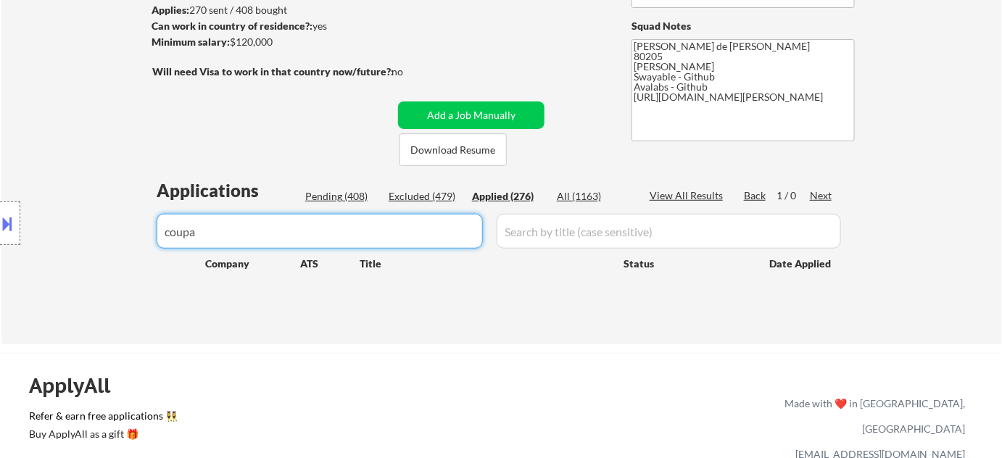
drag, startPoint x: 231, startPoint y: 234, endPoint x: 0, endPoint y: 234, distance: 230.7
click at [0, 234] on body "← Return to /applysquad Mailslurp Inbox Job Search Builder Adam Gusky User Emai…" at bounding box center [501, 32] width 1002 height 458
drag, startPoint x: 389, startPoint y: 238, endPoint x: 0, endPoint y: 217, distance: 389.4
click at [0, 217] on body "← Return to /applysquad Mailslurp Inbox Job Search Builder Adam Gusky User Emai…" at bounding box center [501, 32] width 1002 height 458
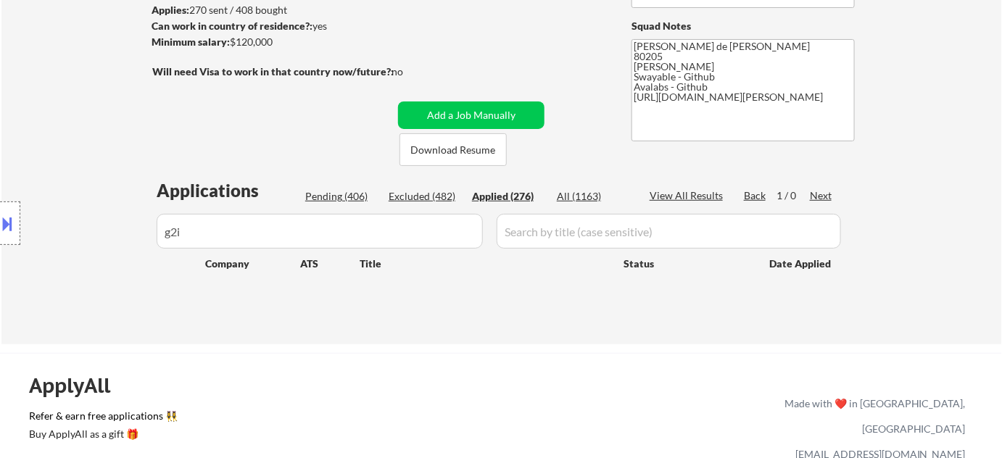
drag, startPoint x: 228, startPoint y: 235, endPoint x: 154, endPoint y: 215, distance: 76.7
click at [154, 215] on div "Location Inclusions: Denver, CO Glendale, CO Edgewater, CO Wheat Ridge, CO Comm…" at bounding box center [130, 223] width 260 height 269
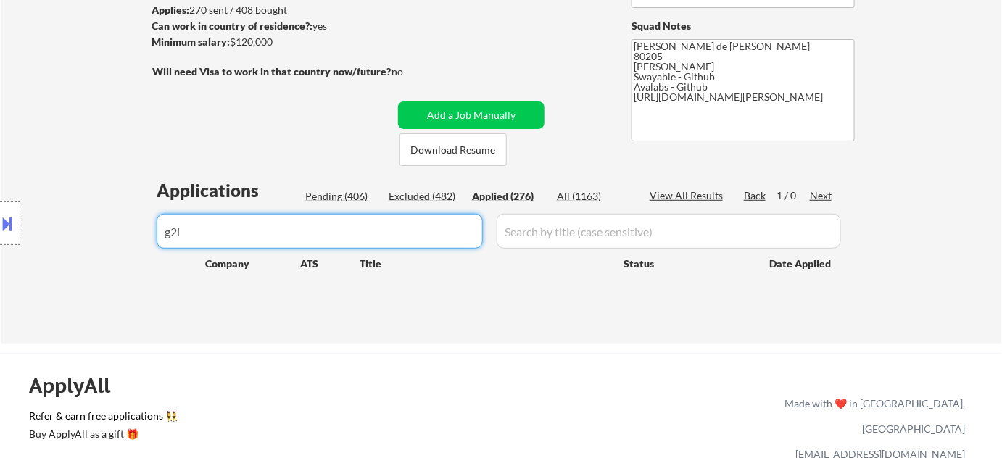
drag, startPoint x: 310, startPoint y: 240, endPoint x: 99, endPoint y: 231, distance: 211.3
click at [99, 231] on body "← Return to /applysquad Mailslurp Inbox Job Search Builder Adam Gusky User Emai…" at bounding box center [501, 32] width 1002 height 458
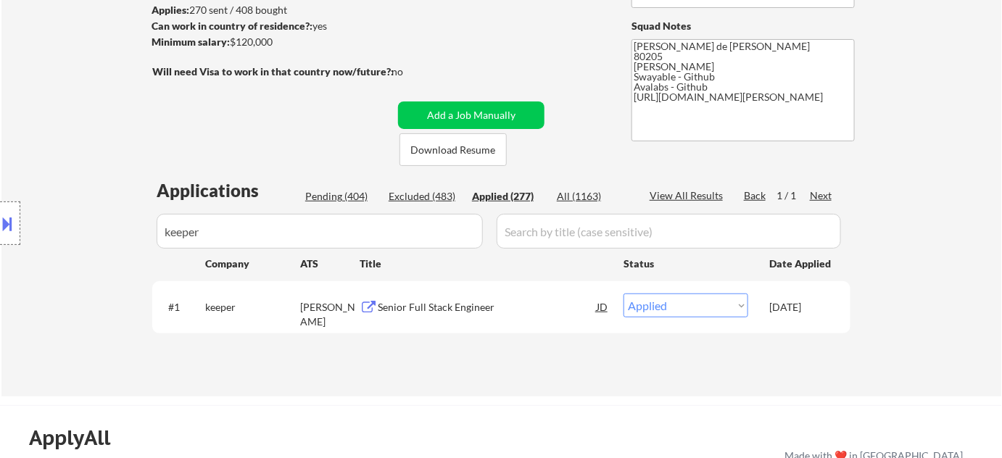
drag, startPoint x: 238, startPoint y: 241, endPoint x: 0, endPoint y: 225, distance: 238.5
click at [0, 225] on div "Location Inclusions: Denver, CO Glendale, CO Edgewater, CO Wheat Ridge, CO Comm…" at bounding box center [130, 223] width 260 height 269
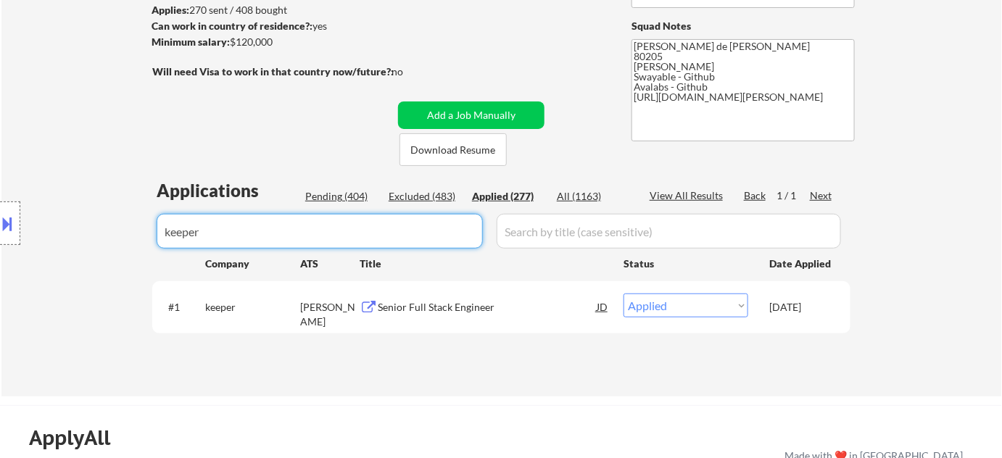
drag, startPoint x: 211, startPoint y: 237, endPoint x: 0, endPoint y: 229, distance: 211.2
click at [0, 231] on body "← Return to /applysquad Mailslurp Inbox Job Search Builder Adam Gusky User Emai…" at bounding box center [501, 32] width 1002 height 458
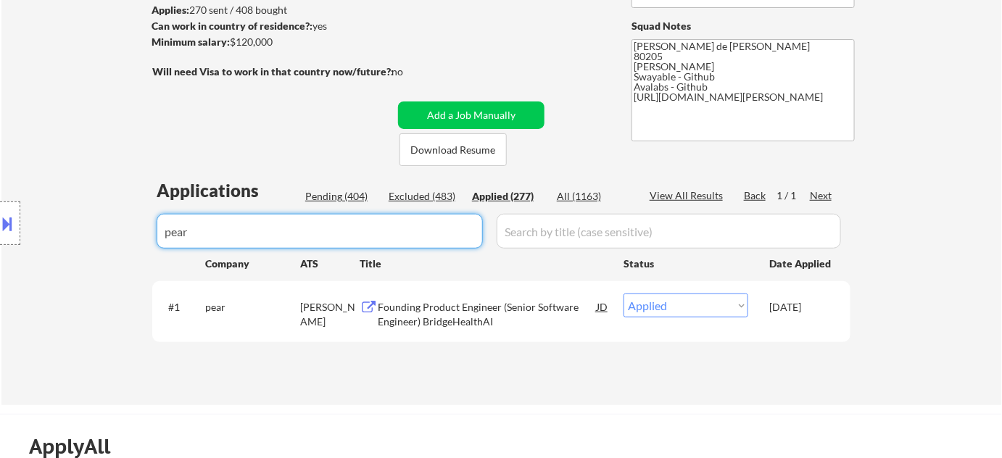
drag, startPoint x: 152, startPoint y: 233, endPoint x: 0, endPoint y: 185, distance: 159.7
click at [0, 187] on body "← Return to /applysquad Mailslurp Inbox Job Search Builder Adam Gusky User Emai…" at bounding box center [501, 32] width 1002 height 458
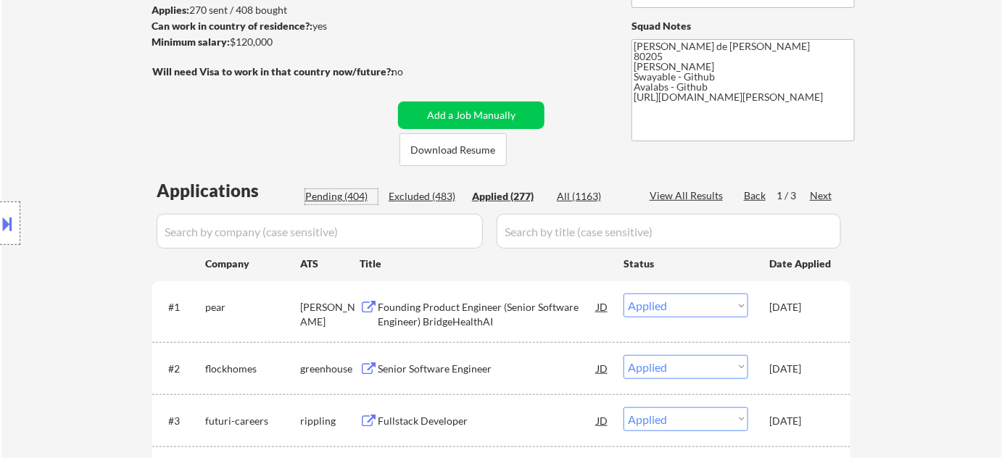
click at [344, 194] on div "Pending (404)" at bounding box center [341, 196] width 73 height 15
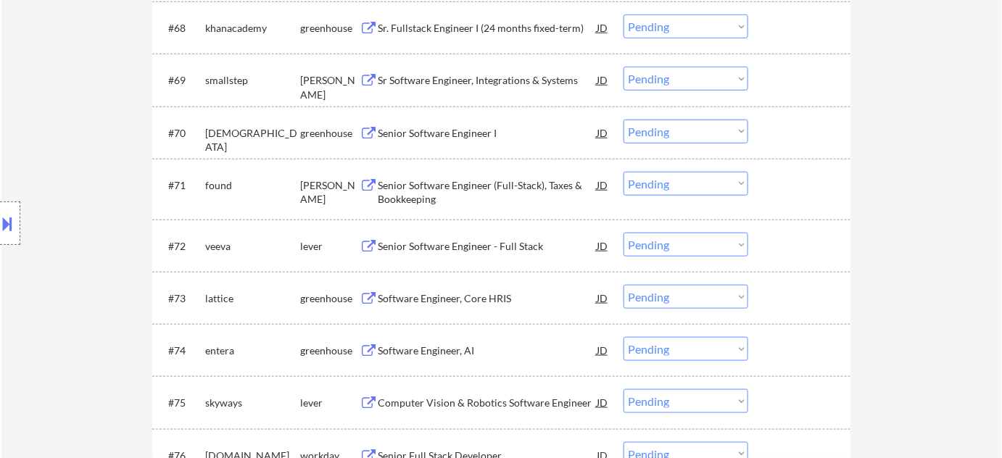
scroll to position [4128, 0]
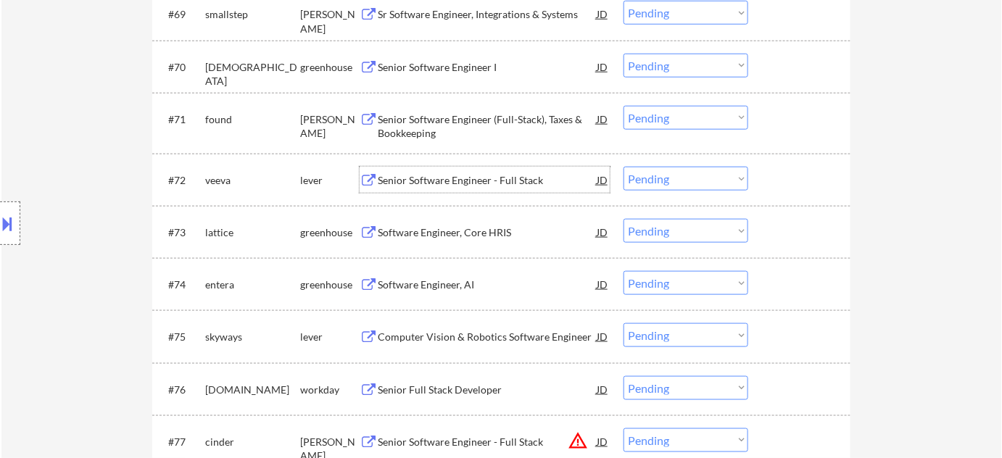
click at [479, 181] on div "Senior Software Engineer - Full Stack" at bounding box center [487, 180] width 219 height 15
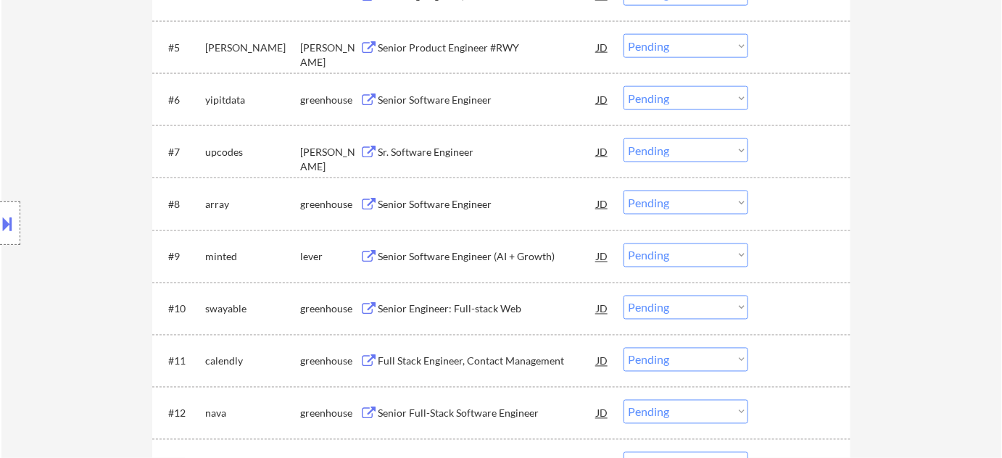
scroll to position [101, 0]
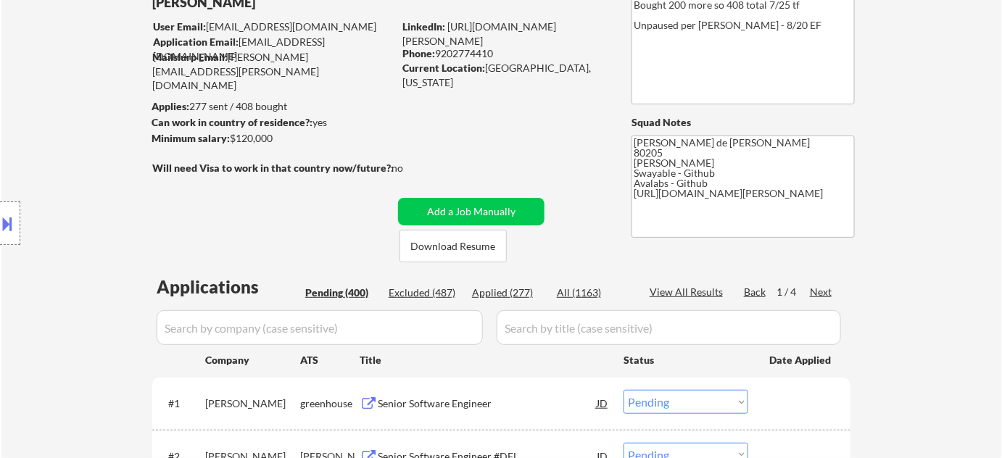
click at [520, 297] on div "Applied (277)" at bounding box center [508, 293] width 73 height 15
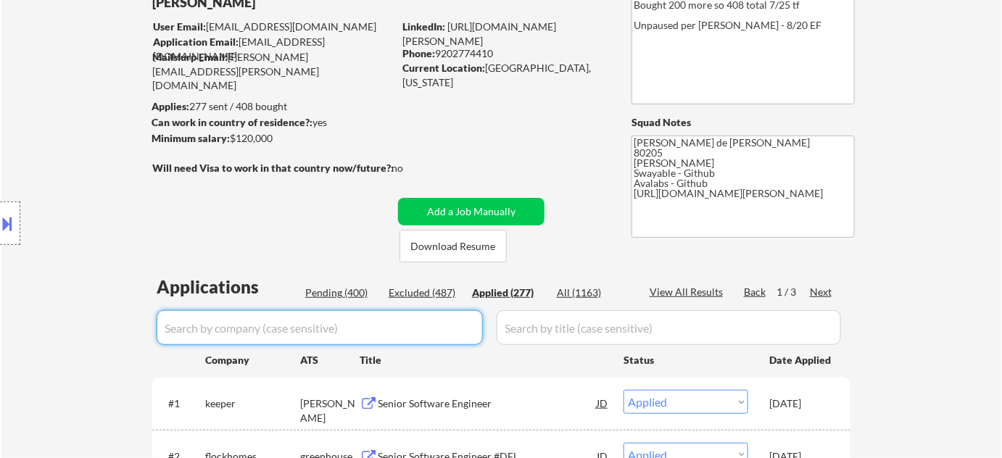
click at [435, 326] on input "input" at bounding box center [320, 327] width 326 height 35
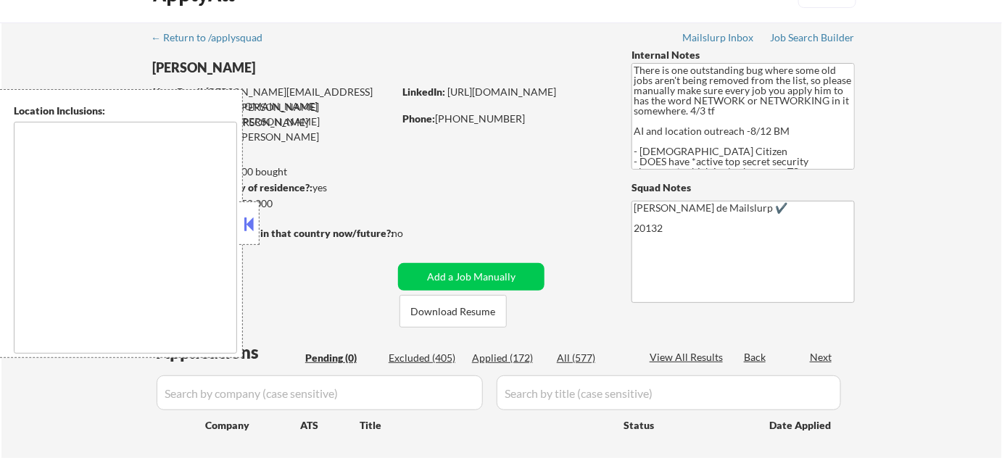
type textarea "[GEOGRAPHIC_DATA], [GEOGRAPHIC_DATA] [GEOGRAPHIC_DATA], [GEOGRAPHIC_DATA] [GEOG…"
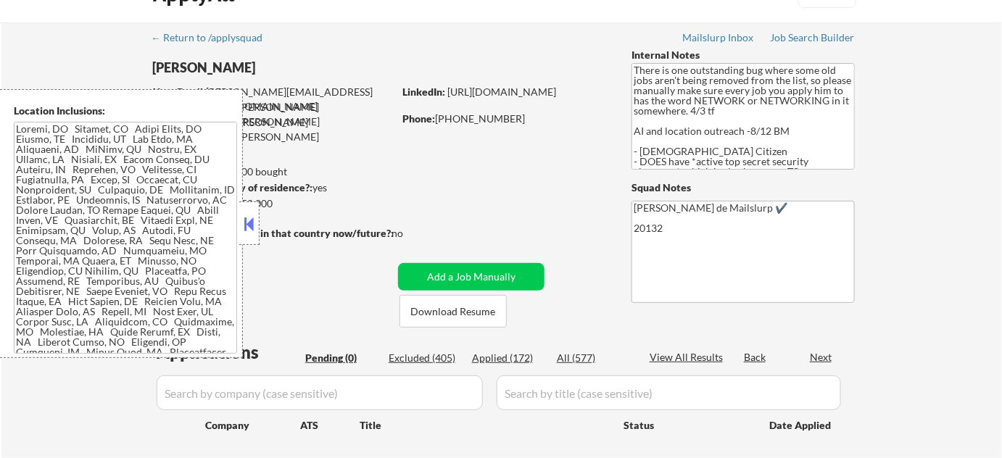
scroll to position [65, 0]
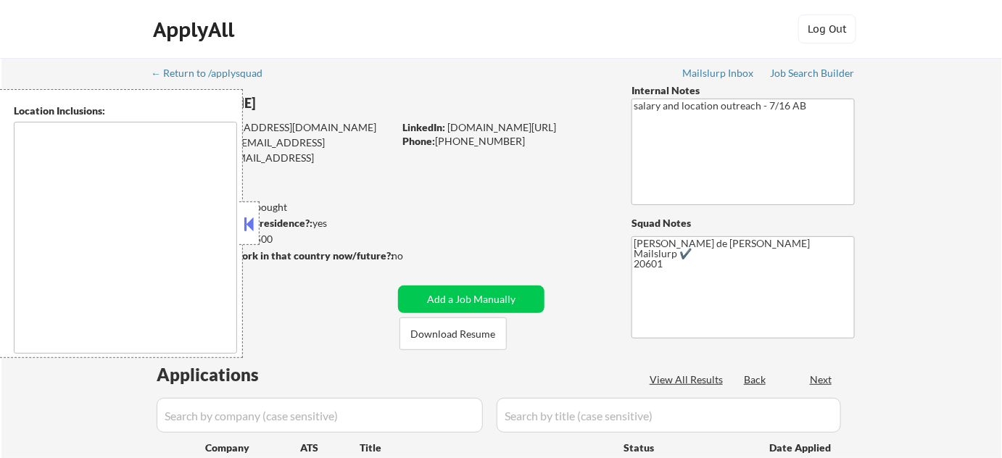
type textarea "[GEOGRAPHIC_DATA], [GEOGRAPHIC_DATA] [GEOGRAPHIC_DATA], [GEOGRAPHIC_DATA] [GEOG…"
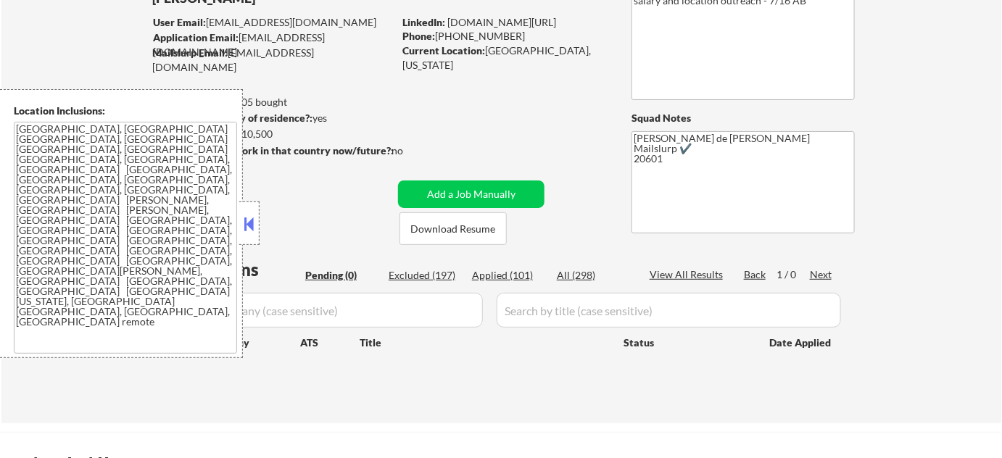
scroll to position [131, 0]
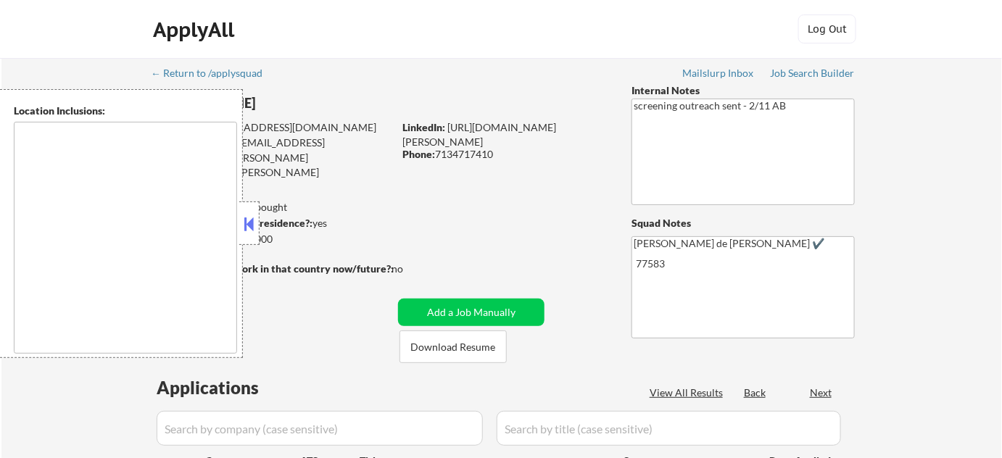
type textarea "remote"
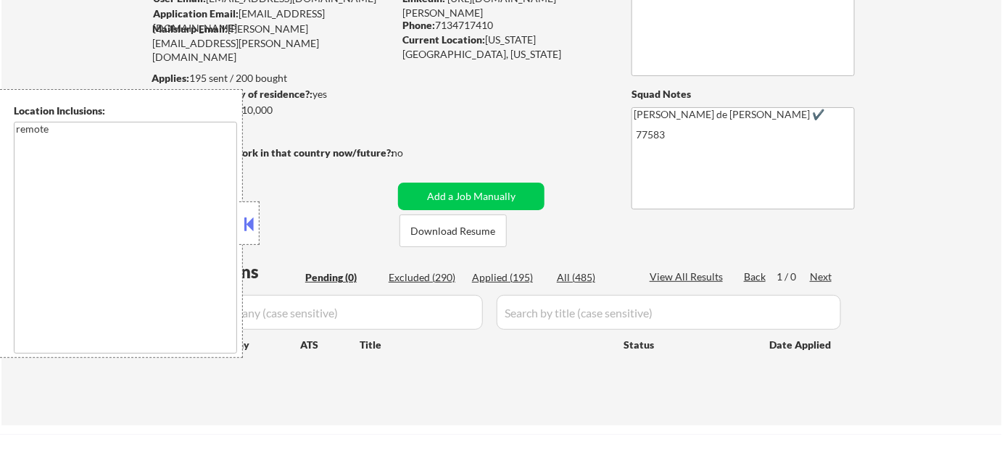
scroll to position [131, 0]
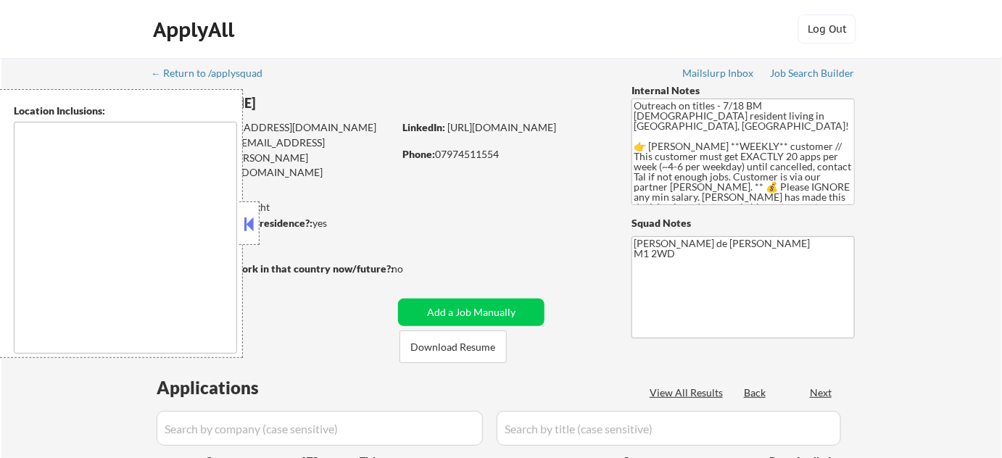
type textarea "remote"
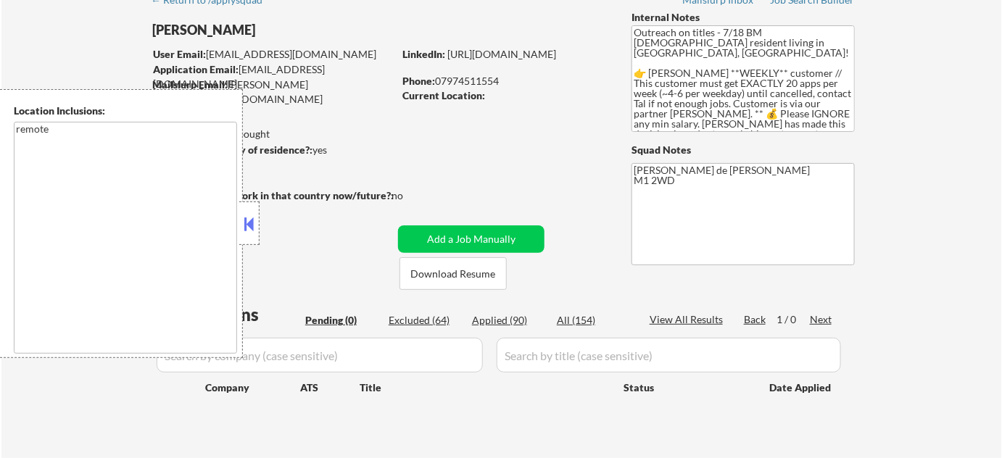
scroll to position [65, 0]
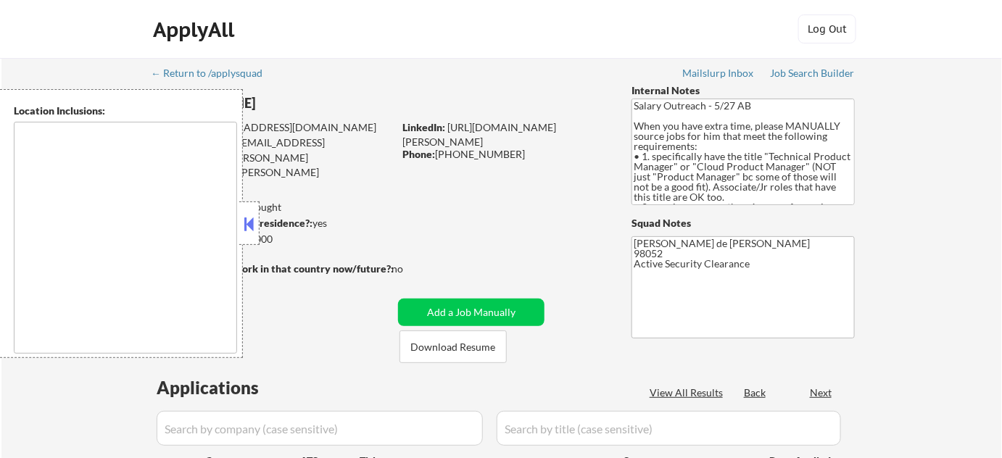
type textarea "[GEOGRAPHIC_DATA], [GEOGRAPHIC_DATA] [GEOGRAPHIC_DATA], [GEOGRAPHIC_DATA] [GEOG…"
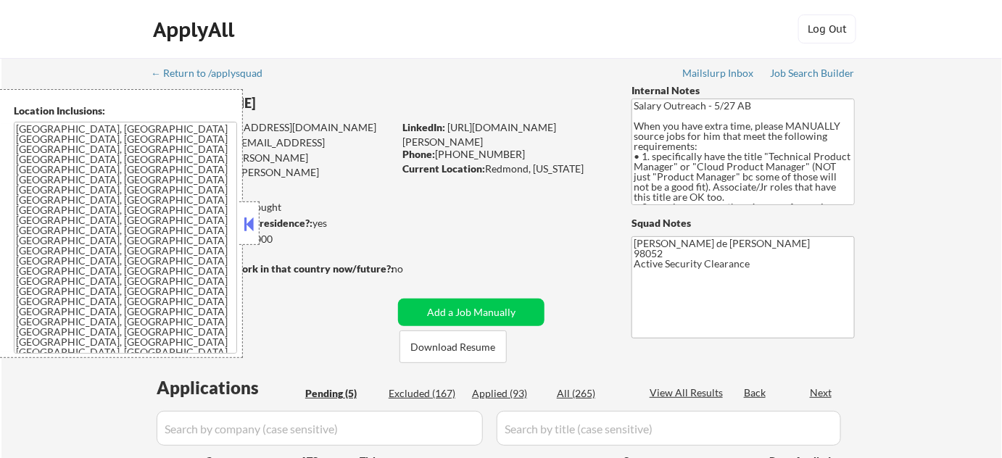
select select ""pending""
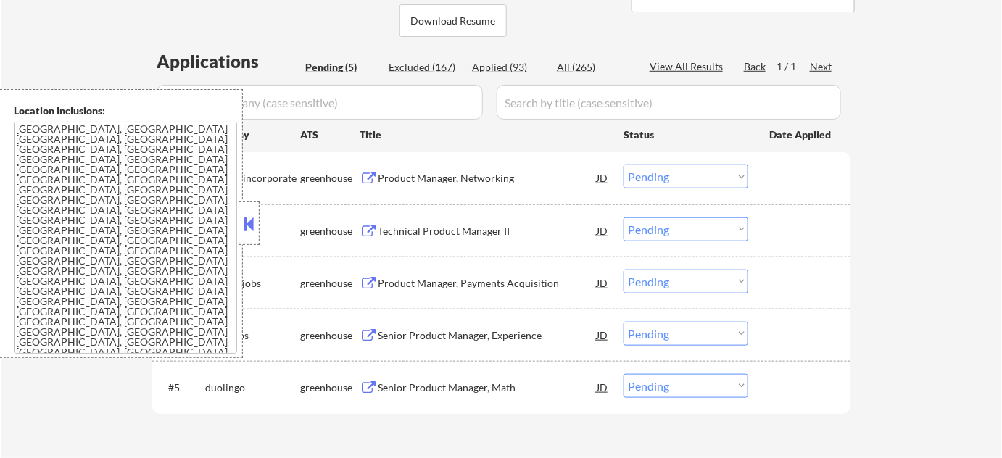
scroll to position [329, 0]
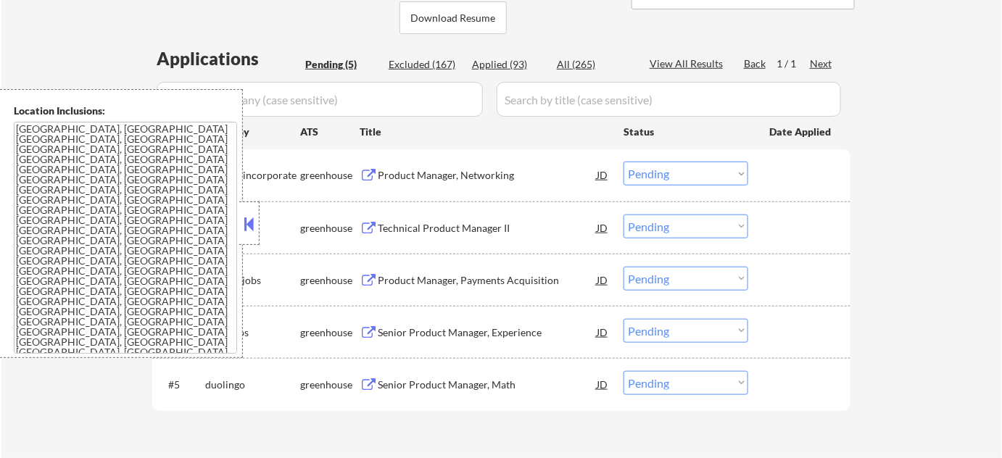
click at [252, 218] on button at bounding box center [250, 224] width 16 height 22
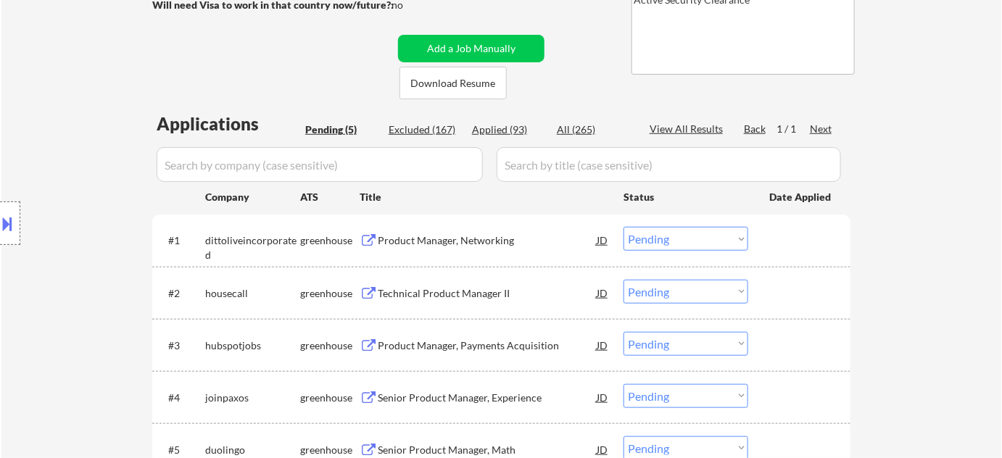
scroll to position [263, 0]
click at [518, 136] on div "Applied (93)" at bounding box center [508, 130] width 73 height 15
select select ""applied""
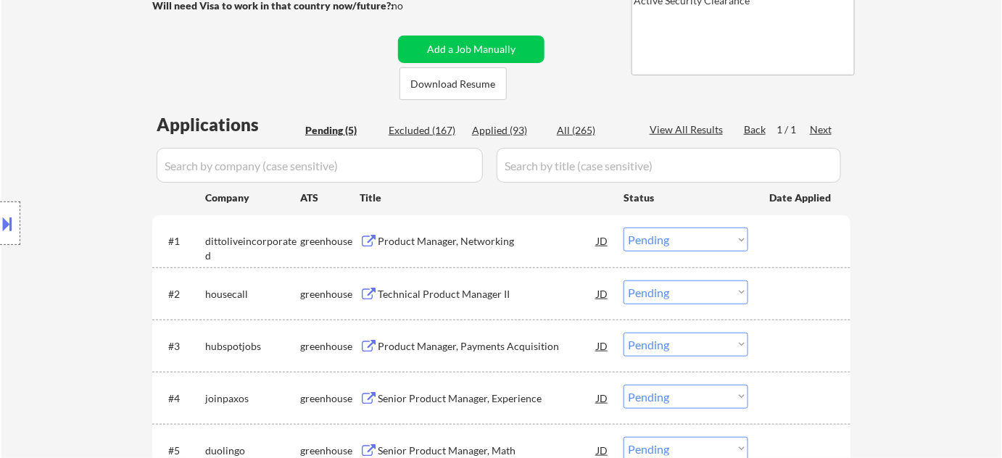
select select ""applied""
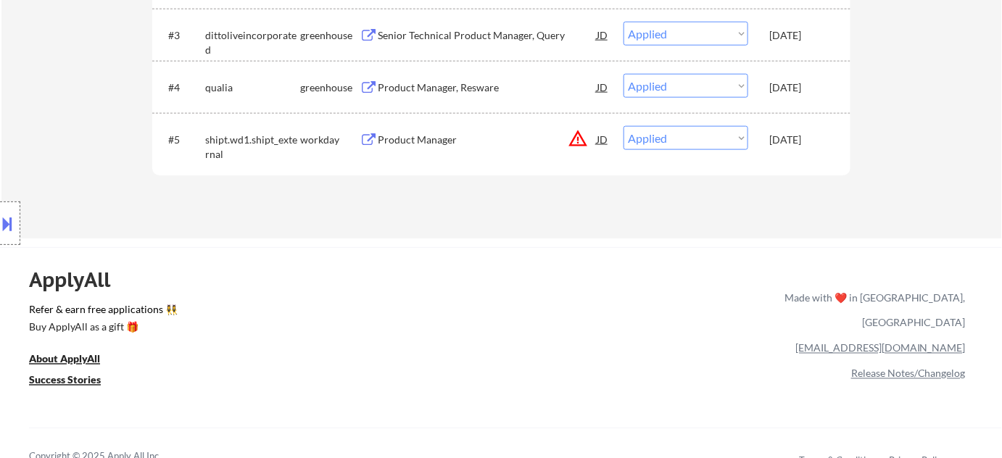
scroll to position [791, 0]
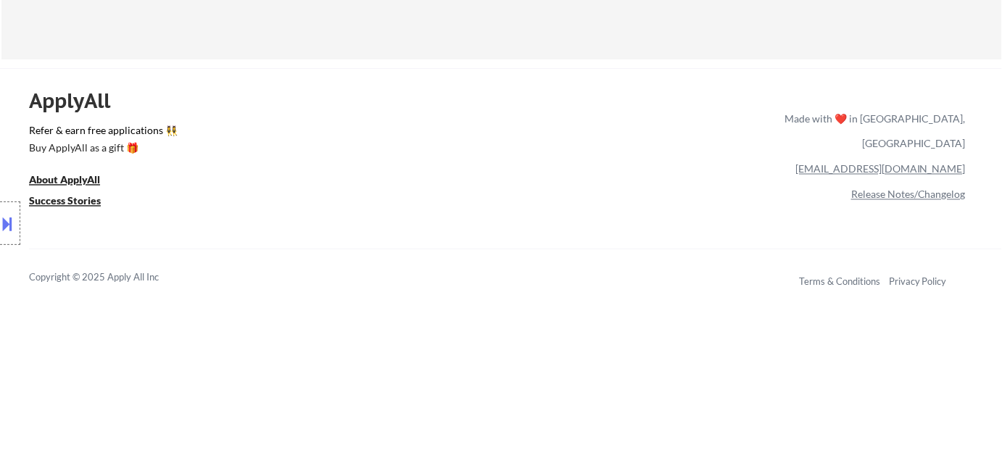
select select ""applied""
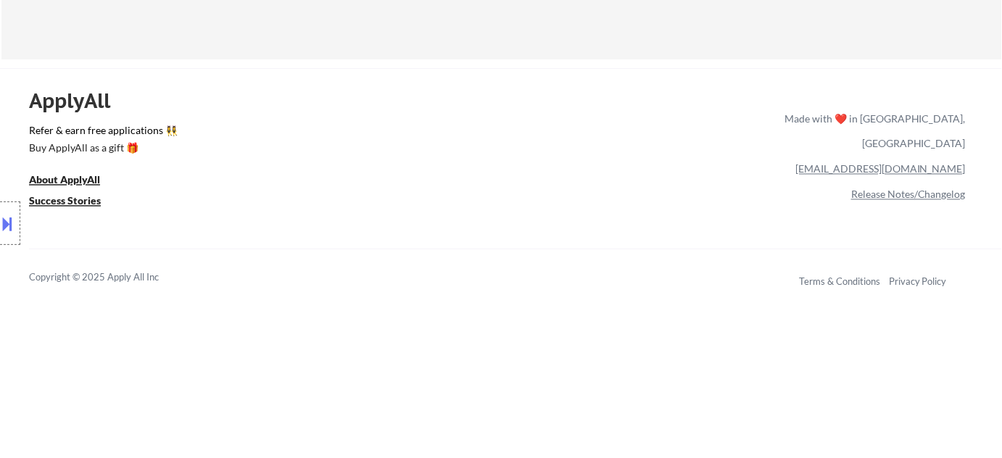
select select ""applied""
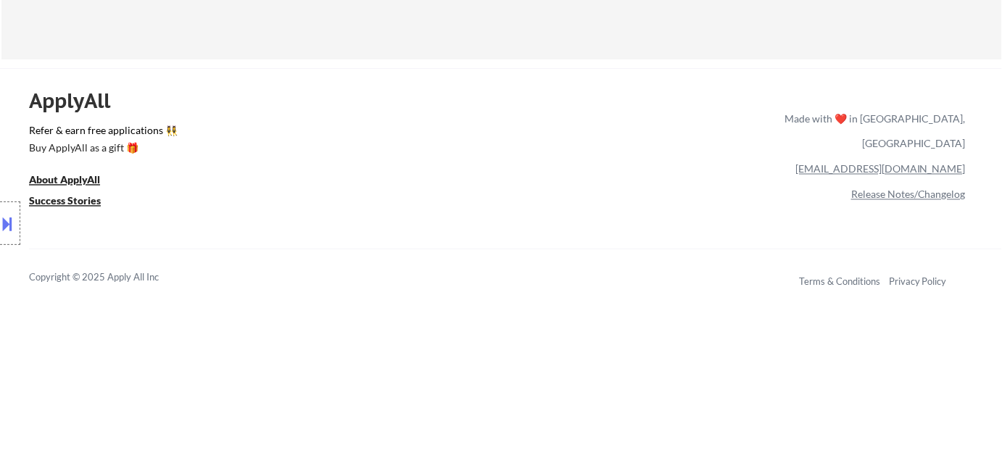
select select ""applied""
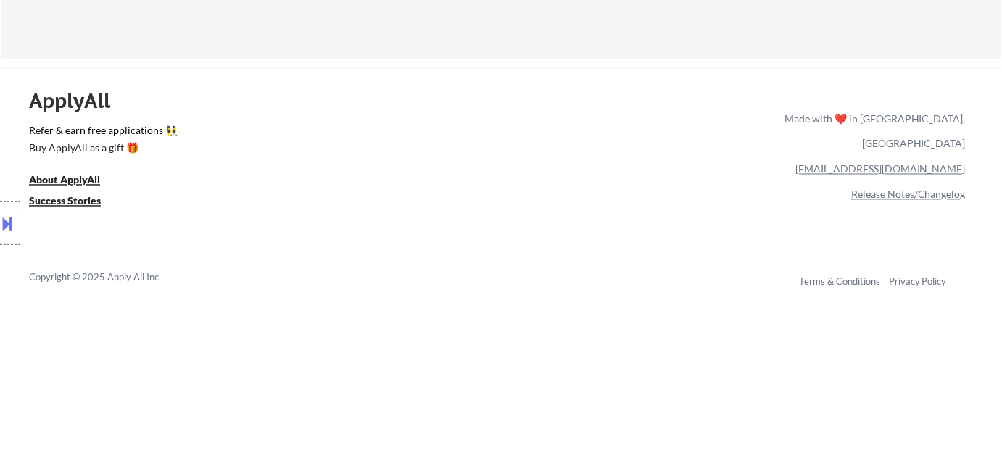
select select ""applied""
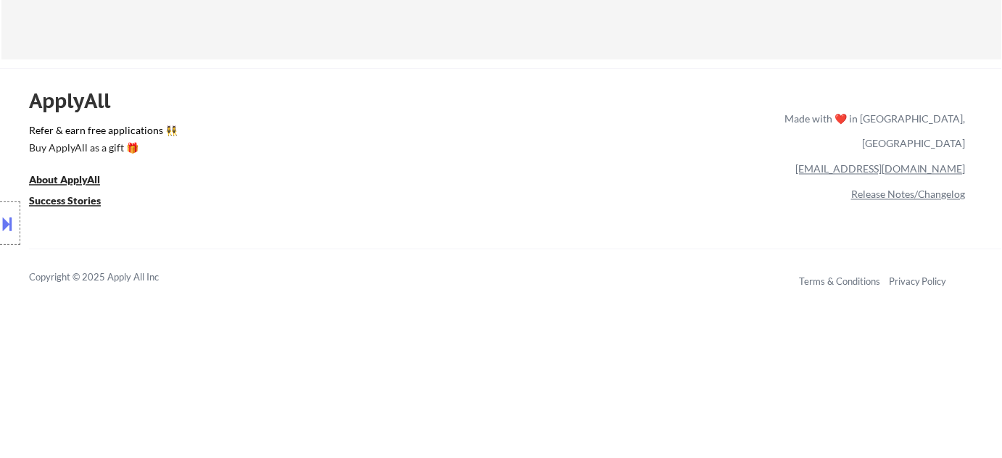
select select ""applied""
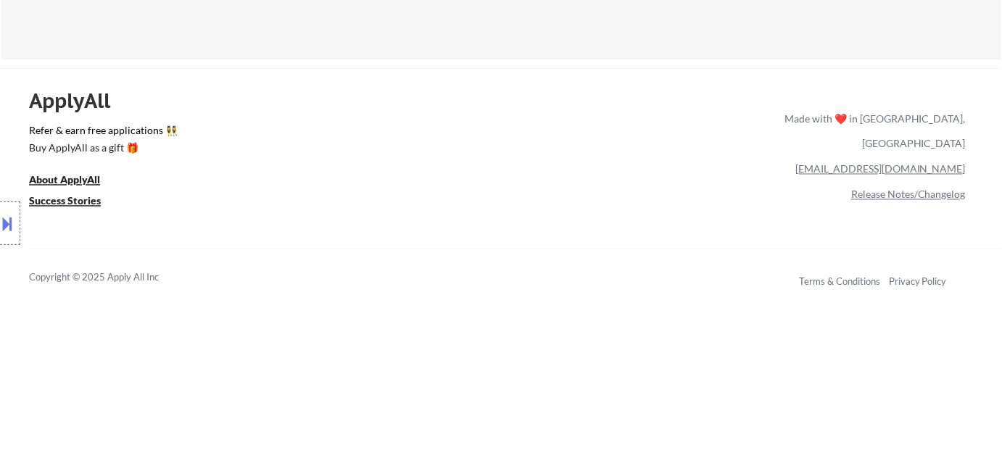
select select ""applied""
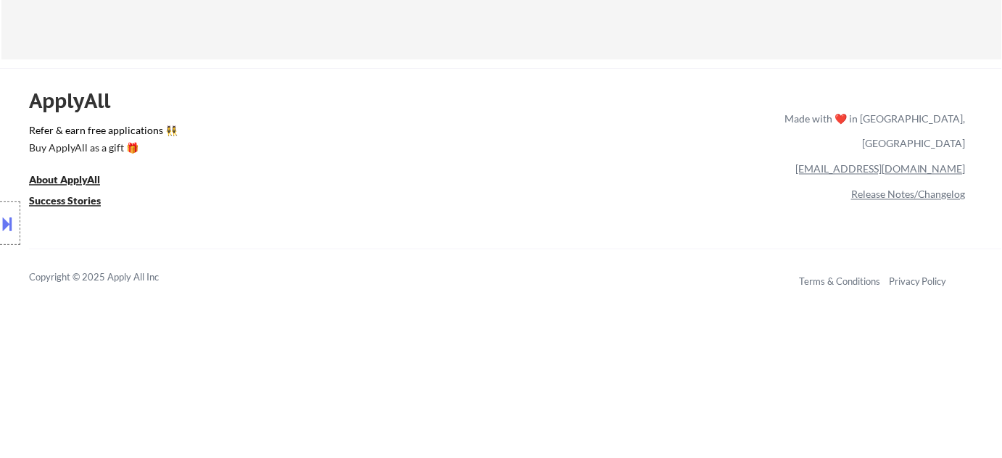
select select ""applied""
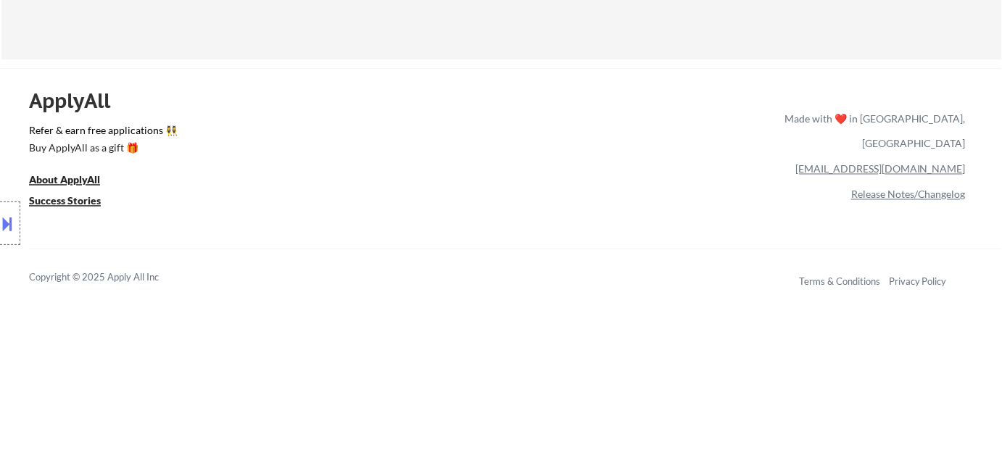
select select ""applied""
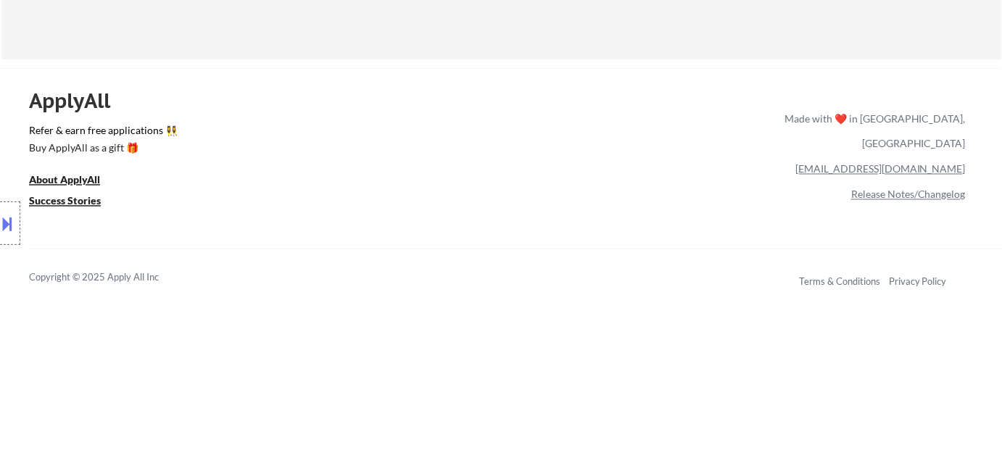
select select ""applied""
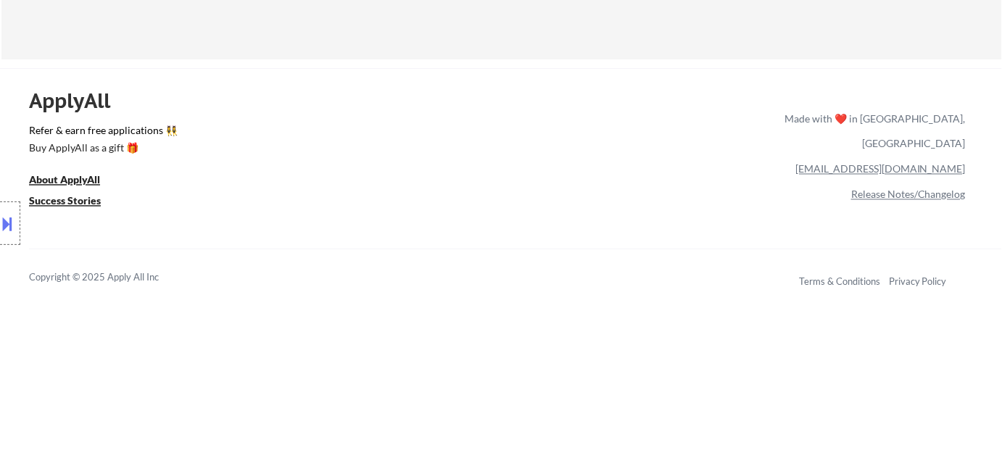
select select ""applied""
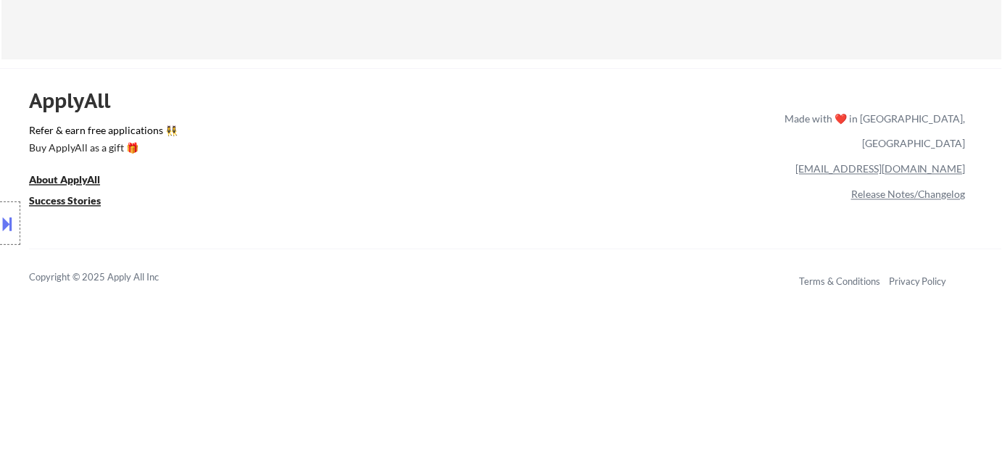
select select ""applied""
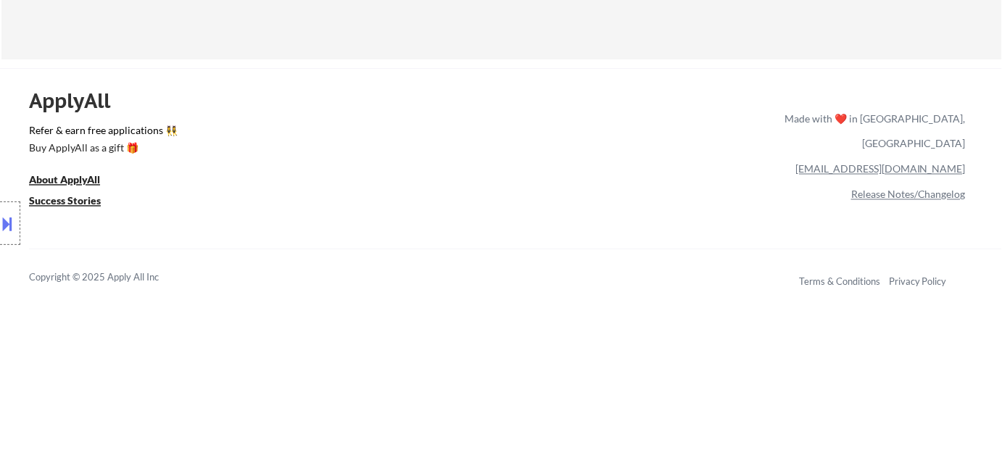
select select ""applied""
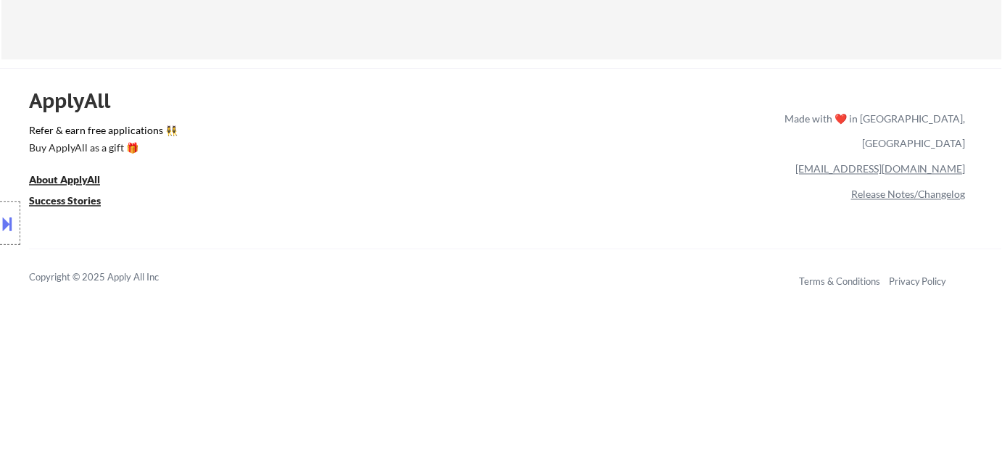
select select ""applied""
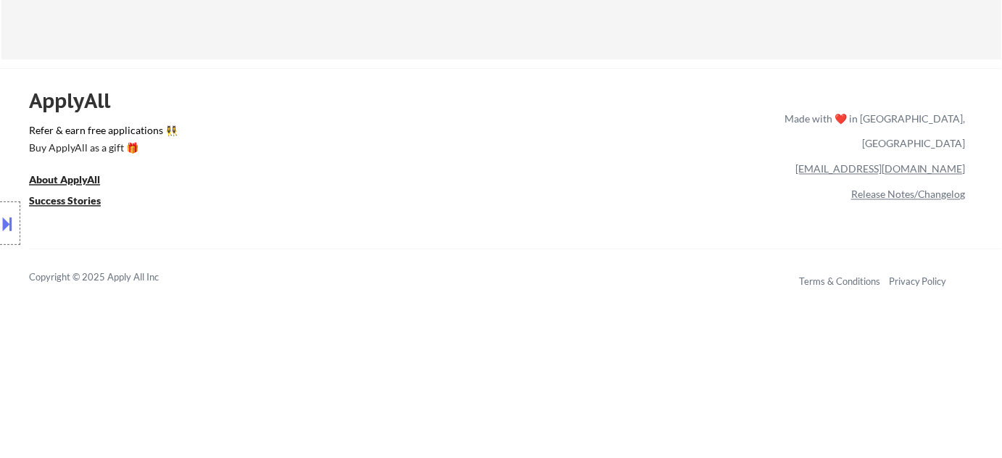
select select ""applied""
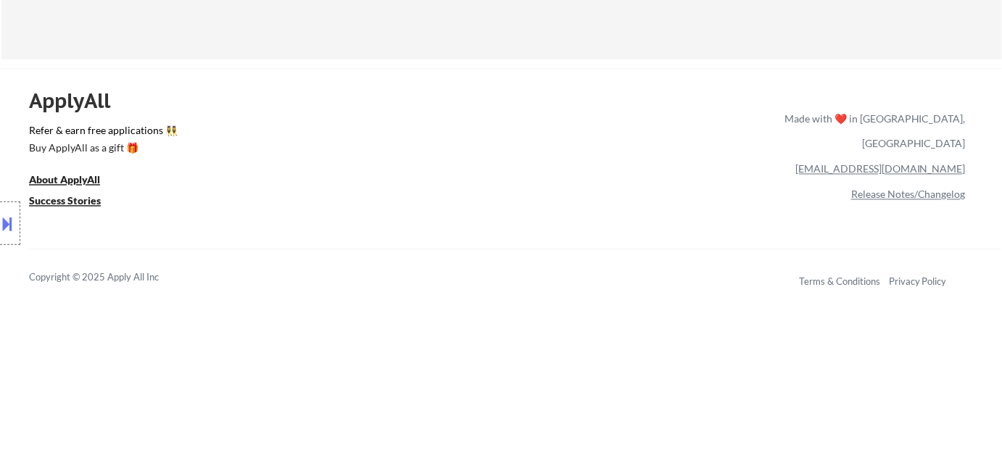
select select ""applied""
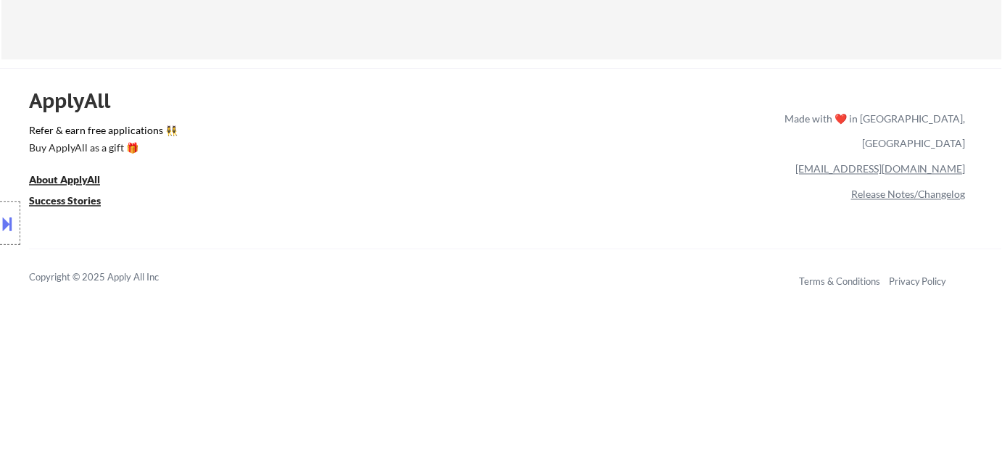
select select ""applied""
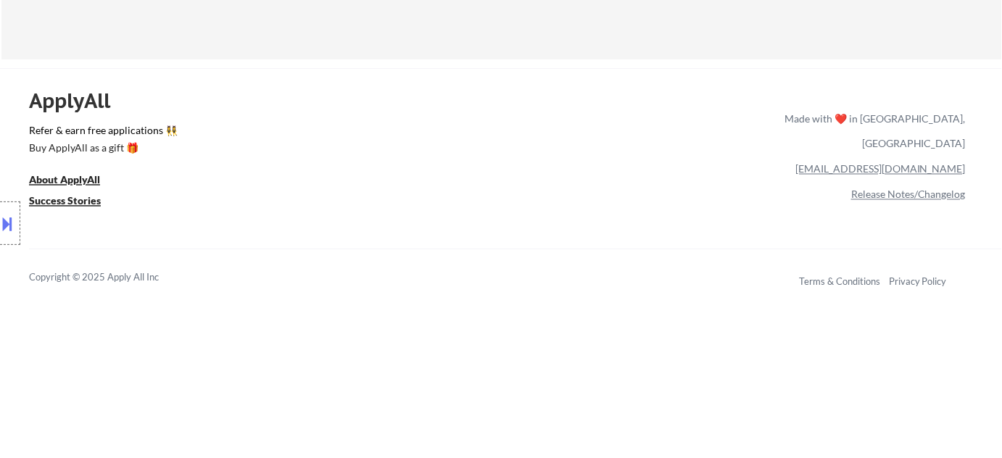
select select ""applied""
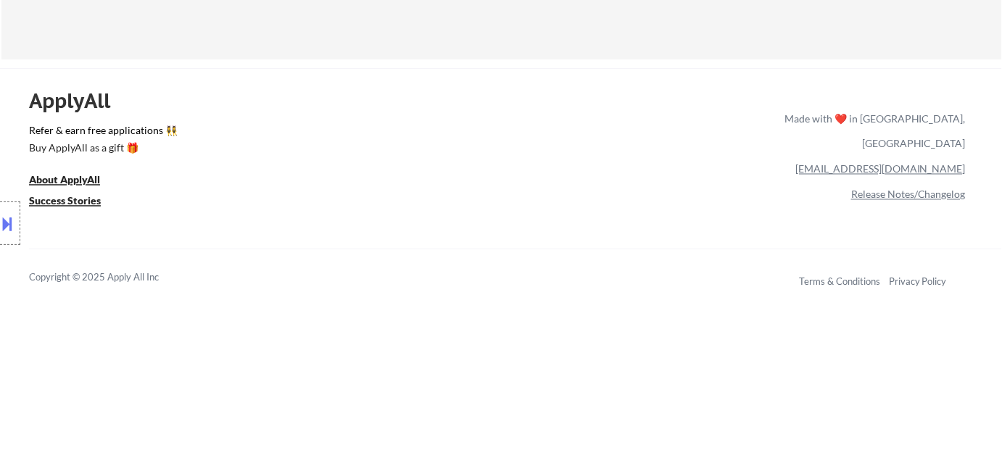
select select ""applied""
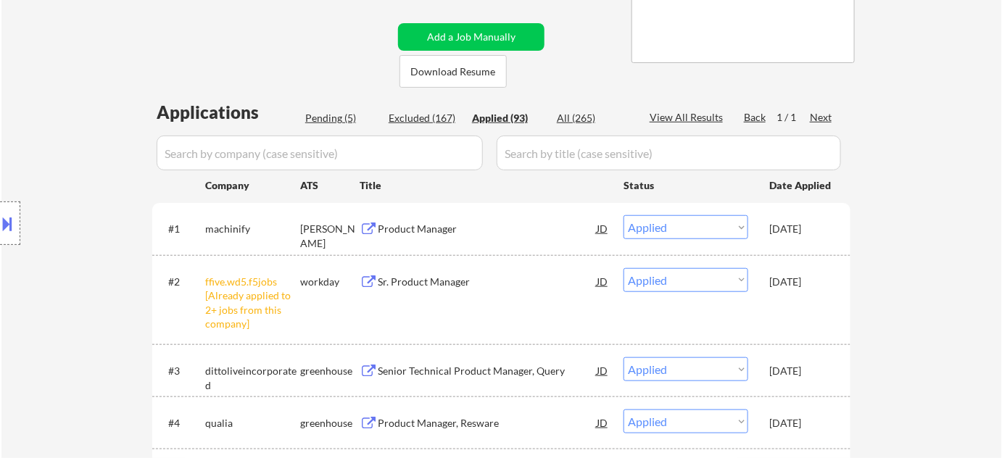
scroll to position [263, 0]
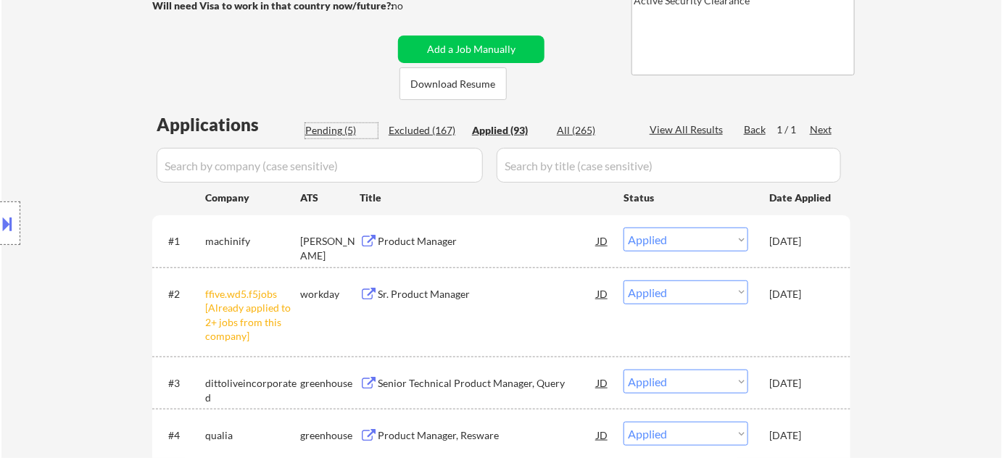
click at [334, 131] on div "Pending (5)" at bounding box center [341, 130] width 73 height 15
select select ""pending""
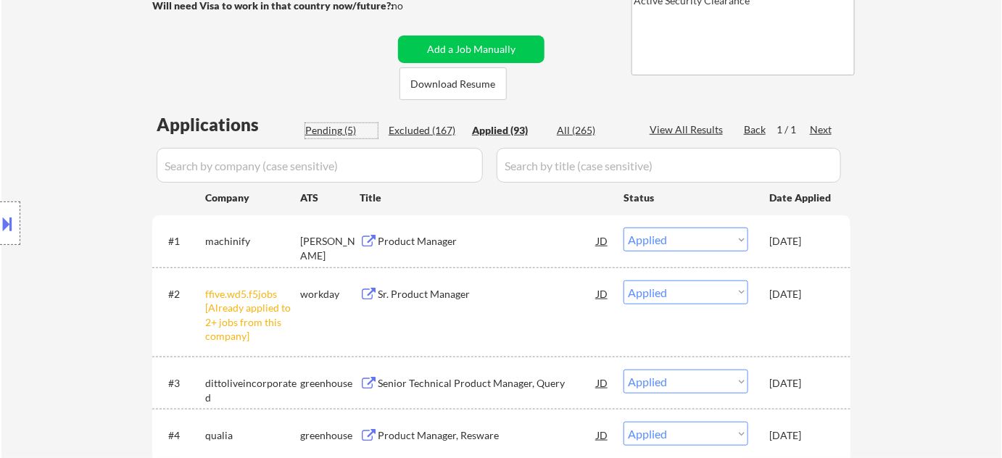
select select ""pending""
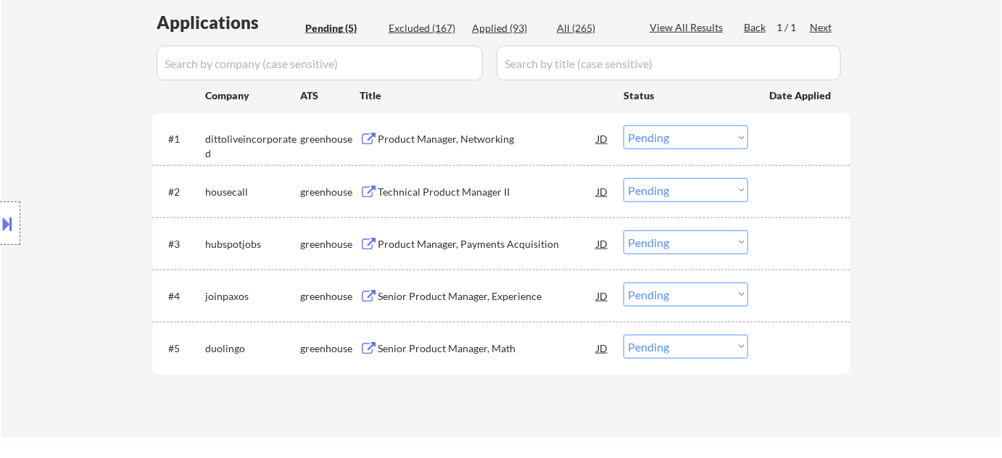
scroll to position [461, 0]
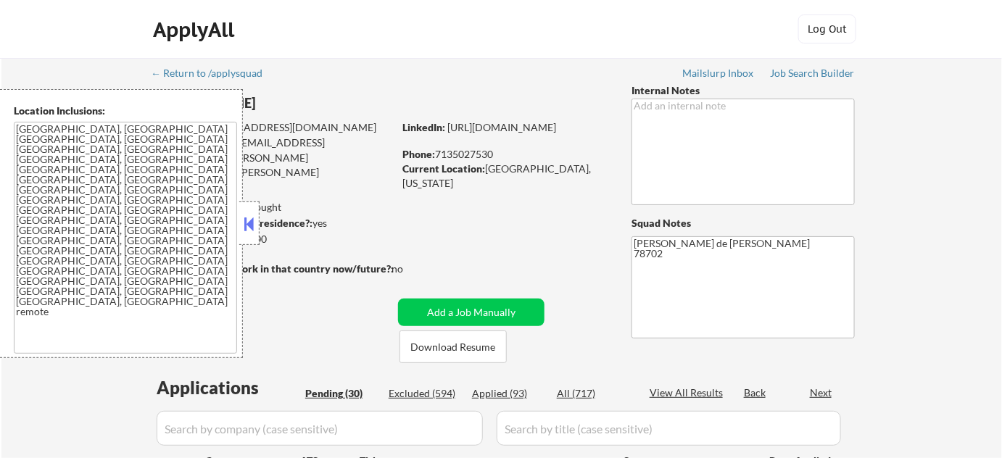
select select ""pending""
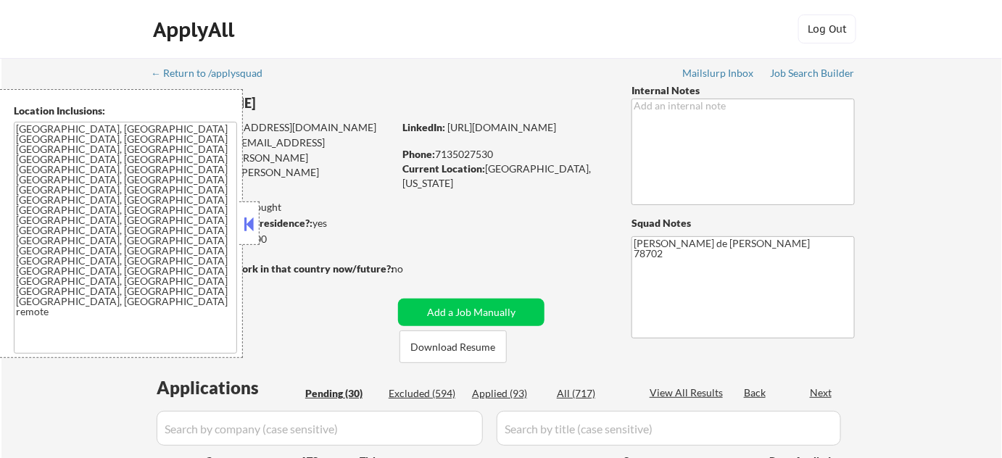
select select ""pending""
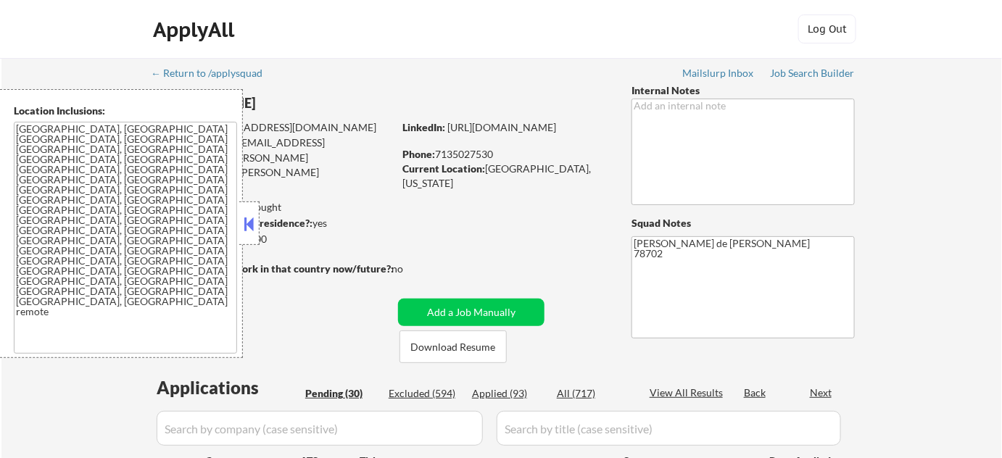
select select ""pending""
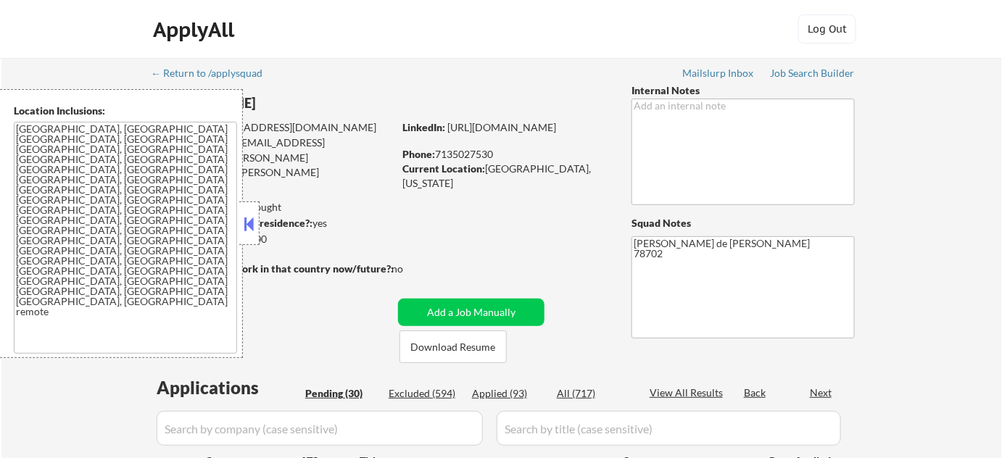
select select ""pending""
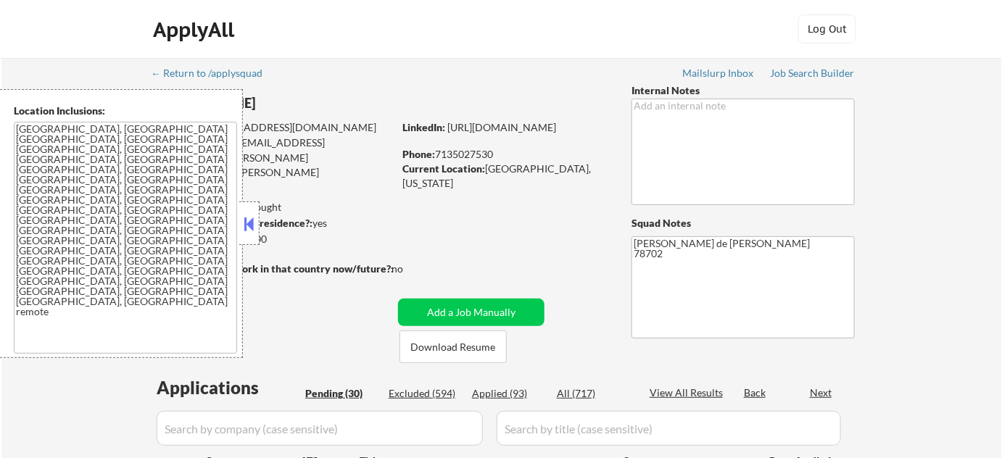
select select ""pending""
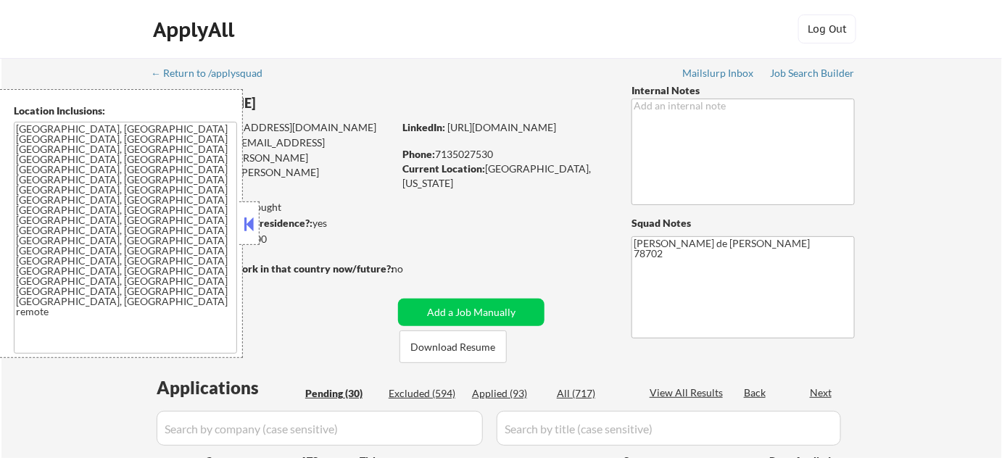
select select ""pending""
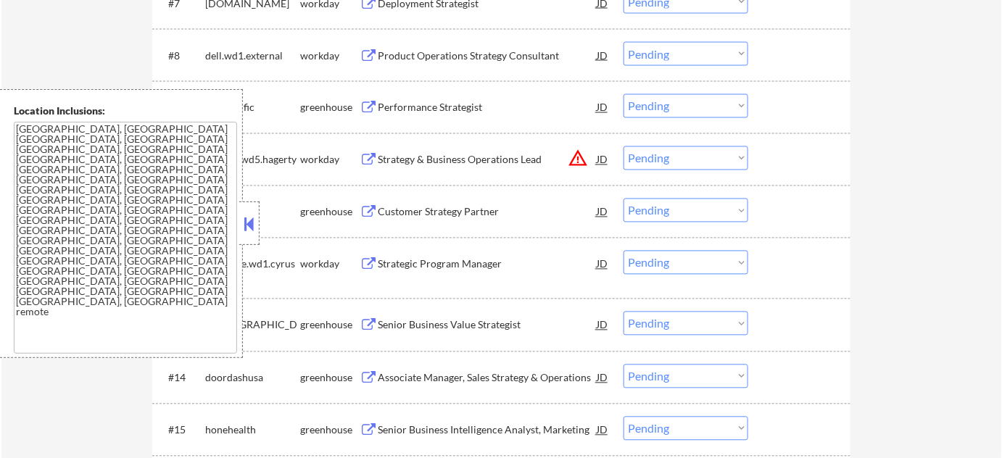
scroll to position [725, 0]
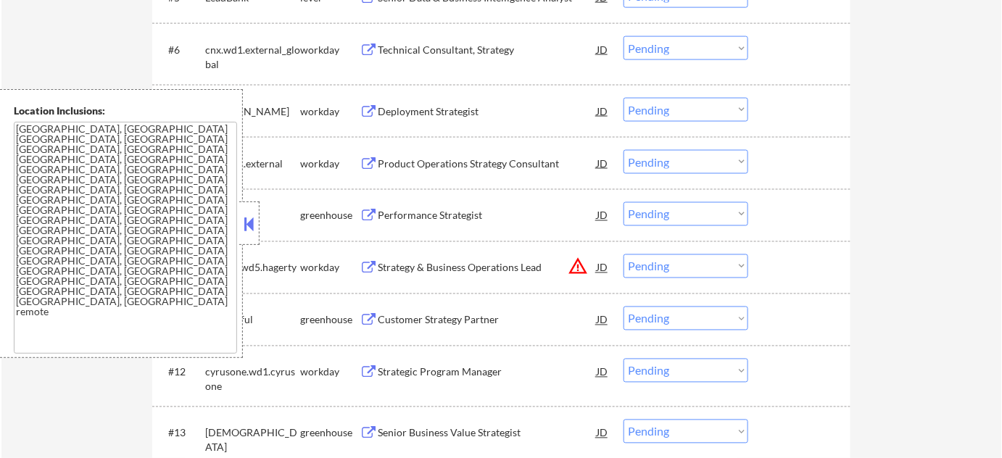
click at [255, 220] on button at bounding box center [250, 224] width 16 height 22
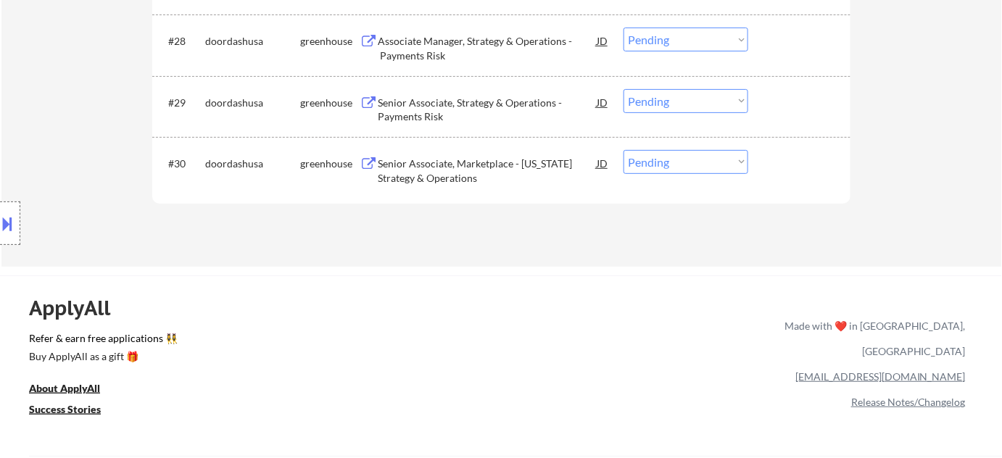
scroll to position [1978, 0]
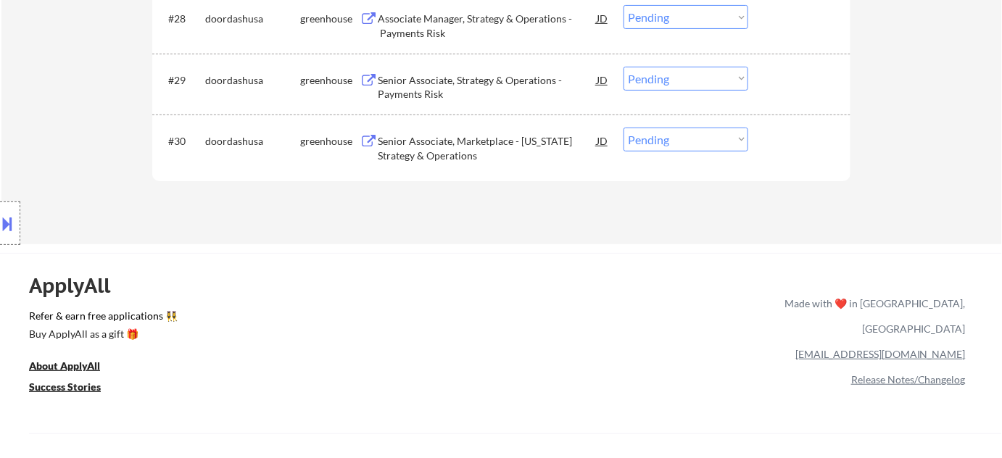
click at [452, 153] on div "Senior Associate, Marketplace - [US_STATE] Strategy & Operations" at bounding box center [487, 148] width 219 height 28
